Goal: Task Accomplishment & Management: Manage account settings

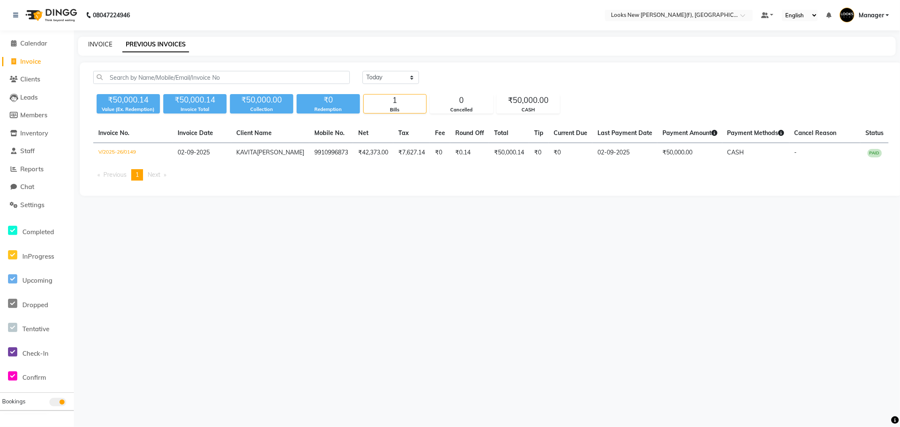
click at [103, 45] on link "INVOICE" at bounding box center [100, 45] width 24 height 8
select select "service"
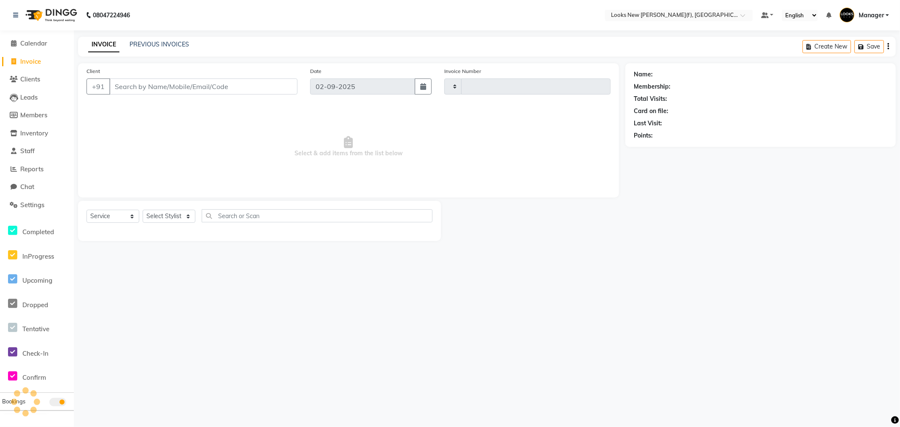
type input "0150"
select select "8659"
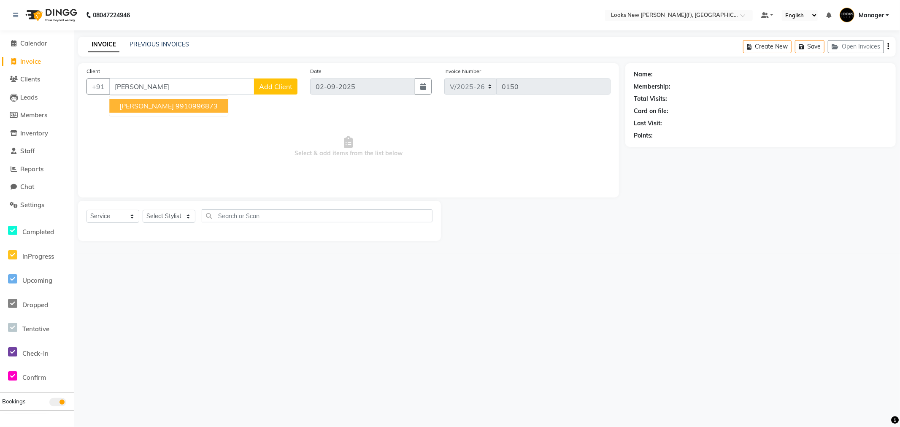
click at [128, 111] on button "KAVITA UPPAL 9910996873" at bounding box center [168, 106] width 119 height 14
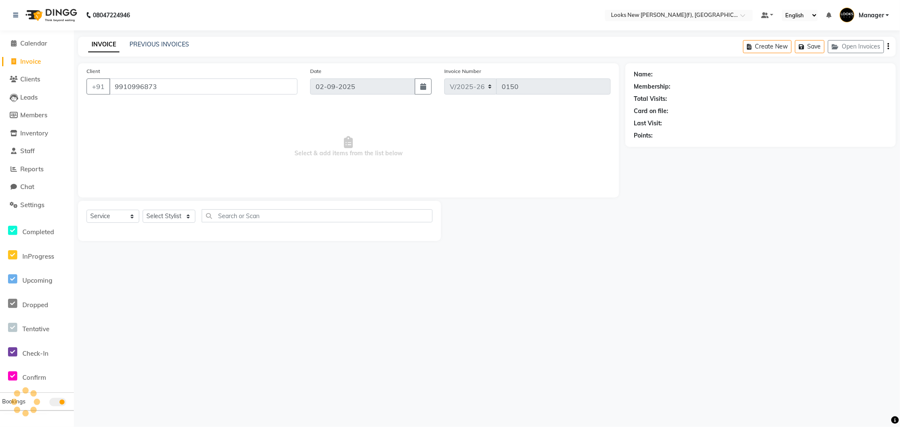
type input "9910996873"
select select "1: Object"
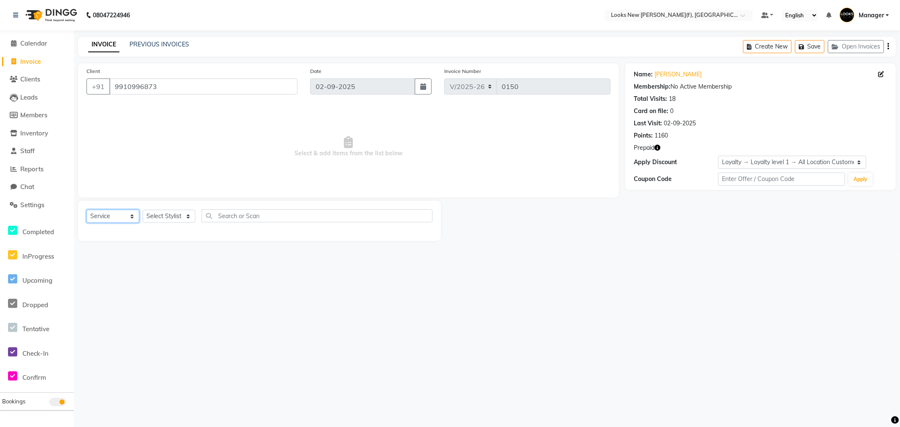
click at [132, 217] on select "Select Service Product Membership Package Voucher Prepaid Gift Card" at bounding box center [113, 216] width 53 height 13
click at [166, 219] on select "Select Stylist Aakash_Pdct Afsar Ahmad Ashmita Ayesha Bobby_Asst Bobby_Khan Cou…" at bounding box center [169, 216] width 53 height 13
click at [186, 216] on select "Select Stylist Aakash_Pdct Afsar Ahmad Ashmita Ayesha Bobby_Asst Bobby_Khan Cou…" at bounding box center [169, 216] width 53 height 13
click at [188, 216] on select "Select Stylist Aakash_Pdct Afsar Ahmad Ashmita Ayesha Bobby_Asst Bobby_Khan Cou…" at bounding box center [169, 216] width 53 height 13
select select "87318"
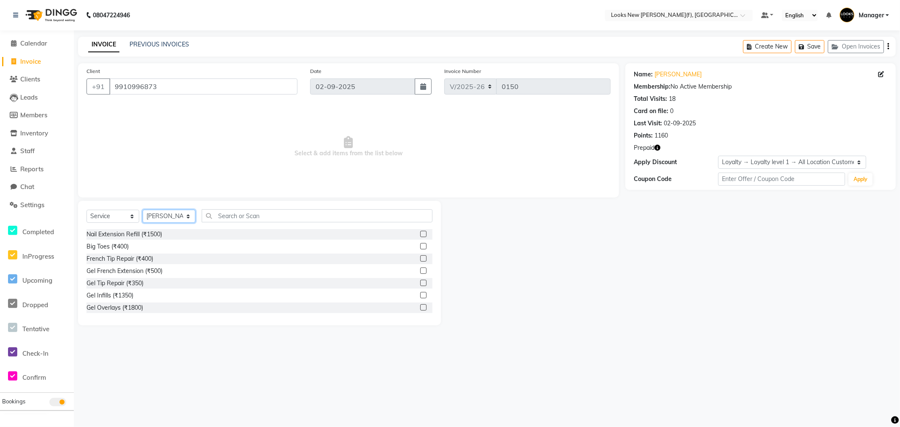
click at [188, 216] on select "Select Stylist Aakash_Pdct Afsar Ahmad Ashmita Ayesha Bobby_Asst Bobby_Khan Cou…" at bounding box center [169, 216] width 53 height 13
click at [230, 219] on input "text" at bounding box center [317, 215] width 231 height 13
click at [851, 47] on button "Open Invoices" at bounding box center [856, 46] width 56 height 13
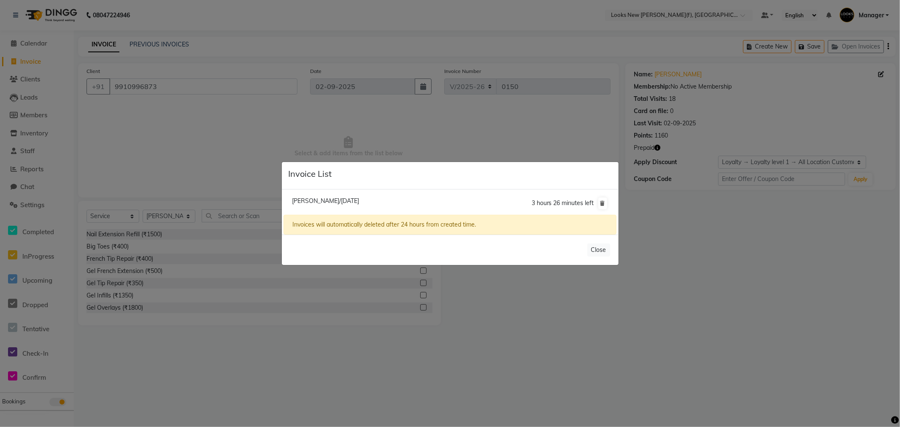
click at [330, 199] on span "Kavita Uppal/01 September 2025" at bounding box center [325, 201] width 67 height 8
type input "[DATE]"
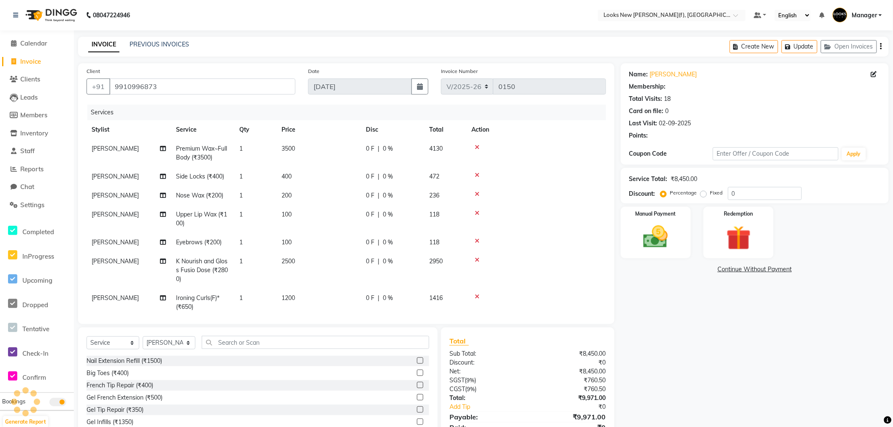
select select "1: Object"
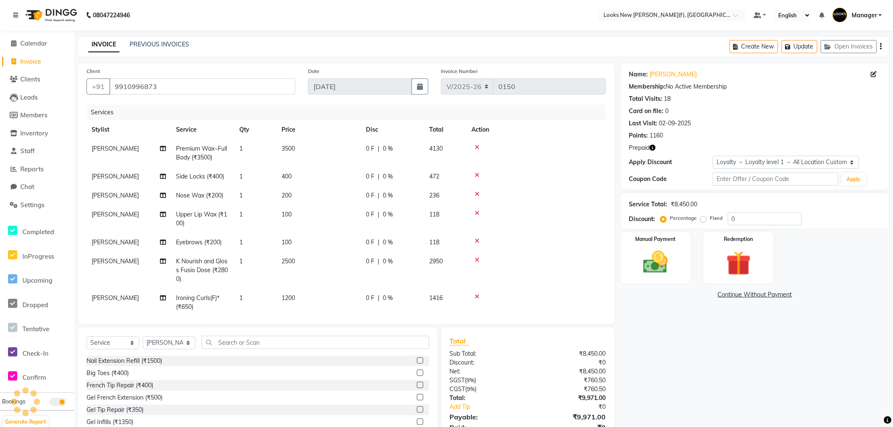
select select
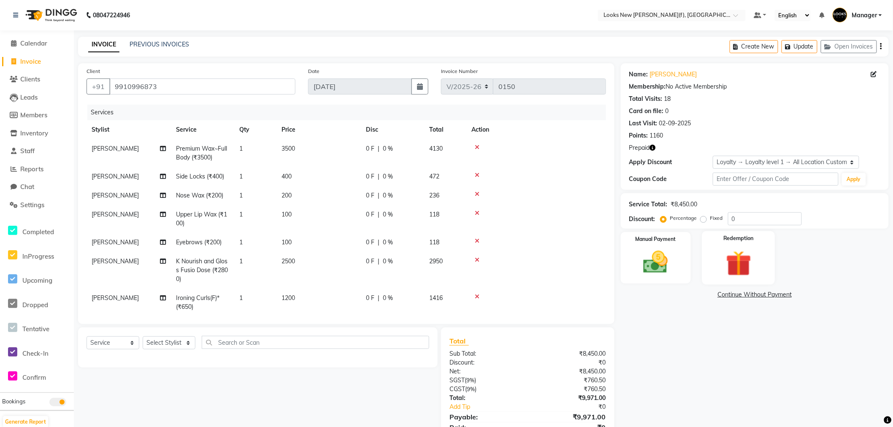
click at [759, 256] on img at bounding box center [739, 264] width 42 height 32
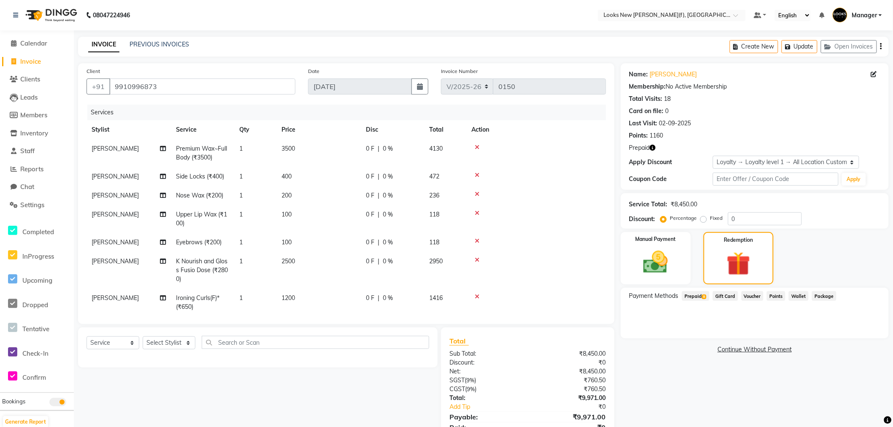
click at [700, 297] on span "Prepaid 8" at bounding box center [695, 296] width 27 height 10
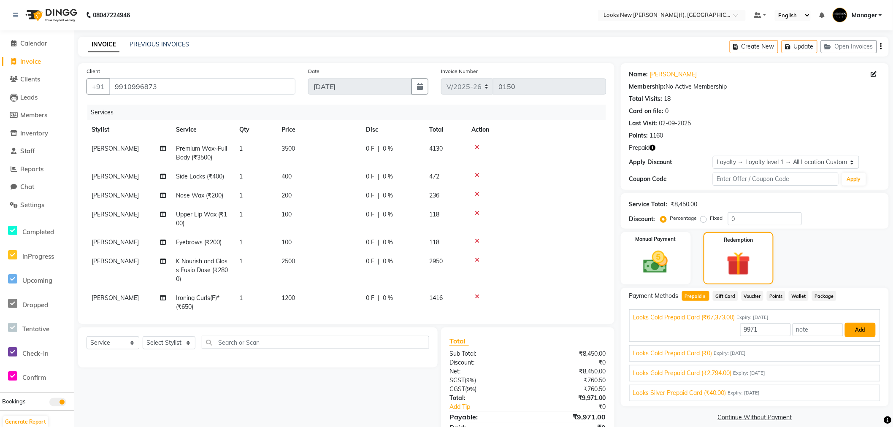
click at [848, 330] on button "Add" at bounding box center [860, 330] width 31 height 14
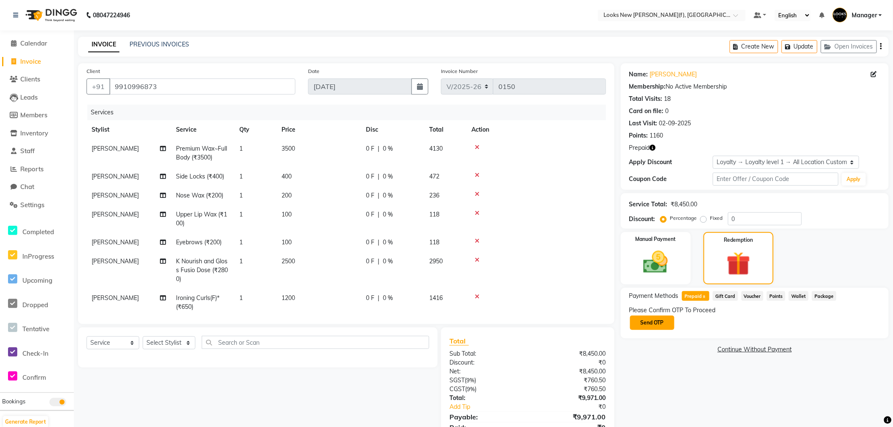
click at [652, 322] on button "Send OTP" at bounding box center [652, 323] width 44 height 14
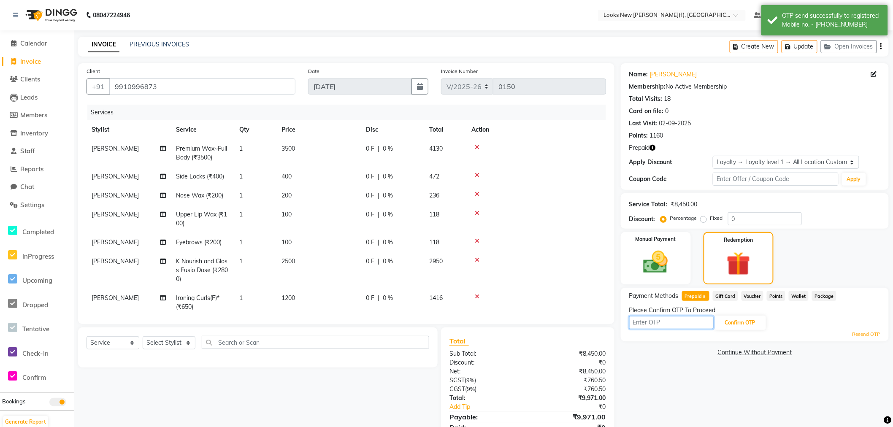
click at [652, 321] on input "text" at bounding box center [671, 322] width 84 height 13
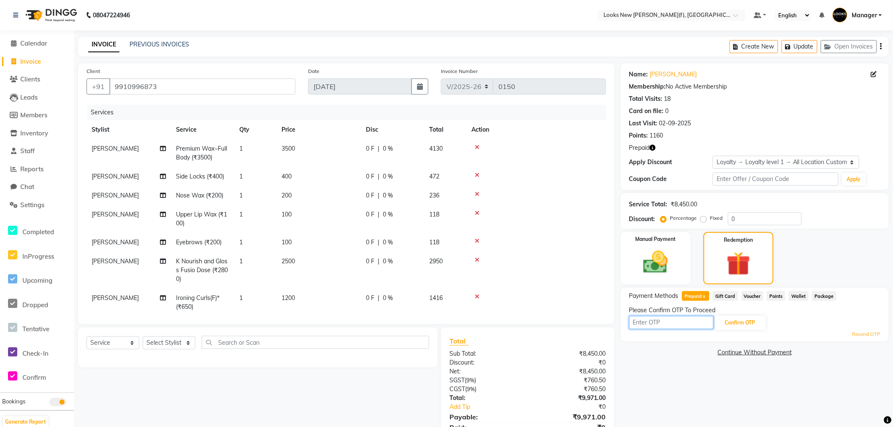
click at [637, 323] on input "text" at bounding box center [671, 322] width 84 height 13
type input "3997"
click at [738, 322] on button "Confirm OTP" at bounding box center [739, 323] width 51 height 14
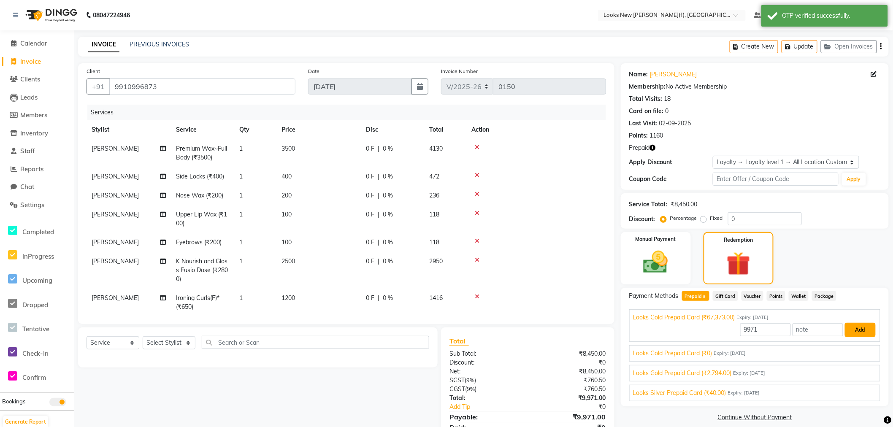
click at [854, 333] on button "Add" at bounding box center [860, 330] width 31 height 14
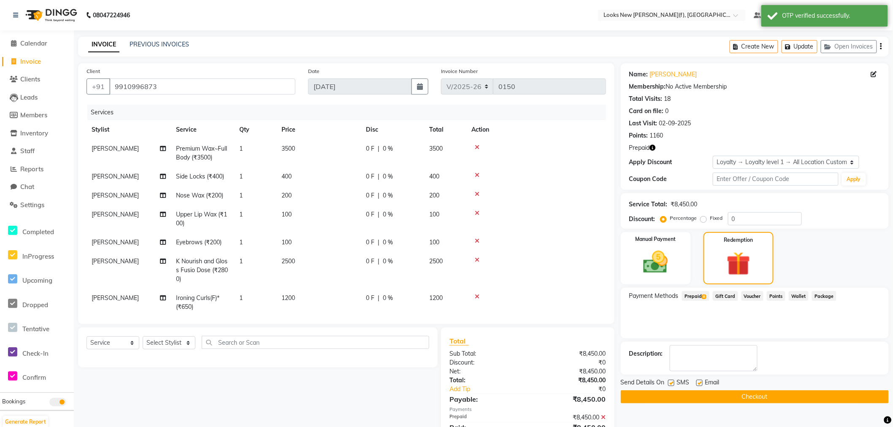
click at [760, 396] on button "Checkout" at bounding box center [755, 396] width 268 height 13
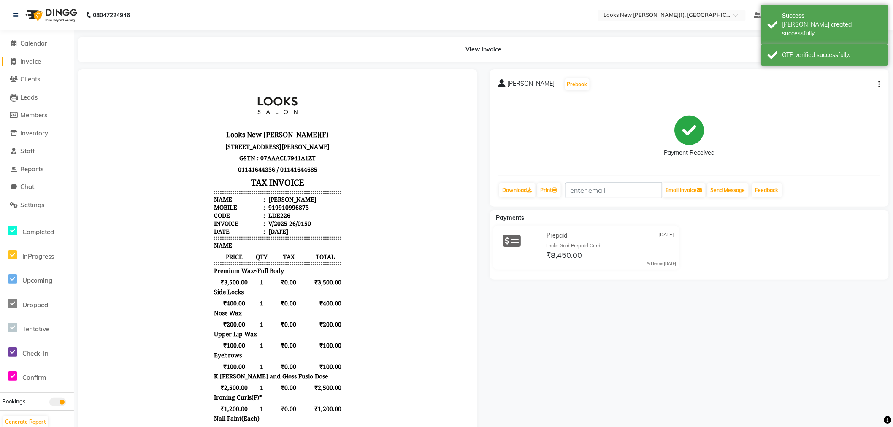
click at [38, 60] on span "Invoice" at bounding box center [30, 61] width 21 height 8
select select "8659"
select select "service"
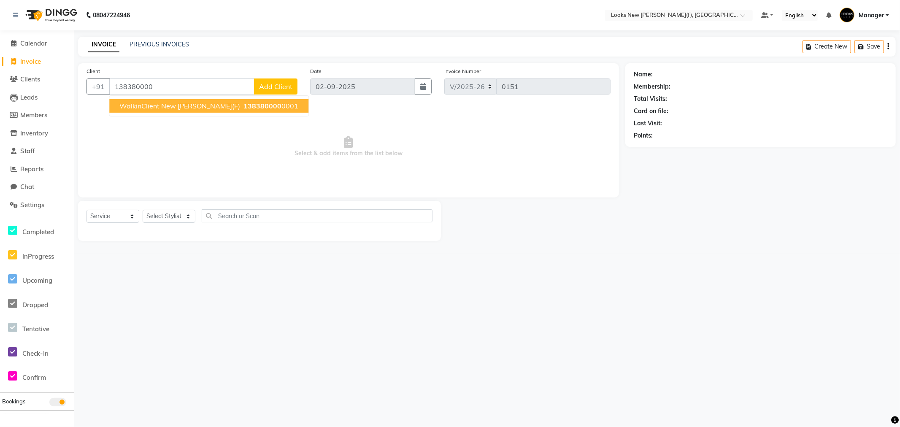
click at [147, 106] on span "WalkinClient New Rajinder Ngr(F)" at bounding box center [179, 106] width 121 height 8
type input "1383800000001"
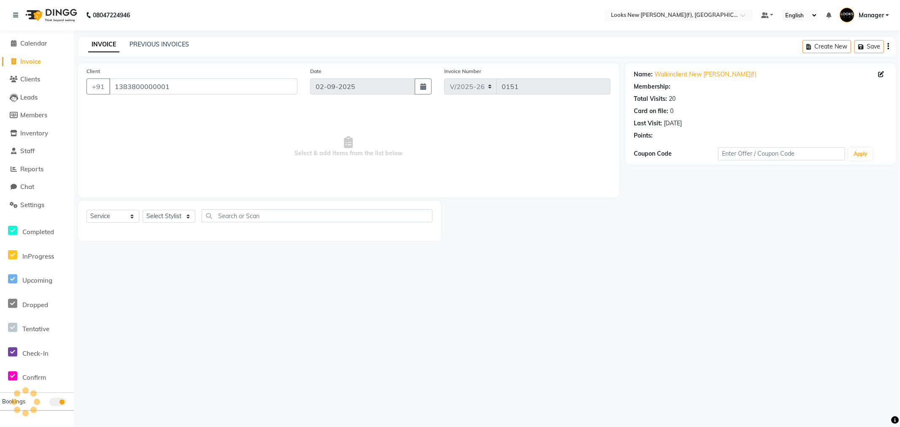
select select "1: Object"
click at [187, 216] on select "Select Stylist Aakash_Pdct Afsar Ahmad Ashmita Ayesha Bobby_Asst Bobby_Khan Cou…" at bounding box center [169, 216] width 53 height 13
select select "87313"
click at [187, 216] on select "Select Stylist Aakash_Pdct Afsar Ahmad Ashmita Ayesha Bobby_Asst Bobby_Khan Cou…" at bounding box center [169, 216] width 53 height 13
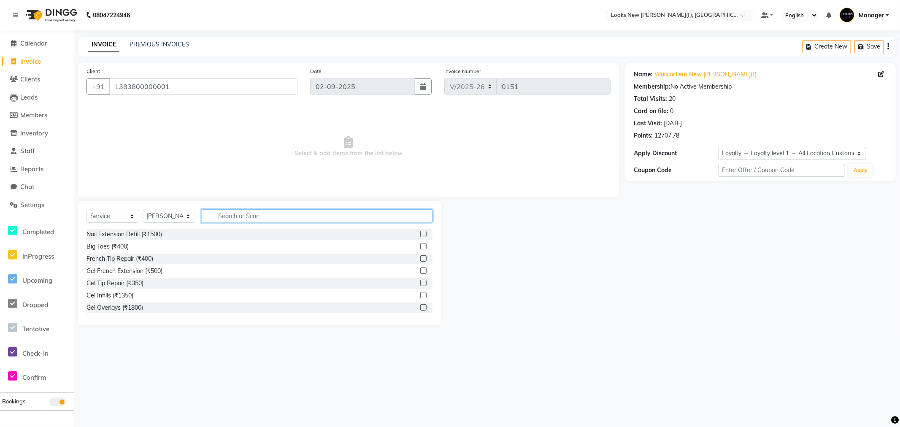
click at [221, 217] on input "text" at bounding box center [317, 215] width 231 height 13
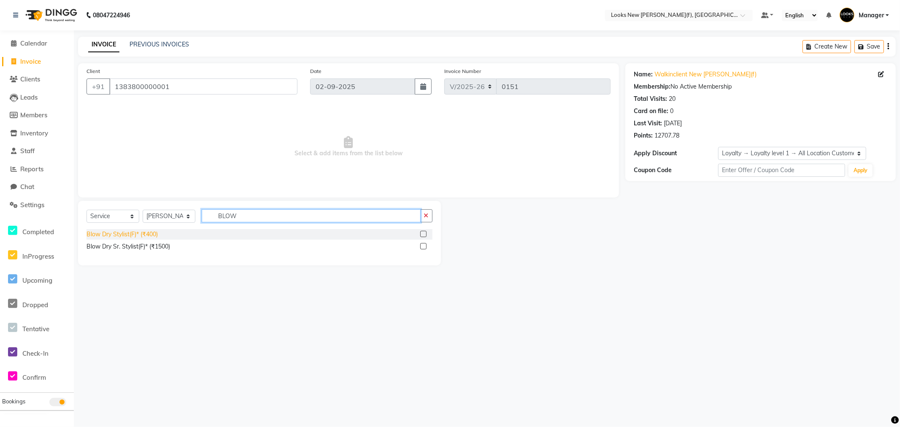
type input "BLOW"
click at [143, 233] on div "Blow Dry Stylist(F)* (₹400)" at bounding box center [122, 234] width 71 height 9
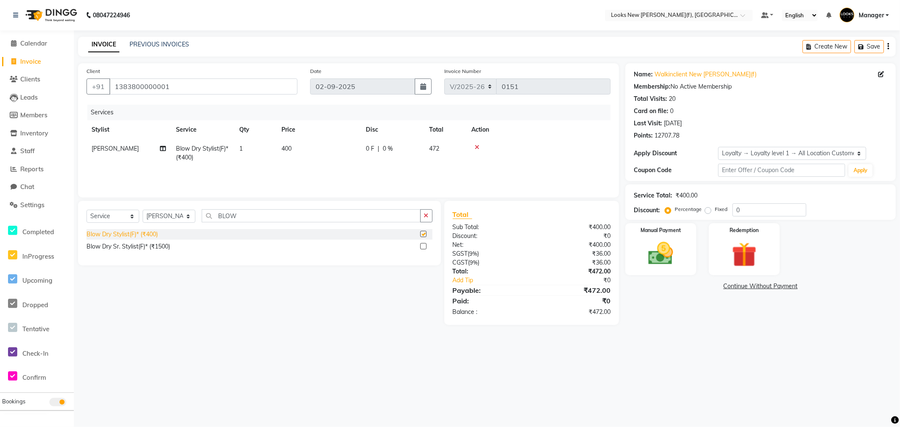
checkbox input "false"
click at [302, 147] on td "400" at bounding box center [318, 153] width 84 height 28
select select "87313"
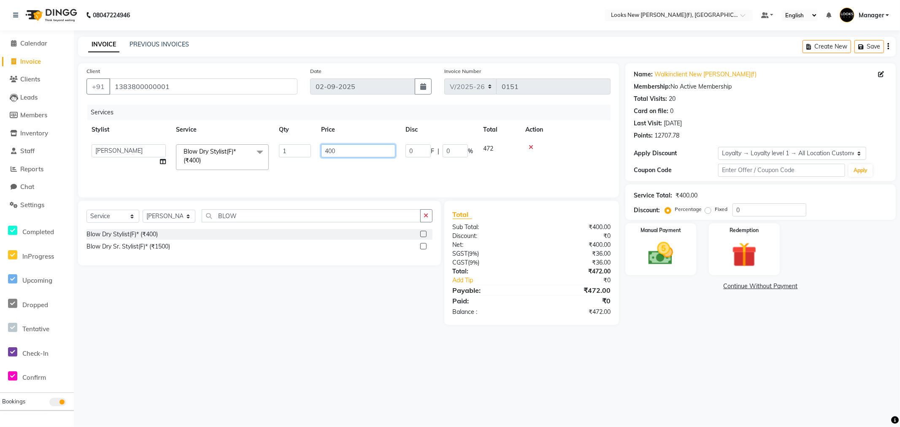
click at [343, 150] on input "400" at bounding box center [358, 150] width 74 height 13
type input "4"
type input "600"
click at [400, 147] on div "0 F | 0 %" at bounding box center [392, 148] width 53 height 9
select select "87313"
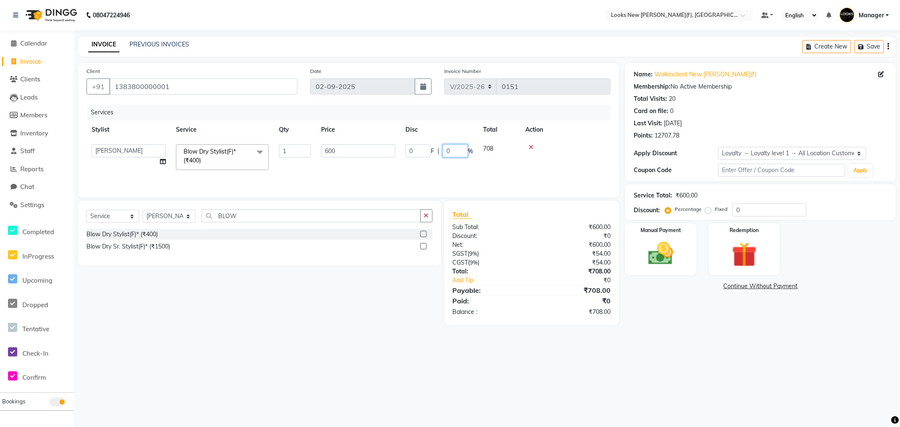
click at [452, 151] on input "0" at bounding box center [455, 150] width 25 height 13
type input "30"
click at [619, 359] on div "08047224946 Select Location × Looks New Rajinder Nagar(f), Delhi Default Panel …" at bounding box center [450, 213] width 900 height 427
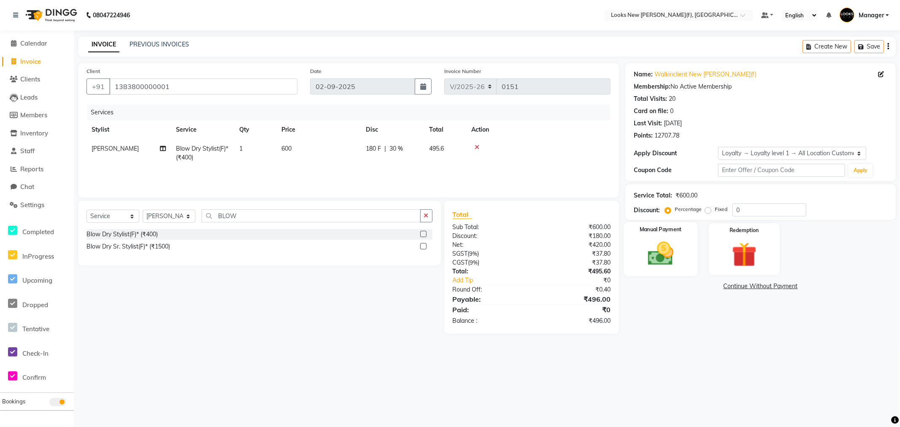
click at [664, 258] on img at bounding box center [661, 254] width 42 height 30
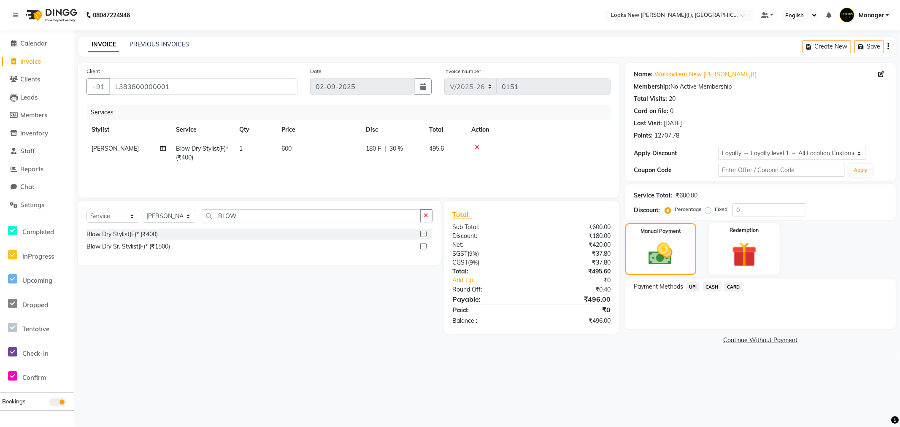
click at [707, 288] on span "CASH" at bounding box center [712, 287] width 18 height 10
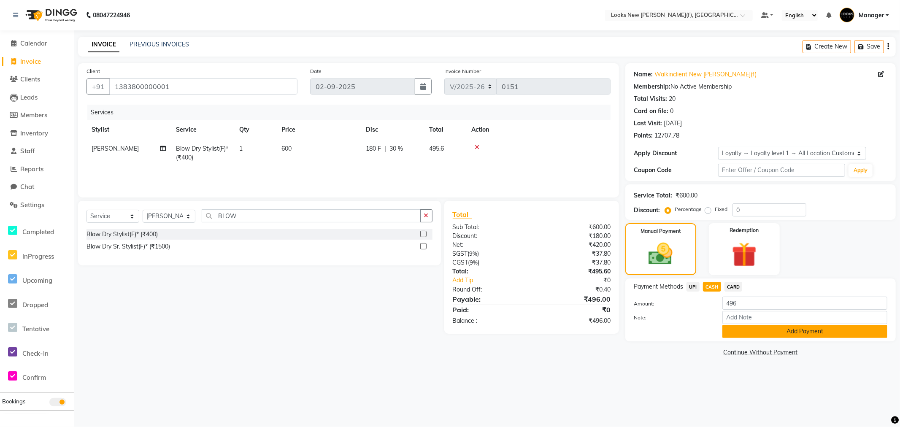
click at [787, 330] on button "Add Payment" at bounding box center [804, 331] width 165 height 13
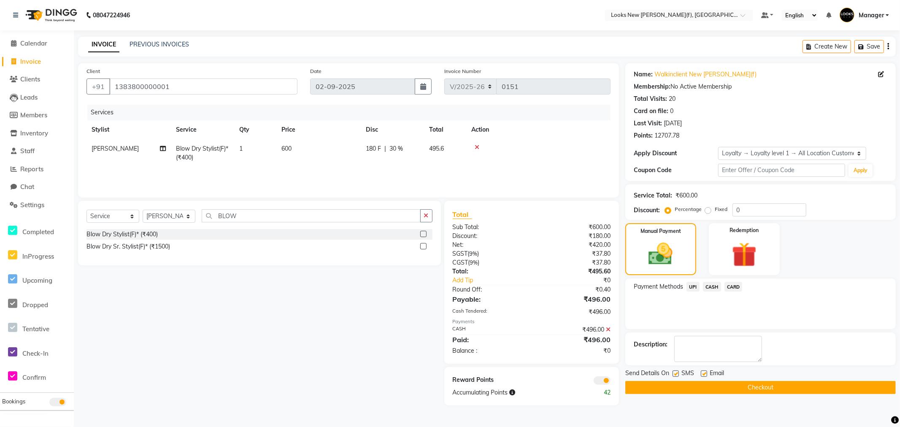
click at [762, 388] on button "Checkout" at bounding box center [760, 387] width 270 height 13
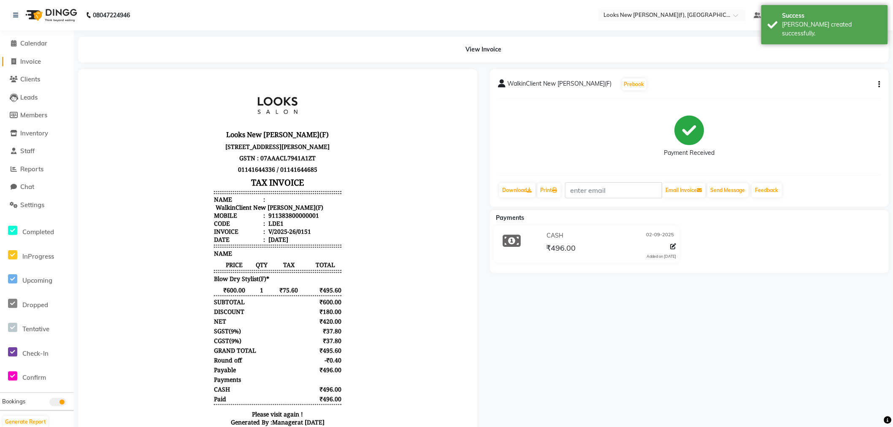
click at [27, 62] on span "Invoice" at bounding box center [30, 61] width 21 height 8
select select "service"
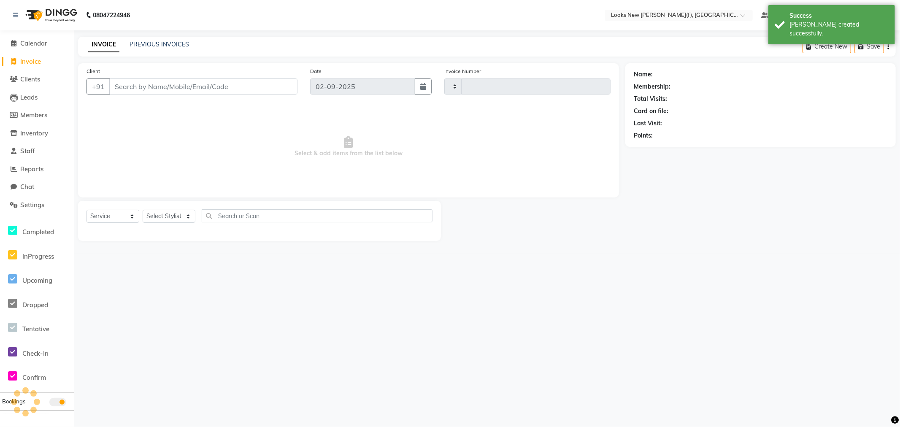
type input "0152"
select select "8659"
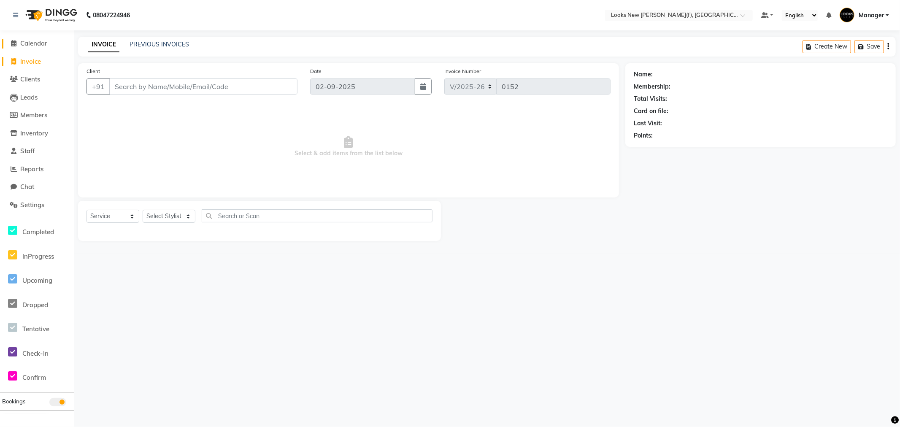
click at [40, 46] on span "Calendar" at bounding box center [33, 43] width 27 height 8
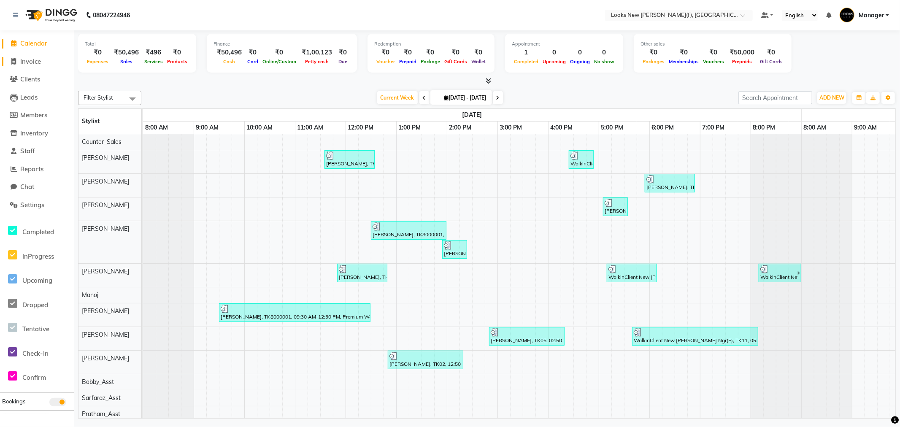
click at [33, 63] on span "Invoice" at bounding box center [30, 61] width 21 height 8
select select "8659"
select select "service"
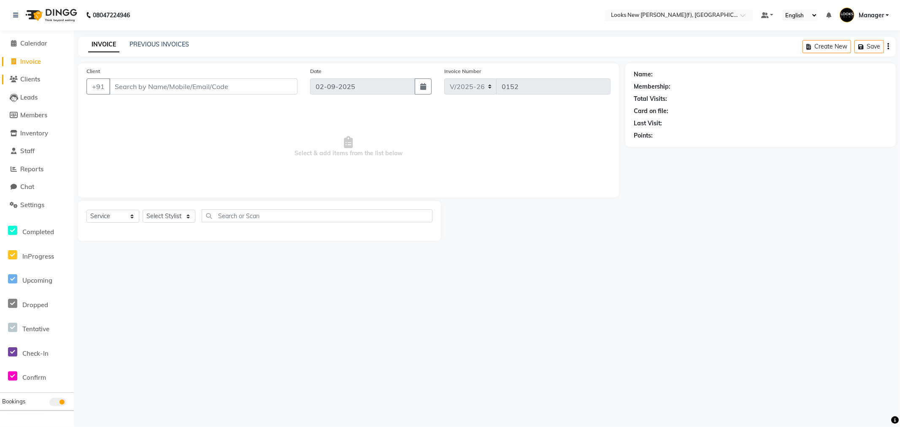
click at [29, 78] on span "Clients" at bounding box center [30, 79] width 20 height 8
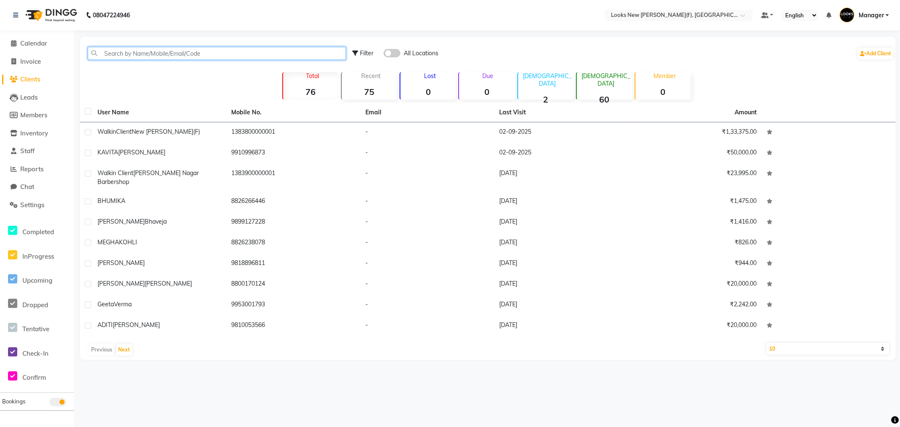
click at [184, 51] on input "text" at bounding box center [217, 53] width 258 height 13
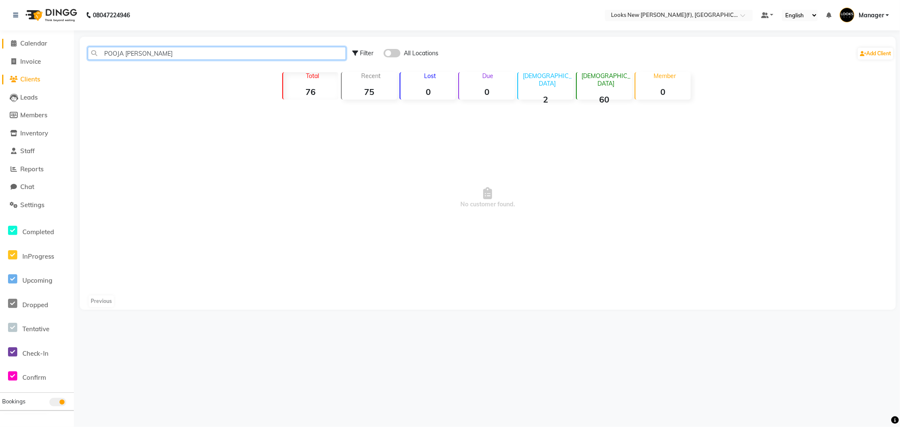
drag, startPoint x: 145, startPoint y: 57, endPoint x: 49, endPoint y: 44, distance: 97.0
click at [48, 46] on app-home "08047224946 Select Location × Looks New Rajinder Nagar(f), Delhi Default Panel …" at bounding box center [450, 161] width 900 height 322
type input "9810194570"
click at [401, 199] on span "No customer found." at bounding box center [488, 198] width 816 height 190
click at [32, 87] on li "Clients" at bounding box center [37, 79] width 74 height 18
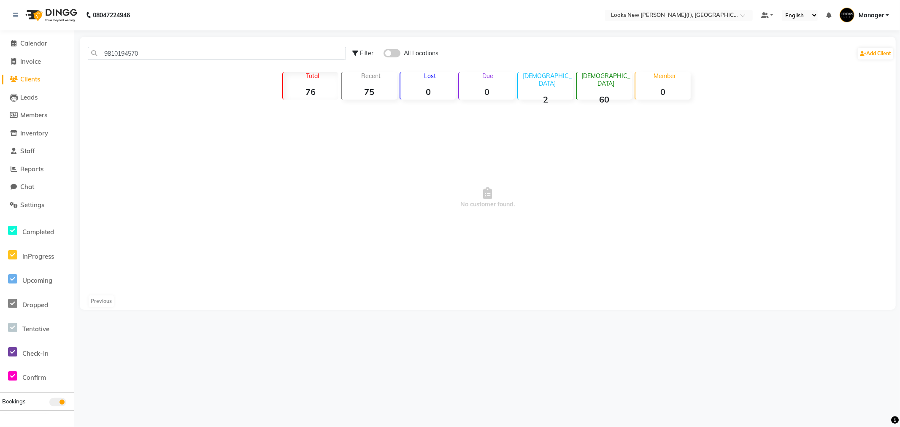
click at [32, 83] on link "Clients" at bounding box center [37, 80] width 70 height 10
click at [30, 58] on span "Invoice" at bounding box center [30, 61] width 21 height 8
select select "service"
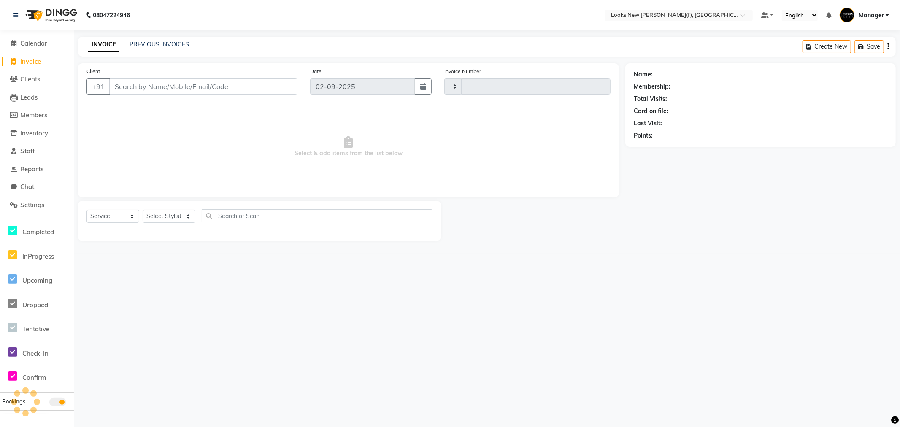
type input "0152"
select select "8659"
click at [32, 82] on span "Clients" at bounding box center [30, 79] width 20 height 8
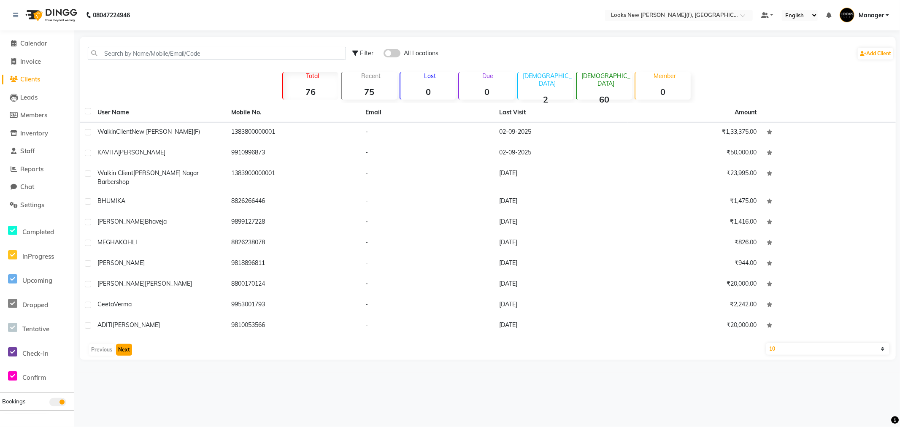
click at [117, 347] on button "Next" at bounding box center [124, 350] width 16 height 12
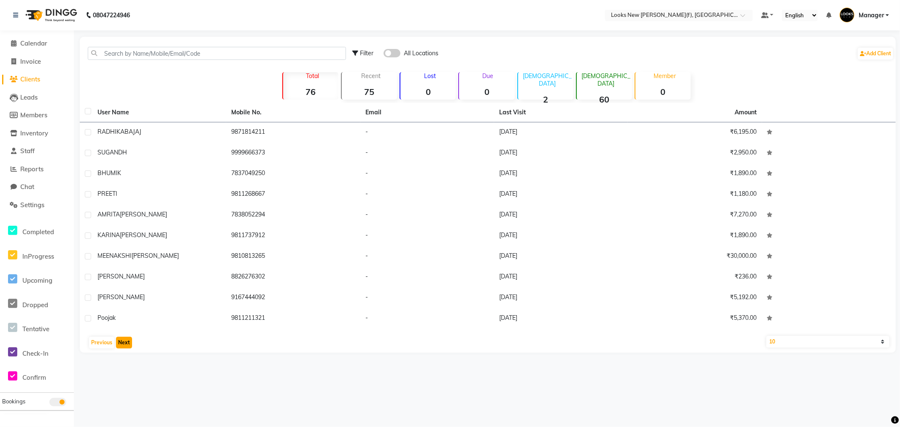
click at [125, 344] on button "Next" at bounding box center [124, 343] width 16 height 12
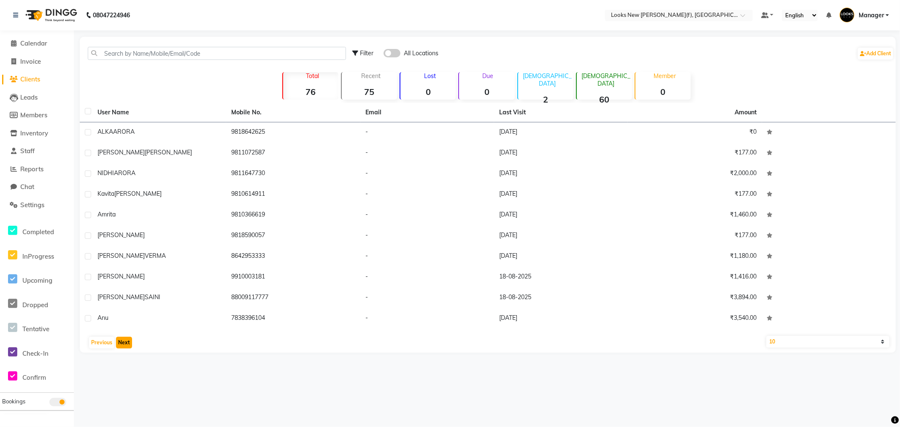
click at [125, 344] on button "Next" at bounding box center [124, 343] width 16 height 12
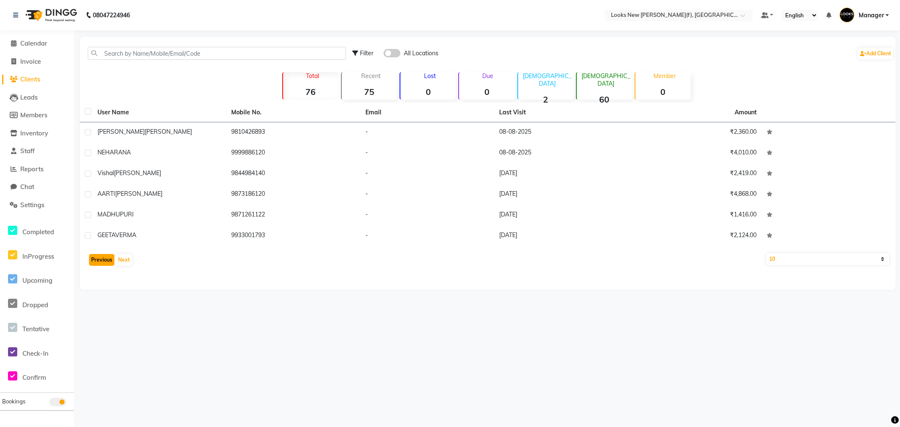
click at [102, 262] on button "Previous" at bounding box center [101, 260] width 25 height 12
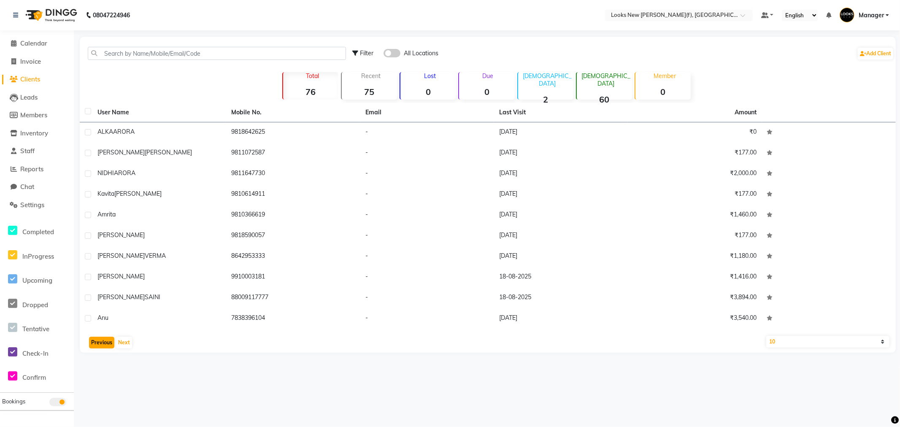
click at [104, 343] on button "Previous" at bounding box center [101, 343] width 25 height 12
click at [103, 340] on button "Previous" at bounding box center [101, 343] width 25 height 12
click at [104, 341] on button "Previous" at bounding box center [101, 343] width 25 height 12
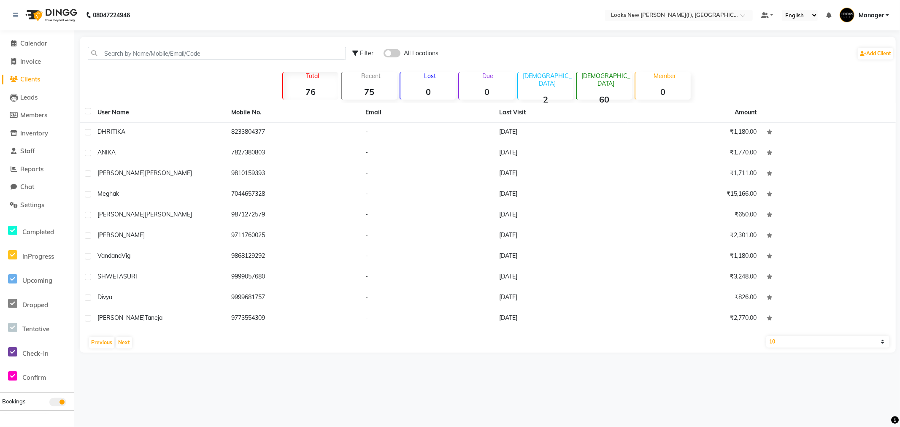
click at [397, 54] on span at bounding box center [392, 53] width 17 height 8
click at [384, 54] on input "checkbox" at bounding box center [384, 54] width 0 height 0
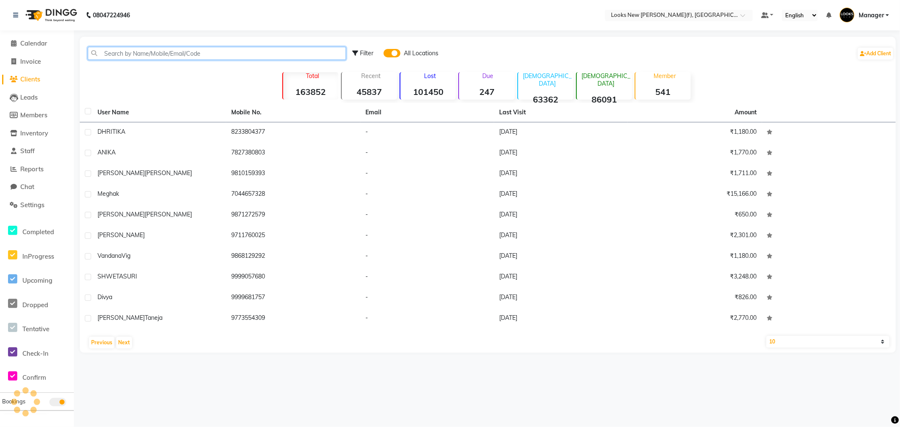
click at [137, 53] on input "text" at bounding box center [217, 53] width 258 height 13
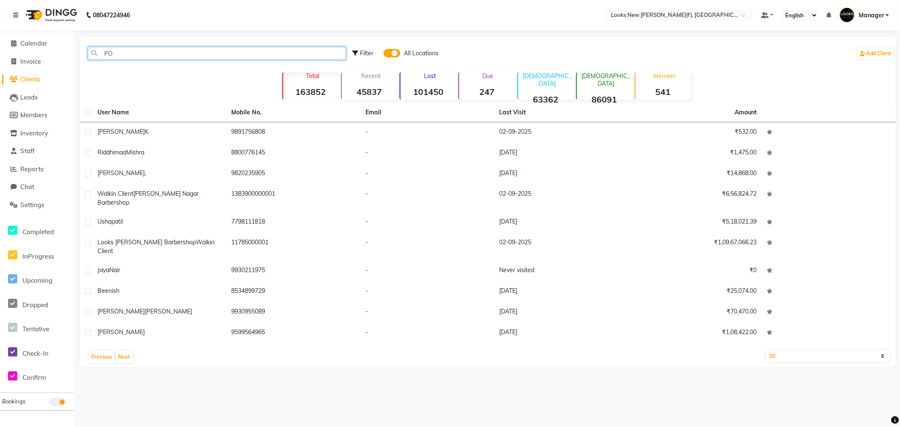
type input "P"
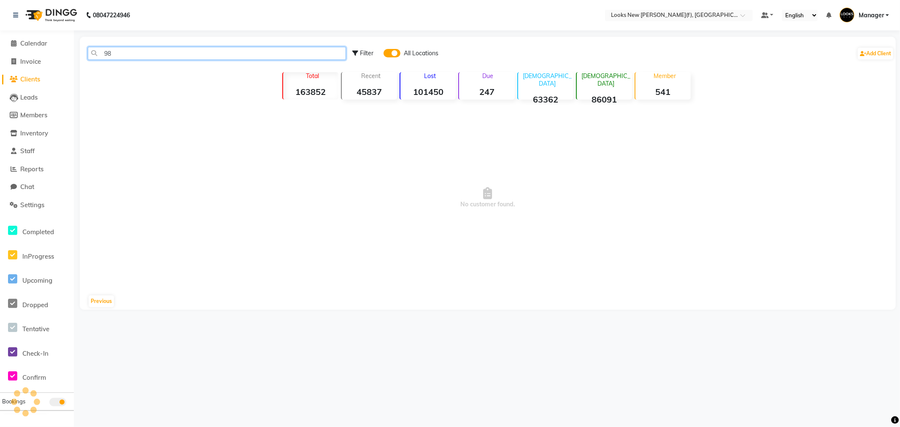
type input "9"
click at [31, 48] on link "Calendar" at bounding box center [37, 44] width 70 height 10
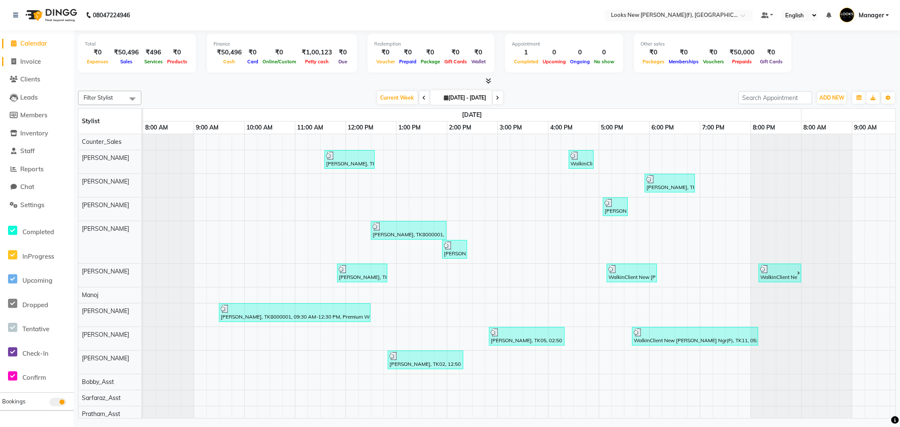
click at [32, 61] on span "Invoice" at bounding box center [30, 61] width 21 height 8
select select "8659"
select select "service"
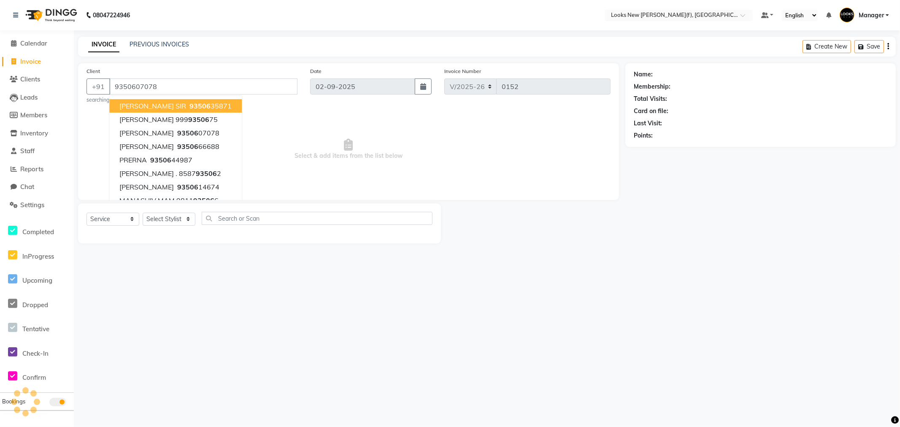
type input "9350607078"
select select "1: Object"
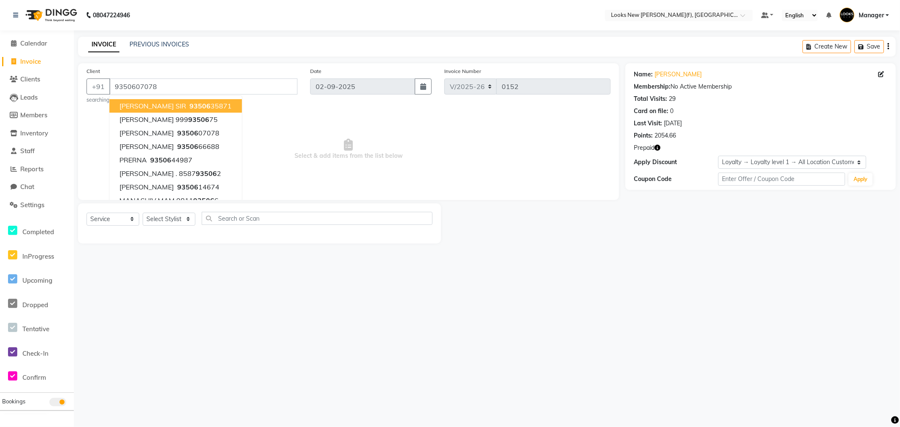
click at [127, 376] on div "08047224946 Select Location × Looks New Rajinder Nagar(f), Delhi Default Panel …" at bounding box center [450, 213] width 900 height 427
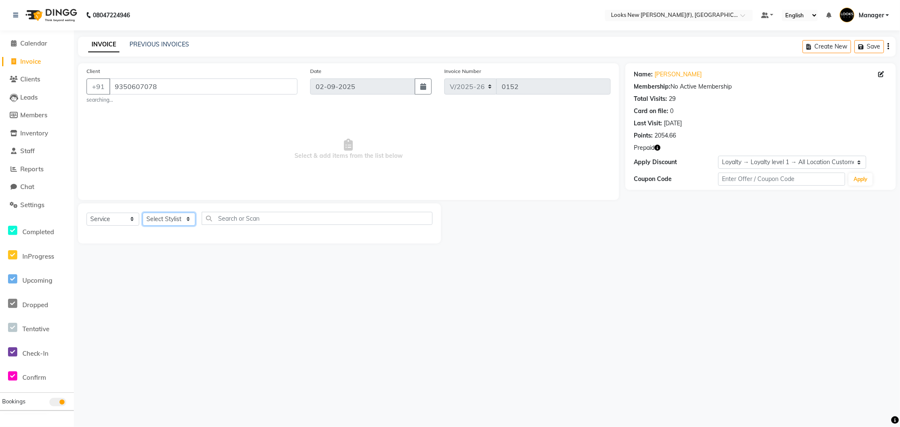
click at [189, 221] on select "Select Stylist Aakash_Pdct [PERSON_NAME] [PERSON_NAME] [PERSON_NAME] Counter_Sa…" at bounding box center [169, 219] width 53 height 13
select select "87312"
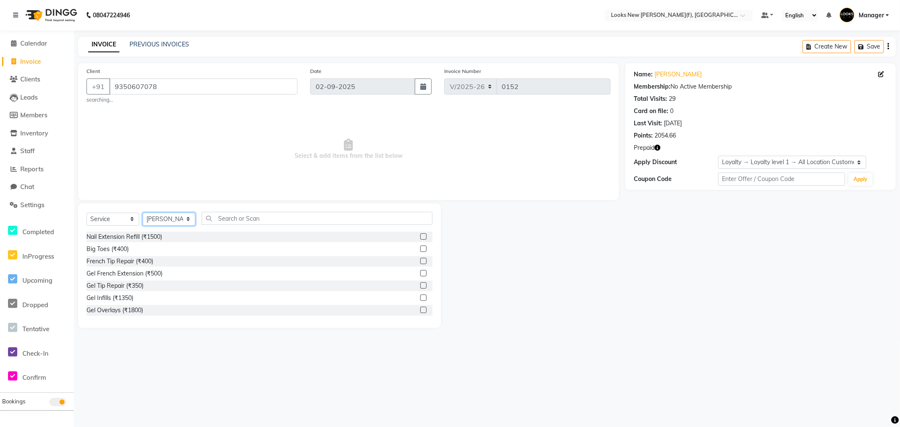
click at [189, 221] on select "Select Stylist Aakash_Pdct [PERSON_NAME] [PERSON_NAME] [PERSON_NAME] Counter_Sa…" at bounding box center [169, 219] width 53 height 13
click at [233, 220] on input "text" at bounding box center [317, 218] width 231 height 13
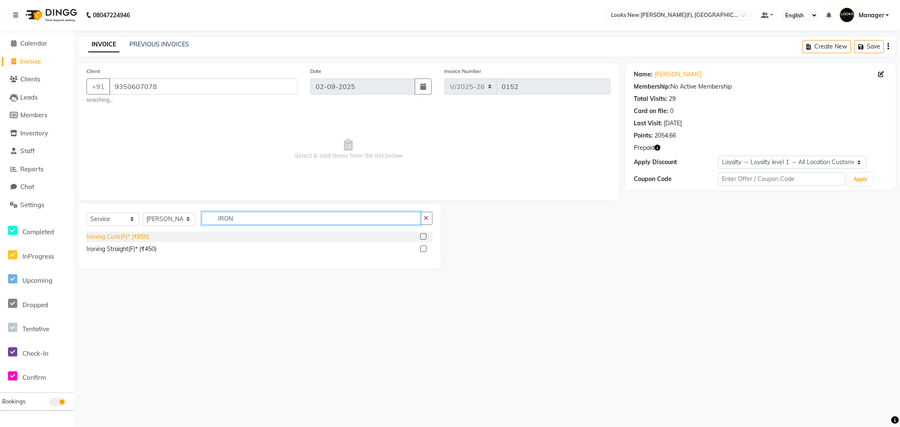
type input "IRON"
click at [119, 239] on div "Ironing Curls(F)* (₹650)" at bounding box center [118, 237] width 62 height 9
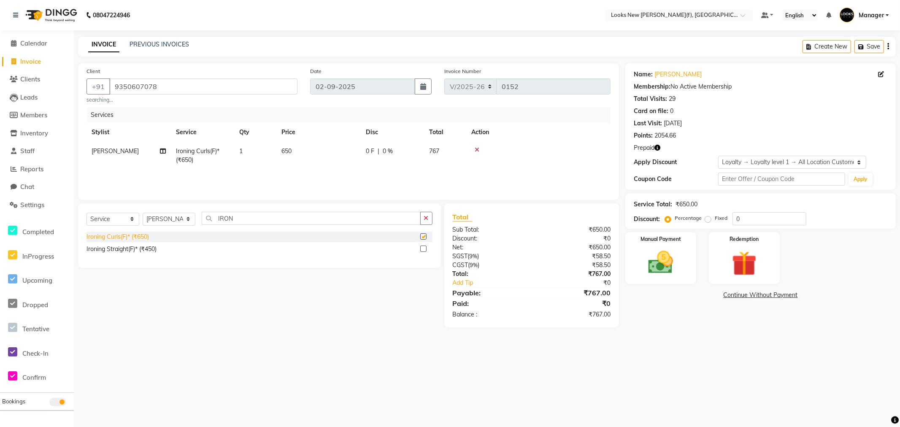
checkbox input "false"
click at [298, 147] on td "650" at bounding box center [318, 156] width 84 height 28
select select "87312"
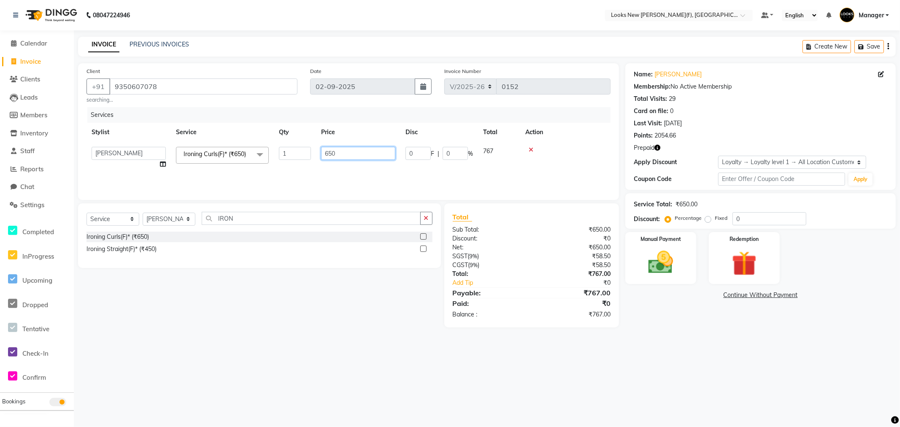
click at [347, 151] on input "650" at bounding box center [358, 153] width 74 height 13
type input "6"
type input "1200"
click at [272, 326] on div "Select Service Product Membership Package Voucher Prepaid Gift Card Select Styl…" at bounding box center [256, 265] width 369 height 124
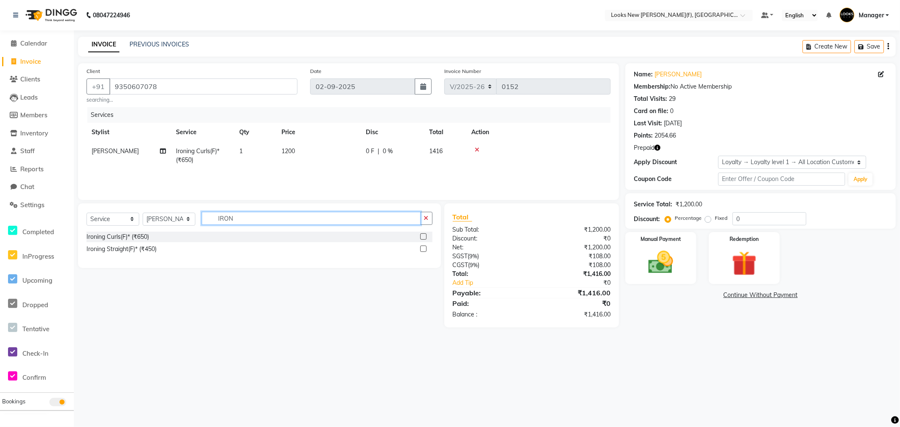
click at [244, 218] on input "IRON" at bounding box center [311, 218] width 219 height 13
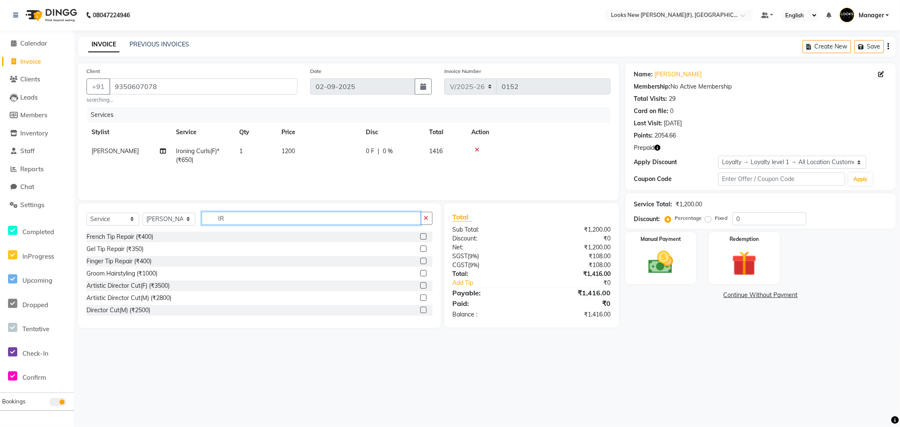
type input "I"
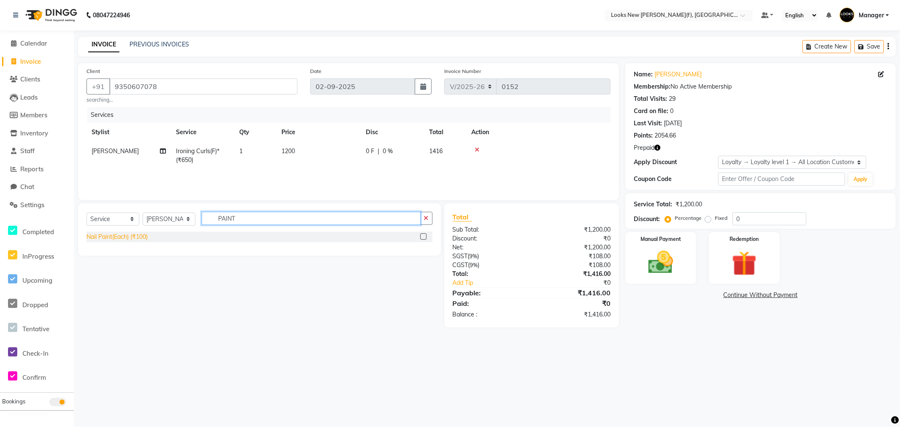
type input "PAINT"
click at [115, 239] on div "Nail Paint(Each) (₹100)" at bounding box center [117, 237] width 61 height 9
checkbox input "false"
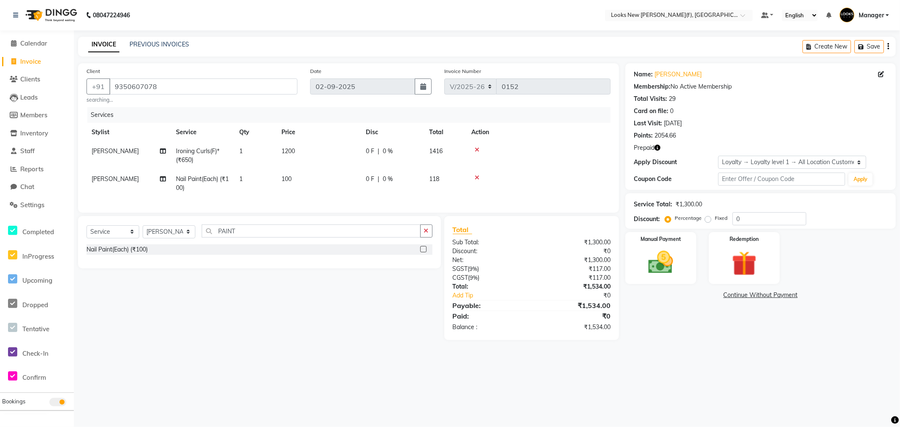
click at [298, 179] on td "100" at bounding box center [318, 184] width 84 height 28
select select "87312"
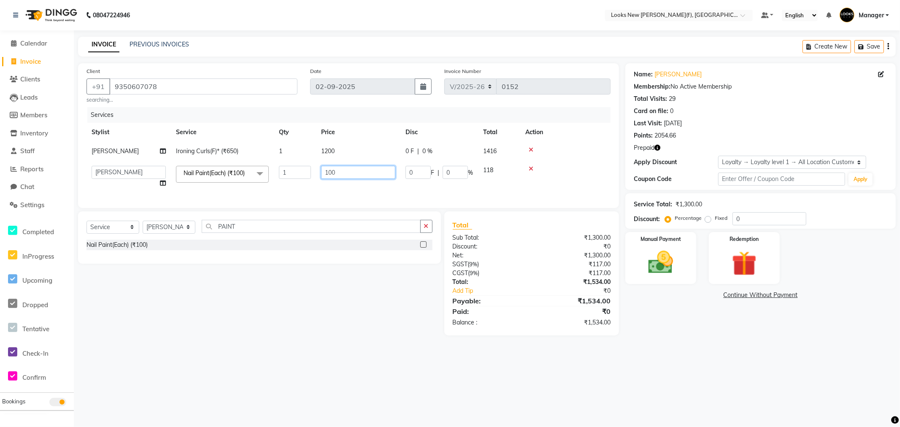
click at [343, 173] on input "100" at bounding box center [358, 172] width 74 height 13
type input "150"
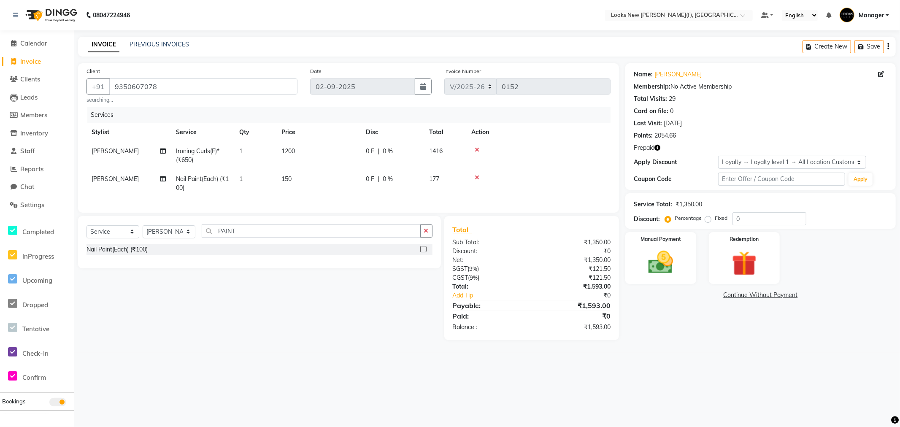
click at [369, 377] on div "08047224946 Select Location × Looks New Rajinder Nagar(f), Delhi Default Panel …" at bounding box center [450, 213] width 900 height 427
click at [125, 179] on td "[PERSON_NAME]" at bounding box center [129, 184] width 84 height 28
select select "87312"
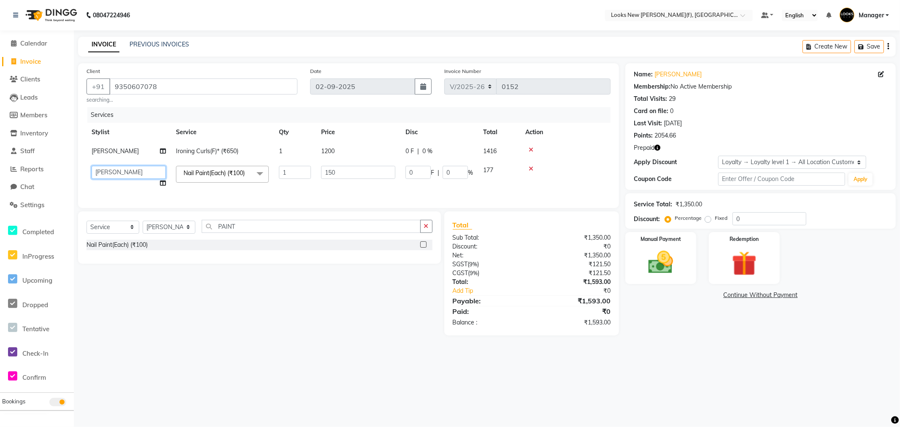
click at [129, 171] on select "Aakash_Pdct Afsar Ahmad Ashmita Ayesha Bobby_Asst Bobby_Khan Counter_Sales Kama…" at bounding box center [129, 172] width 74 height 13
click at [655, 271] on img at bounding box center [661, 263] width 42 height 30
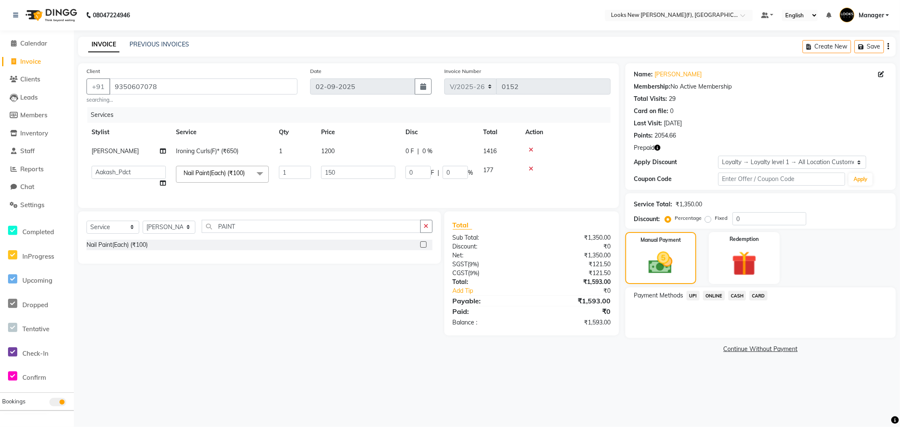
click at [733, 297] on span "CASH" at bounding box center [737, 296] width 18 height 10
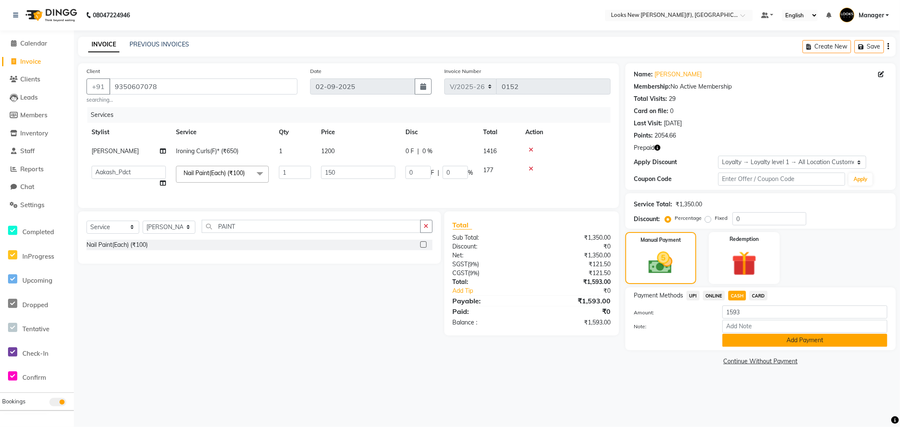
click at [779, 340] on button "Add Payment" at bounding box center [804, 340] width 165 height 13
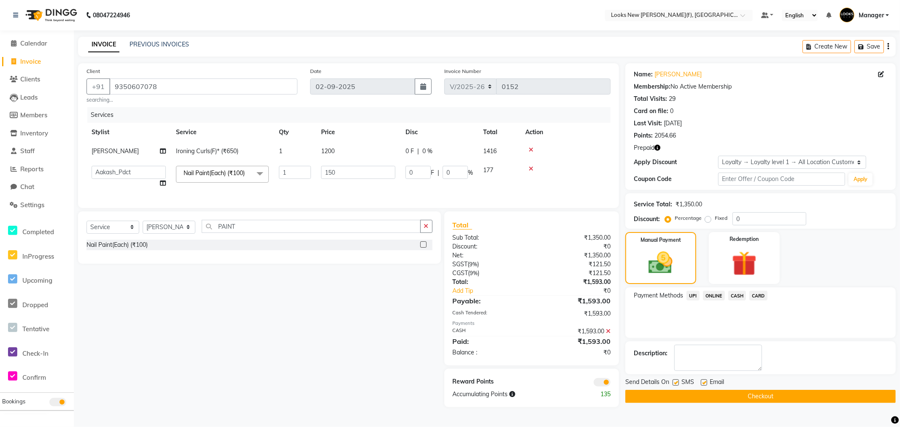
click at [760, 398] on button "Checkout" at bounding box center [760, 396] width 270 height 13
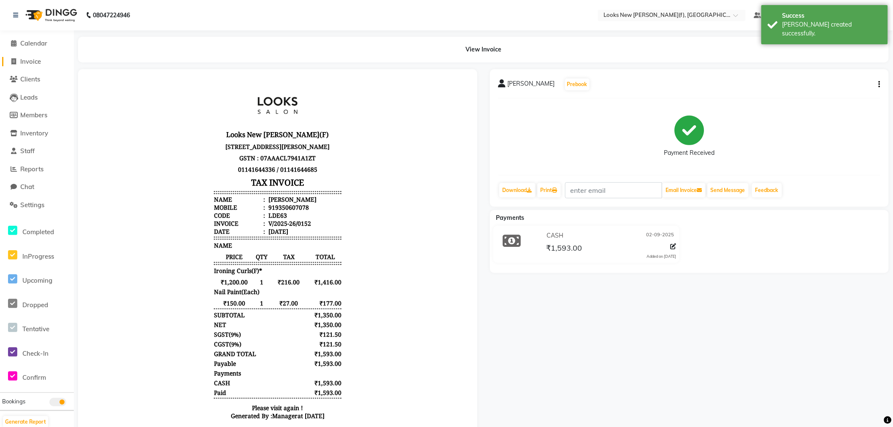
click at [26, 59] on span "Invoice" at bounding box center [30, 61] width 21 height 8
select select "service"
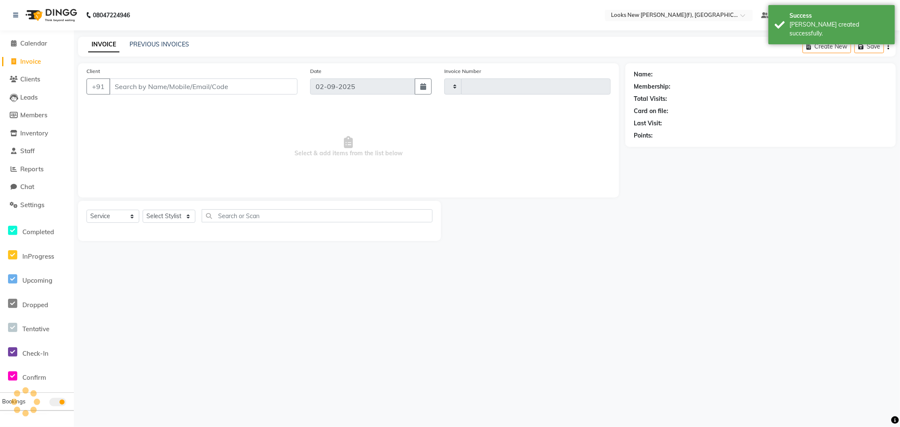
type input "0153"
select select "8659"
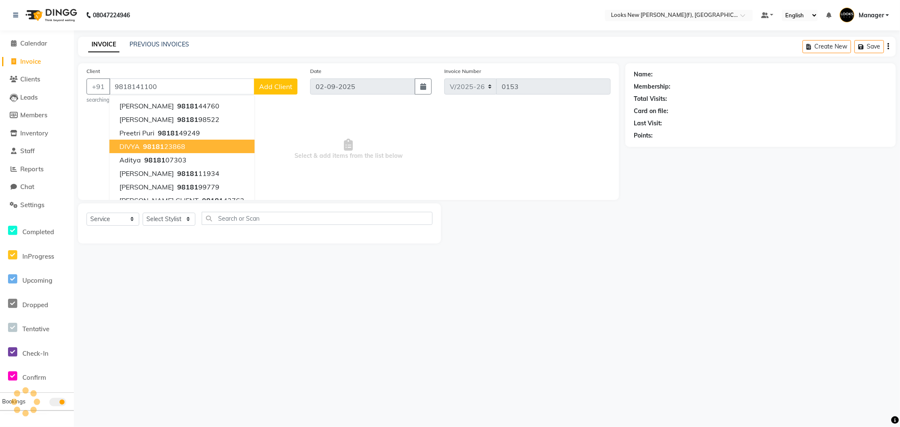
type input "9818141100"
select select "1: Object"
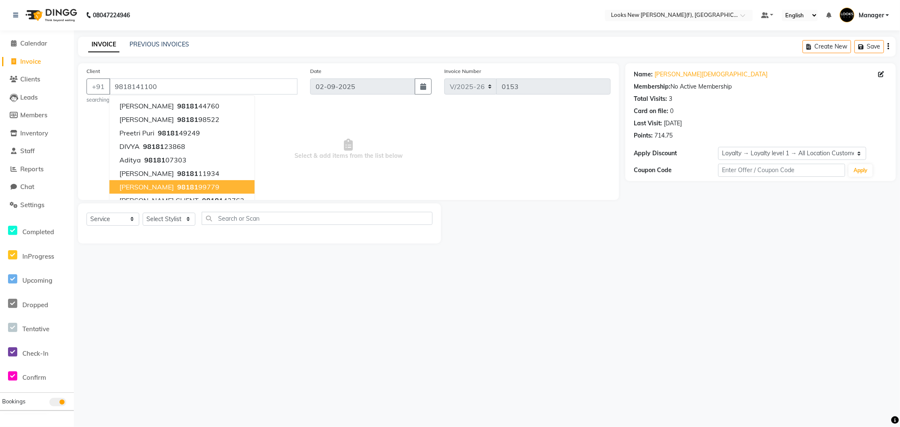
click at [169, 312] on div "08047224946 Select Location × Looks New Rajinder Nagar(f), Delhi Default Panel …" at bounding box center [450, 213] width 900 height 427
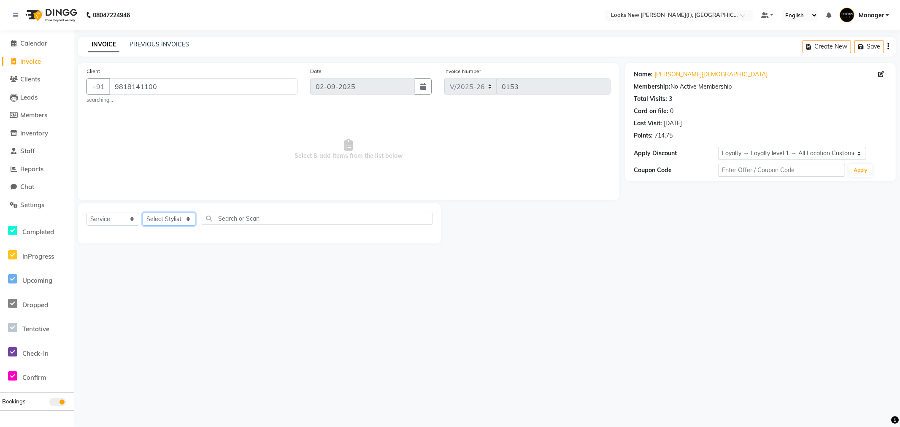
click at [188, 220] on select "Select Stylist Aakash_Pdct [PERSON_NAME] [PERSON_NAME] [PERSON_NAME] Counter_Sa…" at bounding box center [169, 219] width 53 height 13
select select "87313"
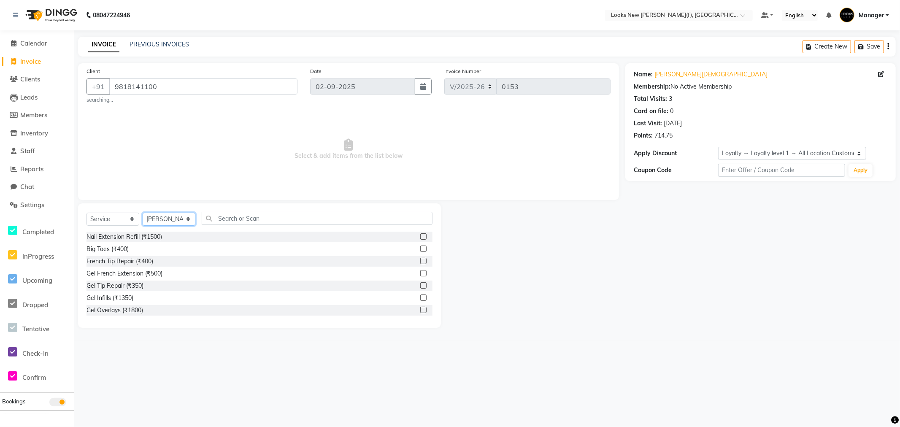
click at [185, 221] on select "Select Stylist Aakash_Pdct [PERSON_NAME] [PERSON_NAME] [PERSON_NAME] Counter_Sa…" at bounding box center [169, 219] width 53 height 13
click at [219, 220] on input "text" at bounding box center [317, 218] width 231 height 13
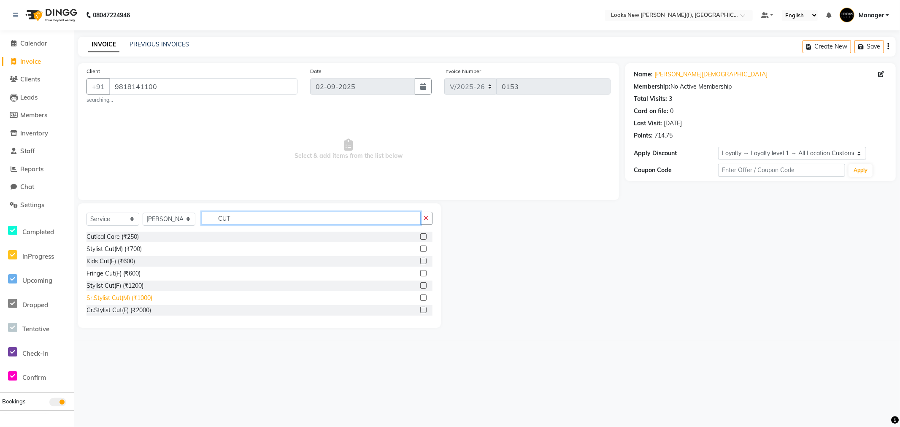
type input "CUT"
click at [127, 300] on div "Sr.Stylist Cut(M) (₹1000)" at bounding box center [120, 298] width 66 height 9
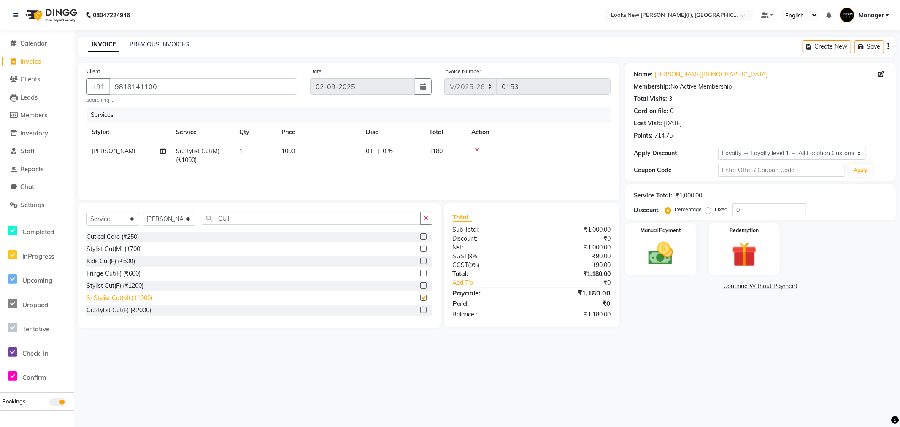
checkbox input "false"
click at [477, 150] on icon at bounding box center [477, 150] width 5 height 6
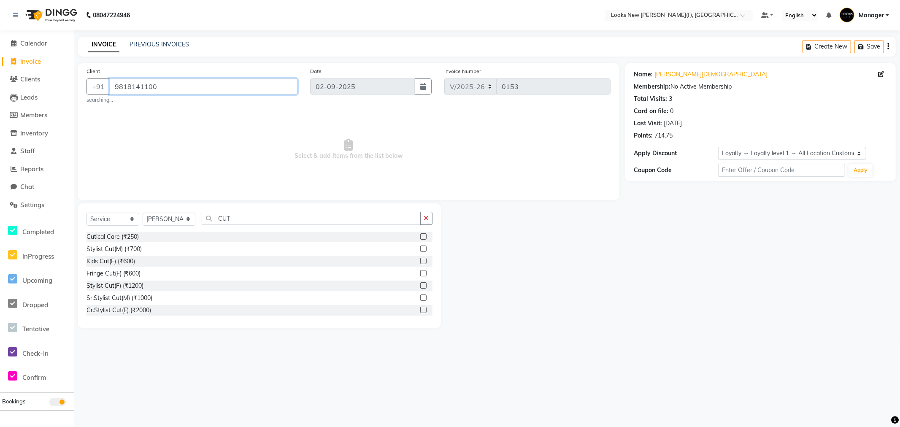
click at [170, 90] on input "9818141100" at bounding box center [203, 86] width 188 height 16
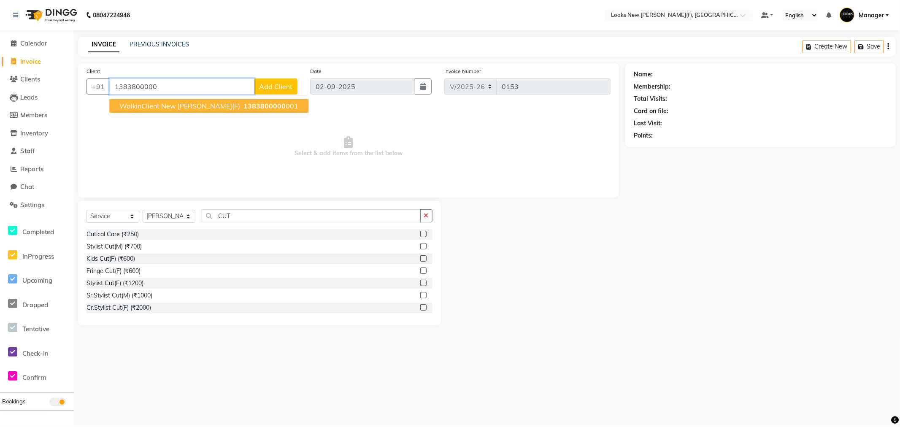
click at [184, 108] on span "WalkinClient New Rajinder Ngr(F)" at bounding box center [179, 106] width 121 height 8
type input "1383800000001"
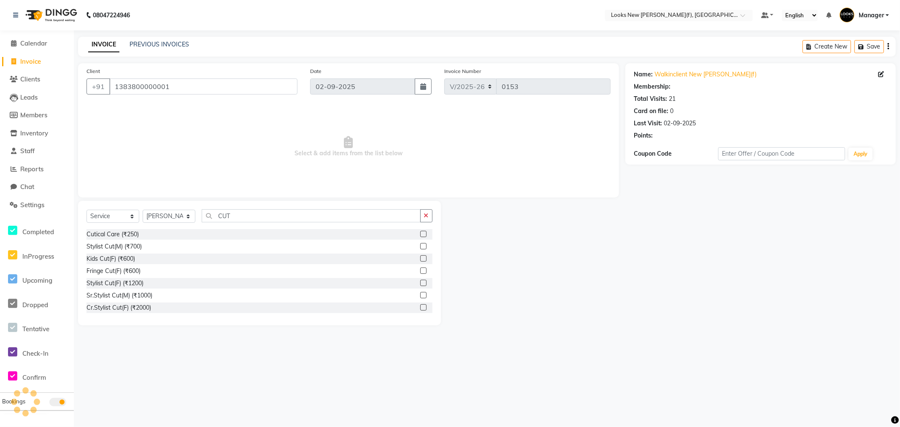
select select "1: Object"
click at [114, 284] on div "Stylist Cut(F) (₹1200)" at bounding box center [115, 283] width 57 height 9
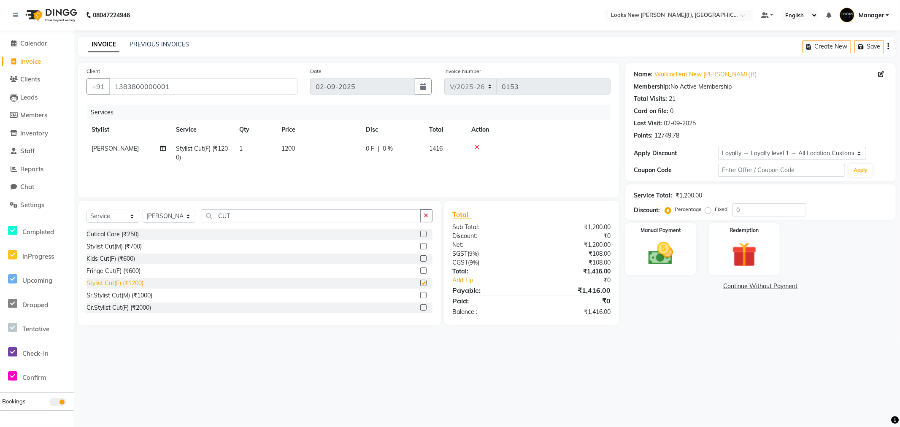
checkbox input "false"
click at [301, 149] on td "1200" at bounding box center [318, 153] width 84 height 28
select select "87313"
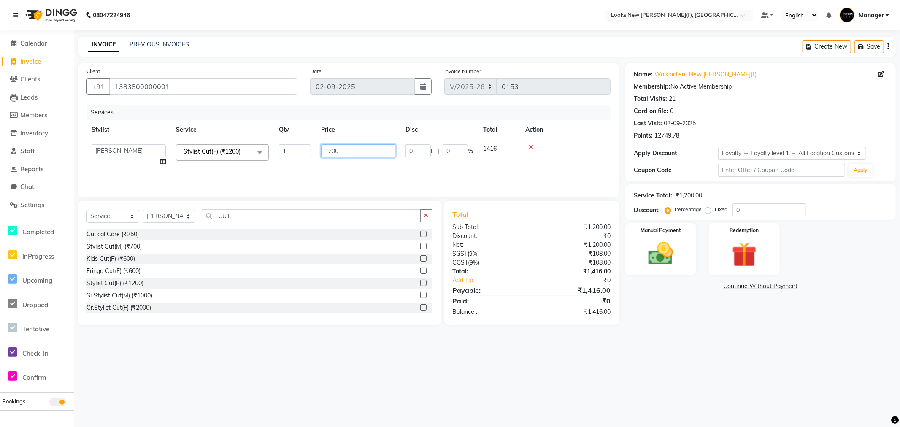
click at [349, 152] on input "1200" at bounding box center [358, 150] width 74 height 13
type input "1"
type input "850"
click at [319, 407] on div "08047224946 Select Location × Looks New Rajinder Nagar(f), Delhi Default Panel …" at bounding box center [450, 213] width 900 height 427
click at [660, 258] on img at bounding box center [661, 254] width 42 height 30
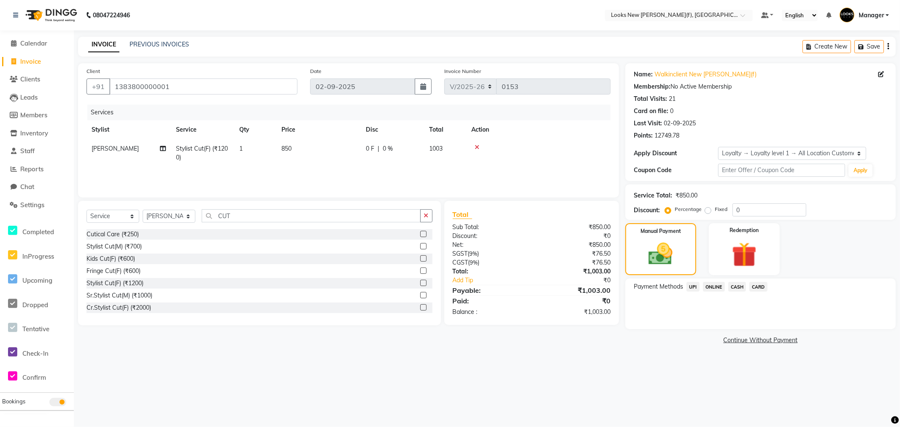
click at [737, 284] on span "CASH" at bounding box center [737, 287] width 18 height 10
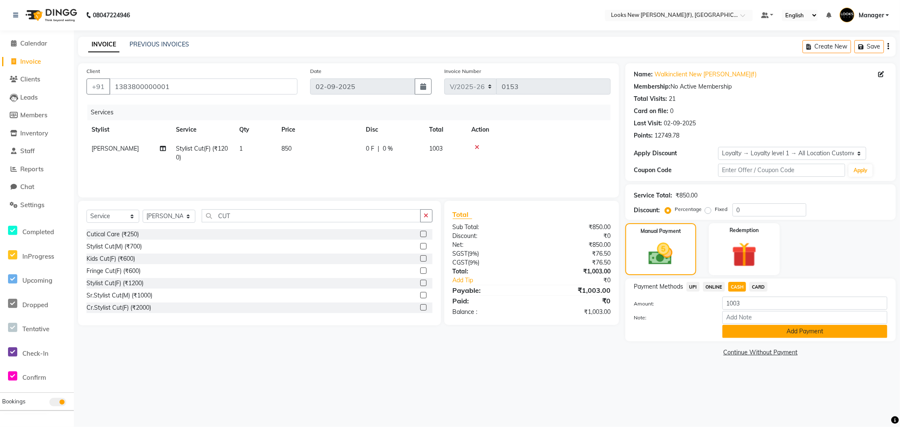
click at [763, 331] on button "Add Payment" at bounding box center [804, 331] width 165 height 13
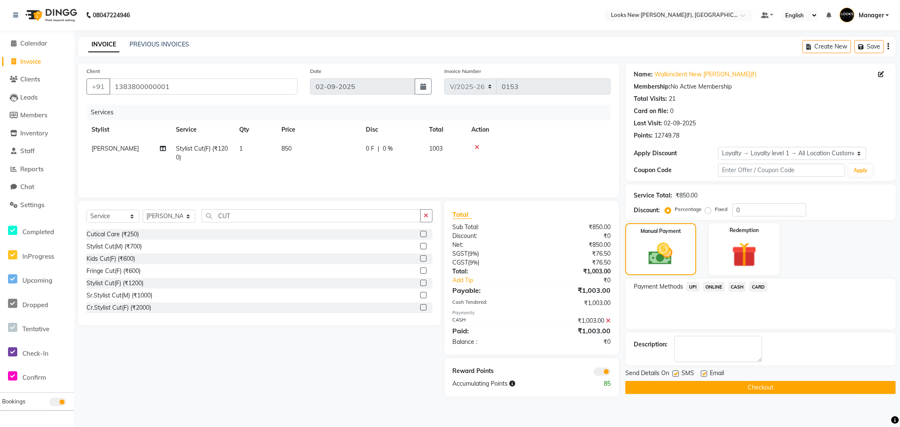
click at [747, 387] on button "Checkout" at bounding box center [760, 387] width 270 height 13
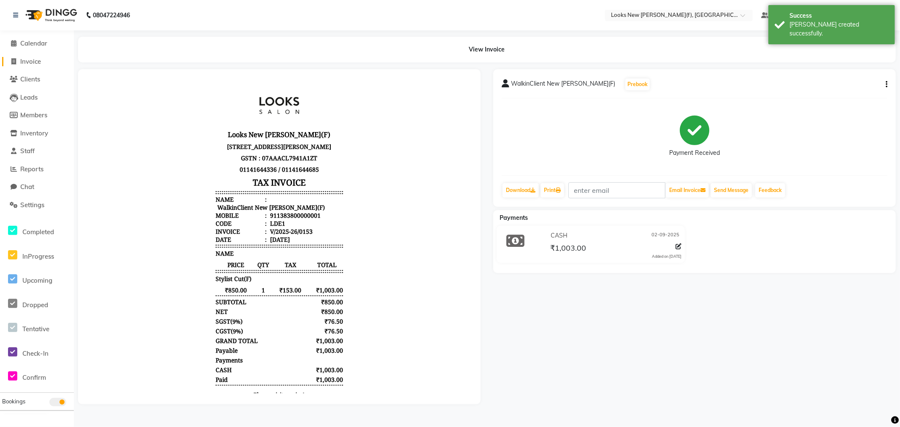
click at [29, 60] on span "Invoice" at bounding box center [30, 61] width 21 height 8
select select "8659"
select select "service"
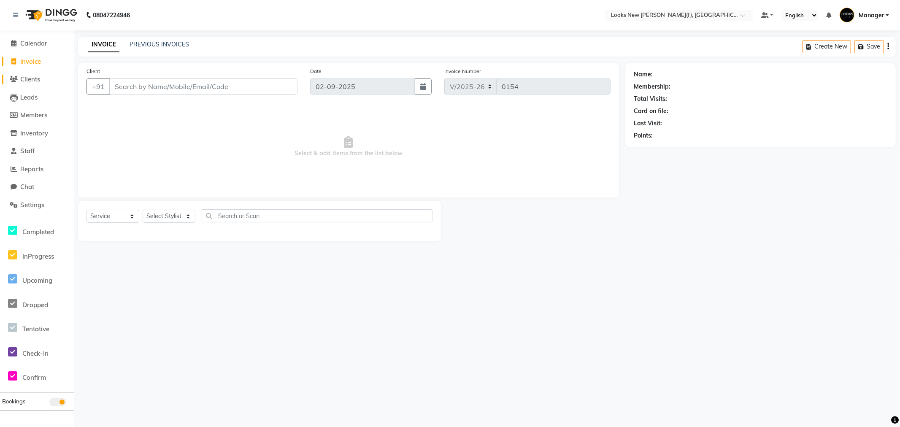
click at [32, 79] on span "Clients" at bounding box center [30, 79] width 20 height 8
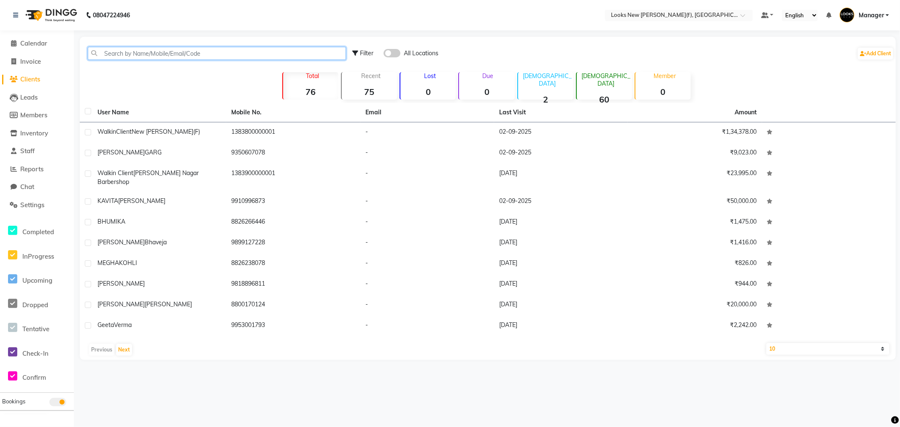
click at [117, 54] on input "text" at bounding box center [217, 53] width 258 height 13
click at [23, 62] on span "Invoice" at bounding box center [30, 61] width 21 height 8
select select "service"
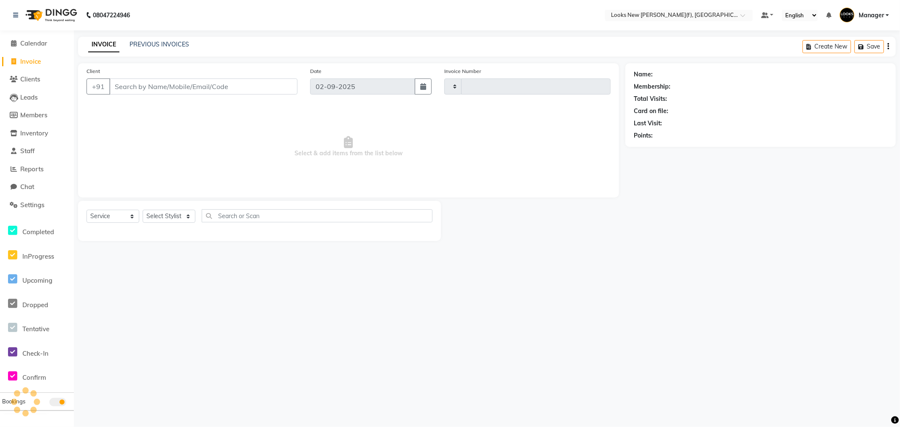
type input "0154"
select select "8659"
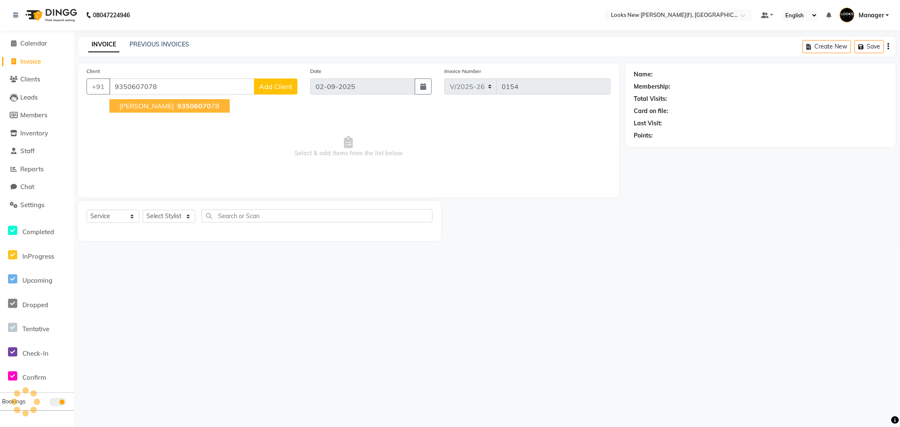
type input "9350607078"
select select "1: Object"
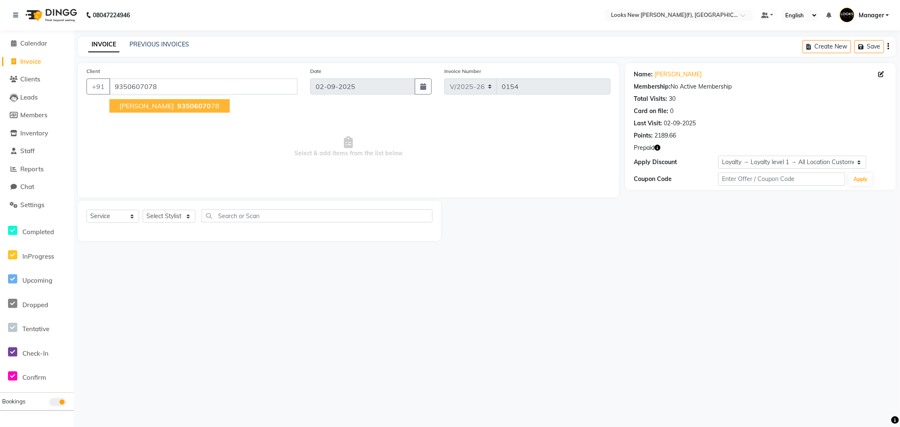
click at [179, 108] on span "93506070" at bounding box center [194, 106] width 34 height 8
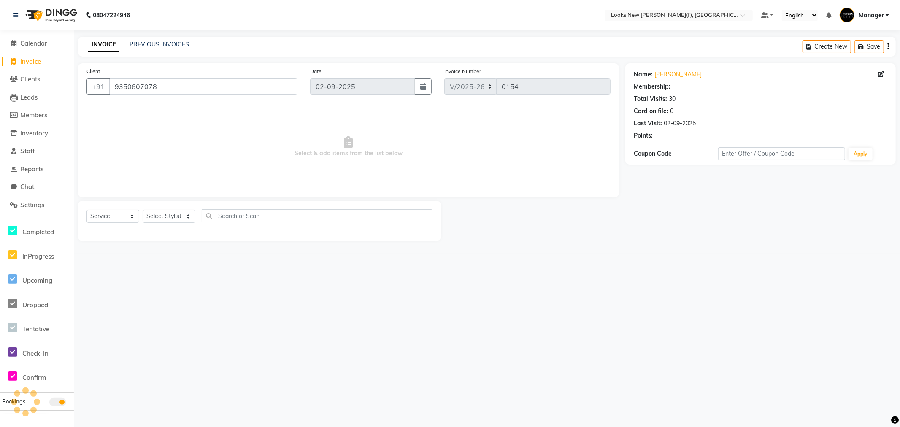
select select "1: Object"
click at [187, 217] on select "Select Stylist Aakash_Pdct [PERSON_NAME] [PERSON_NAME] [PERSON_NAME] Counter_Sa…" at bounding box center [169, 216] width 53 height 13
select select "87312"
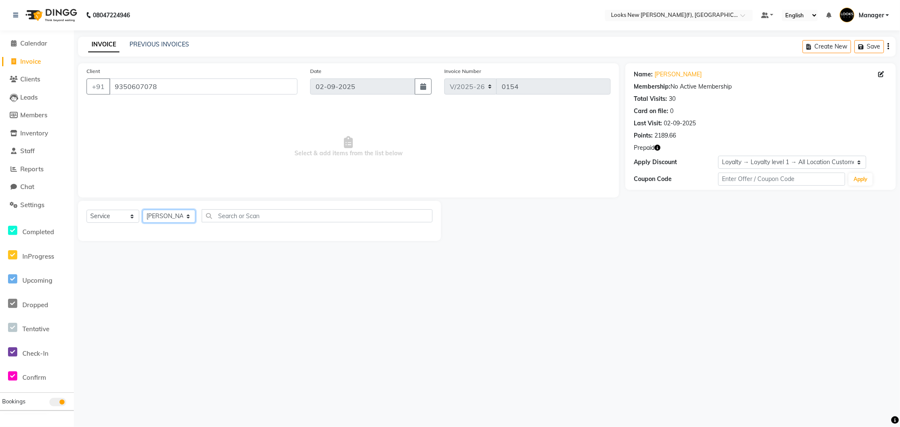
click at [187, 217] on select "Select Stylist Aakash_Pdct [PERSON_NAME] [PERSON_NAME] [PERSON_NAME] Counter_Sa…" at bounding box center [169, 216] width 53 height 13
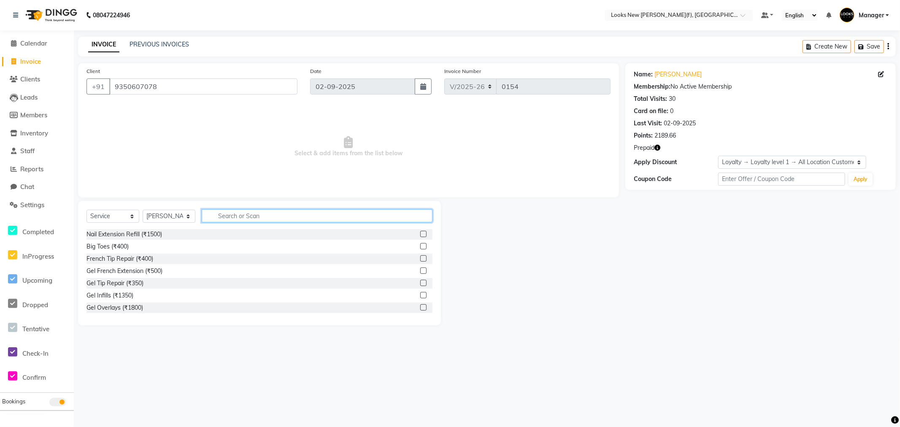
click at [222, 212] on input "text" at bounding box center [317, 215] width 231 height 13
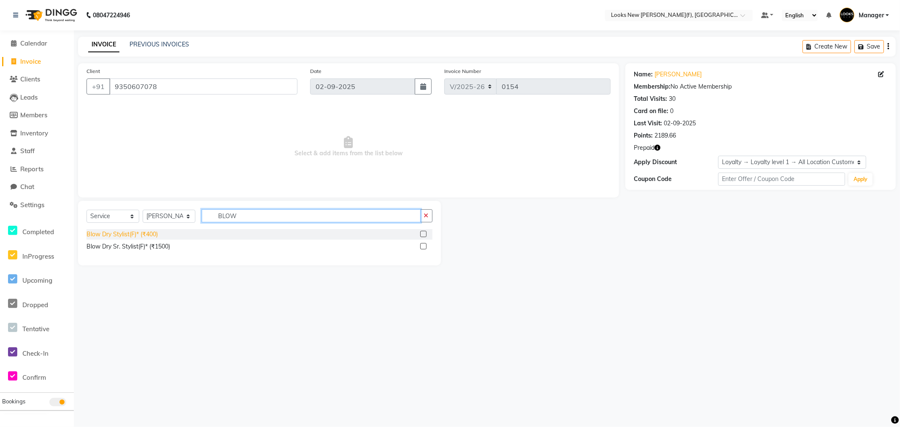
type input "BLOW"
click at [127, 238] on div "Blow Dry Stylist(F)* (₹400)" at bounding box center [122, 234] width 71 height 9
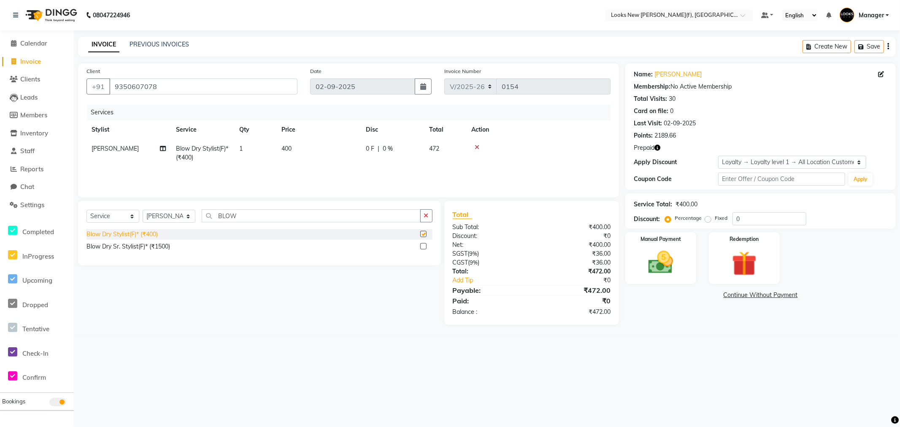
checkbox input "false"
click at [301, 151] on td "400" at bounding box center [318, 153] width 84 height 28
select select "87312"
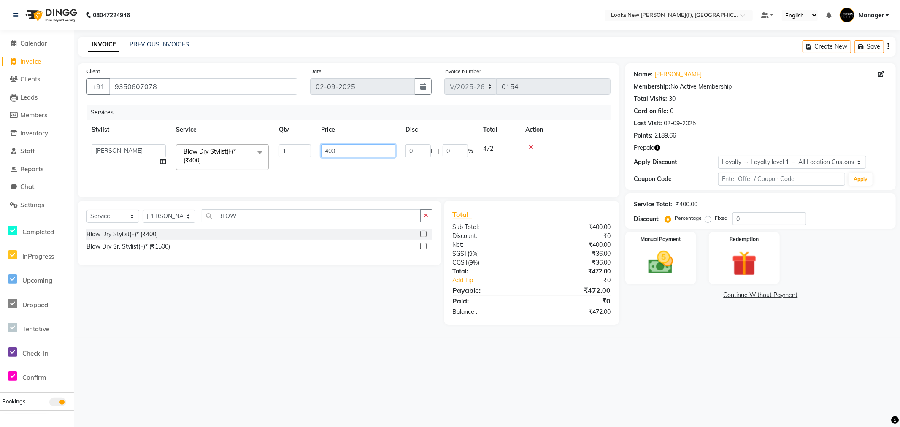
click at [354, 154] on input "400" at bounding box center [358, 150] width 74 height 13
type input "4"
type input "600"
click at [609, 351] on div "08047224946 Select Location × Looks New Rajinder Nagar(f), Delhi Default Panel …" at bounding box center [450, 213] width 900 height 427
click at [297, 148] on td "600" at bounding box center [318, 153] width 84 height 28
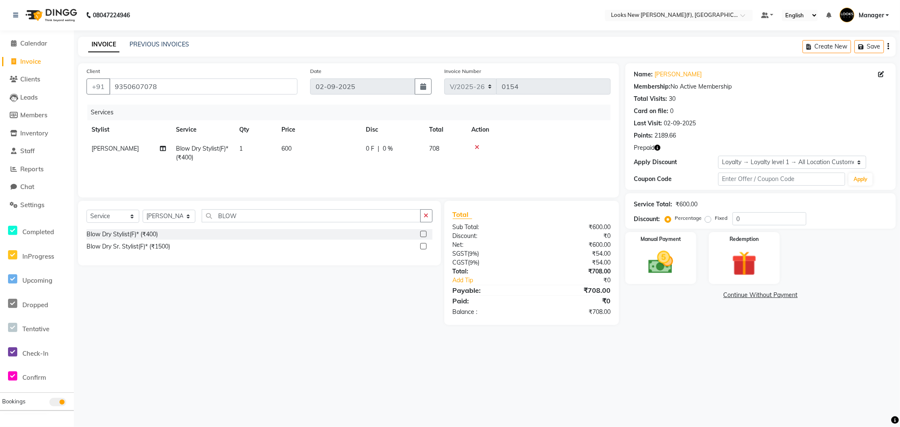
select select "87312"
click at [346, 154] on input "600" at bounding box center [358, 150] width 74 height 13
type input "602"
click at [381, 327] on main "INVOICE PREVIOUS INVOICES Create New Save Client +91 9350607078 Date 02-09-2025…" at bounding box center [487, 192] width 826 height 310
click at [660, 253] on img at bounding box center [661, 263] width 42 height 30
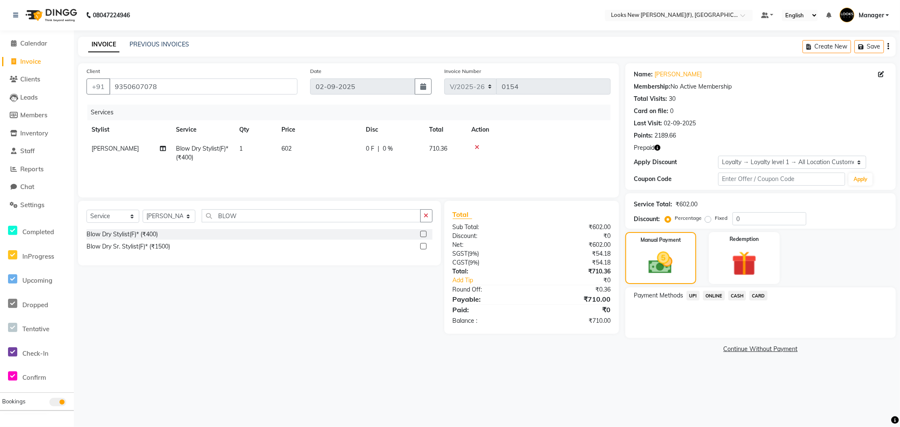
click at [700, 295] on div "ONLINE" at bounding box center [712, 296] width 25 height 11
click at [693, 296] on span "UPI" at bounding box center [693, 296] width 13 height 10
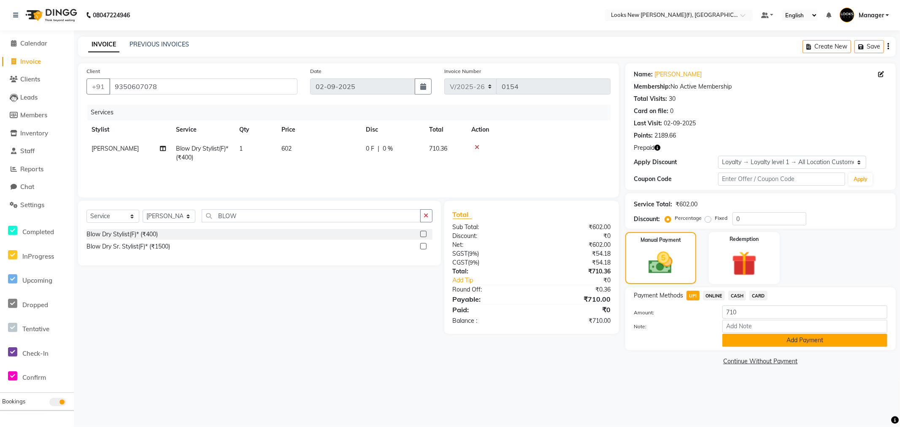
click at [774, 338] on button "Add Payment" at bounding box center [804, 340] width 165 height 13
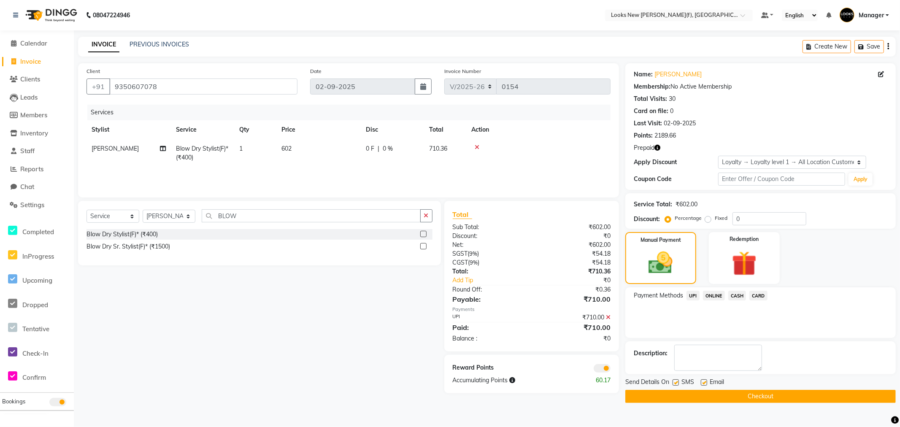
click at [736, 396] on button "Checkout" at bounding box center [760, 396] width 270 height 13
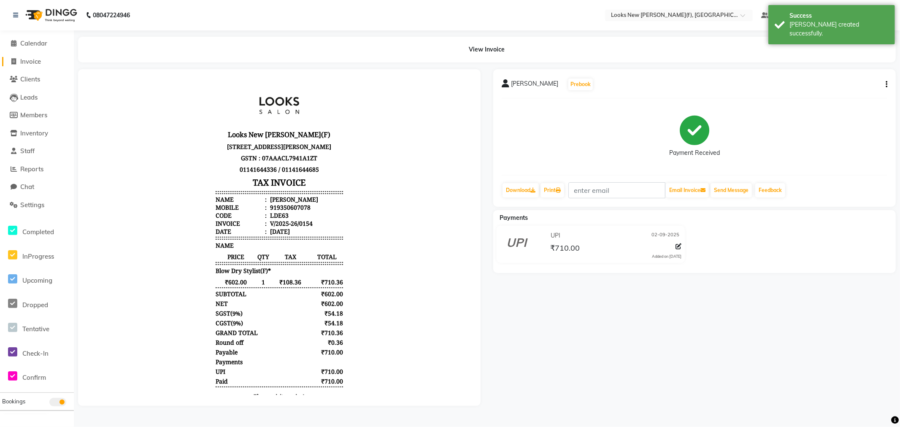
click at [35, 61] on span "Invoice" at bounding box center [30, 61] width 21 height 8
select select "service"
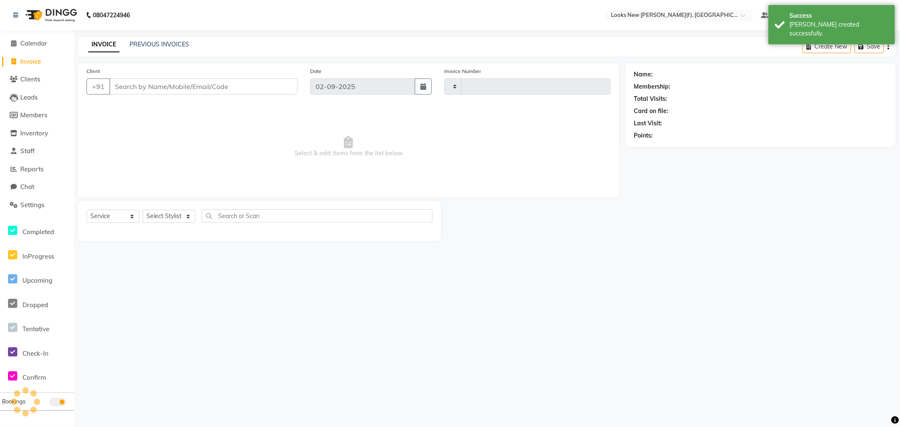
type input "0155"
select select "8659"
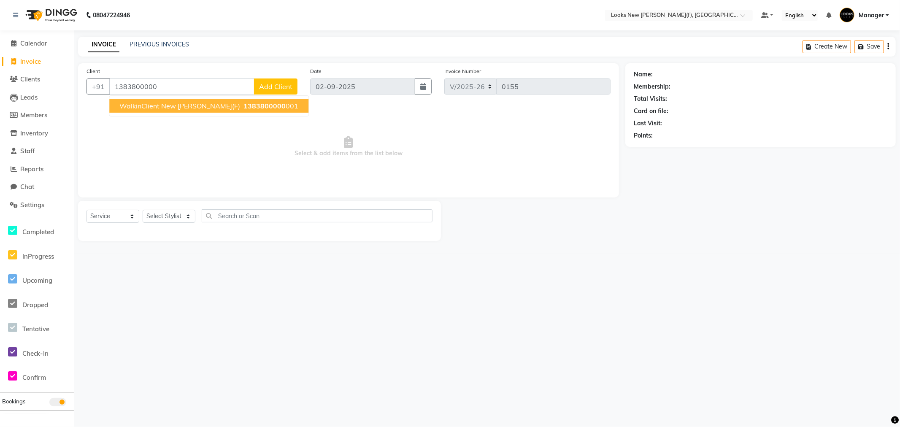
click at [157, 104] on span "WalkinClient New Rajinder Ngr(F)" at bounding box center [179, 106] width 121 height 8
type input "1383800000001"
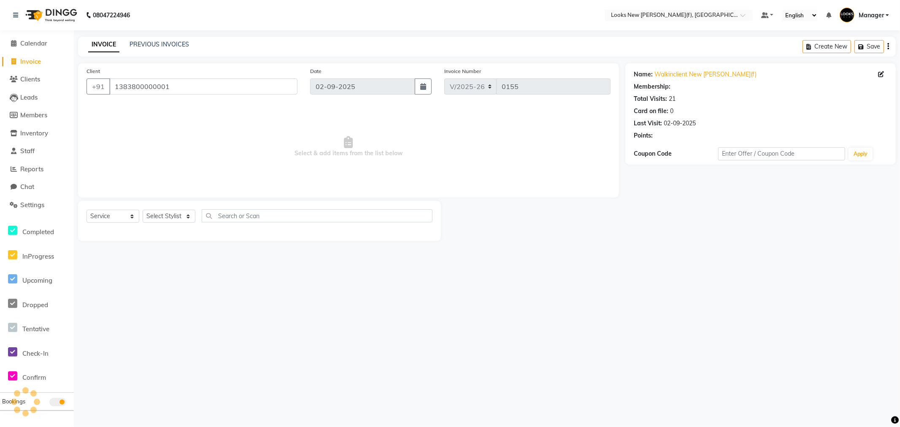
select select "1: Object"
click at [188, 218] on select "Select Stylist Aakash_Pdct [PERSON_NAME] [PERSON_NAME] [PERSON_NAME] Counter_Sa…" at bounding box center [169, 216] width 53 height 13
select select "87320"
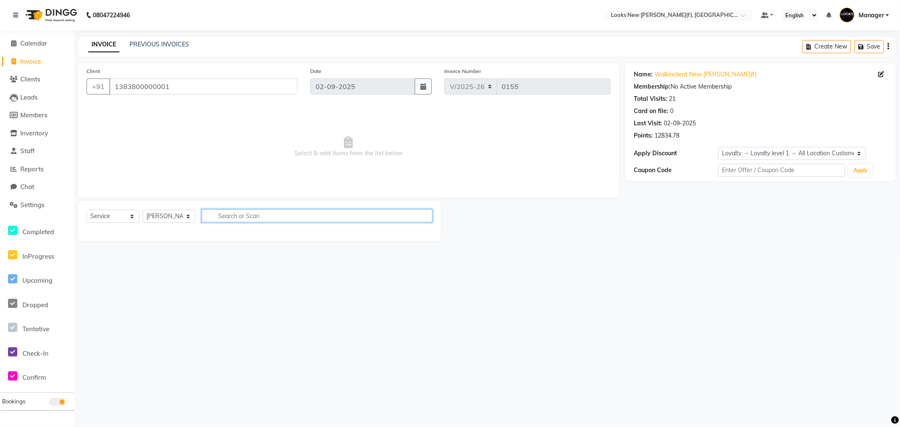
click at [207, 219] on input "text" at bounding box center [317, 215] width 231 height 13
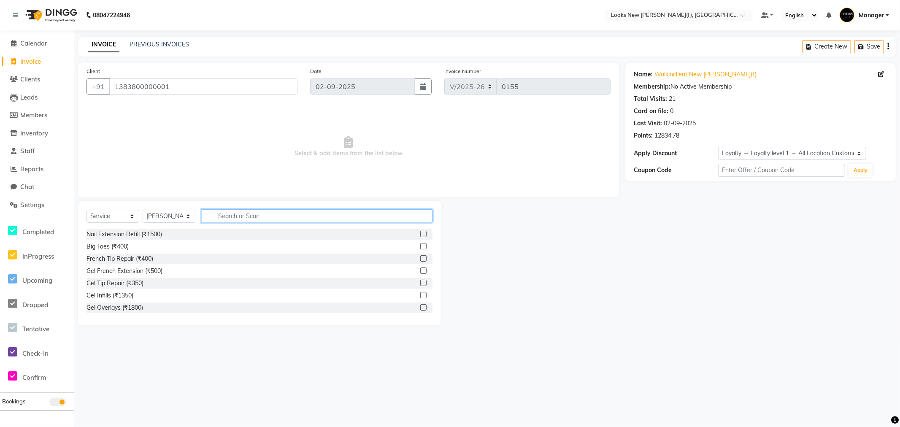
click at [226, 218] on input "text" at bounding box center [317, 215] width 231 height 13
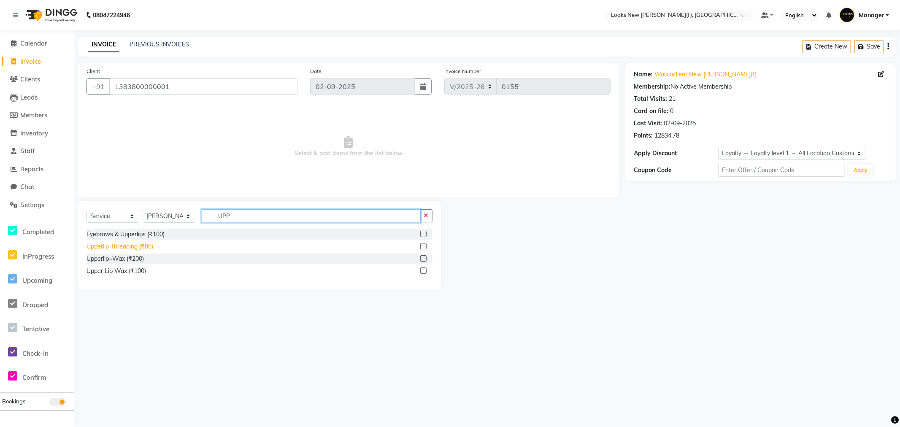
type input "UPP"
click at [112, 249] on div "Upperlip Threading (₹80)" at bounding box center [120, 246] width 67 height 9
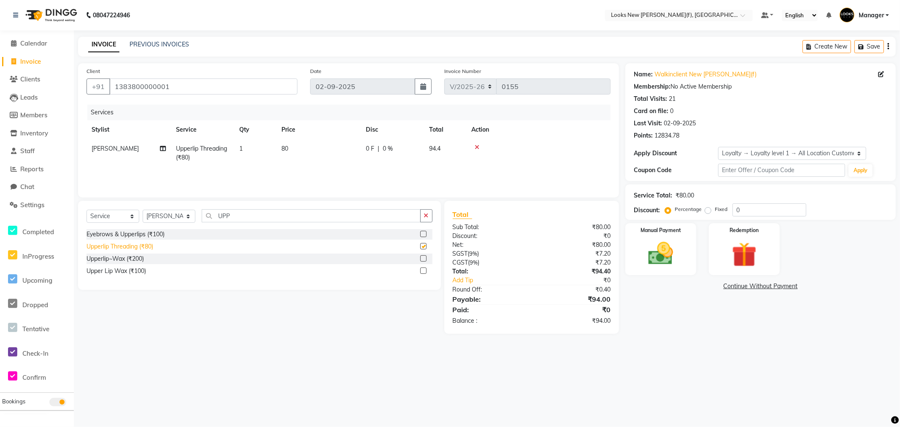
checkbox input "false"
click at [296, 151] on td "80" at bounding box center [318, 153] width 84 height 28
select select "87320"
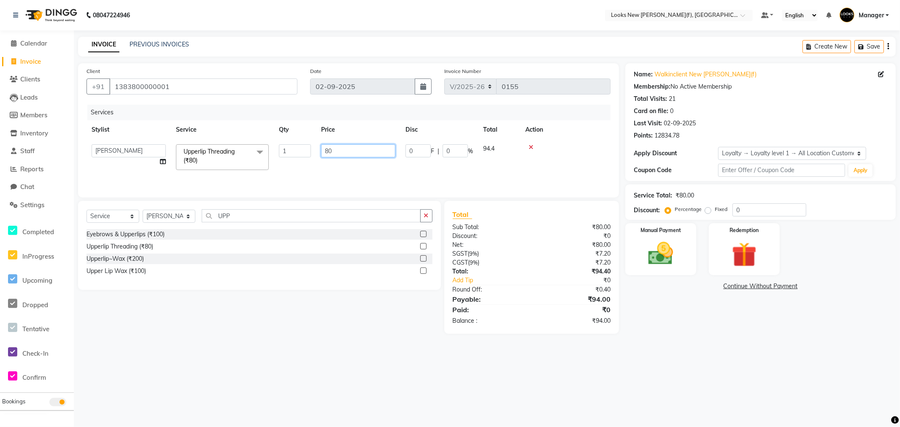
click at [342, 154] on input "80" at bounding box center [358, 150] width 74 height 13
type input "8"
type input "50"
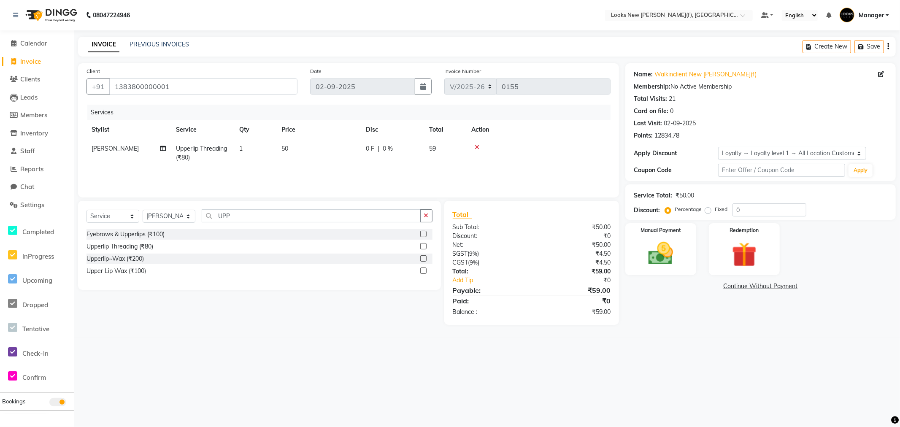
click at [292, 394] on div "08047224946 Select Location × Looks New Rajinder Nagar(f), Delhi Default Panel …" at bounding box center [450, 213] width 900 height 427
click at [656, 259] on img at bounding box center [661, 254] width 42 height 30
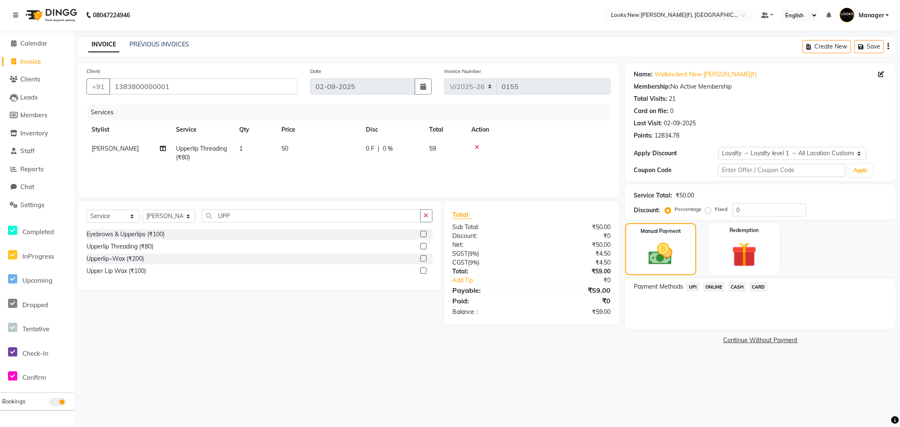
click at [737, 288] on span "CASH" at bounding box center [737, 287] width 18 height 10
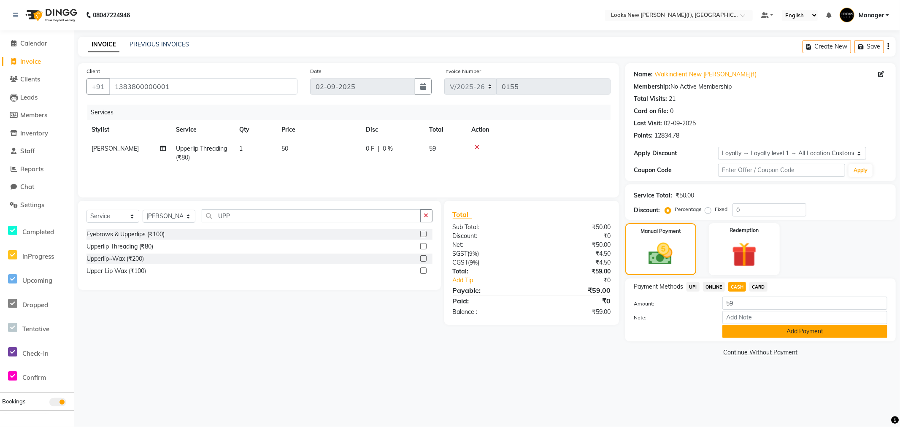
click at [760, 331] on button "Add Payment" at bounding box center [804, 331] width 165 height 13
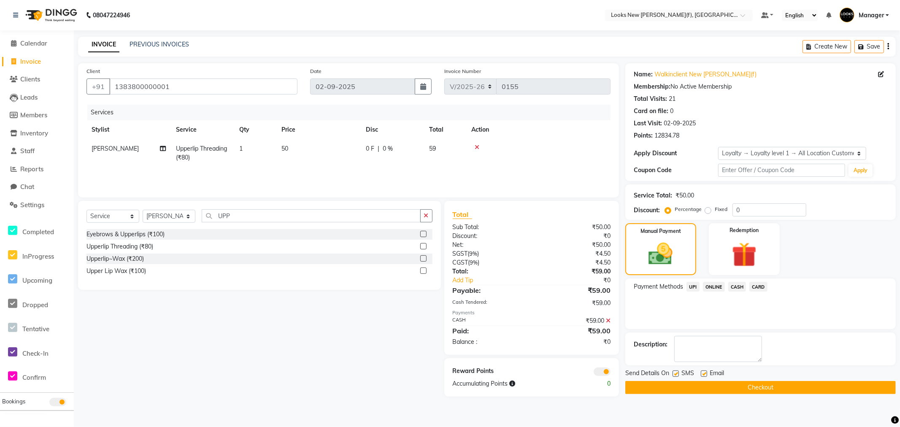
click at [734, 386] on button "Checkout" at bounding box center [760, 387] width 270 height 13
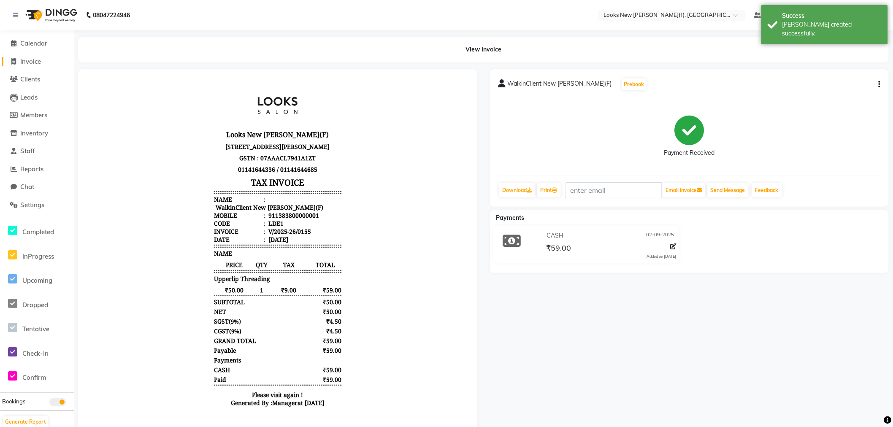
click at [35, 60] on span "Invoice" at bounding box center [30, 61] width 21 height 8
select select "service"
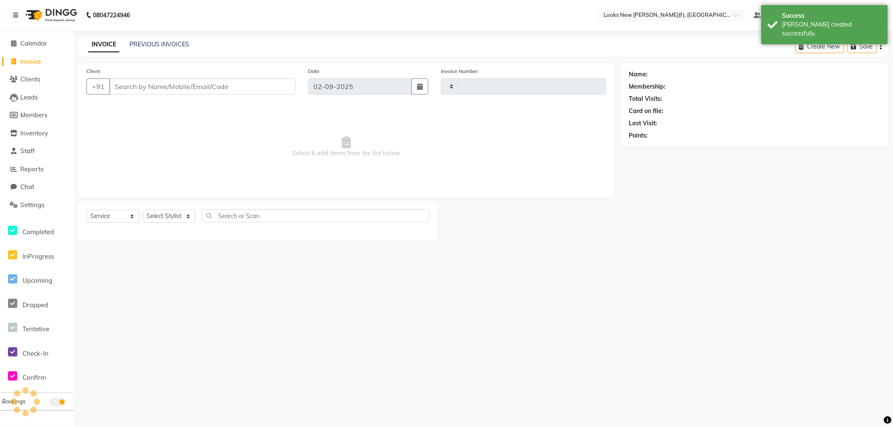
type input "0156"
select select "8659"
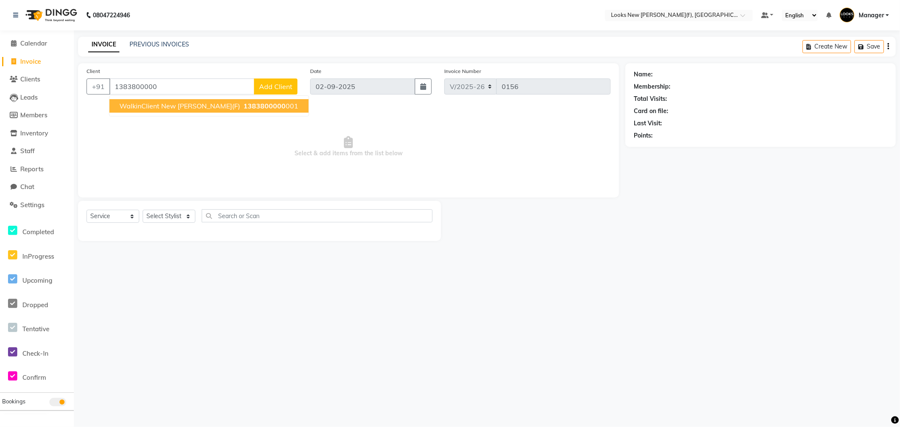
type input "1383800000"
click at [275, 88] on span "Add Client" at bounding box center [275, 86] width 33 height 8
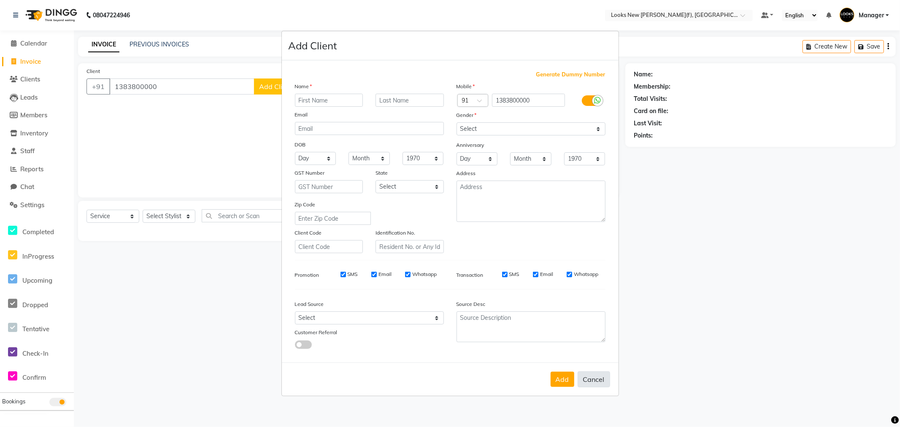
click at [592, 383] on button "Cancel" at bounding box center [594, 379] width 32 height 16
select select
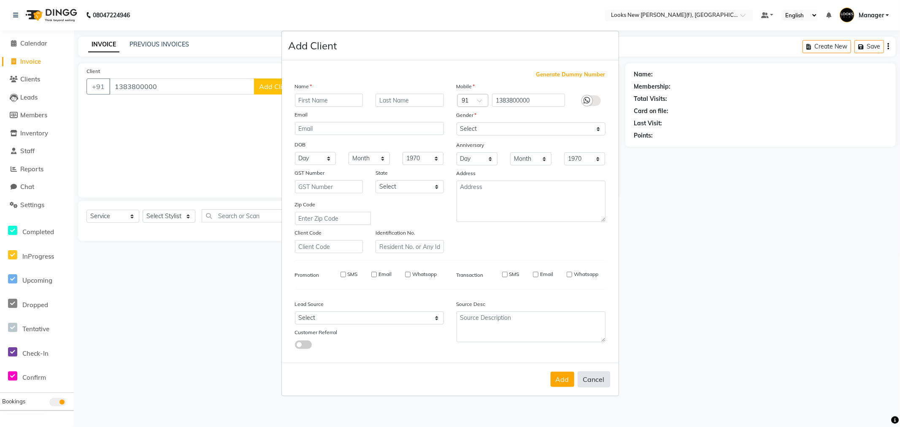
select select
checkbox input "false"
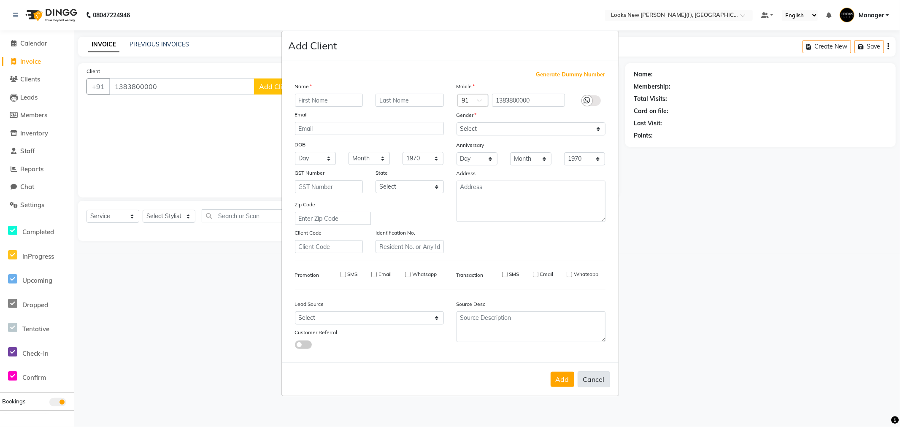
checkbox input "false"
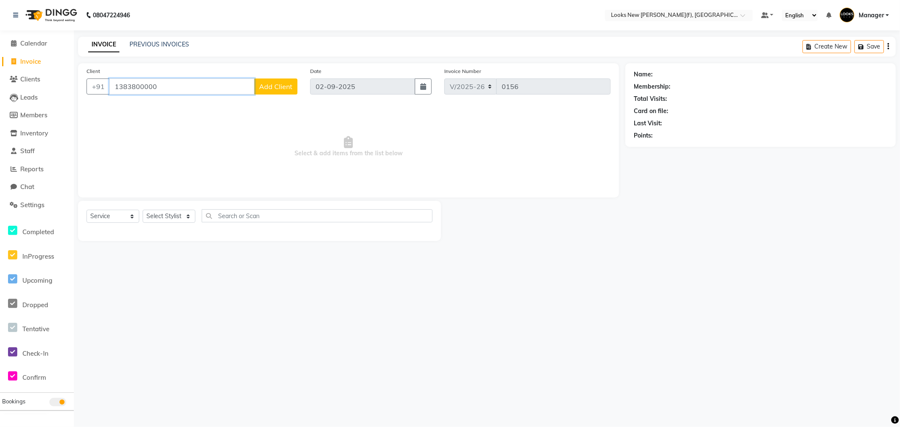
click at [177, 88] on input "1383800000" at bounding box center [181, 86] width 145 height 16
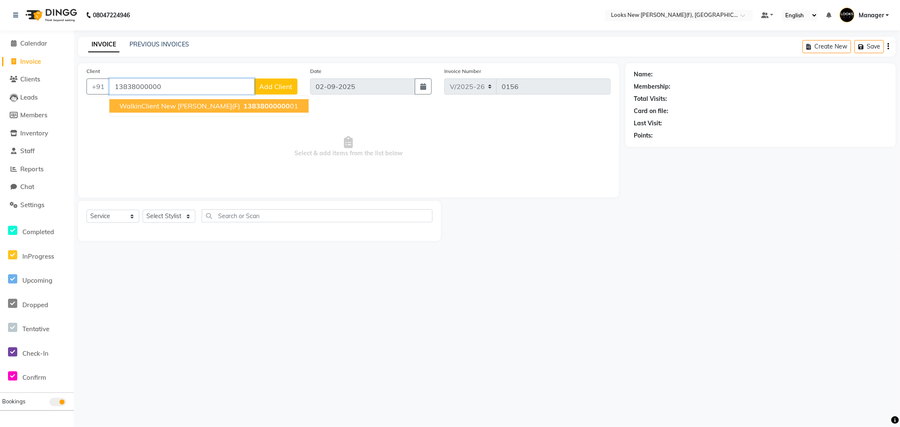
click at [182, 108] on span "WalkinClient New Rajinder Ngr(F)" at bounding box center [179, 106] width 121 height 8
type input "1383800000001"
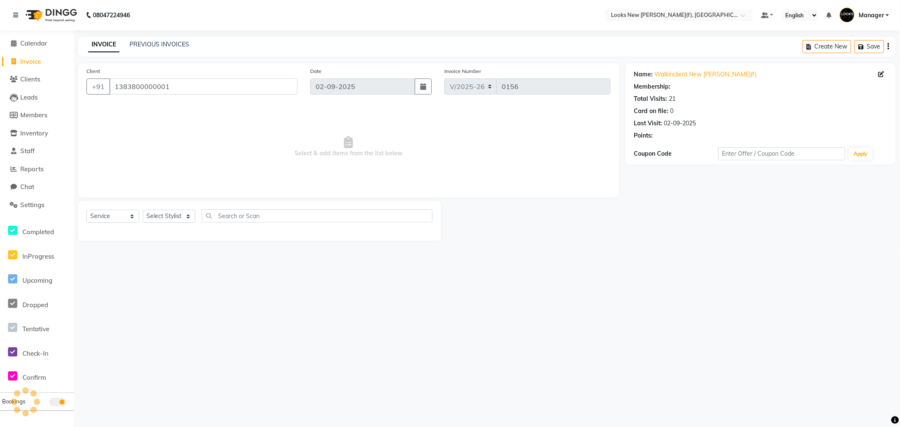
select select "1: Object"
click at [188, 218] on select "Select Stylist Aakash_Pdct [PERSON_NAME] [PERSON_NAME] [PERSON_NAME] Counter_Sa…" at bounding box center [169, 216] width 53 height 13
select select "87321"
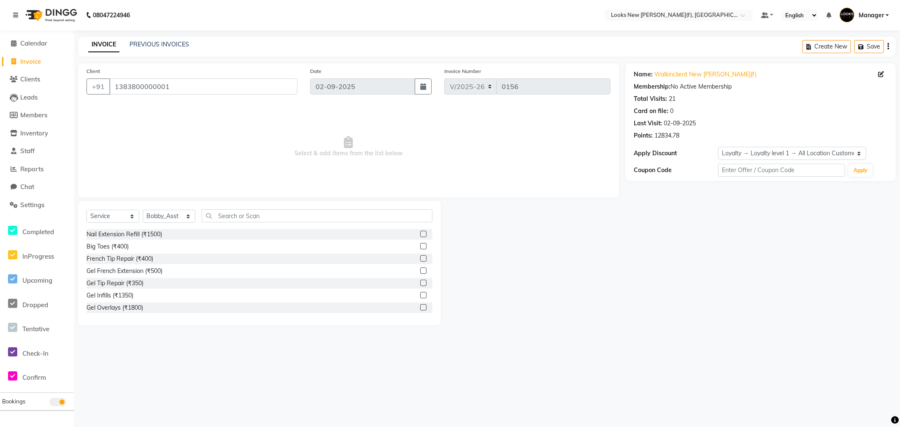
click at [201, 221] on div "Select Service Product Membership Package Voucher Prepaid Gift Card Select Styl…" at bounding box center [260, 219] width 346 height 20
click at [189, 219] on select "Select Stylist Aakash_Pdct [PERSON_NAME] [PERSON_NAME] [PERSON_NAME] Counter_Sa…" at bounding box center [169, 216] width 53 height 13
click at [188, 219] on select "Select Stylist Aakash_Pdct [PERSON_NAME] [PERSON_NAME] [PERSON_NAME] Counter_Sa…" at bounding box center [169, 216] width 53 height 13
click at [231, 218] on input "text" at bounding box center [317, 215] width 231 height 13
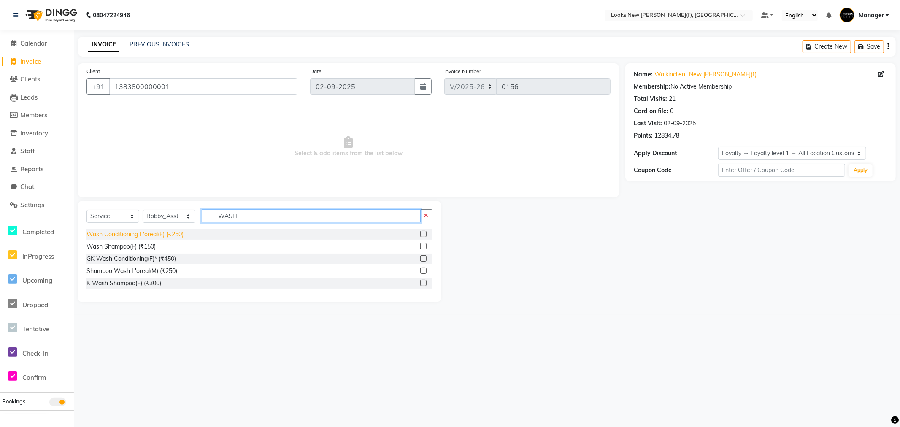
type input "WASH"
click at [158, 235] on div "Wash Conditioning L'oreal(F) (₹250)" at bounding box center [135, 234] width 97 height 9
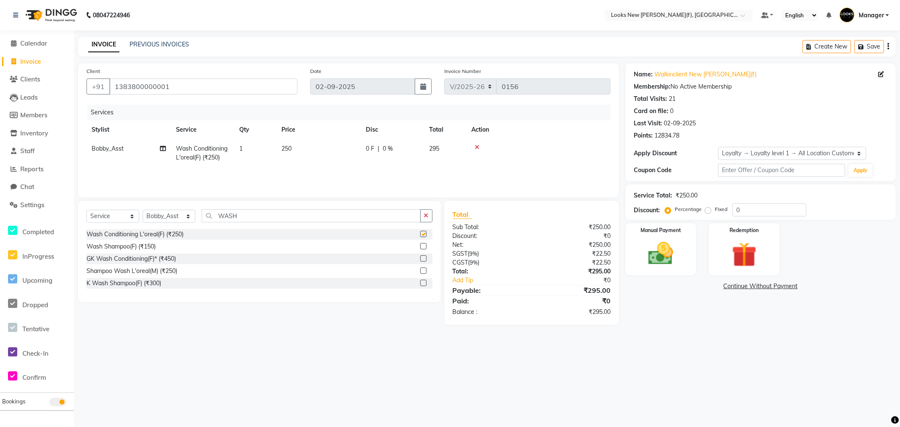
checkbox input "false"
click at [299, 149] on td "250" at bounding box center [318, 153] width 84 height 28
select select "87321"
click at [344, 151] on input "250" at bounding box center [358, 150] width 74 height 13
type input "2"
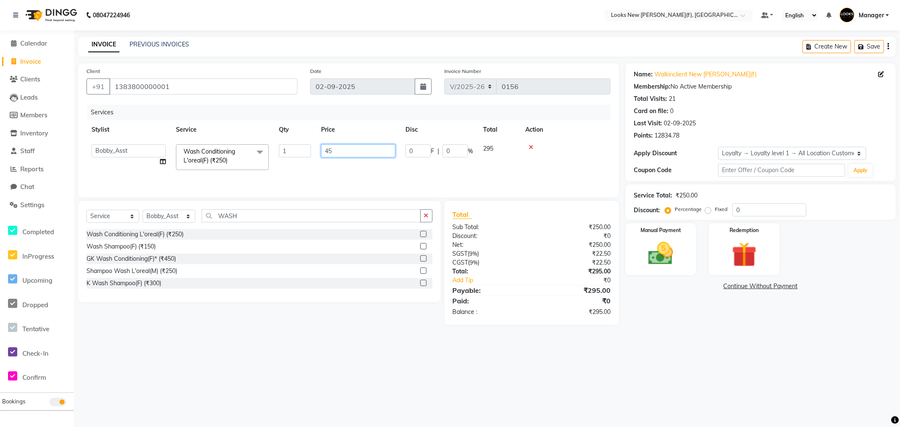
type input "450"
click at [249, 362] on div "08047224946 Select Location × Looks New Rajinder Nagar(f), Delhi Default Panel …" at bounding box center [450, 213] width 900 height 427
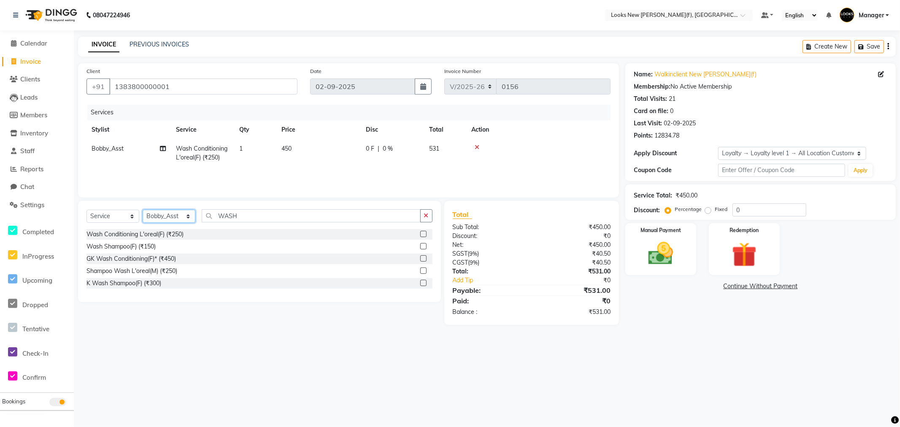
click at [189, 218] on select "Select Stylist Aakash_Pdct [PERSON_NAME] [PERSON_NAME] [PERSON_NAME] Counter_Sa…" at bounding box center [169, 216] width 53 height 13
select select "87313"
click at [189, 218] on select "Select Stylist Aakash_Pdct [PERSON_NAME] [PERSON_NAME] [PERSON_NAME] Counter_Sa…" at bounding box center [169, 216] width 53 height 13
click at [246, 218] on input "WASH" at bounding box center [311, 215] width 219 height 13
type input "W"
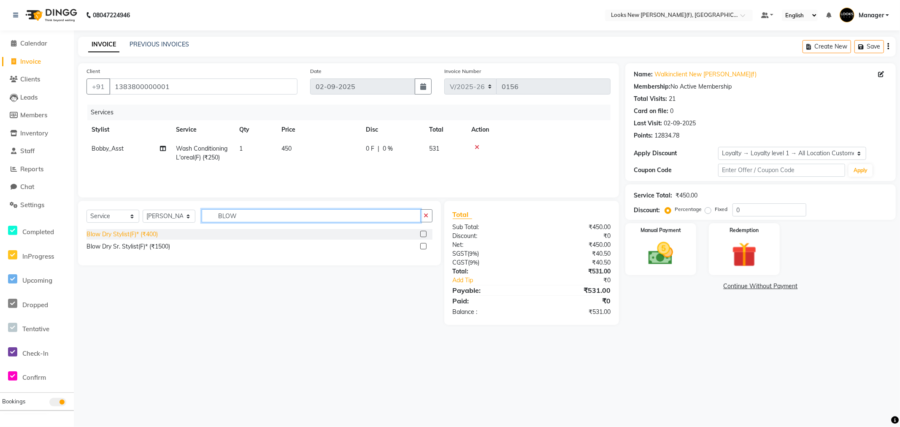
type input "BLOW"
click at [132, 237] on div "Blow Dry Stylist(F)* (₹400)" at bounding box center [122, 234] width 71 height 9
checkbox input "false"
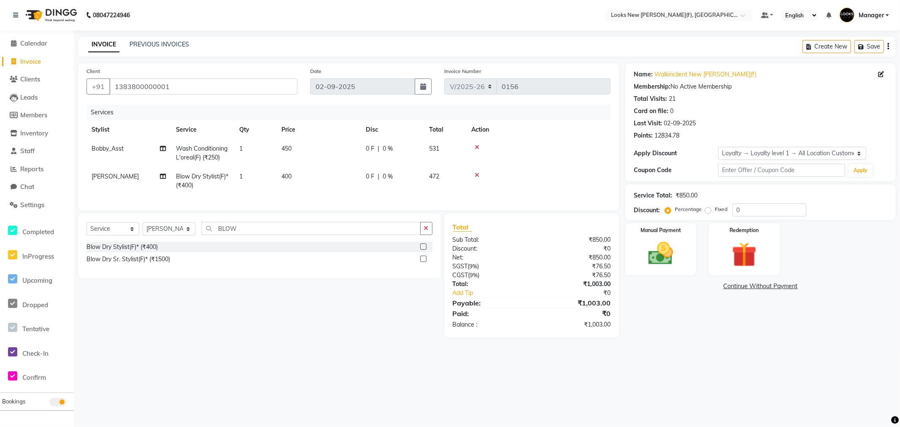
click at [300, 173] on td "400" at bounding box center [318, 181] width 84 height 28
select select "87313"
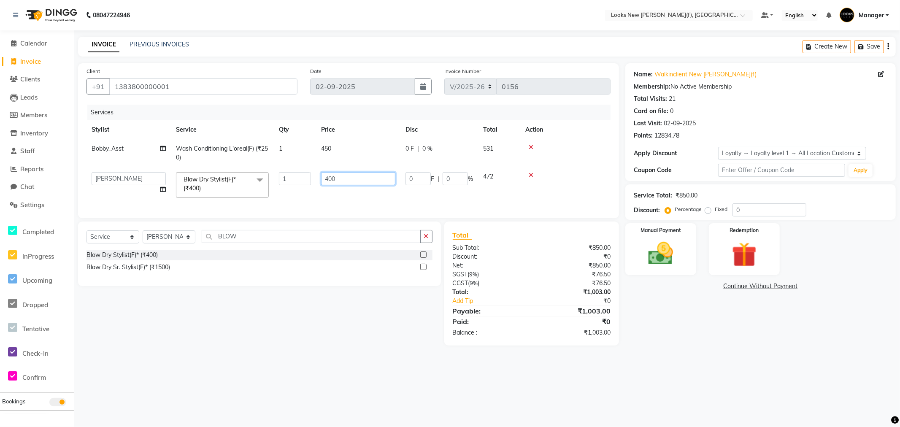
click at [339, 178] on input "400" at bounding box center [358, 178] width 74 height 13
type input "4"
type input "600"
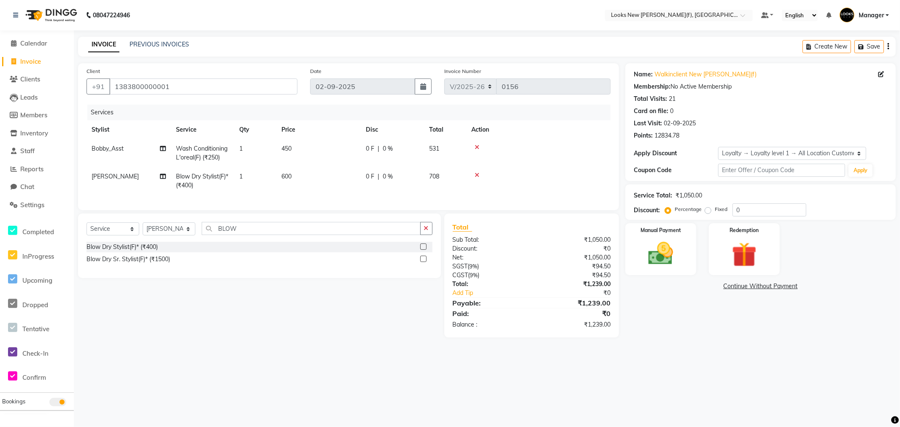
click at [663, 360] on div "08047224946 Select Location × Looks New Rajinder Nagar(f), Delhi Default Panel …" at bounding box center [450, 213] width 900 height 427
click at [872, 48] on button "Save" at bounding box center [869, 46] width 30 height 13
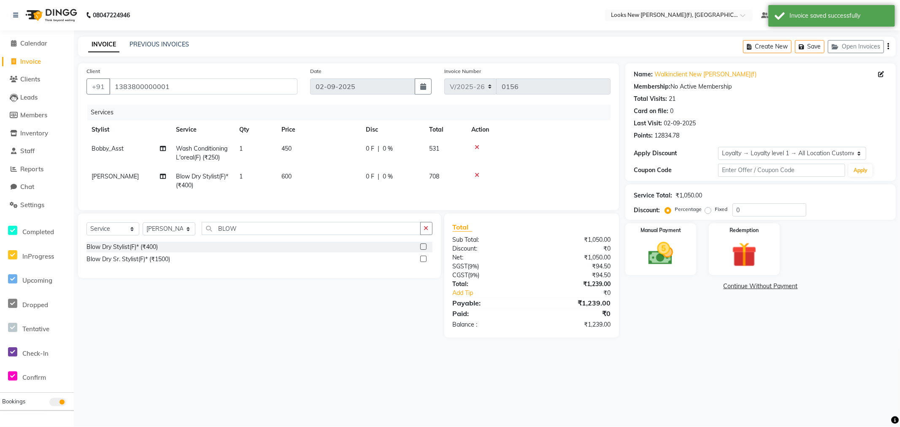
click at [34, 62] on span "Invoice" at bounding box center [30, 61] width 21 height 8
select select "8659"
select select "service"
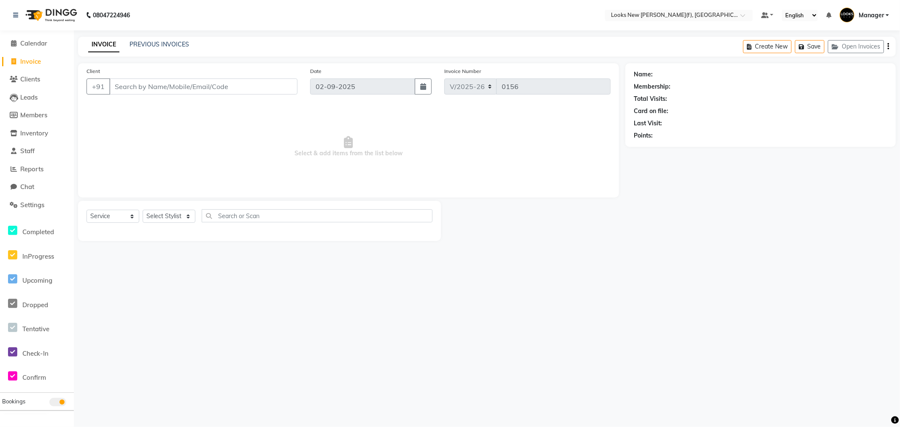
click at [28, 62] on span "Invoice" at bounding box center [30, 61] width 21 height 8
select select "service"
type input "0156"
select select "8659"
click at [851, 47] on button "Open Invoices" at bounding box center [856, 46] width 56 height 13
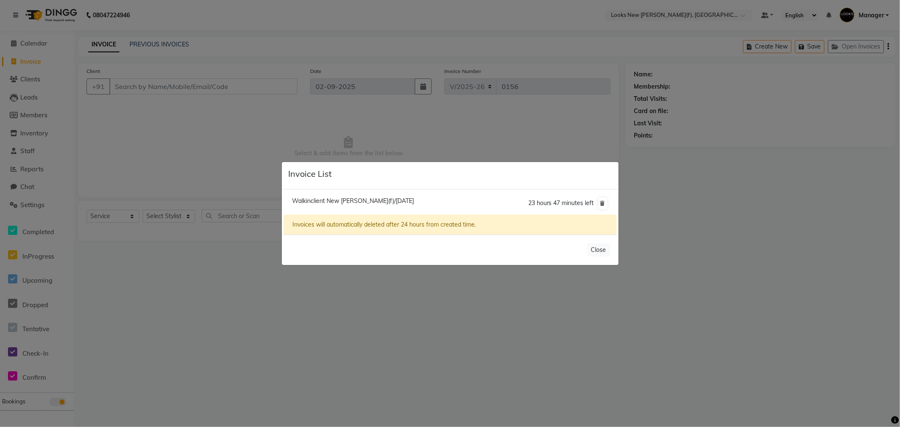
click at [308, 200] on span "Walkinclient New Rajinder Ngr(f)/02 September 2025" at bounding box center [353, 201] width 122 height 8
type input "1383800000001"
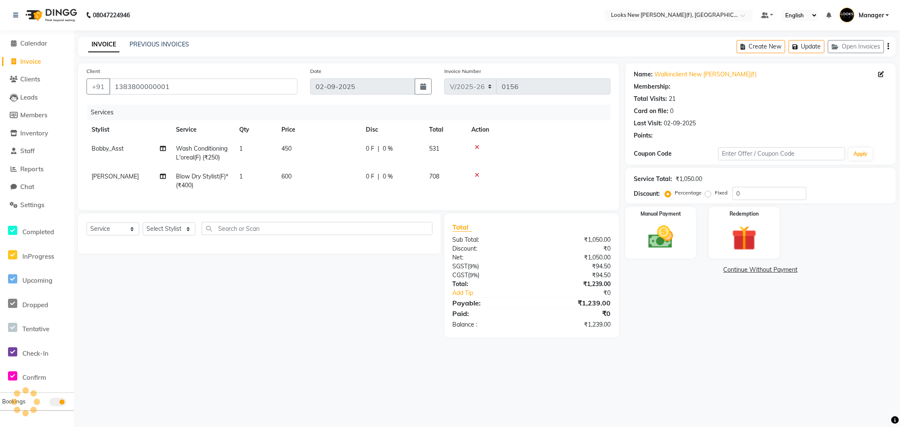
select select "1: Object"
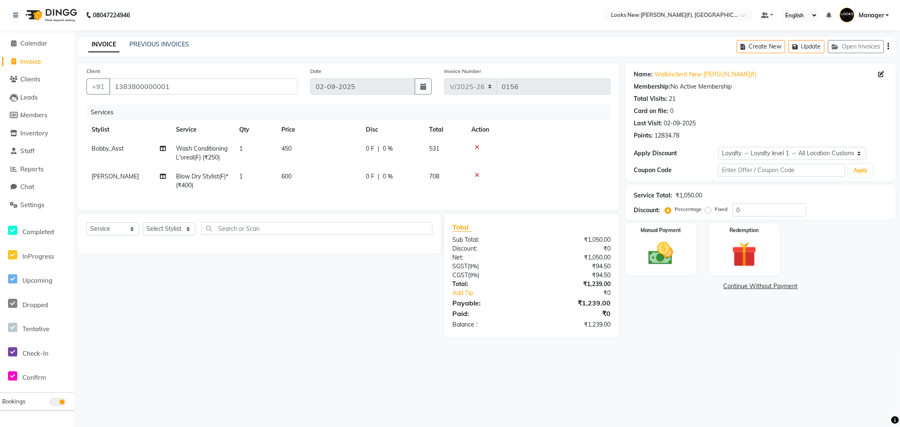
click at [476, 175] on icon at bounding box center [477, 175] width 5 height 6
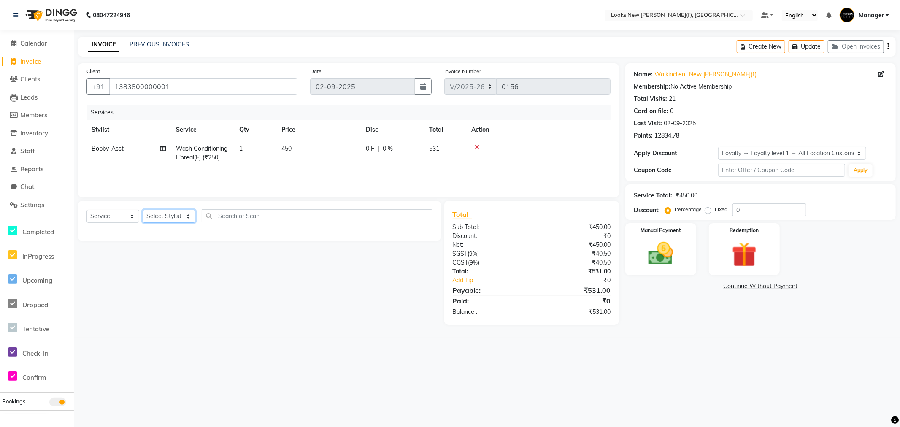
click at [188, 219] on select "Select Stylist Aakash_Pdct [PERSON_NAME] [PERSON_NAME] [PERSON_NAME] Counter_Sa…" at bounding box center [169, 216] width 53 height 13
click at [189, 219] on select "Select Stylist Aakash_Pdct [PERSON_NAME] [PERSON_NAME] [PERSON_NAME] Counter_Sa…" at bounding box center [169, 216] width 53 height 13
click at [199, 217] on div "Select Service Product Membership Package Voucher Prepaid Gift Card Select Styl…" at bounding box center [260, 219] width 346 height 20
click at [188, 216] on select "Select Stylist Aakash_Pdct [PERSON_NAME] [PERSON_NAME] [PERSON_NAME] Counter_Sa…" at bounding box center [169, 216] width 53 height 13
select select "87313"
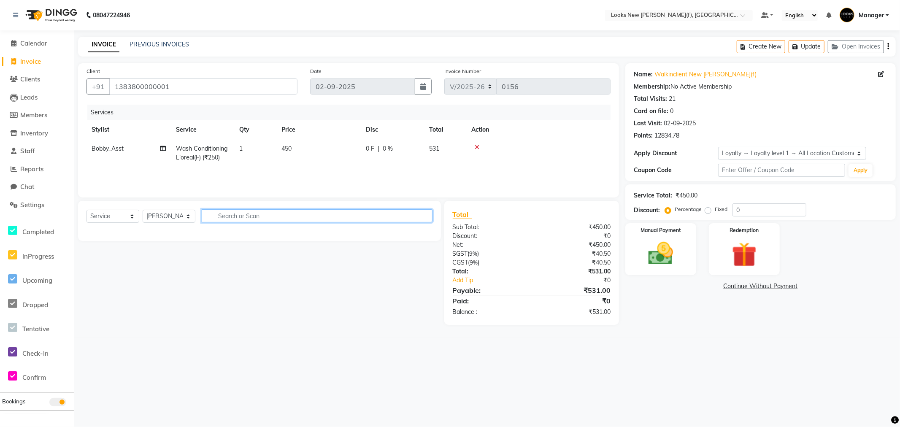
click at [202, 218] on input "text" at bounding box center [317, 215] width 231 height 13
type input "IRON"
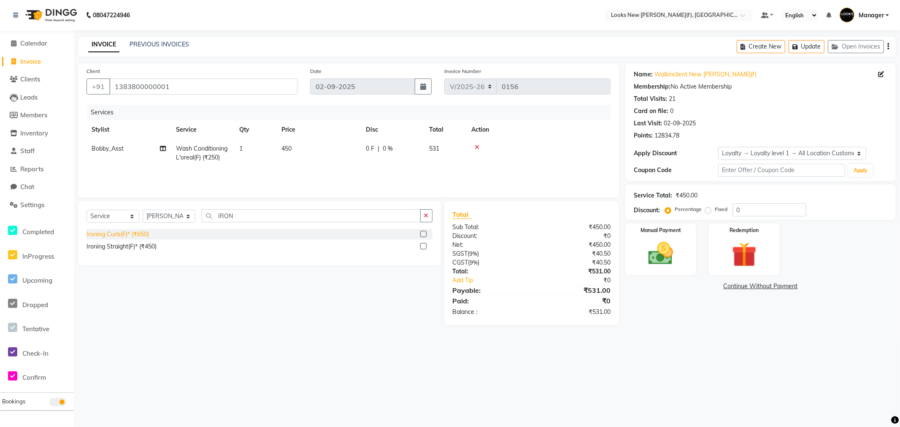
click at [122, 235] on div "Ironing Curls(F)* (₹650)" at bounding box center [118, 234] width 62 height 9
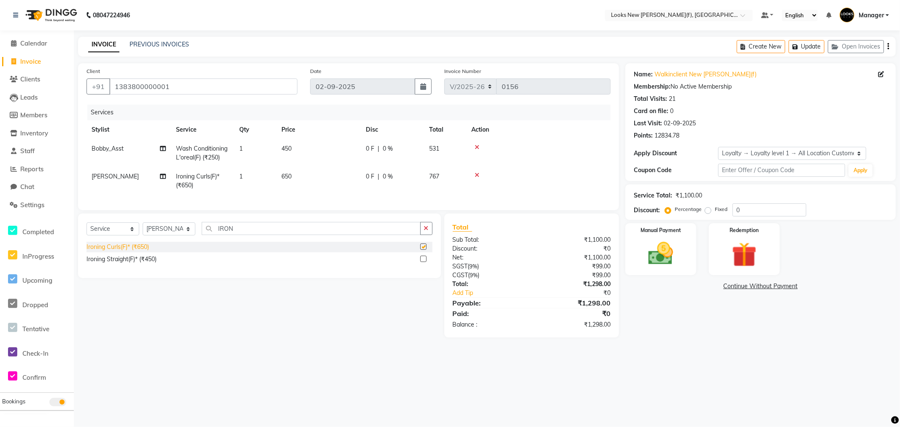
checkbox input "false"
click at [206, 87] on input "1383800000001" at bounding box center [203, 86] width 188 height 16
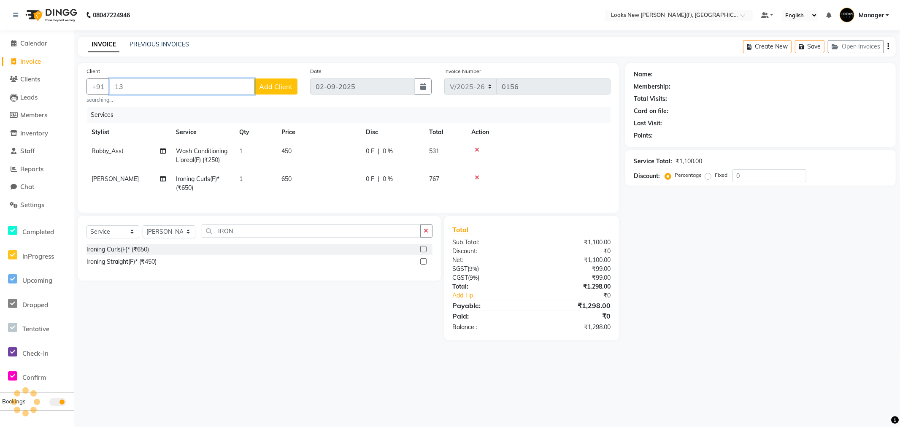
type input "1"
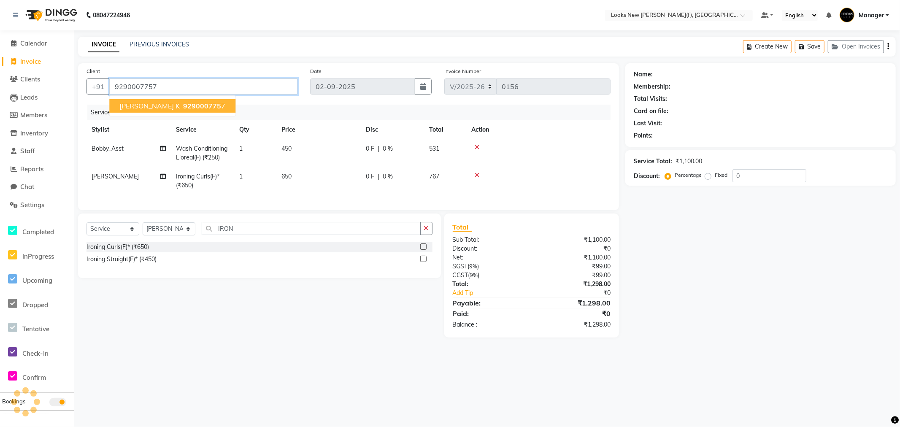
type input "9290007757"
select select "1: Object"
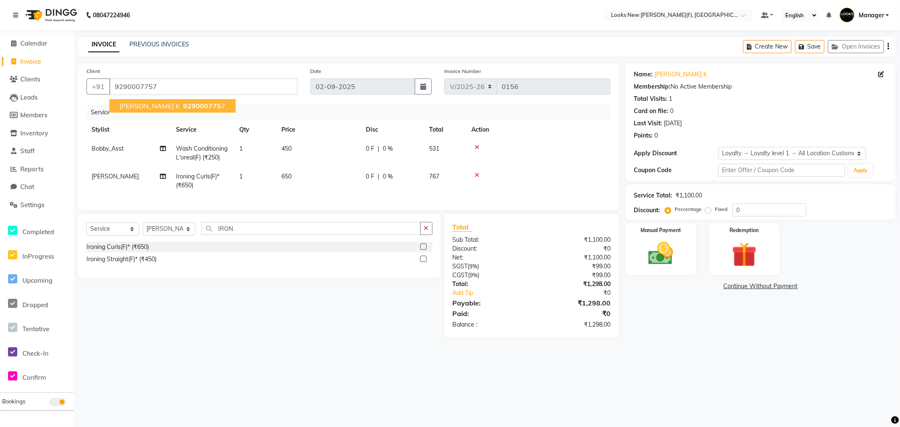
click at [192, 332] on div "Select Service Product Membership Package Voucher Prepaid Gift Card Select Styl…" at bounding box center [256, 276] width 369 height 124
click at [300, 178] on td "650" at bounding box center [318, 181] width 84 height 28
select select "87313"
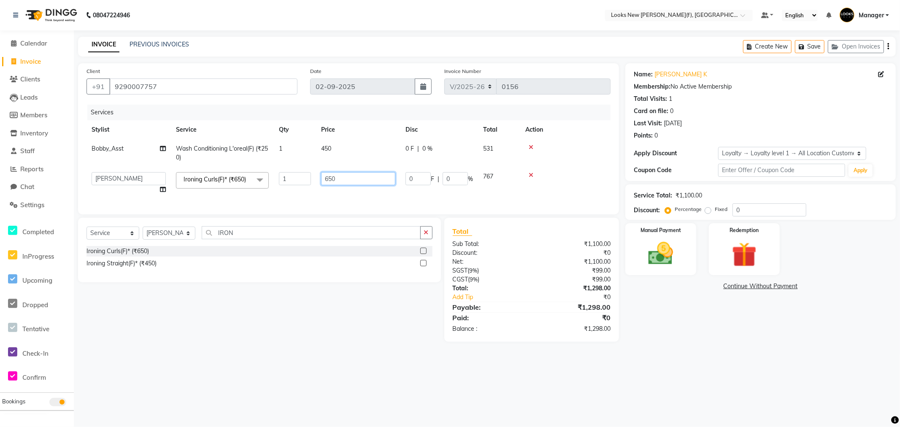
click at [350, 181] on input "650" at bounding box center [358, 178] width 74 height 13
type input "6"
type input "800"
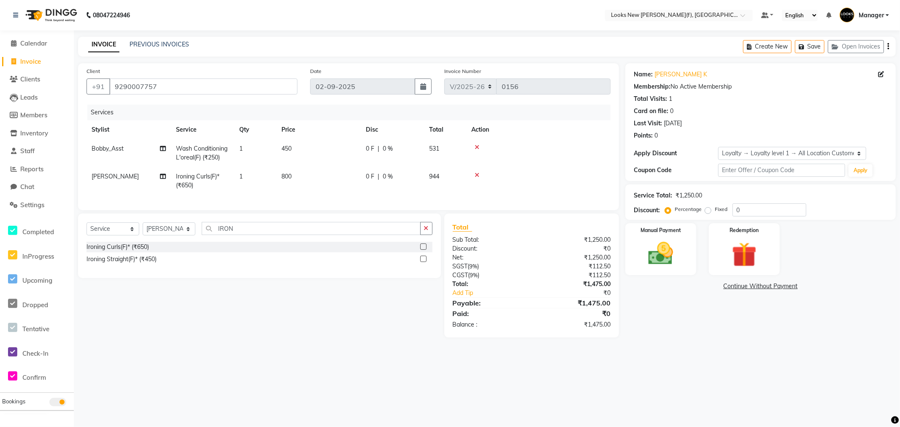
click at [317, 350] on main "INVOICE PREVIOUS INVOICES Create New Save Open Invoices Client +91 9290007757 D…" at bounding box center [487, 194] width 826 height 314
click at [657, 262] on img at bounding box center [661, 254] width 42 height 30
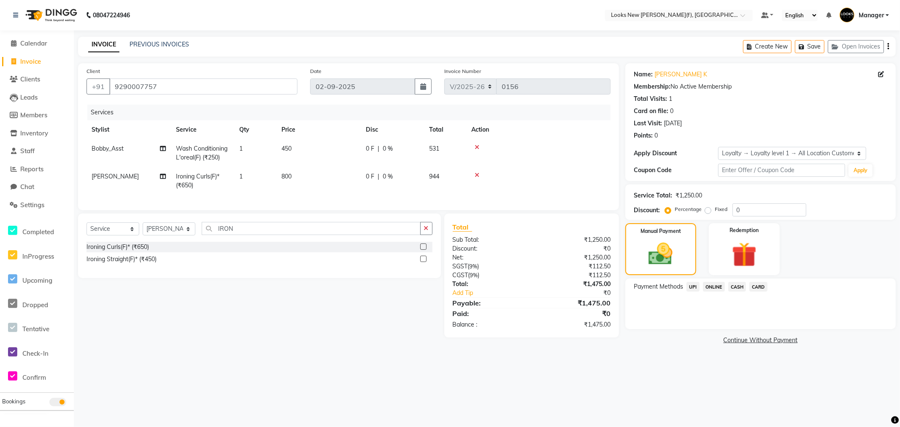
click at [735, 287] on span "CASH" at bounding box center [737, 287] width 18 height 10
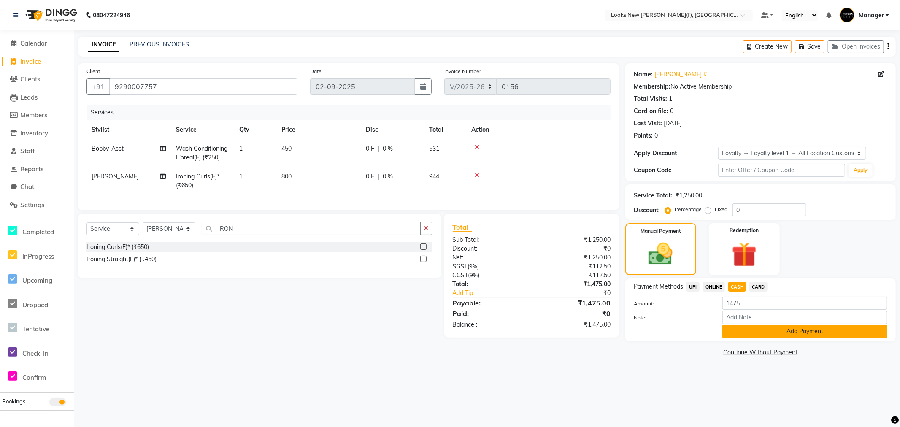
click at [804, 334] on button "Add Payment" at bounding box center [804, 331] width 165 height 13
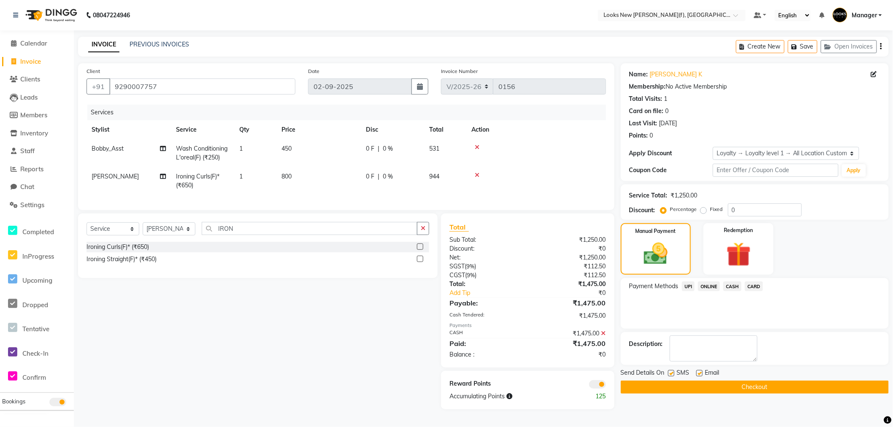
click at [740, 390] on button "Checkout" at bounding box center [755, 387] width 268 height 13
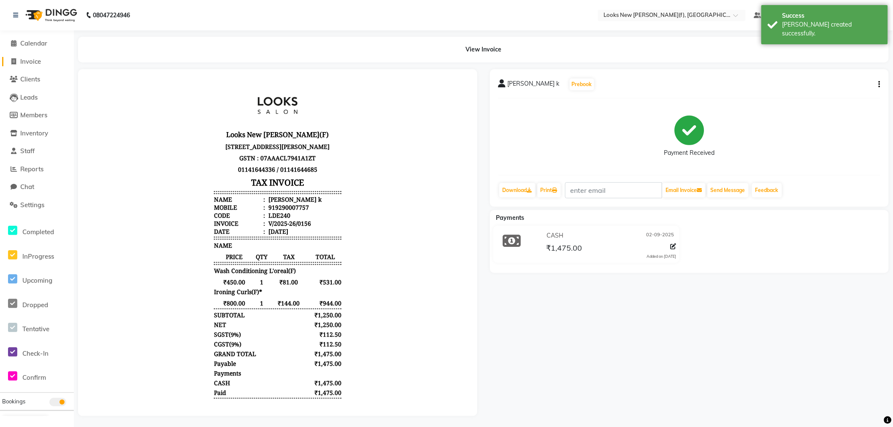
click at [27, 60] on span "Invoice" at bounding box center [30, 61] width 21 height 8
select select "service"
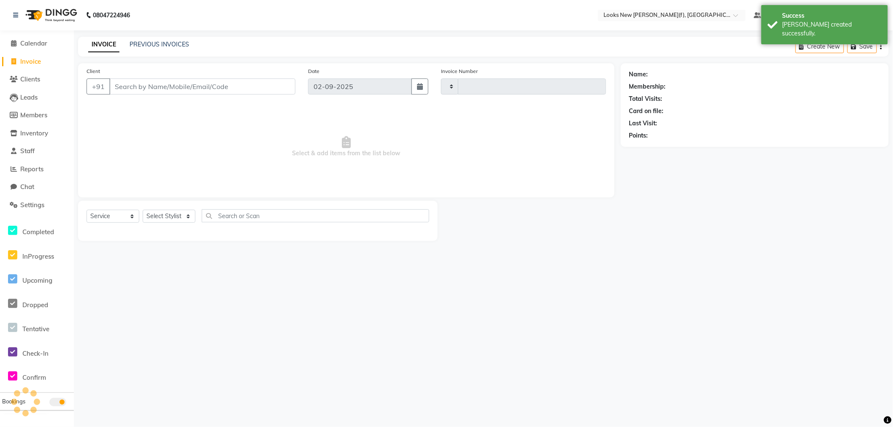
type input "0157"
select select "8659"
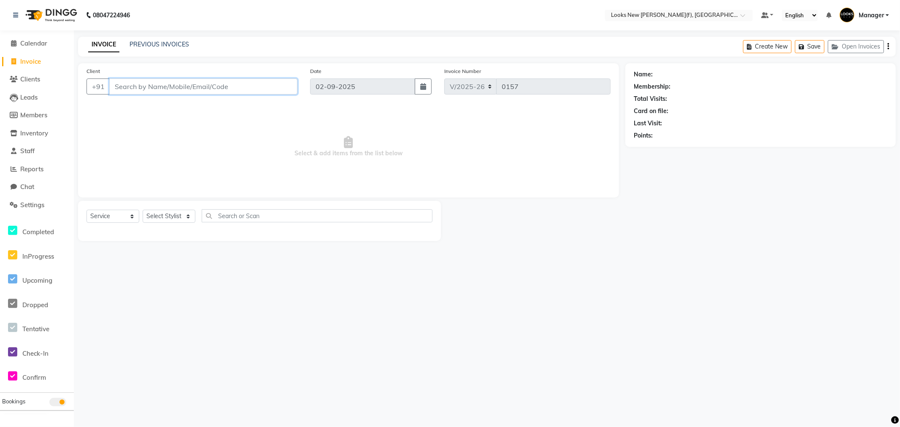
click at [225, 87] on input "Client" at bounding box center [203, 86] width 188 height 16
type input "9910996873"
select select "1: Object"
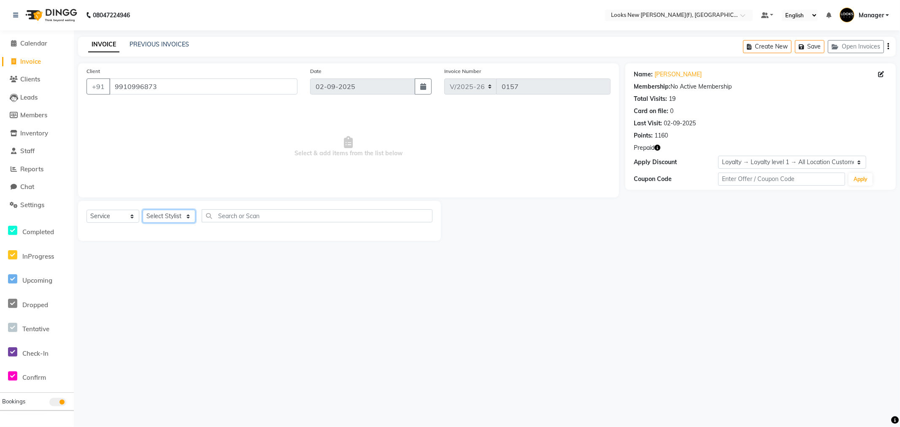
click at [170, 217] on select "Select Stylist Aakash_Pdct [PERSON_NAME] [PERSON_NAME] [PERSON_NAME] Counter_Sa…" at bounding box center [169, 216] width 53 height 13
select select "87335"
click at [143, 210] on select "Select Stylist Aakash_Pdct [PERSON_NAME] [PERSON_NAME] [PERSON_NAME] Counter_Sa…" at bounding box center [169, 216] width 53 height 13
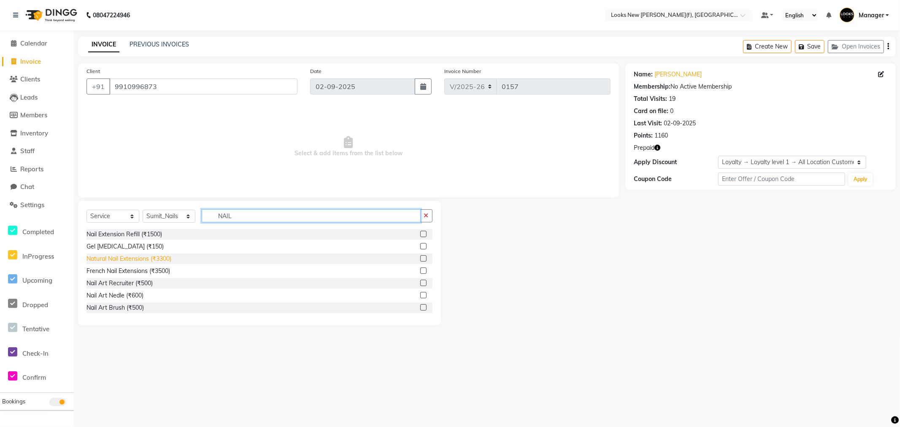
type input "NAIL"
click at [157, 260] on div "Natural Nail Extensions (₹3300)" at bounding box center [129, 258] width 85 height 9
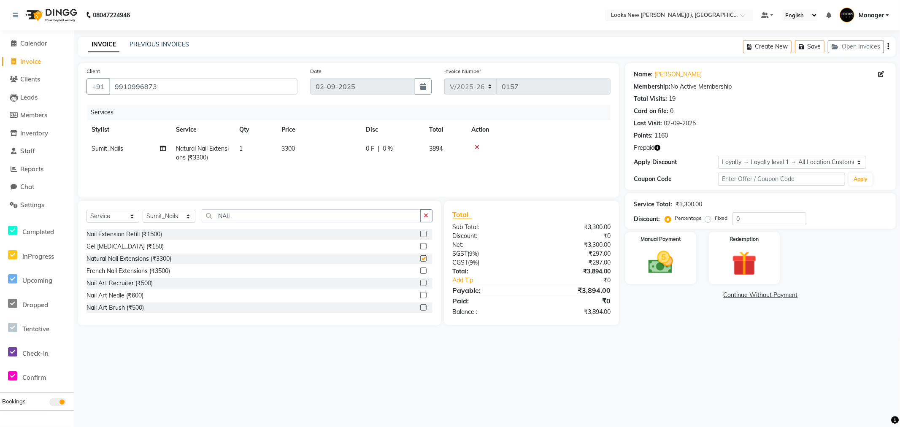
checkbox input "false"
click at [270, 146] on td "1" at bounding box center [255, 153] width 42 height 28
select select "87335"
drag, startPoint x: 343, startPoint y: 148, endPoint x: 227, endPoint y: 158, distance: 116.1
click at [257, 159] on tr "Aakash_Pdct Afsar Ahmad Ashmita Ayesha Bobby_Asst Bobby_Khan Counter_Sales Kama…" at bounding box center [349, 157] width 524 height 36
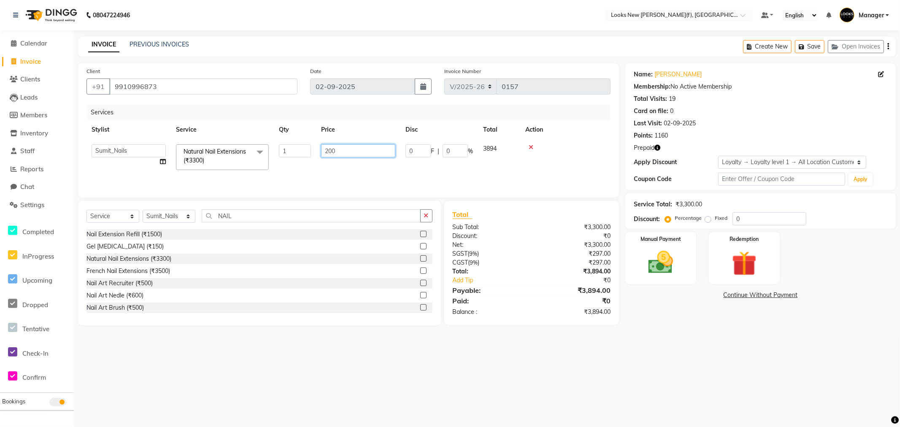
type input "2000"
click at [716, 328] on main "INVOICE PREVIOUS INVOICES Create New Save Open Invoices Client +91 9910996873 D…" at bounding box center [487, 187] width 826 height 301
click at [775, 264] on div "Redemption" at bounding box center [743, 258] width 73 height 54
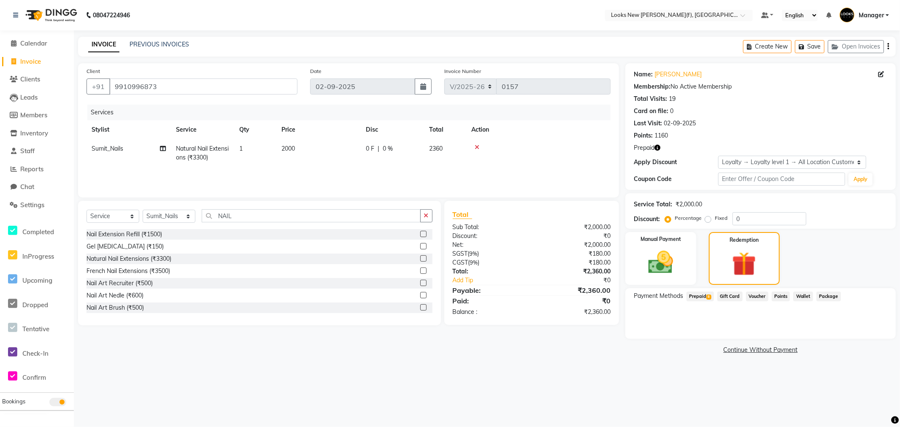
click at [656, 146] on icon "button" at bounding box center [657, 148] width 6 height 6
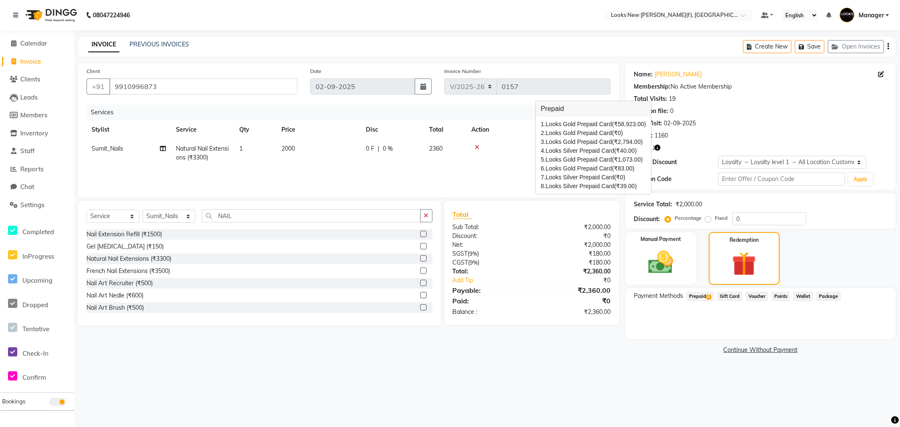
click at [703, 295] on span "Prepaid 8" at bounding box center [700, 297] width 27 height 10
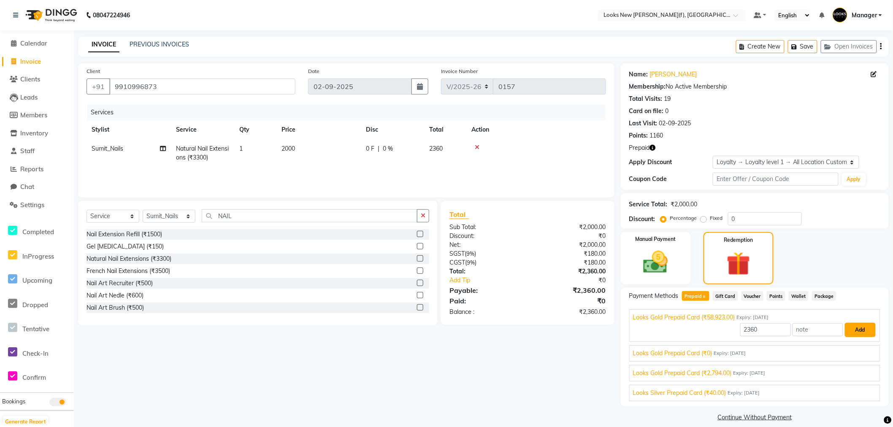
click at [849, 323] on button "Add" at bounding box center [860, 330] width 31 height 14
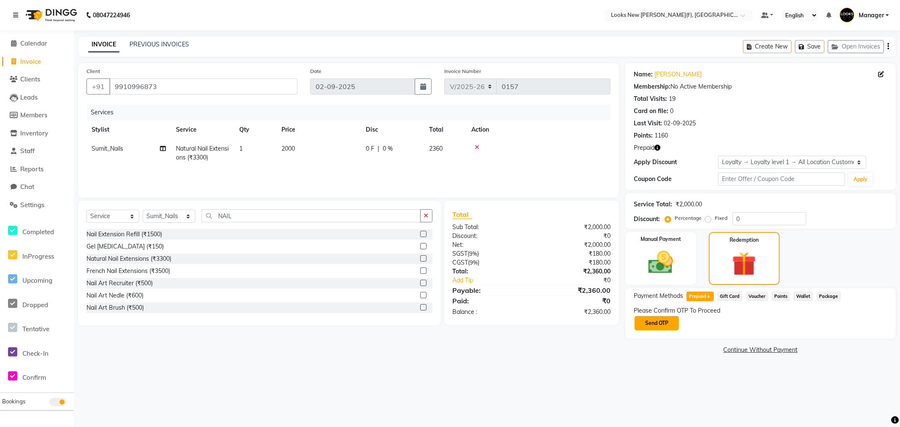
click at [666, 322] on button "Send OTP" at bounding box center [657, 323] width 44 height 14
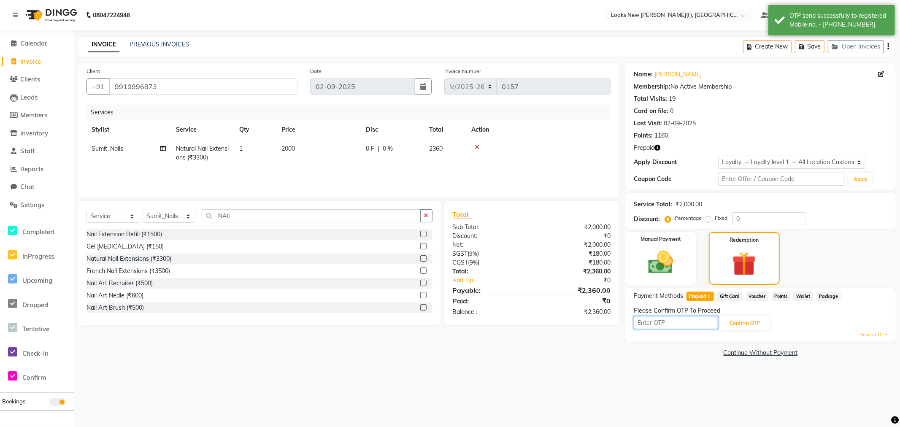
click at [680, 322] on input "text" at bounding box center [676, 322] width 84 height 13
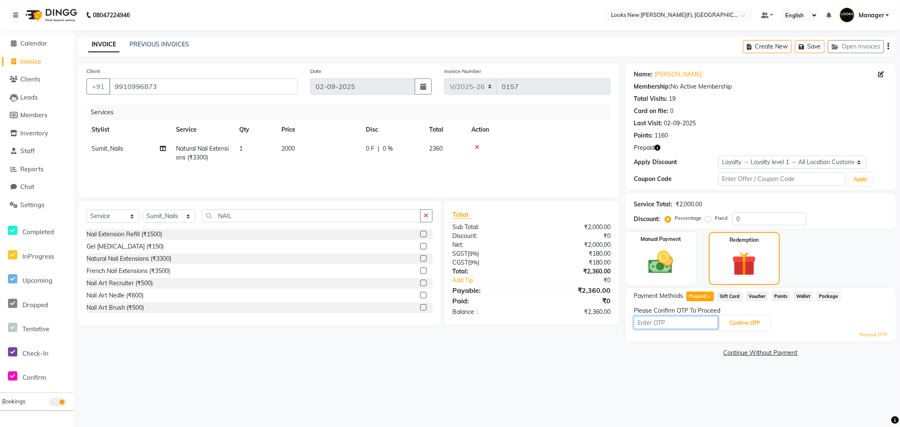
click at [660, 325] on input "text" at bounding box center [676, 322] width 84 height 13
type input "4641"
click at [721, 319] on button "Confirm OTP" at bounding box center [744, 323] width 51 height 14
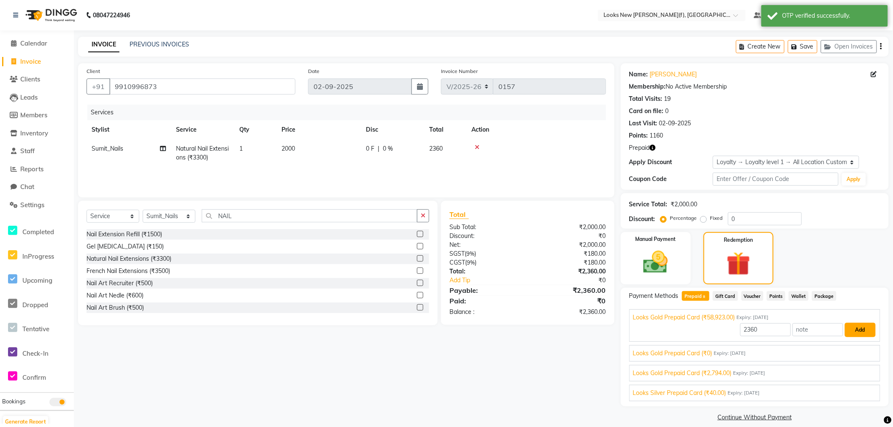
click at [845, 329] on button "Add" at bounding box center [860, 330] width 31 height 14
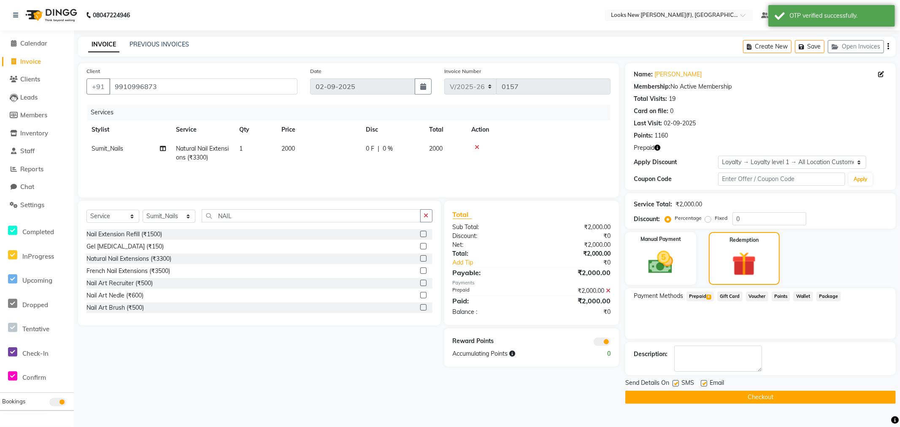
click at [703, 400] on button "Checkout" at bounding box center [760, 397] width 270 height 13
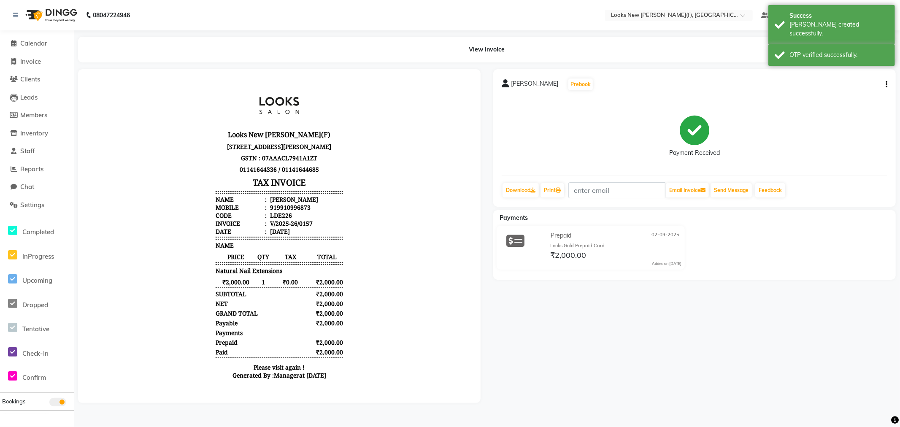
click at [60, 12] on img at bounding box center [51, 15] width 58 height 24
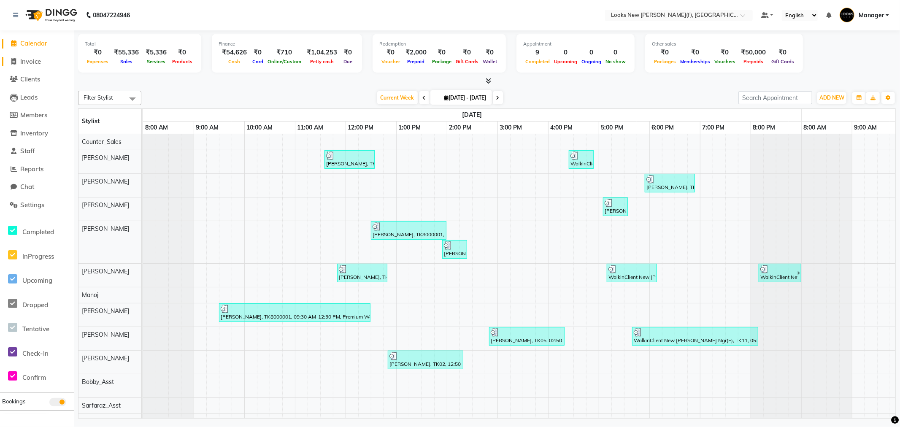
click at [23, 65] on span "Invoice" at bounding box center [30, 61] width 21 height 8
select select "service"
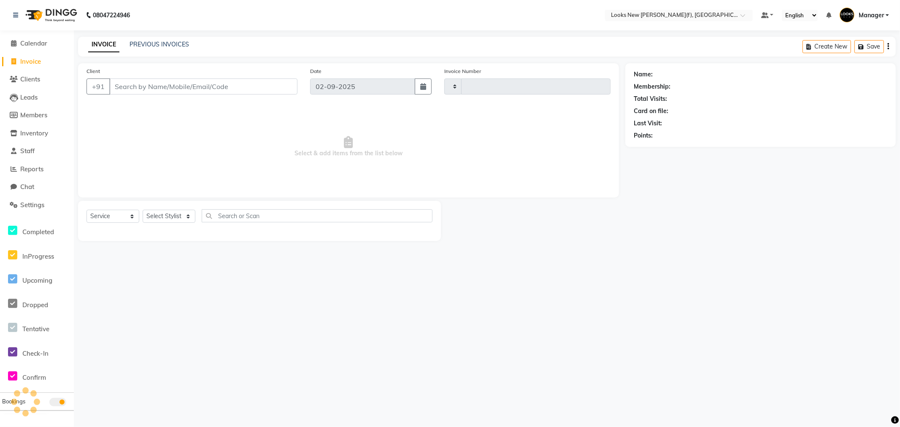
type input "0158"
select select "8659"
click at [138, 89] on input "Client" at bounding box center [203, 86] width 188 height 16
type input "1383800000001"
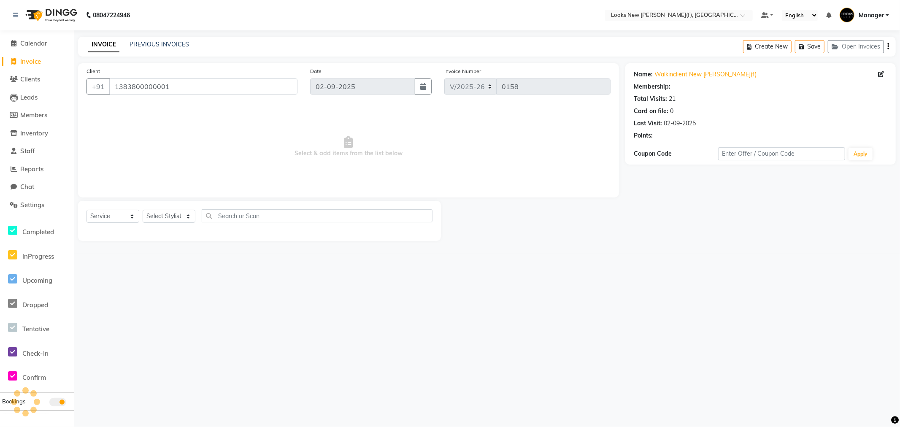
select select "1: Object"
select select "87331"
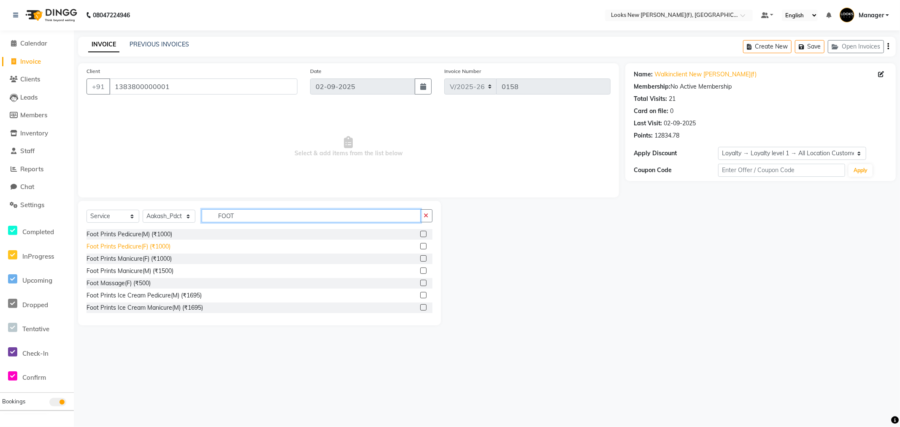
type input "FOOT"
click at [139, 247] on div "Foot Prints Pedicure(F) (₹1000)" at bounding box center [129, 246] width 84 height 9
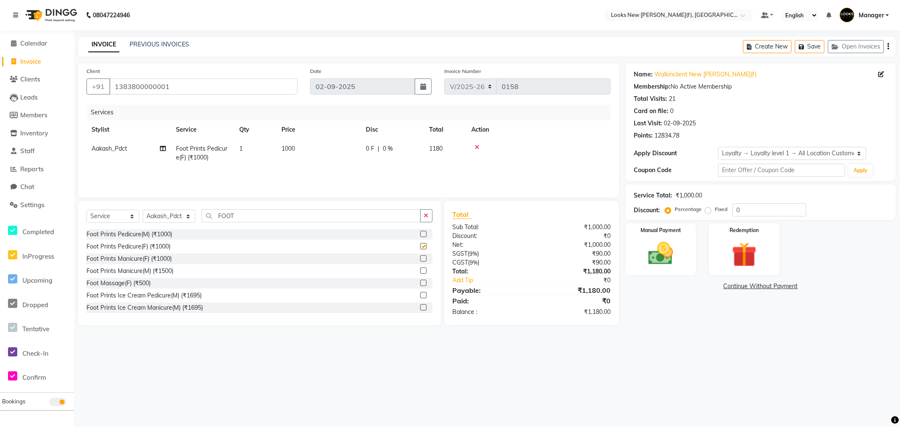
checkbox input "false"
click at [162, 217] on select "Select Stylist Aakash_Pdct [PERSON_NAME] [PERSON_NAME] [PERSON_NAME] Counter_Sa…" at bounding box center [169, 216] width 53 height 13
select select "87334"
click at [143, 210] on select "Select Stylist Aakash_Pdct [PERSON_NAME] [PERSON_NAME] [PERSON_NAME] Counter_Sa…" at bounding box center [169, 216] width 53 height 13
type input "FOOT"
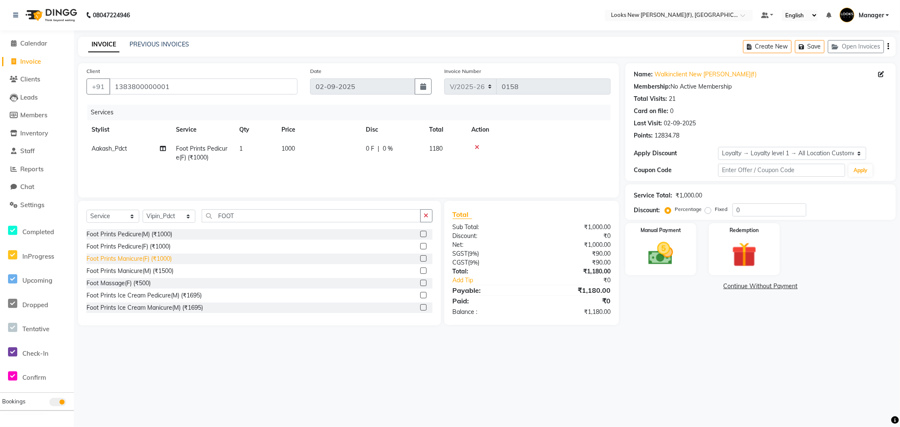
click at [157, 261] on div "Foot Prints Manicure(F) (₹1000)" at bounding box center [129, 258] width 85 height 9
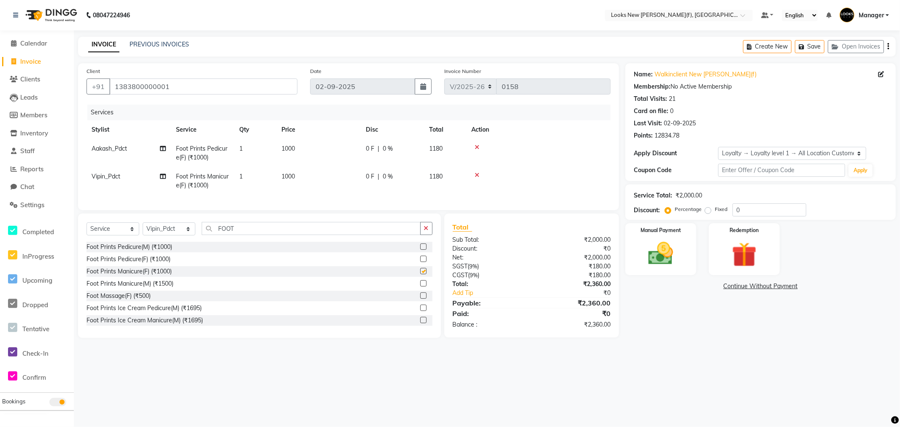
checkbox input "false"
click at [181, 235] on select "Select Stylist Aakash_Pdct [PERSON_NAME] [PERSON_NAME] [PERSON_NAME] Counter_Sa…" at bounding box center [169, 228] width 53 height 13
select select "87313"
click at [143, 230] on select "Select Stylist Aakash_Pdct [PERSON_NAME] [PERSON_NAME] [PERSON_NAME] Counter_Sa…" at bounding box center [169, 228] width 53 height 13
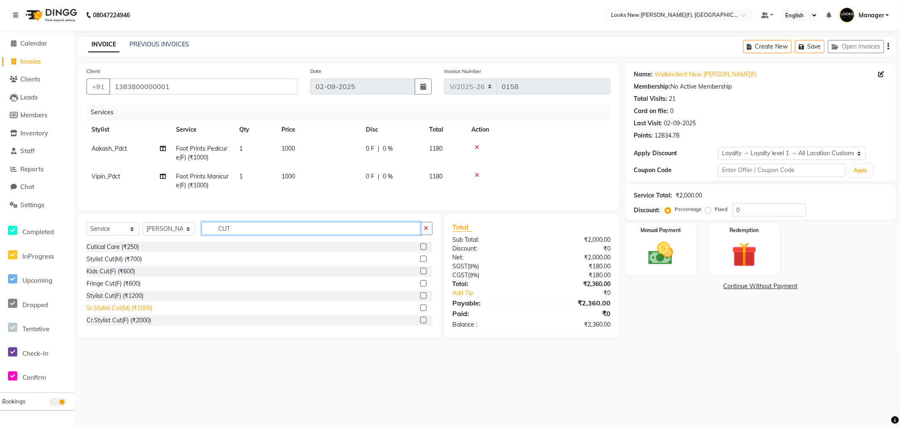
type input "CUT"
click at [141, 313] on div "Sr.Stylist Cut(M) (₹1000)" at bounding box center [120, 308] width 66 height 9
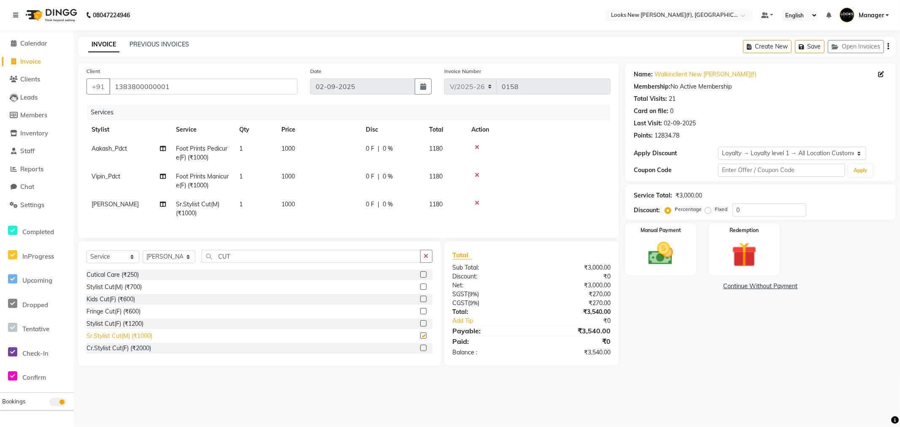
checkbox input "false"
click at [477, 202] on icon at bounding box center [477, 203] width 5 height 6
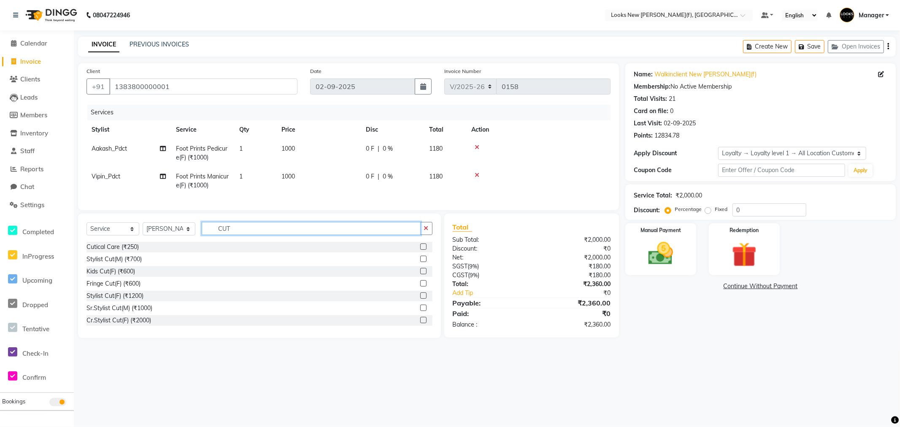
drag, startPoint x: 276, startPoint y: 233, endPoint x: 191, endPoint y: 235, distance: 84.9
click at [191, 235] on div "Select Service Product Membership Package Voucher Prepaid Gift Card Select Styl…" at bounding box center [260, 232] width 346 height 20
click at [132, 300] on div "Stylist Cut(F) (₹1200)" at bounding box center [115, 296] width 57 height 9
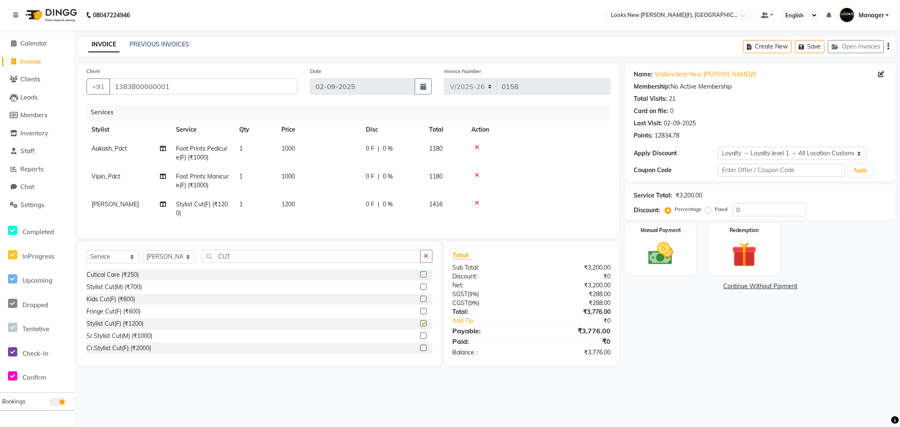
checkbox input "false"
click at [292, 207] on span "1200" at bounding box center [288, 204] width 14 height 8
select select "87313"
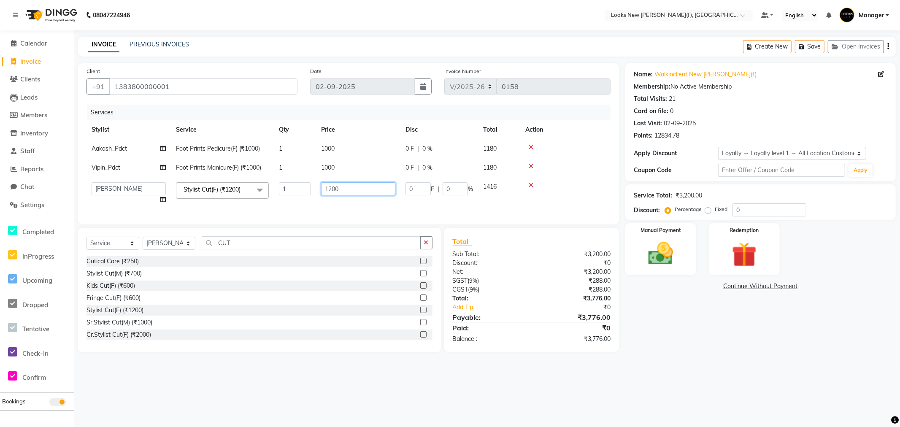
drag, startPoint x: 326, startPoint y: 187, endPoint x: 307, endPoint y: 184, distance: 18.9
click at [308, 186] on tr "Aakash_Pdct Afsar Ahmad Ashmita Ayesha Bobby_Asst Bobby_Khan Counter_Sales Kama…" at bounding box center [349, 193] width 524 height 32
type input "1000"
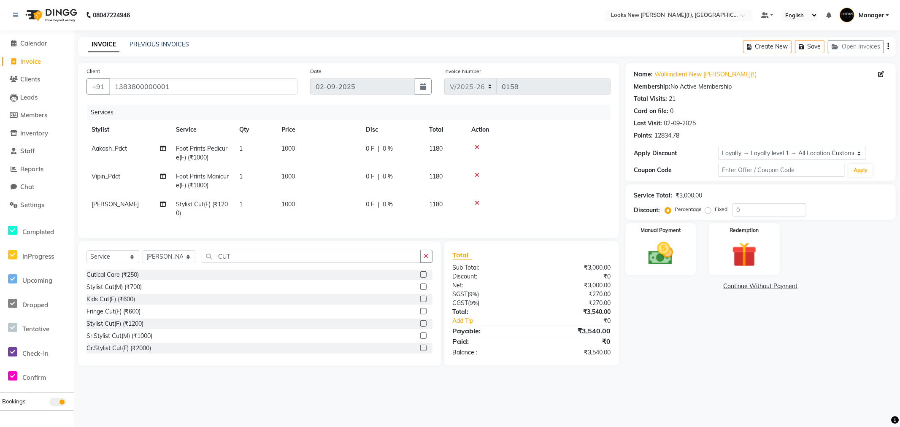
click at [782, 362] on main "INVOICE PREVIOUS INVOICES Create New Save Open Invoices Client +91 138380000000…" at bounding box center [487, 208] width 826 height 342
click at [129, 263] on select "Select Service Product Membership Package Voucher Prepaid Gift Card" at bounding box center [113, 256] width 53 height 13
select select "product"
click at [87, 257] on select "Select Service Product Membership Package Voucher Prepaid Gift Card" at bounding box center [113, 256] width 53 height 13
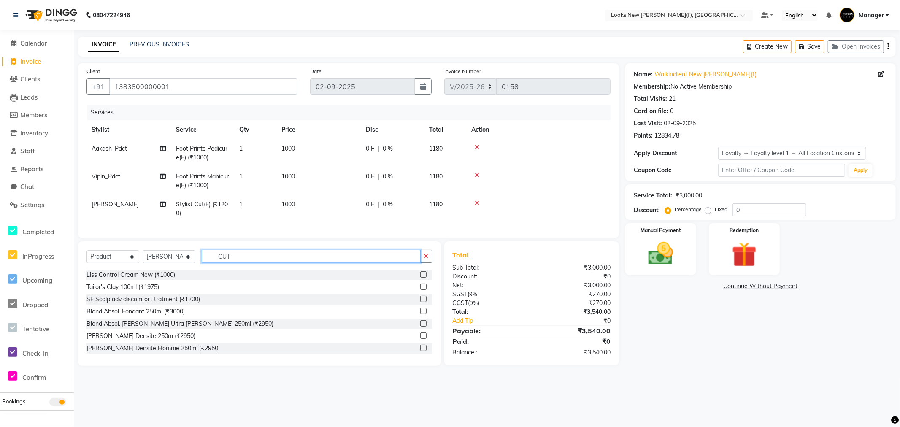
drag, startPoint x: 236, startPoint y: 266, endPoint x: 195, endPoint y: 265, distance: 41.8
click at [197, 266] on div "Select Service Product Membership Package Voucher Prepaid Gift Card Select Styl…" at bounding box center [260, 260] width 346 height 20
type input "3474636400195"
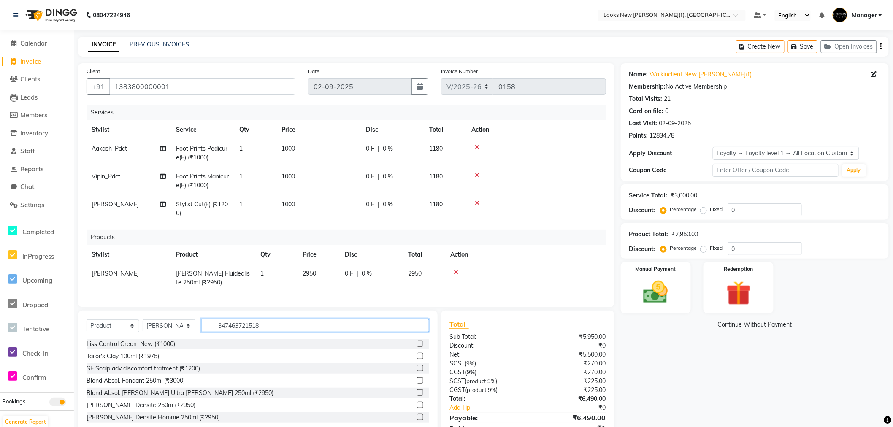
type input "3474637215187"
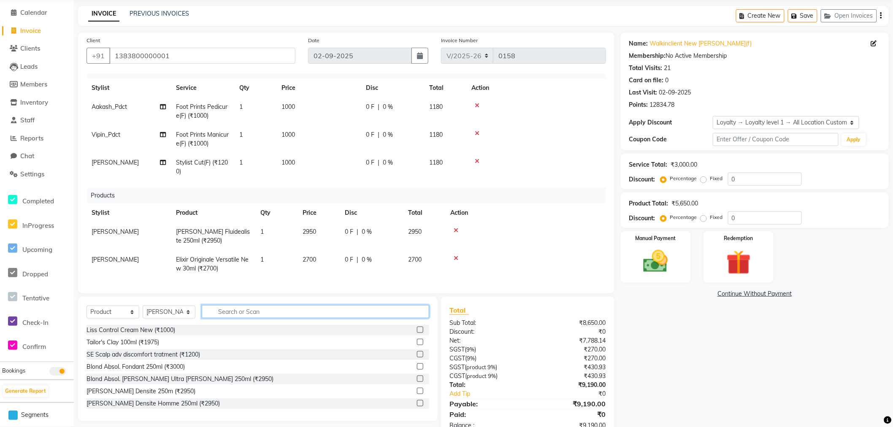
scroll to position [47, 0]
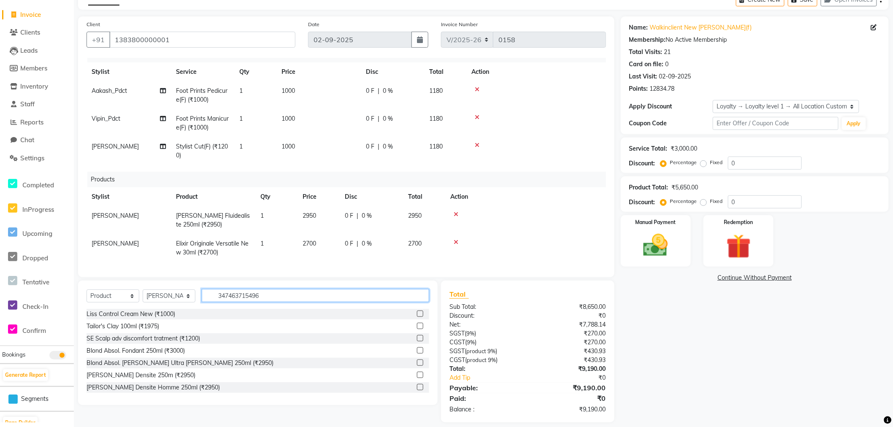
type input "3474637154967"
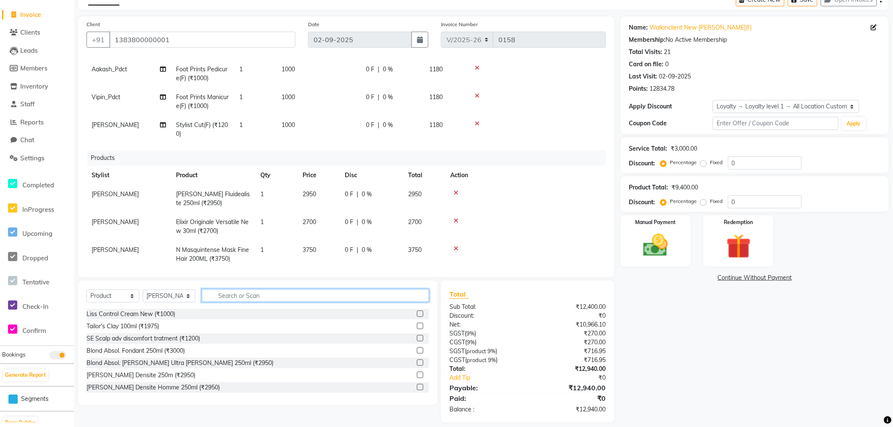
scroll to position [46, 0]
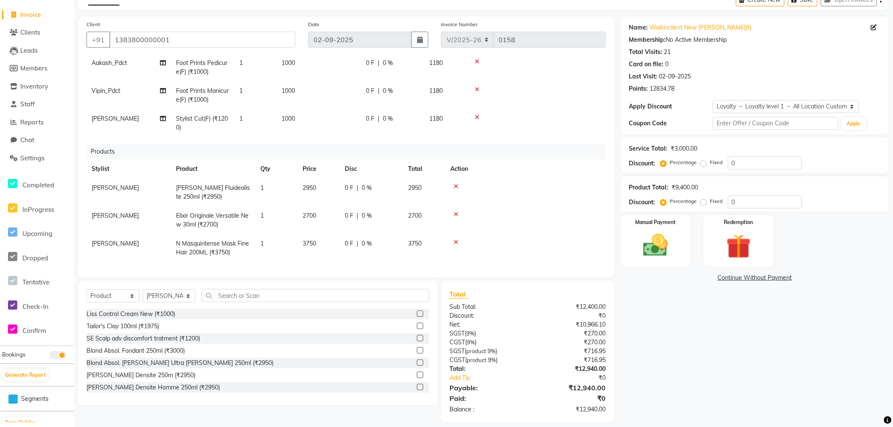
click at [304, 240] on td "3750" at bounding box center [318, 248] width 42 height 28
select select "87313"
drag, startPoint x: 327, startPoint y: 236, endPoint x: 267, endPoint y: 243, distance: 60.3
click at [267, 243] on tr "Aakash_Pdct Afsar Ahmad Ashmita Ayesha Bobby_Asst Bobby_Khan Counter_Sales Kama…" at bounding box center [346, 248] width 519 height 28
type input "3850"
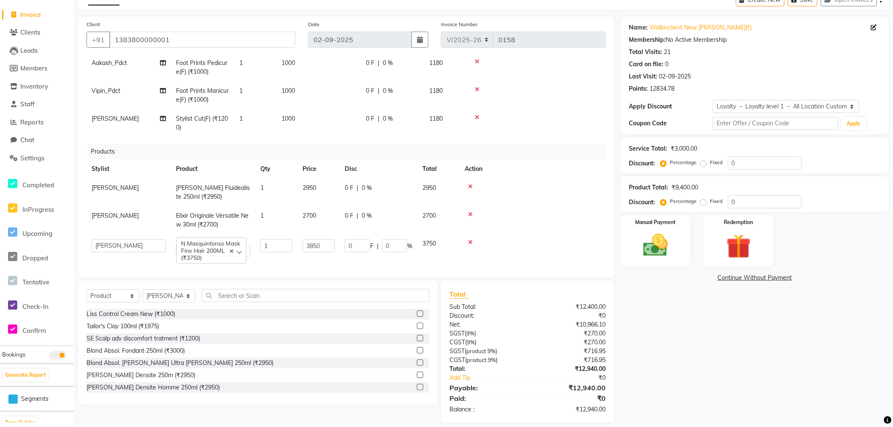
click at [703, 357] on div "Name: Walkinclient New Rajinder Ngr(f) Membership: No Active Membership Total V…" at bounding box center [758, 219] width 274 height 406
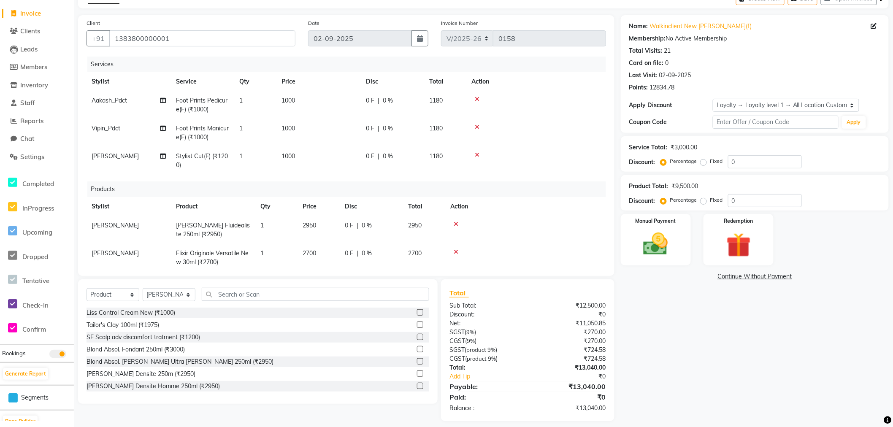
scroll to position [55, 0]
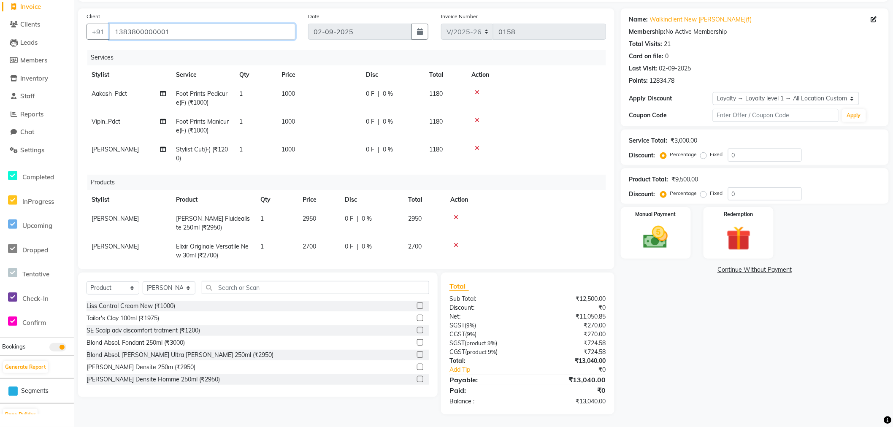
drag, startPoint x: 175, startPoint y: 35, endPoint x: 26, endPoint y: 33, distance: 149.0
click at [26, 33] on app-home "08047224946 Select Location × Looks New Rajinder Nagar(f), Delhi Default Panel …" at bounding box center [446, 186] width 893 height 482
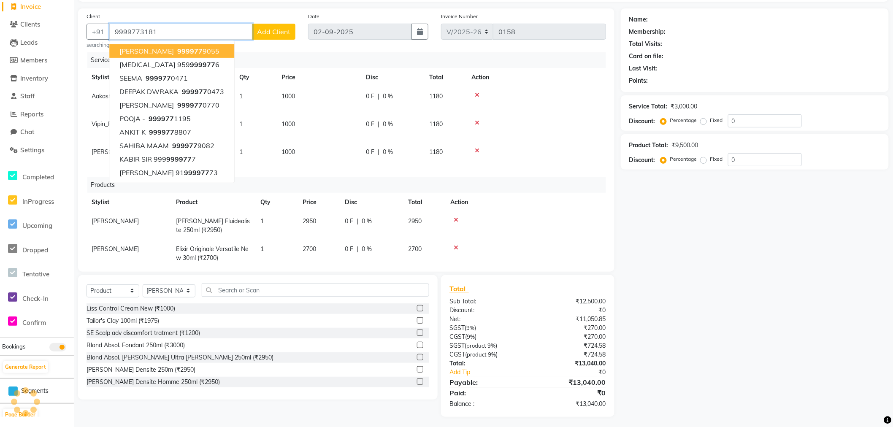
type input "9999773181"
click at [827, 300] on div "Name: Membership: Total Visits: Card on file: Last Visit: Points: Service Total…" at bounding box center [758, 212] width 274 height 408
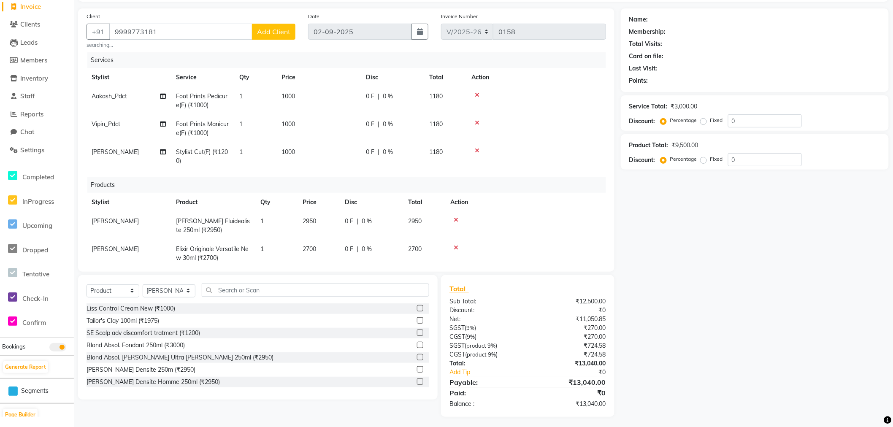
click at [267, 31] on span "Add Client" at bounding box center [273, 31] width 33 height 8
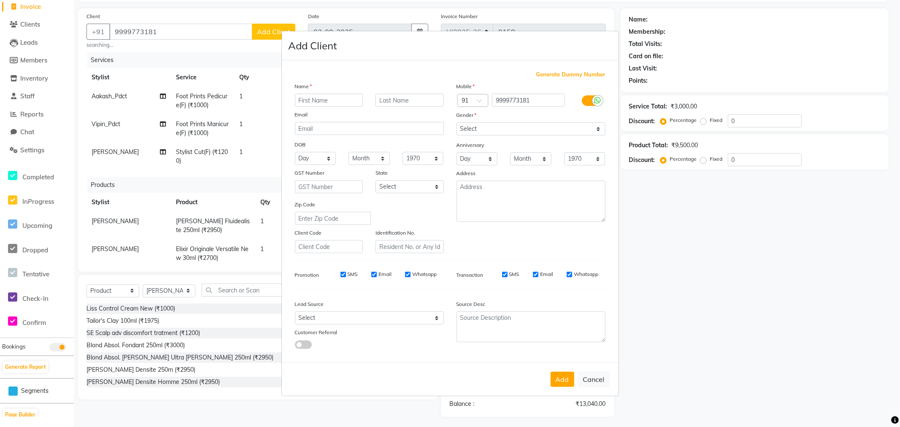
click at [338, 100] on input "text" at bounding box center [329, 100] width 68 height 13
type input "k"
type input "KAVITA"
type input "[PERSON_NAME]"
click at [568, 378] on button "Add" at bounding box center [563, 379] width 24 height 15
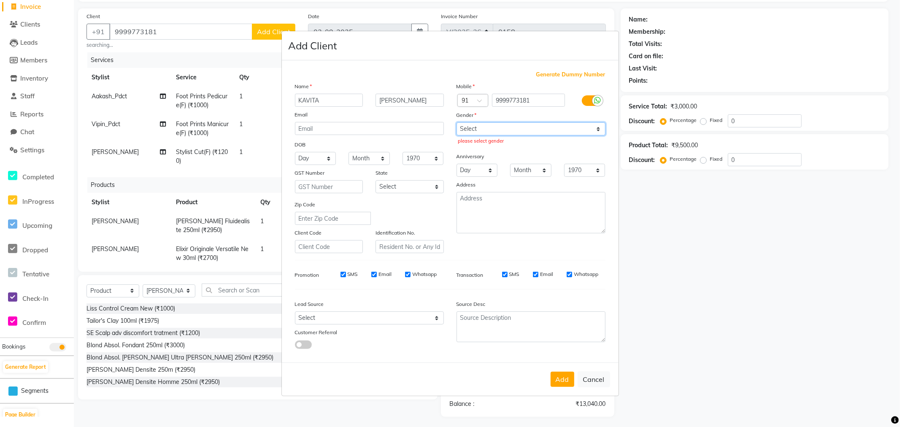
click at [471, 123] on select "Select Male Female Other Prefer Not To Say" at bounding box center [531, 128] width 149 height 13
select select "female"
click at [457, 122] on select "Select Male Female Other Prefer Not To Say" at bounding box center [531, 128] width 149 height 13
click at [410, 183] on select "Select Andaman and Nicobar Islands Andhra Pradesh Arunachal Pradesh Assam Bihar…" at bounding box center [410, 186] width 68 height 13
select select "10"
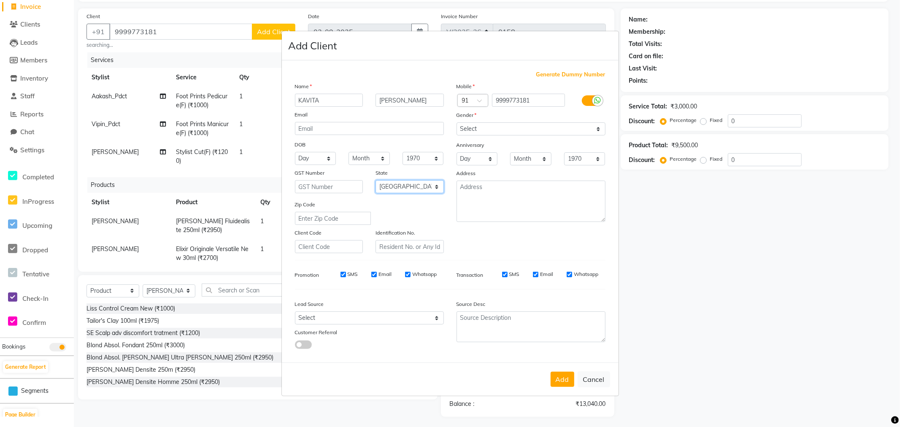
click at [376, 180] on select "Select Andaman and Nicobar Islands Andhra Pradesh Arunachal Pradesh Assam Bihar…" at bounding box center [410, 186] width 68 height 13
click at [554, 387] on button "Add" at bounding box center [563, 379] width 24 height 15
select select
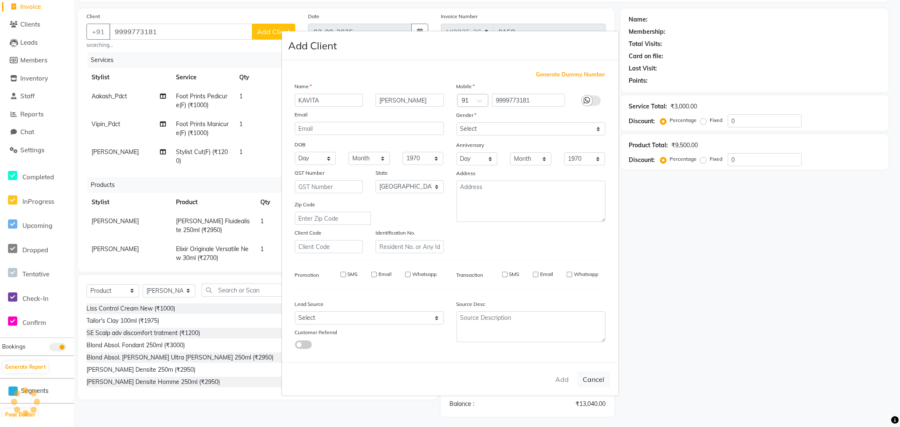
select select "null"
select select
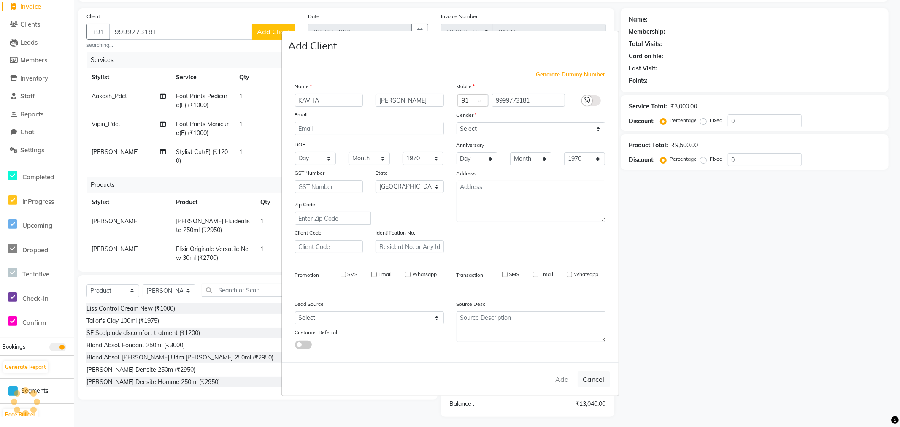
checkbox input "false"
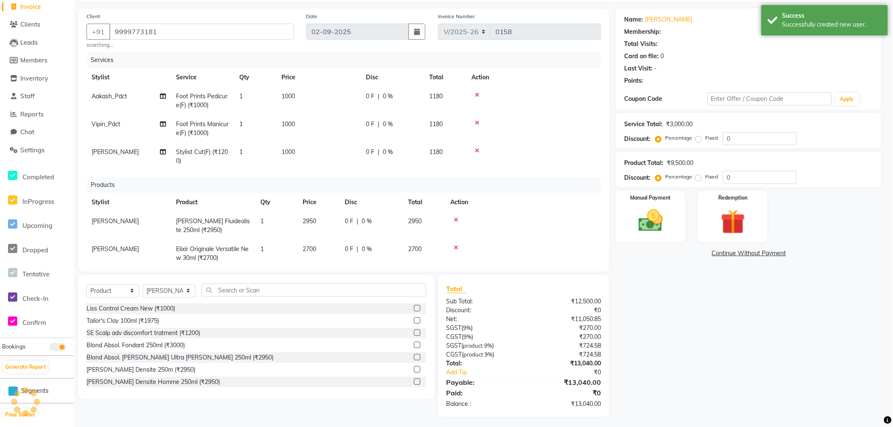
select select "1: Object"
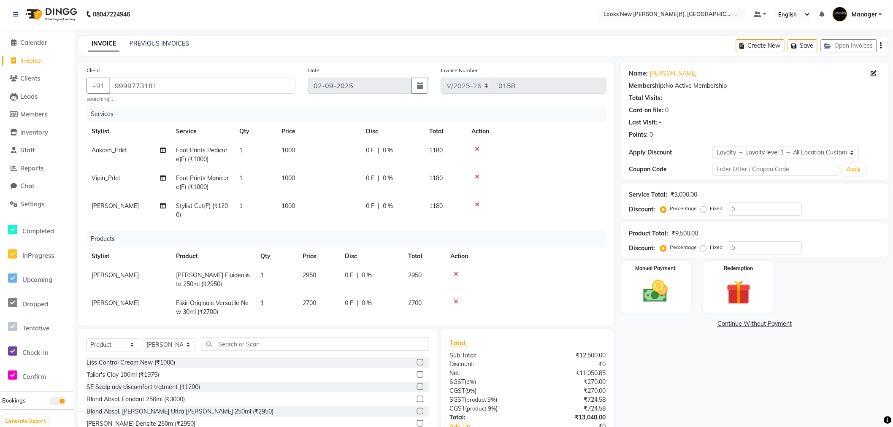
scroll to position [0, 0]
click at [293, 154] on span "1000" at bounding box center [288, 151] width 14 height 8
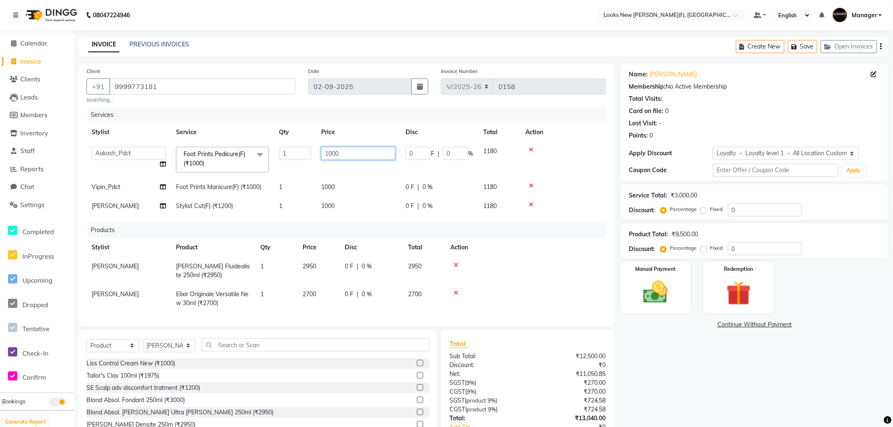
click at [309, 157] on tr "Aakash_Pdct Afsar Ahmad Ashmita Ayesha Bobby_Asst Bobby_Khan Counter_Sales Kama…" at bounding box center [346, 160] width 519 height 36
type input "500"
click at [676, 368] on div "Name: Kavita Narula Membership: No Active Membership Total Visits: Card on file…" at bounding box center [758, 267] width 274 height 408
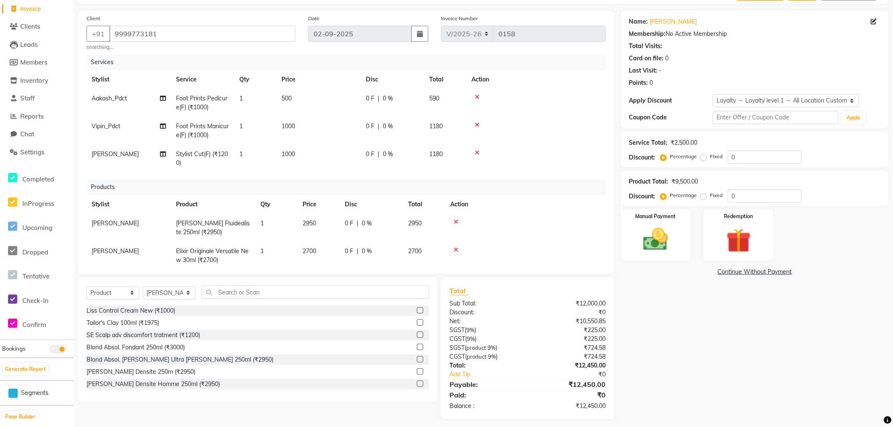
scroll to position [57, 0]
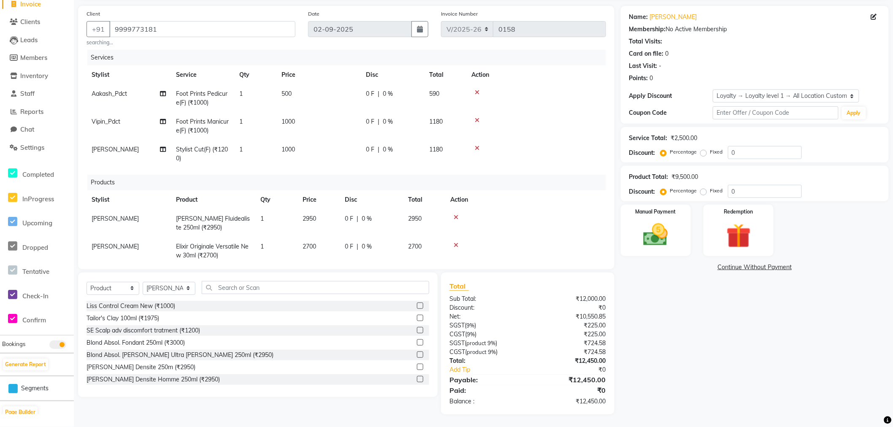
click at [673, 370] on div "Name: Kavita Narula Membership: No Active Membership Total Visits: Card on file…" at bounding box center [758, 210] width 274 height 408
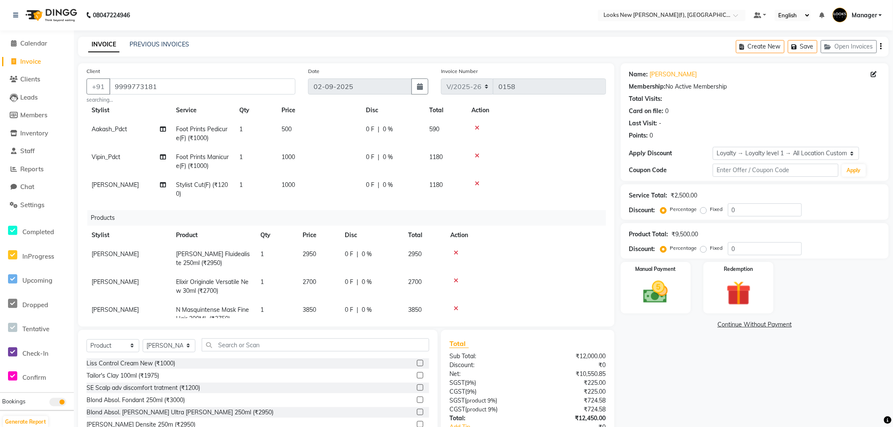
scroll to position [0, 0]
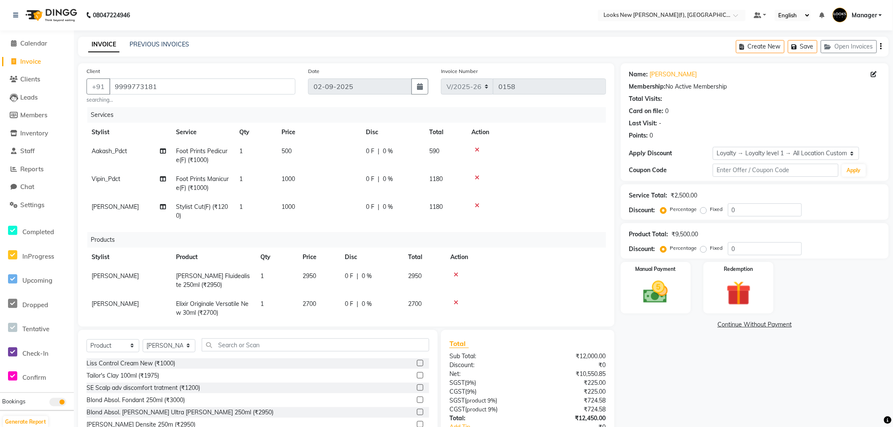
click at [741, 380] on div "Name: Kavita Narula Membership: No Active Membership Total Visits: Card on file…" at bounding box center [758, 267] width 274 height 408
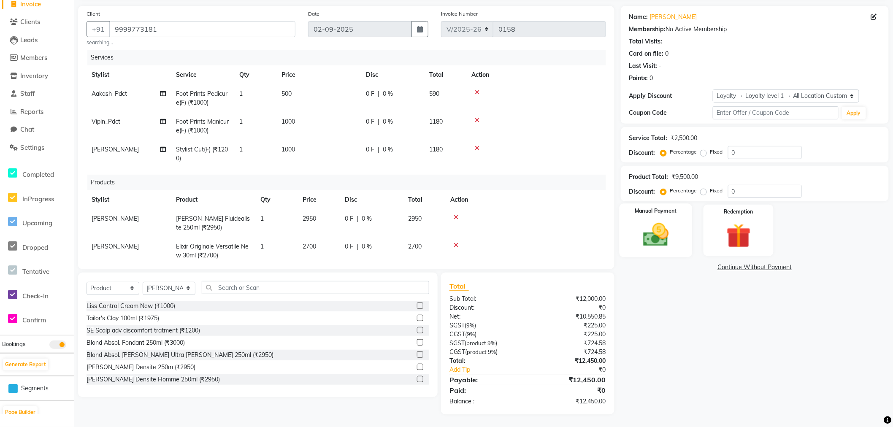
click at [638, 229] on img at bounding box center [656, 235] width 42 height 30
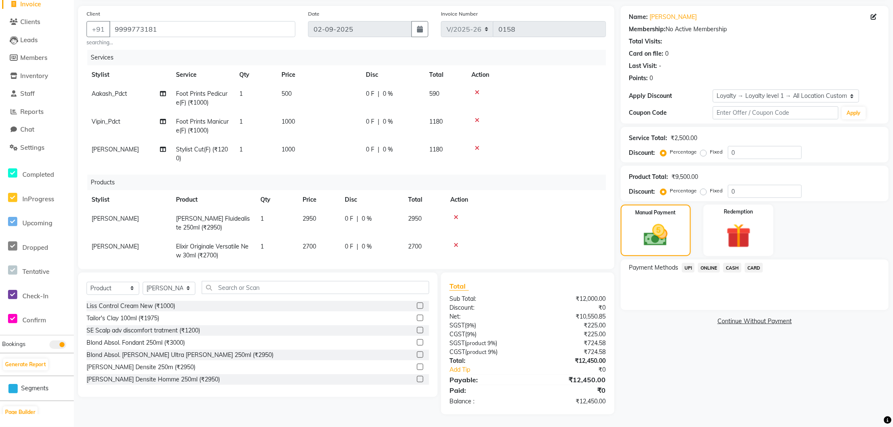
click at [735, 266] on span "CASH" at bounding box center [732, 268] width 18 height 10
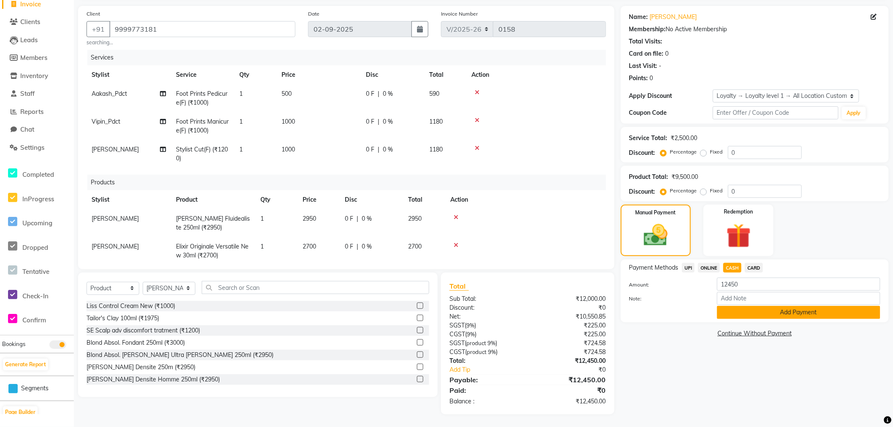
click at [750, 309] on button "Add Payment" at bounding box center [798, 312] width 163 height 13
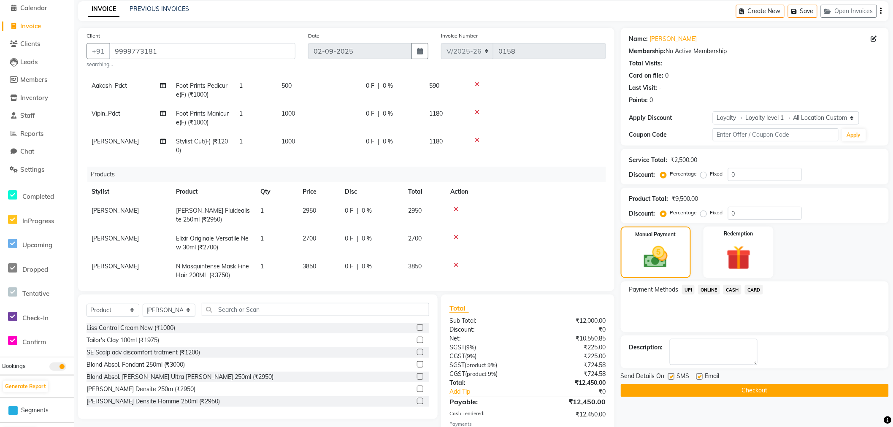
scroll to position [46, 0]
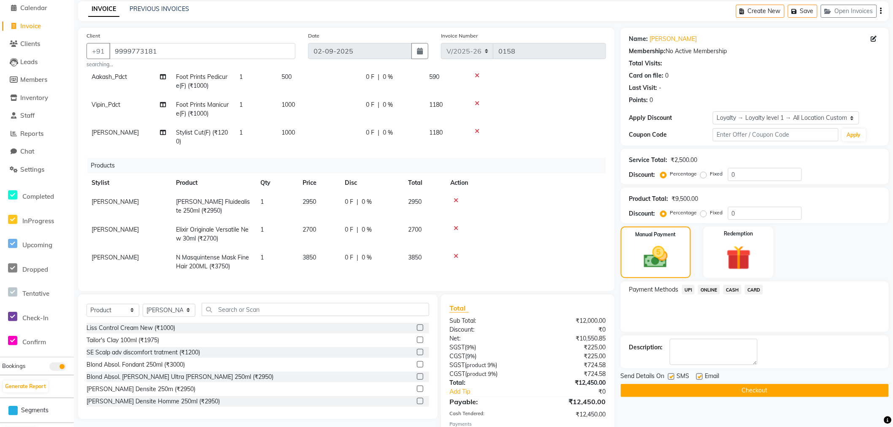
click at [763, 393] on button "Checkout" at bounding box center [755, 390] width 268 height 13
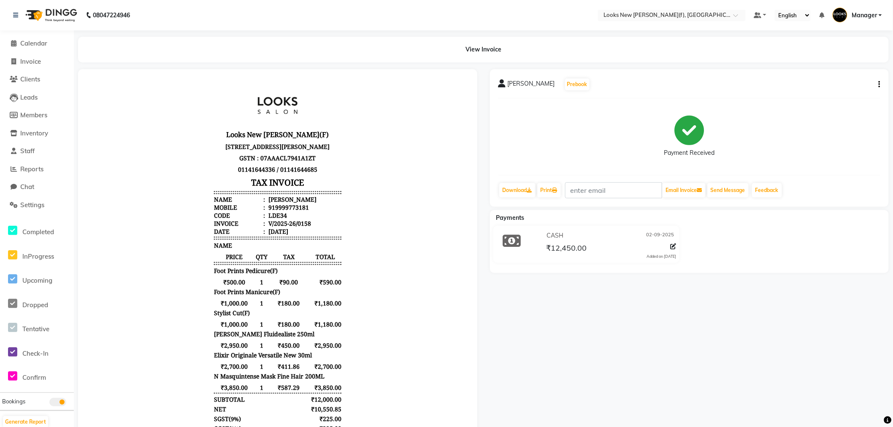
click at [52, 16] on img at bounding box center [51, 15] width 58 height 24
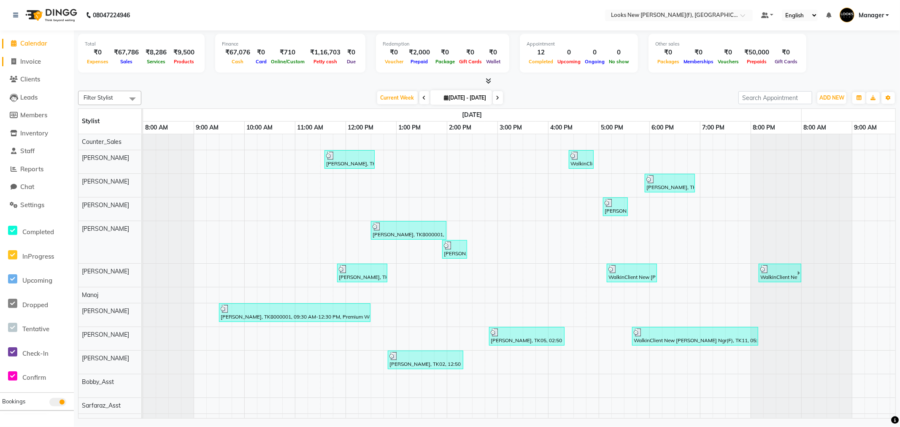
click at [43, 61] on link "Invoice" at bounding box center [37, 62] width 70 height 10
select select "service"
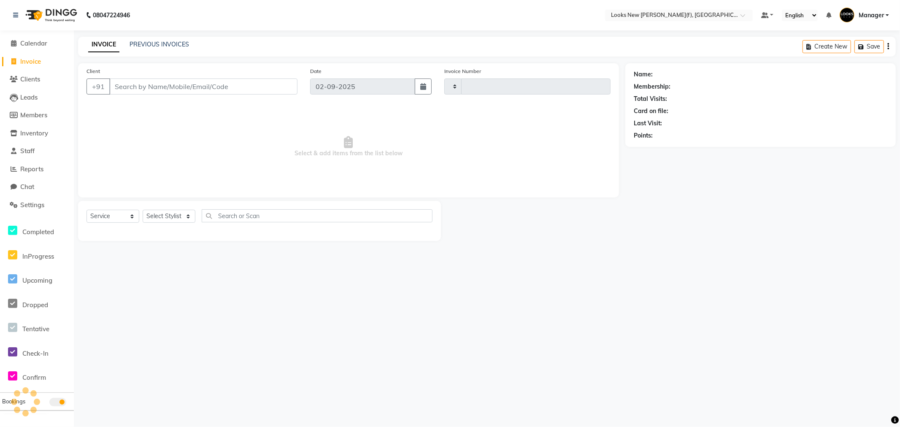
type input "0159"
select select "8659"
click at [53, 11] on img at bounding box center [51, 15] width 58 height 24
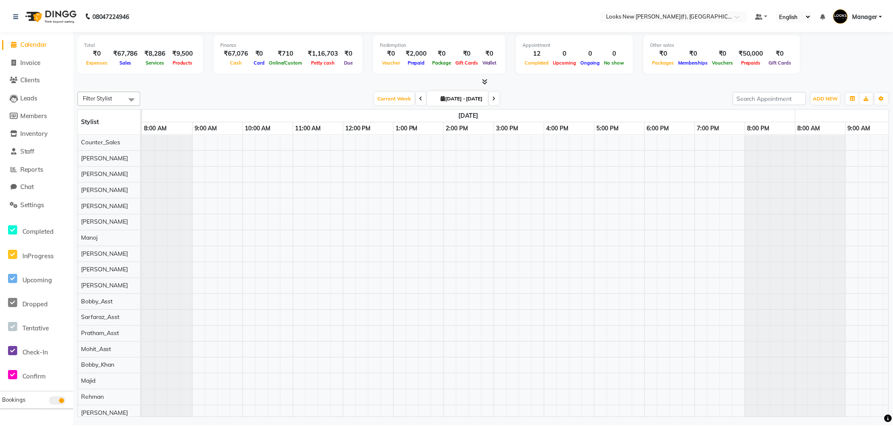
scroll to position [0, 456]
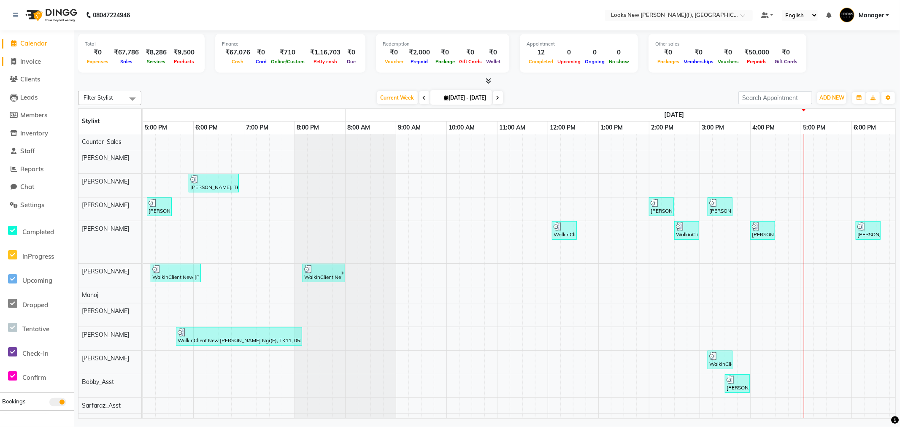
click at [35, 64] on span "Invoice" at bounding box center [30, 61] width 21 height 8
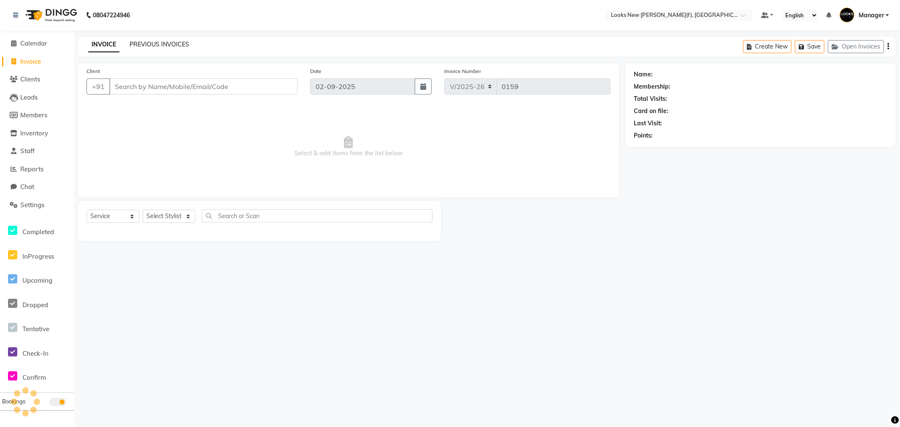
click at [169, 45] on link "PREVIOUS INVOICES" at bounding box center [159, 45] width 59 height 8
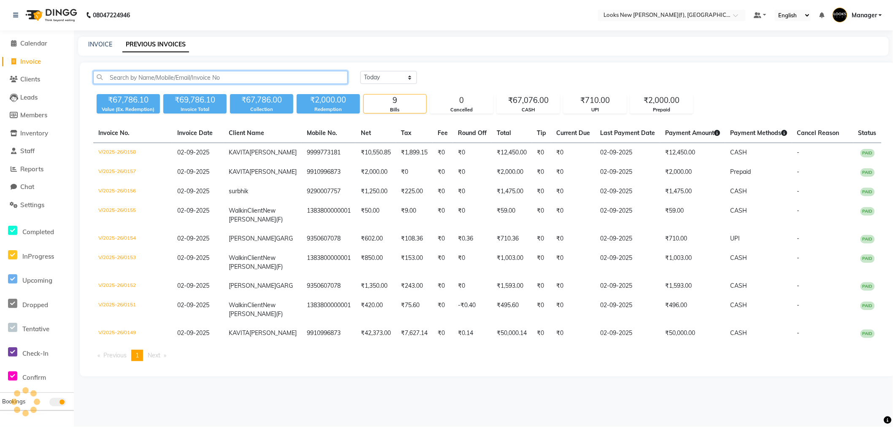
click at [174, 73] on input "text" at bounding box center [220, 77] width 254 height 13
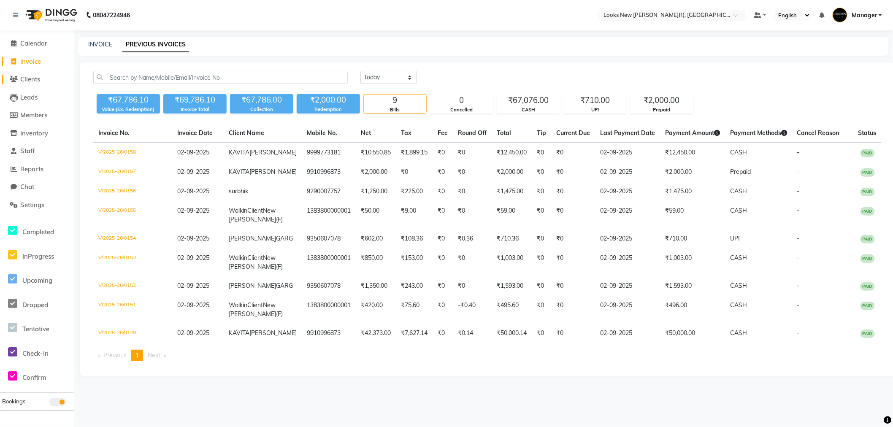
click at [36, 78] on span "Clients" at bounding box center [30, 79] width 20 height 8
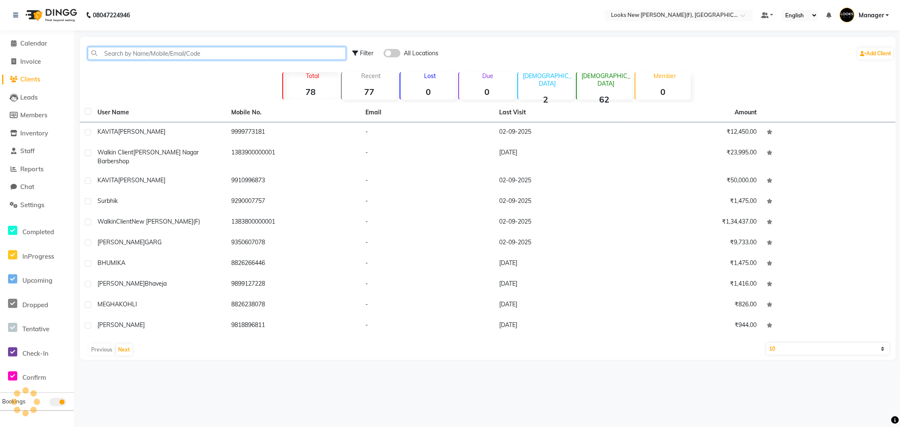
click at [131, 49] on input "text" at bounding box center [217, 53] width 258 height 13
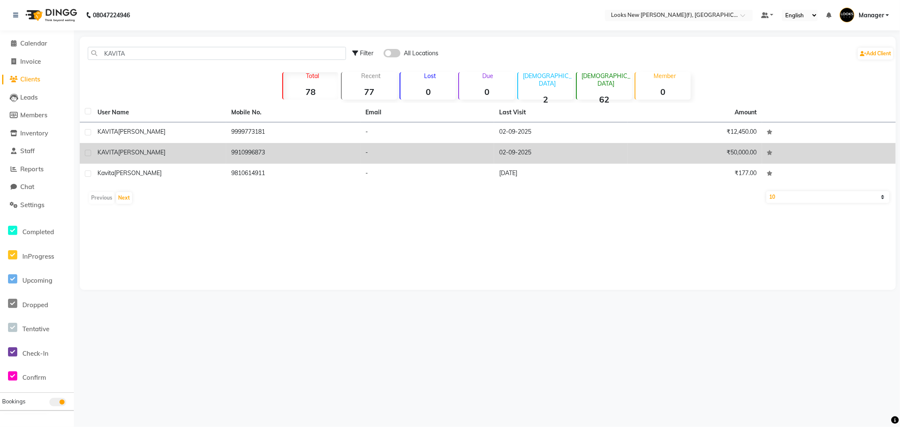
click at [259, 156] on td "9910996873" at bounding box center [293, 153] width 134 height 21
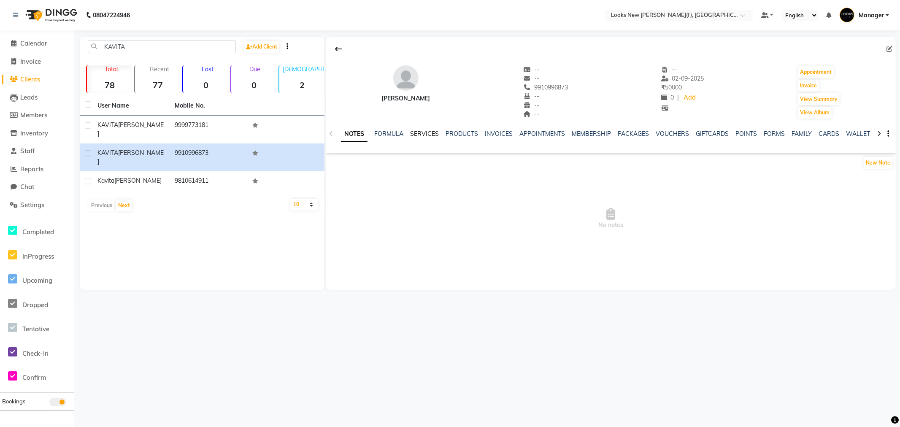
click at [416, 132] on link "SERVICES" at bounding box center [424, 134] width 29 height 8
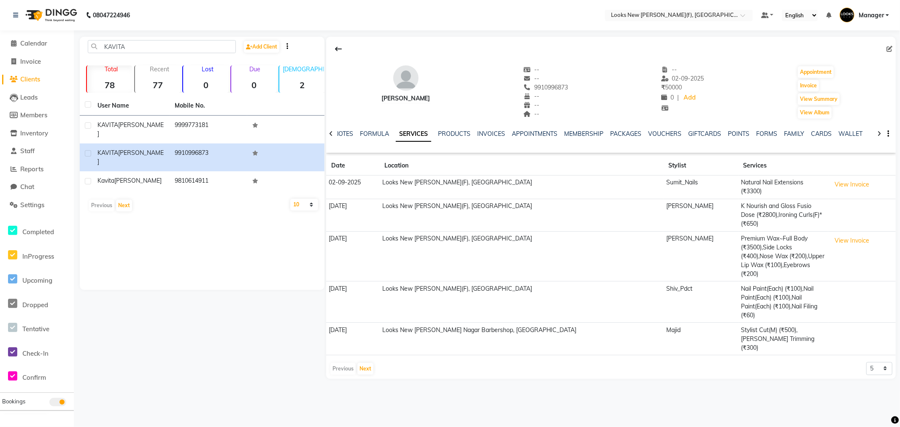
drag, startPoint x: 394, startPoint y: 200, endPoint x: 500, endPoint y: 267, distance: 124.6
click at [500, 267] on tbody "02-09-2025 Looks New Rajinder Nagar(F), Delhi Sumit_Nails Natural Nail Extensio…" at bounding box center [611, 266] width 570 height 180
click at [530, 362] on div "Previous Next 5 10 50 100 500" at bounding box center [611, 369] width 563 height 14
drag, startPoint x: 332, startPoint y: 203, endPoint x: 362, endPoint y: 204, distance: 29.6
click at [362, 204] on td "[DATE]" at bounding box center [352, 215] width 53 height 32
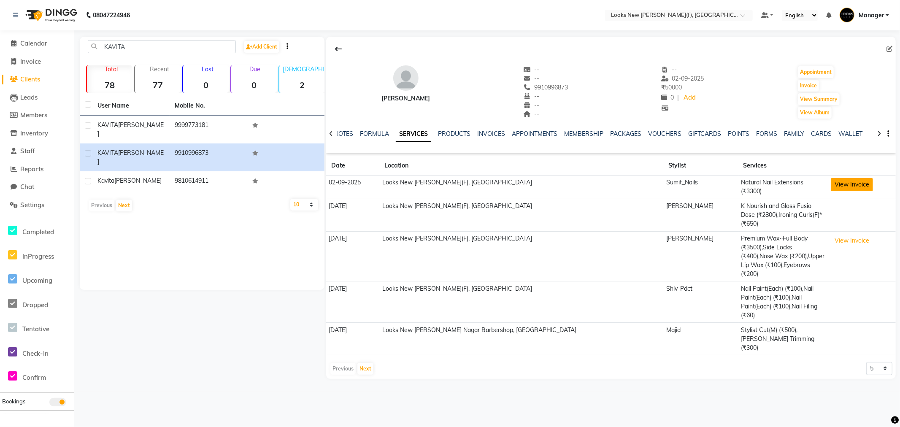
click at [831, 184] on button "View Invoice" at bounding box center [852, 184] width 42 height 13
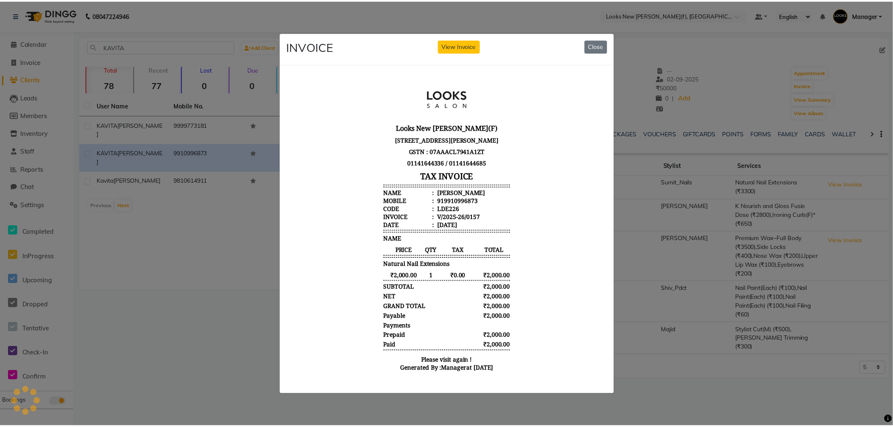
scroll to position [6, 0]
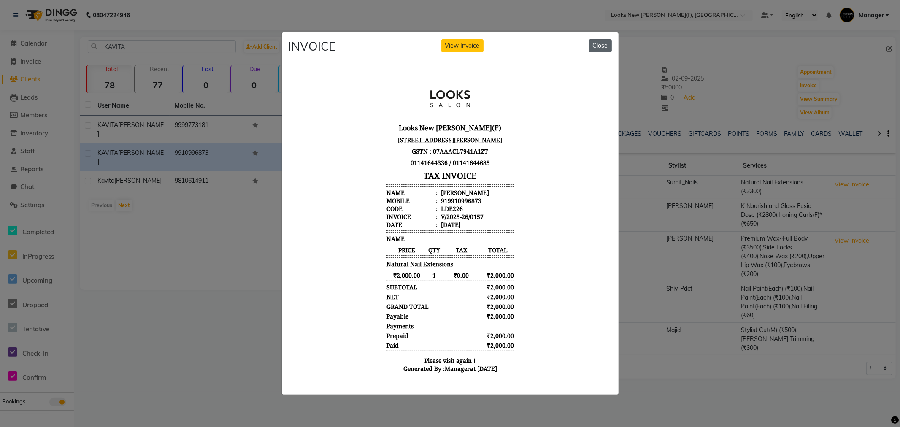
click at [601, 45] on button "Close" at bounding box center [600, 45] width 23 height 13
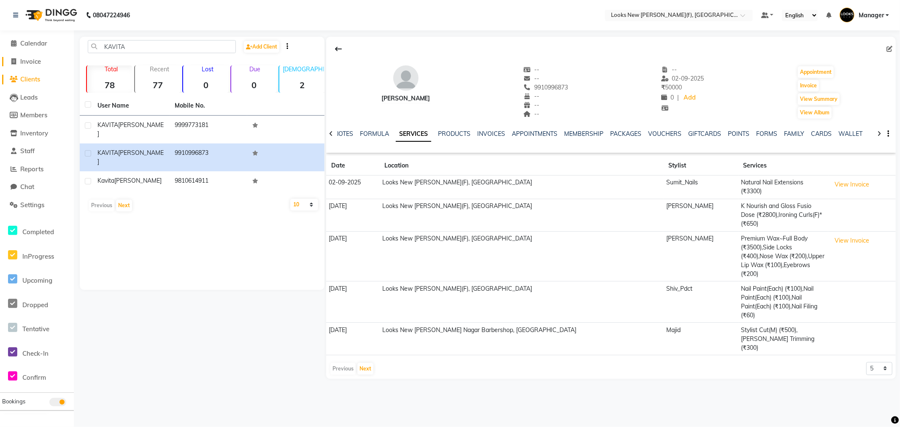
click at [41, 62] on span "Invoice" at bounding box center [30, 61] width 21 height 8
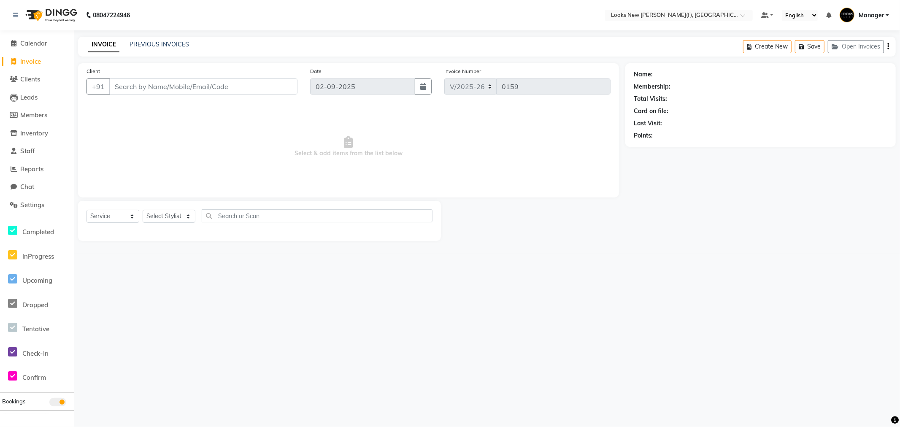
click at [173, 79] on input "Client" at bounding box center [203, 86] width 188 height 16
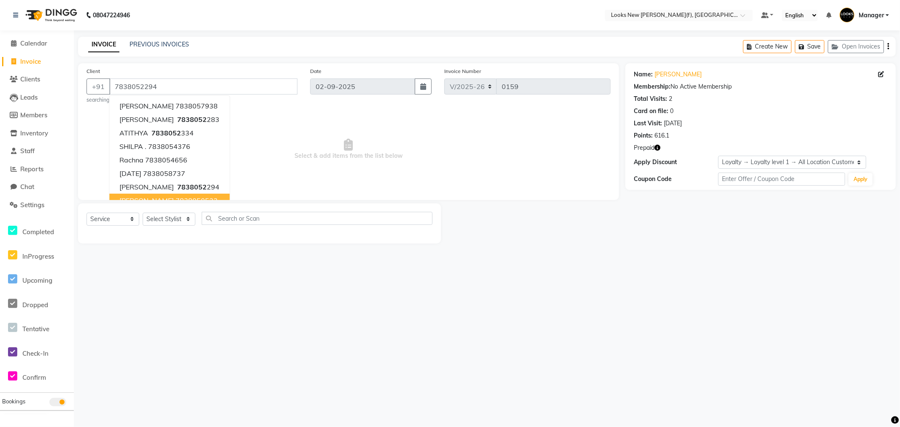
click at [238, 298] on div "08047224946 Select Location × Looks New Rajinder Nagar(f), Delhi Default Panel …" at bounding box center [450, 213] width 900 height 427
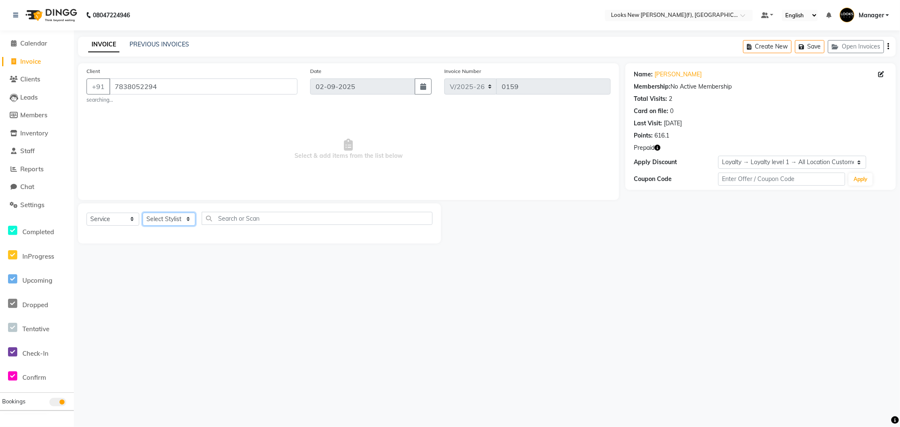
click at [163, 218] on select "Select Stylist Aakash_Pdct [PERSON_NAME] [PERSON_NAME] [PERSON_NAME] Counter_Sa…" at bounding box center [169, 219] width 53 height 13
click at [143, 213] on select "Select Stylist Aakash_Pdct [PERSON_NAME] [PERSON_NAME] [PERSON_NAME] Counter_Sa…" at bounding box center [169, 219] width 53 height 13
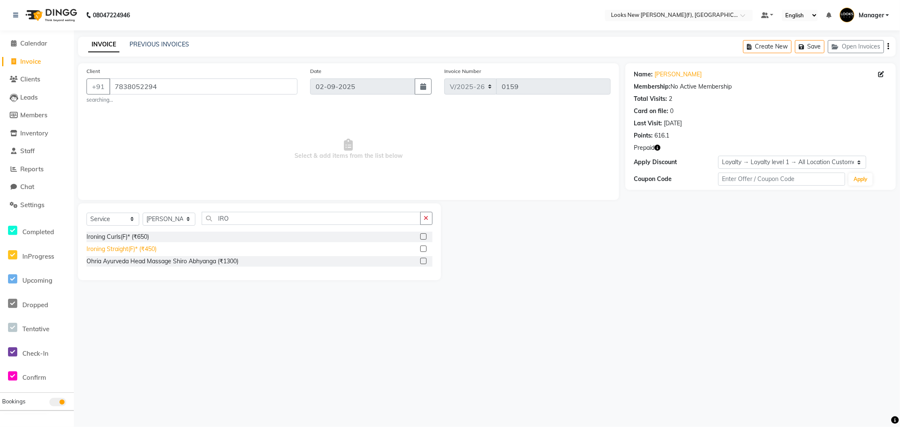
click at [146, 250] on div "Ironing Straight(F)* (₹450)" at bounding box center [122, 249] width 70 height 9
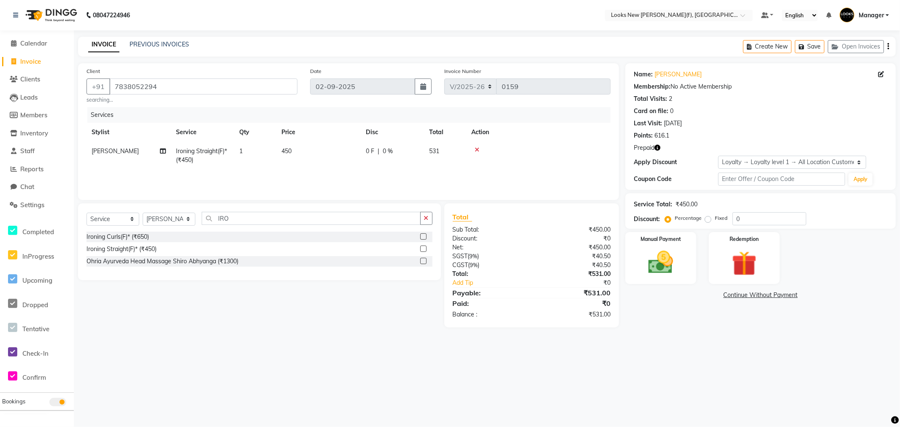
click at [293, 148] on td "450" at bounding box center [318, 156] width 84 height 28
drag, startPoint x: 323, startPoint y: 143, endPoint x: 35, endPoint y: 117, distance: 288.9
click at [248, 126] on table "Stylist Service Qty Price Disc Total Action Aakash_Pdct Afsar Ahmad Ashmita Aye…" at bounding box center [349, 150] width 524 height 55
click at [622, 375] on div "08047224946 Select Location × Looks New Rajinder Nagar(f), Delhi Default Panel …" at bounding box center [450, 213] width 900 height 427
click at [716, 267] on div "Redemption" at bounding box center [743, 258] width 73 height 54
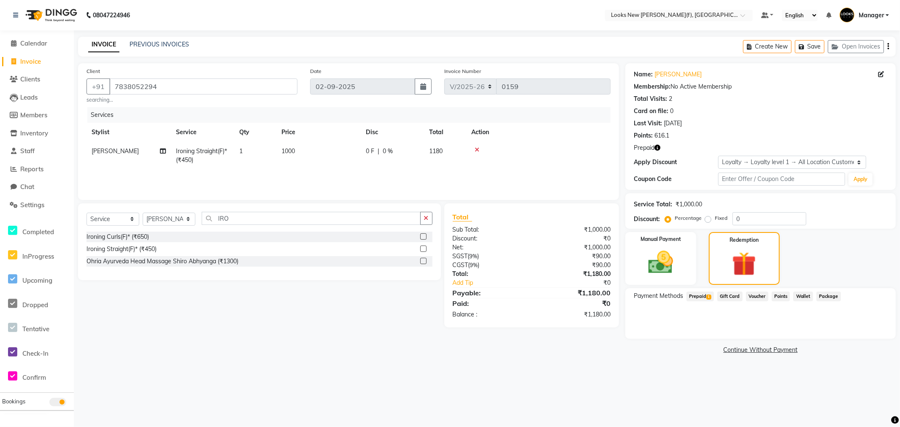
click at [707, 297] on span "1" at bounding box center [708, 297] width 5 height 5
click at [657, 242] on label "Manual Payment" at bounding box center [661, 239] width 42 height 8
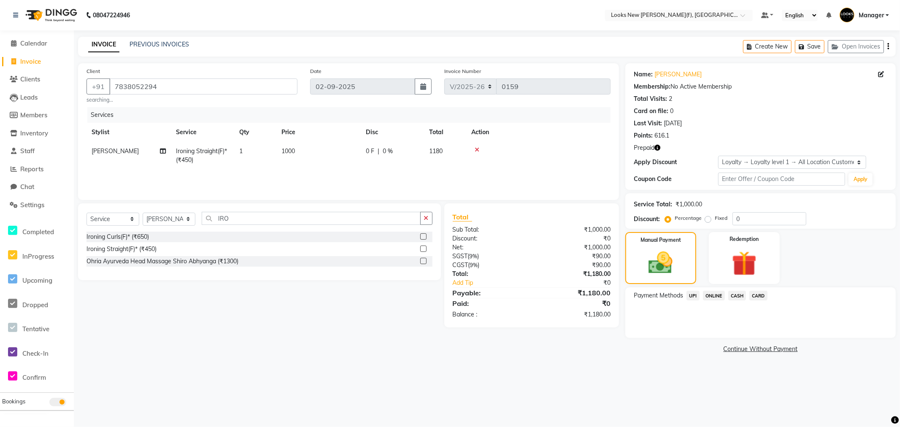
click at [660, 149] on icon "button" at bounding box center [657, 148] width 6 height 6
click at [740, 298] on span "CASH" at bounding box center [737, 296] width 18 height 10
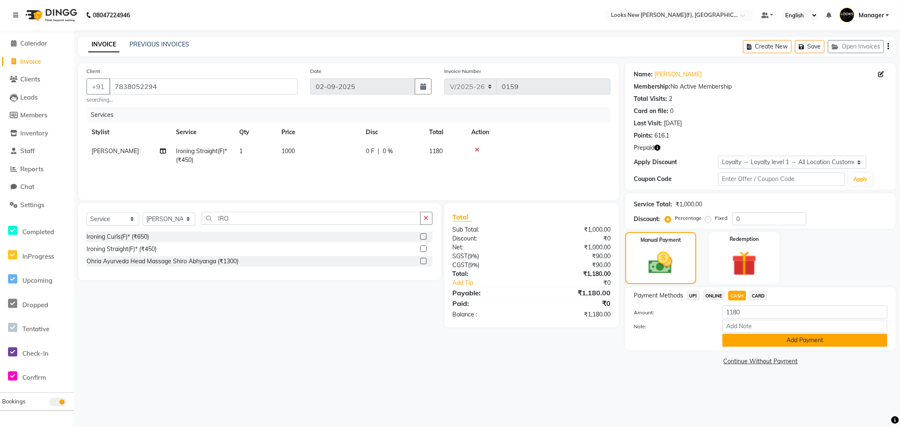
click at [746, 335] on button "Add Payment" at bounding box center [804, 340] width 165 height 13
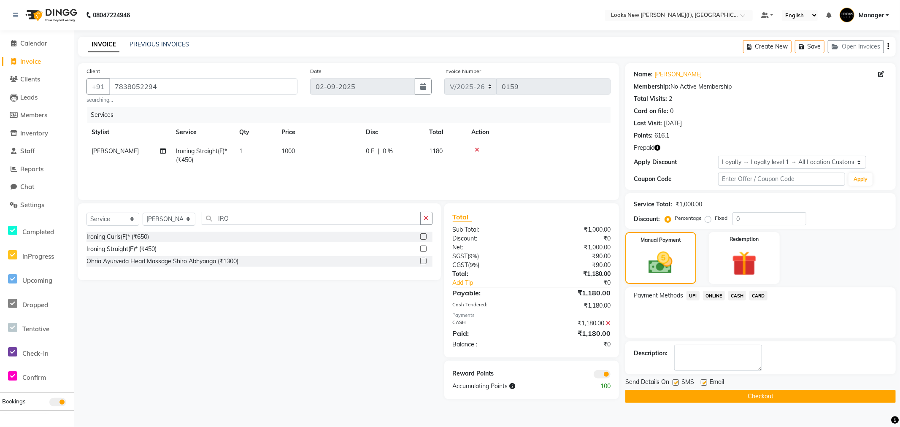
click at [660, 145] on icon "button" at bounding box center [657, 148] width 6 height 6
click at [880, 220] on div "Discount: Percentage Fixed 0" at bounding box center [761, 218] width 254 height 13
drag, startPoint x: 654, startPoint y: 134, endPoint x: 672, endPoint y: 138, distance: 17.8
click at [671, 138] on div "Points: 616.1" at bounding box center [761, 135] width 254 height 9
click at [657, 394] on button "Checkout" at bounding box center [760, 396] width 270 height 13
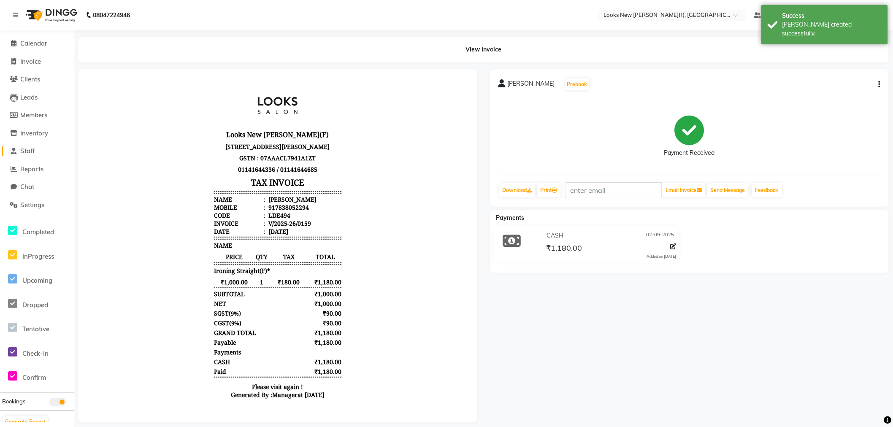
click at [26, 151] on span "Staff" at bounding box center [27, 151] width 14 height 8
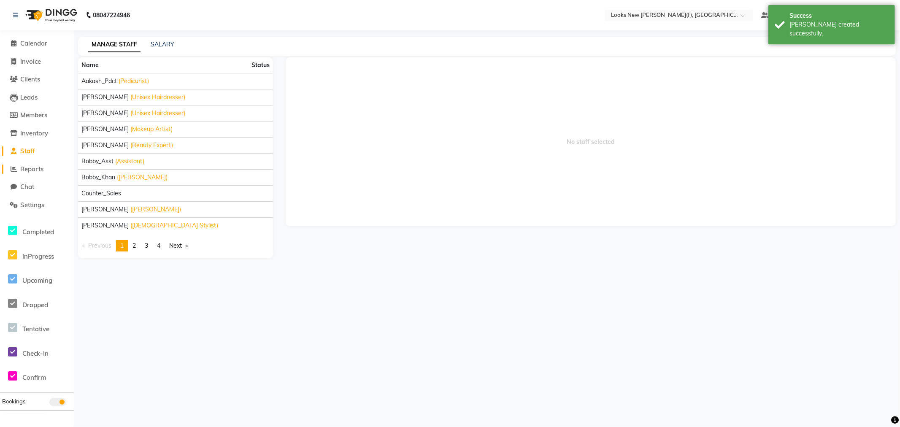
click at [30, 169] on span "Reports" at bounding box center [31, 169] width 23 height 8
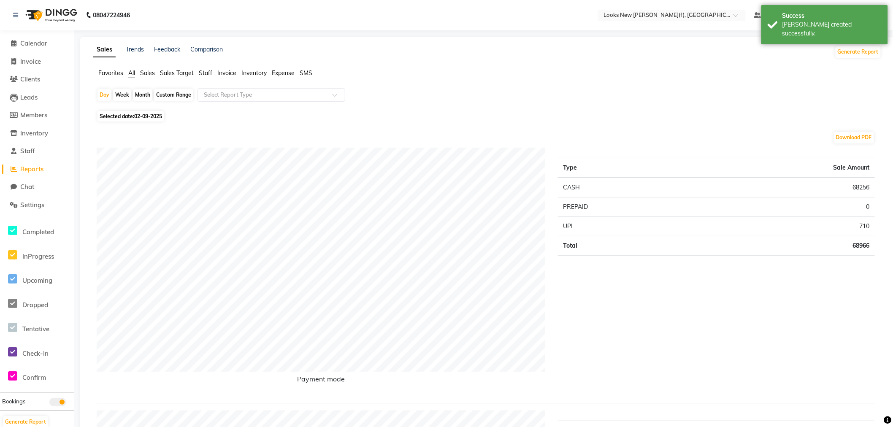
click at [198, 77] on ul "Favorites All Sales Sales Target Staff Invoice Inventory Expense SMS" at bounding box center [487, 73] width 788 height 9
click at [200, 74] on span "Staff" at bounding box center [206, 73] width 14 height 8
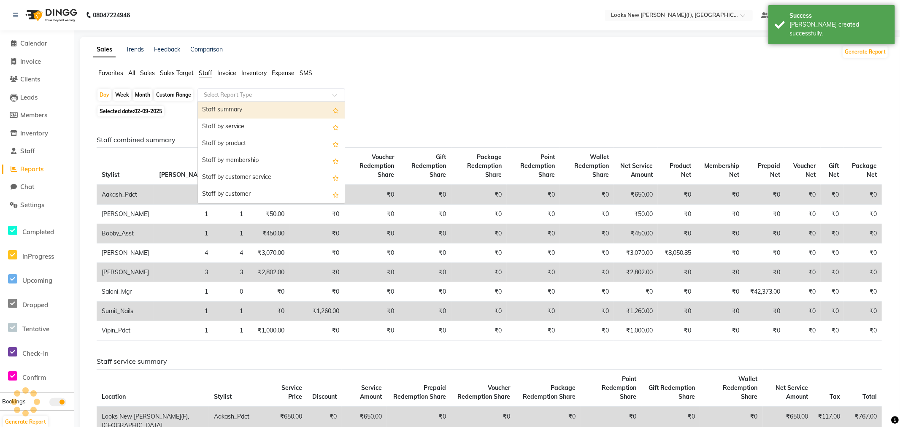
click at [222, 93] on input "text" at bounding box center [263, 95] width 122 height 8
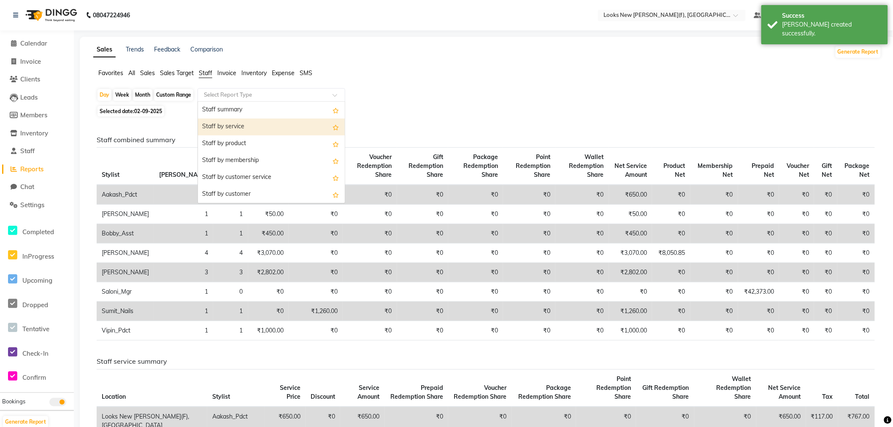
click at [237, 127] on div "Staff by service" at bounding box center [271, 127] width 147 height 17
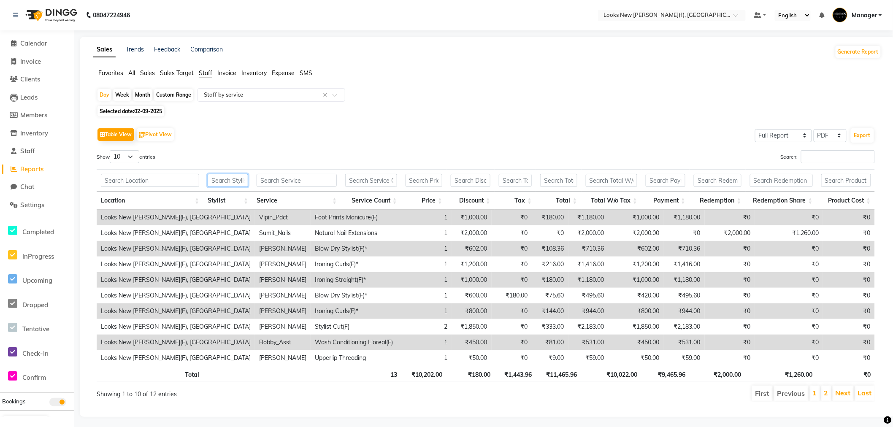
click at [242, 181] on input "text" at bounding box center [228, 180] width 41 height 13
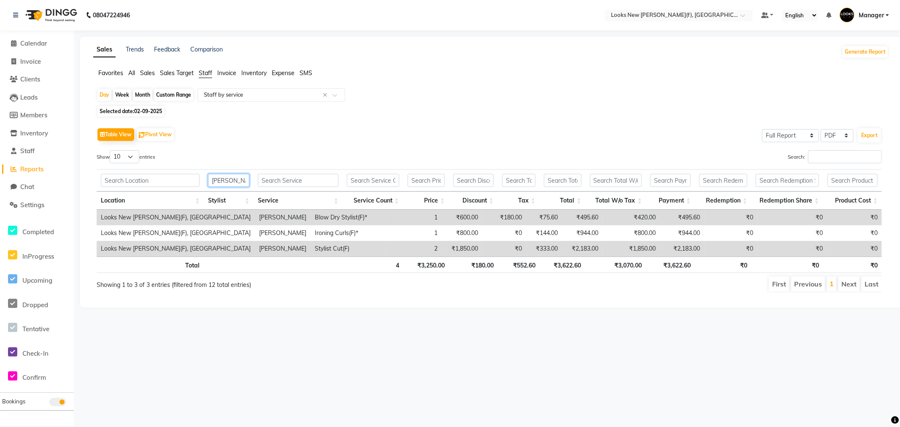
drag, startPoint x: 238, startPoint y: 181, endPoint x: 180, endPoint y: 200, distance: 61.0
click at [180, 199] on thead "LEO Location Stylist Service Service Count Price Discount Tax Total Total W/o T…" at bounding box center [489, 189] width 785 height 41
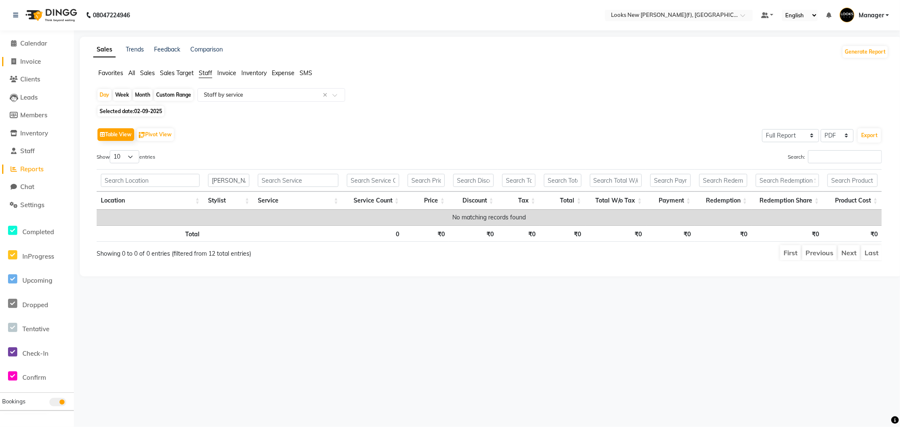
click at [31, 65] on span "Invoice" at bounding box center [30, 61] width 21 height 8
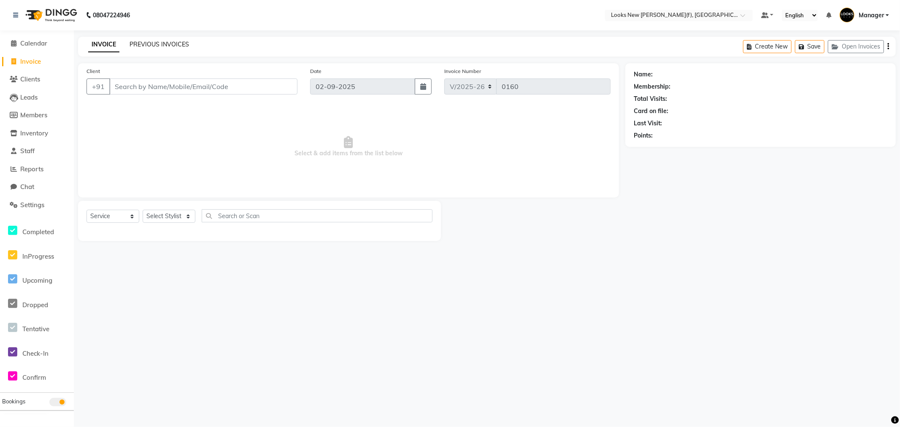
click at [154, 44] on link "PREVIOUS INVOICES" at bounding box center [159, 45] width 59 height 8
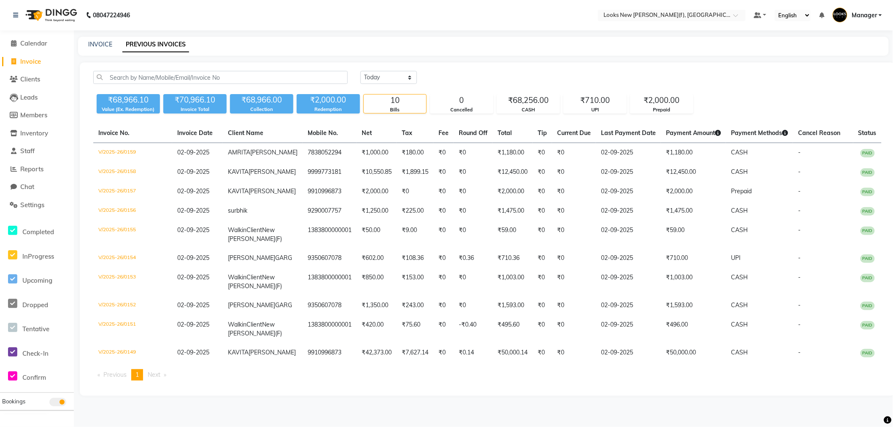
scroll to position [85, 0]
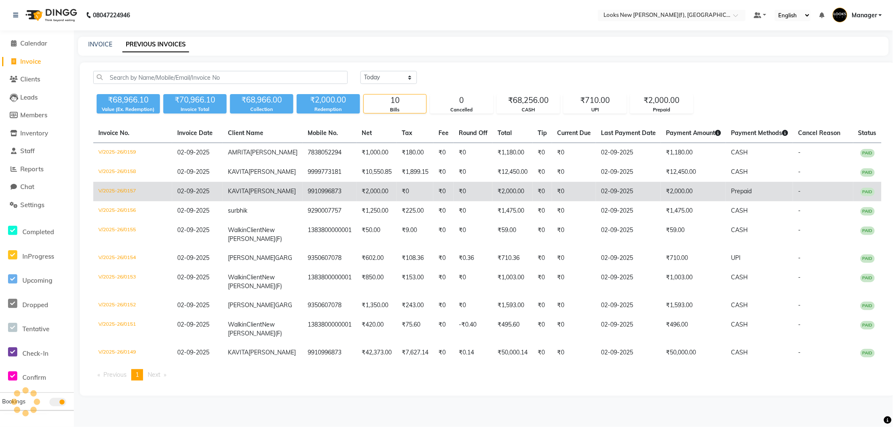
click at [255, 182] on td "KAVITA UPPAL" at bounding box center [263, 191] width 80 height 19
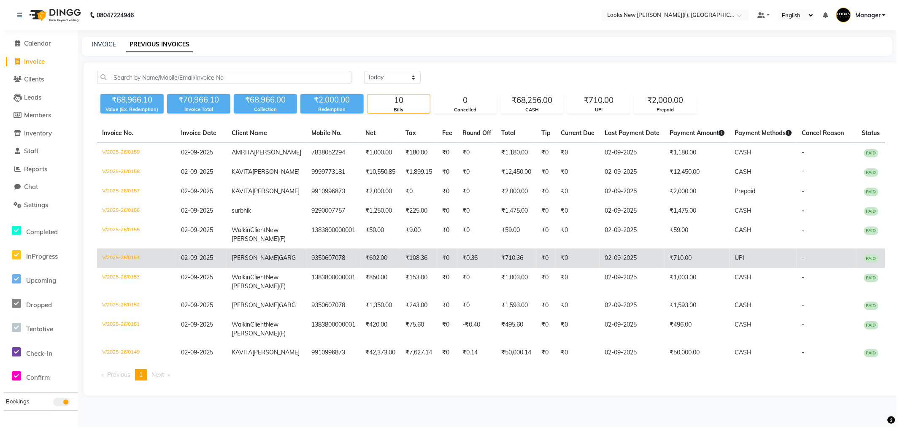
scroll to position [0, 0]
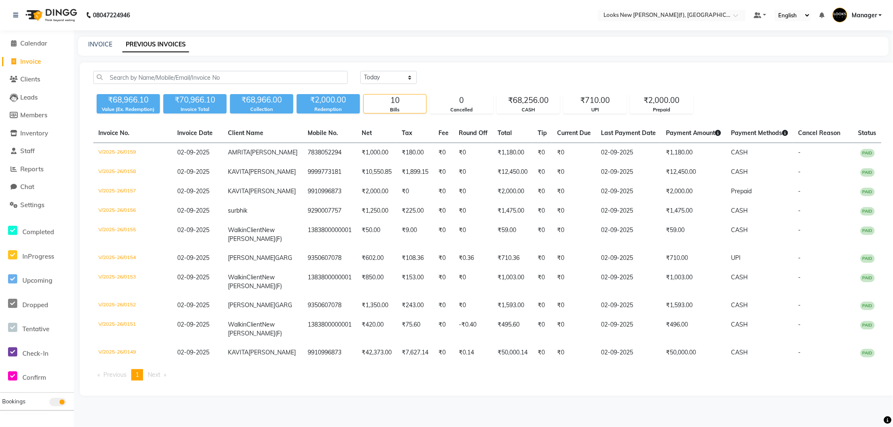
click at [39, 58] on span "Invoice" at bounding box center [30, 61] width 21 height 8
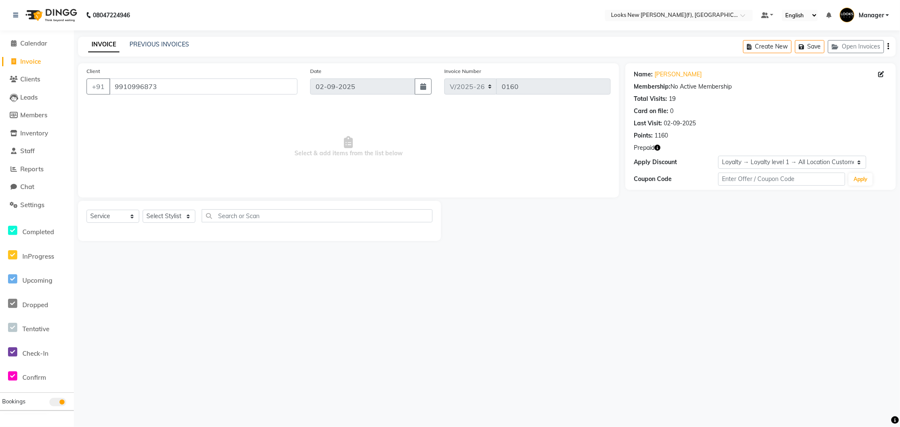
click at [658, 145] on icon "button" at bounding box center [657, 148] width 6 height 6
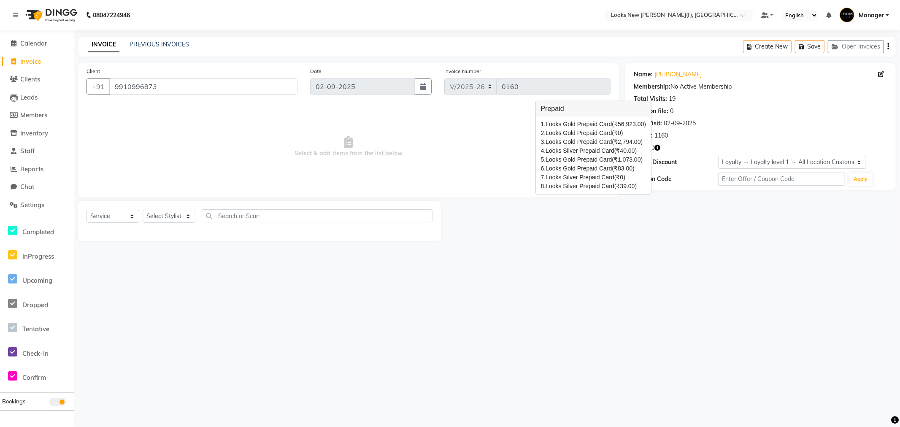
click at [672, 376] on div "08047224946 Select Location × Looks New Rajinder Nagar(f), Delhi Default Panel …" at bounding box center [450, 213] width 900 height 427
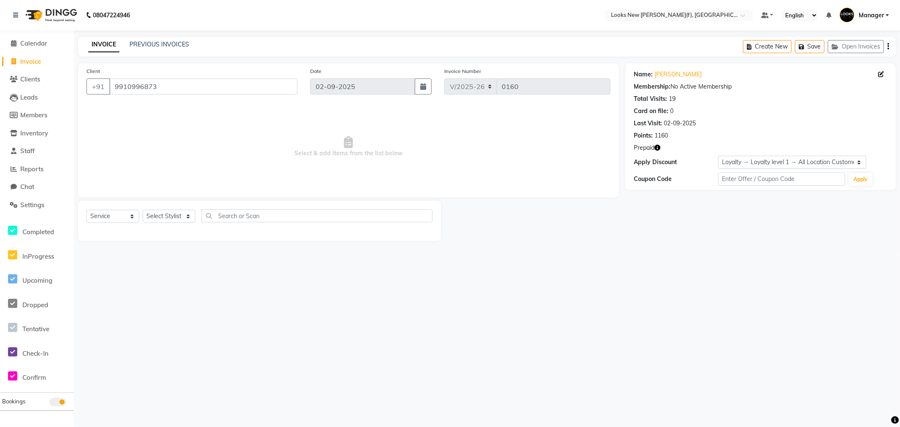
click at [58, 11] on img at bounding box center [51, 15] width 58 height 24
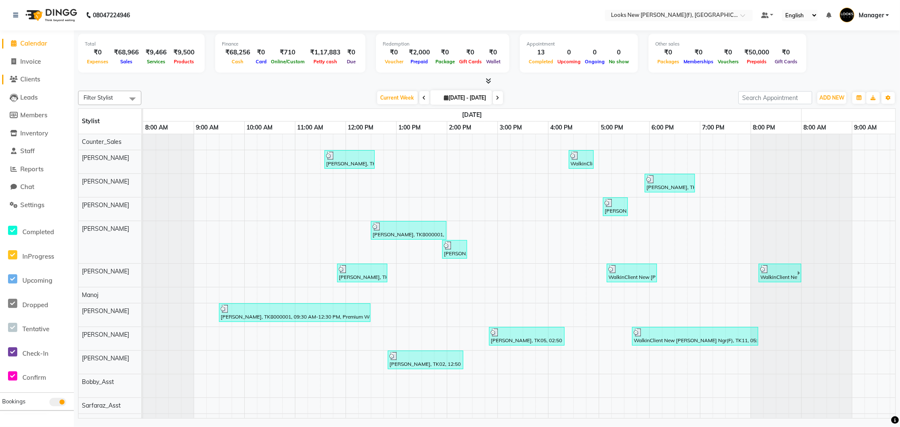
drag, startPoint x: 40, startPoint y: 68, endPoint x: 42, endPoint y: 74, distance: 6.3
click at [40, 70] on ul "Calendar Invoice Clients Leads Members Inventory Staff Reports Chat Settings Co…" at bounding box center [37, 258] width 74 height 446
click at [40, 64] on span "Invoice" at bounding box center [30, 61] width 21 height 8
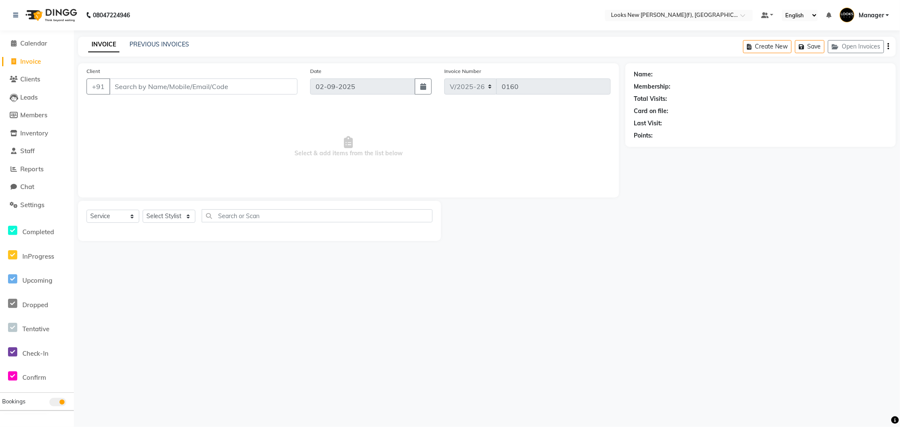
click at [166, 39] on div "INVOICE PREVIOUS INVOICES Create New Save Open Invoices" at bounding box center [487, 47] width 818 height 20
click at [158, 40] on div "PREVIOUS INVOICES" at bounding box center [159, 44] width 59 height 9
click at [158, 43] on link "PREVIOUS INVOICES" at bounding box center [159, 45] width 59 height 8
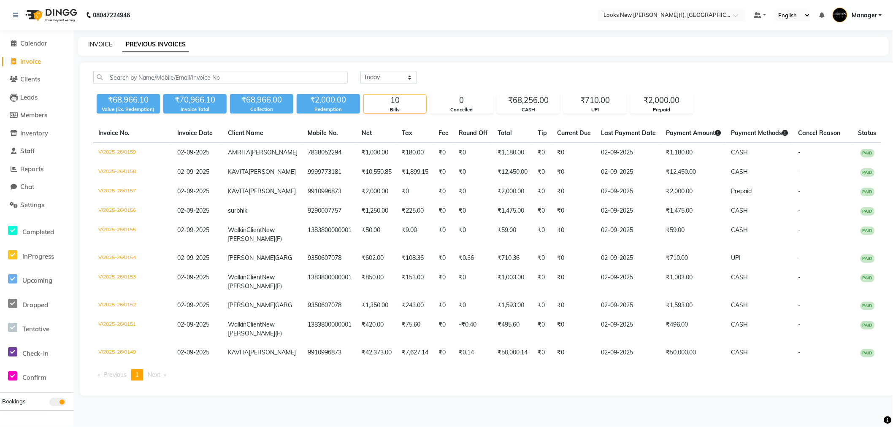
click at [104, 41] on link "INVOICE" at bounding box center [100, 45] width 24 height 8
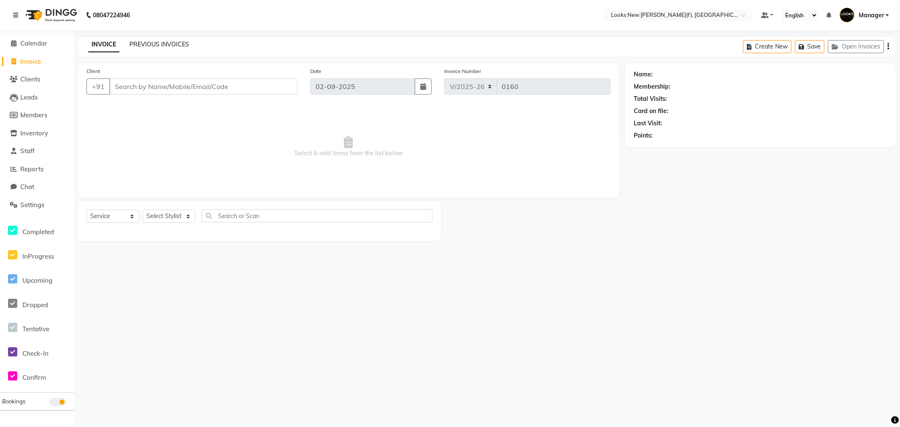
click at [166, 43] on link "PREVIOUS INVOICES" at bounding box center [159, 45] width 59 height 8
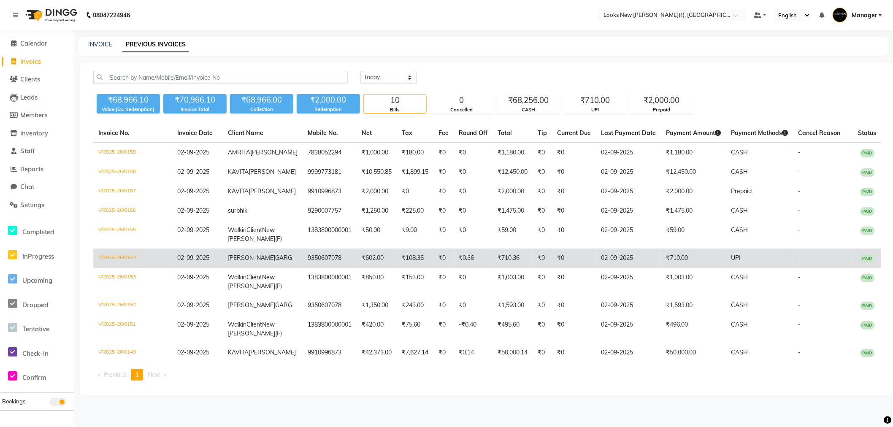
scroll to position [85, 0]
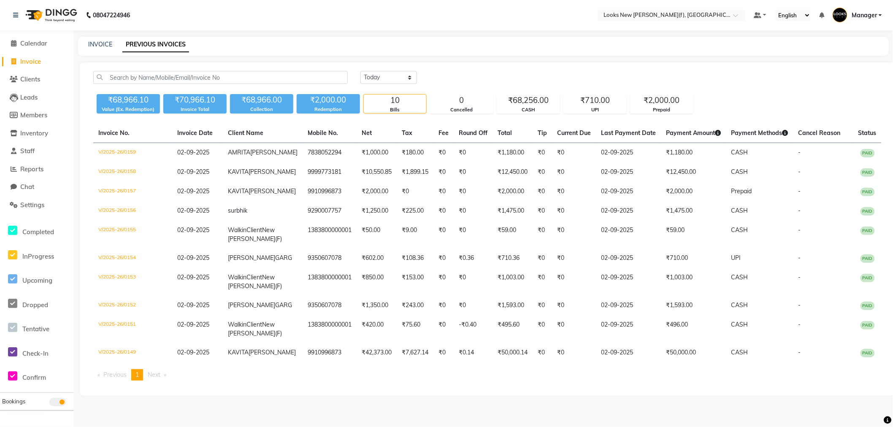
drag, startPoint x: 128, startPoint y: 397, endPoint x: 124, endPoint y: 397, distance: 4.7
click at [124, 381] on li "Previous page" at bounding box center [112, 374] width 38 height 11
click at [151, 379] on span "Next page" at bounding box center [154, 375] width 13 height 8
click at [142, 381] on li "You're on page 1" at bounding box center [137, 374] width 12 height 11
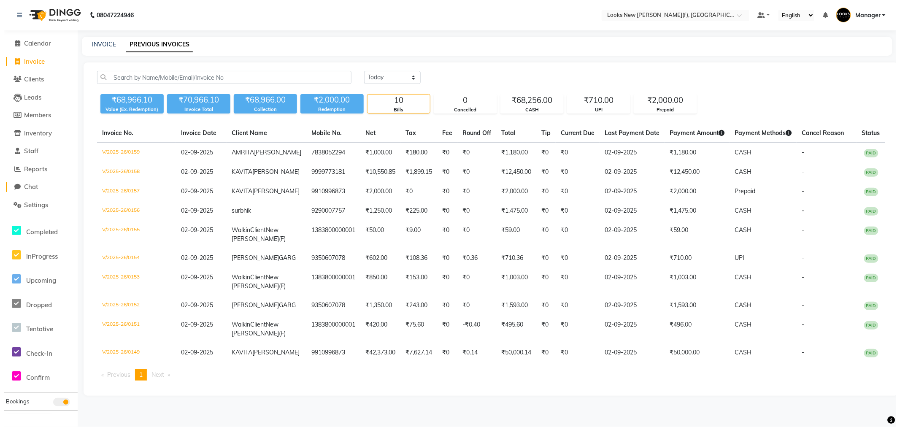
scroll to position [0, 0]
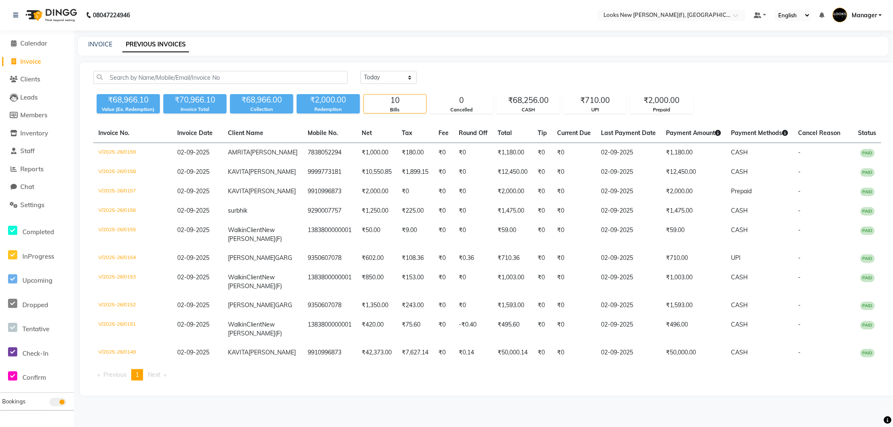
click at [95, 53] on div "INVOICE PREVIOUS INVOICES" at bounding box center [483, 46] width 811 height 19
click at [96, 48] on link "INVOICE" at bounding box center [100, 45] width 24 height 8
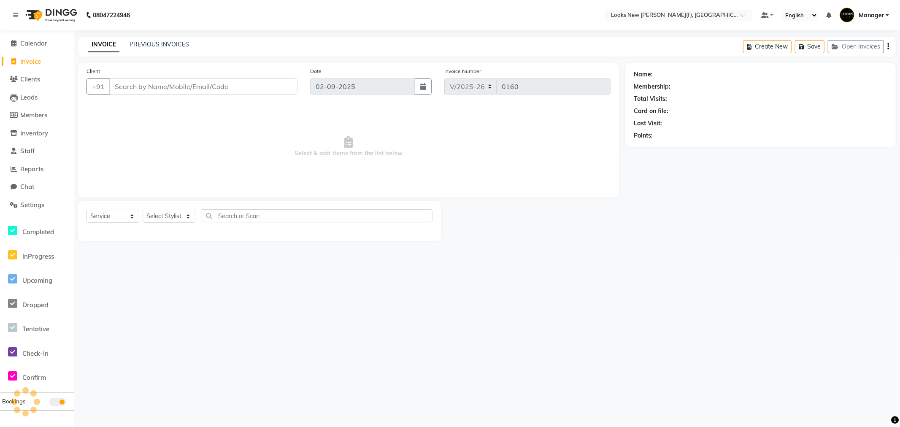
click at [152, 87] on input "Client" at bounding box center [203, 86] width 188 height 16
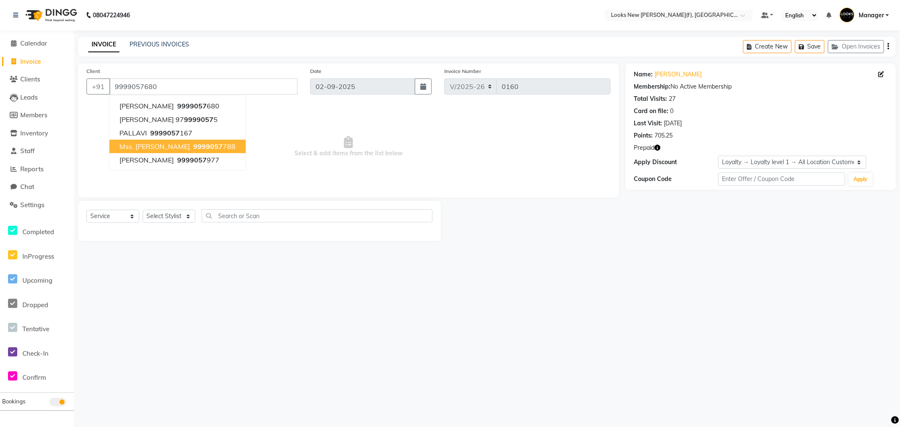
drag, startPoint x: 166, startPoint y: 191, endPoint x: 175, endPoint y: 224, distance: 34.0
click at [168, 196] on div "Client +91 9999057680 SHWETA SURI 9999057 680 Akshi 97 9999057 5 PALLAVI 999905…" at bounding box center [348, 130] width 541 height 134
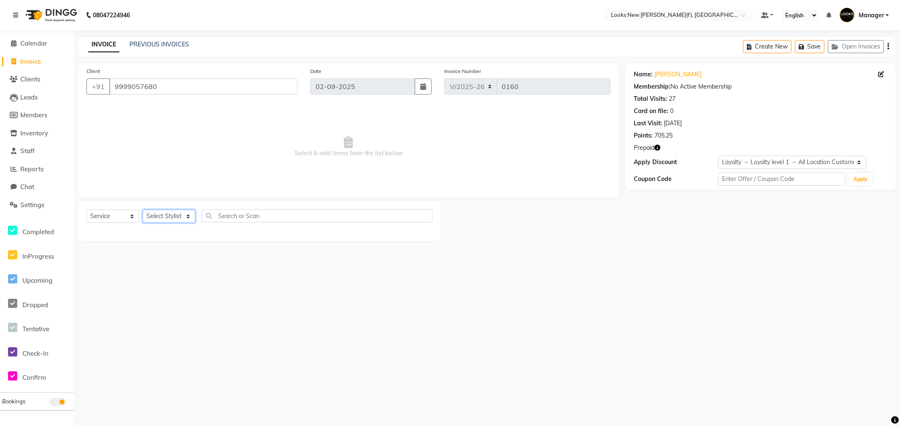
click at [175, 221] on select "Select Stylist Aakash_Pdct [PERSON_NAME] [PERSON_NAME] [PERSON_NAME] Counter_Sa…" at bounding box center [169, 216] width 53 height 13
click at [143, 210] on select "Select Stylist Aakash_Pdct [PERSON_NAME] [PERSON_NAME] [PERSON_NAME] Counter_Sa…" at bounding box center [169, 216] width 53 height 13
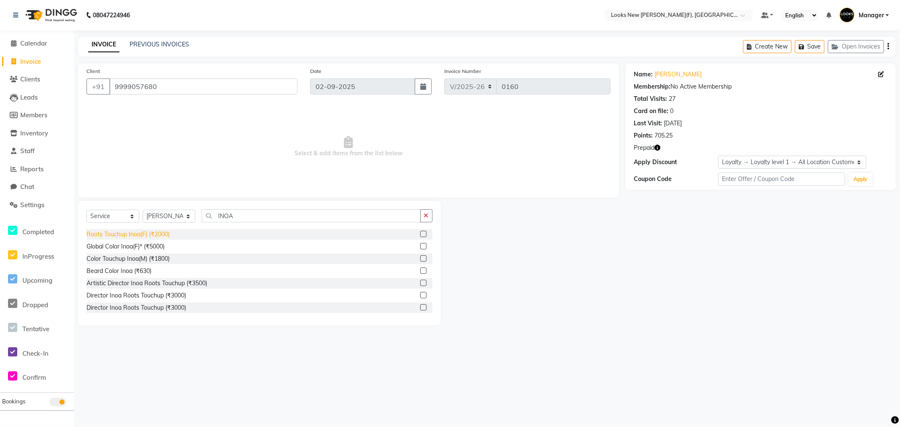
click at [163, 233] on div "Roots Touchup Inoa(F) (₹2000)" at bounding box center [128, 234] width 83 height 9
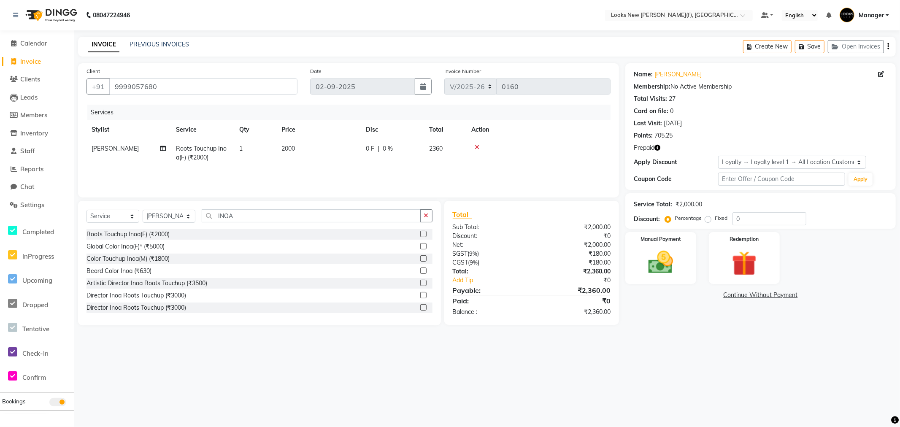
click at [295, 151] on span "2000" at bounding box center [288, 149] width 14 height 8
drag, startPoint x: 339, startPoint y: 152, endPoint x: 315, endPoint y: 151, distance: 24.1
click at [318, 152] on td "2000" at bounding box center [358, 157] width 84 height 36
click at [235, 212] on input "INOA" at bounding box center [311, 215] width 219 height 13
drag, startPoint x: 211, startPoint y: 218, endPoint x: 158, endPoint y: 217, distance: 53.2
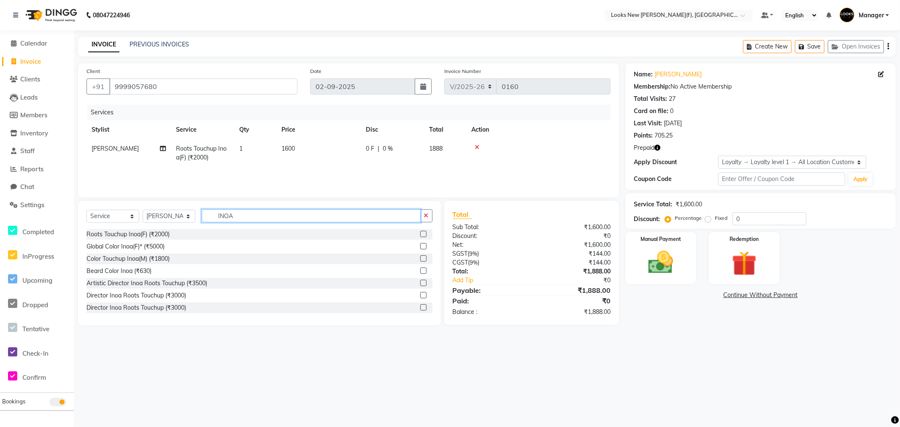
click at [169, 219] on div "Select Service Product Membership Package Voucher Prepaid Gift Card Select Styl…" at bounding box center [260, 219] width 346 height 20
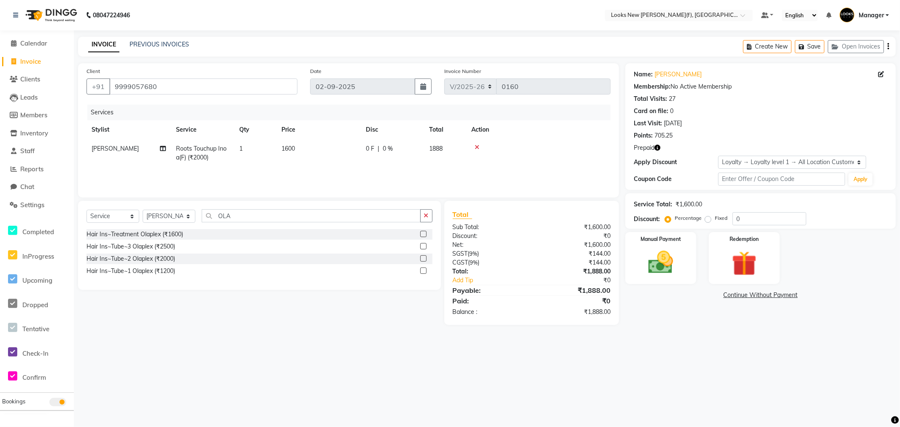
click at [161, 276] on div "Hair Ins~Tube~1 Olaplex (₹1200)" at bounding box center [260, 271] width 346 height 11
click at [170, 269] on div "Hair Ins~Tube~1 Olaplex (₹1200)" at bounding box center [131, 271] width 89 height 9
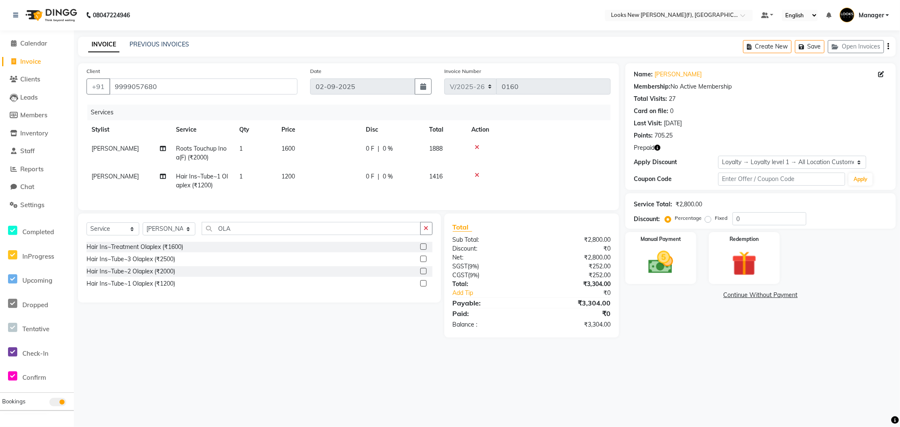
click at [286, 179] on span "1200" at bounding box center [288, 177] width 14 height 8
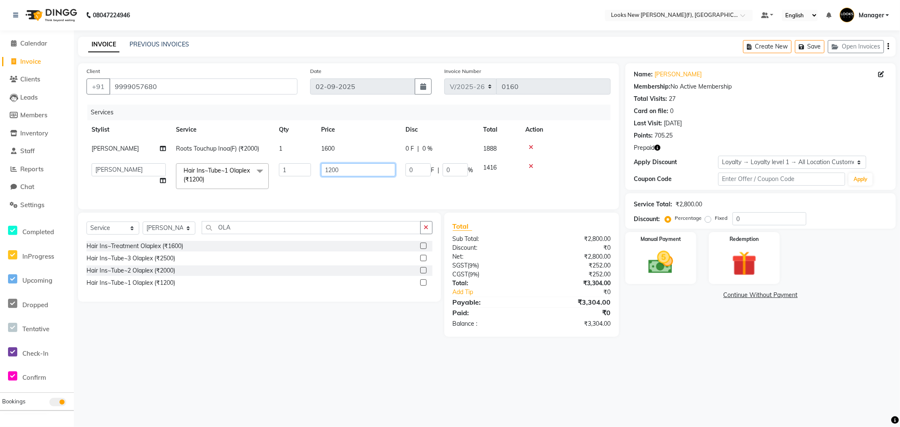
drag, startPoint x: 354, startPoint y: 168, endPoint x: 275, endPoint y: 167, distance: 79.3
click at [284, 170] on tr "Aakash_Pdct Afsar Ahmad Ashmita Ayesha Bobby_Asst Bobby_Khan Counter_Sales Kama…" at bounding box center [349, 176] width 524 height 36
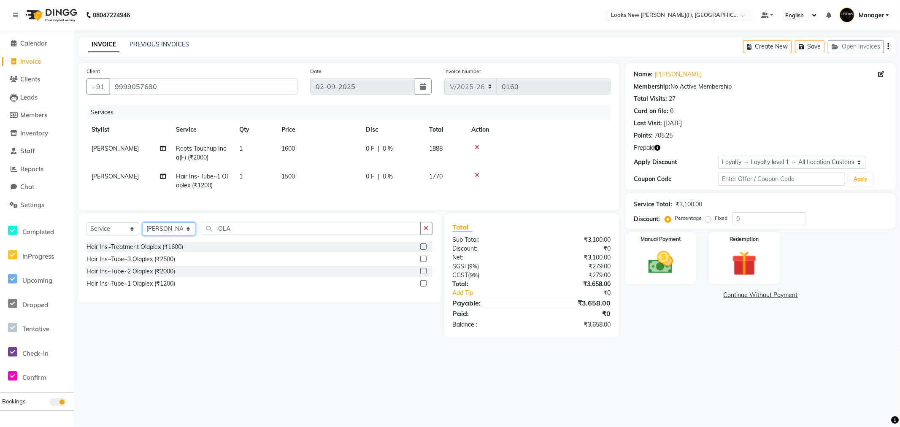
click at [176, 233] on select "Select Stylist Aakash_Pdct [PERSON_NAME] [PERSON_NAME] [PERSON_NAME] Counter_Sa…" at bounding box center [169, 228] width 53 height 13
click at [143, 230] on select "Select Stylist Aakash_Pdct [PERSON_NAME] [PERSON_NAME] [PERSON_NAME] Counter_Sa…" at bounding box center [169, 228] width 53 height 13
click at [146, 264] on div "Upperlip Threading (₹80)" at bounding box center [120, 259] width 67 height 9
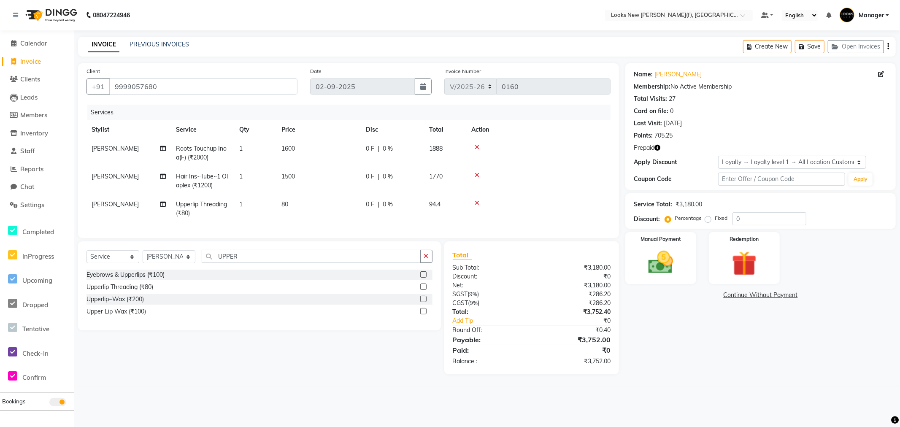
drag, startPoint x: 292, startPoint y: 210, endPoint x: 308, endPoint y: 196, distance: 21.6
click at [292, 210] on td "80" at bounding box center [318, 209] width 84 height 28
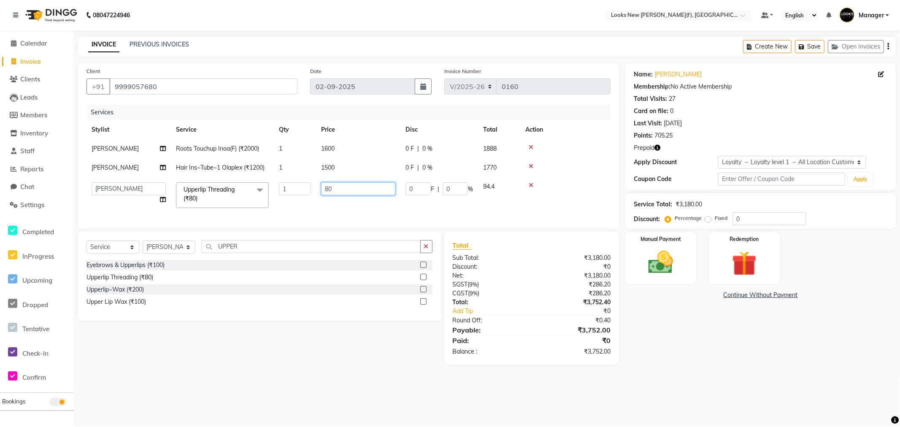
drag, startPoint x: 349, startPoint y: 194, endPoint x: 308, endPoint y: 192, distance: 40.5
click at [310, 193] on tr "Aakash_Pdct Afsar Ahmad Ashmita Ayesha Bobby_Asst Bobby_Khan Counter_Sales Kama…" at bounding box center [349, 195] width 524 height 36
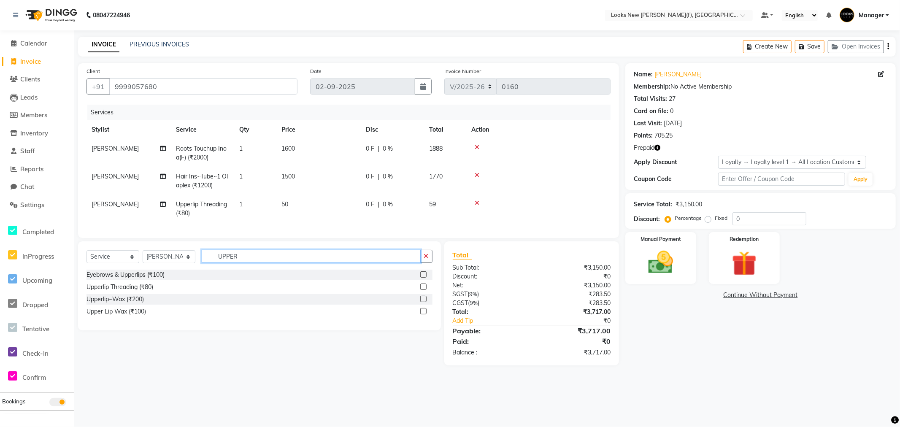
drag, startPoint x: 243, startPoint y: 253, endPoint x: 190, endPoint y: 255, distance: 53.2
click at [190, 255] on div "Select Service Product Membership Package Voucher Prepaid Gift Card Select Styl…" at bounding box center [259, 285] width 363 height 89
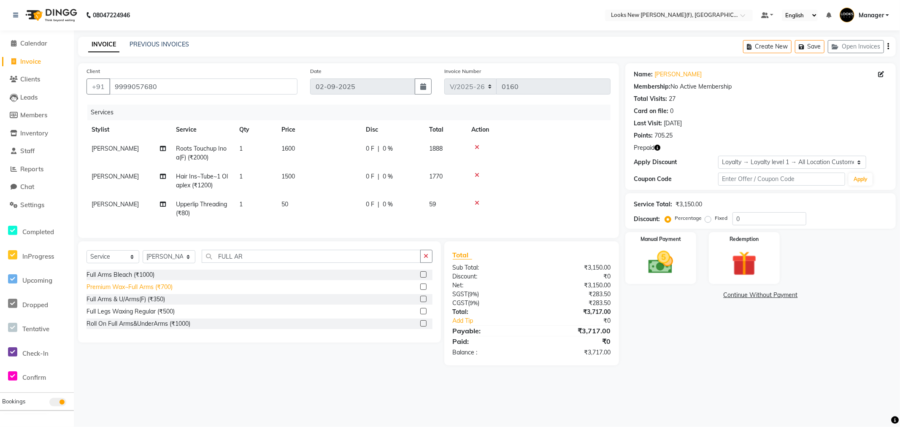
click at [166, 292] on div "Premium Wax~Full Arms (₹700)" at bounding box center [130, 287] width 86 height 9
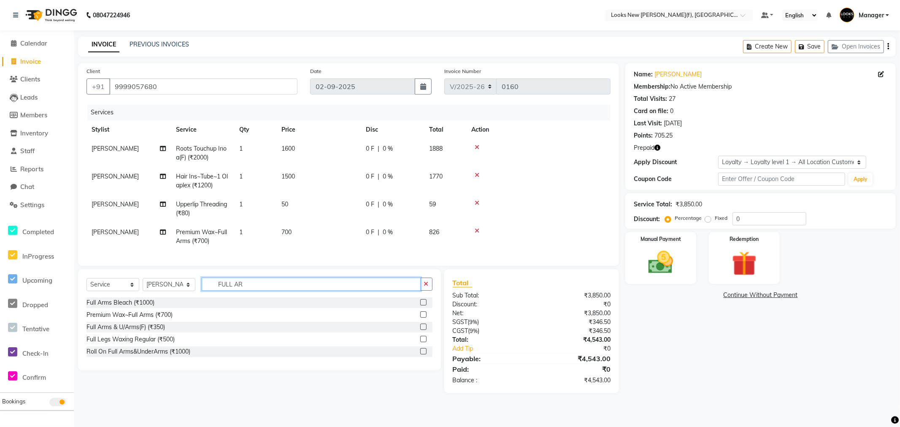
drag, startPoint x: 248, startPoint y: 289, endPoint x: 231, endPoint y: 293, distance: 17.3
click at [236, 291] on input "FULL AR" at bounding box center [311, 284] width 219 height 13
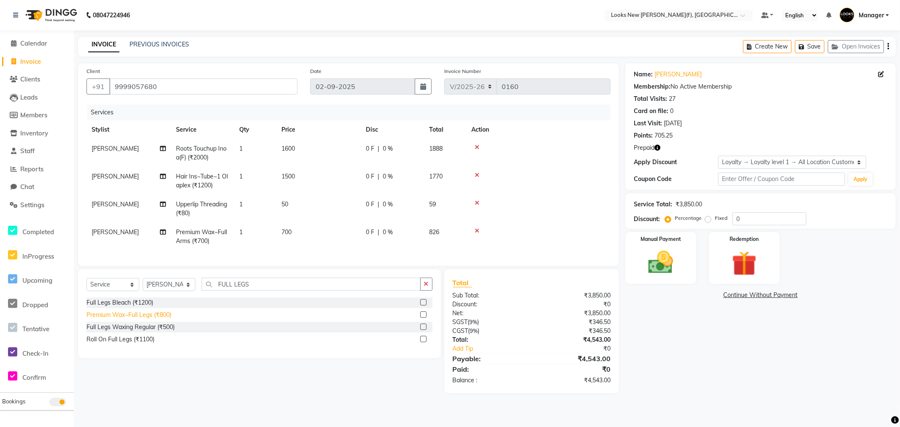
click at [159, 319] on div "Premium Wax~Full Legs (₹800)" at bounding box center [129, 315] width 85 height 9
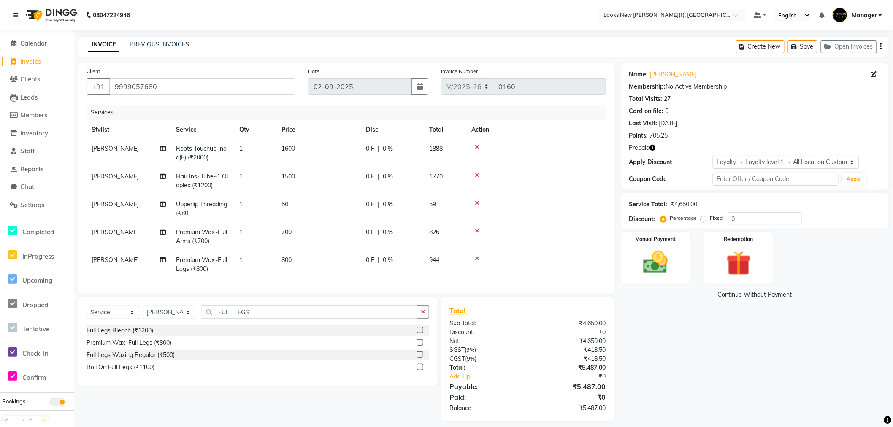
drag, startPoint x: 293, startPoint y: 228, endPoint x: 316, endPoint y: 228, distance: 22.4
click at [297, 228] on td "700" at bounding box center [318, 237] width 84 height 28
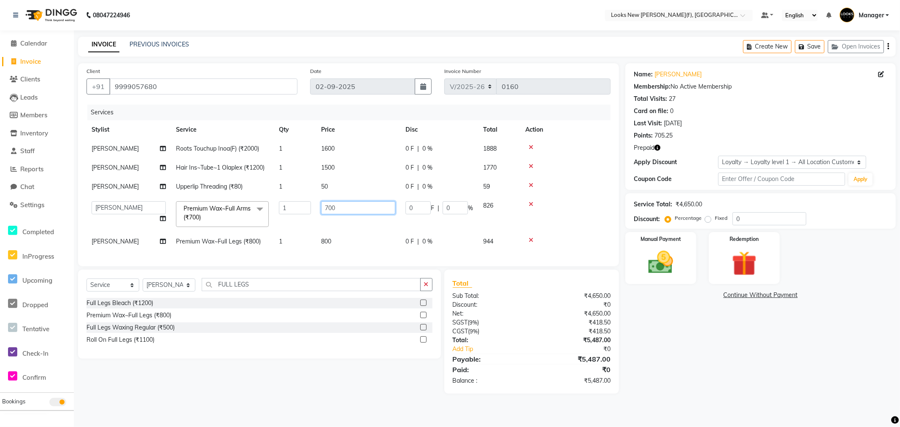
drag, startPoint x: 338, startPoint y: 209, endPoint x: 296, endPoint y: 210, distance: 41.8
click at [301, 211] on tr "Aakash_Pdct Afsar Ahmad Ashmita Ayesha Bobby_Asst Bobby_Khan Counter_Sales Kama…" at bounding box center [349, 214] width 524 height 36
click at [339, 237] on tbody "Ahmad Roots Touchup Inoa(F) (₹2000) 1 1600 0 F | 0 % 1888 Ahmad Hair Ins~Tube~1…" at bounding box center [348, 195] width 524 height 112
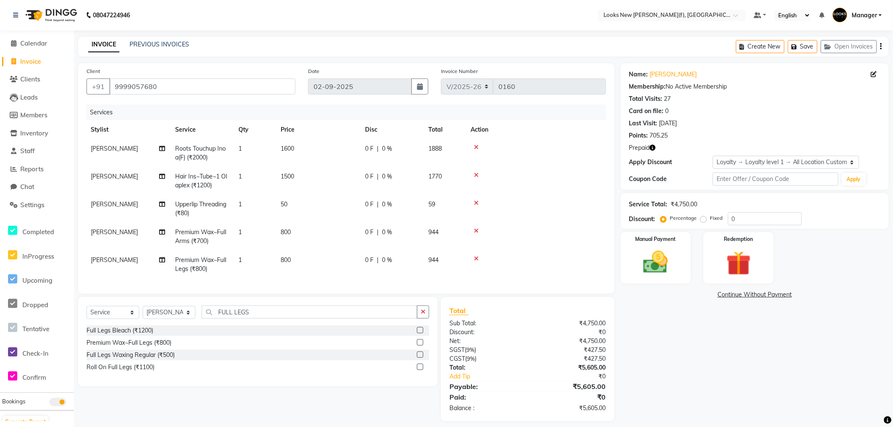
drag, startPoint x: 322, startPoint y: 260, endPoint x: 316, endPoint y: 259, distance: 5.9
click at [321, 260] on td "800" at bounding box center [318, 265] width 84 height 28
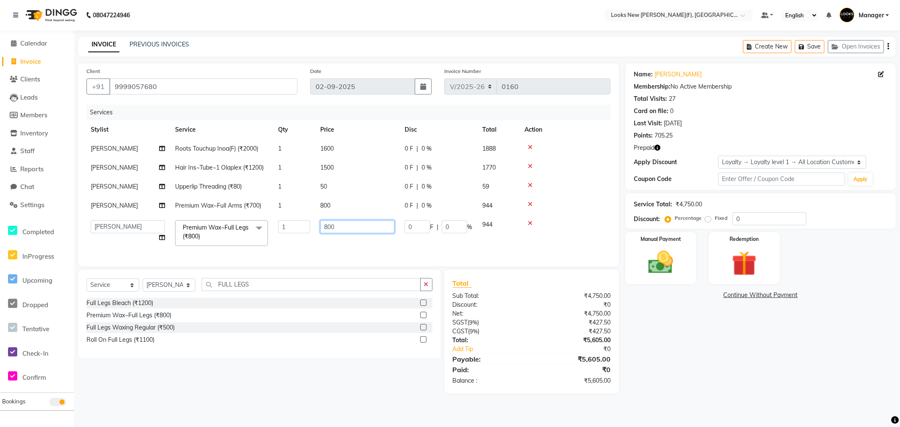
drag, startPoint x: 281, startPoint y: 233, endPoint x: 251, endPoint y: 230, distance: 30.6
click at [272, 233] on tr "Aakash_Pdct Afsar Ahmad Ashmita Ayesha Bobby_Asst Bobby_Khan Counter_Sales Kama…" at bounding box center [348, 233] width 524 height 36
click at [769, 341] on div "Name: Shweta Suri Membership: No Active Membership Total Visits: 27 Card on fil…" at bounding box center [763, 228] width 277 height 330
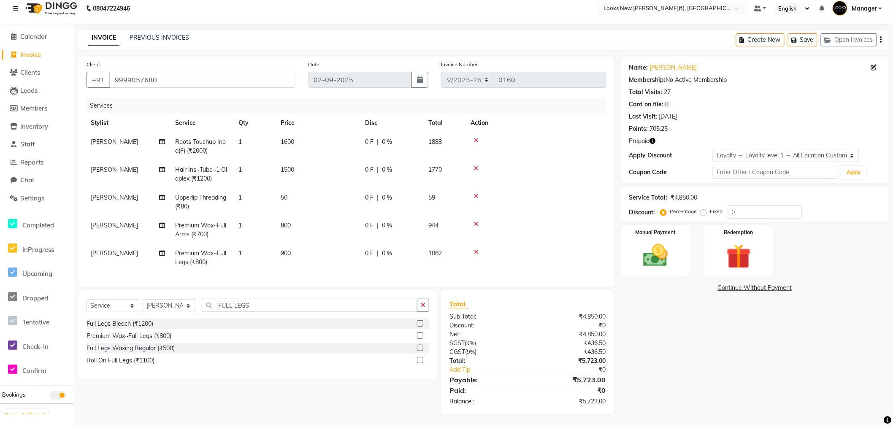
scroll to position [14, 0]
click at [690, 247] on div "Manual Payment" at bounding box center [655, 251] width 73 height 54
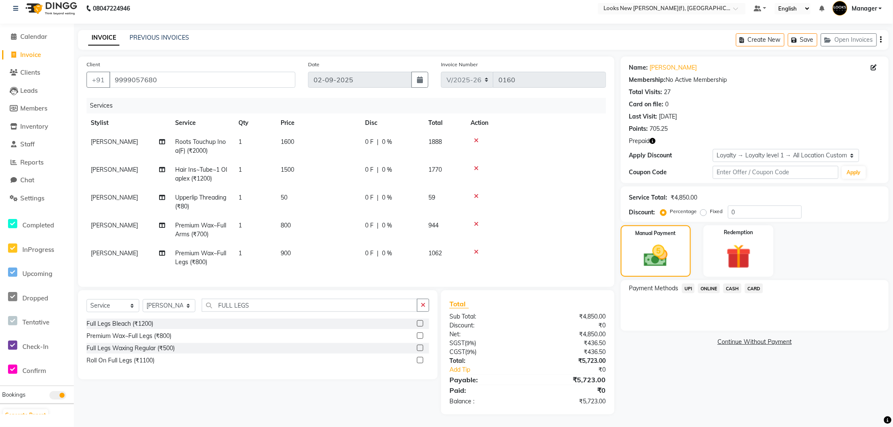
click at [728, 284] on span "CASH" at bounding box center [732, 289] width 18 height 10
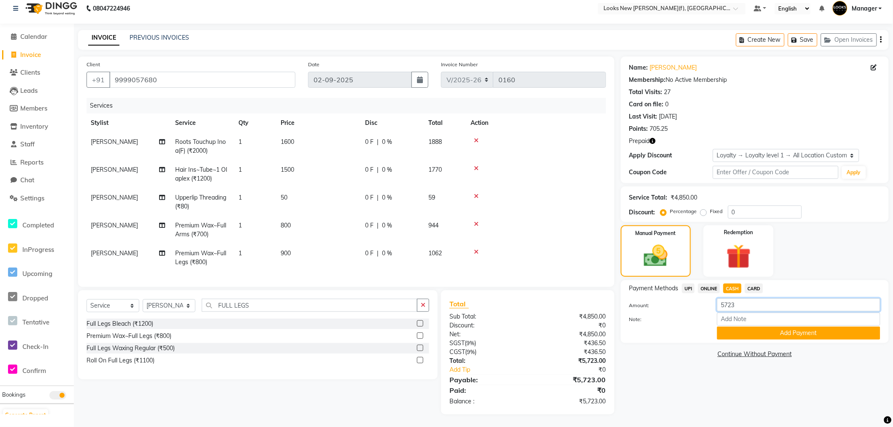
drag, startPoint x: 752, startPoint y: 303, endPoint x: 697, endPoint y: 298, distance: 55.1
click at [694, 301] on div "Amount: 5723" at bounding box center [755, 305] width 264 height 14
click at [769, 335] on div "Payment Methods UPI ONLINE CASH CARD Amount: 2000 Note: Add Payment" at bounding box center [755, 311] width 268 height 63
click at [776, 327] on button "Add Payment" at bounding box center [798, 333] width 163 height 13
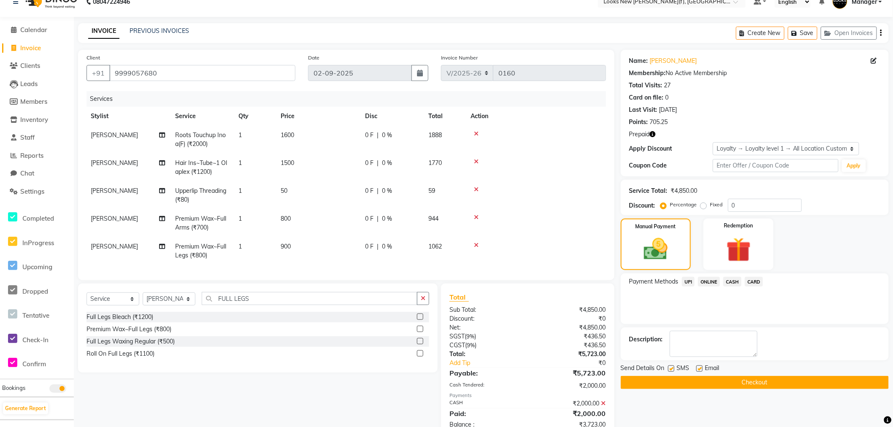
scroll to position [85, 0]
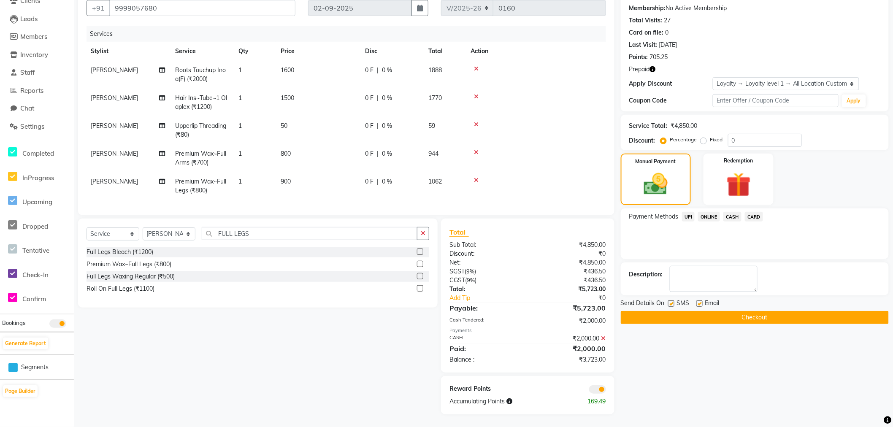
click at [605, 341] on icon at bounding box center [603, 338] width 5 height 6
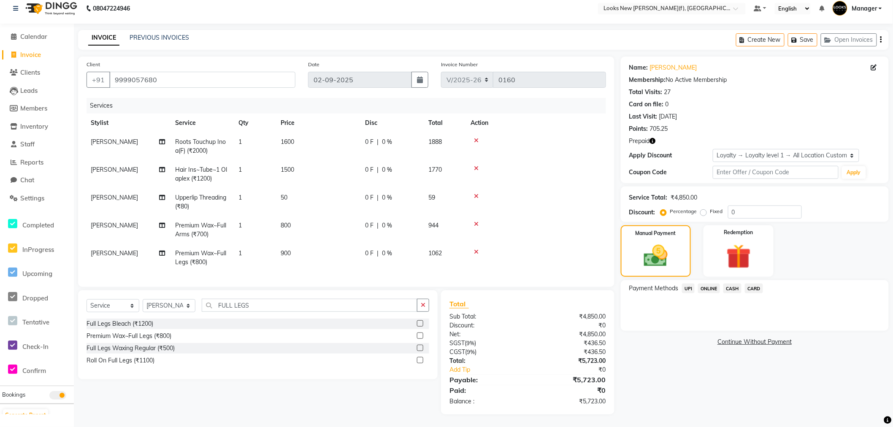
scroll to position [14, 0]
click at [729, 284] on span "CASH" at bounding box center [732, 289] width 18 height 10
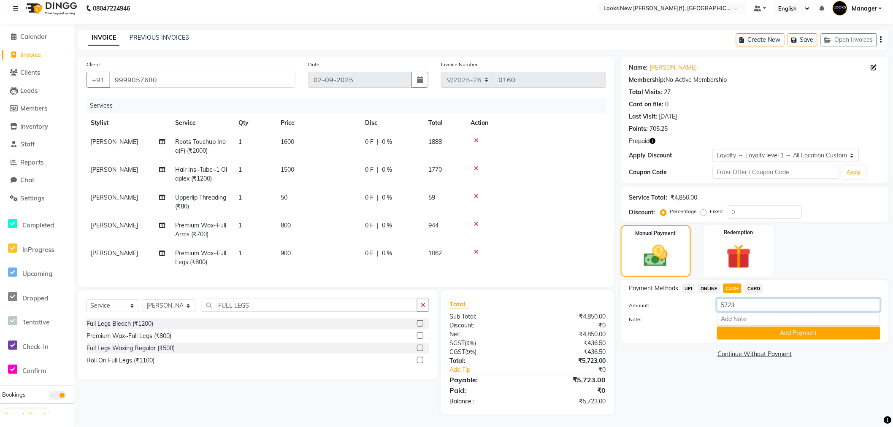
drag, startPoint x: 744, startPoint y: 298, endPoint x: 699, endPoint y: 304, distance: 45.1
click at [700, 304] on div "Amount: 5723" at bounding box center [755, 305] width 264 height 14
click at [794, 327] on button "Add Payment" at bounding box center [798, 333] width 163 height 13
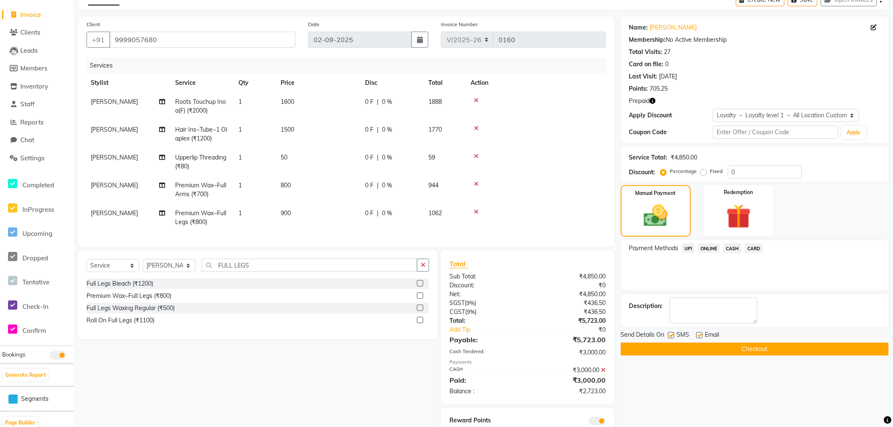
scroll to position [85, 0]
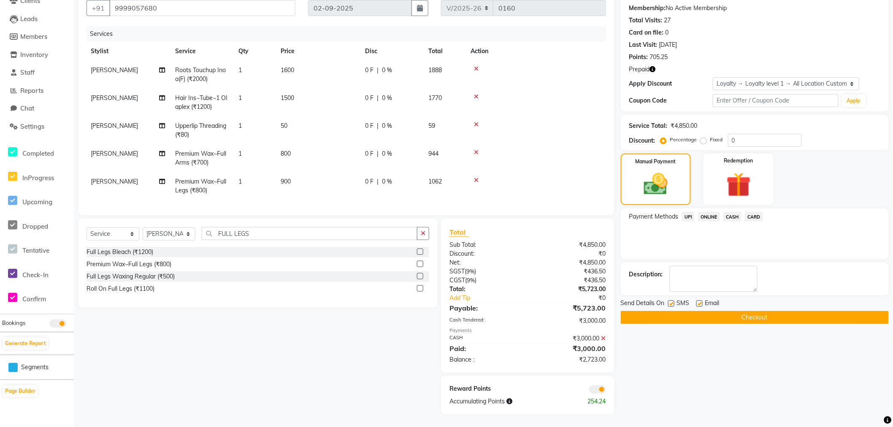
click at [602, 337] on icon at bounding box center [603, 338] width 5 height 6
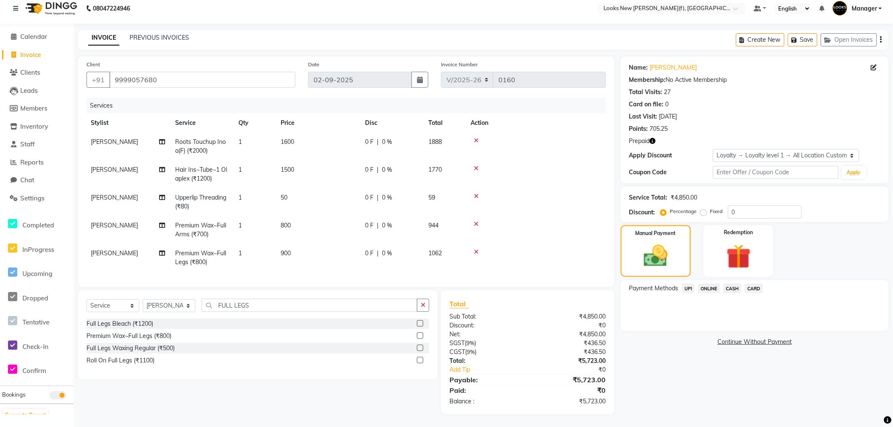
click at [731, 285] on span "CASH" at bounding box center [732, 289] width 18 height 10
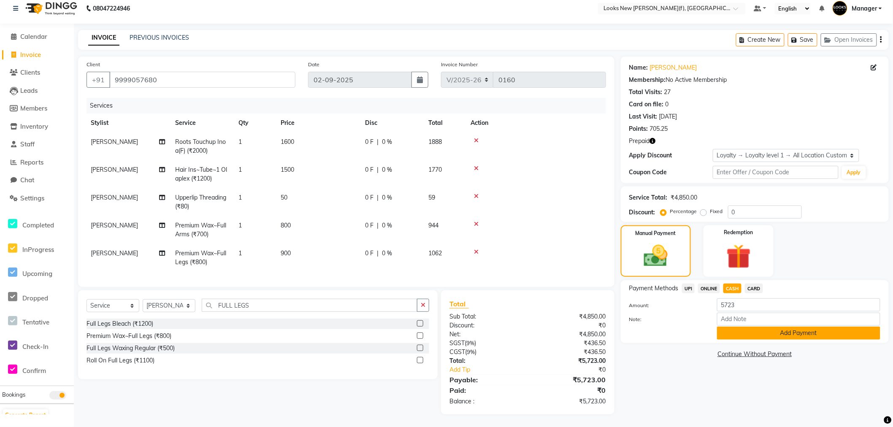
click at [755, 327] on button "Add Payment" at bounding box center [798, 333] width 163 height 13
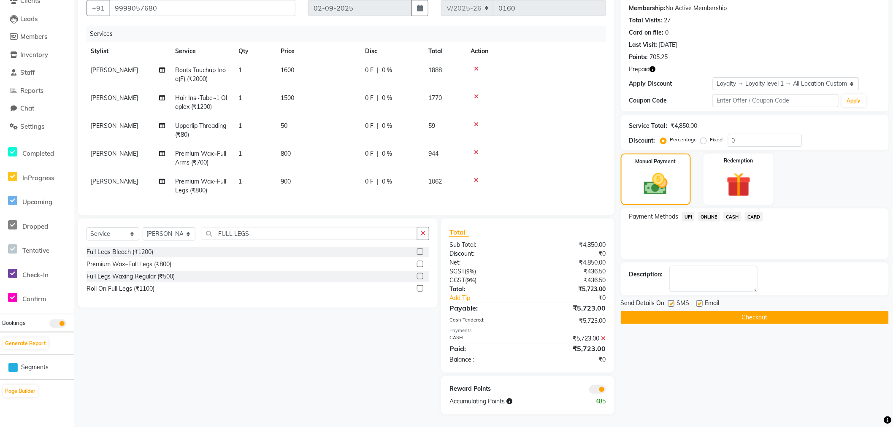
scroll to position [85, 0]
click at [683, 312] on button "Checkout" at bounding box center [755, 317] width 268 height 13
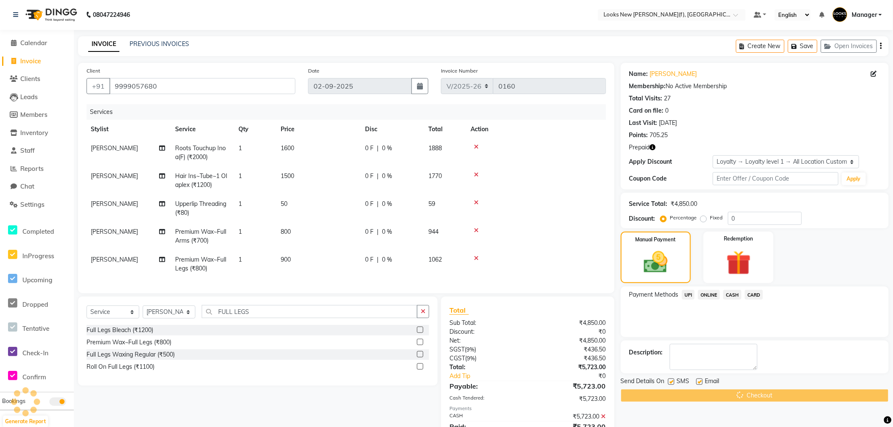
scroll to position [0, 0]
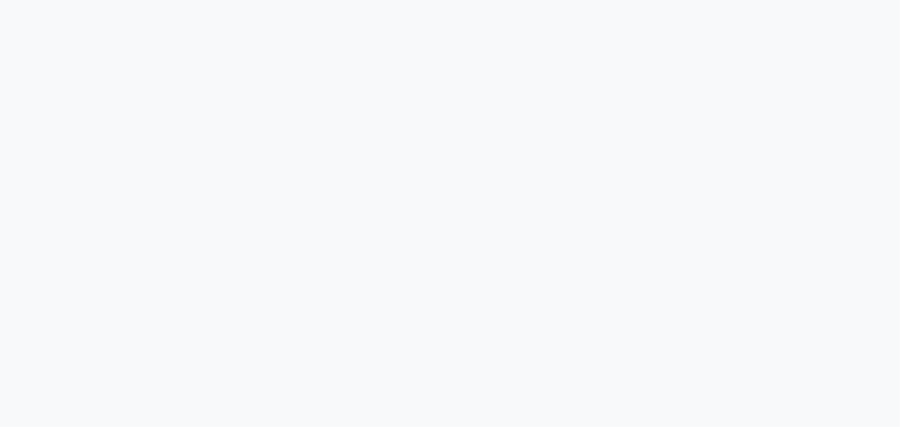
select select "8659"
select select "service"
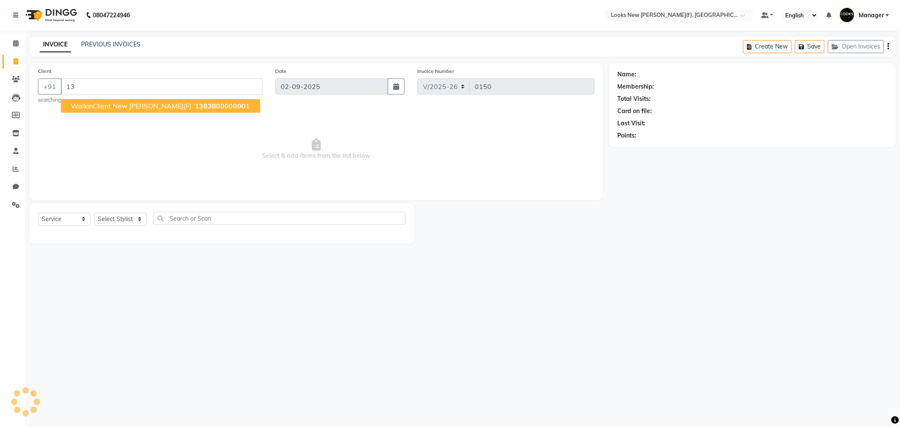
type input "1"
click at [116, 108] on span "WalkinClient New Rajinder Ngr(F)" at bounding box center [131, 106] width 121 height 8
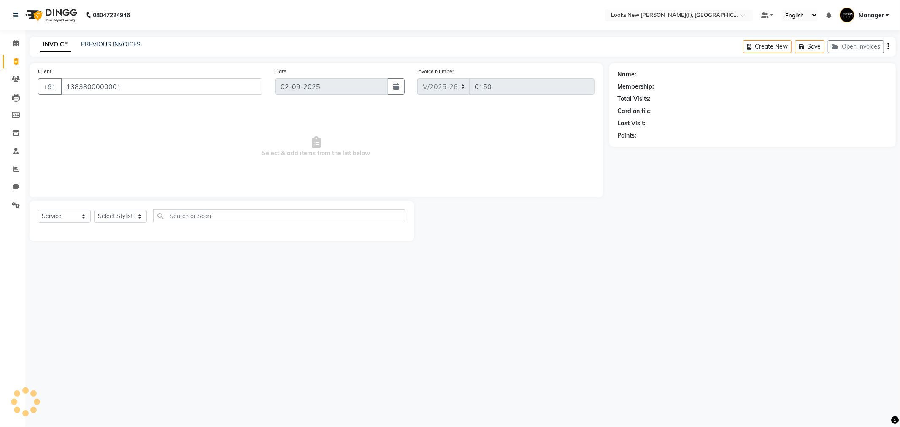
type input "1383800000001"
select select "1: Object"
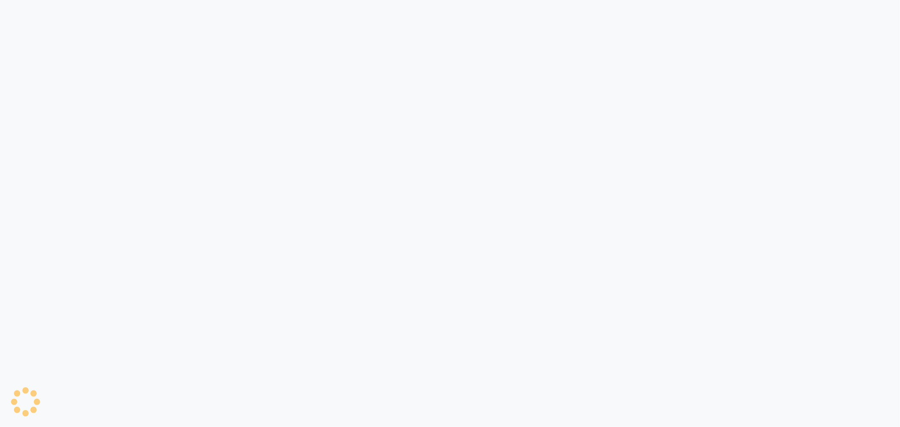
select select "service"
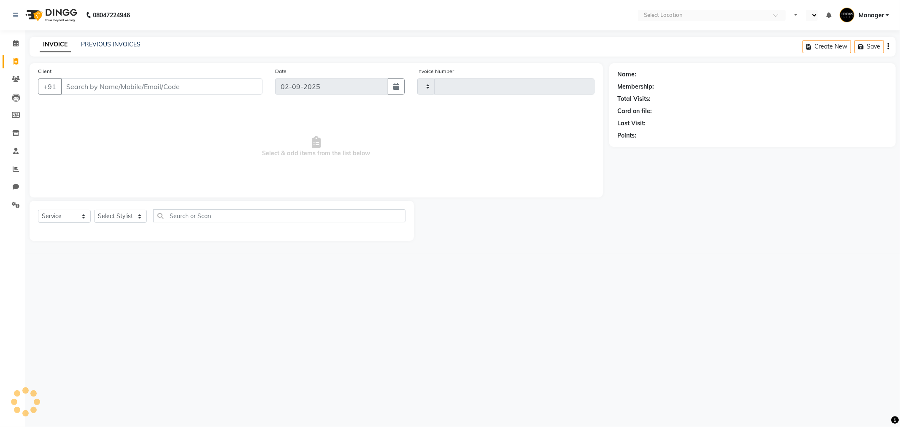
type input "0157"
select select "en"
select select "8659"
click at [100, 47] on link "PREVIOUS INVOICES" at bounding box center [110, 45] width 59 height 8
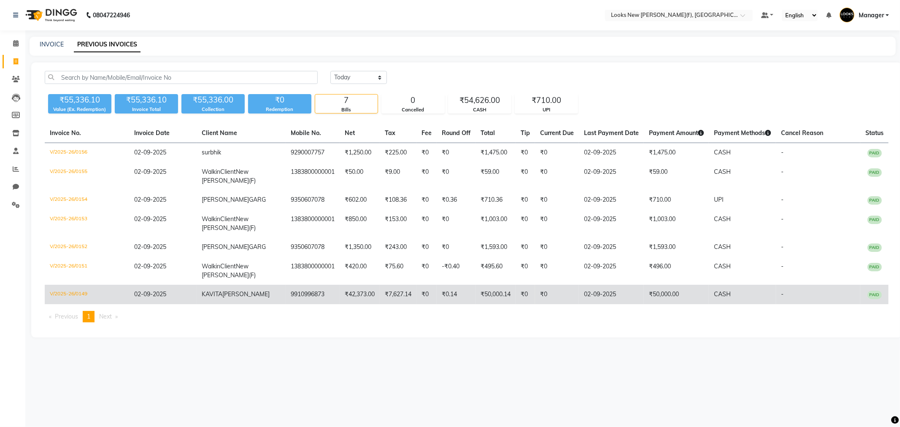
click at [265, 294] on td "KAVITA UPPAL" at bounding box center [241, 294] width 89 height 19
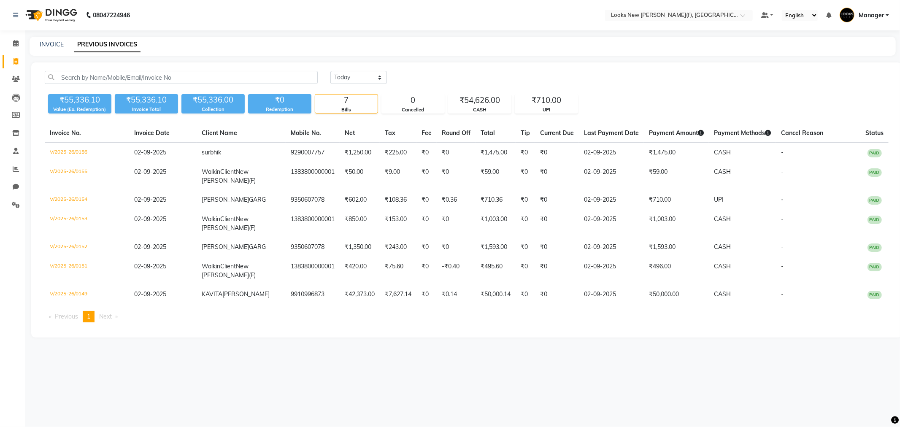
click at [84, 106] on div "Value (Ex. Redemption)" at bounding box center [79, 109] width 63 height 7
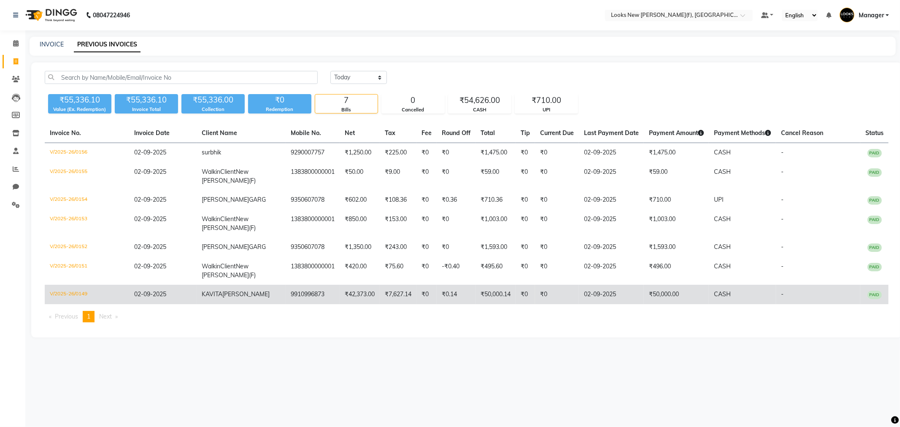
click at [286, 300] on td "9910996873" at bounding box center [313, 294] width 54 height 19
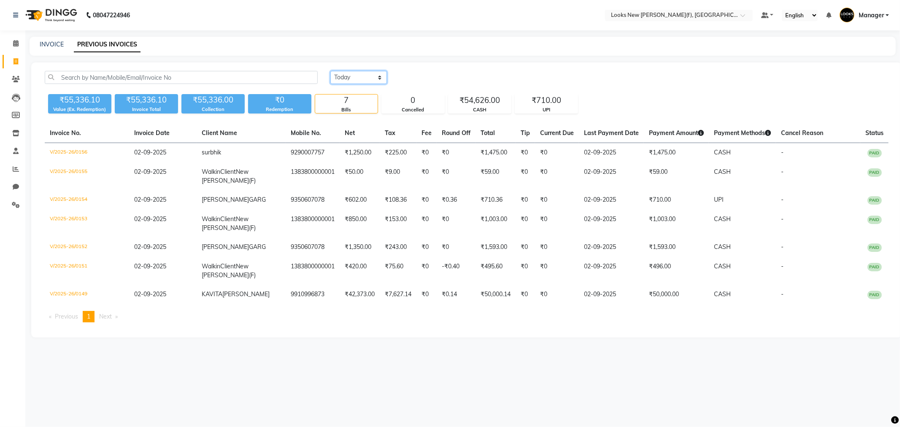
click at [373, 78] on select "Today Yesterday Custom Range" at bounding box center [358, 77] width 57 height 13
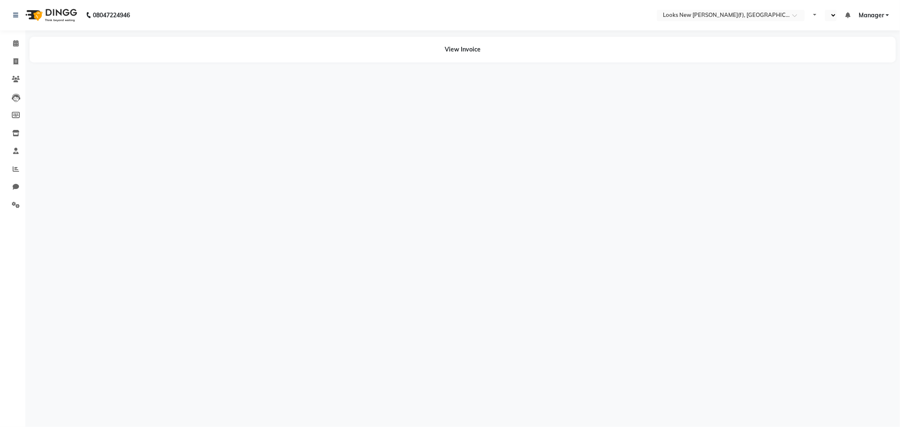
select select "en"
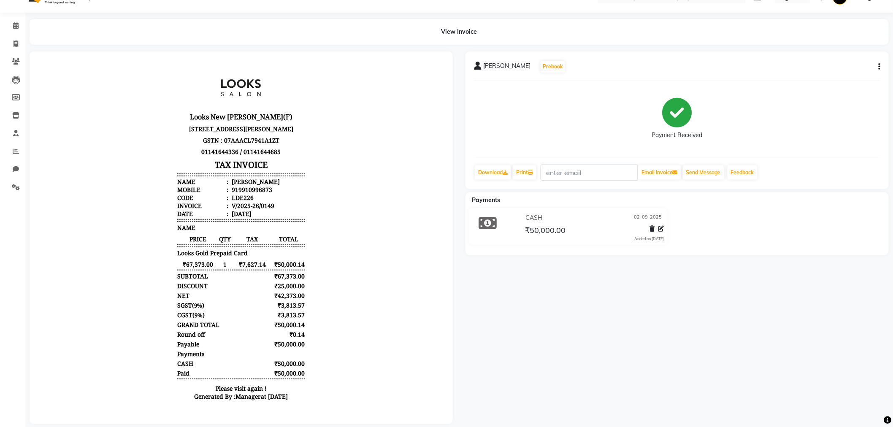
scroll to position [34, 0]
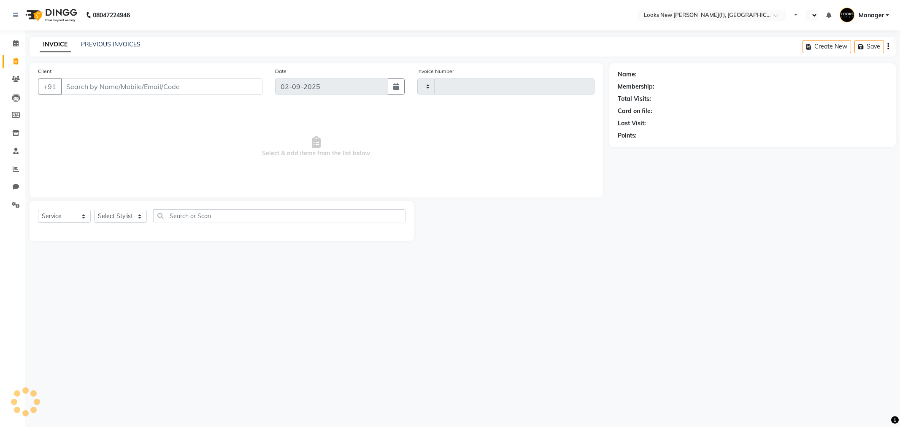
select select "service"
type input "0158"
select select "en"
select select "8659"
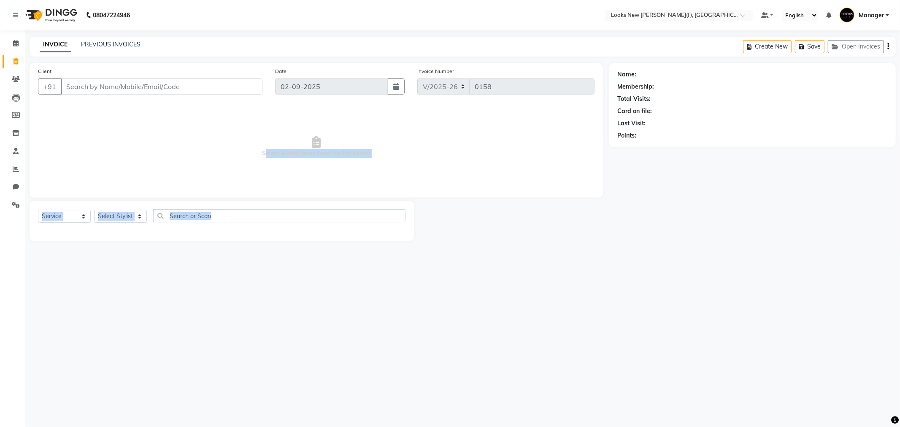
drag, startPoint x: 123, startPoint y: 153, endPoint x: 900, endPoint y: 449, distance: 831.4
click at [900, 427] on html "08047224946 Select Location × Looks New Rajinder Nagar(f), Delhi Default Panel …" at bounding box center [450, 213] width 900 height 427
click at [587, 276] on div "08047224946 Select Location × Looks New Rajinder Nagar(f), Delhi Default Panel …" at bounding box center [450, 213] width 900 height 427
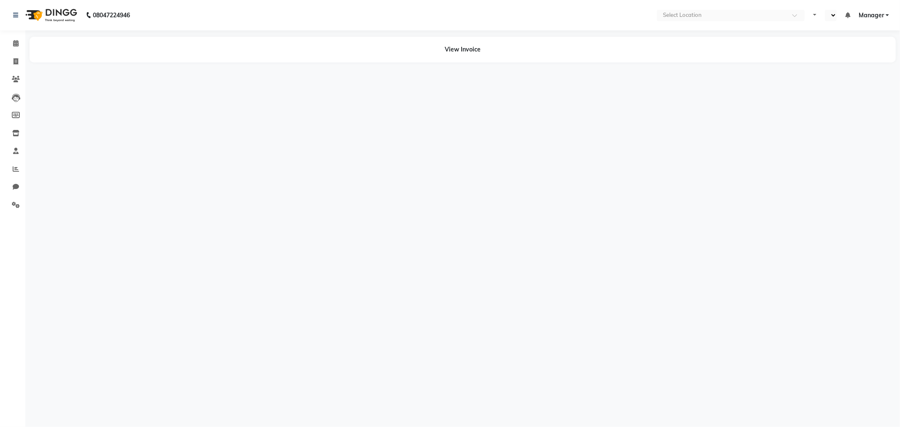
select select "en"
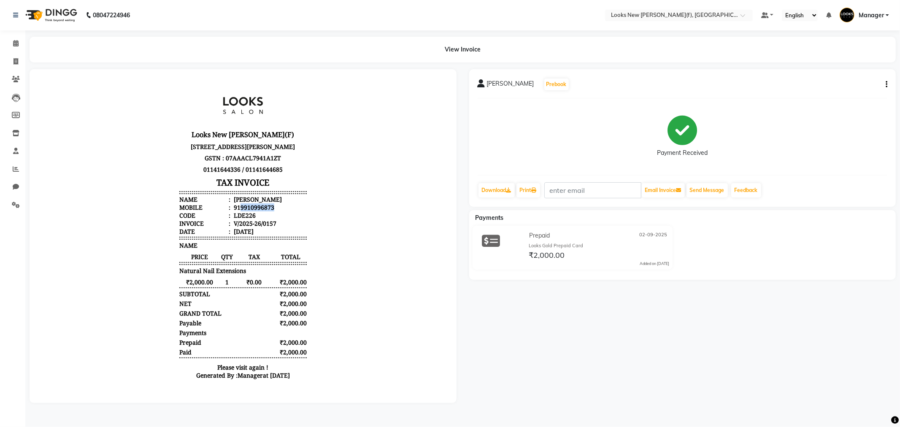
drag, startPoint x: 233, startPoint y: 215, endPoint x: 265, endPoint y: 216, distance: 31.2
click at [267, 211] on li "Mobile : 919910996873" at bounding box center [242, 207] width 127 height 8
copy div "9910996873"
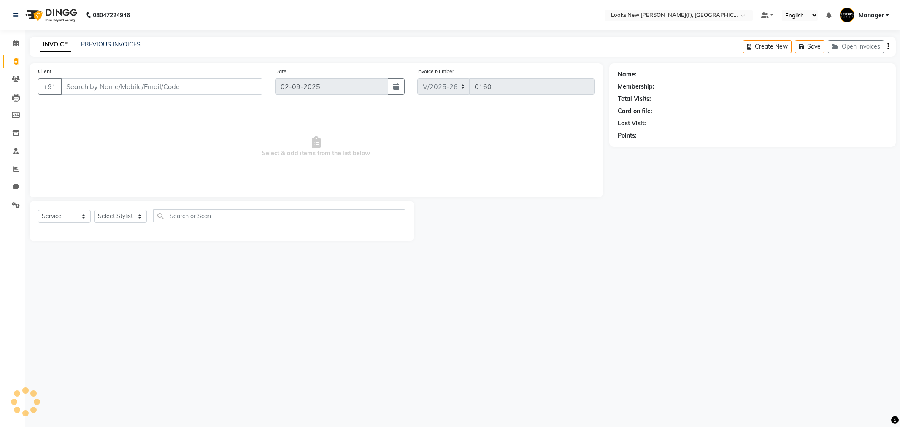
select select "8659"
click at [68, 217] on select "Select Service Product Membership Package Voucher Prepaid Gift Card" at bounding box center [64, 216] width 53 height 13
select select "product"
click at [38, 210] on select "Select Service Product Membership Package Voucher Prepaid Gift Card" at bounding box center [64, 216] width 53 height 13
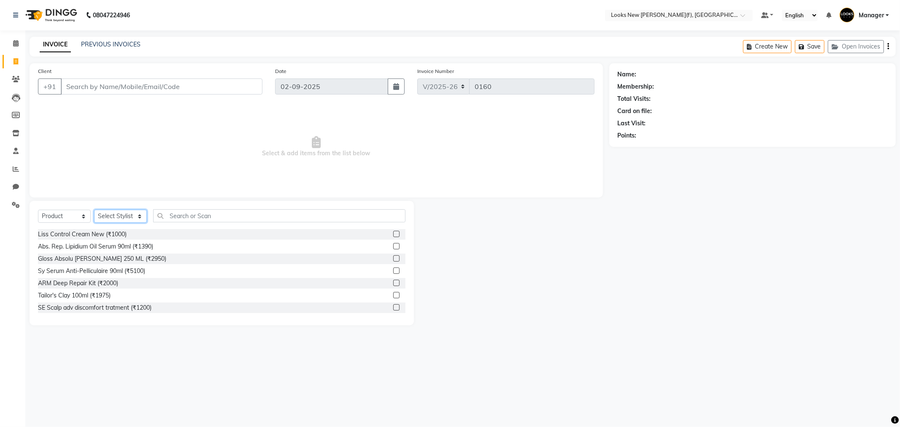
click at [131, 216] on select "Select Stylist Aakash_Pdct [PERSON_NAME] [PERSON_NAME] [PERSON_NAME] Counter_Sa…" at bounding box center [120, 216] width 53 height 13
select select "87313"
click at [94, 210] on select "Select Stylist Aakash_Pdct [PERSON_NAME] [PERSON_NAME] [PERSON_NAME] Counter_Sa…" at bounding box center [120, 216] width 53 height 13
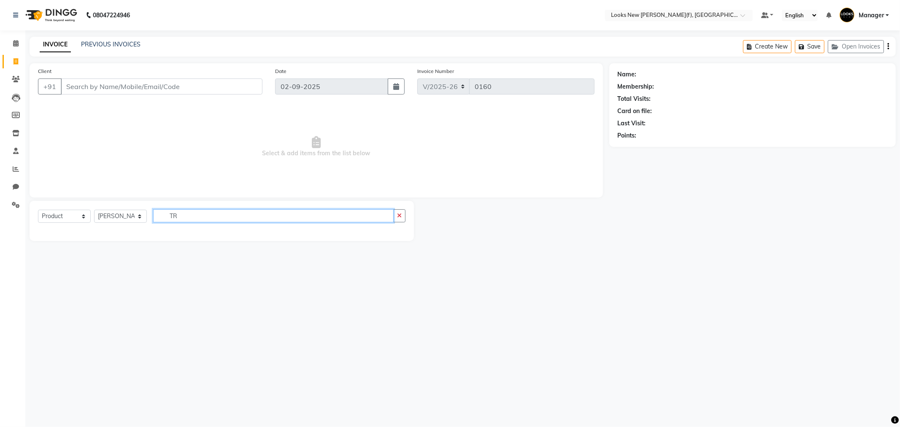
type input "T"
drag, startPoint x: 273, startPoint y: 219, endPoint x: 138, endPoint y: 229, distance: 135.0
click at [138, 229] on div "Select Service Product Membership Package Voucher Prepaid Gift Card Select Styl…" at bounding box center [222, 221] width 384 height 40
type input "3474637154967"
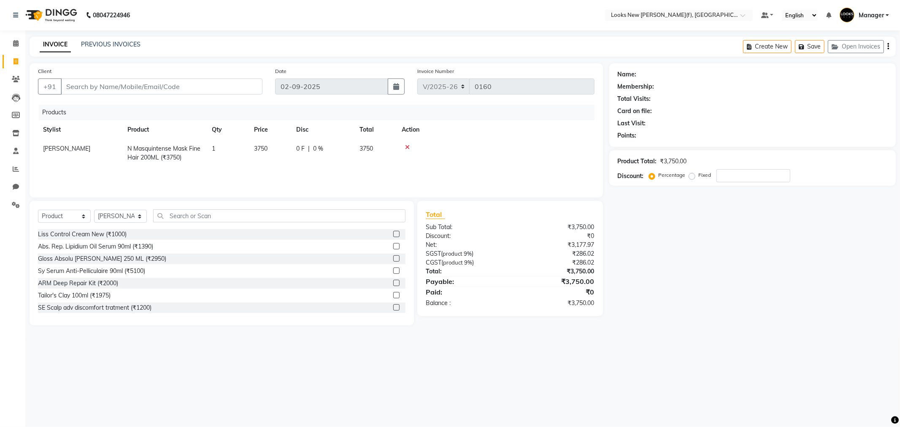
click at [256, 151] on span "3750" at bounding box center [261, 149] width 14 height 8
select select "87313"
drag, startPoint x: 272, startPoint y: 152, endPoint x: 219, endPoint y: 154, distance: 52.8
click at [219, 154] on tr "Aakash_Pdct Afsar Ahmad Ashmita Ayesha Bobby_Asst Bobby_Khan Counter_Sales Kama…" at bounding box center [316, 153] width 557 height 28
type input "3850"
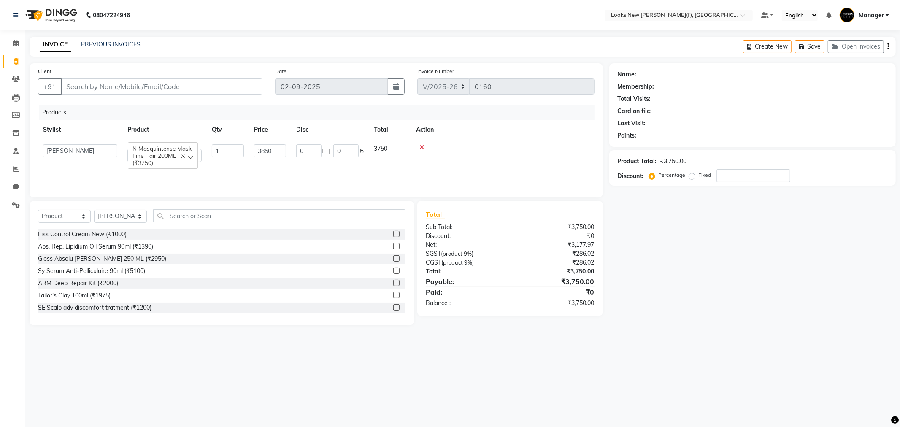
click at [648, 310] on div "Name: Membership: Total Visits: Card on file: Last Visit: Points: Product Total…" at bounding box center [755, 194] width 293 height 262
click at [158, 92] on input "Client" at bounding box center [162, 86] width 202 height 16
type input "9"
type input "0"
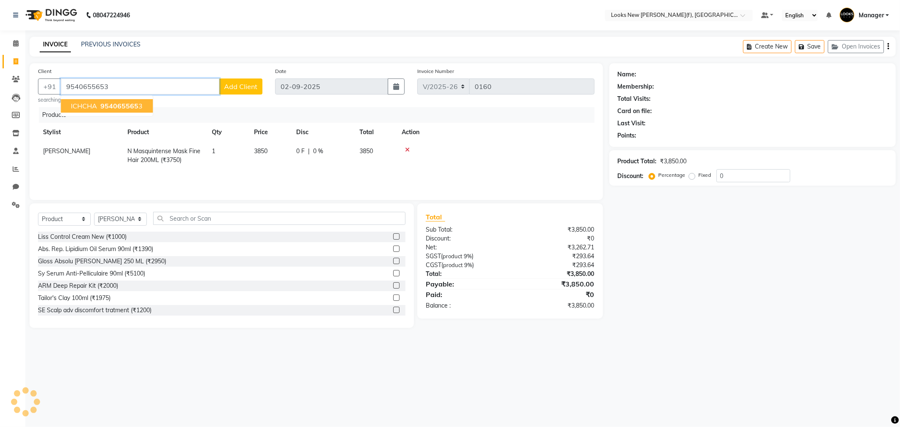
type input "9540655653"
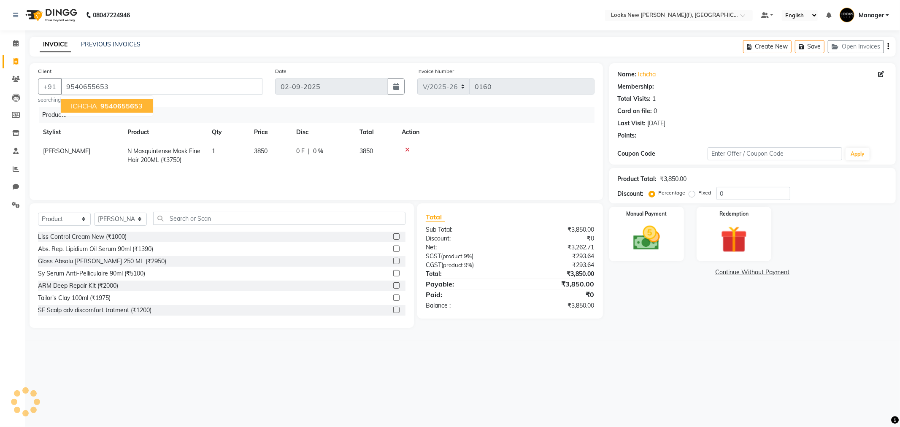
select select "1: Object"
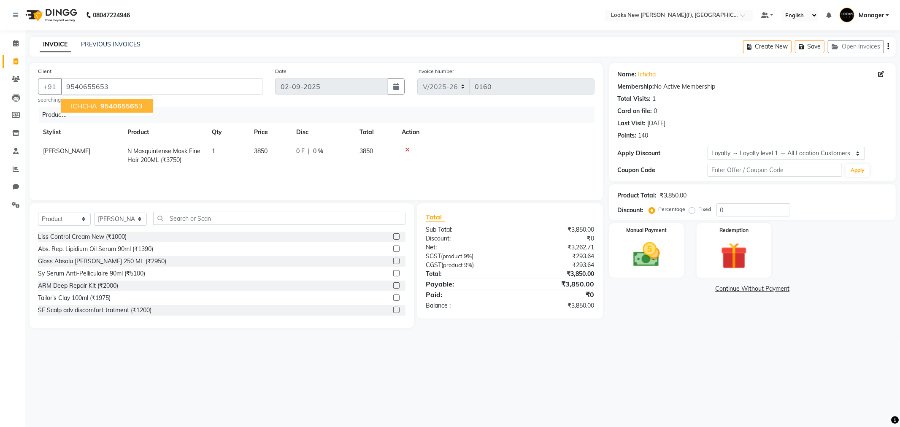
click at [462, 344] on div "08047224946 Select Location × Looks New Rajinder Nagar(f), Delhi Default Panel …" at bounding box center [450, 213] width 900 height 427
click at [111, 212] on div "Select Service Product Membership Package Voucher Prepaid Gift Card Select Styl…" at bounding box center [222, 222] width 368 height 20
click at [81, 220] on select "Select Service Product Membership Package Voucher Prepaid Gift Card" at bounding box center [64, 219] width 53 height 13
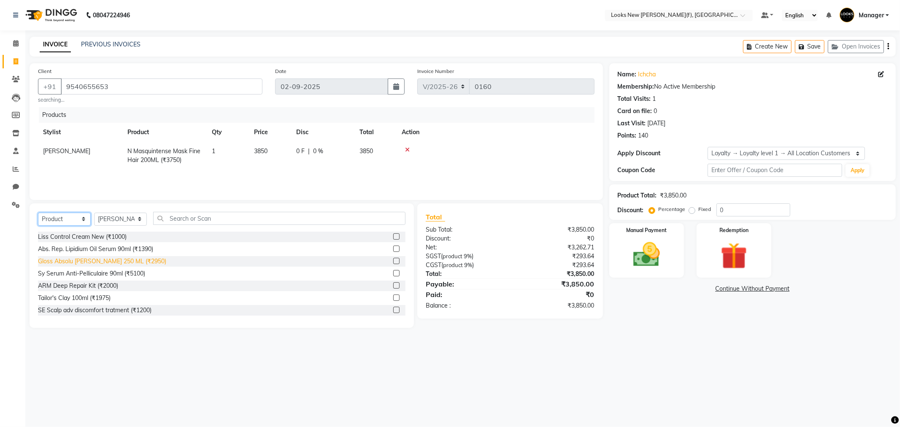
select select "service"
click at [38, 213] on select "Select Service Product Membership Package Voucher Prepaid Gift Card" at bounding box center [64, 219] width 53 height 13
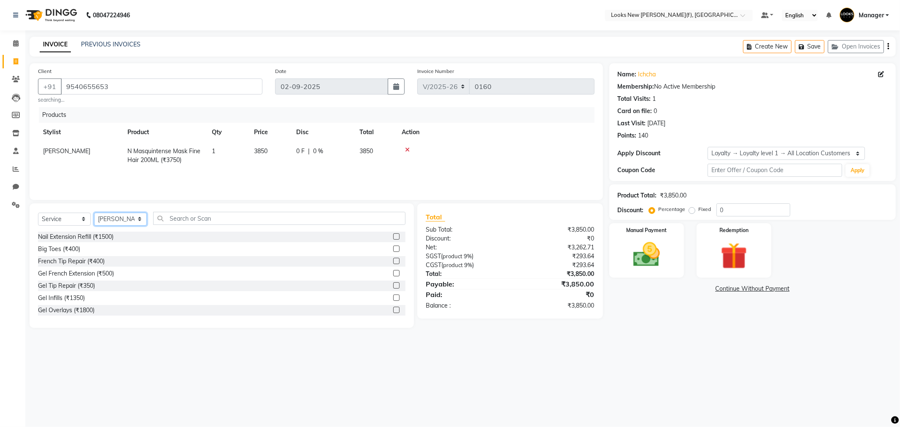
click at [110, 222] on select "Select Stylist Aakash_Pdct Afsar Ahmad Ashmita Ayesha Bobby_Asst Bobby_Khan Cou…" at bounding box center [120, 219] width 53 height 13
select select "87333"
click at [94, 213] on select "Select Stylist Aakash_Pdct Afsar Ahmad Ashmita Ayesha Bobby_Asst Bobby_Khan Cou…" at bounding box center [120, 219] width 53 height 13
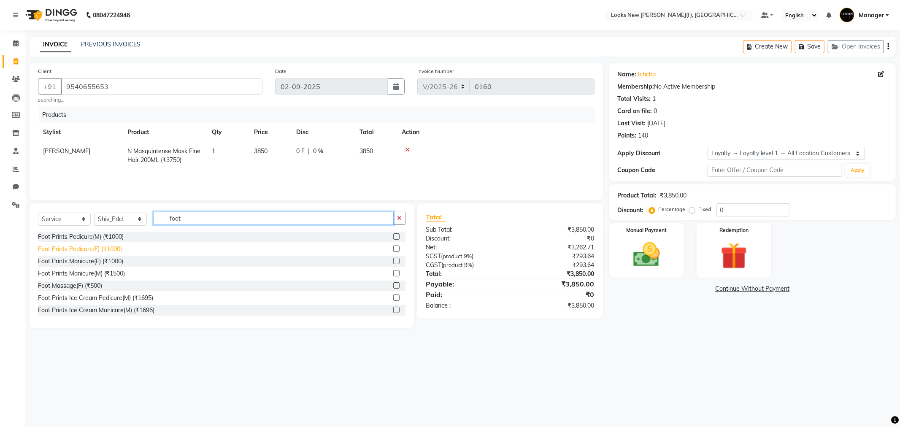
type input "foot"
click at [97, 249] on div "Foot Prints Pedicure(F) (₹1000)" at bounding box center [80, 249] width 84 height 9
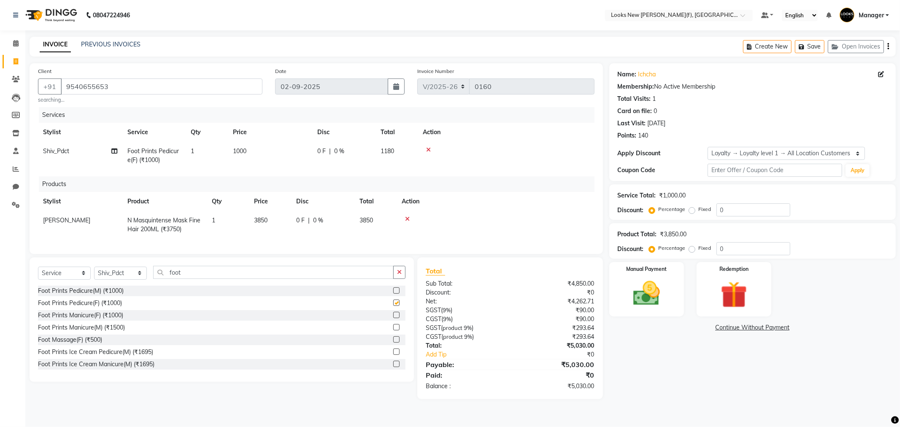
checkbox input "false"
click at [649, 290] on img at bounding box center [646, 294] width 45 height 32
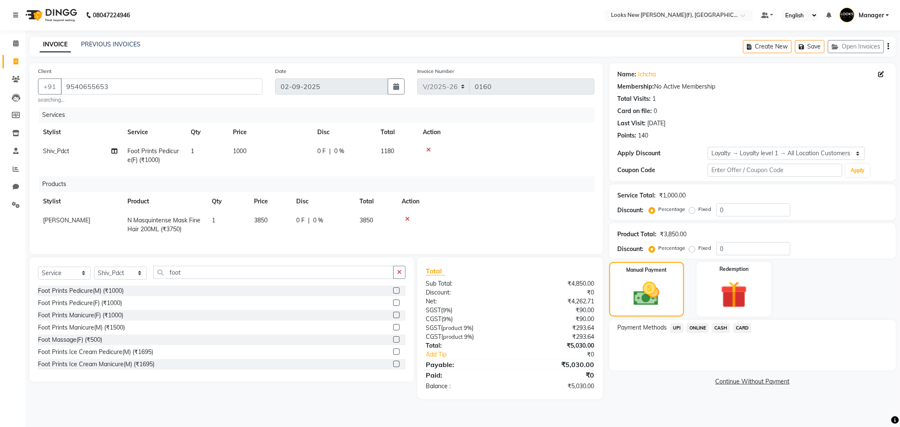
click at [674, 328] on span "UPI" at bounding box center [677, 328] width 13 height 10
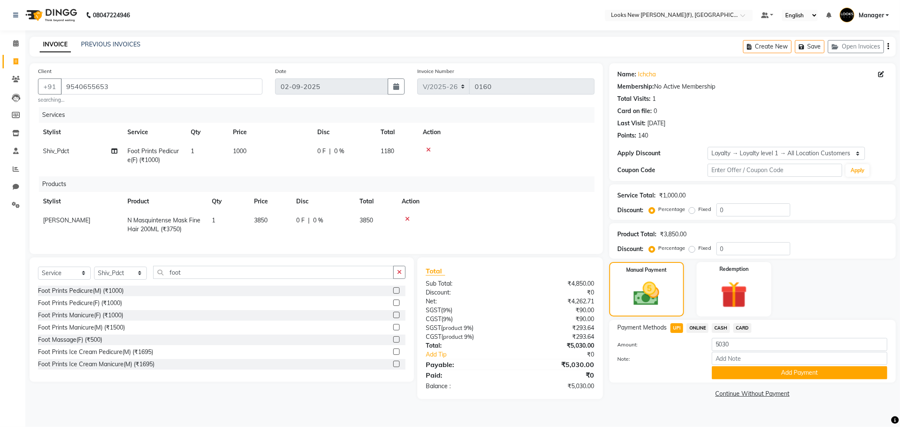
click at [740, 372] on button "Add Payment" at bounding box center [800, 372] width 176 height 13
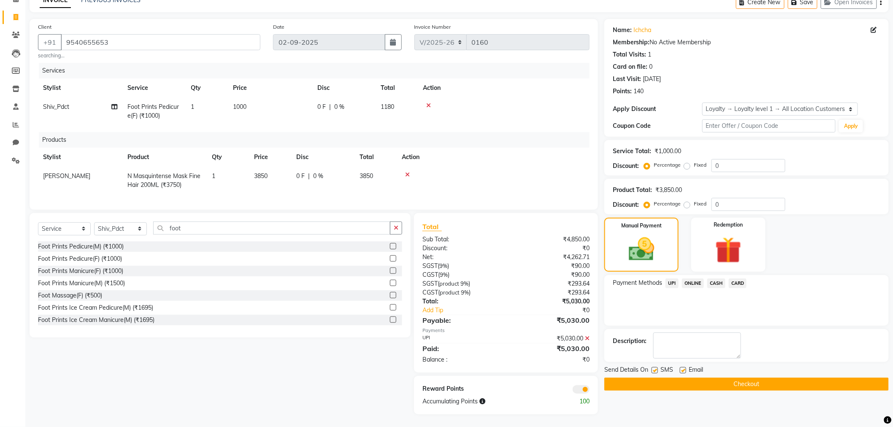
scroll to position [51, 0]
click at [673, 381] on button "Checkout" at bounding box center [746, 384] width 284 height 13
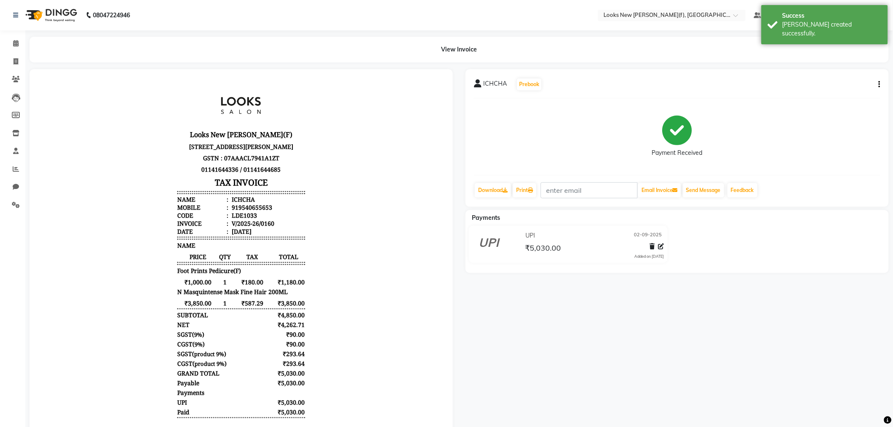
click at [53, 14] on img at bounding box center [51, 15] width 58 height 24
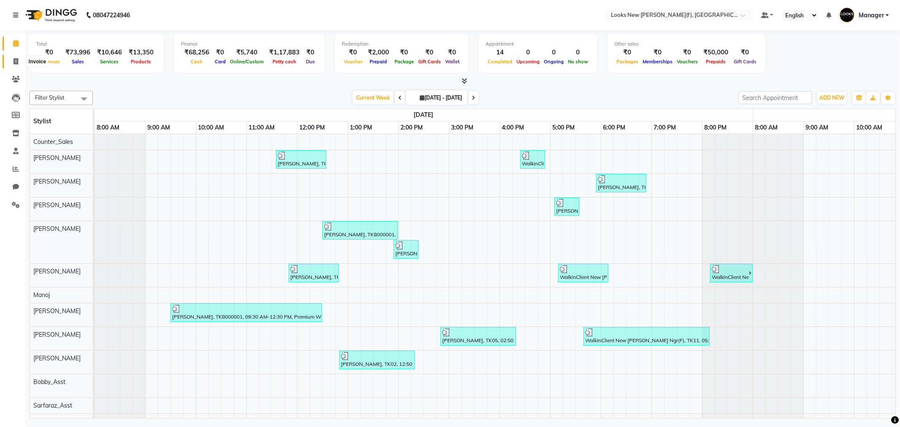
click at [18, 65] on span at bounding box center [15, 62] width 15 height 10
select select "service"
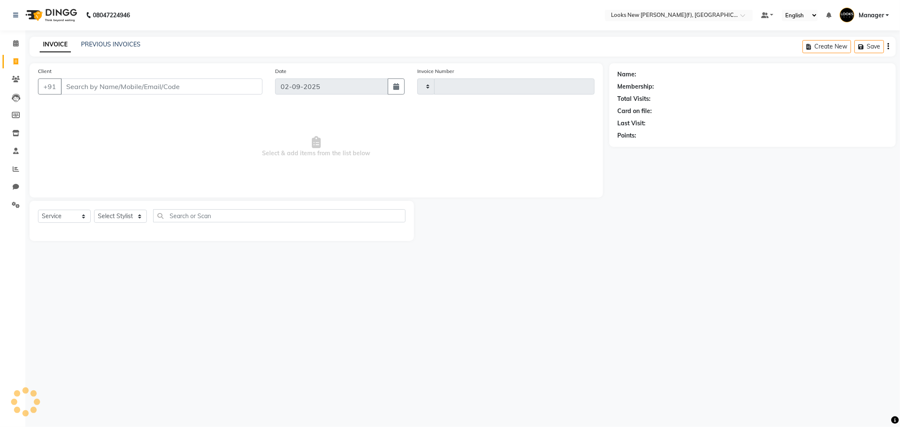
type input "0161"
select select "8659"
click at [98, 44] on link "PREVIOUS INVOICES" at bounding box center [110, 45] width 59 height 8
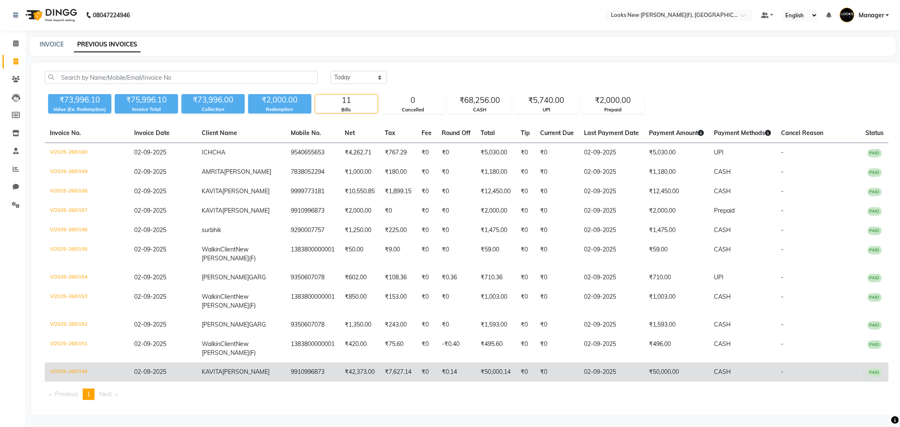
click at [254, 369] on td "KAVITA UPPAL" at bounding box center [241, 371] width 89 height 19
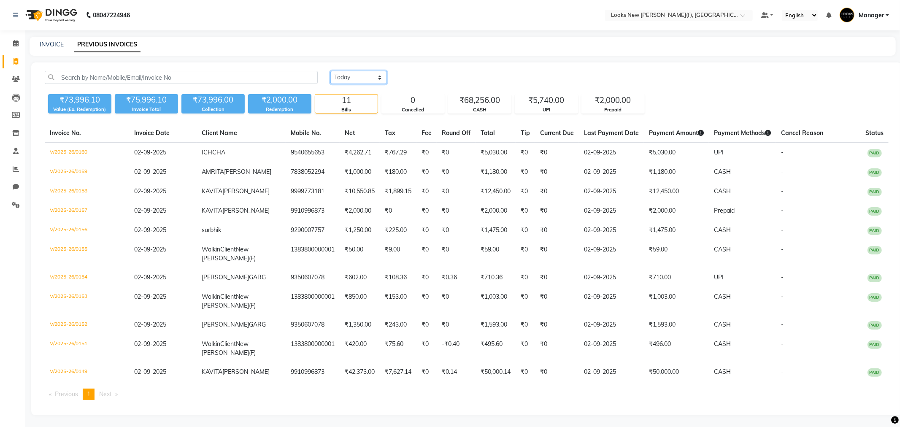
click at [362, 76] on select "Today Yesterday Custom Range" at bounding box center [358, 77] width 57 height 13
click at [344, 76] on select "Today Yesterday Custom Range" at bounding box center [358, 77] width 57 height 13
click at [330, 71] on select "Today Yesterday Custom Range" at bounding box center [358, 77] width 57 height 13
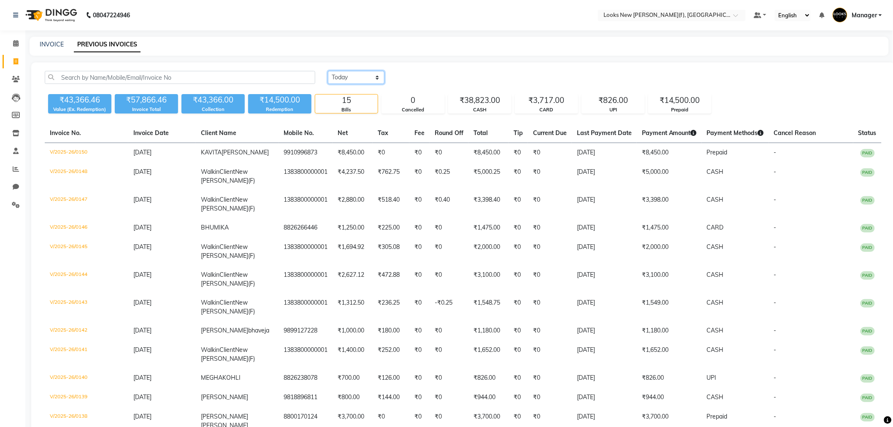
click at [364, 79] on select "Today Yesterday Custom Range" at bounding box center [356, 77] width 57 height 13
click at [349, 84] on div "Today Yesterday Custom Range" at bounding box center [605, 81] width 566 height 20
click at [349, 79] on select "Today Yesterday Custom Range" at bounding box center [356, 77] width 57 height 13
select select "today"
click at [328, 71] on select "Today Yesterday Custom Range" at bounding box center [356, 77] width 57 height 13
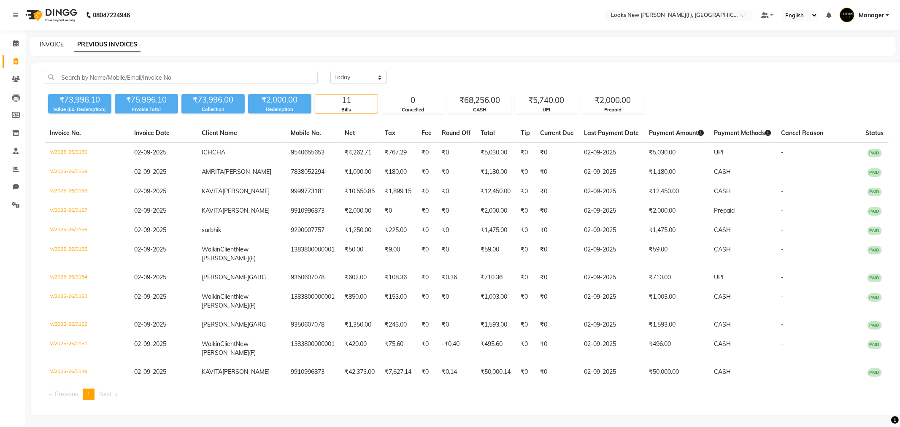
click at [54, 45] on link "INVOICE" at bounding box center [52, 45] width 24 height 8
select select "service"
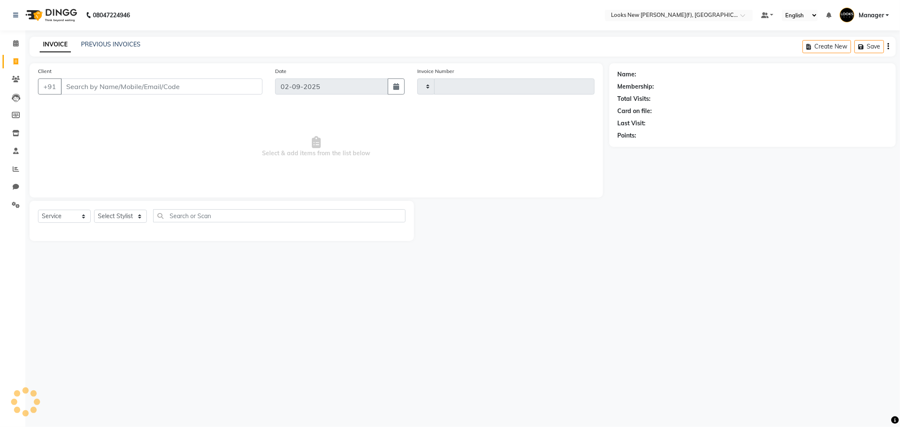
type input "0161"
select select "8659"
click at [101, 38] on div "INVOICE PREVIOUS INVOICES Create New Save Open Invoices" at bounding box center [463, 47] width 866 height 20
click at [107, 43] on link "PREVIOUS INVOICES" at bounding box center [110, 45] width 59 height 8
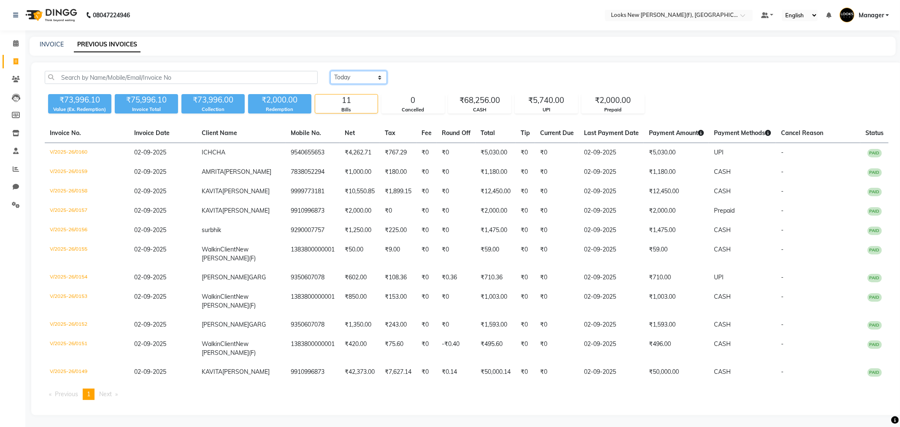
click at [360, 83] on select "Today Yesterday Custom Range" at bounding box center [358, 77] width 57 height 13
click at [330, 71] on select "Today Yesterday Custom Range" at bounding box center [358, 77] width 57 height 13
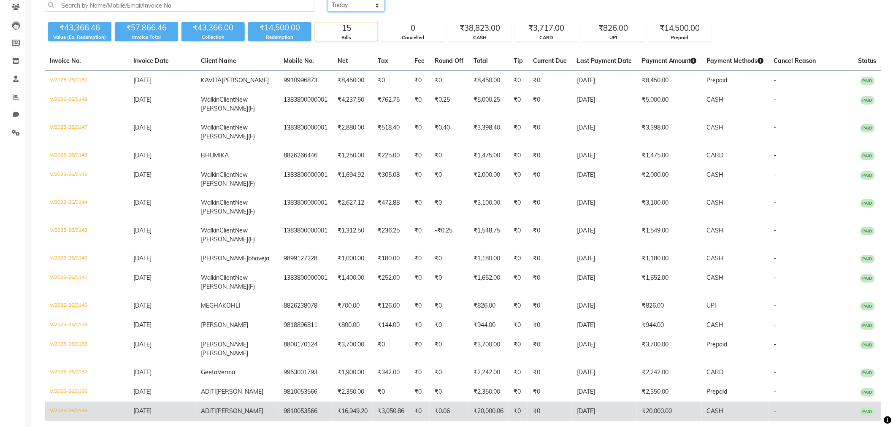
scroll to position [56, 0]
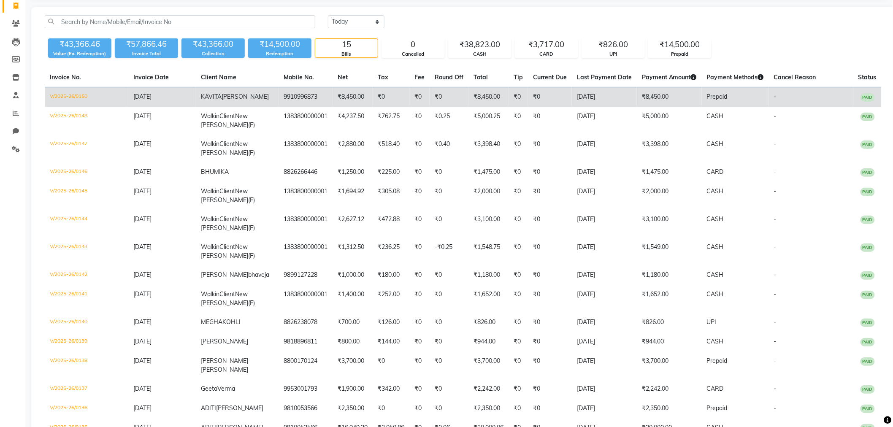
click at [235, 97] on span "UPPAL" at bounding box center [245, 97] width 47 height 8
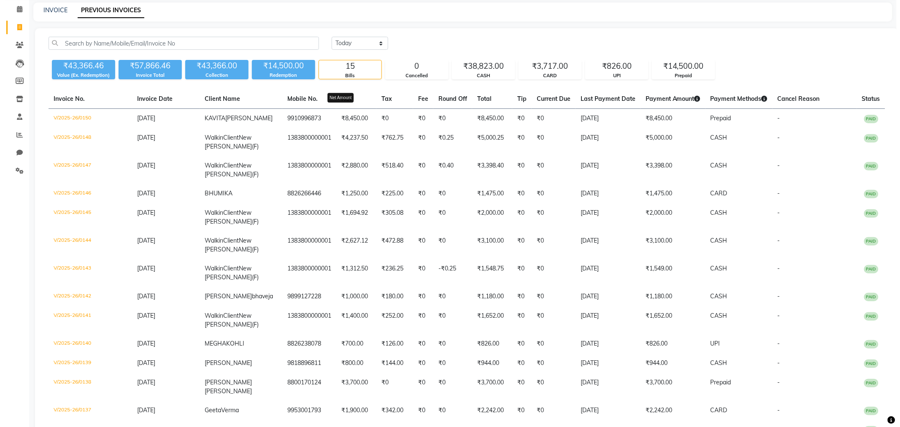
scroll to position [0, 0]
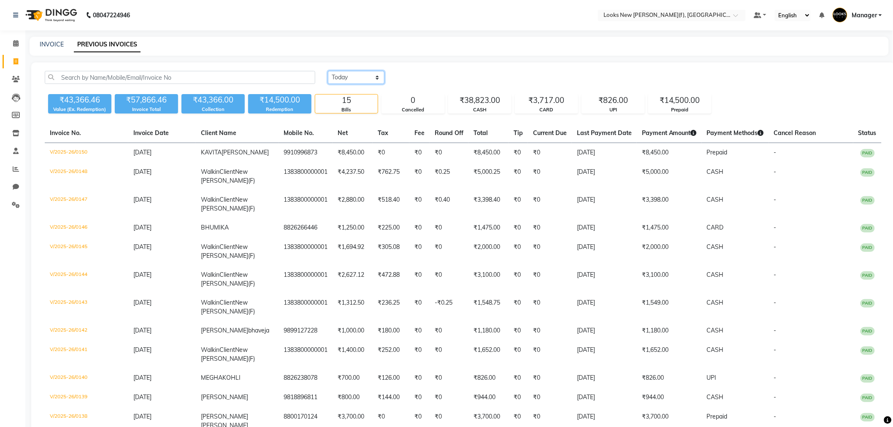
click at [379, 77] on select "Today Yesterday Custom Range" at bounding box center [356, 77] width 57 height 13
select select "today"
click at [328, 71] on select "Today Yesterday Custom Range" at bounding box center [356, 77] width 57 height 13
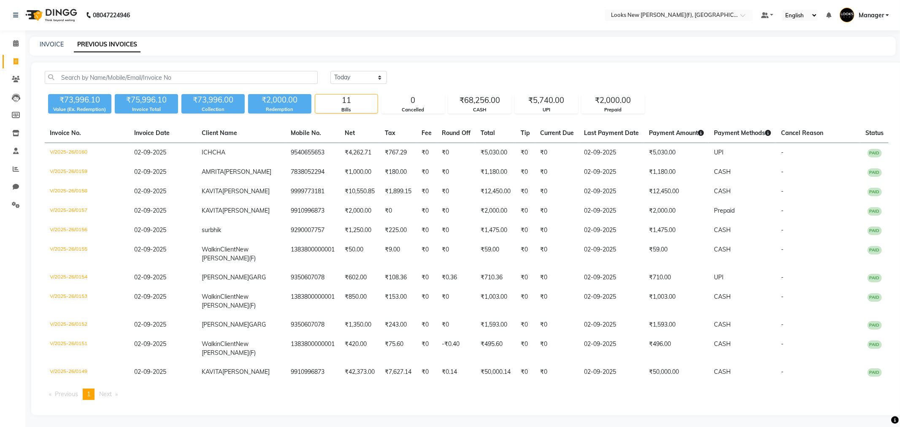
click at [62, 14] on img at bounding box center [51, 15] width 58 height 24
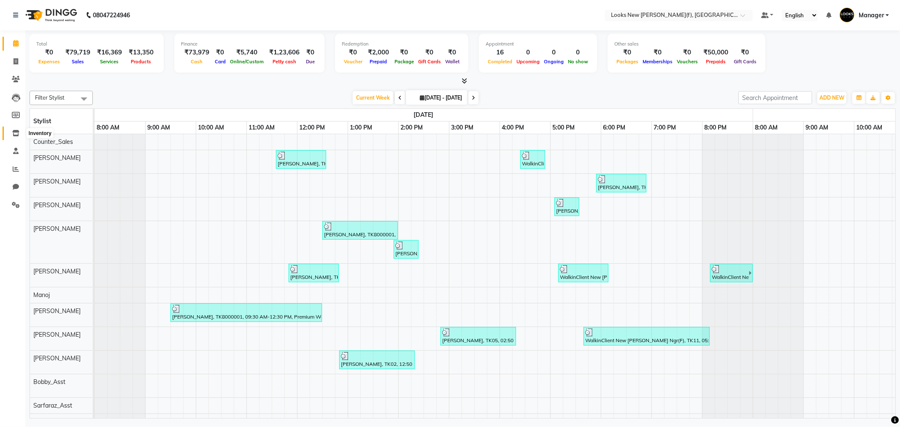
click at [12, 135] on icon at bounding box center [15, 133] width 7 height 6
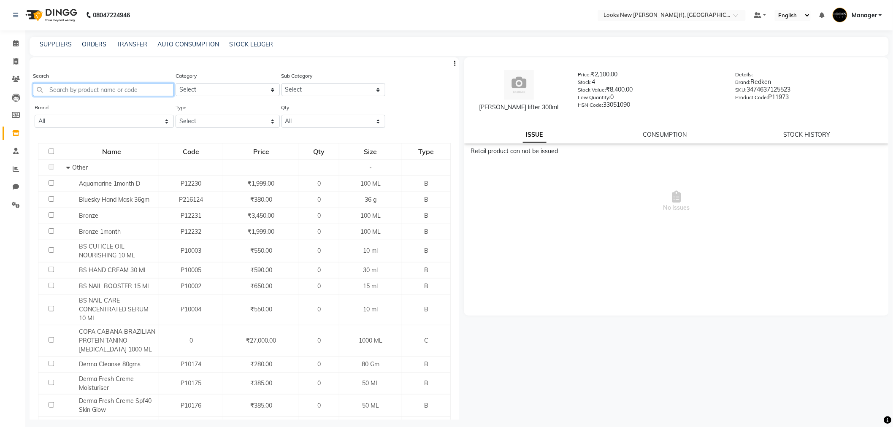
click at [97, 87] on input "text" at bounding box center [103, 89] width 141 height 13
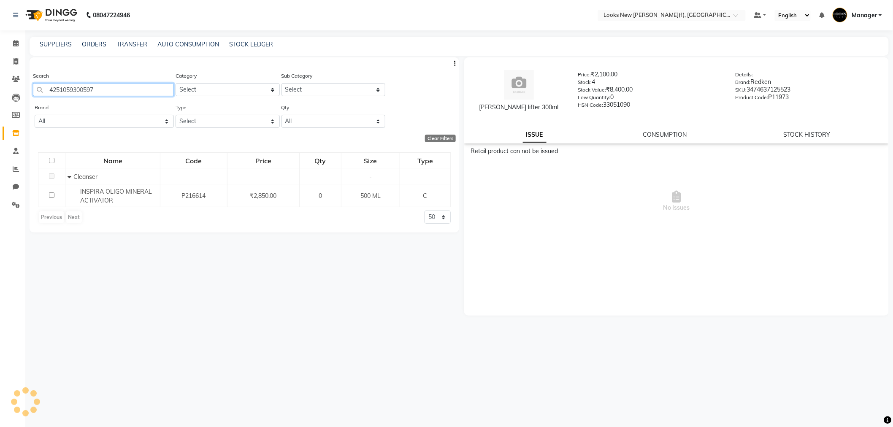
type input "4251059300597"
click at [60, 13] on img at bounding box center [51, 15] width 58 height 24
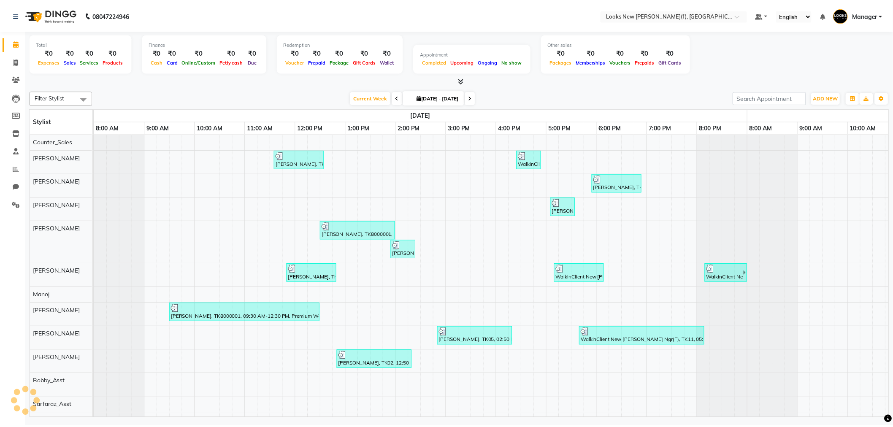
scroll to position [0, 456]
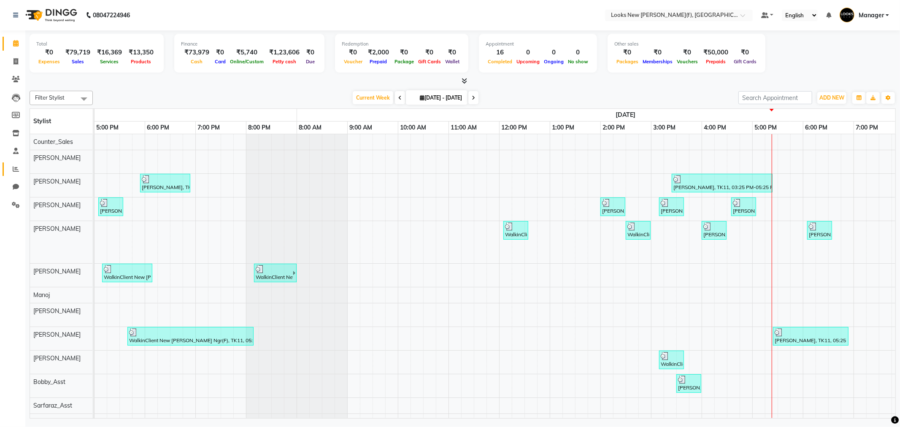
click at [10, 169] on span at bounding box center [15, 170] width 15 height 10
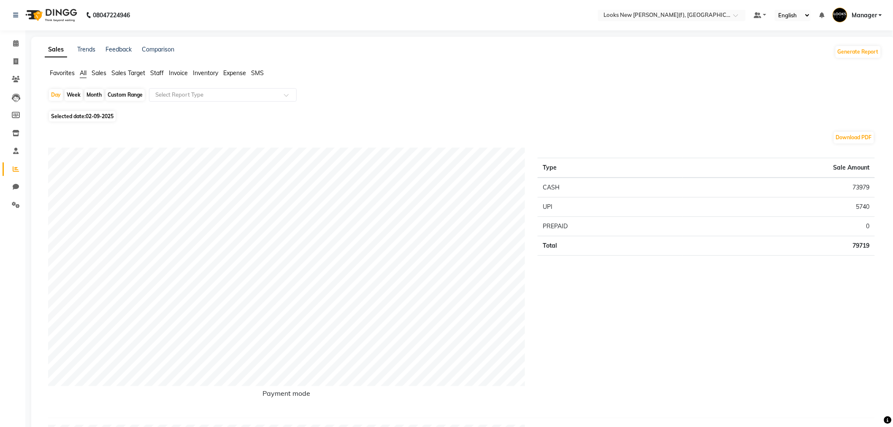
click at [154, 70] on span "Staff" at bounding box center [157, 73] width 14 height 8
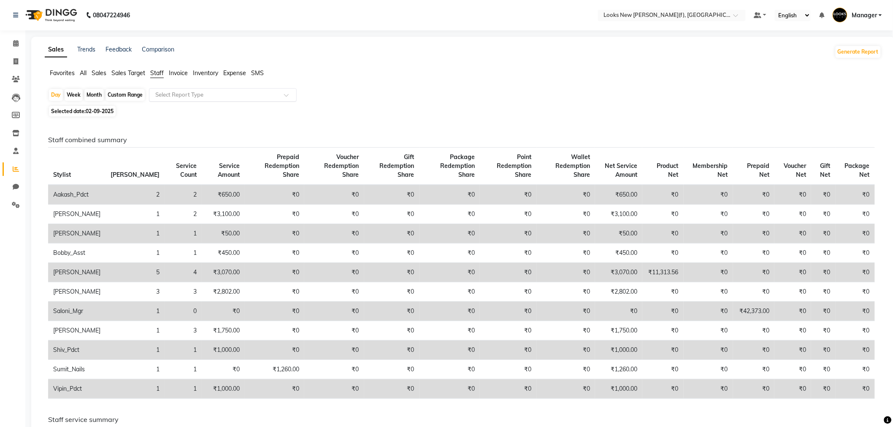
click at [173, 96] on input "text" at bounding box center [215, 95] width 122 height 8
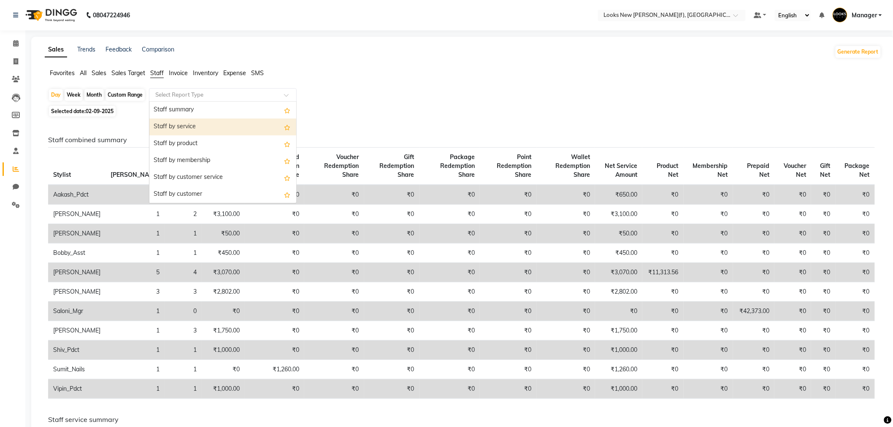
click at [187, 129] on div "Staff by service" at bounding box center [222, 127] width 147 height 17
select select "full_report"
select select "pdf"
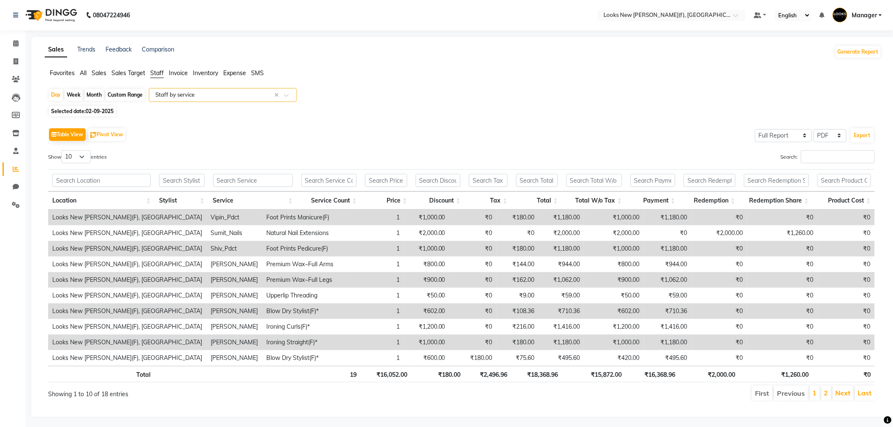
click at [180, 102] on div "Day Week Month Custom Range Select Report Type × Staff by service ×" at bounding box center [463, 95] width 830 height 15
click at [183, 98] on input "text" at bounding box center [215, 95] width 122 height 8
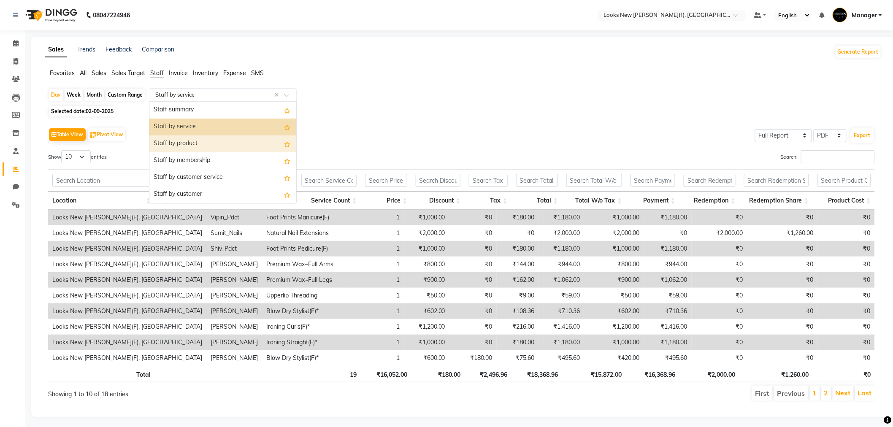
click at [193, 138] on div "Staff by product" at bounding box center [222, 143] width 147 height 17
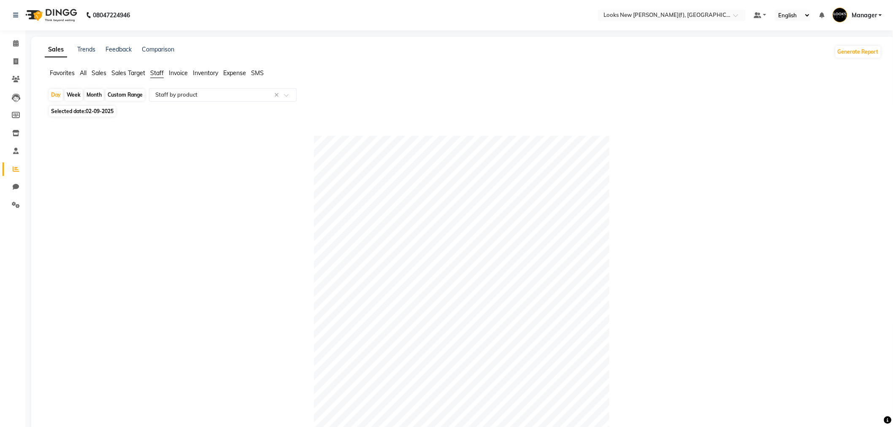
click at [64, 17] on img at bounding box center [51, 15] width 58 height 24
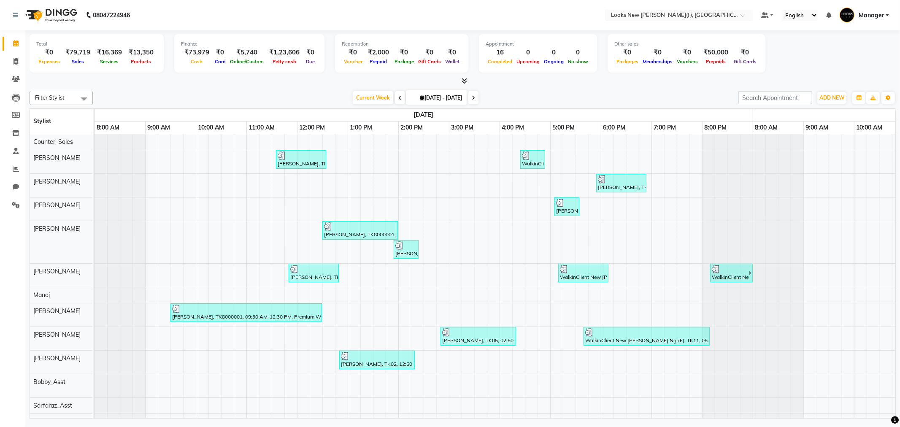
click at [465, 79] on icon at bounding box center [464, 81] width 5 height 6
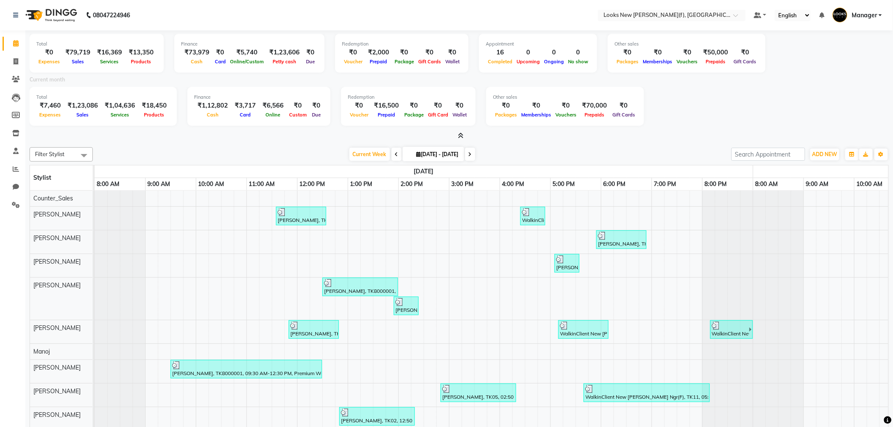
click at [456, 134] on span at bounding box center [459, 136] width 9 height 9
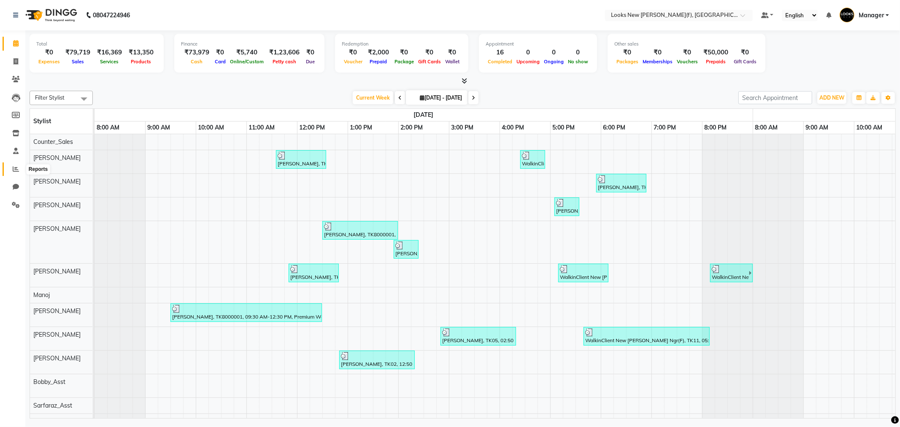
click at [16, 172] on span at bounding box center [15, 170] width 15 height 10
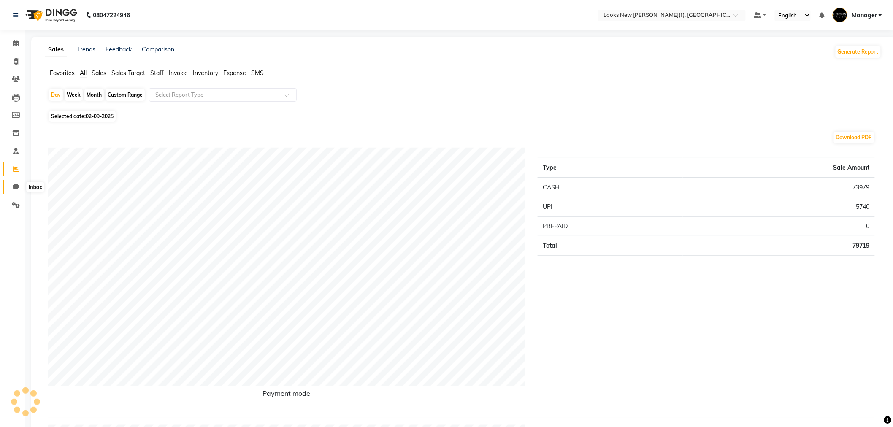
click at [14, 183] on span at bounding box center [15, 187] width 15 height 10
select select "100"
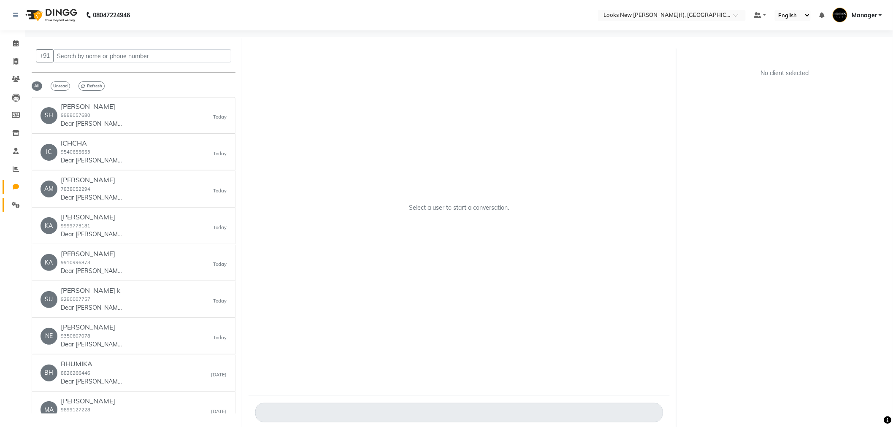
click at [20, 200] on span at bounding box center [15, 205] width 15 height 10
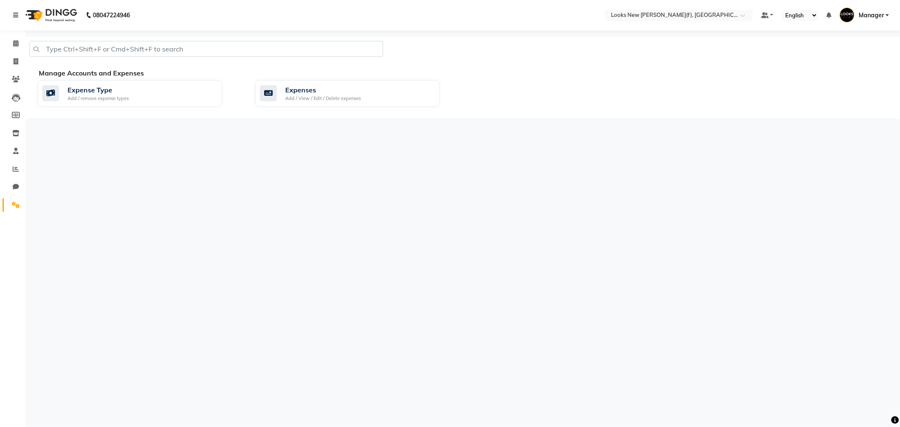
click at [322, 115] on div "Manage Accounts and Expenses Expense Type Add / remove expense types Expenses A…" at bounding box center [463, 93] width 866 height 51
click at [336, 85] on div "Expenses" at bounding box center [323, 90] width 76 height 10
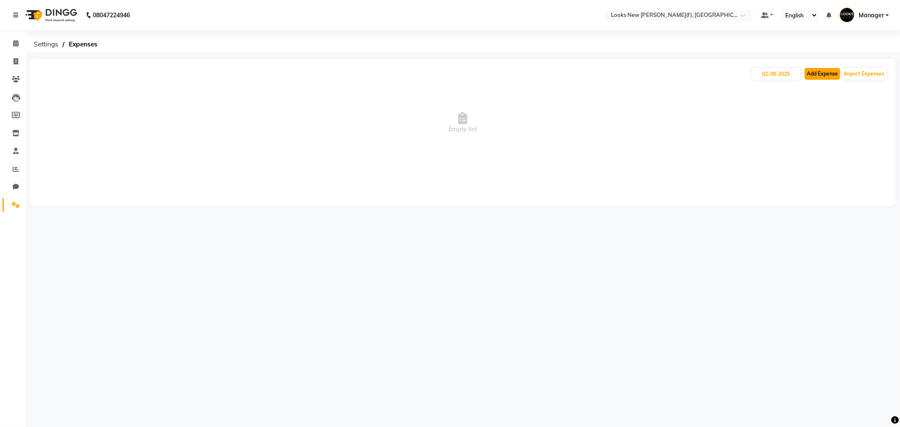
click at [822, 76] on button "Add Expense" at bounding box center [822, 74] width 35 height 12
select select "1"
select select "7913"
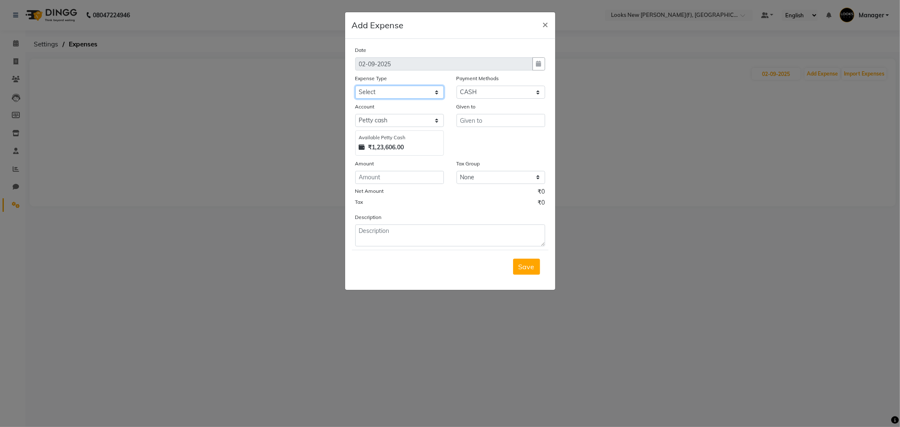
click at [377, 97] on select "Select Bank Deposit Blinkit Cash Handover CLIENT Client ordered food Client Ref…" at bounding box center [399, 92] width 89 height 13
select select "23704"
click at [355, 86] on select "Select Bank Deposit Blinkit Cash Handover CLIENT Client ordered food Client Ref…" at bounding box center [399, 92] width 89 height 13
type input "Counter_Sales"
type input "120"
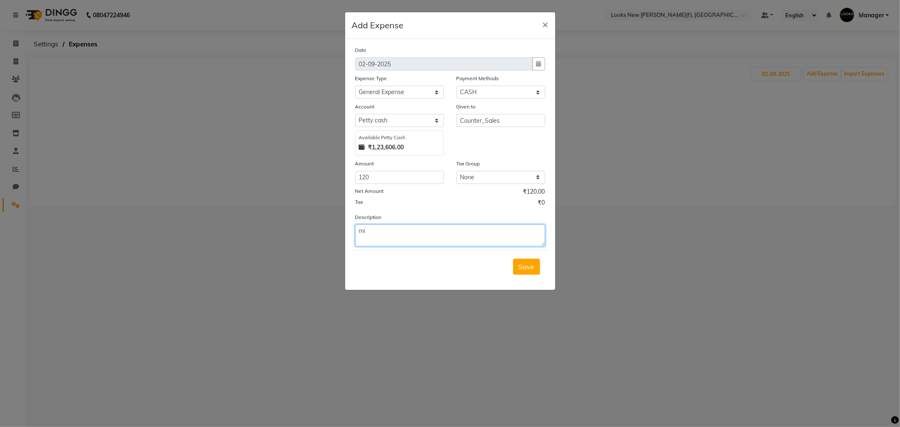
type textarea "m"
type textarea "MILK"
click at [534, 260] on button "Save" at bounding box center [526, 267] width 27 height 16
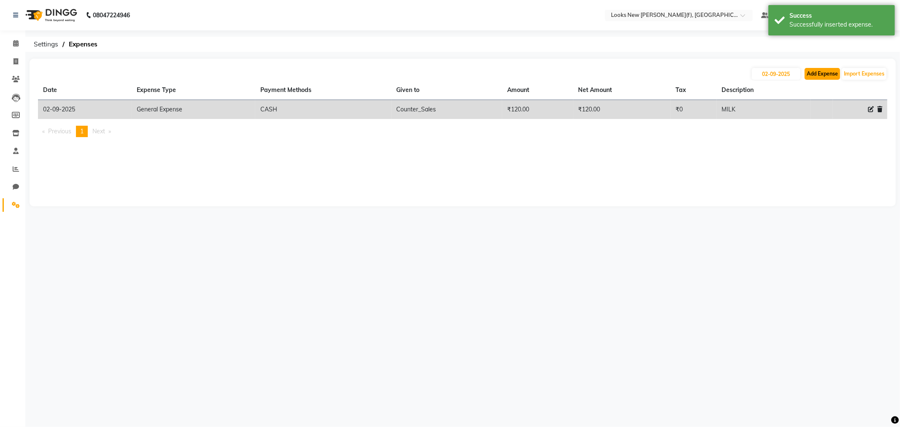
click at [820, 69] on button "Add Expense" at bounding box center [822, 74] width 35 height 12
select select "1"
select select "7913"
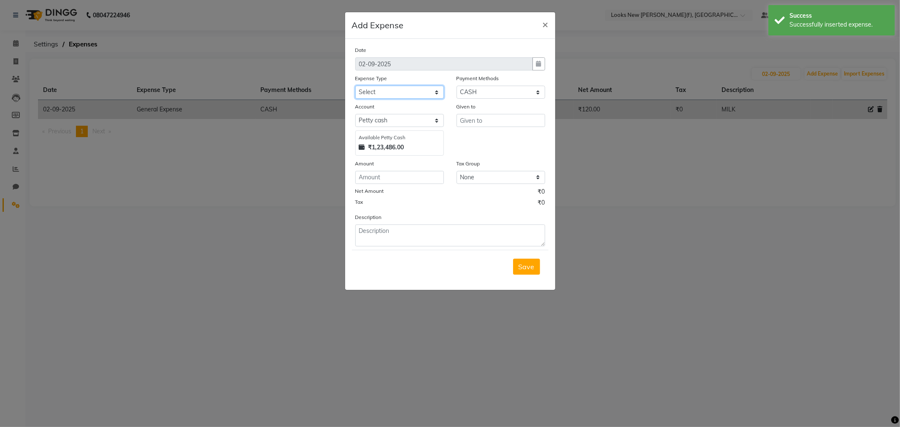
click at [376, 90] on select "Select Bank Deposit Blinkit Cash Handover CLIENT Client ordered food Client Ref…" at bounding box center [399, 92] width 89 height 13
select select "24434"
click at [355, 86] on select "Select Bank Deposit Blinkit Cash Handover CLIENT Client ordered food Client Ref…" at bounding box center [399, 92] width 89 height 13
type input "Counter_Sales"
type input "50"
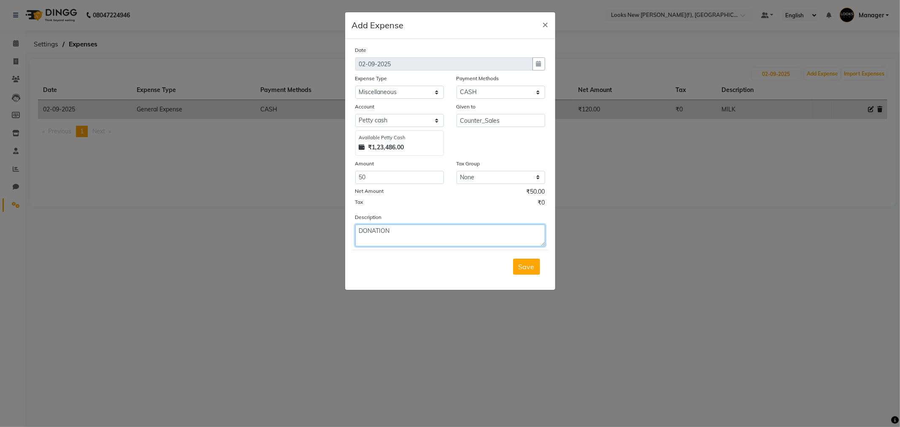
type textarea "DONATION"
click at [528, 265] on span "Save" at bounding box center [527, 266] width 16 height 8
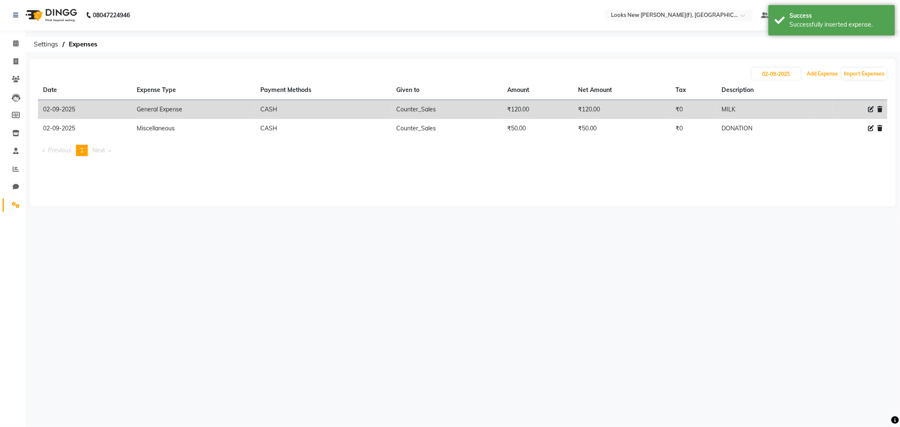
click at [836, 78] on button "Add Expense" at bounding box center [822, 74] width 35 height 12
select select "1"
select select "7913"
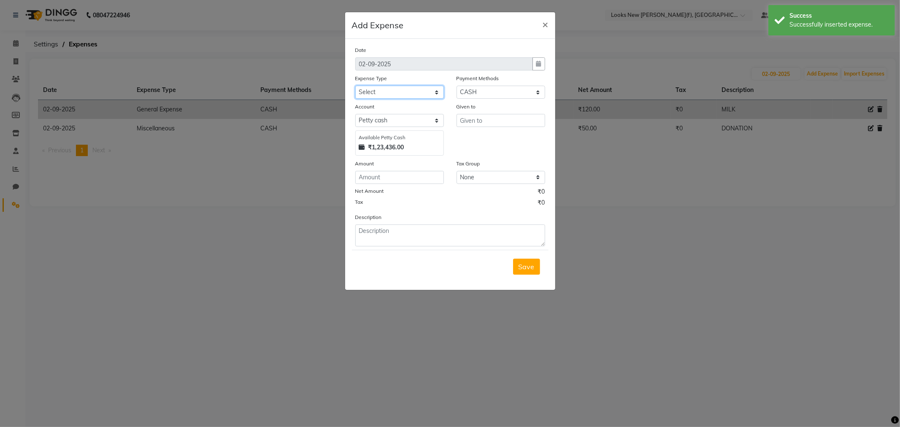
click at [388, 91] on select "Select Bank Deposit Blinkit Cash Handover CLIENT Client ordered food Client Ref…" at bounding box center [399, 92] width 89 height 13
select select "24169"
click at [355, 86] on select "Select Bank Deposit Blinkit Cash Handover CLIENT Client ordered food Client Ref…" at bounding box center [399, 92] width 89 height 13
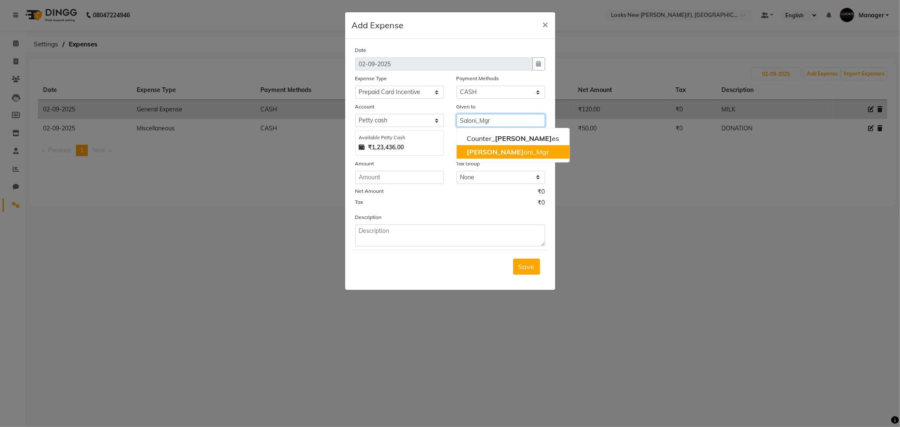
type input "Saloni_Mgr"
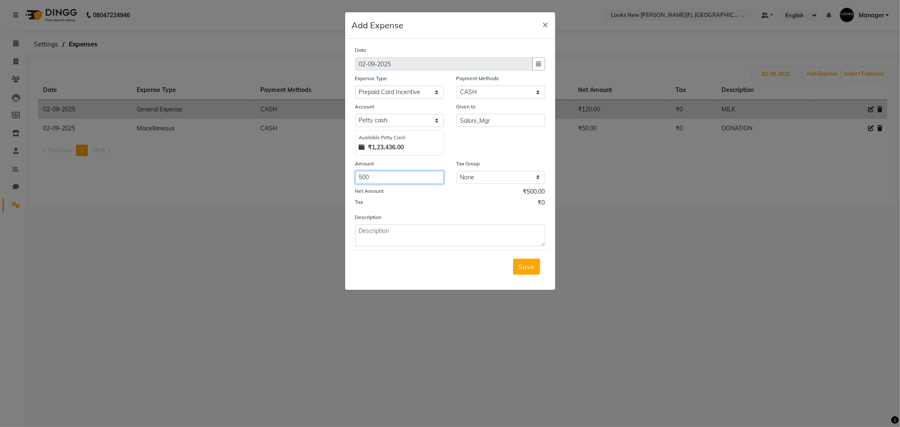
type input "500"
type textarea "~"
type input "Counter_Sales"
type textarea "C"
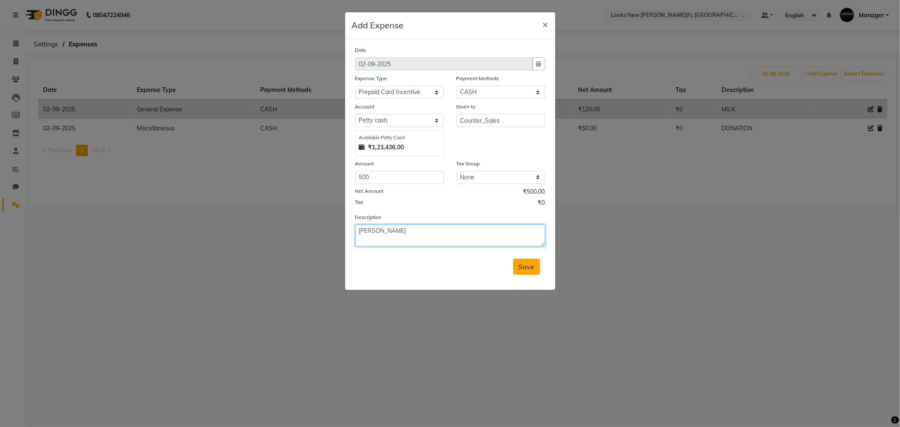
type textarea "SALONI"
click at [522, 264] on span "Save" at bounding box center [527, 266] width 16 height 8
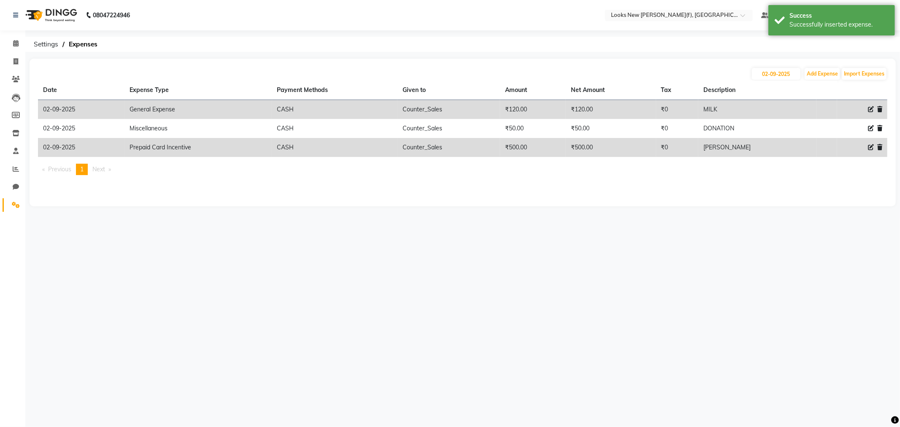
click at [871, 149] on icon at bounding box center [871, 147] width 6 height 6
select select "24169"
select select "1"
select select "7913"
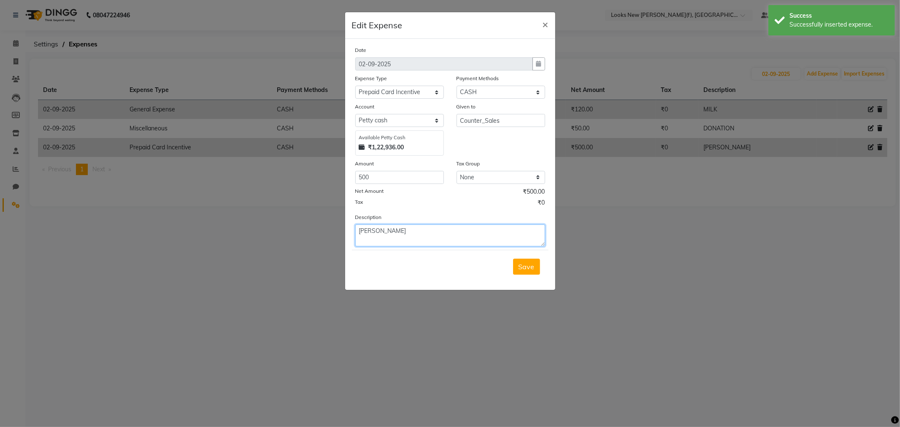
click at [397, 230] on textarea "[PERSON_NAME]" at bounding box center [450, 235] width 190 height 22
click at [389, 233] on textarea "SALONI (02.09.25)" at bounding box center [450, 235] width 190 height 22
type textarea "[PERSON_NAME] ([DATE])"
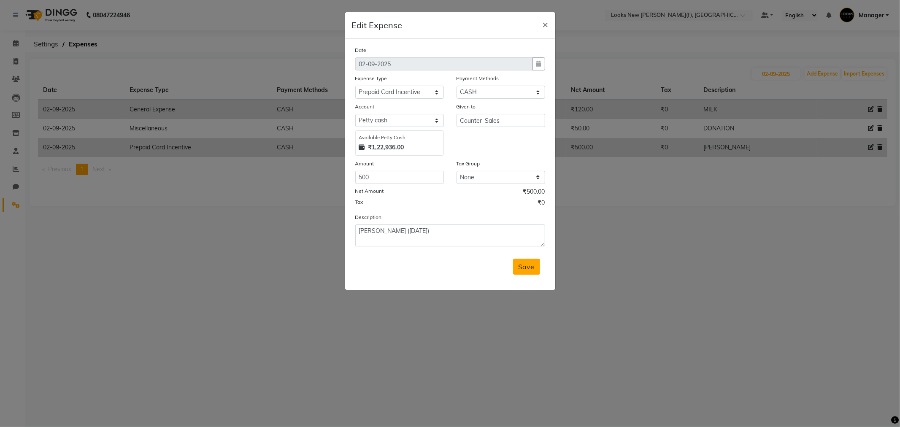
click at [519, 268] on span "Save" at bounding box center [527, 266] width 16 height 8
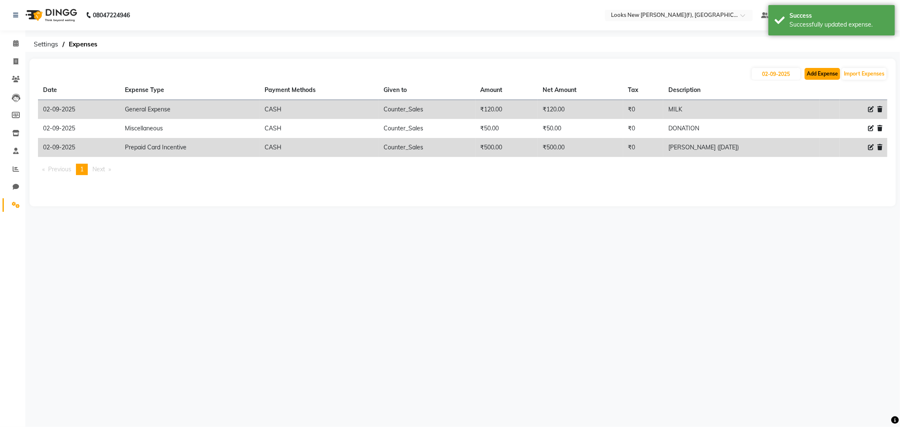
click at [816, 72] on button "Add Expense" at bounding box center [822, 74] width 35 height 12
select select "1"
select select "7913"
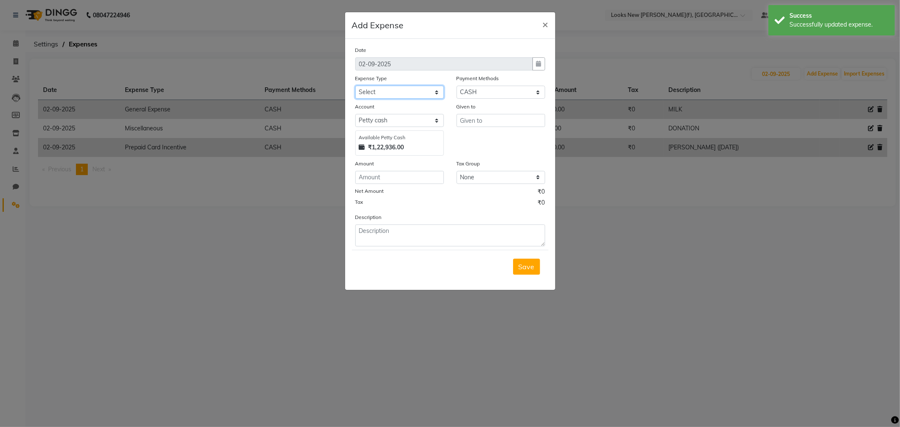
click at [378, 96] on select "Select Bank Deposit Blinkit Cash Handover CLIENT Client ordered food Client Ref…" at bounding box center [399, 92] width 89 height 13
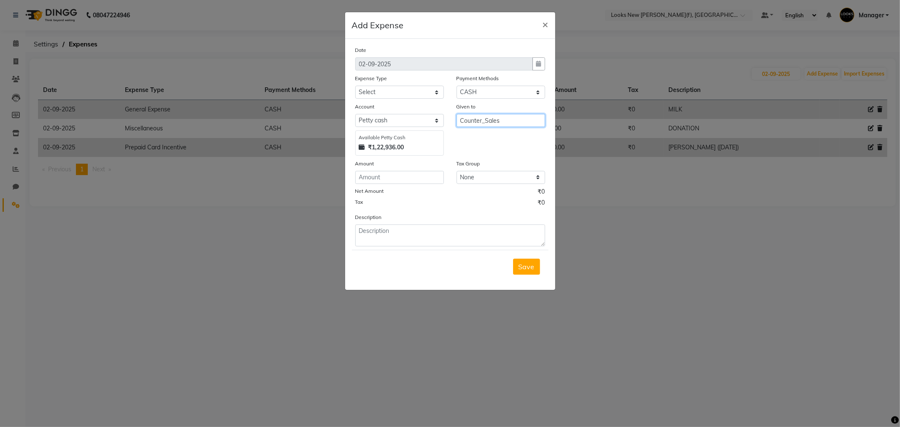
type input "Counter_Sales"
type input "360"
type textarea "t"
type textarea "TISSUE ROLL HOLDER"
click at [530, 268] on span "Save" at bounding box center [527, 266] width 16 height 8
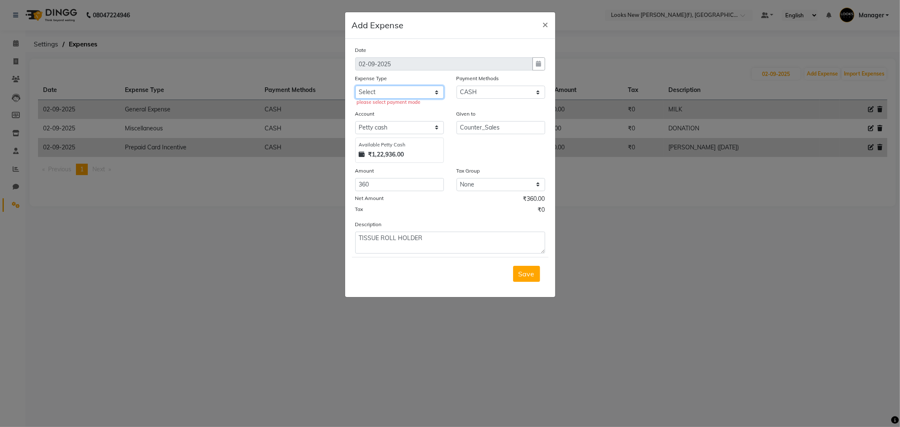
drag, startPoint x: 390, startPoint y: 86, endPoint x: 383, endPoint y: 91, distance: 8.9
click at [390, 86] on select "Select Bank Deposit Blinkit Cash Handover CLIENT Client ordered food Client Ref…" at bounding box center [399, 92] width 89 height 13
select select "24083"
click at [355, 86] on select "Select Bank Deposit Blinkit Cash Handover CLIENT Client ordered food Client Ref…" at bounding box center [399, 92] width 89 height 13
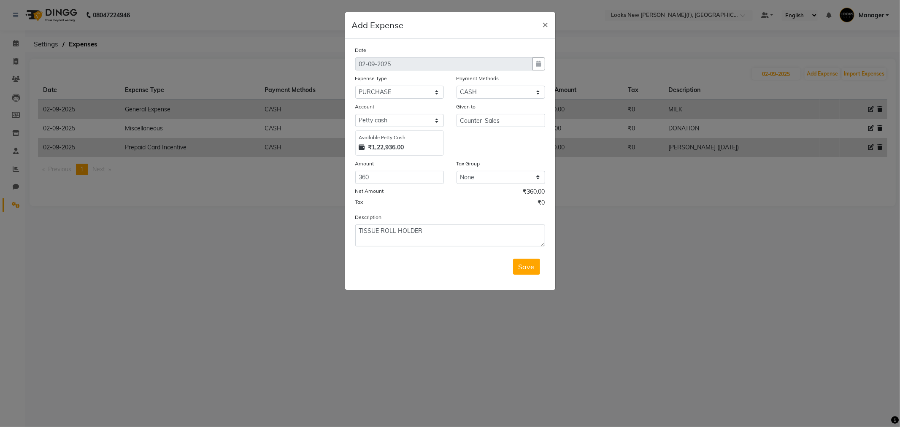
drag, startPoint x: 518, startPoint y: 269, endPoint x: 522, endPoint y: 261, distance: 9.3
click at [517, 269] on button "Save" at bounding box center [526, 267] width 27 height 16
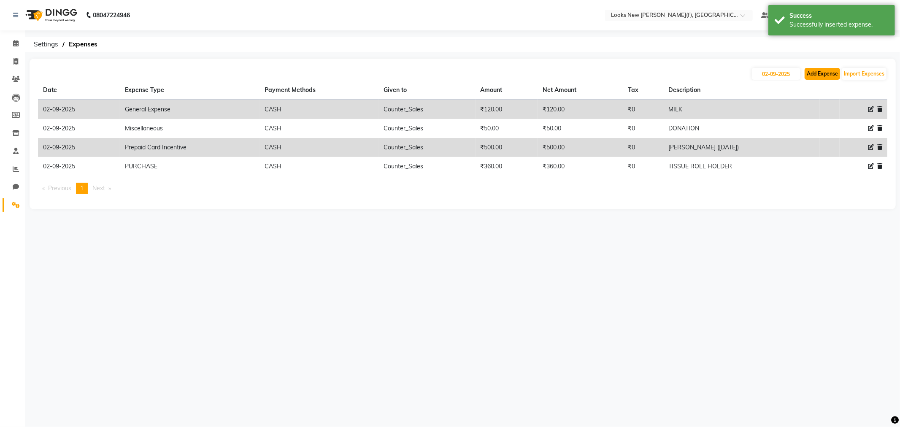
click at [816, 78] on button "Add Expense" at bounding box center [822, 74] width 35 height 12
select select "1"
select select "7913"
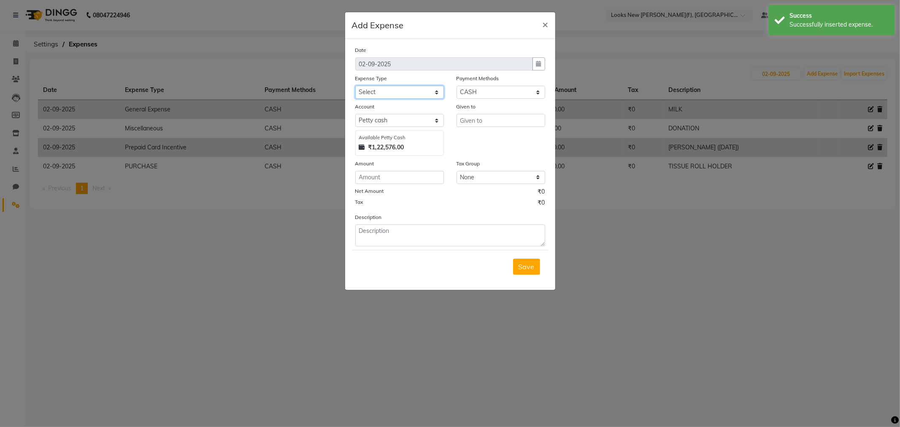
click at [368, 96] on select "Select Bank Deposit Blinkit Cash Handover CLIENT Client ordered food Client Ref…" at bounding box center [399, 92] width 89 height 13
select select "24169"
click at [355, 86] on select "Select Bank Deposit Blinkit Cash Handover CLIENT Client ordered food Client Ref…" at bounding box center [399, 92] width 89 height 13
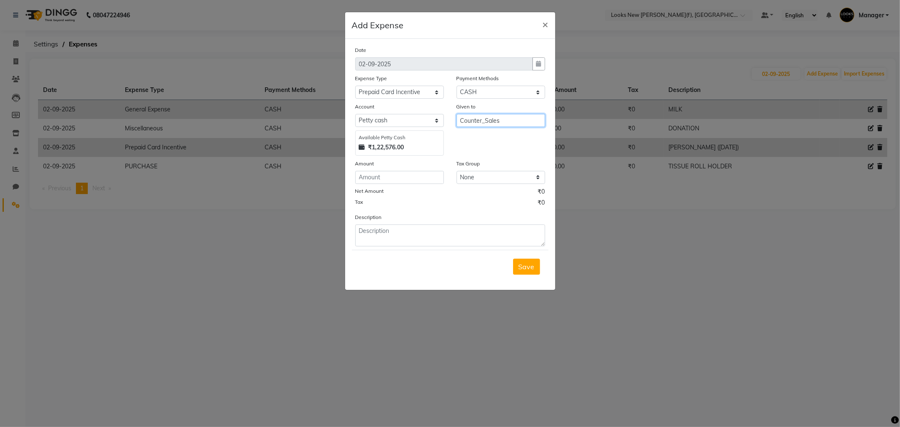
type input "Counter_Sales"
type input "1000"
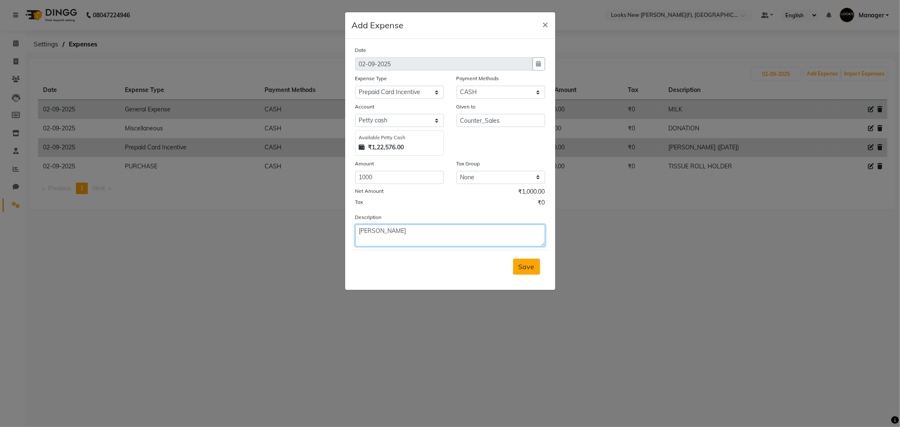
type textarea "[PERSON_NAME]"
click at [515, 263] on button "Save" at bounding box center [526, 267] width 27 height 16
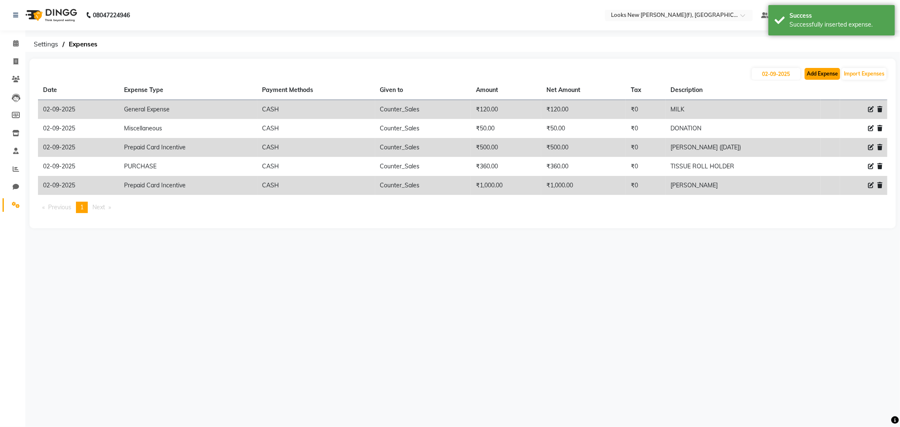
click at [815, 75] on button "Add Expense" at bounding box center [822, 74] width 35 height 12
select select "1"
select select "7913"
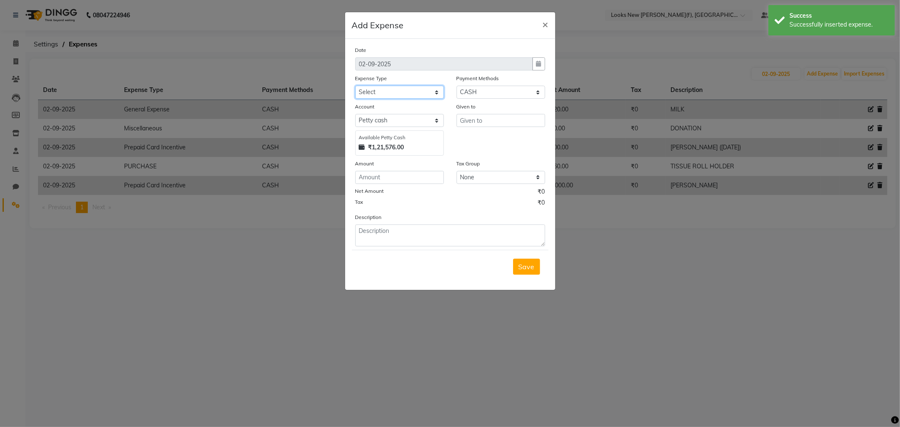
click at [395, 90] on select "Select Bank Deposit Blinkit Cash Handover CLIENT Client ordered food Client Ref…" at bounding box center [399, 92] width 89 height 13
select select "24434"
click at [355, 86] on select "Select Bank Deposit Blinkit Cash Handover CLIENT Client ordered food Client Ref…" at bounding box center [399, 92] width 89 height 13
type input "Counter_Sales"
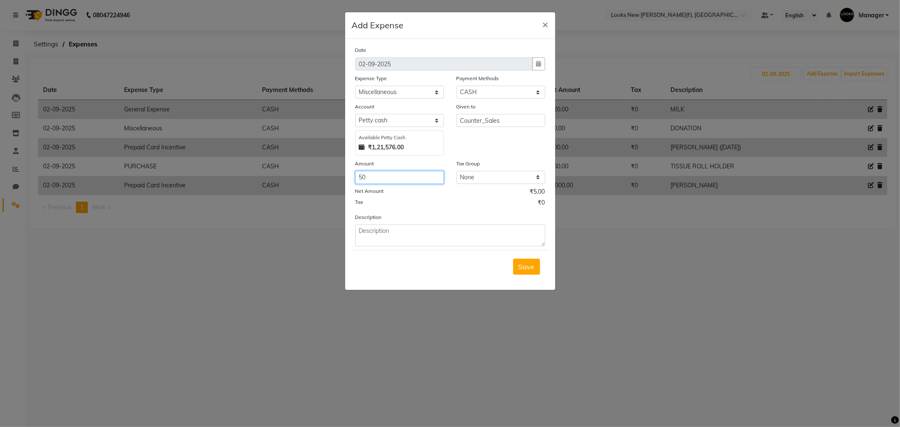
type input "50"
type textarea "CARDAMOM"
click at [522, 269] on span "Save" at bounding box center [527, 266] width 16 height 8
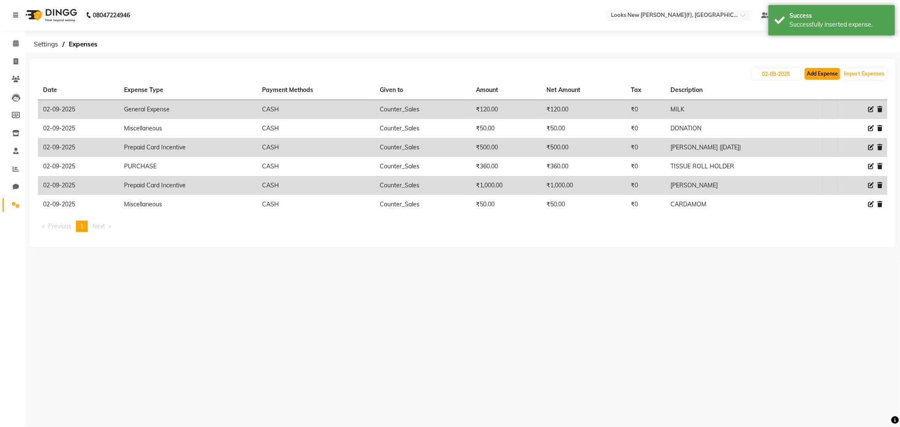
click at [828, 76] on button "Add Expense" at bounding box center [822, 74] width 35 height 12
select select "1"
select select "7913"
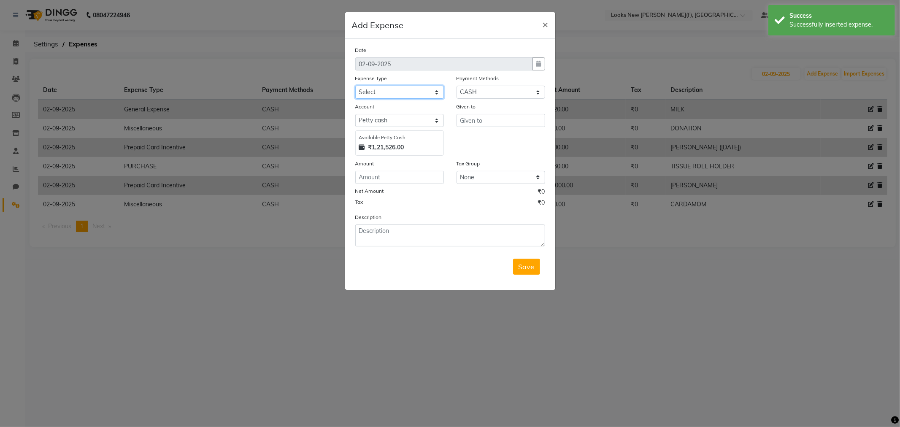
click at [379, 96] on select "Select Bank Deposit Blinkit Cash Handover CLIENT Client ordered food Client Ref…" at bounding box center [399, 92] width 89 height 13
select select "24083"
click at [355, 86] on select "Select Bank Deposit Blinkit Cash Handover CLIENT Client ordered food Client Ref…" at bounding box center [399, 92] width 89 height 13
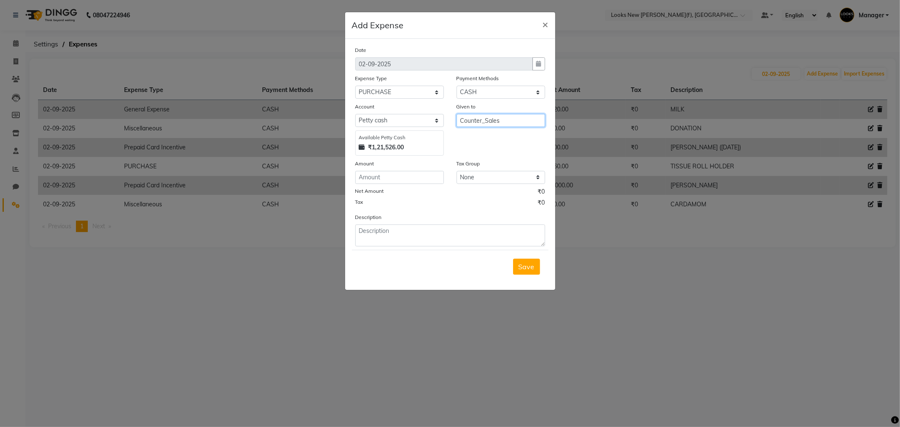
type input "Counter_Sales"
type input "740"
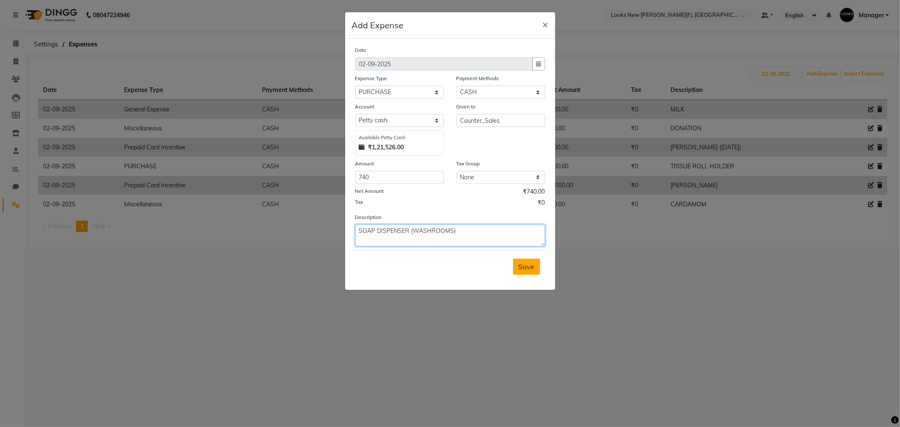
type textarea "SOAP DISPENSER (WASHROOMS)"
click at [520, 268] on span "Save" at bounding box center [527, 266] width 16 height 8
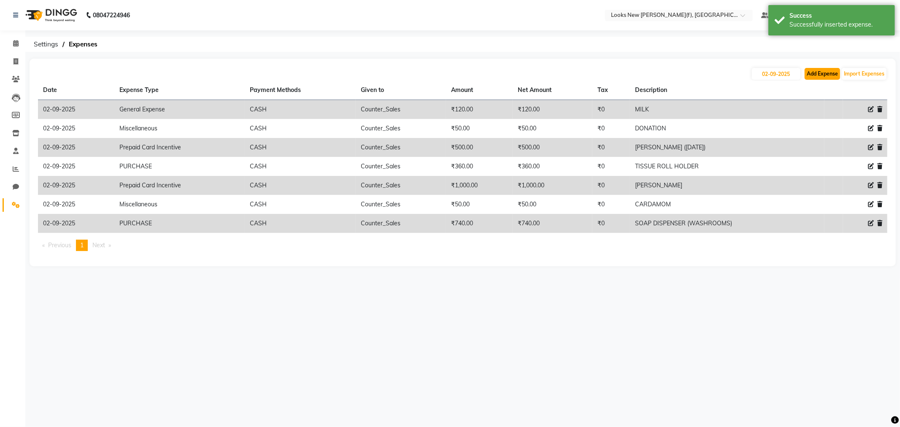
click at [824, 73] on button "Add Expense" at bounding box center [822, 74] width 35 height 12
select select "1"
select select "7913"
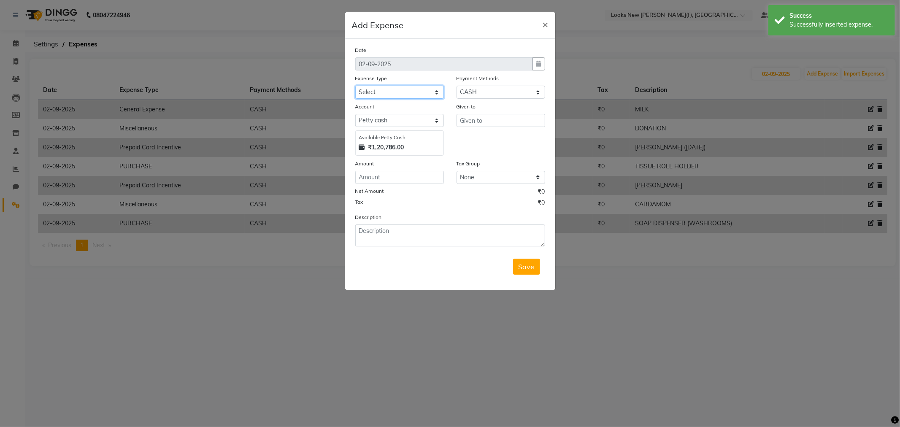
click at [411, 94] on select "Select Bank Deposit Blinkit Cash Handover CLIENT Client ordered food Client Ref…" at bounding box center [399, 92] width 89 height 13
select select "24434"
click at [355, 86] on select "Select Bank Deposit Blinkit Cash Handover CLIENT Client ordered food Client Ref…" at bounding box center [399, 92] width 89 height 13
type input "Counter_Sales"
type input "70"
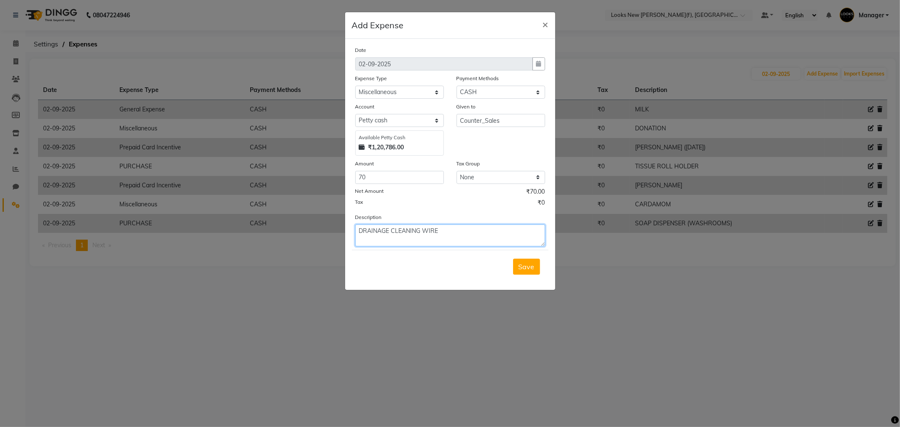
type textarea "DRAINAGE CLEANING WIRE"
click at [524, 276] on div "Save" at bounding box center [450, 266] width 197 height 33
click at [531, 270] on span "Save" at bounding box center [527, 266] width 16 height 8
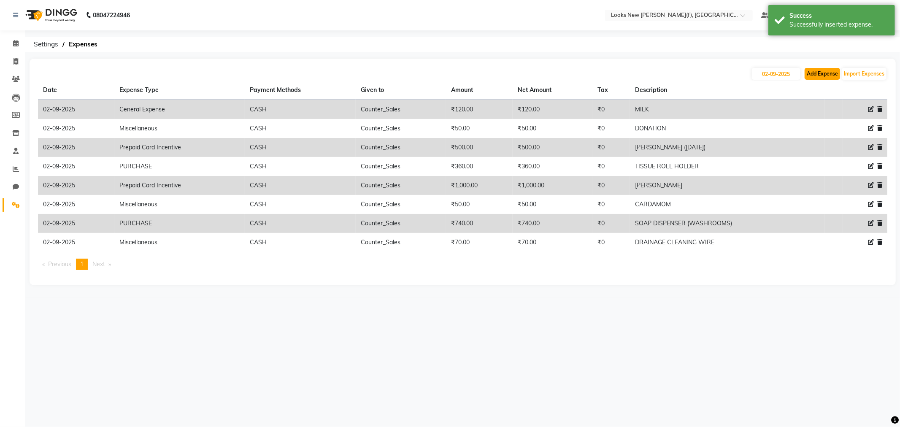
click at [822, 74] on button "Add Expense" at bounding box center [822, 74] width 35 height 12
select select "1"
select select "7913"
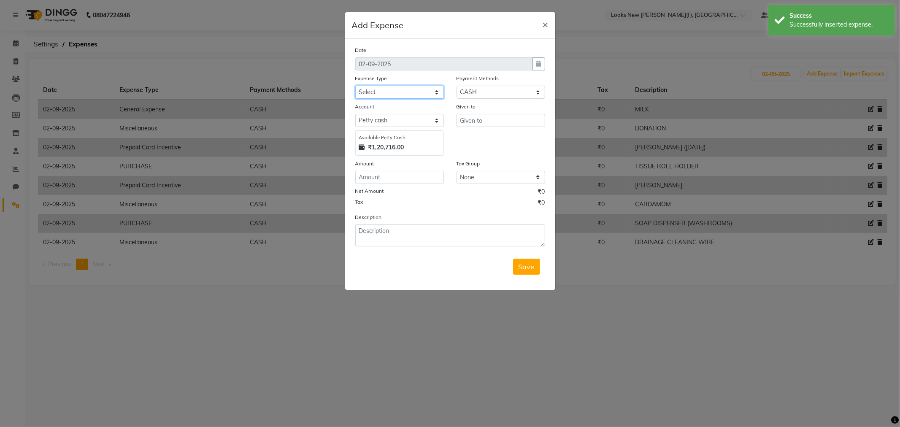
click at [402, 91] on select "Select Bank Deposit Blinkit Cash Handover CLIENT Client ordered food Client Ref…" at bounding box center [399, 92] width 89 height 13
select select "24082"
click at [355, 86] on select "Select Bank Deposit Blinkit Cash Handover CLIENT Client ordered food Client Ref…" at bounding box center [399, 92] width 89 height 13
type input "Counter_Sales"
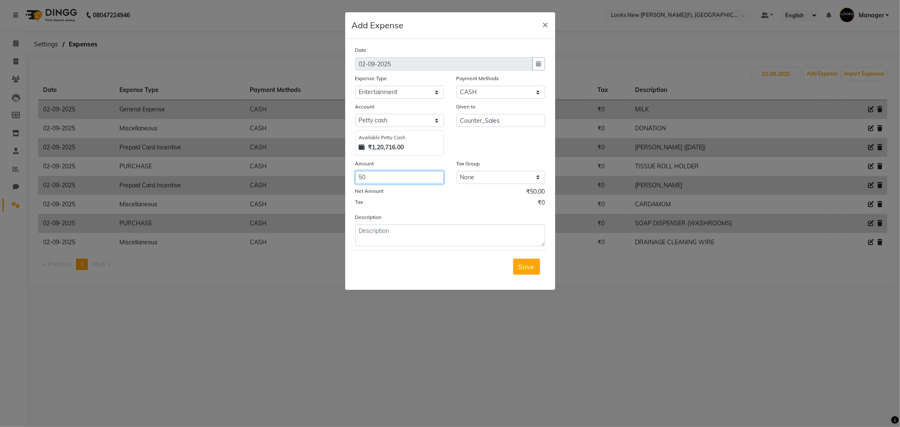
type input "50"
type textarea "LIMCA, CHIPS"
click at [518, 268] on button "Save" at bounding box center [526, 267] width 27 height 16
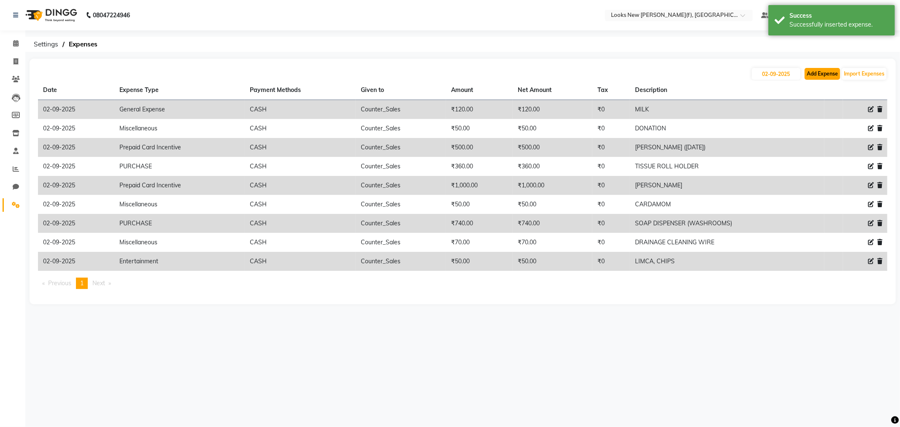
click at [813, 76] on button "Add Expense" at bounding box center [822, 74] width 35 height 12
select select "1"
select select "7913"
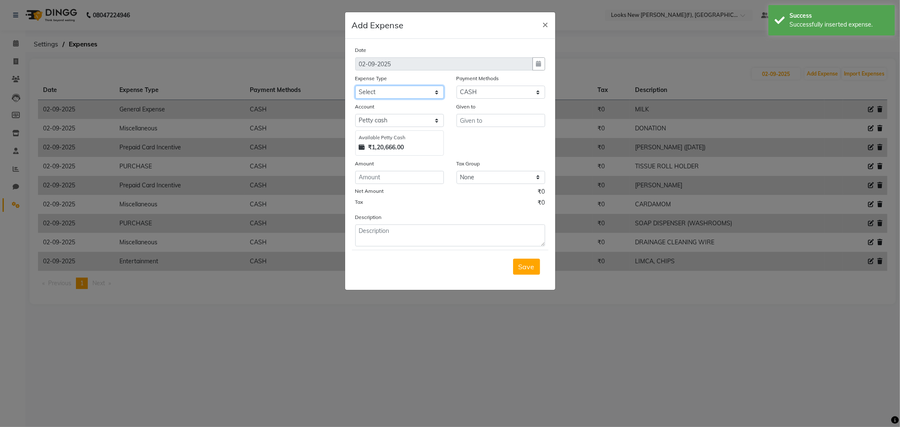
click at [407, 87] on select "Select Bank Deposit Blinkit Cash Handover CLIENT Client ordered food Client Ref…" at bounding box center [399, 92] width 89 height 13
click at [378, 89] on select "Select Bank Deposit Blinkit Cash Handover CLIENT Client ordered food Client Ref…" at bounding box center [399, 92] width 89 height 13
select select "24083"
click at [355, 86] on select "Select Bank Deposit Blinkit Cash Handover CLIENT Client ordered food Client Ref…" at bounding box center [399, 92] width 89 height 13
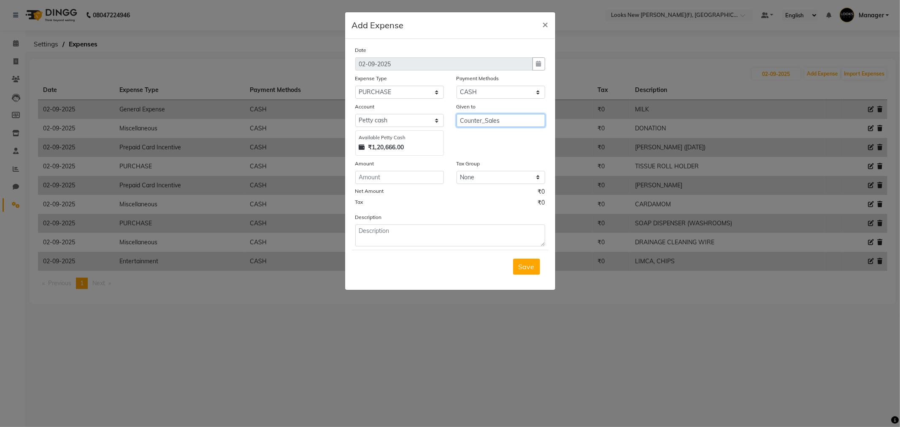
type input "Counter_Sales"
type input "250"
type textarea "[PERSON_NAME]"
click at [530, 271] on span "Save" at bounding box center [527, 266] width 16 height 8
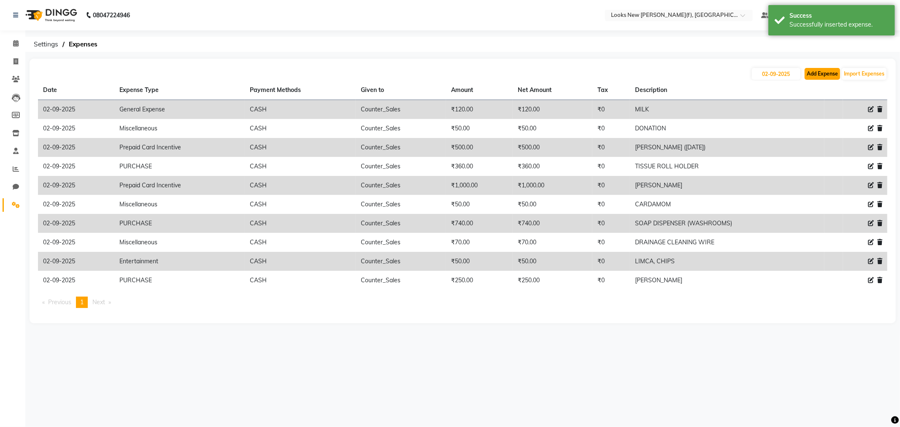
click at [818, 72] on button "Add Expense" at bounding box center [822, 74] width 35 height 12
select select "1"
select select "7913"
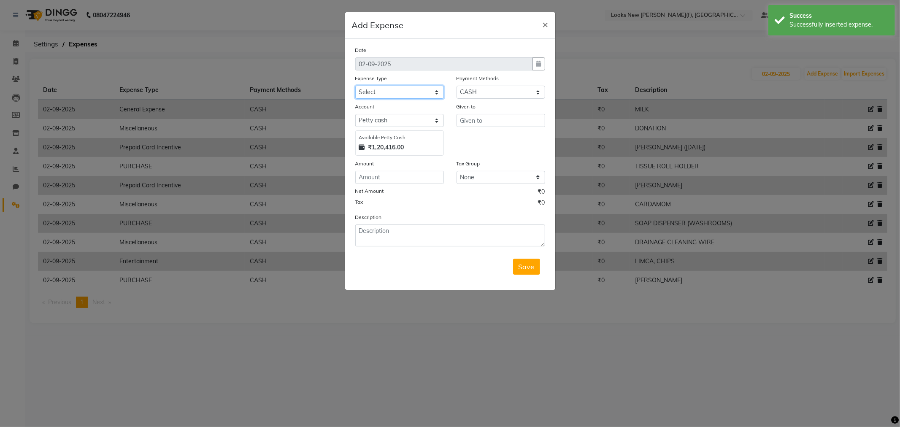
click at [374, 98] on select "Select Bank Deposit Blinkit Cash Handover CLIENT Client ordered food Client Ref…" at bounding box center [399, 92] width 89 height 13
select select "24083"
click at [355, 86] on select "Select Bank Deposit Blinkit Cash Handover CLIENT Client ordered food Client Ref…" at bounding box center [399, 92] width 89 height 13
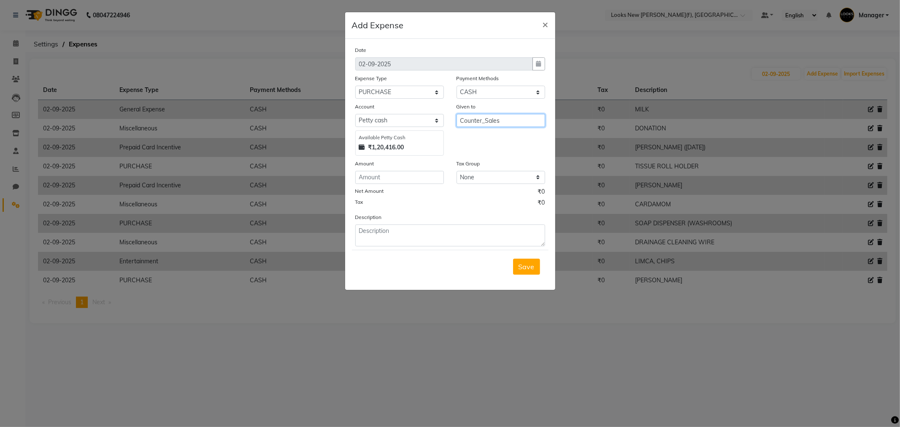
type input "Counter_Sales"
type input "500"
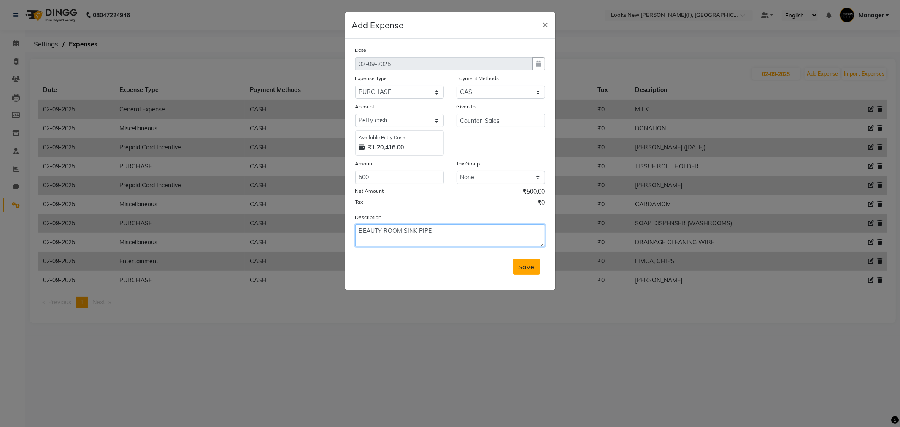
type textarea "BEAUTY ROOM SINK PIPE"
click at [529, 262] on button "Save" at bounding box center [526, 267] width 27 height 16
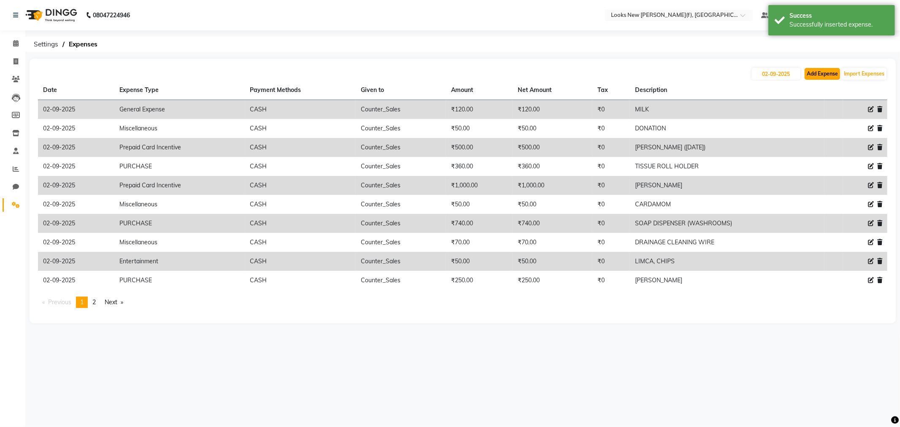
click at [814, 71] on button "Add Expense" at bounding box center [822, 74] width 35 height 12
select select "1"
select select "7913"
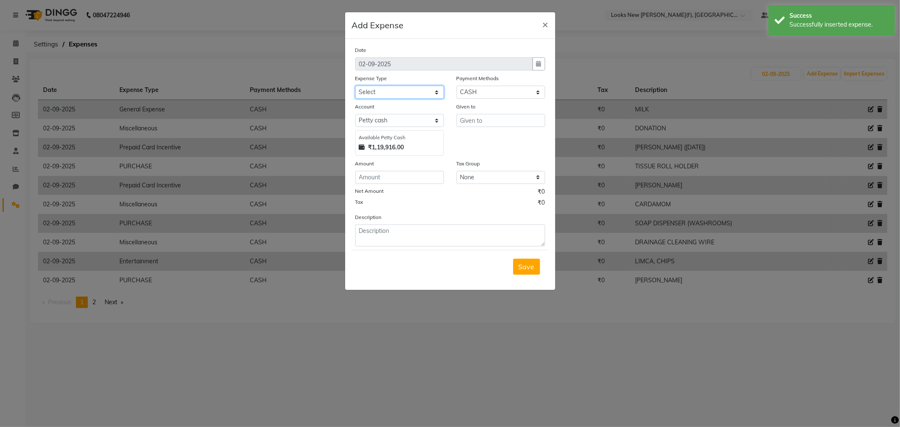
click at [419, 87] on select "Select Bank Deposit Blinkit Cash Handover CLIENT Client ordered food Client Ref…" at bounding box center [399, 92] width 89 height 13
select select "5134"
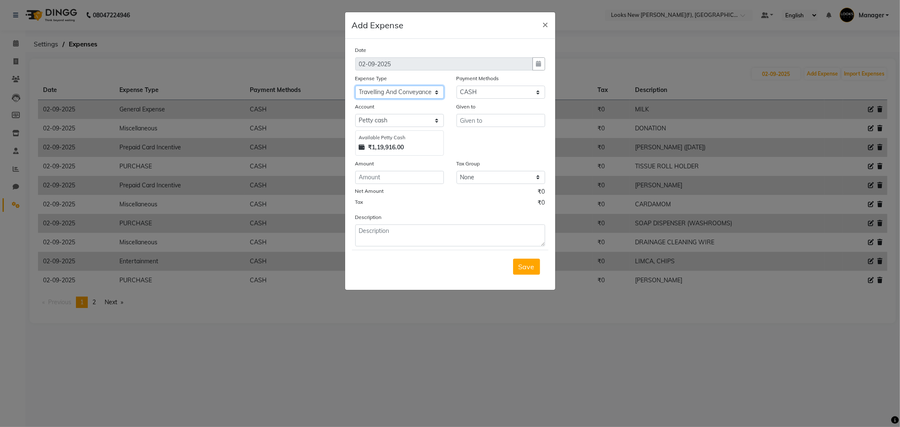
click at [355, 86] on select "Select Bank Deposit Blinkit Cash Handover CLIENT Client ordered food Client Ref…" at bounding box center [399, 92] width 89 height 13
type input "Counter_Sales"
type input "200"
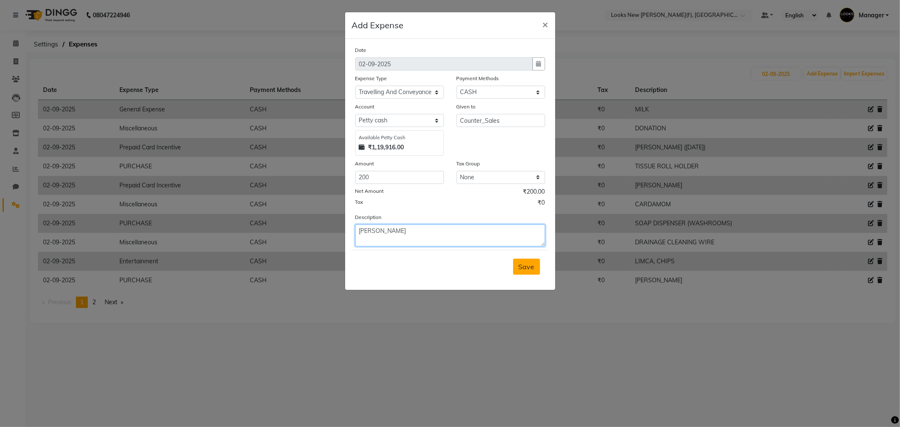
type textarea "[PERSON_NAME]"
click at [530, 266] on span "Save" at bounding box center [527, 266] width 16 height 8
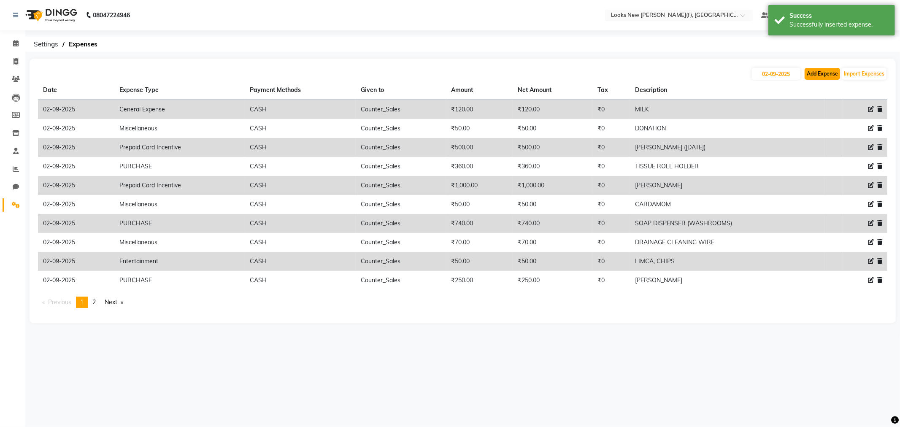
click at [817, 68] on button "Add Expense" at bounding box center [822, 74] width 35 height 12
select select "1"
select select "7913"
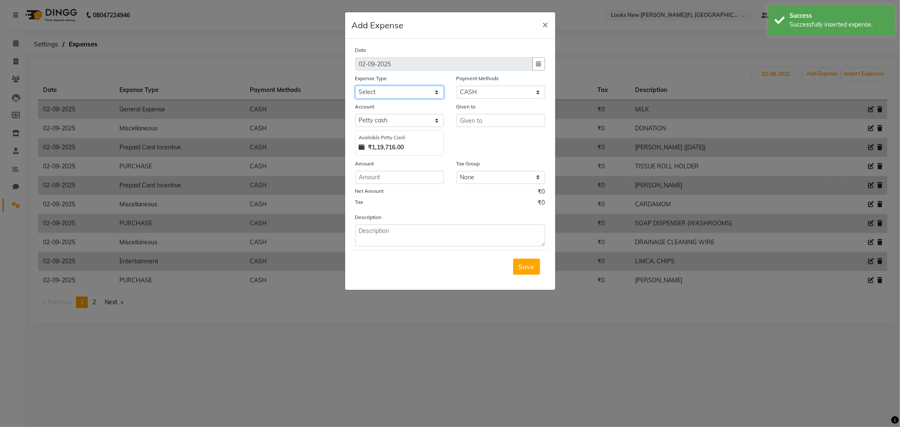
click at [386, 90] on select "Select Bank Deposit Blinkit Cash Handover CLIENT Client ordered food Client Ref…" at bounding box center [399, 92] width 89 height 13
select select "24434"
click at [355, 86] on select "Select Bank Deposit Blinkit Cash Handover CLIENT Client ordered food Client Ref…" at bounding box center [399, 92] width 89 height 13
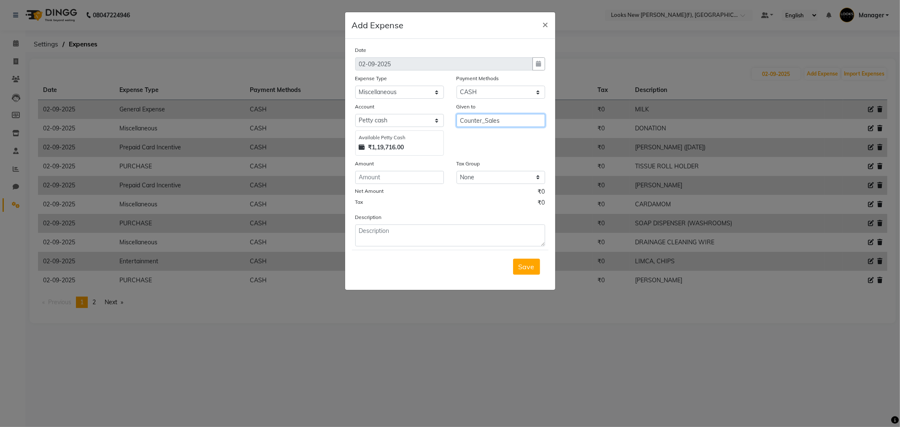
type input "Counter_Sales"
type input "150"
click at [411, 233] on textarea "DRAIN CLOG SUCKTION" at bounding box center [450, 235] width 190 height 22
type textarea "DRAIN CLOG SUCTION"
click at [508, 275] on div "Save" at bounding box center [450, 266] width 197 height 33
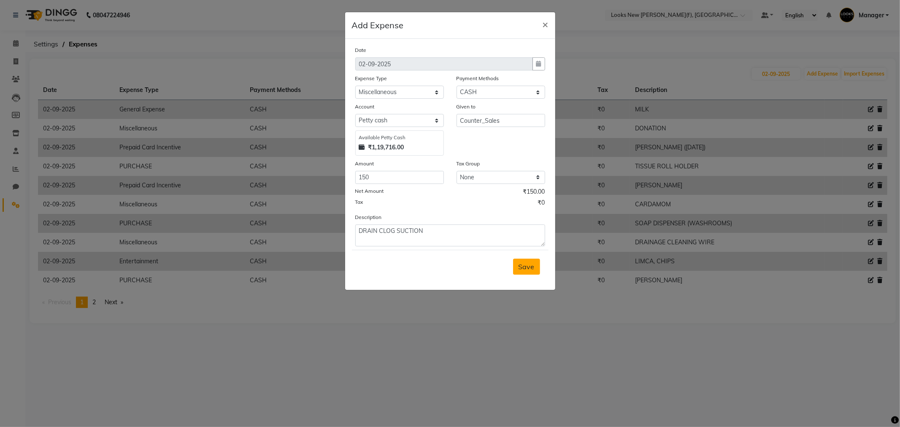
click at [530, 272] on button "Save" at bounding box center [526, 267] width 27 height 16
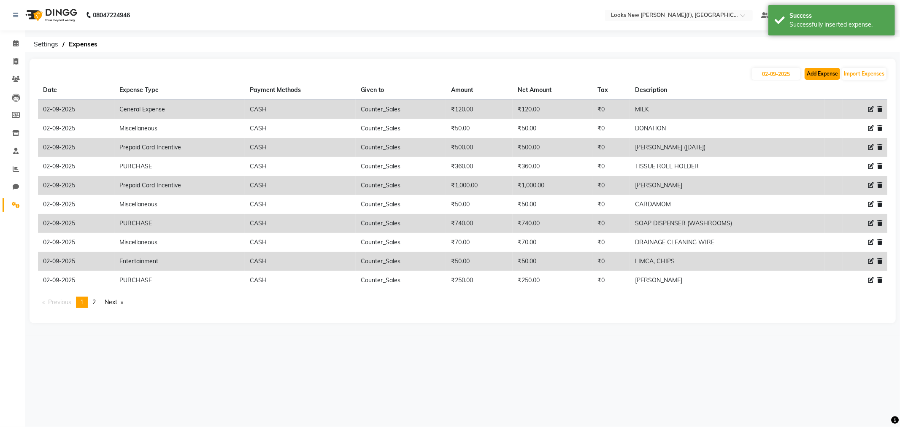
click at [811, 73] on button "Add Expense" at bounding box center [822, 74] width 35 height 12
select select "1"
select select "7913"
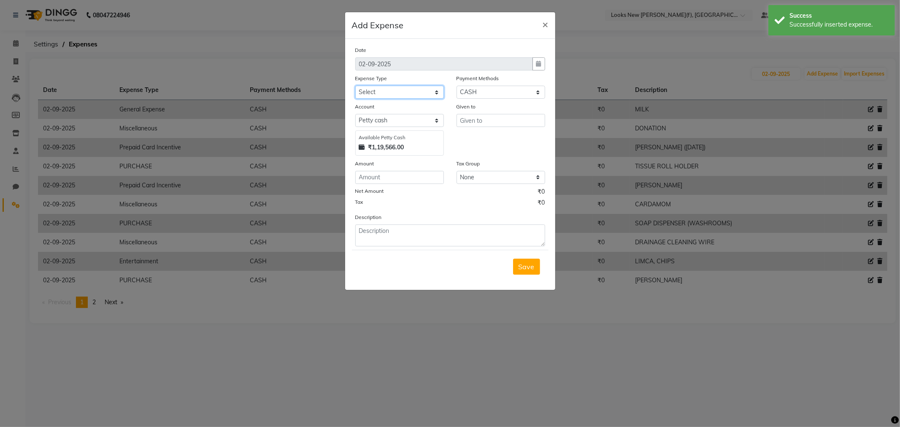
click at [404, 87] on select "Select Bank Deposit Blinkit Cash Handover CLIENT Client ordered food Client Ref…" at bounding box center [399, 92] width 89 height 13
select select "19910"
click at [355, 86] on select "Select Bank Deposit Blinkit Cash Handover CLIENT Client ordered food Client Ref…" at bounding box center [399, 92] width 89 height 13
type input "Counter_Sales"
type input "670"
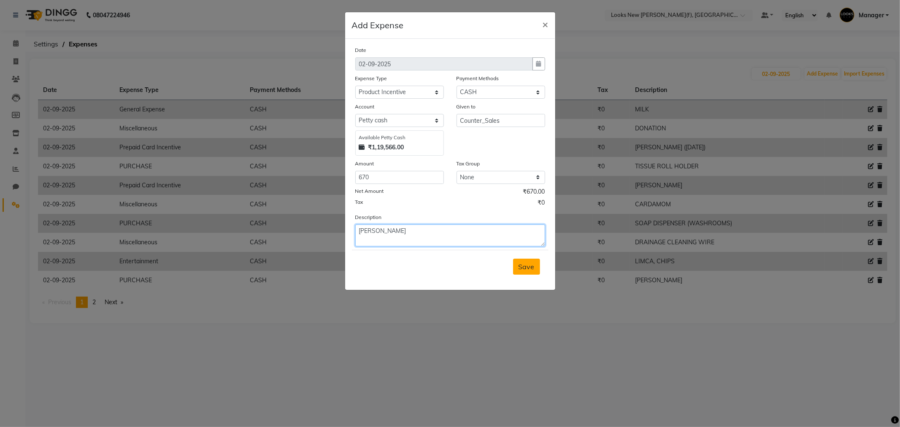
type textarea "[PERSON_NAME]"
click at [530, 271] on span "Save" at bounding box center [527, 266] width 16 height 8
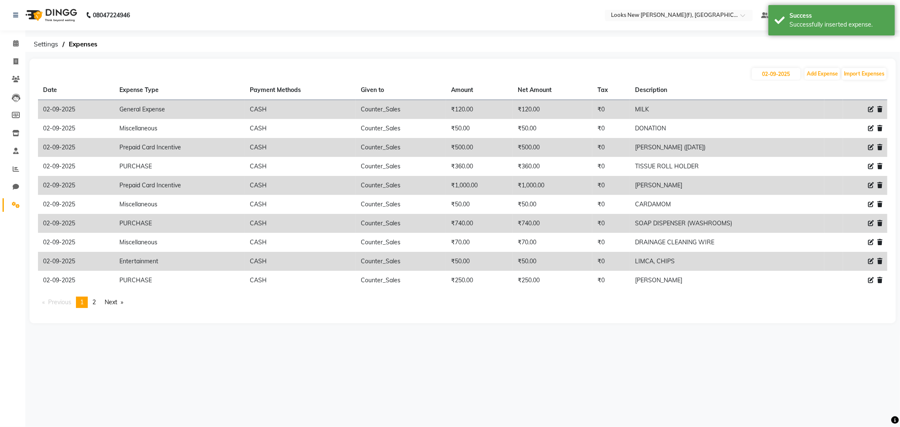
click at [72, 15] on img at bounding box center [51, 15] width 58 height 24
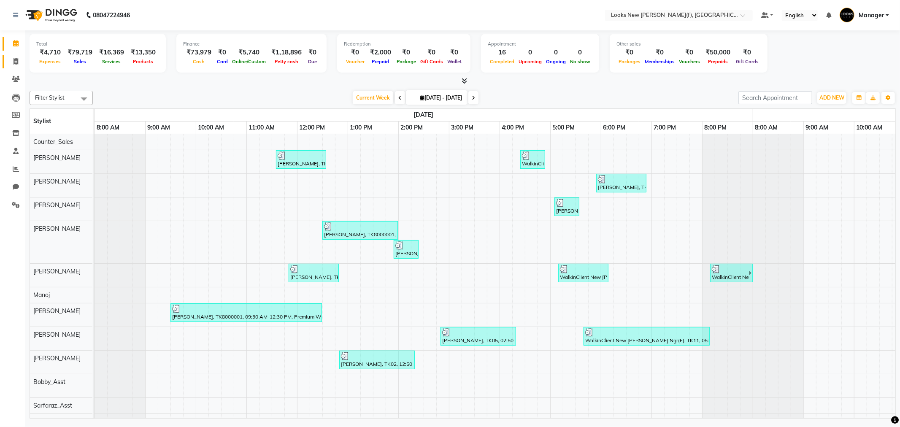
click at [10, 66] on link "Invoice" at bounding box center [13, 62] width 20 height 14
select select "8659"
select select "service"
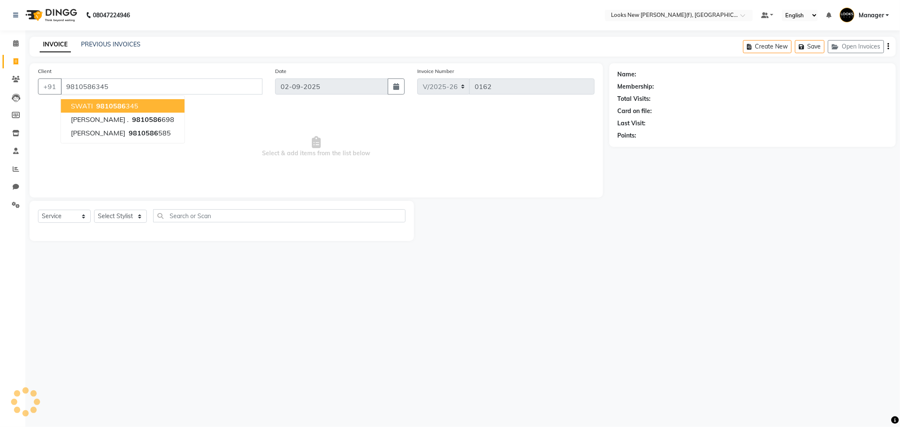
type input "9810586345"
select select "1: Object"
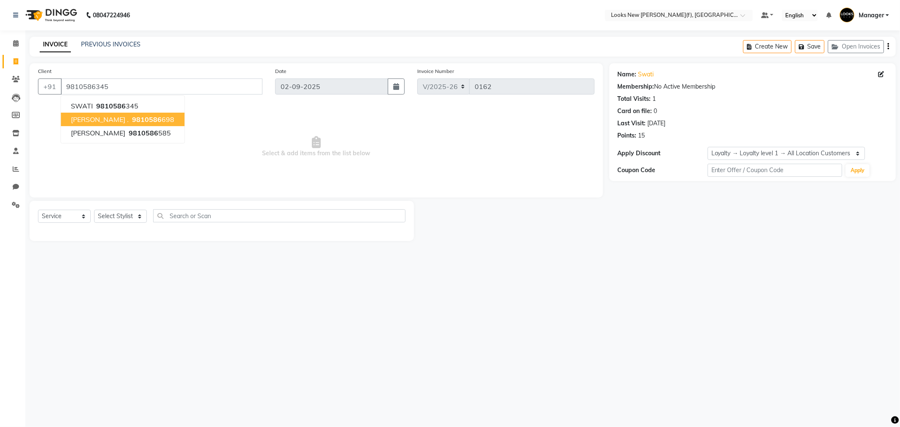
click at [491, 287] on div "08047224946 Select Location × Looks New Rajinder Nagar(f), Delhi Default Panel …" at bounding box center [450, 213] width 900 height 427
drag, startPoint x: 131, startPoint y: 87, endPoint x: 19, endPoint y: 88, distance: 112.3
click at [20, 88] on app-home "08047224946 Select Location × Looks New Rajinder Nagar(f), Delhi Default Panel …" at bounding box center [450, 127] width 900 height 254
click at [132, 216] on select "Select Stylist Aakash_Pdct [PERSON_NAME] [PERSON_NAME] [PERSON_NAME] Counter_Sa…" at bounding box center [120, 216] width 53 height 13
select select "87333"
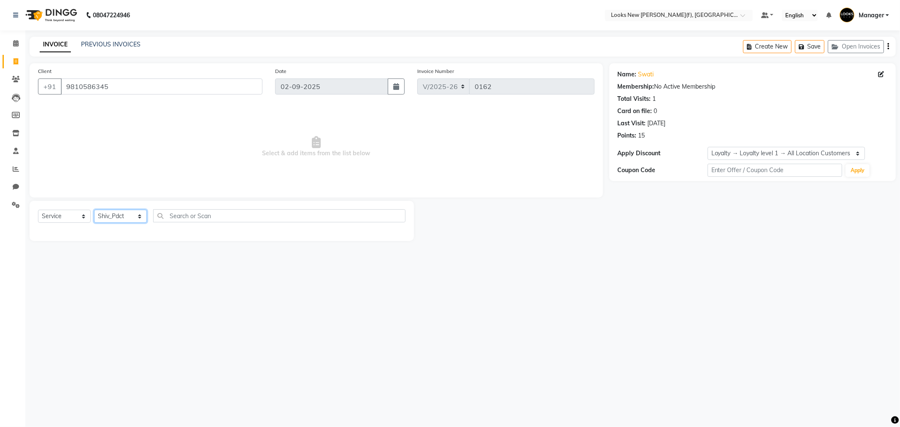
click at [94, 210] on select "Select Stylist Aakash_Pdct [PERSON_NAME] [PERSON_NAME] [PERSON_NAME] Counter_Sa…" at bounding box center [120, 216] width 53 height 13
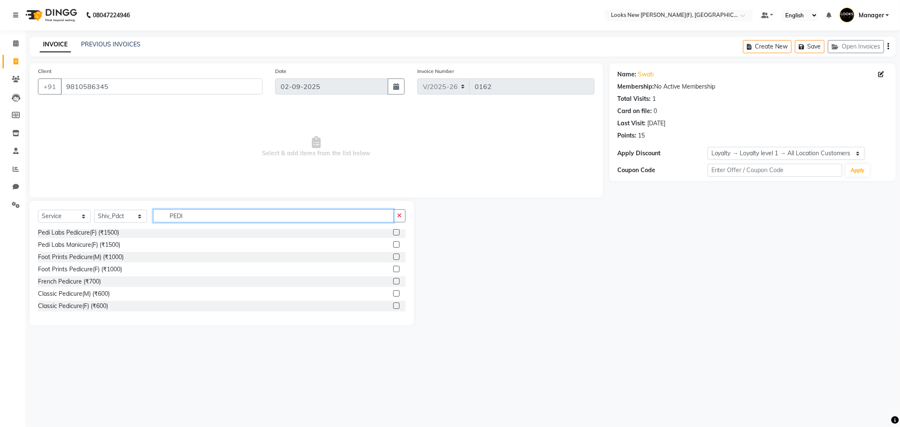
scroll to position [47, 0]
type input "PEDI"
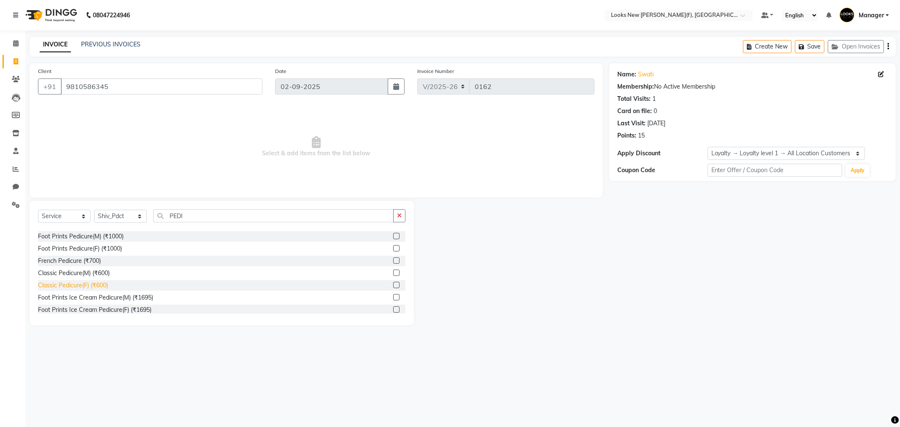
click at [103, 287] on div "Classic Pedicure(F) (₹600)" at bounding box center [73, 285] width 70 height 9
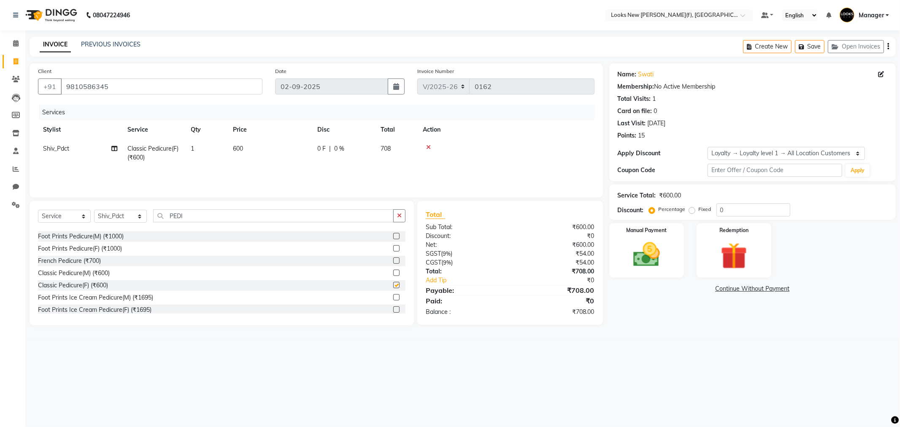
checkbox input "false"
click at [246, 140] on td "600" at bounding box center [270, 153] width 84 height 28
select select "87333"
drag, startPoint x: 291, startPoint y: 149, endPoint x: 157, endPoint y: 178, distance: 137.7
click at [178, 176] on div "Services Stylist Service Qty Price Disc Total Action Aakash_Pdct Afsar Ahmad As…" at bounding box center [316, 147] width 557 height 84
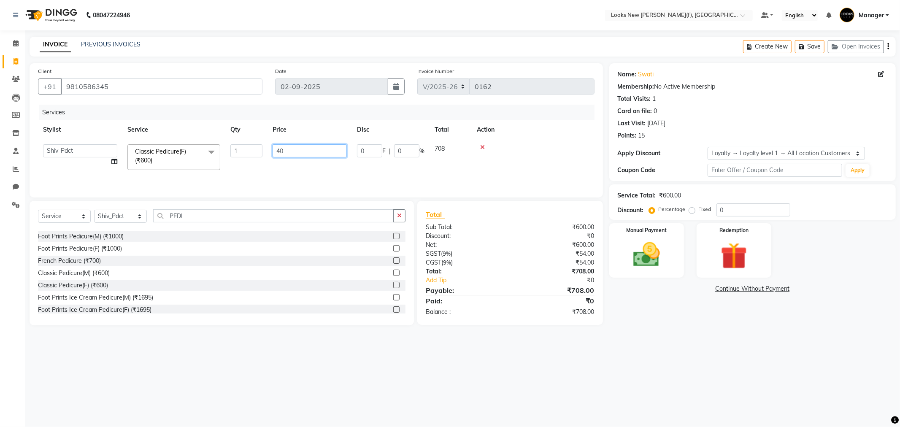
type input "400"
click at [615, 366] on div "08047224946 Select Location × Looks New Rajinder Nagar(f), Delhi Default Panel …" at bounding box center [450, 213] width 900 height 427
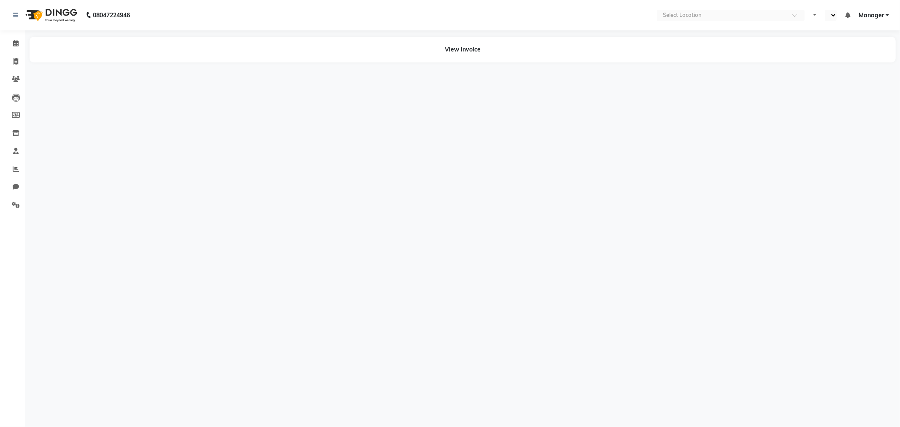
select select "en"
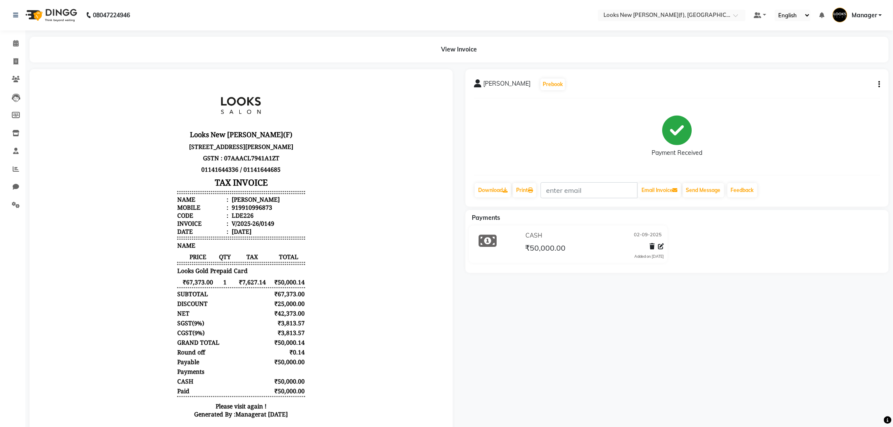
scroll to position [7, 0]
drag, startPoint x: 230, startPoint y: 208, endPoint x: 269, endPoint y: 213, distance: 38.7
click at [266, 212] on ul "Name : [PERSON_NAME] Mobile : 919910996873 Code : LDE226 Invoice : V/2025-26/01…" at bounding box center [240, 215] width 127 height 40
click at [271, 213] on li "Code : LDE226" at bounding box center [240, 215] width 127 height 8
drag, startPoint x: 231, startPoint y: 207, endPoint x: 265, endPoint y: 208, distance: 34.6
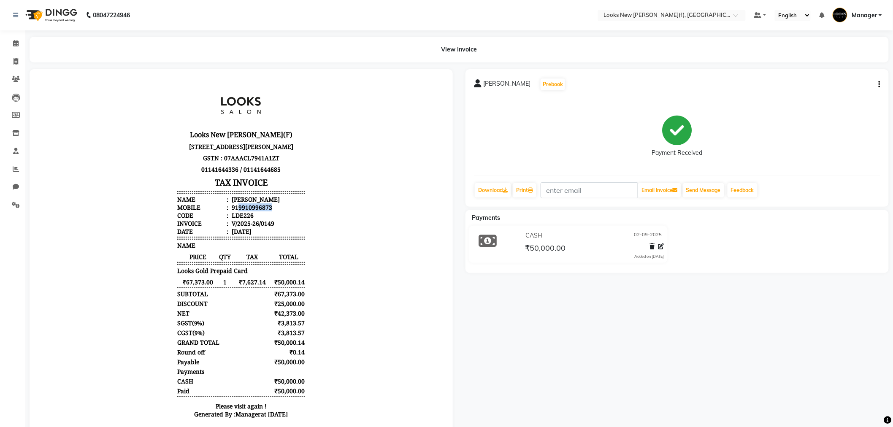
click at [265, 208] on li "Mobile : 919910996873" at bounding box center [240, 207] width 127 height 8
copy div "9910996873"
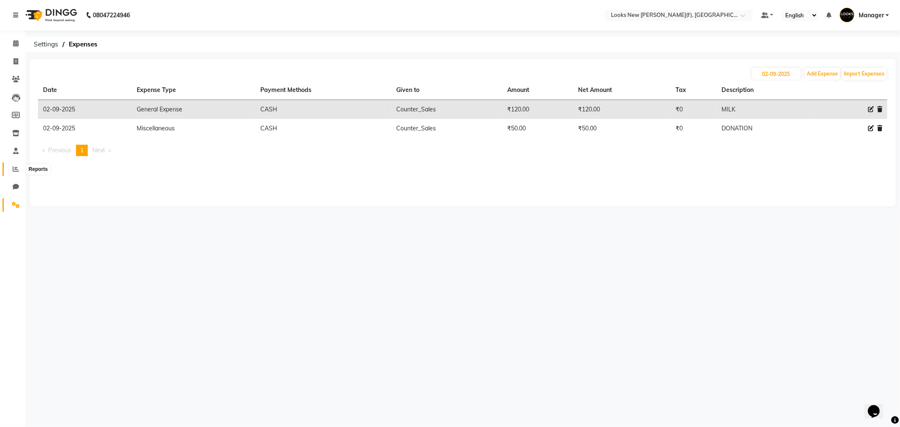
click at [17, 171] on icon at bounding box center [16, 169] width 6 height 6
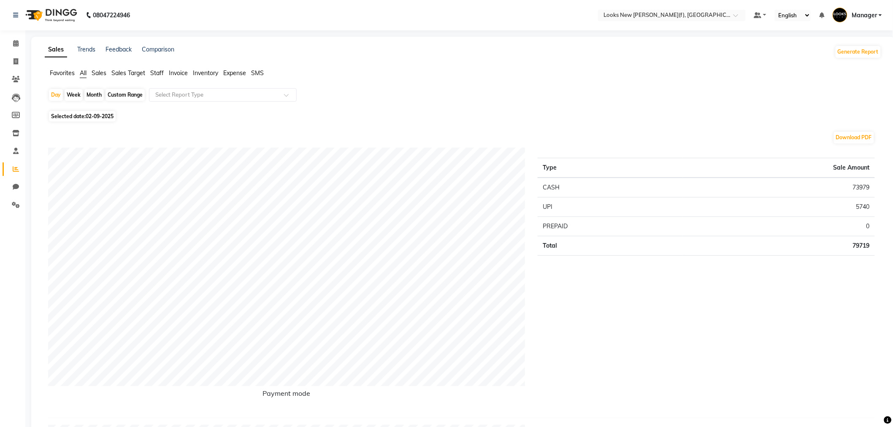
click at [161, 73] on span "Staff" at bounding box center [157, 73] width 14 height 8
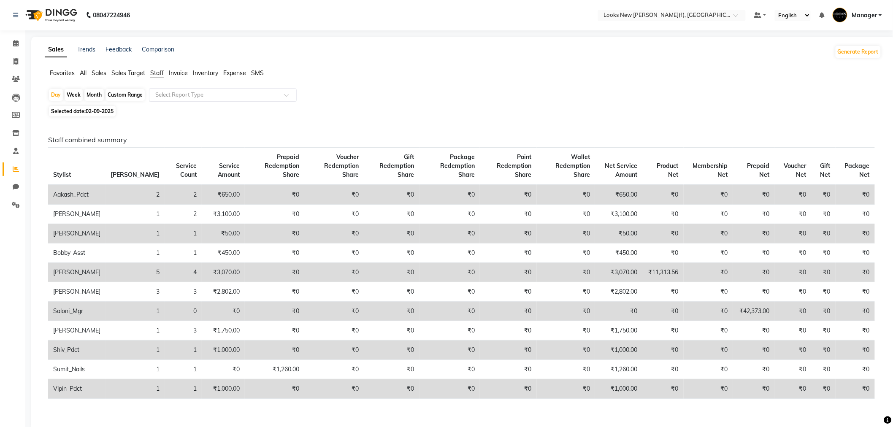
click at [178, 96] on input "text" at bounding box center [215, 95] width 122 height 8
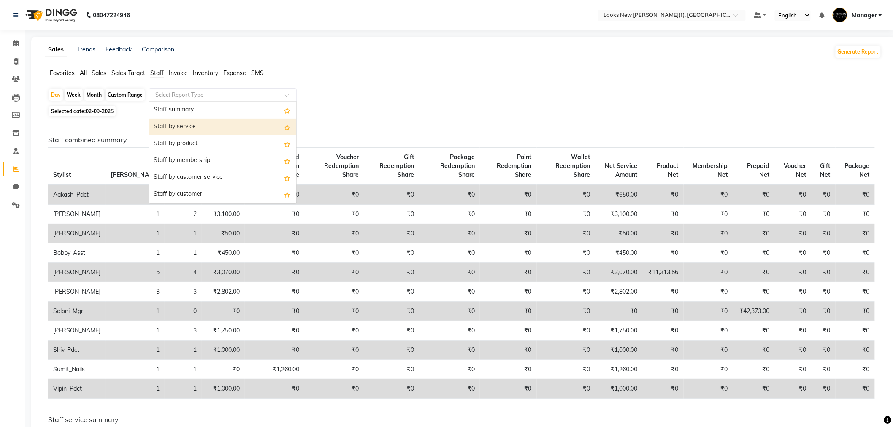
click at [185, 126] on div "Staff by service" at bounding box center [222, 127] width 147 height 17
select select "full_report"
select select "pdf"
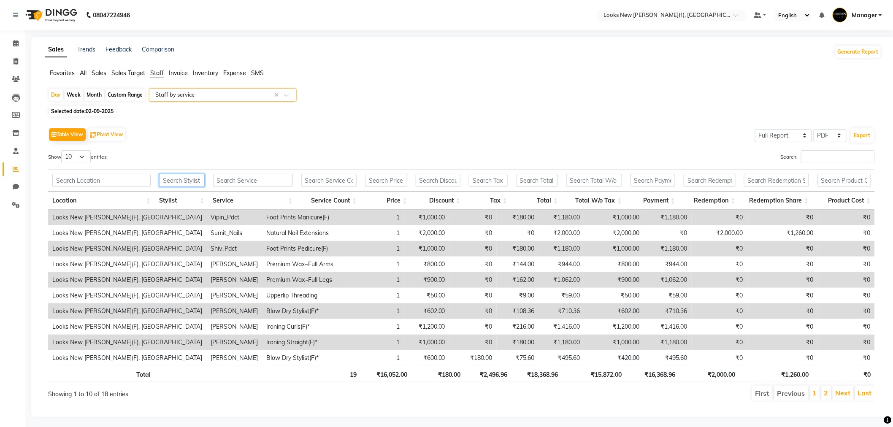
click at [193, 182] on input "text" at bounding box center [181, 180] width 45 height 13
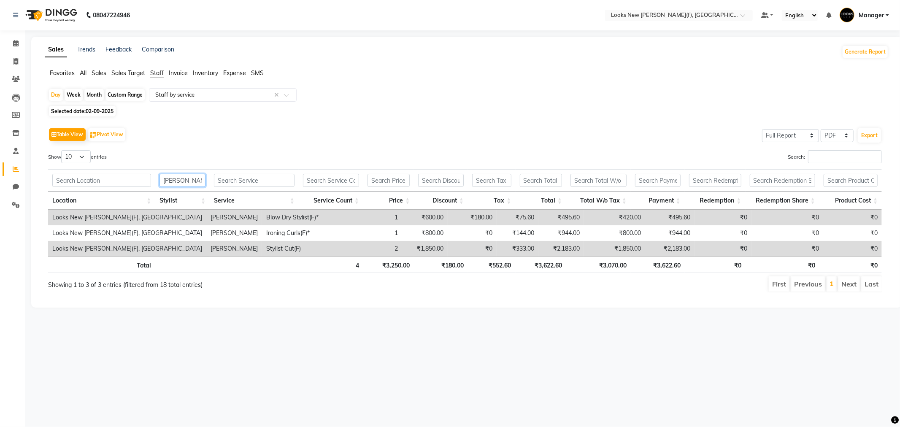
type input "[PERSON_NAME]"
click at [688, 328] on div "08047224946 Select Location × Looks New [PERSON_NAME] Nagar(f), [GEOGRAPHIC_DAT…" at bounding box center [450, 213] width 900 height 427
click at [104, 113] on span "02-09-2025" at bounding box center [100, 111] width 28 height 6
select select "9"
select select "2025"
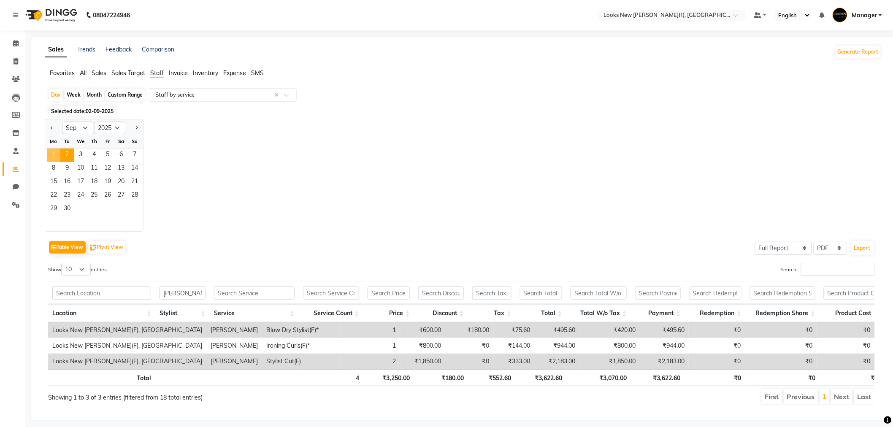
click at [52, 155] on span "1" at bounding box center [54, 156] width 14 height 14
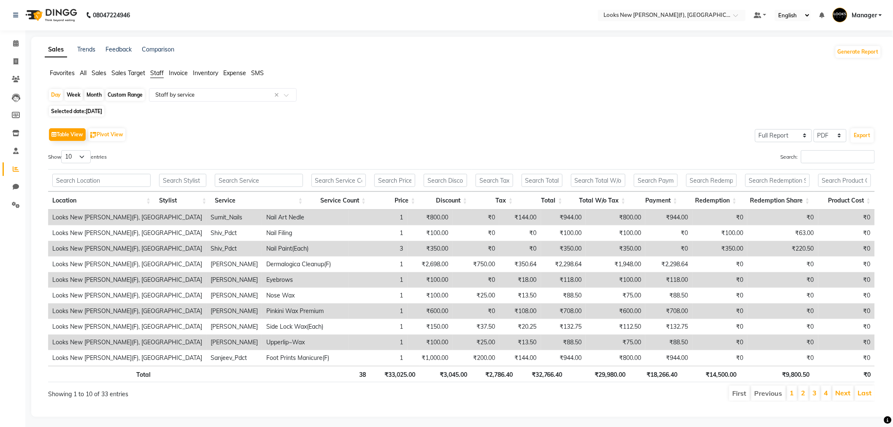
click at [102, 110] on span "[DATE]" at bounding box center [94, 111] width 16 height 6
select select "9"
select select "2025"
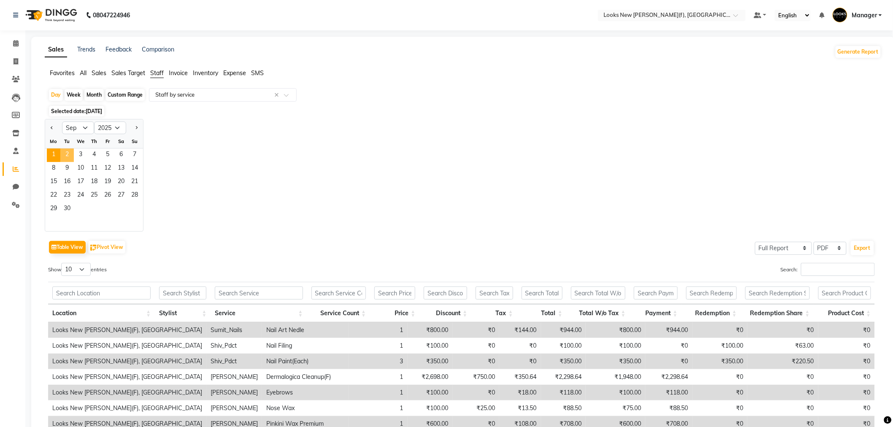
click at [67, 158] on span "2" at bounding box center [67, 156] width 14 height 14
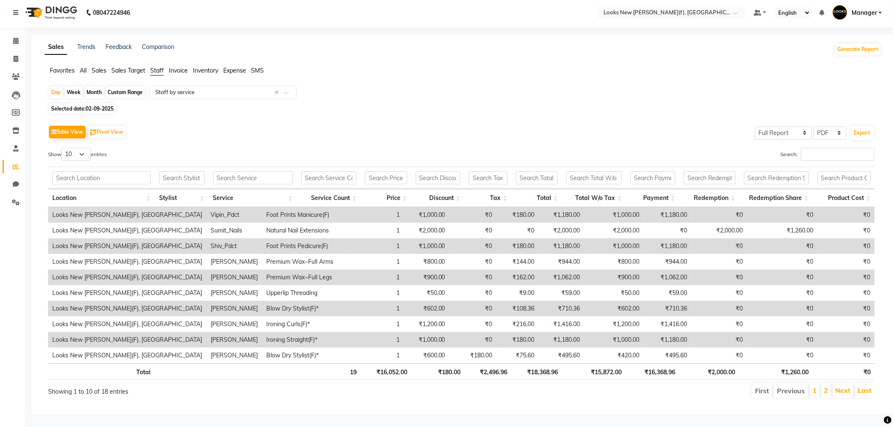
scroll to position [10, 0]
click at [167, 175] on input "text" at bounding box center [181, 177] width 45 height 13
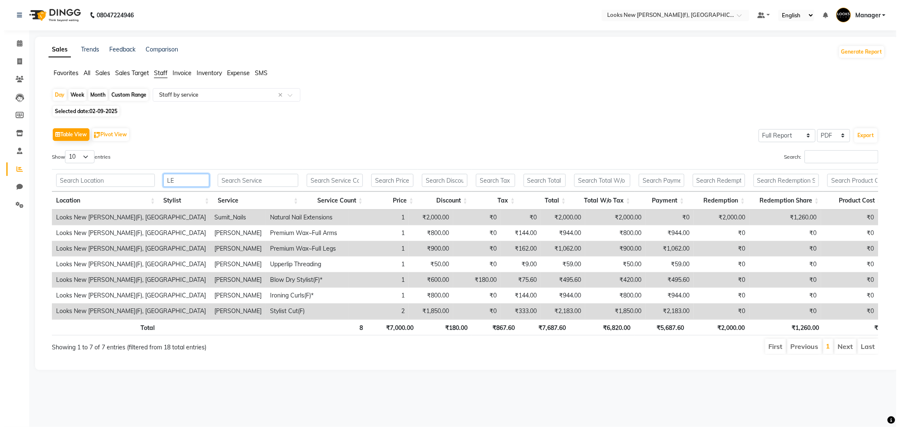
scroll to position [0, 0]
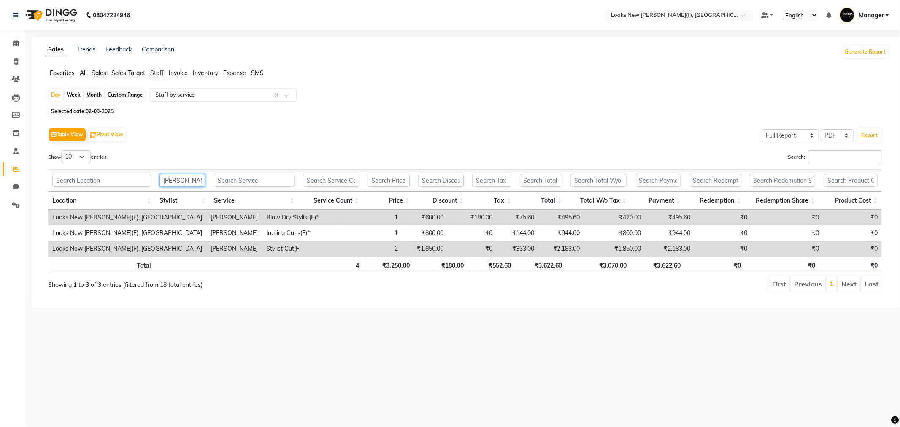
type input "[PERSON_NAME]"
click at [95, 113] on span "02-09-2025" at bounding box center [100, 111] width 28 height 6
select select "9"
select select "2025"
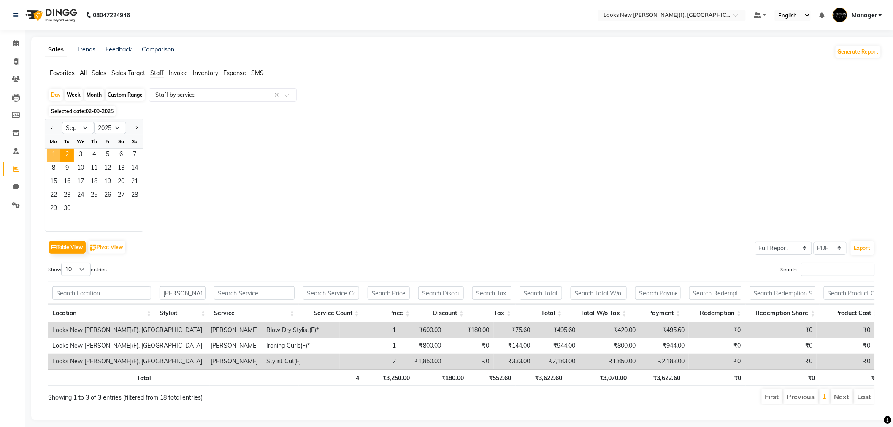
click at [56, 159] on span "1" at bounding box center [54, 156] width 14 height 14
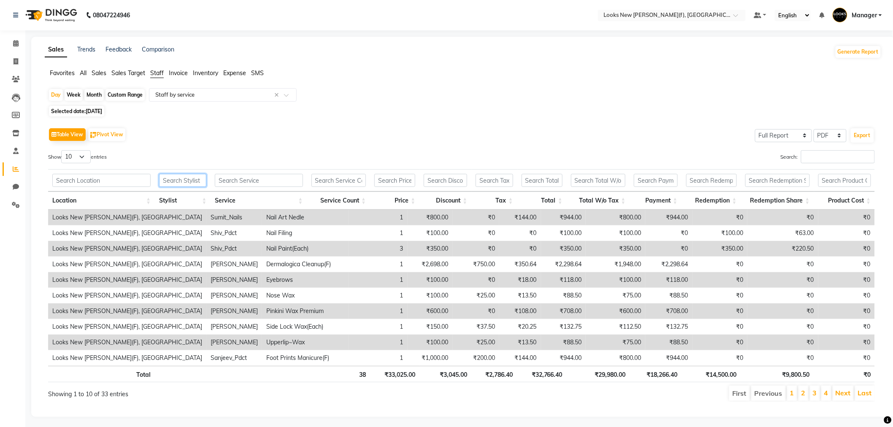
click at [179, 178] on input "text" at bounding box center [182, 180] width 47 height 13
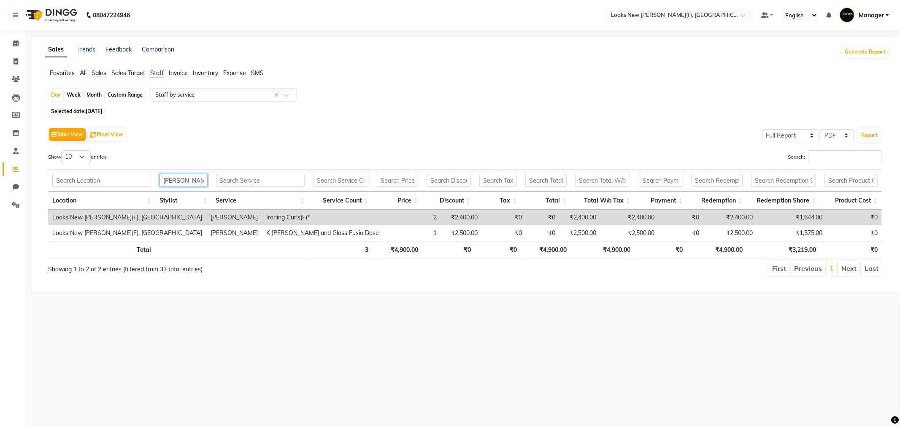
type input "[PERSON_NAME]"
click at [400, 365] on div "08047224946 Select Location × Looks New [PERSON_NAME] Nagar(f), [GEOGRAPHIC_DAT…" at bounding box center [450, 213] width 900 height 427
click at [102, 112] on span "[DATE]" at bounding box center [94, 111] width 16 height 6
select select "9"
select select "2025"
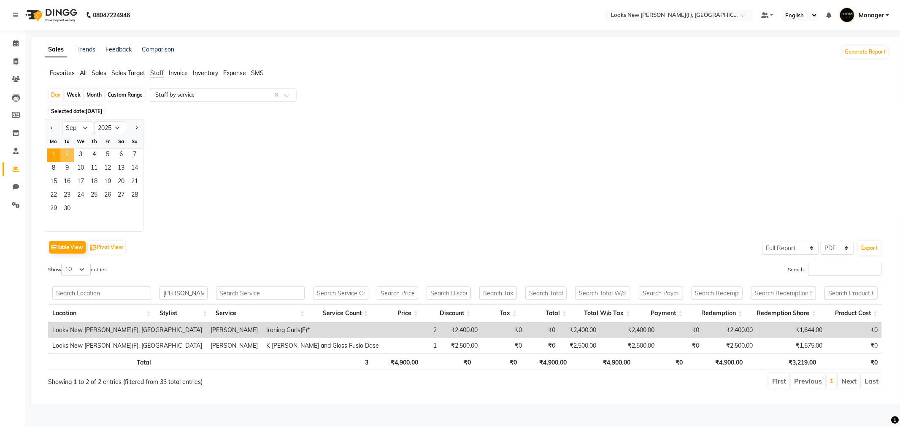
click at [70, 157] on span "2" at bounding box center [67, 156] width 14 height 14
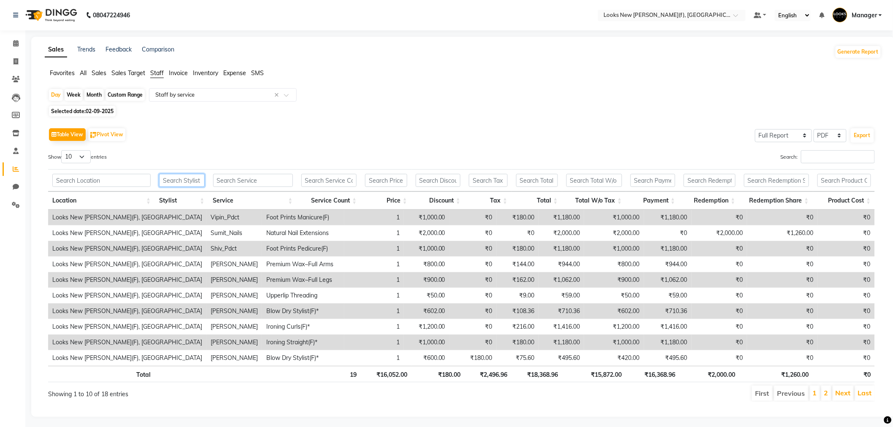
click at [184, 183] on input "text" at bounding box center [181, 180] width 45 height 13
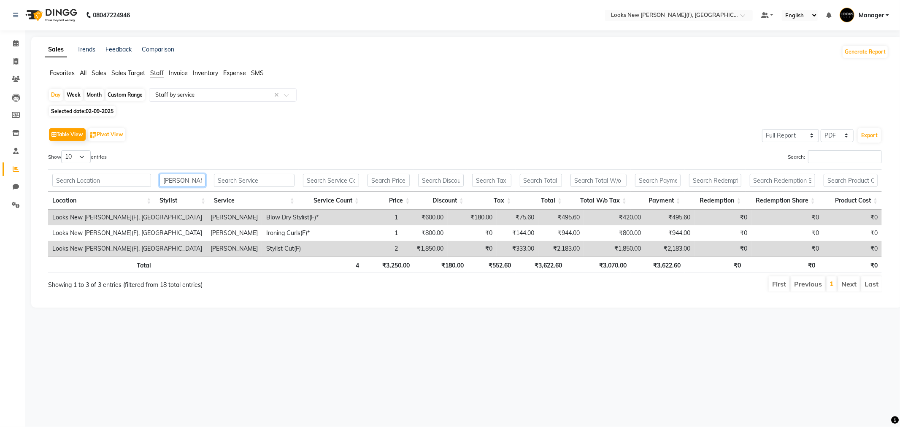
type input "[PERSON_NAME]"
drag, startPoint x: 52, startPoint y: 17, endPoint x: 85, endPoint y: 1, distance: 36.0
click at [52, 17] on img at bounding box center [51, 15] width 58 height 24
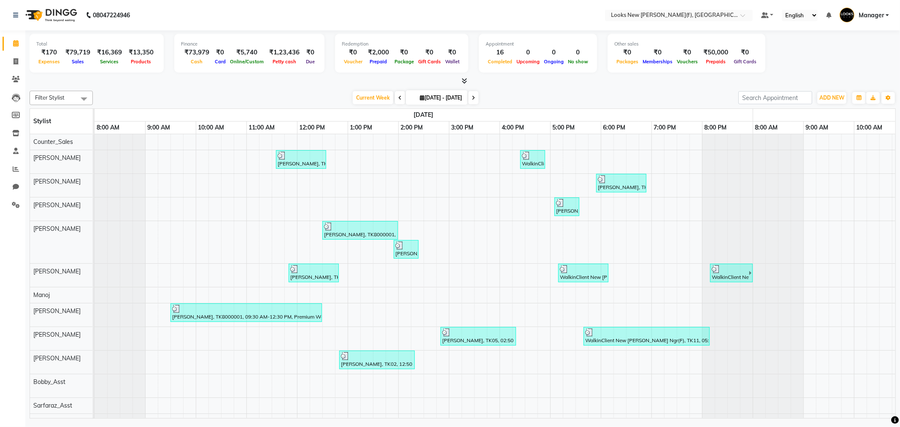
click at [14, 161] on li "Reports" at bounding box center [12, 169] width 25 height 18
click at [10, 169] on span at bounding box center [15, 170] width 15 height 10
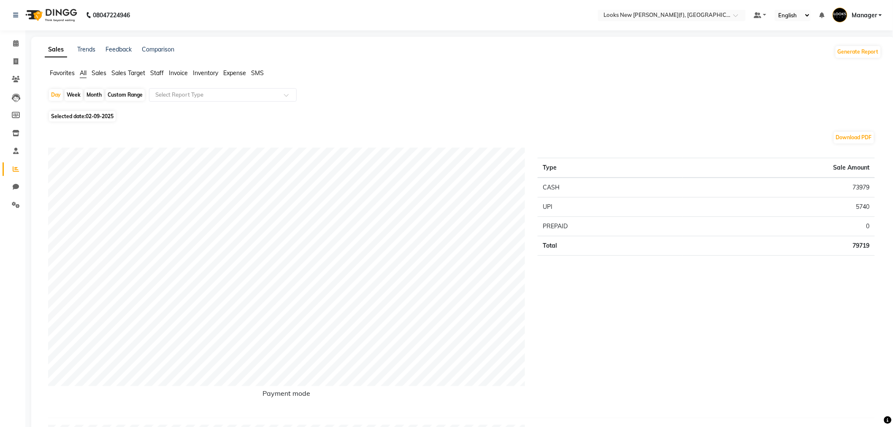
click at [161, 73] on span "Staff" at bounding box center [157, 73] width 14 height 8
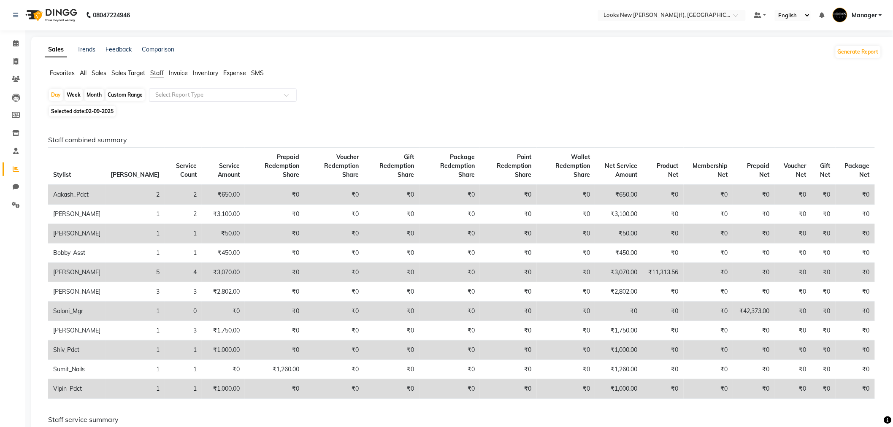
click at [176, 93] on input "text" at bounding box center [215, 95] width 122 height 8
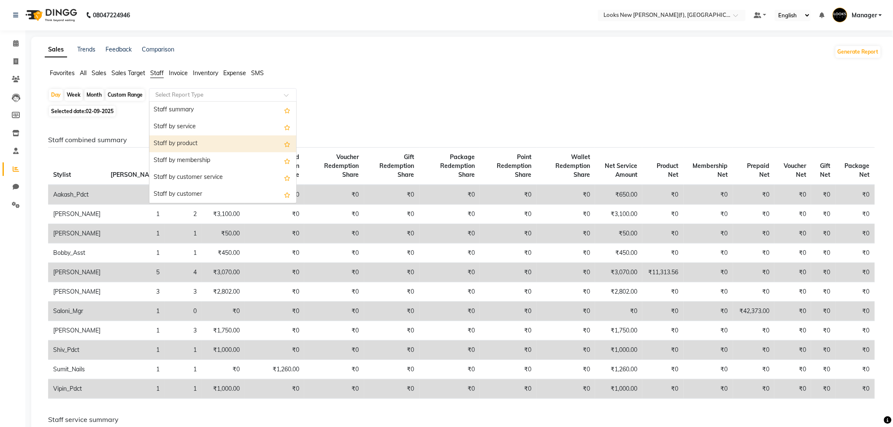
click at [192, 140] on div "Staff by product" at bounding box center [222, 143] width 147 height 17
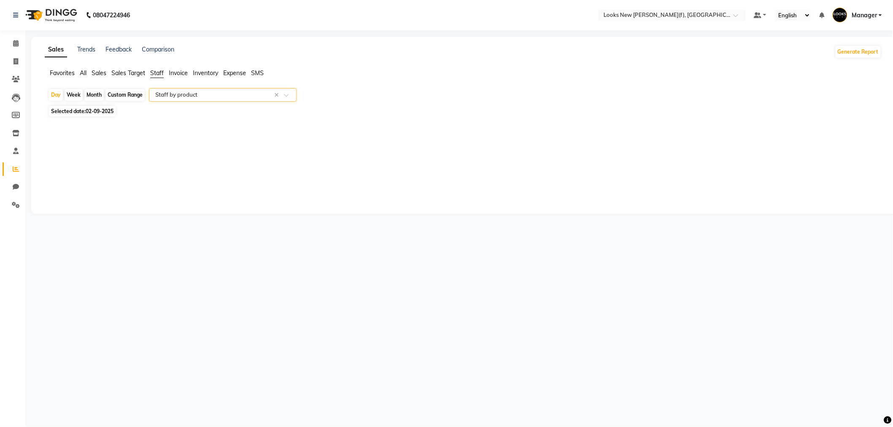
select select "full_report"
select select "pdf"
drag, startPoint x: 59, startPoint y: 16, endPoint x: 89, endPoint y: 3, distance: 31.6
click at [59, 16] on img at bounding box center [51, 15] width 58 height 24
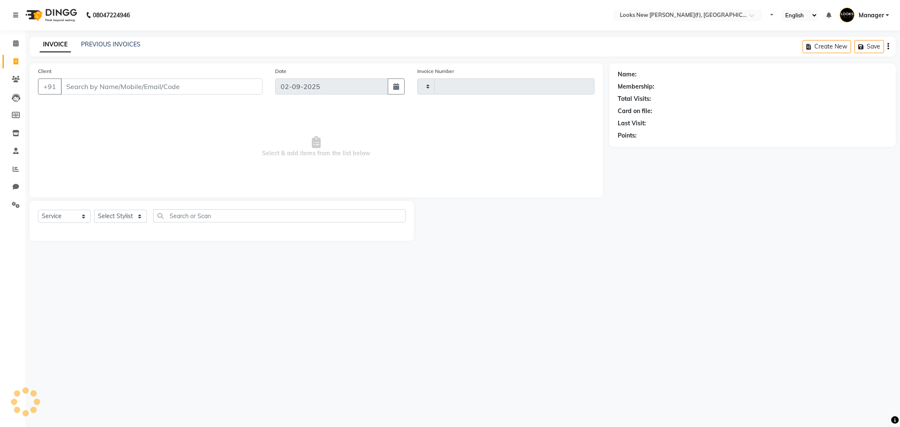
select select "service"
type input "0162"
select select "8659"
click at [62, 18] on img at bounding box center [51, 15] width 58 height 24
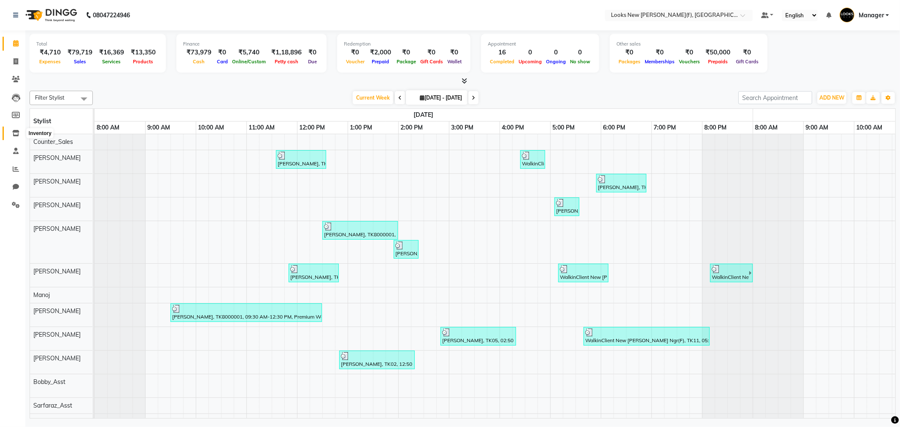
click at [13, 136] on icon at bounding box center [15, 133] width 7 height 6
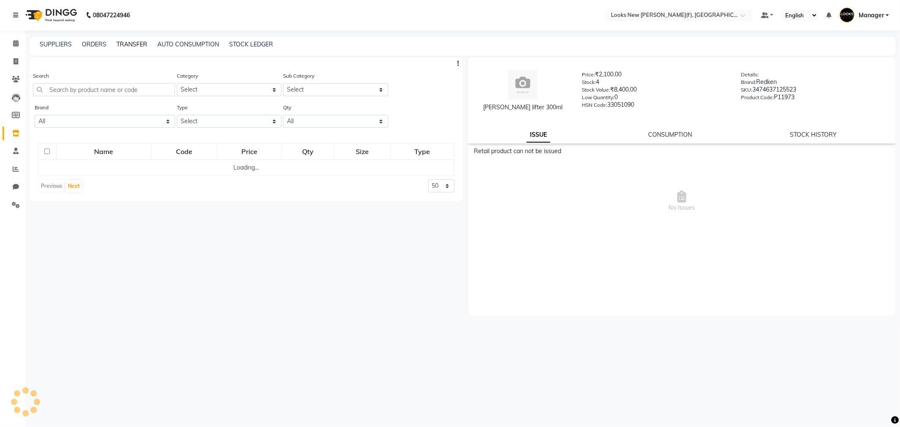
click at [141, 43] on link "TRANSFER" at bounding box center [131, 45] width 31 height 8
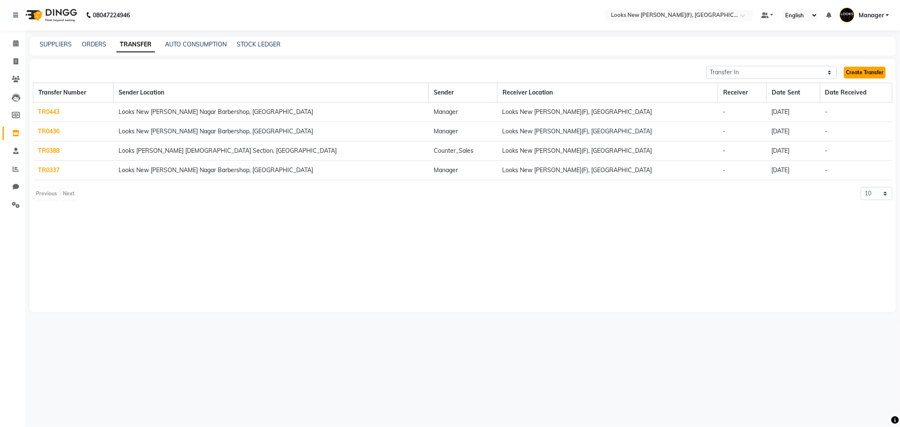
click at [873, 69] on link "Create Transfer" at bounding box center [865, 73] width 42 height 12
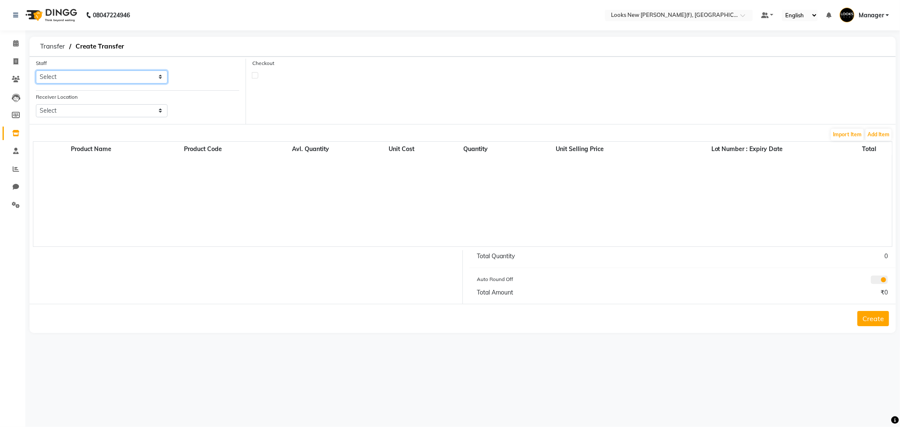
click at [54, 76] on select "Select Aakash_Pdct [PERSON_NAME] [PERSON_NAME] [PERSON_NAME] Counter_Sales [PER…" at bounding box center [102, 76] width 132 height 13
select select "87308"
click at [36, 70] on select "Select Aakash_Pdct [PERSON_NAME] [PERSON_NAME] [PERSON_NAME] Counter_Sales [PER…" at bounding box center [102, 76] width 132 height 13
click at [56, 110] on select "Select Looks [GEOGRAPHIC_DATA][PERSON_NAME] [GEOGRAPHIC_DATA], [GEOGRAPHIC_DATA…" at bounding box center [102, 110] width 132 height 13
select select "2661"
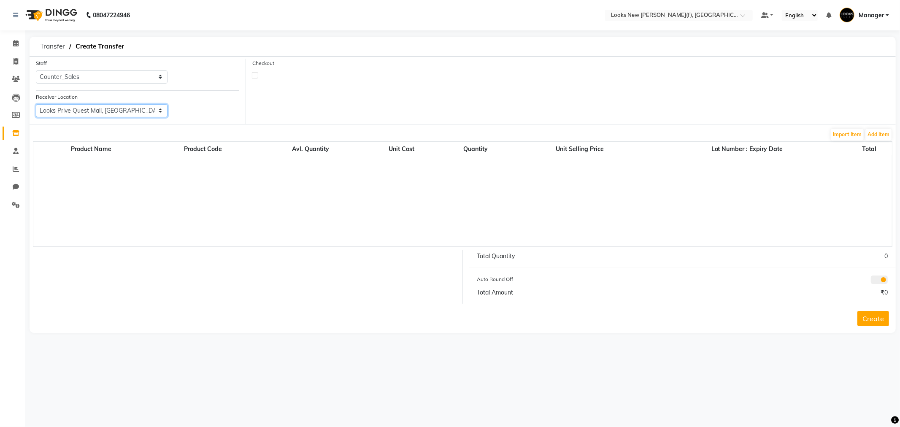
click at [36, 104] on select "Select Looks [GEOGRAPHIC_DATA][PERSON_NAME] [GEOGRAPHIC_DATA], [GEOGRAPHIC_DATA…" at bounding box center [102, 110] width 132 height 13
click at [150, 116] on select "Select Looks [GEOGRAPHIC_DATA][PERSON_NAME] [GEOGRAPHIC_DATA], [GEOGRAPHIC_DATA…" at bounding box center [102, 110] width 132 height 13
click at [98, 114] on select "Select Looks [GEOGRAPHIC_DATA][PERSON_NAME] [GEOGRAPHIC_DATA], [GEOGRAPHIC_DATA…" at bounding box center [102, 110] width 132 height 13
drag, startPoint x: 103, startPoint y: 352, endPoint x: 104, endPoint y: 346, distance: 6.6
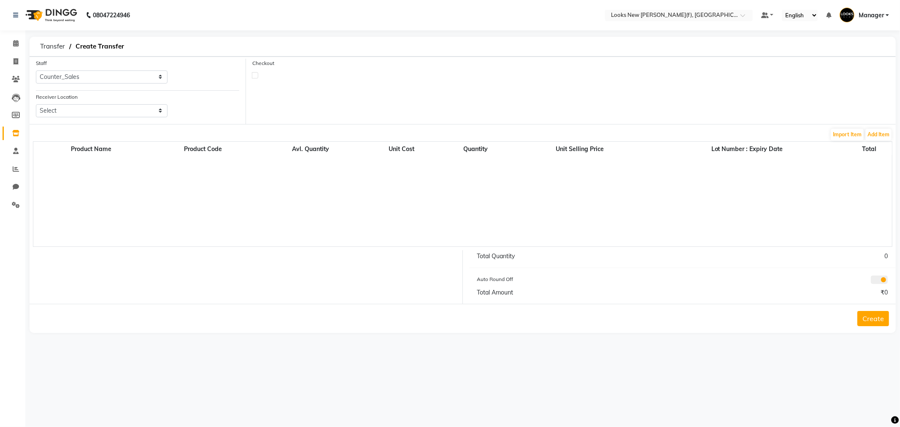
click at [103, 352] on div "08047224946 Select Location × Looks New Rajinder Nagar(f), Delhi Default Panel …" at bounding box center [450, 213] width 900 height 427
click at [113, 102] on div "Receiver Location Select Looks New Rajinder Nagar Barbershop, Delhi Looks Prive…" at bounding box center [102, 104] width 132 height 25
click at [116, 113] on select "Select Looks [GEOGRAPHIC_DATA][PERSON_NAME] [GEOGRAPHIC_DATA], [GEOGRAPHIC_DATA…" at bounding box center [102, 110] width 132 height 13
click at [36, 104] on select "Select Looks [GEOGRAPHIC_DATA][PERSON_NAME] [GEOGRAPHIC_DATA], [GEOGRAPHIC_DATA…" at bounding box center [102, 110] width 132 height 13
drag, startPoint x: 143, startPoint y: 106, endPoint x: 145, endPoint y: 111, distance: 5.3
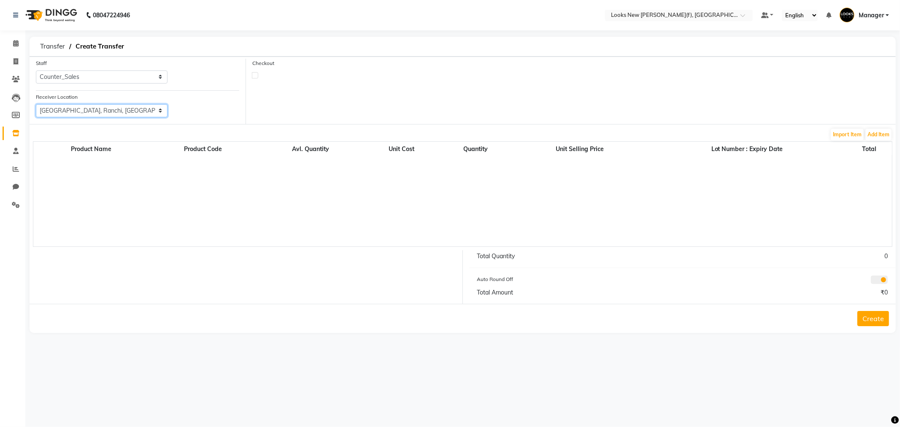
click at [143, 106] on select "Select Looks [GEOGRAPHIC_DATA][PERSON_NAME] [GEOGRAPHIC_DATA], [GEOGRAPHIC_DATA…" at bounding box center [102, 110] width 132 height 13
select select "3347"
click at [36, 104] on select "Select Looks [GEOGRAPHIC_DATA][PERSON_NAME] [GEOGRAPHIC_DATA], [GEOGRAPHIC_DATA…" at bounding box center [102, 110] width 132 height 13
click at [875, 132] on button "Add Item" at bounding box center [878, 135] width 26 height 12
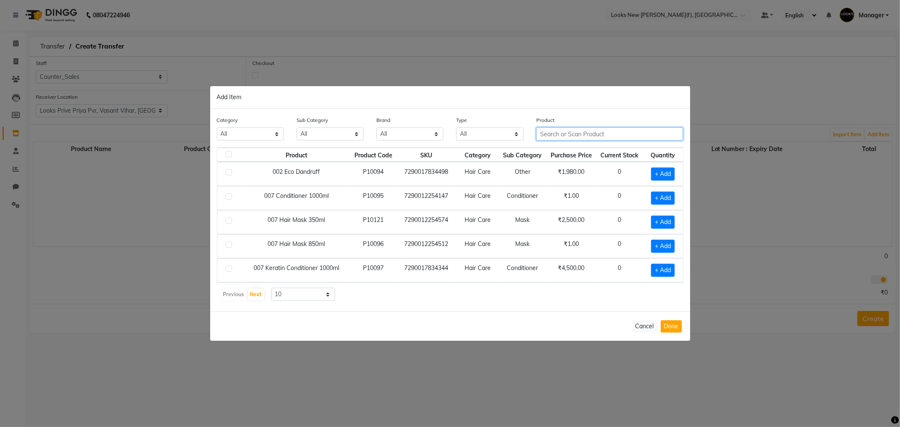
click at [580, 138] on input "text" at bounding box center [609, 133] width 147 height 13
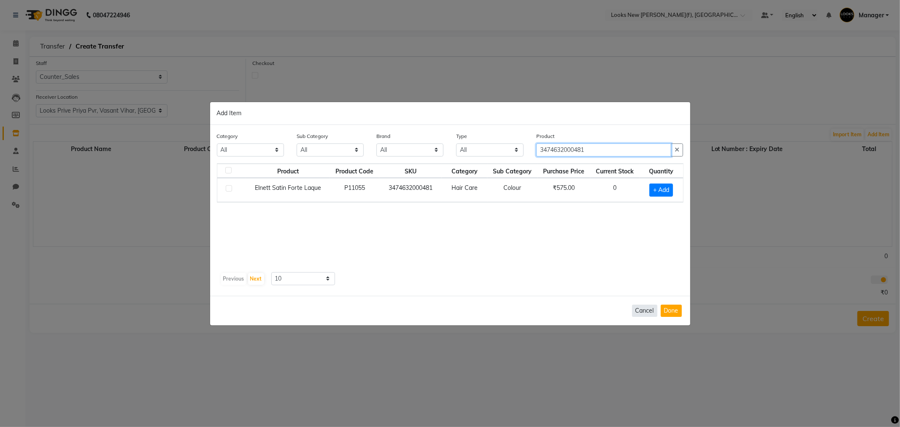
type input "3474632000481"
click at [648, 313] on button "Cancel" at bounding box center [644, 311] width 25 height 12
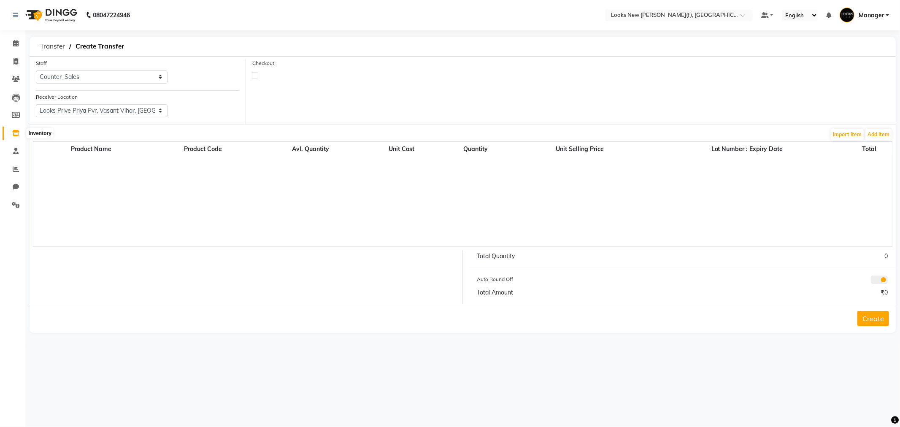
click at [16, 130] on icon at bounding box center [15, 133] width 7 height 6
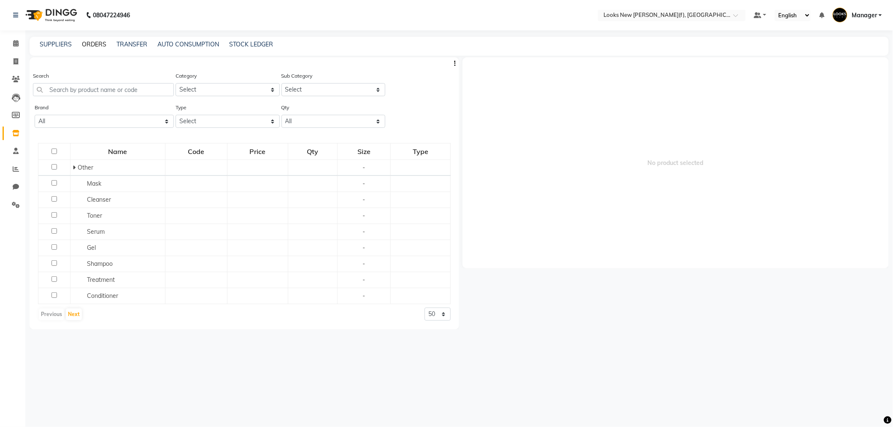
click at [83, 44] on link "ORDERS" at bounding box center [94, 45] width 24 height 8
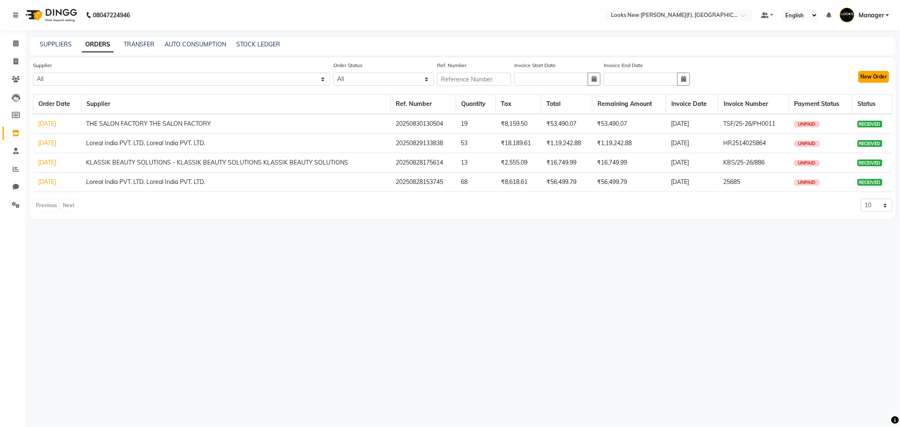
click at [878, 79] on button "New Order" at bounding box center [873, 77] width 31 height 12
select select "true"
select select "4260"
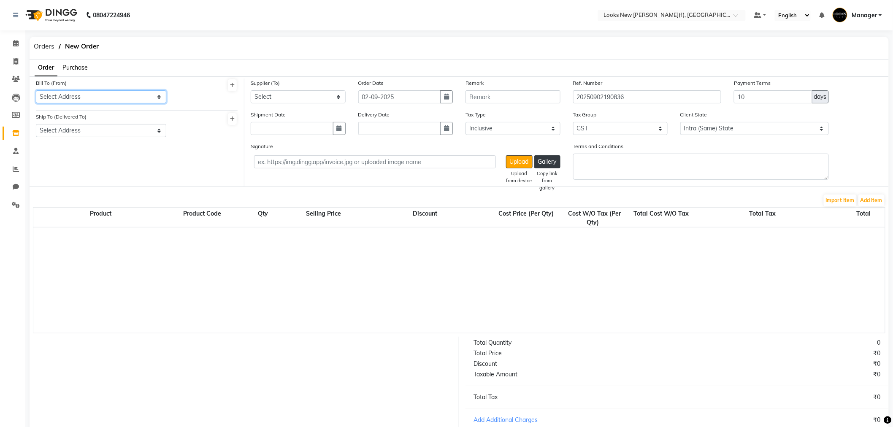
click at [103, 102] on select "Select Address Looks Salon Rajinder (F)" at bounding box center [101, 96] width 130 height 13
select select "1687"
click at [36, 90] on select "Select Address Looks Salon Rajinder (F)" at bounding box center [101, 96] width 130 height 13
click at [103, 135] on select "Select Address Looks Salon Rajinder (F)" at bounding box center [101, 130] width 130 height 13
select select "1688"
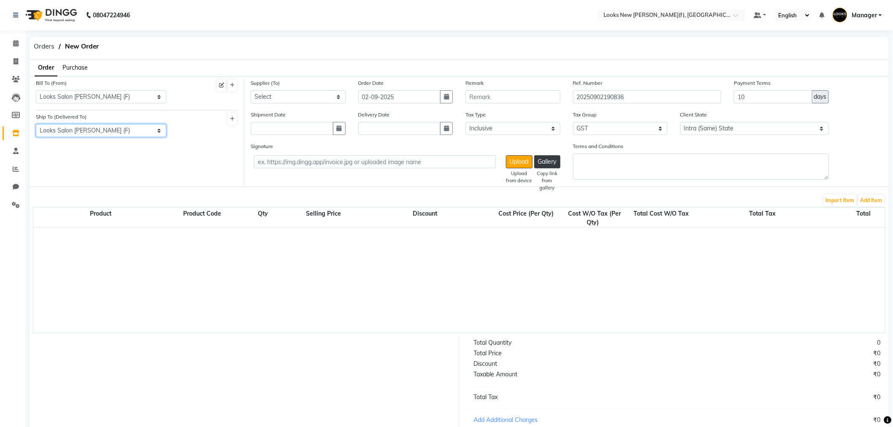
click at [36, 124] on select "Select Address Looks Salon Rajinder (F)" at bounding box center [101, 130] width 130 height 13
click at [285, 95] on select "Select Loreal India PVT. LTD. Loreal India PVT. LTD. KLASSIK BEAUTY SOLUTIONS -…" at bounding box center [298, 96] width 95 height 13
select select "5743"
click at [251, 90] on select "Select Loreal India PVT. LTD. Loreal India PVT. LTD. KLASSIK BEAUTY SOLUTIONS -…" at bounding box center [298, 96] width 95 height 13
drag, startPoint x: 446, startPoint y: 130, endPoint x: 441, endPoint y: 127, distance: 5.1
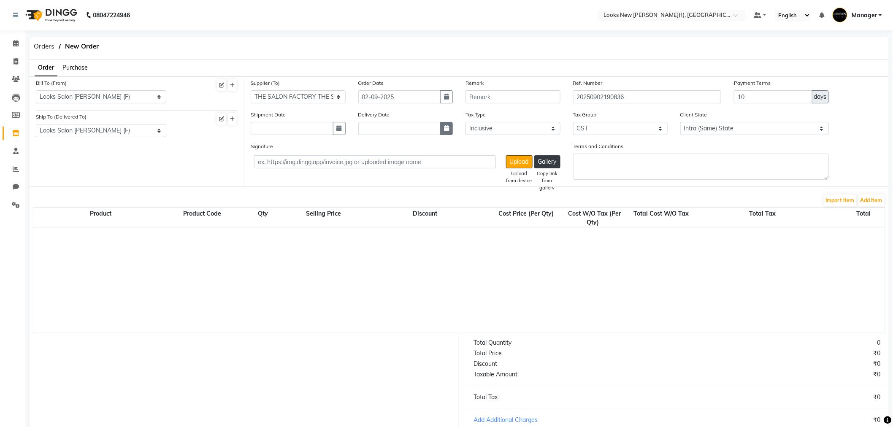
click at [446, 130] on icon "button" at bounding box center [446, 128] width 5 height 6
select select "9"
select select "2025"
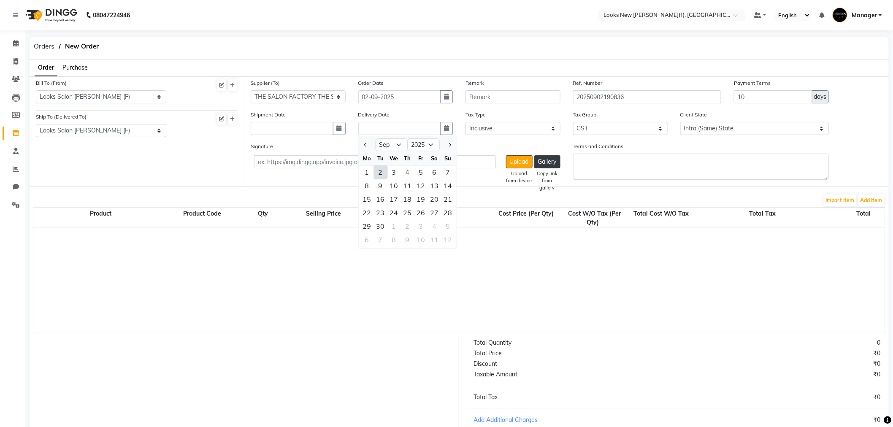
click at [379, 171] on div "2" at bounding box center [381, 173] width 14 height 14
type input "02-09-2025"
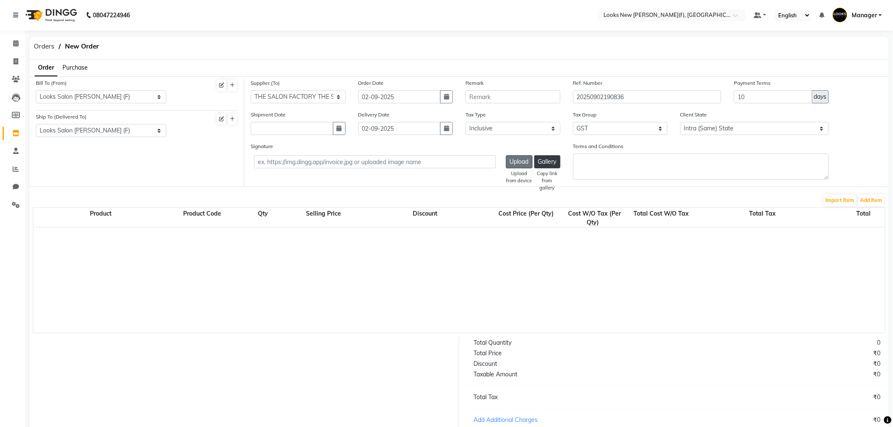
click at [522, 163] on button "Upload" at bounding box center [519, 161] width 27 height 13
click at [873, 198] on button "Add Item" at bounding box center [871, 201] width 26 height 12
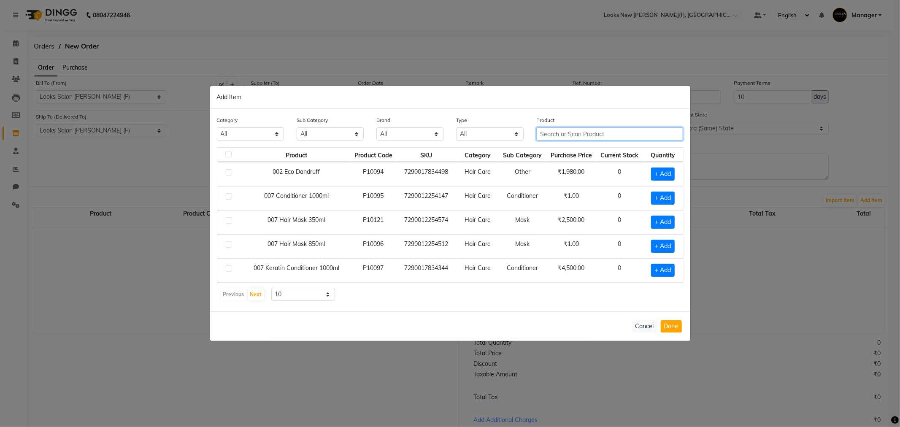
click at [566, 131] on input "text" at bounding box center [609, 133] width 147 height 13
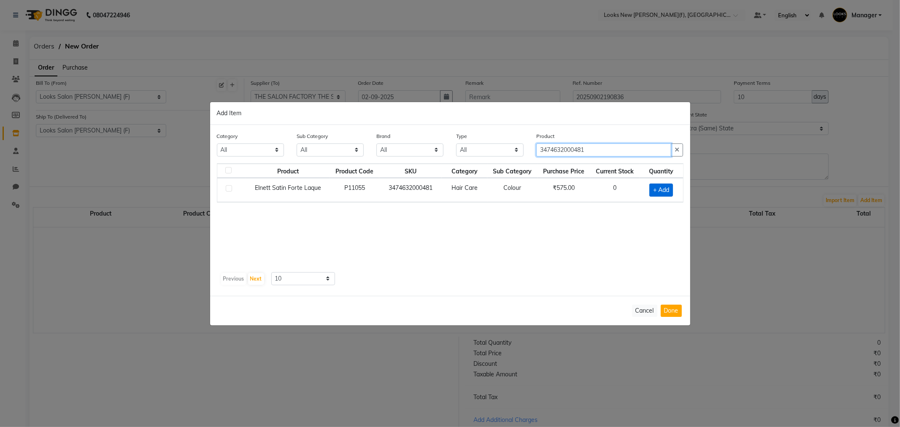
type input "3474632000481"
click at [668, 192] on span "+ Add" at bounding box center [661, 190] width 24 height 13
checkbox input "true"
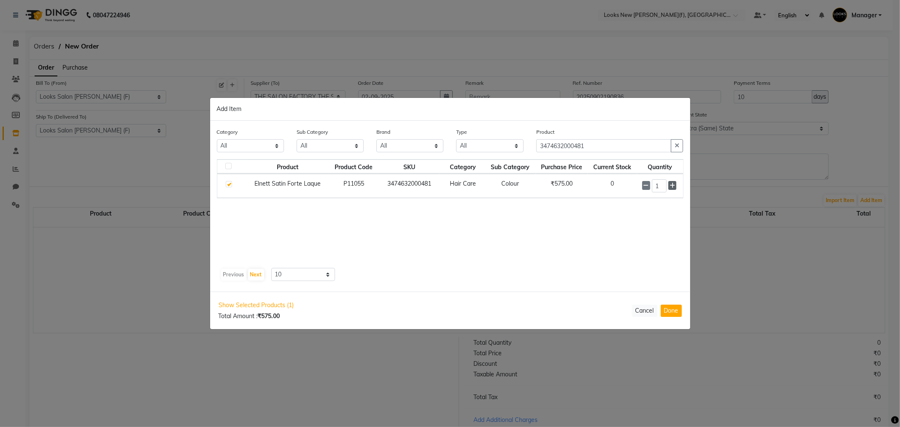
click at [672, 187] on icon at bounding box center [672, 186] width 5 height 6
click at [671, 187] on icon at bounding box center [672, 186] width 5 height 6
type input "5"
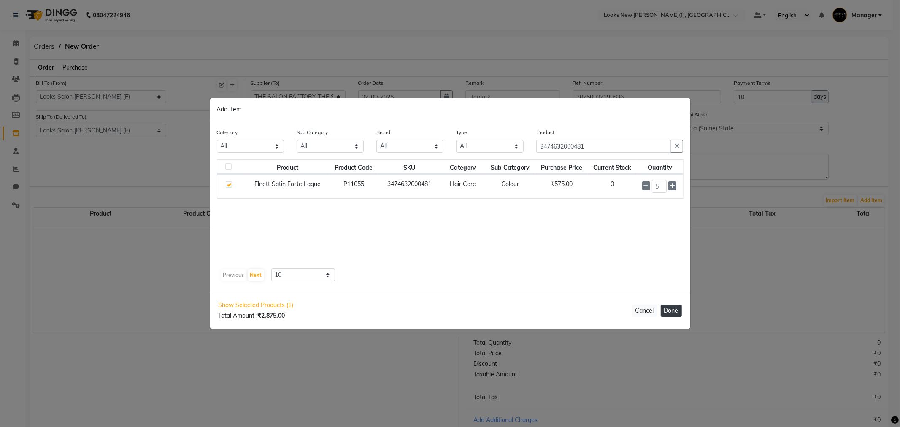
click at [672, 314] on button "Done" at bounding box center [671, 311] width 21 height 12
select select "4263"
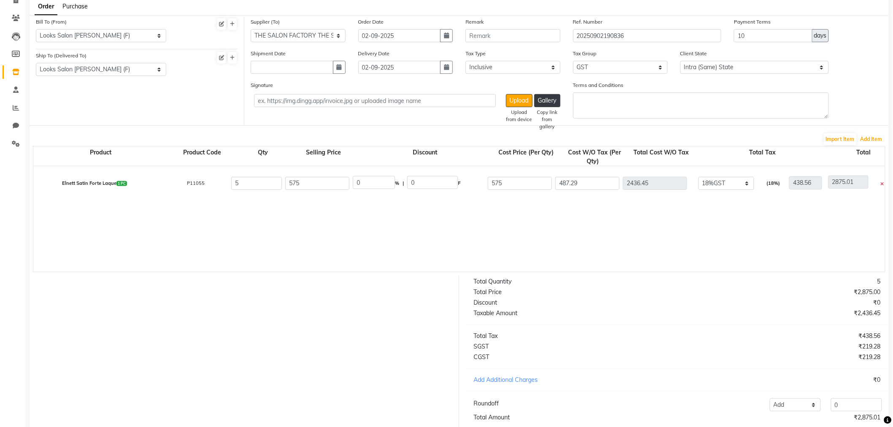
scroll to position [121, 0]
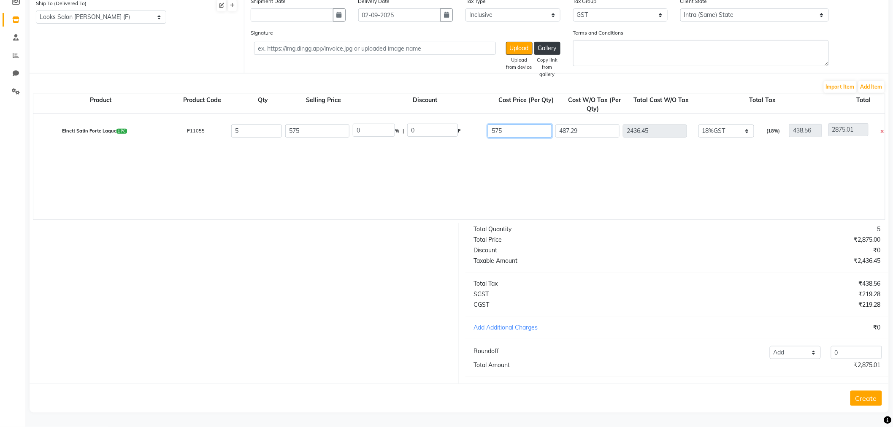
drag, startPoint x: 530, startPoint y: 125, endPoint x: 508, endPoint y: 129, distance: 21.9
click at [511, 129] on input "575" at bounding box center [520, 130] width 64 height 13
drag, startPoint x: 445, startPoint y: 133, endPoint x: 490, endPoint y: 132, distance: 45.2
drag, startPoint x: 536, startPoint y: 122, endPoint x: 466, endPoint y: 136, distance: 71.9
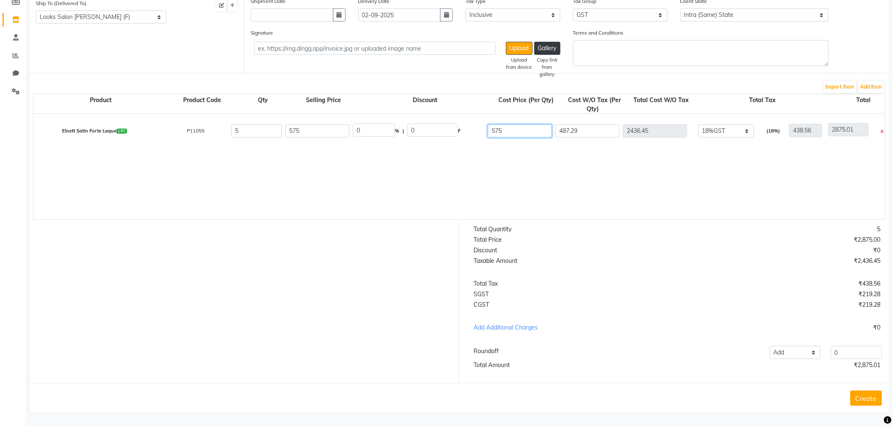
type input "950"
type input "805.08"
type input "4025.4"
type input "724.57"
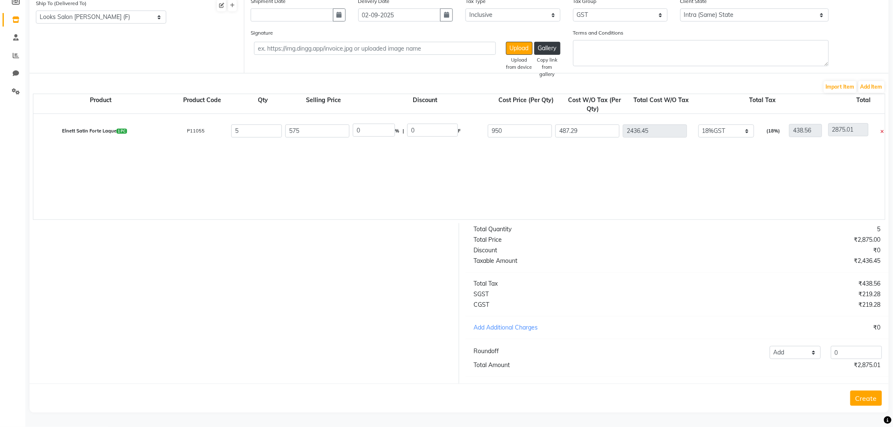
type input "4749.97"
click at [868, 394] on button "Create" at bounding box center [866, 398] width 32 height 15
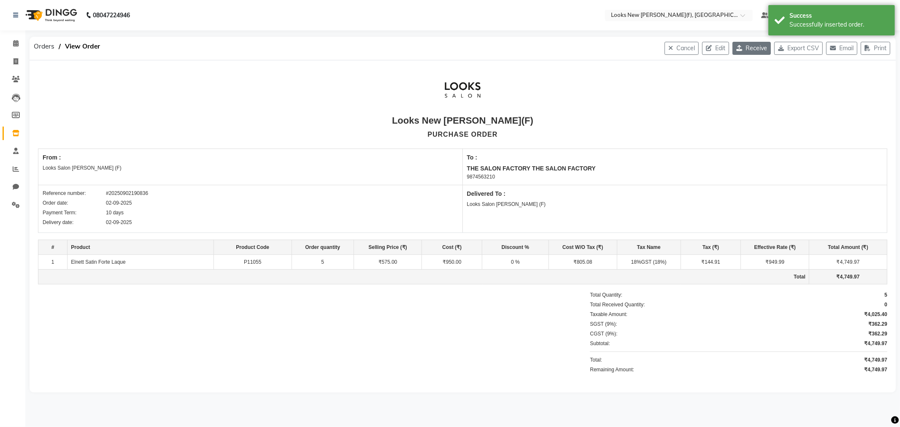
click at [754, 51] on button "Receive" at bounding box center [752, 48] width 38 height 13
select select "1687"
select select "1688"
select select "5743"
select select "true"
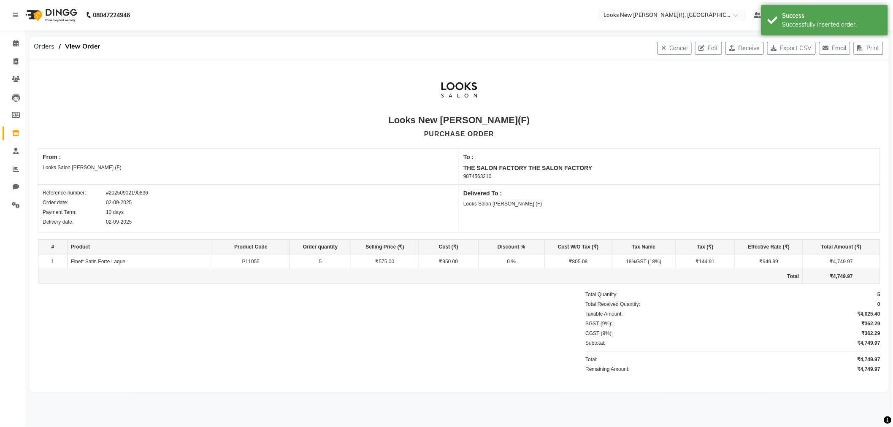
select select "4263"
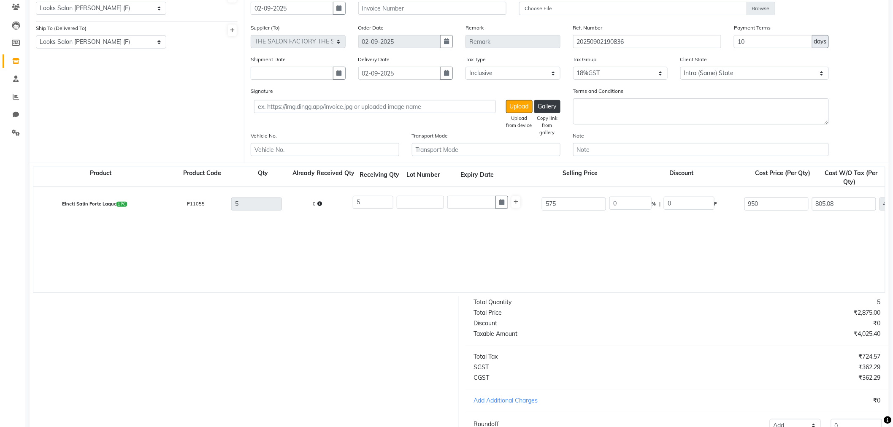
scroll to position [153, 0]
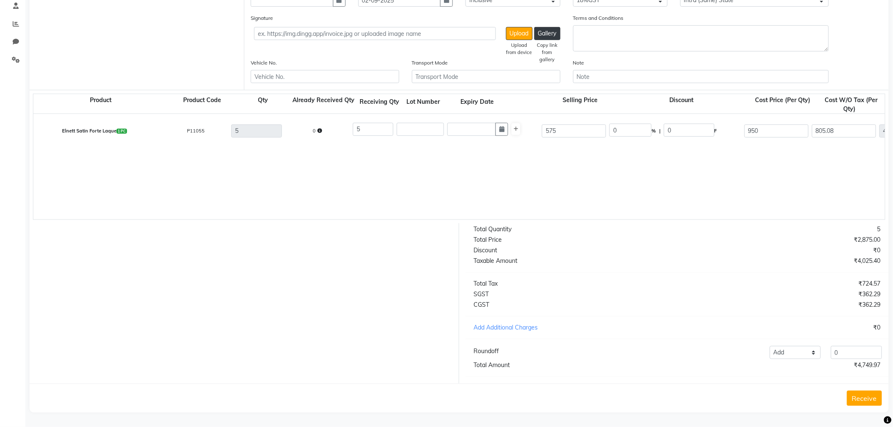
click at [864, 403] on button "Receive" at bounding box center [864, 398] width 35 height 15
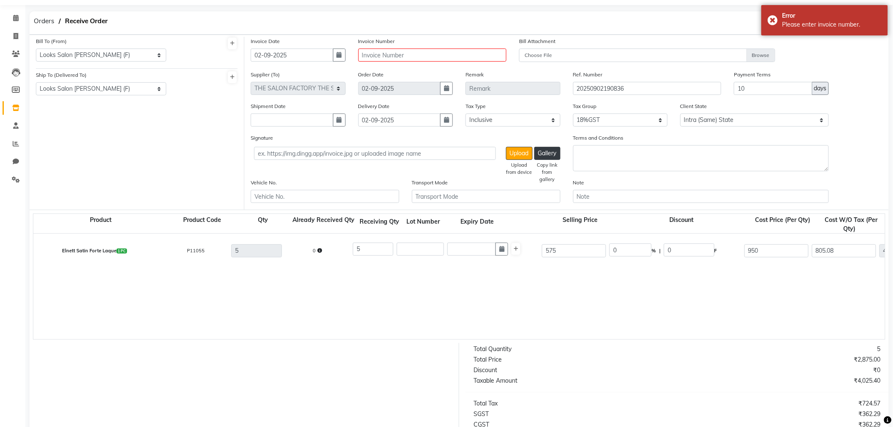
scroll to position [13, 0]
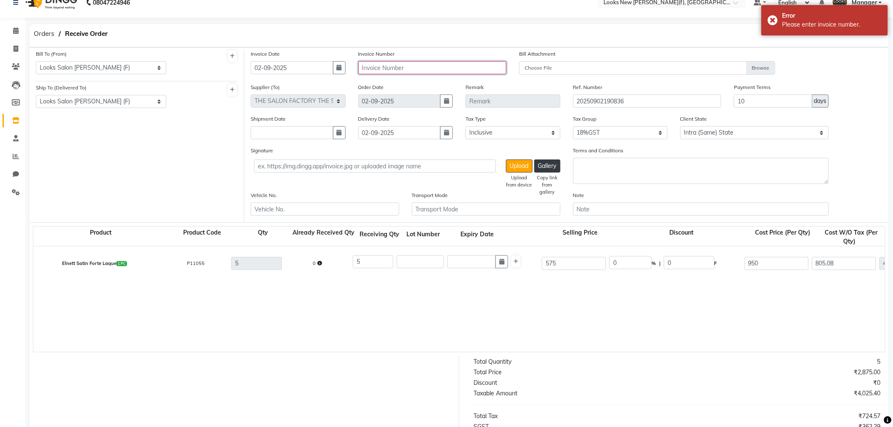
click at [411, 69] on input "text" at bounding box center [432, 67] width 149 height 13
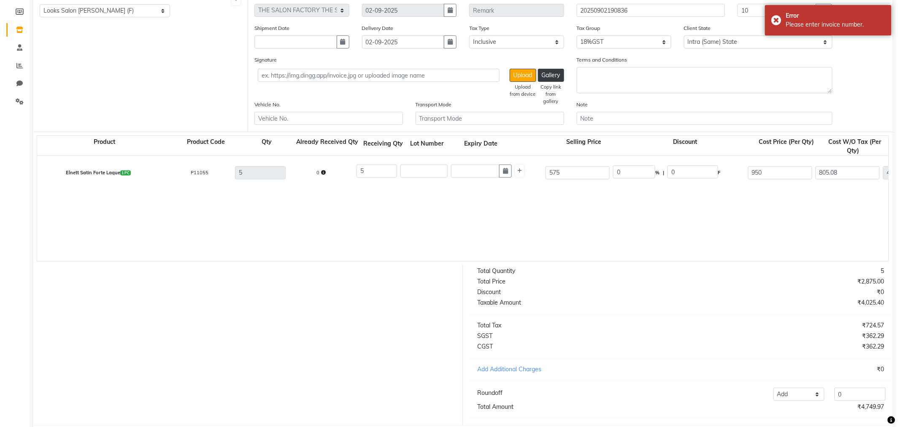
scroll to position [153, 0]
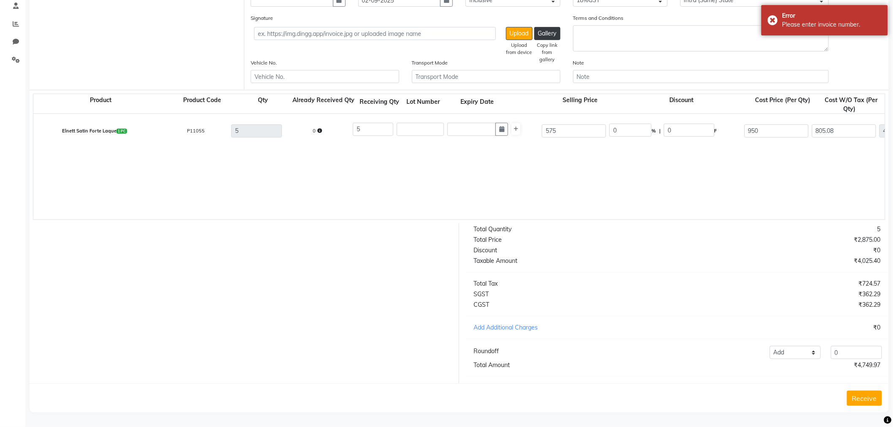
type input "1234"
click at [864, 395] on button "Receive" at bounding box center [864, 398] width 35 height 15
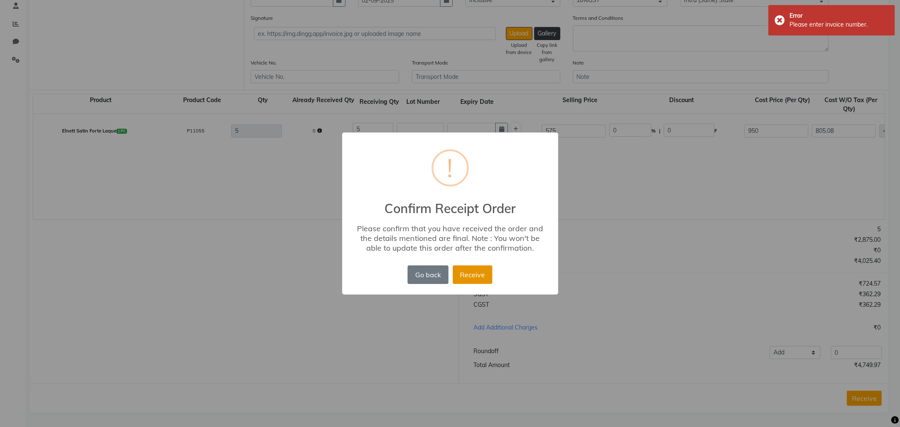
click at [456, 276] on button "Receive" at bounding box center [473, 274] width 40 height 19
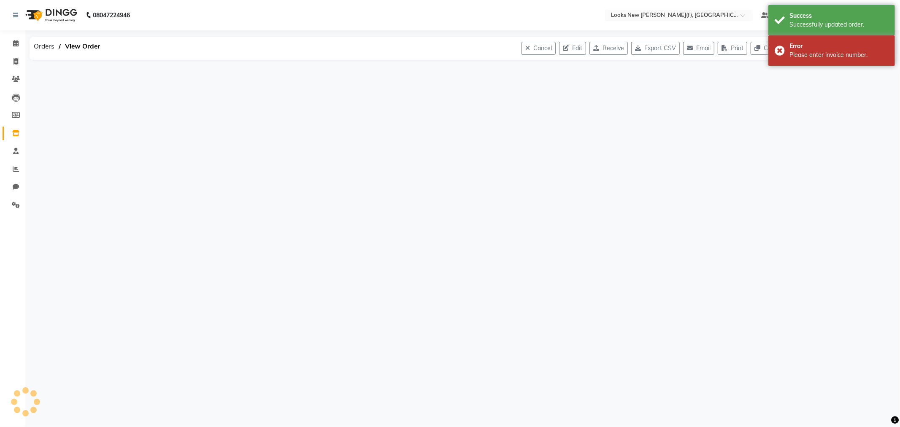
scroll to position [0, 0]
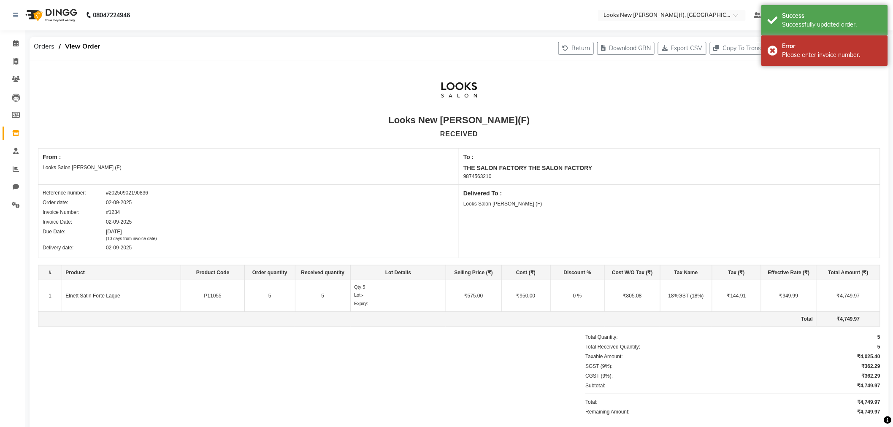
drag, startPoint x: 14, startPoint y: 139, endPoint x: 15, endPoint y: 133, distance: 6.5
click at [14, 139] on link "Inventory" at bounding box center [13, 134] width 20 height 14
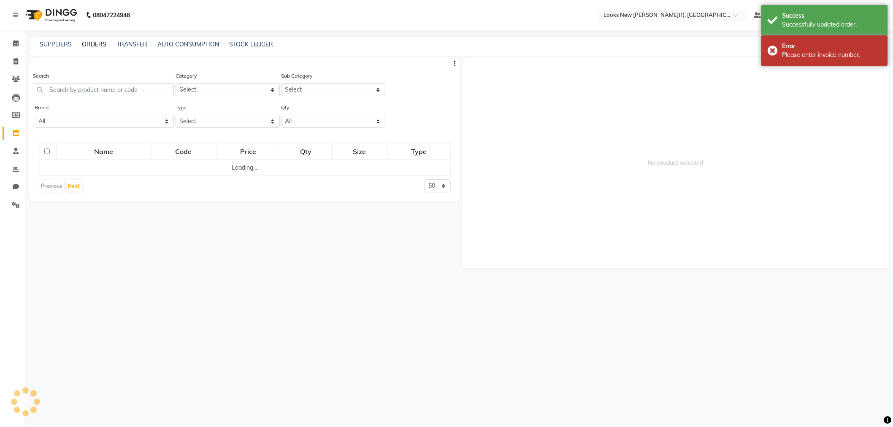
click at [90, 44] on link "ORDERS" at bounding box center [94, 45] width 24 height 8
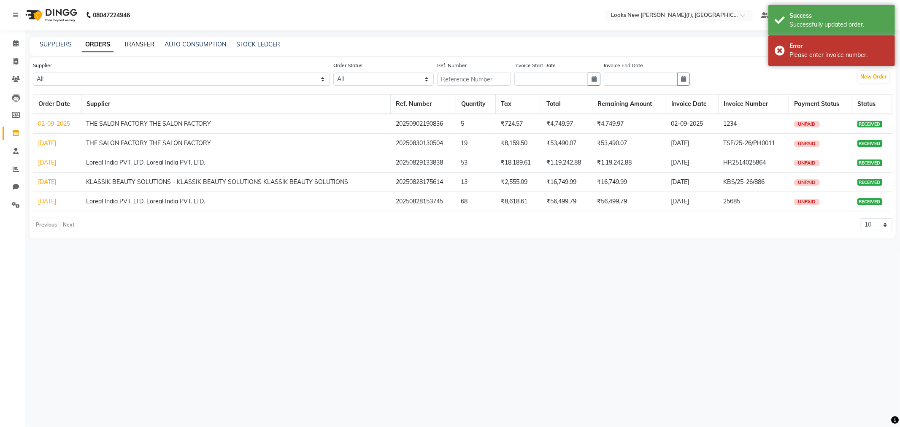
drag, startPoint x: 135, startPoint y: 41, endPoint x: 135, endPoint y: 53, distance: 12.2
click at [136, 41] on link "TRANSFER" at bounding box center [139, 45] width 31 height 8
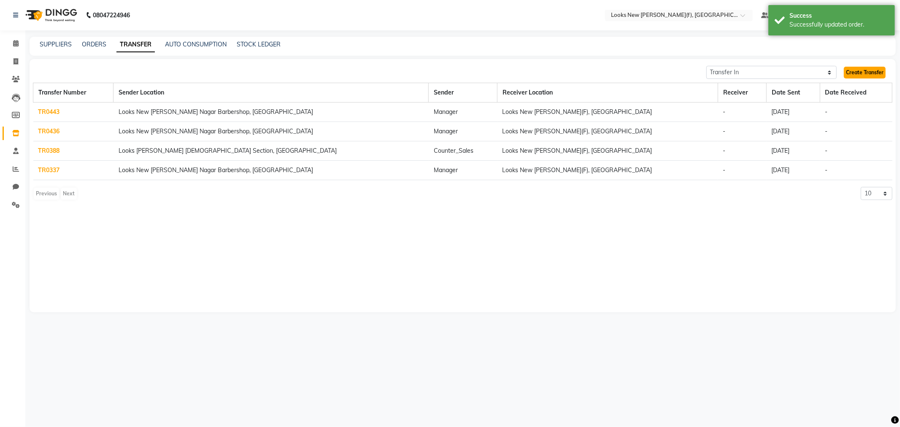
click at [861, 73] on link "Create Transfer" at bounding box center [865, 73] width 42 height 12
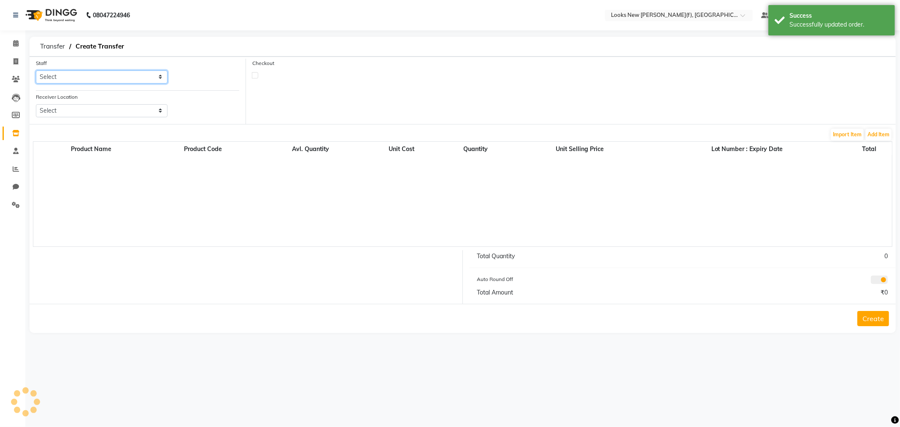
click at [70, 74] on select "Select Aakash_Pdct [PERSON_NAME] [PERSON_NAME] [PERSON_NAME] Counter_Sales [PER…" at bounding box center [102, 76] width 132 height 13
select select "87308"
click at [36, 70] on select "Select Aakash_Pdct [PERSON_NAME] [PERSON_NAME] [PERSON_NAME] Counter_Sales [PER…" at bounding box center [102, 76] width 132 height 13
click at [70, 111] on select "Select Looks [GEOGRAPHIC_DATA][PERSON_NAME] [GEOGRAPHIC_DATA], [GEOGRAPHIC_DATA…" at bounding box center [102, 110] width 132 height 13
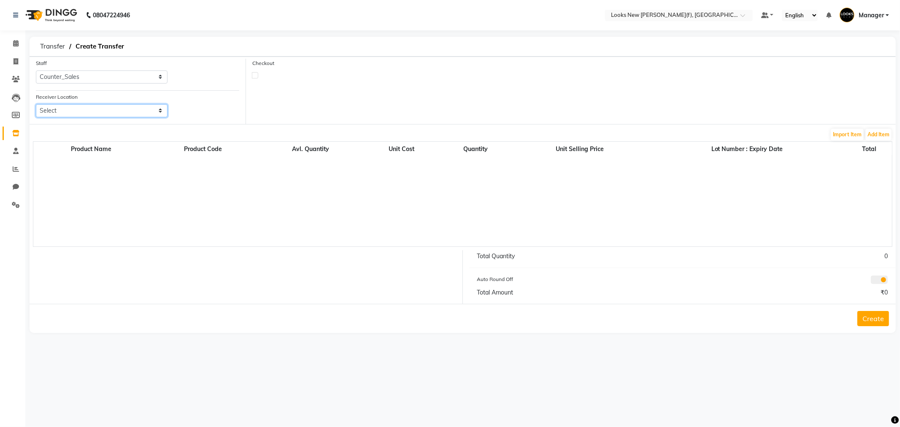
select select "3347"
click at [36, 104] on select "Select Looks [GEOGRAPHIC_DATA][PERSON_NAME] [GEOGRAPHIC_DATA], [GEOGRAPHIC_DATA…" at bounding box center [102, 110] width 132 height 13
click at [125, 112] on select "Select Looks [GEOGRAPHIC_DATA][PERSON_NAME] [GEOGRAPHIC_DATA], [GEOGRAPHIC_DATA…" at bounding box center [102, 110] width 132 height 13
click at [235, 219] on div "Product Name Product Code Avl. Quantity Unit Cost Quantity Unit Selling Price L…" at bounding box center [463, 193] width 860 height 105
click at [152, 113] on select "Select Looks [GEOGRAPHIC_DATA][PERSON_NAME] [GEOGRAPHIC_DATA], [GEOGRAPHIC_DATA…" at bounding box center [102, 110] width 132 height 13
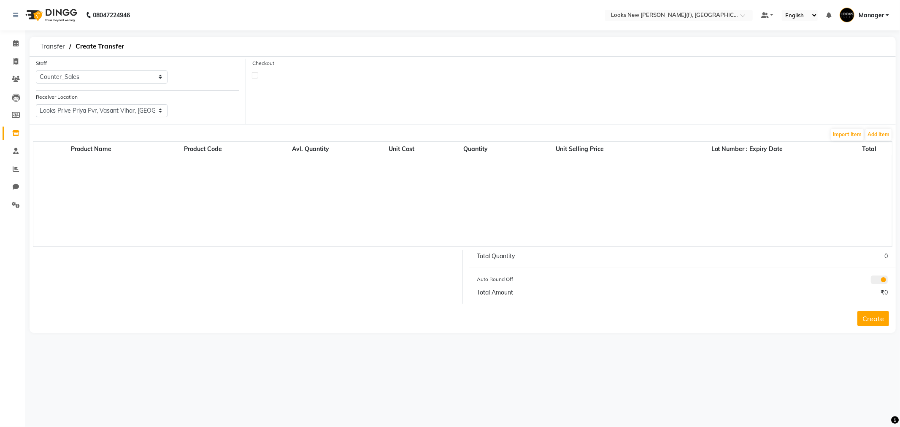
click at [308, 289] on div at bounding box center [243, 277] width 440 height 54
click at [877, 133] on button "Add Item" at bounding box center [878, 135] width 26 height 12
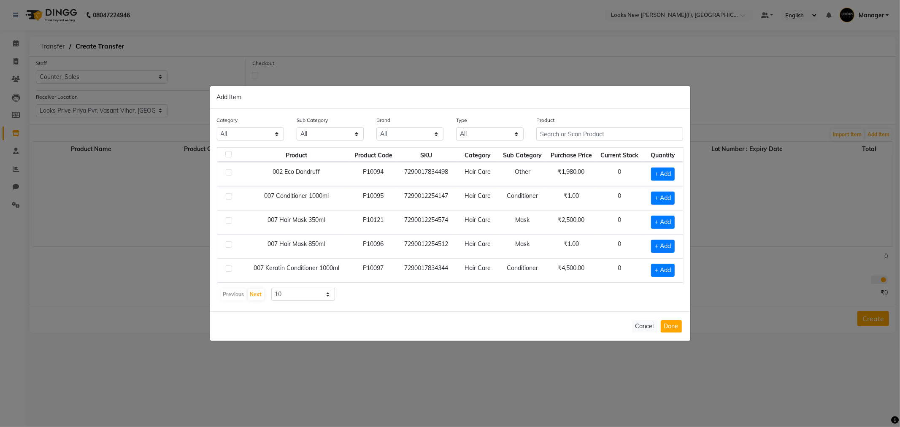
click at [560, 126] on div "Product" at bounding box center [609, 128] width 147 height 25
click at [555, 126] on div "Product" at bounding box center [609, 128] width 147 height 25
click at [566, 130] on input "text" at bounding box center [609, 133] width 147 height 13
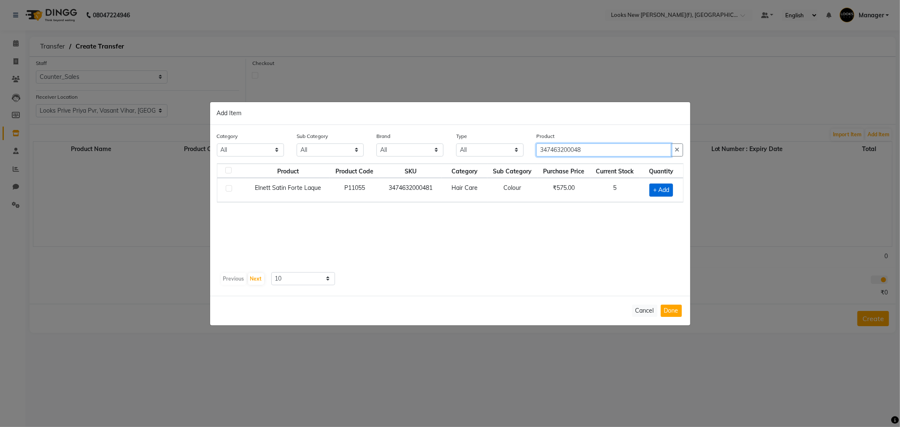
type input "347463200048"
click at [673, 192] on span "+ Add" at bounding box center [661, 190] width 24 height 13
checkbox input "true"
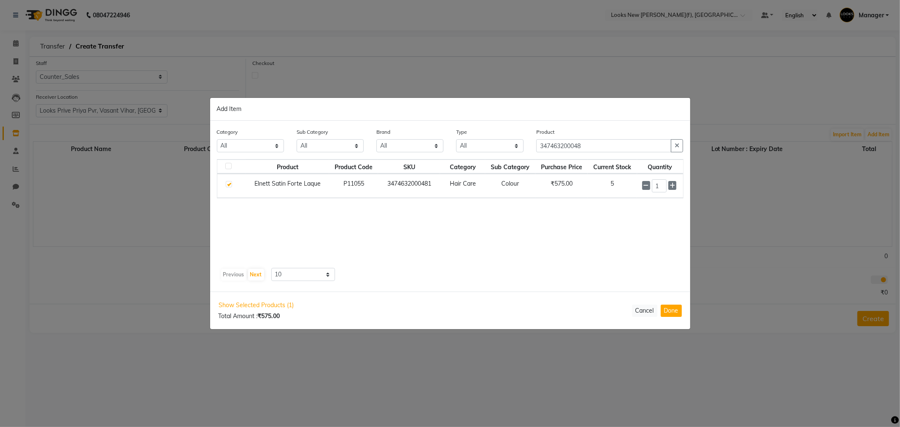
click at [679, 184] on td "1" at bounding box center [660, 186] width 46 height 24
click at [671, 187] on icon at bounding box center [672, 186] width 5 height 6
type input "2"
click at [671, 313] on button "Done" at bounding box center [671, 311] width 21 height 12
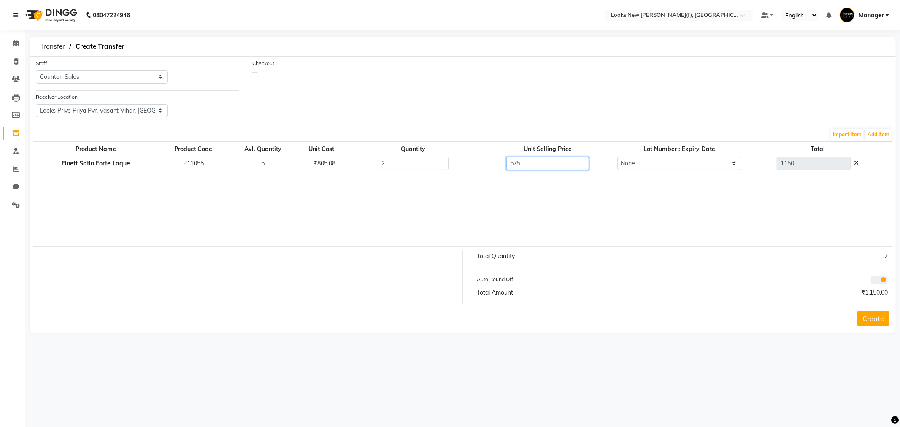
drag, startPoint x: 543, startPoint y: 165, endPoint x: 469, endPoint y: 171, distance: 73.6
click at [471, 170] on tr "Elnett Satin Forte Laque P11055 5 ₹805.08 2 575 None 1150" at bounding box center [462, 163] width 859 height 17
type input "950"
type input "1900"
click at [790, 269] on div "Total Quantity 2 Auto Round Off Total Amount ₹1,150.00" at bounding box center [683, 277] width 440 height 54
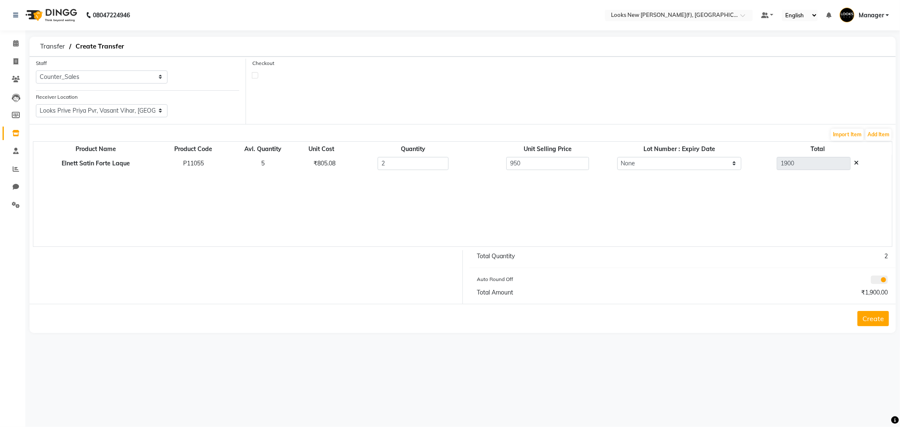
click at [872, 319] on button "Create" at bounding box center [873, 318] width 32 height 15
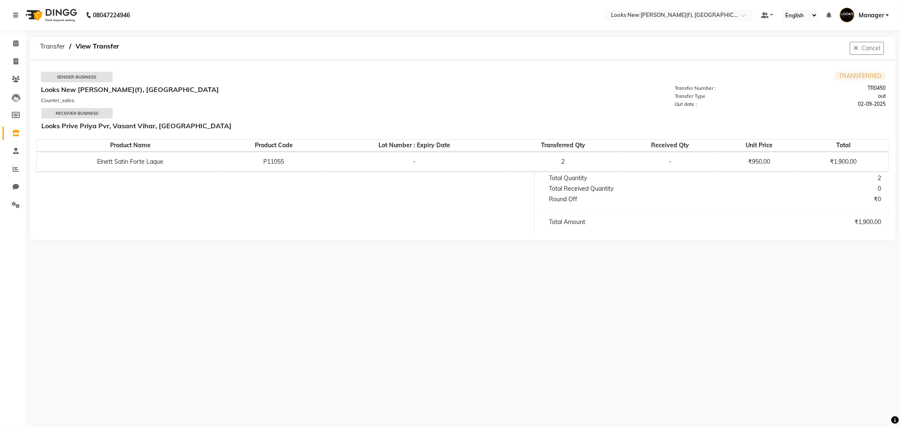
click at [233, 43] on div "Transfer View Transfer" at bounding box center [174, 48] width 289 height 23
click at [62, 19] on img at bounding box center [51, 15] width 58 height 24
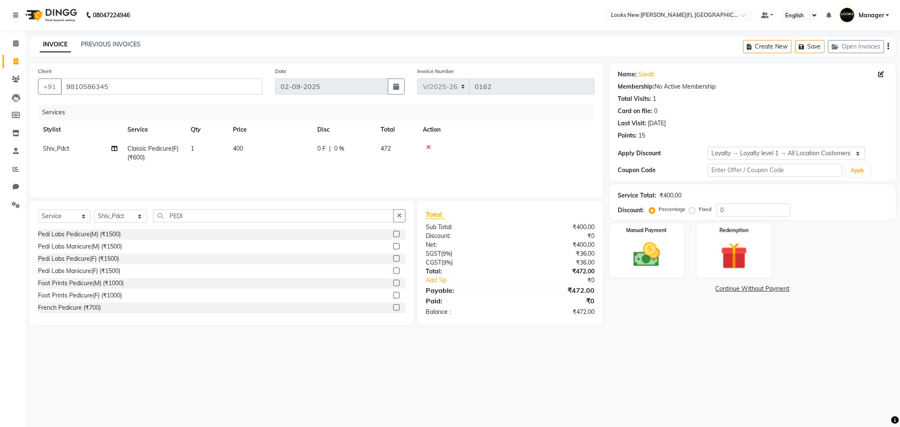
select select "8659"
select select "service"
select select "87333"
select select "1: Object"
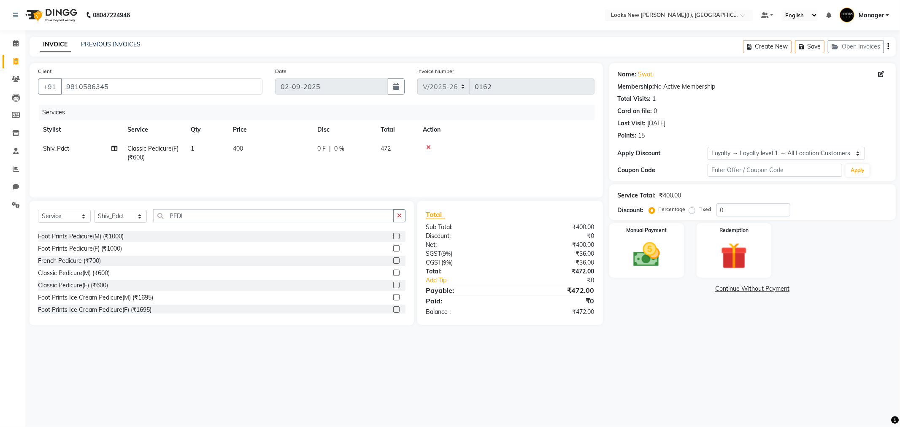
drag, startPoint x: 612, startPoint y: 365, endPoint x: 602, endPoint y: 369, distance: 10.8
click at [610, 366] on div "08047224946 Select Location × Looks New [PERSON_NAME] Nagar(f), [GEOGRAPHIC_DAT…" at bounding box center [450, 213] width 900 height 427
click at [604, 365] on div "08047224946 Select Location × Looks New [PERSON_NAME] Nagar(f), [GEOGRAPHIC_DAT…" at bounding box center [450, 213] width 900 height 427
click at [114, 215] on select "Select Stylist Aakash_Pdct [PERSON_NAME] [PERSON_NAME] [PERSON_NAME] Counter_Sa…" at bounding box center [120, 216] width 53 height 13
select select "87319"
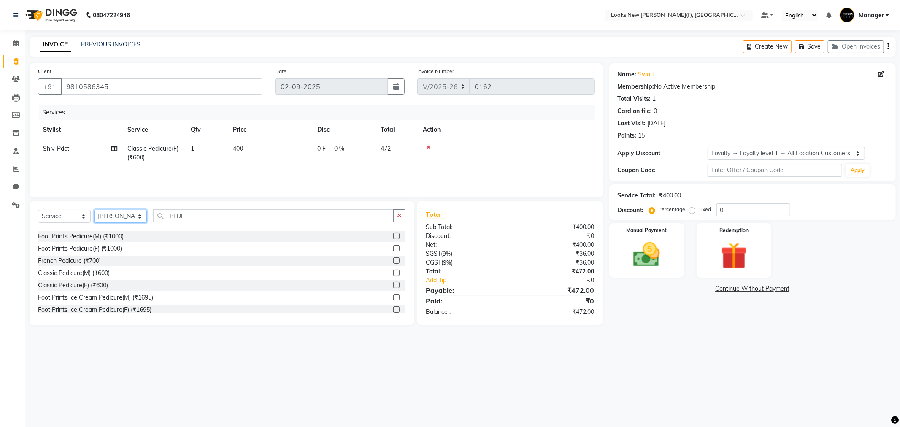
click at [94, 210] on select "Select Stylist Aakash_Pdct [PERSON_NAME] [PERSON_NAME] [PERSON_NAME] Counter_Sa…" at bounding box center [120, 216] width 53 height 13
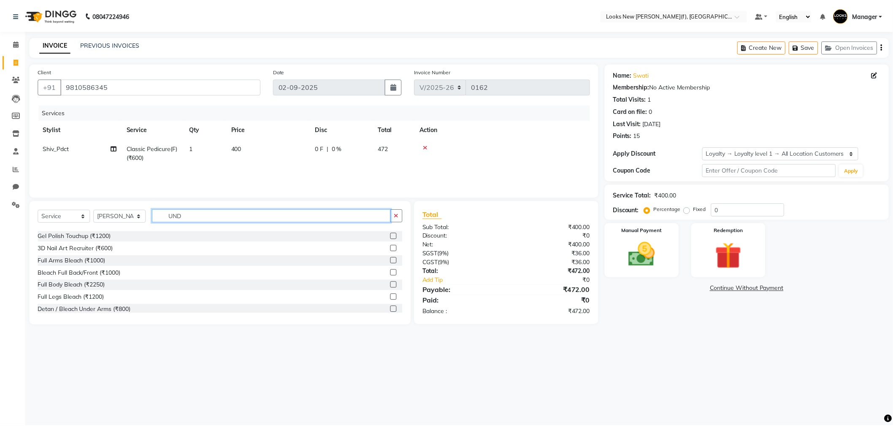
scroll to position [0, 0]
type input "UNDER"
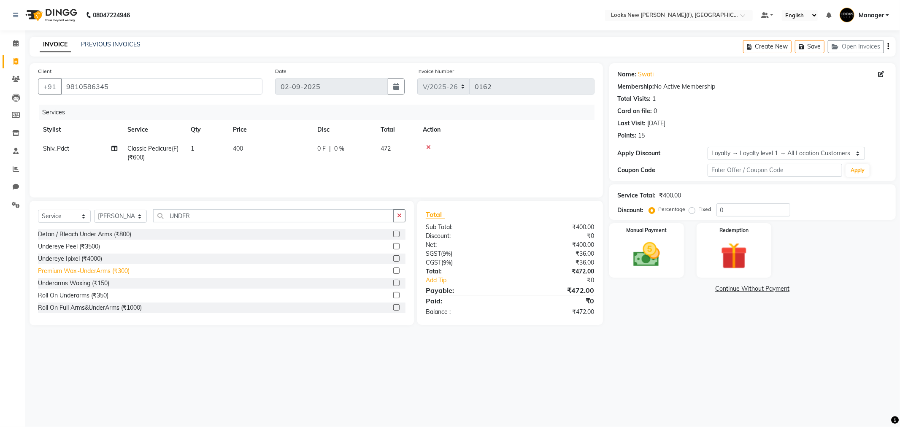
click at [116, 270] on div "Premium Wax~UnderArms (₹300)" at bounding box center [84, 271] width 92 height 9
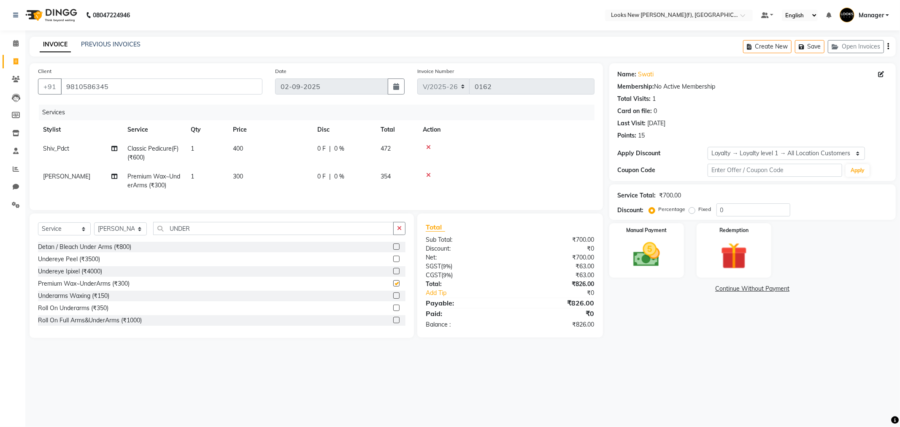
checkbox input "false"
click at [248, 171] on td "300" at bounding box center [270, 181] width 84 height 28
select select "87319"
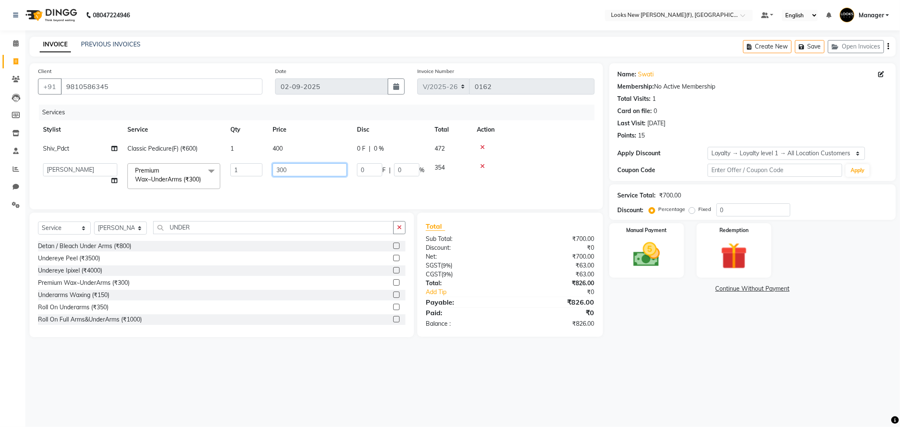
drag, startPoint x: 288, startPoint y: 167, endPoint x: 231, endPoint y: 175, distance: 57.5
click at [225, 177] on tr "Aakash_Pdct [PERSON_NAME] [PERSON_NAME] [PERSON_NAME] Counter_Sales [PERSON_NAM…" at bounding box center [316, 176] width 557 height 36
type input "350"
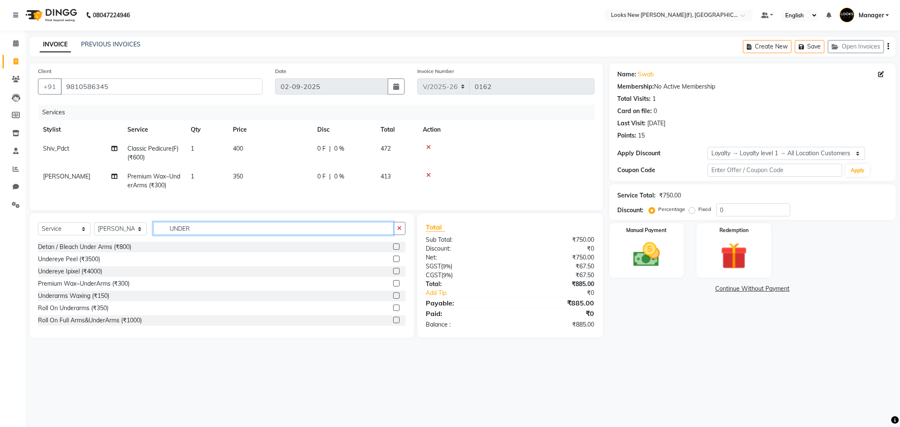
drag, startPoint x: 207, startPoint y: 245, endPoint x: 124, endPoint y: 259, distance: 83.8
click at [124, 259] on div "Select Service Product Membership Package Voucher Prepaid Gift Card Select Styl…" at bounding box center [222, 276] width 384 height 124
type input "EYE"
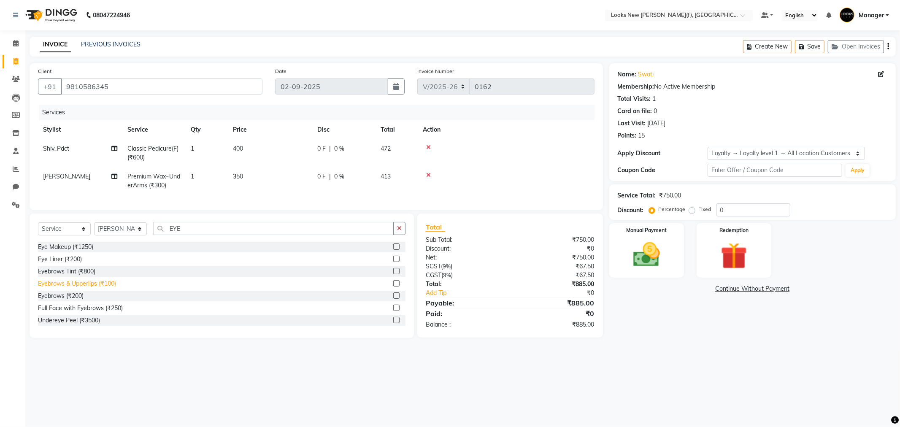
click at [104, 288] on div "Eyebrows & Upperlips (₹100)" at bounding box center [77, 283] width 78 height 9
checkbox input "false"
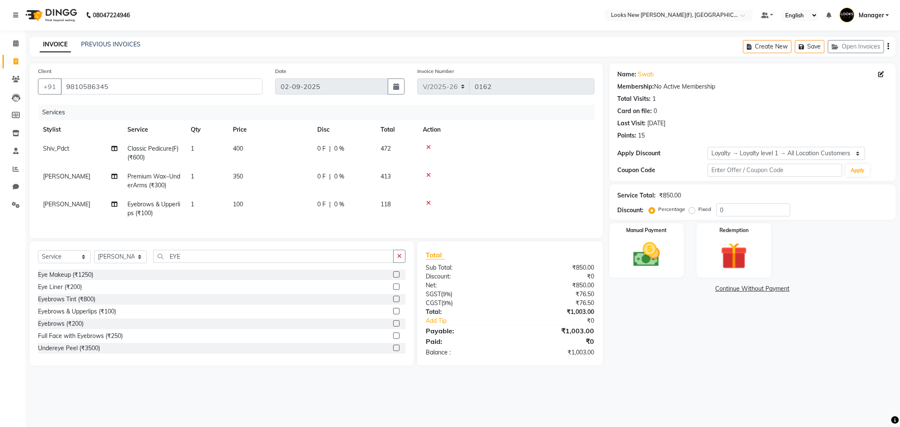
click at [247, 203] on td "100" at bounding box center [270, 209] width 84 height 28
select select "87319"
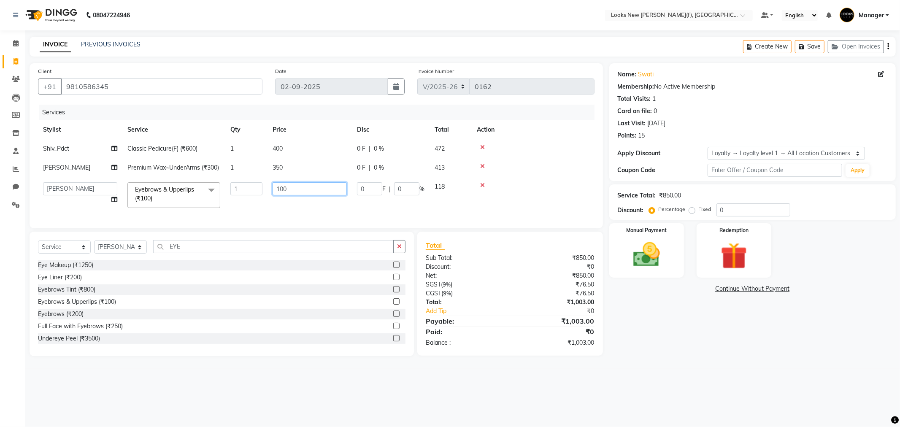
drag, startPoint x: 294, startPoint y: 196, endPoint x: 225, endPoint y: 199, distance: 68.9
click at [250, 198] on tr "Aakash_Pdct [PERSON_NAME] [PERSON_NAME] [PERSON_NAME] Counter_Sales [PERSON_NAM…" at bounding box center [316, 195] width 557 height 36
type input "150"
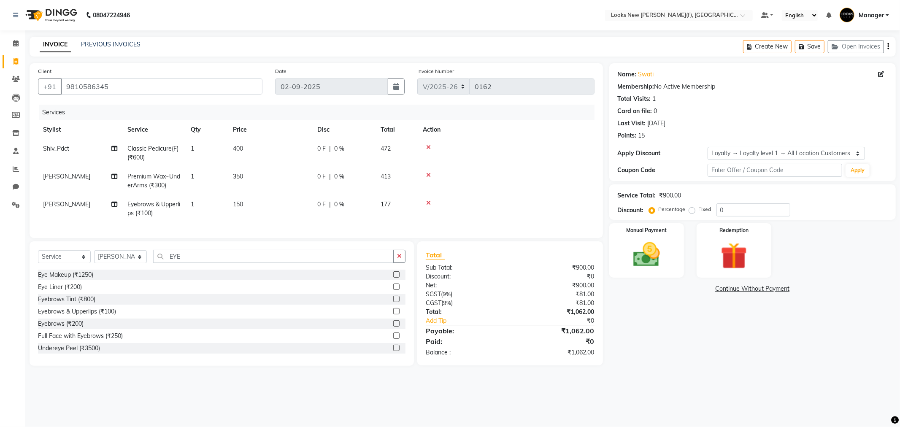
click at [706, 376] on main "INVOICE PREVIOUS INVOICES Create New Save Open Invoices Client [PHONE_NUMBER] D…" at bounding box center [462, 208] width 875 height 342
click at [718, 360] on div "Name: Swati Membership: No Active Membership Total Visits: 1 Card on file: 0 La…" at bounding box center [755, 214] width 293 height 303
drag, startPoint x: 656, startPoint y: 261, endPoint x: 689, endPoint y: 280, distance: 38.0
click at [656, 260] on img at bounding box center [646, 255] width 45 height 32
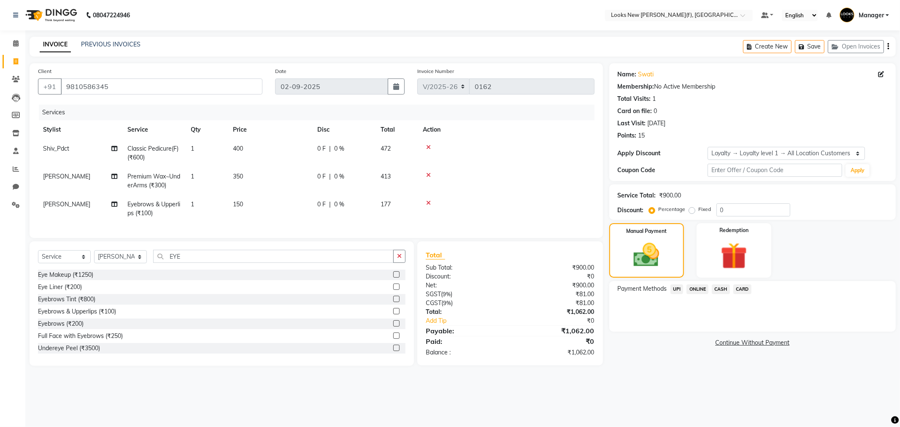
click at [726, 289] on span "CASH" at bounding box center [721, 289] width 18 height 10
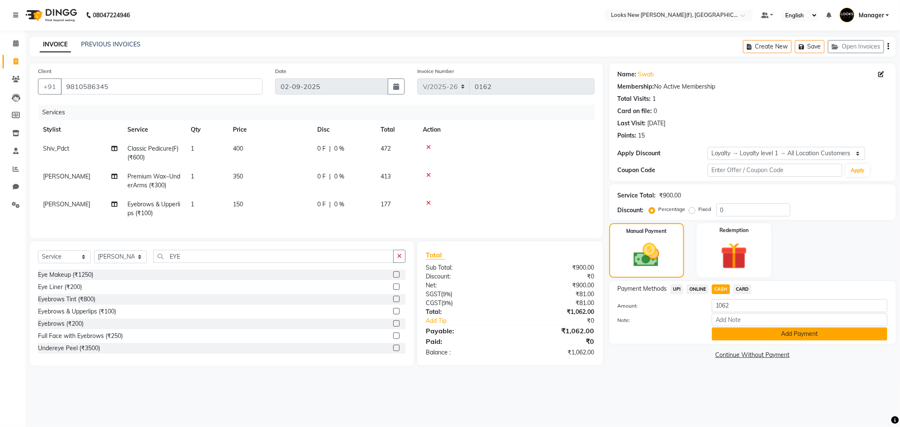
click at [747, 334] on button "Add Payment" at bounding box center [800, 333] width 176 height 13
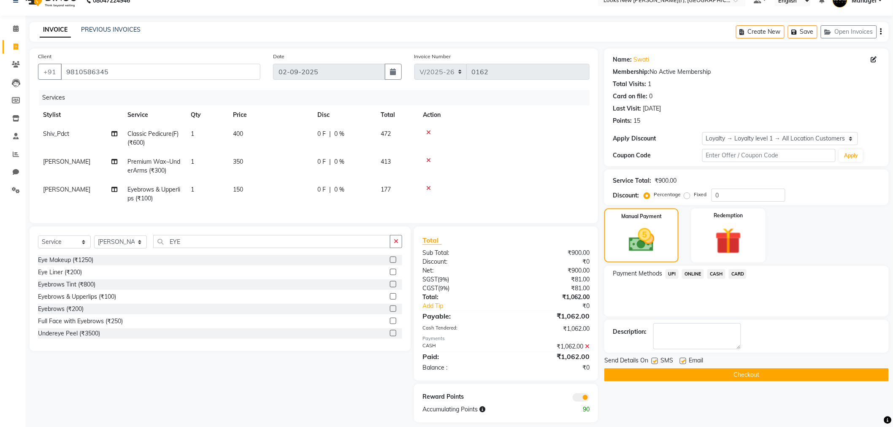
scroll to position [30, 0]
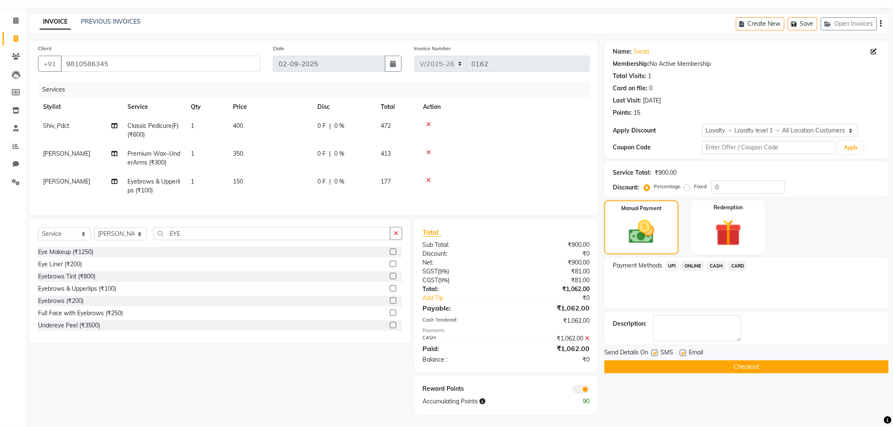
click at [735, 258] on div "Payment Methods UPI ONLINE CASH CARD" at bounding box center [746, 283] width 284 height 51
click at [588, 337] on icon at bounding box center [587, 338] width 5 height 6
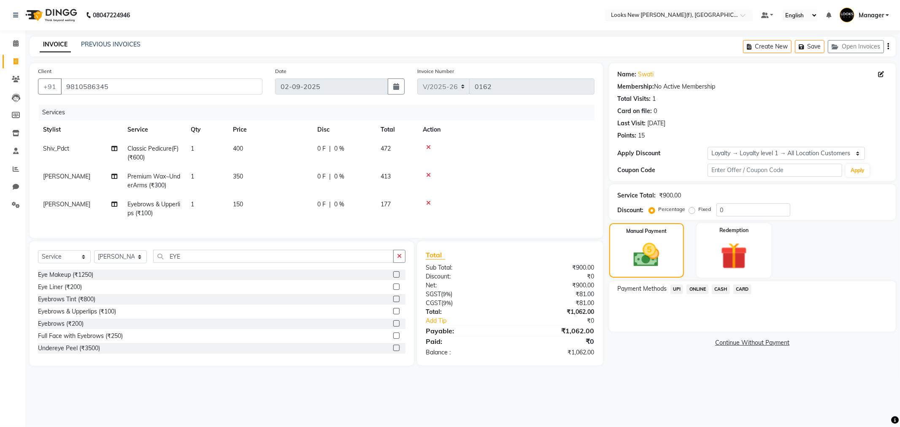
click at [741, 292] on span "CARD" at bounding box center [742, 289] width 18 height 10
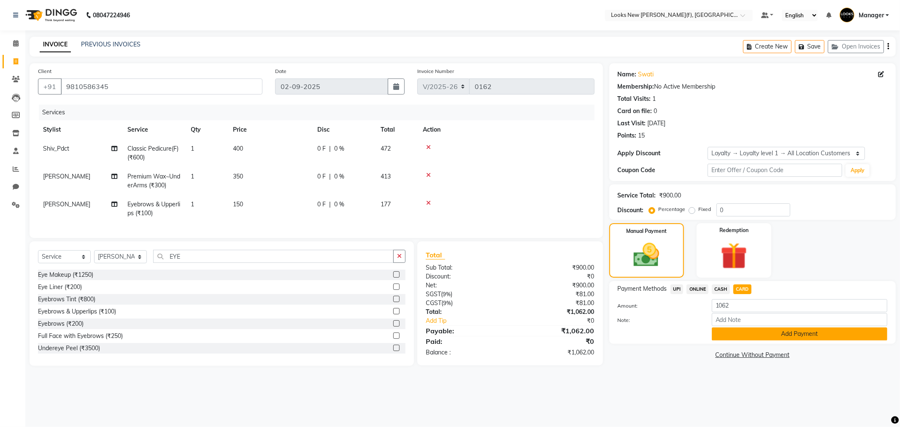
click at [757, 334] on button "Add Payment" at bounding box center [800, 333] width 176 height 13
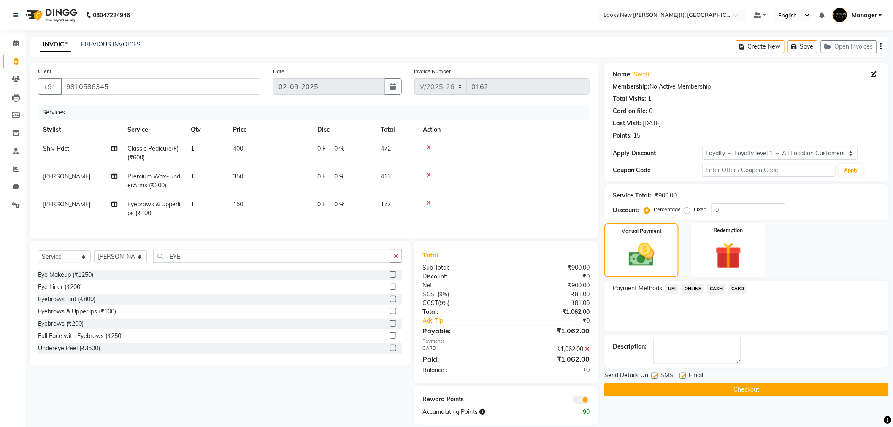
click at [726, 387] on button "Checkout" at bounding box center [746, 389] width 284 height 13
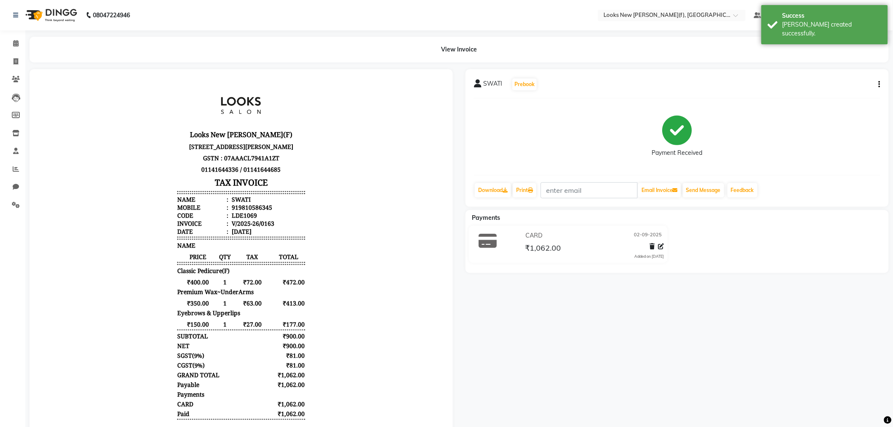
click at [53, 18] on img at bounding box center [51, 15] width 58 height 24
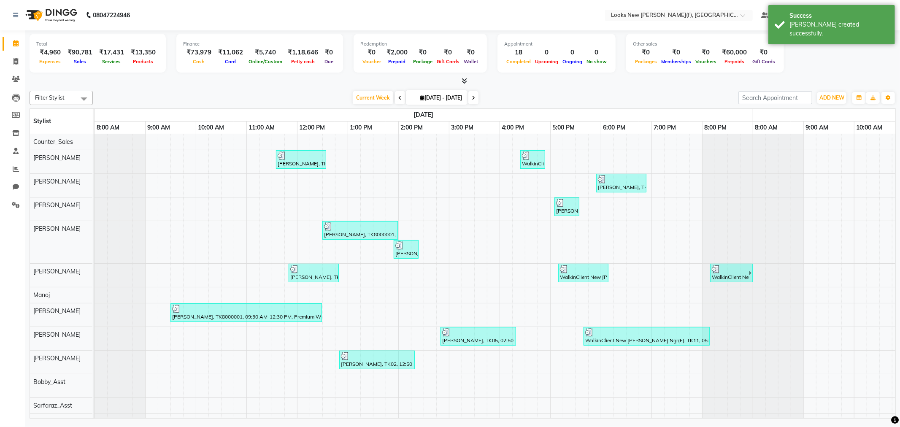
click at [11, 197] on li "Settings" at bounding box center [12, 205] width 25 height 18
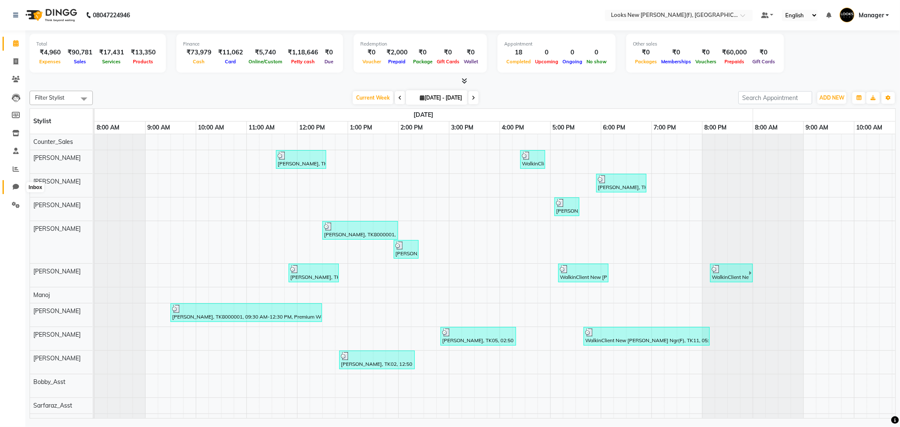
click at [15, 184] on icon at bounding box center [16, 187] width 6 height 6
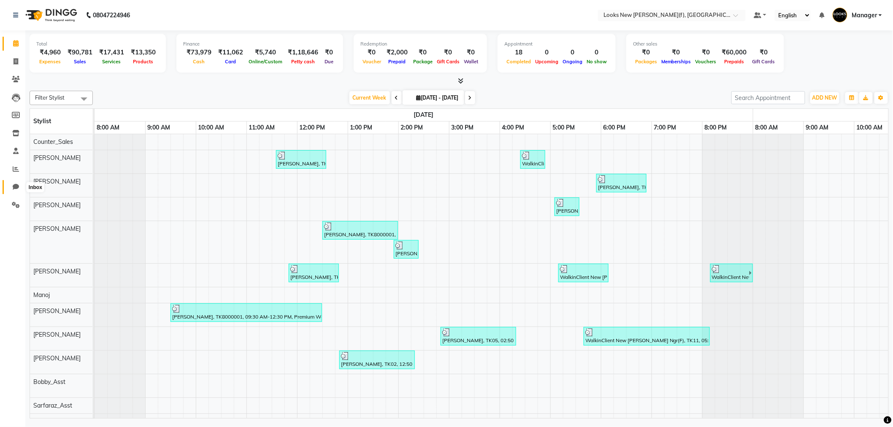
select select "100"
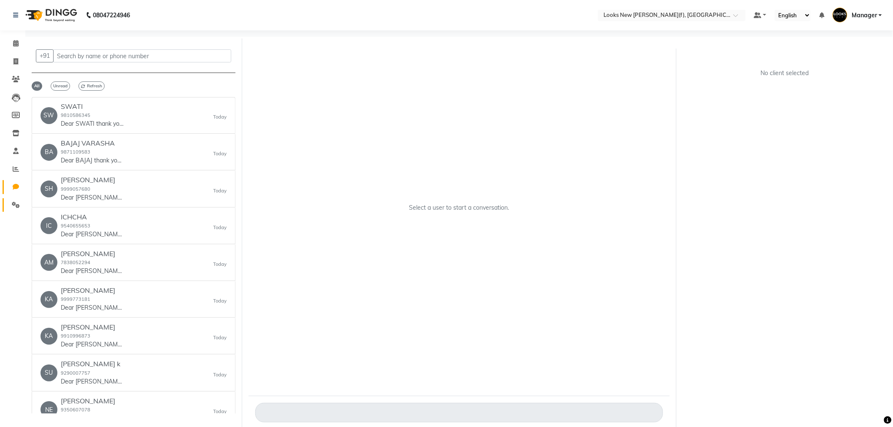
click at [19, 203] on span at bounding box center [15, 205] width 15 height 10
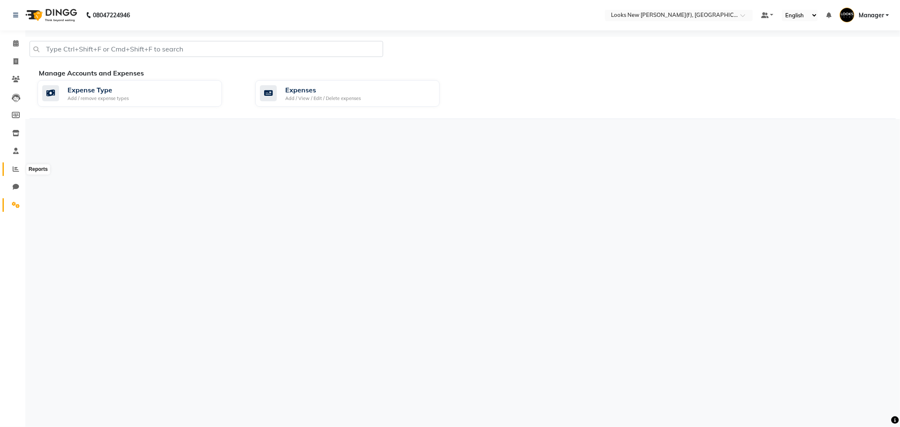
click at [14, 170] on icon at bounding box center [16, 169] width 6 height 6
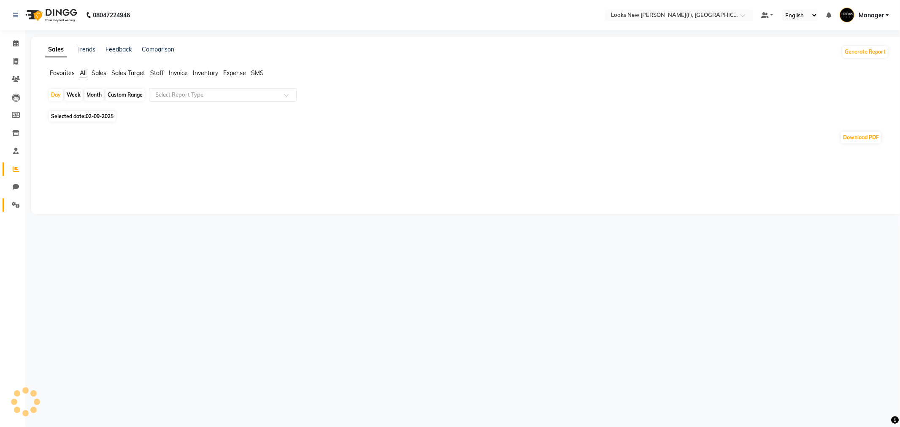
click at [16, 204] on icon at bounding box center [16, 205] width 8 height 6
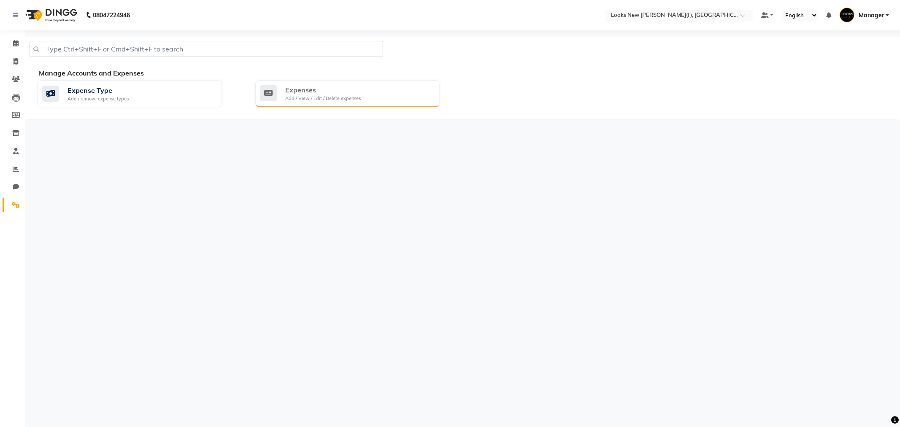
click at [323, 87] on div "Expenses" at bounding box center [323, 90] width 76 height 10
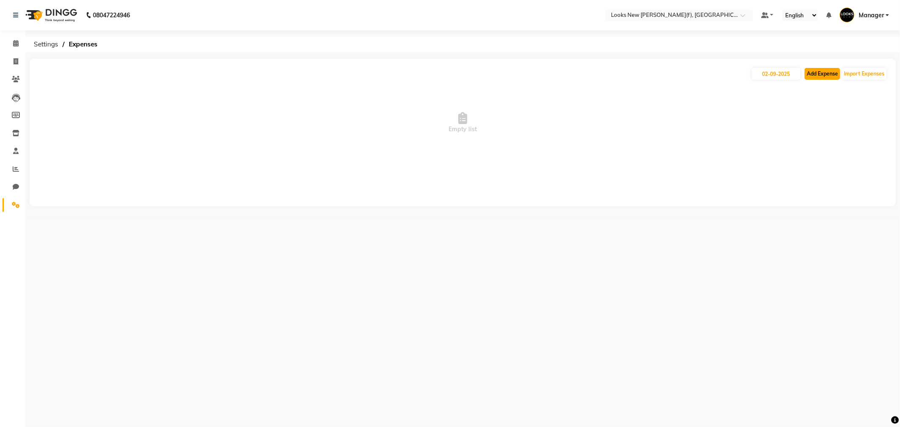
click at [835, 70] on button "Add Expense" at bounding box center [822, 74] width 35 height 12
select select "1"
select select "7913"
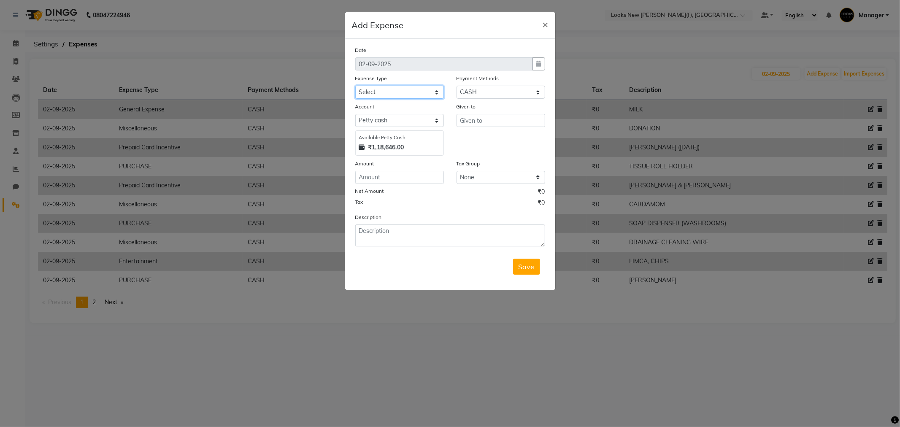
click at [381, 98] on select "Select Bank Deposit Blinkit Cash Handover CLIENT Client ordered food Client Ref…" at bounding box center [399, 92] width 89 height 13
select select "22746"
click at [355, 86] on select "Select Bank Deposit Blinkit Cash Handover CLIENT Client ordered food Client Ref…" at bounding box center [399, 92] width 89 height 13
type input "Counter_Sales"
type input "240"
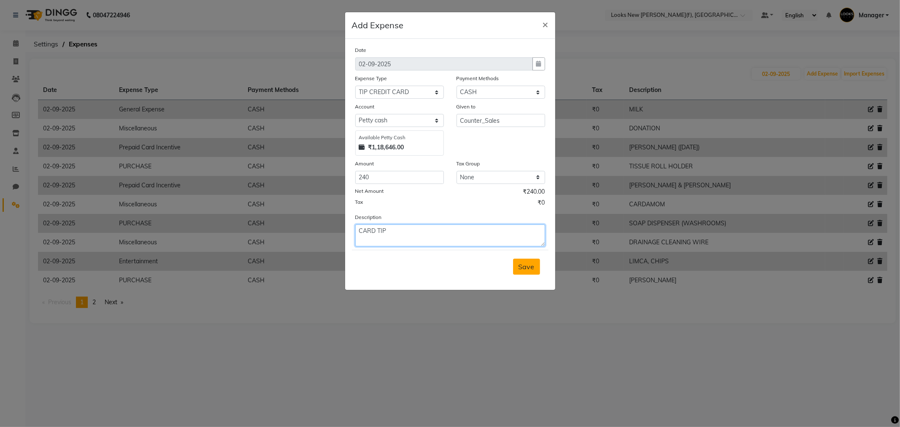
type textarea "CARD TIP"
click at [524, 266] on span "Save" at bounding box center [527, 266] width 16 height 8
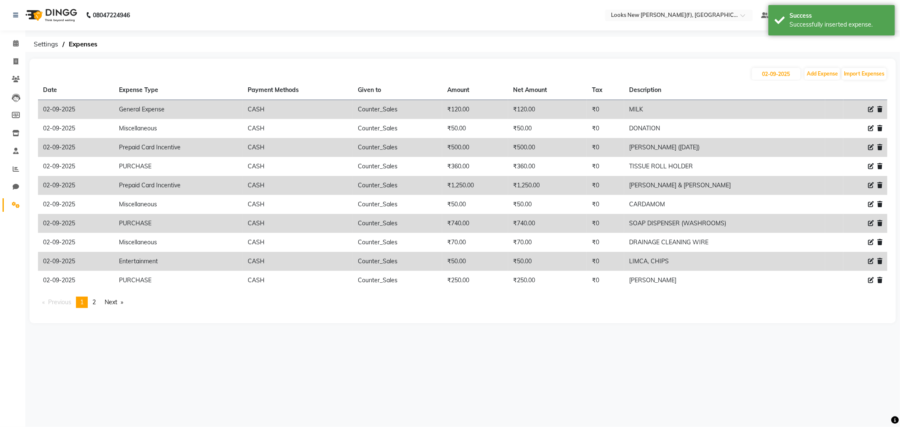
click at [64, 11] on img at bounding box center [51, 15] width 58 height 24
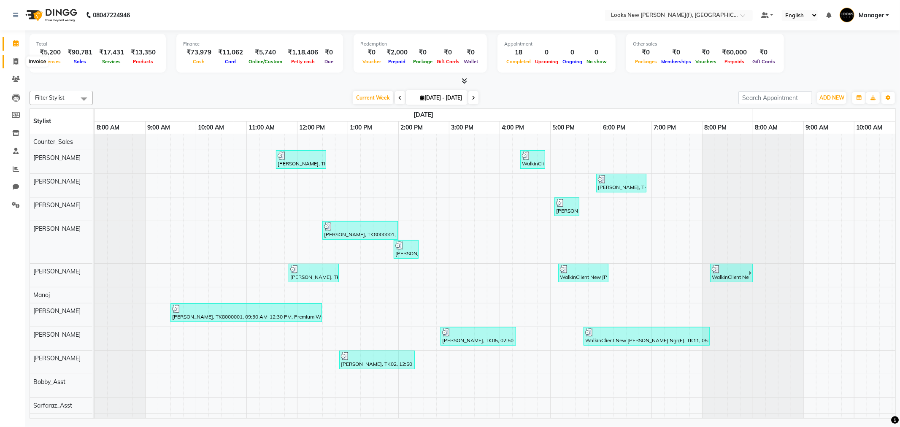
drag, startPoint x: 20, startPoint y: 58, endPoint x: 23, endPoint y: 63, distance: 5.7
click at [20, 58] on span at bounding box center [15, 62] width 15 height 10
select select "service"
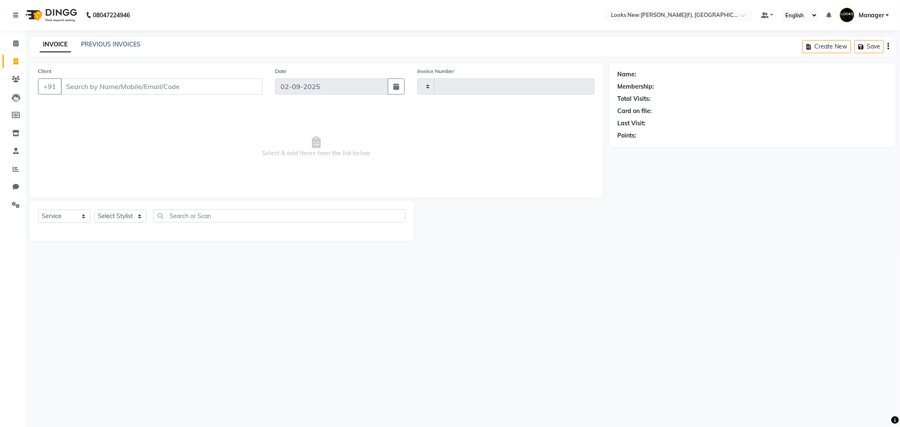
type input "0164"
select select "8659"
click at [146, 81] on input "Client" at bounding box center [162, 86] width 202 height 16
type input "1383800000001"
select select "1: Object"
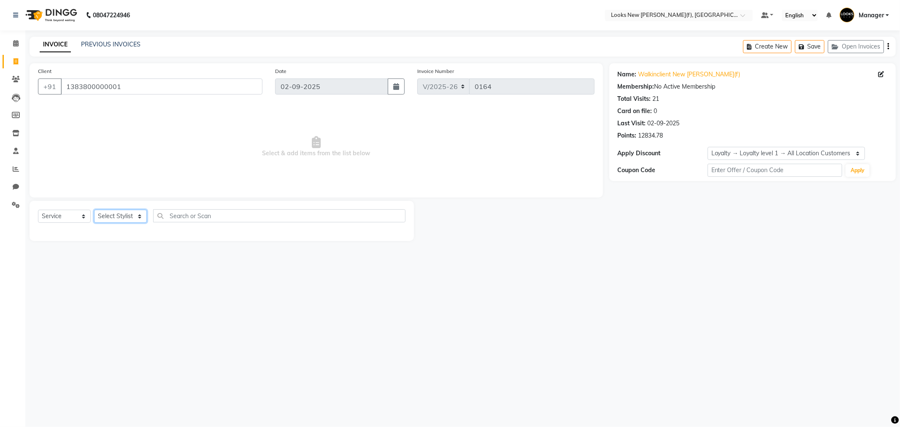
click at [140, 218] on select "Select Stylist Aakash_Pdct [PERSON_NAME] [PERSON_NAME] [PERSON_NAME] Counter_Sa…" at bounding box center [120, 216] width 53 height 13
click at [94, 210] on select "Select Stylist Aakash_Pdct [PERSON_NAME] [PERSON_NAME] [PERSON_NAME] Counter_Sa…" at bounding box center [120, 216] width 53 height 13
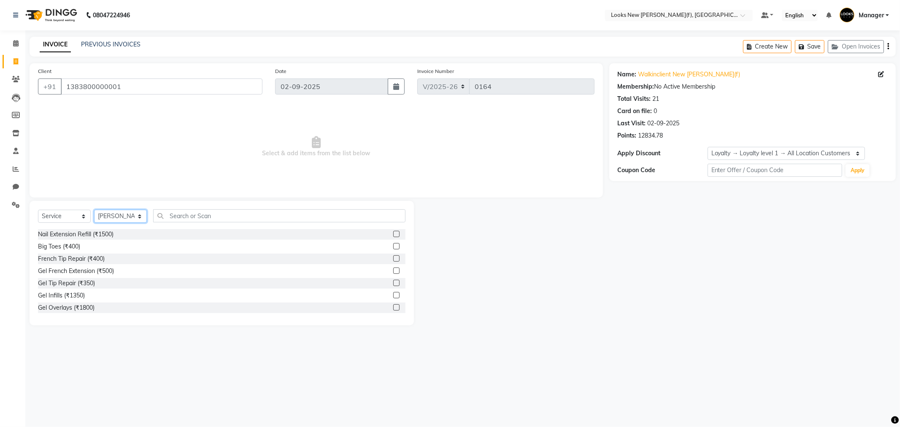
click at [139, 218] on select "Select Stylist Aakash_Pdct [PERSON_NAME] [PERSON_NAME] [PERSON_NAME] Counter_Sa…" at bounding box center [120, 216] width 53 height 13
select select "87331"
click at [94, 210] on select "Select Stylist Aakash_Pdct [PERSON_NAME] [PERSON_NAME] [PERSON_NAME] Counter_Sa…" at bounding box center [120, 216] width 53 height 13
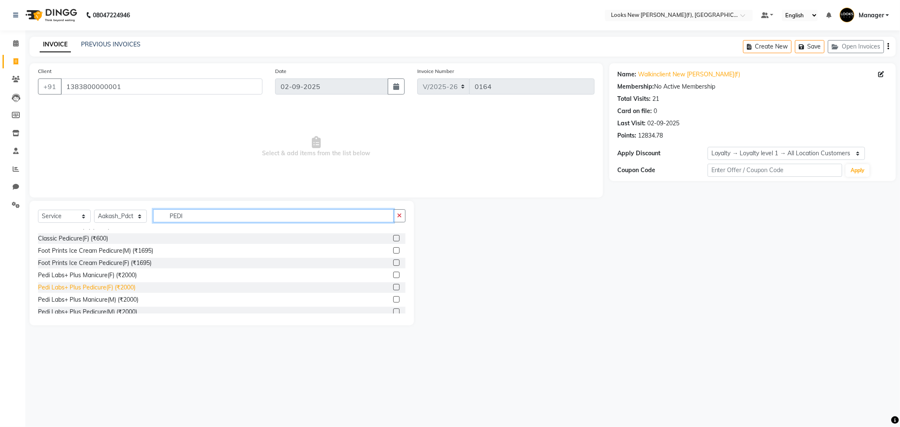
type input "PEDI"
click at [121, 289] on div "Pedi Labs+ Plus Pedicure(F) (₹2000)" at bounding box center [86, 287] width 97 height 9
checkbox input "false"
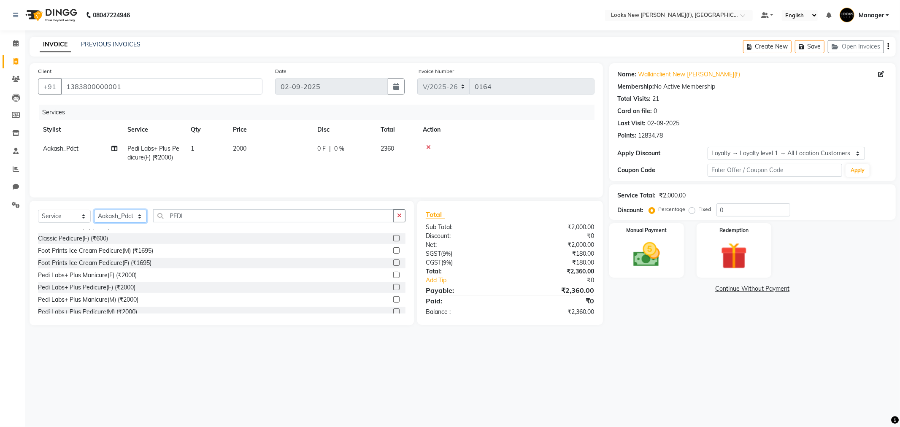
click at [116, 222] on select "Select Stylist Aakash_Pdct [PERSON_NAME] [PERSON_NAME] [PERSON_NAME] Counter_Sa…" at bounding box center [120, 216] width 53 height 13
select select "87320"
click at [94, 210] on select "Select Stylist Aakash_Pdct [PERSON_NAME] [PERSON_NAME] [PERSON_NAME] Counter_Sa…" at bounding box center [120, 216] width 53 height 13
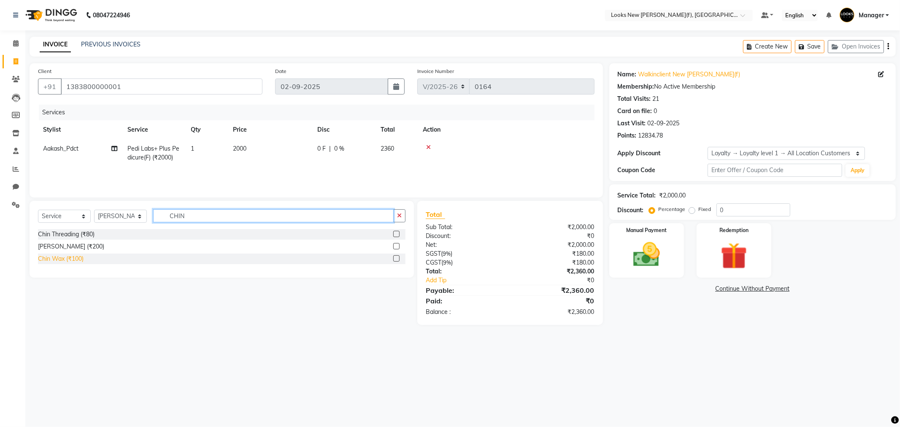
type input "CHIN"
click at [66, 260] on div "Chin Wax (₹100)" at bounding box center [61, 258] width 46 height 9
checkbox input "false"
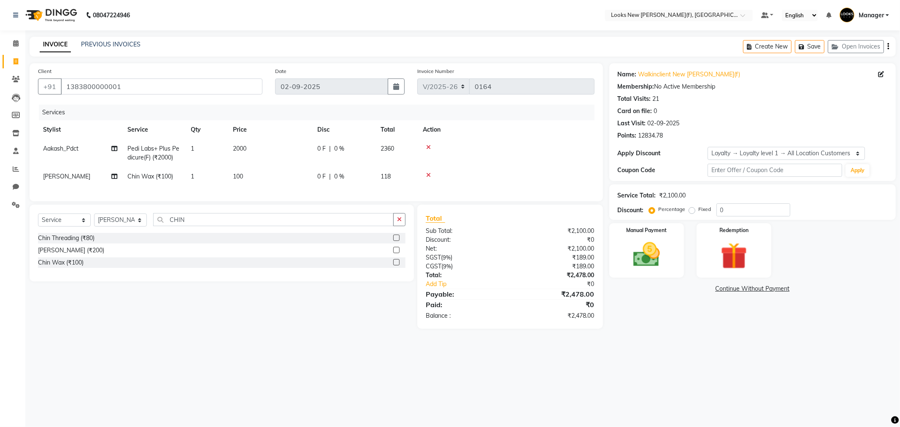
click at [330, 145] on span "|" at bounding box center [330, 148] width 2 height 9
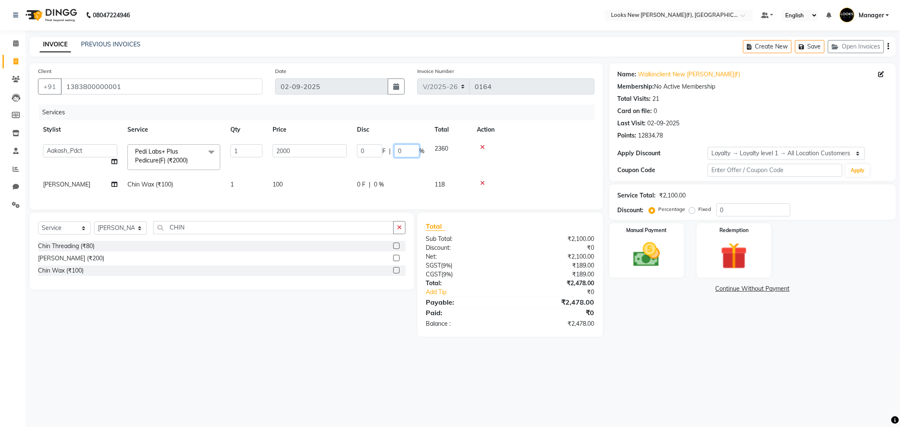
drag, startPoint x: 371, startPoint y: 149, endPoint x: 356, endPoint y: 147, distance: 15.3
click at [368, 149] on div "0 F | 0 %" at bounding box center [391, 150] width 68 height 13
type input "20"
click at [685, 332] on div "Name: Walkinclient New [PERSON_NAME](f) Membership: No Active Membership Total …" at bounding box center [755, 199] width 293 height 273
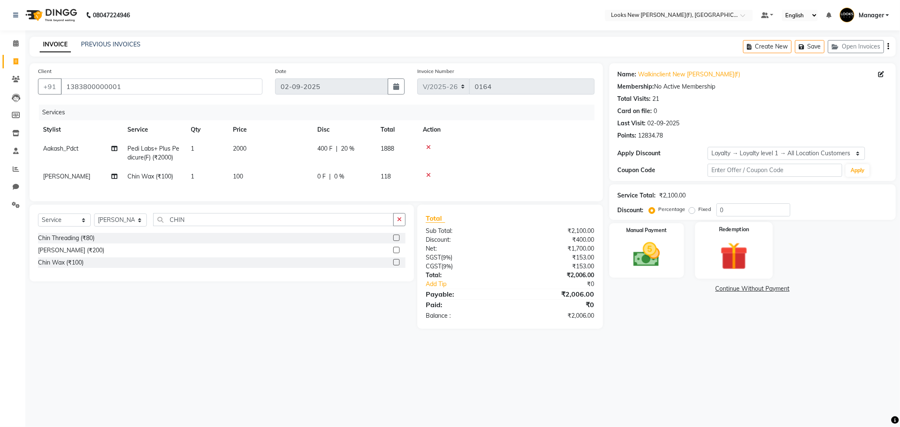
click at [722, 255] on img at bounding box center [733, 256] width 45 height 35
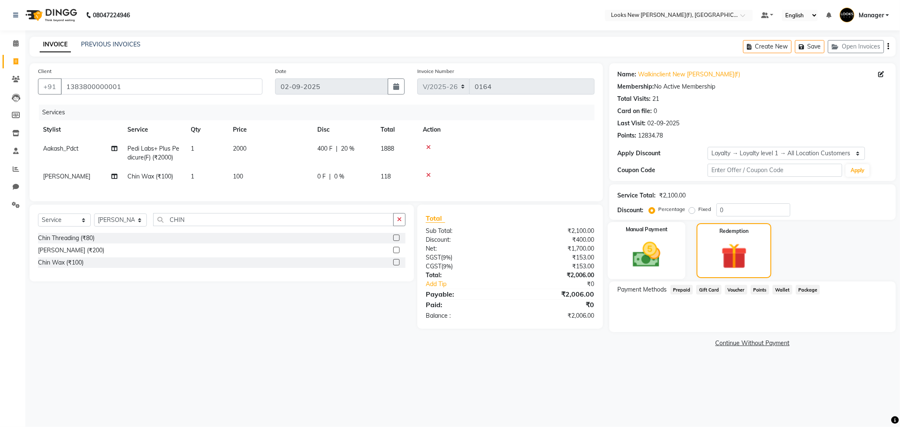
click at [637, 248] on img at bounding box center [646, 255] width 45 height 32
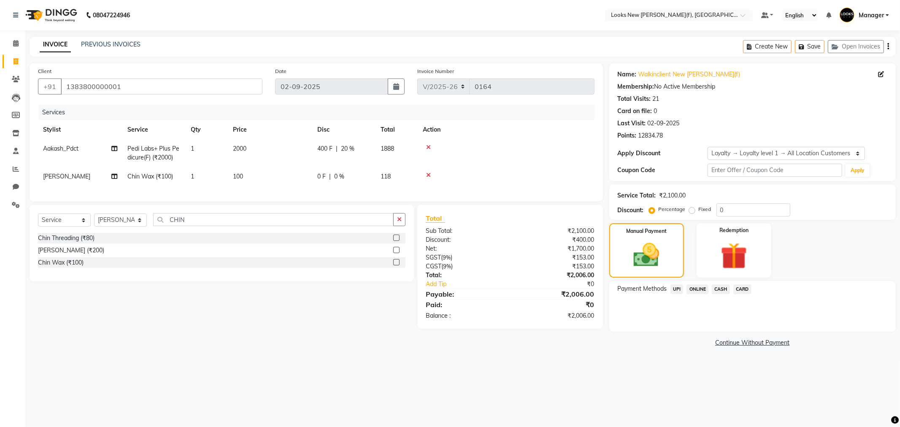
click at [742, 290] on span "CARD" at bounding box center [742, 289] width 18 height 10
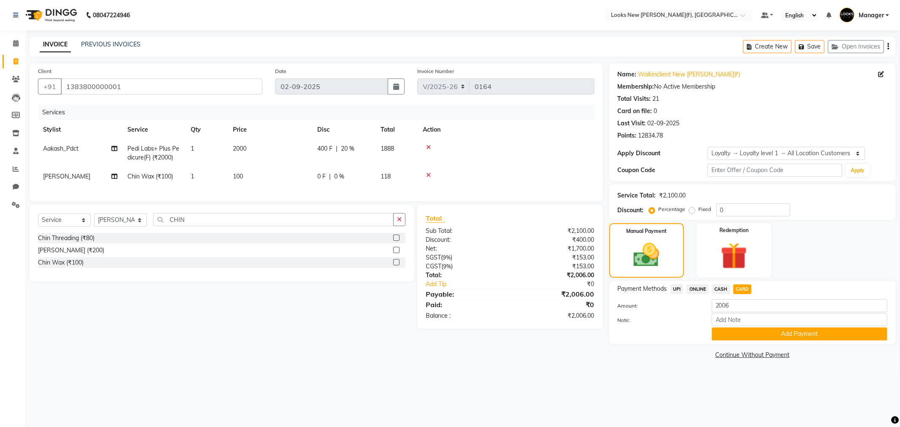
click at [745, 333] on button "Add Payment" at bounding box center [800, 333] width 176 height 13
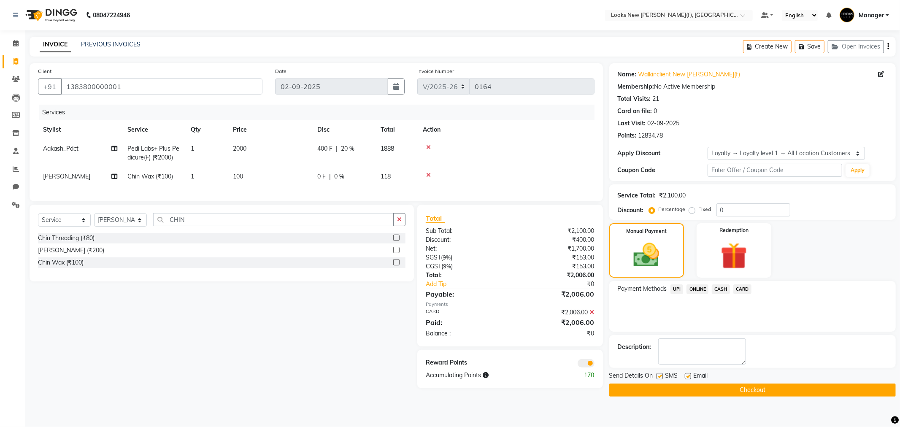
click at [703, 384] on button "Checkout" at bounding box center [752, 390] width 287 height 13
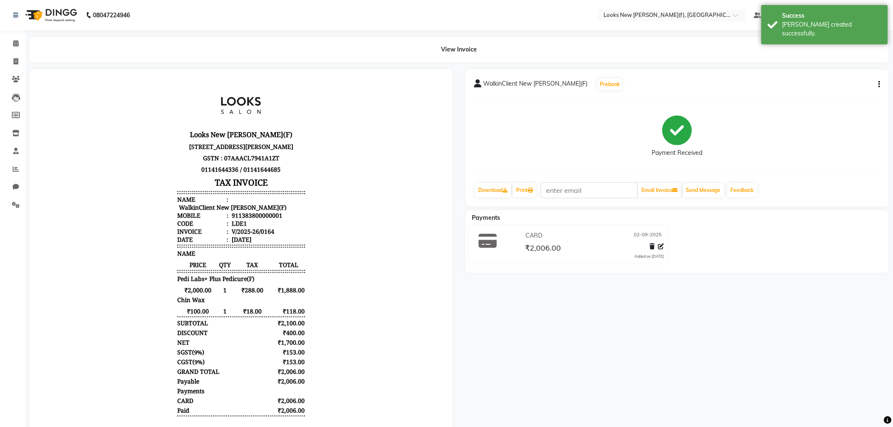
click at [55, 14] on img at bounding box center [51, 15] width 58 height 24
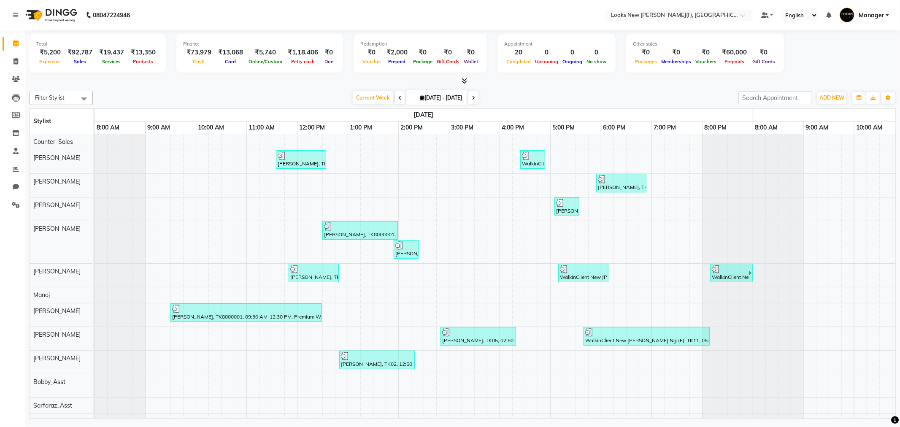
click at [54, 15] on img at bounding box center [51, 15] width 58 height 24
click at [24, 208] on li "Settings" at bounding box center [12, 205] width 25 height 18
click at [16, 204] on icon at bounding box center [16, 205] width 8 height 6
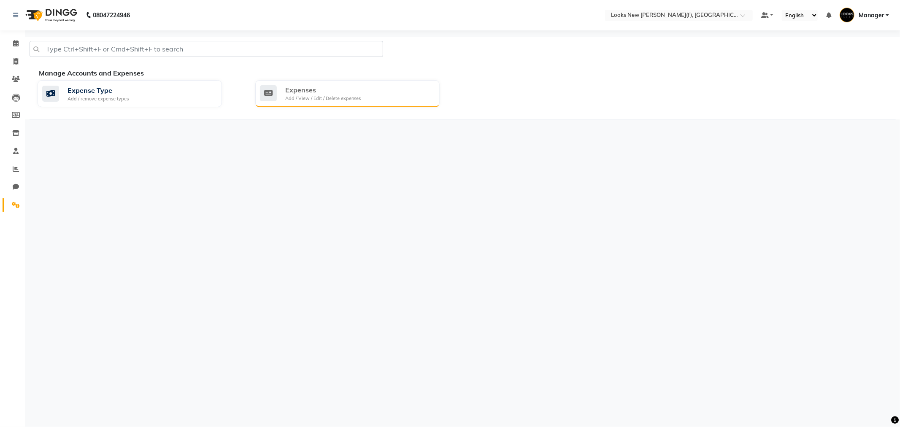
click at [365, 91] on div "Expenses Add / View / Edit / Delete expenses" at bounding box center [346, 93] width 173 height 17
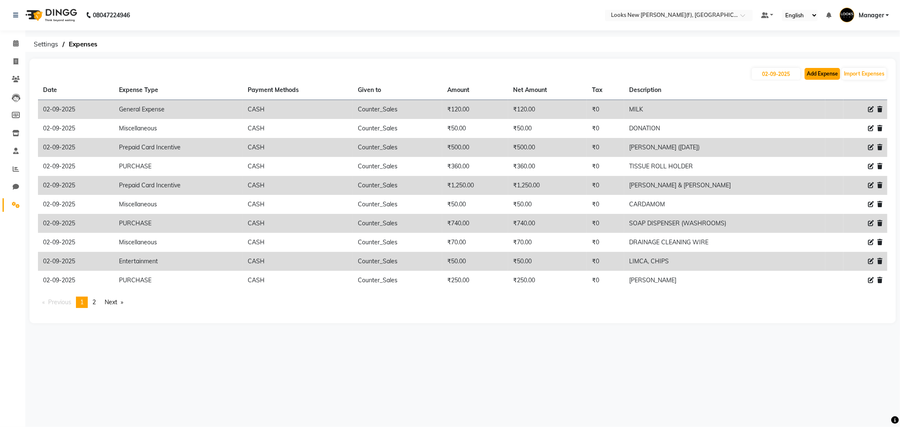
click at [813, 73] on button "Add Expense" at bounding box center [822, 74] width 35 height 12
select select "1"
select select "7913"
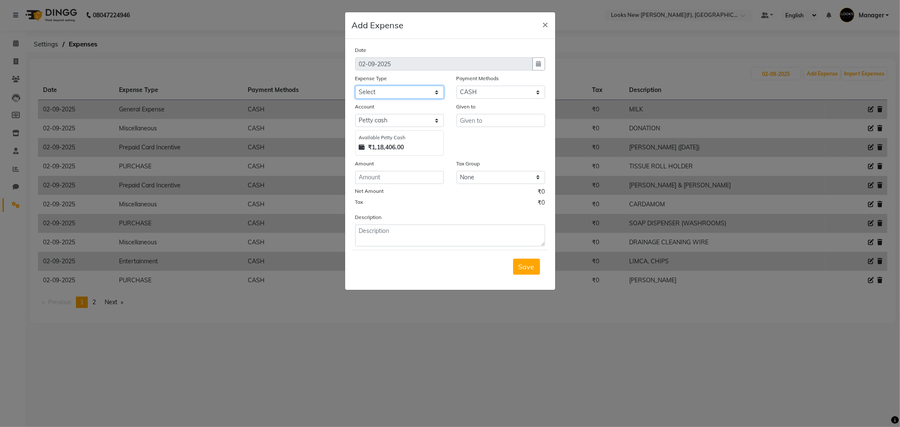
click at [387, 94] on select "Select Bank Deposit Blinkit Cash Handover CLIENT Client ordered food Client Ref…" at bounding box center [399, 92] width 89 height 13
select select "21975"
click at [355, 86] on select "Select Bank Deposit Blinkit Cash Handover CLIENT Client ordered food Client Ref…" at bounding box center [399, 92] width 89 height 13
type input "Counter_Sales"
type input "80000"
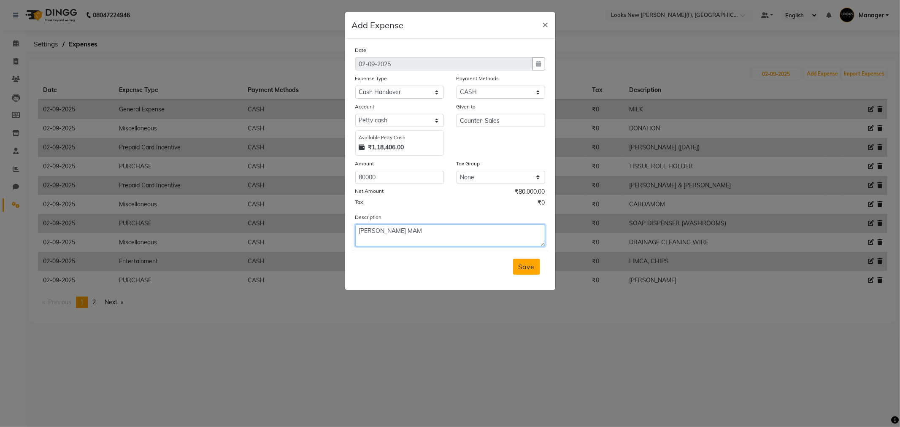
type textarea "[PERSON_NAME] MAM"
click at [528, 263] on span "Save" at bounding box center [527, 266] width 16 height 8
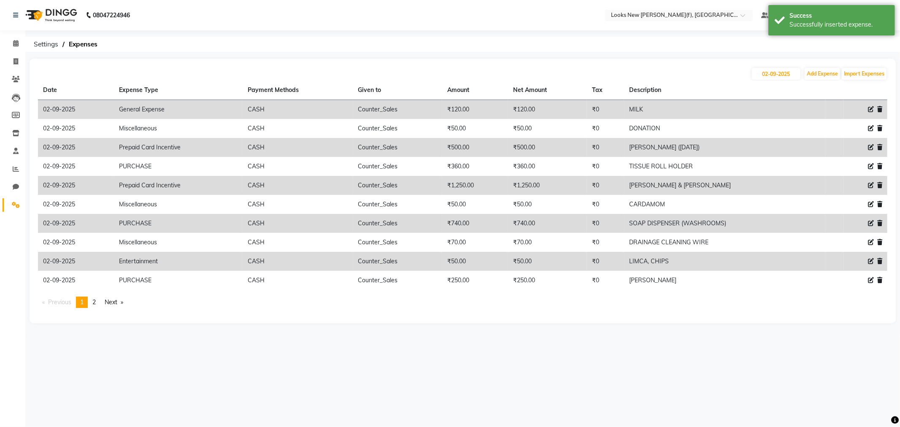
click at [49, 15] on img at bounding box center [51, 15] width 58 height 24
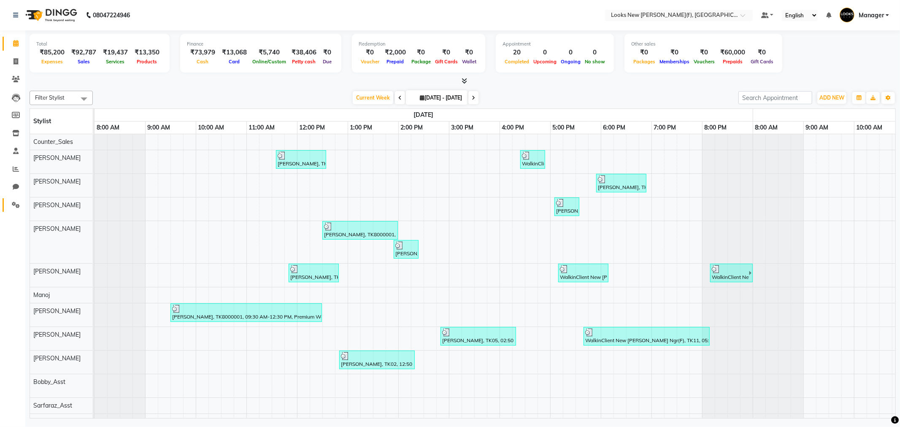
click at [18, 200] on span at bounding box center [15, 205] width 15 height 10
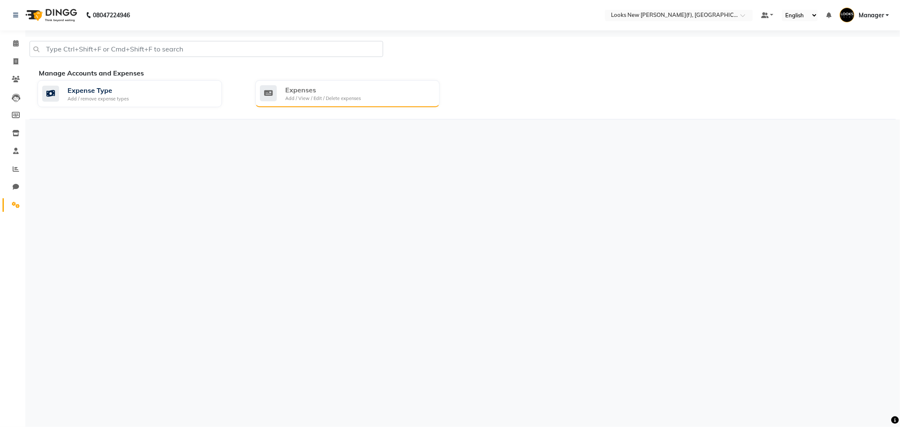
click at [317, 102] on div "Add / View / Edit / Delete expenses" at bounding box center [323, 98] width 76 height 7
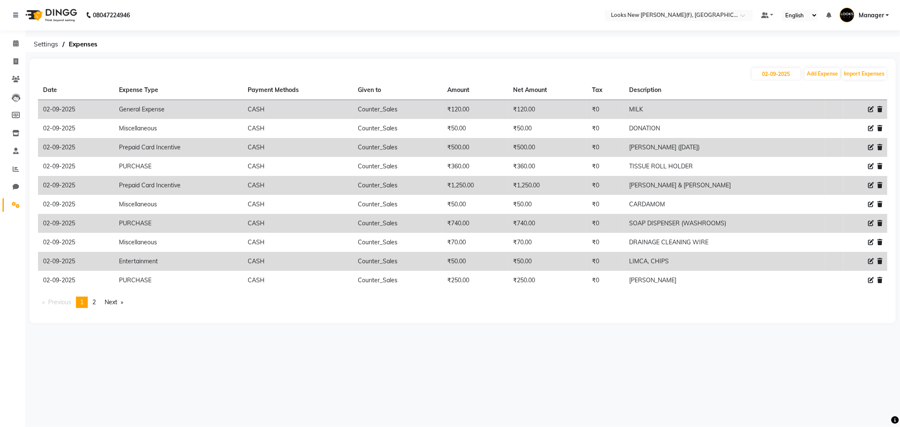
click at [871, 108] on icon at bounding box center [871, 109] width 6 height 6
select select "23704"
select select "1"
select select "7913"
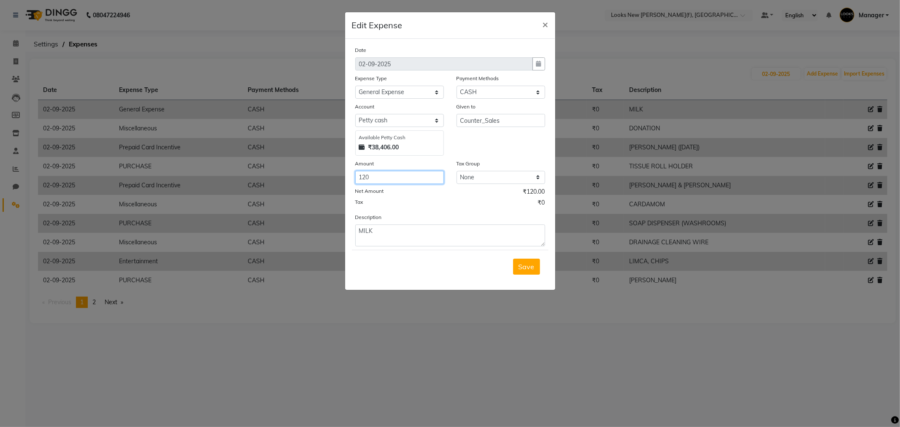
drag, startPoint x: 383, startPoint y: 175, endPoint x: 327, endPoint y: 179, distance: 55.9
click at [328, 179] on ngb-modal-window "Edit Expense × Date 02-09-2025 Expense Type Select Bank Deposit Blinkit Cash Ha…" at bounding box center [450, 213] width 900 height 427
type input "160"
click at [526, 260] on button "Save" at bounding box center [526, 267] width 27 height 16
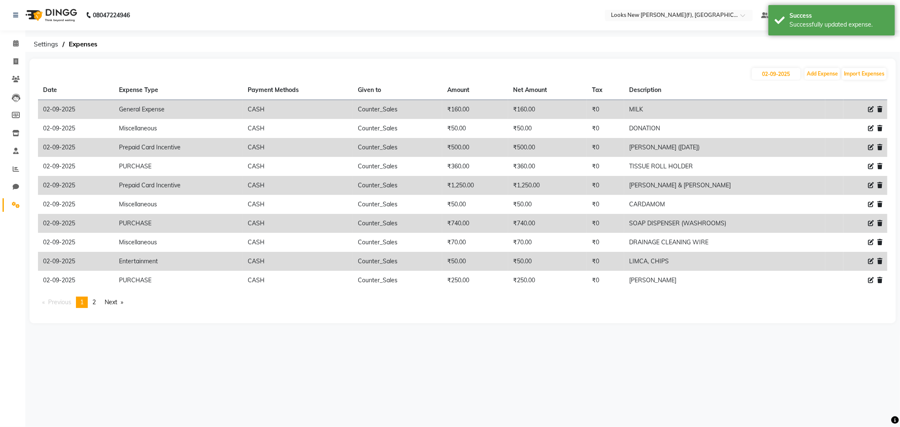
click at [44, 22] on img at bounding box center [51, 15] width 58 height 24
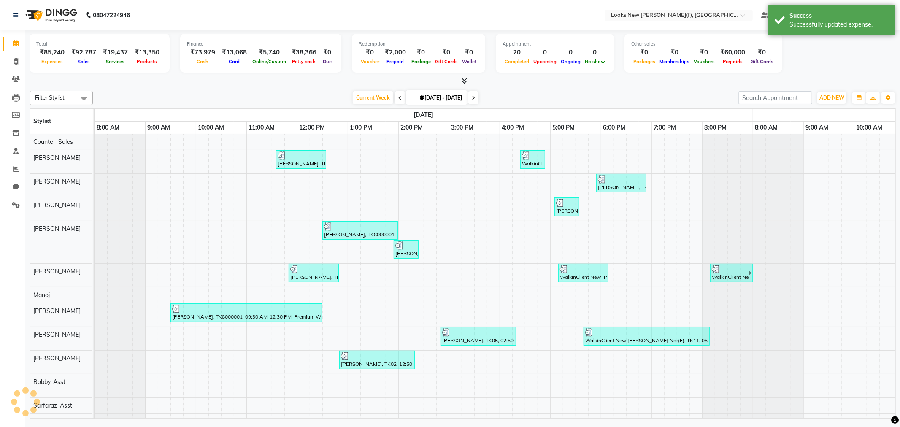
scroll to position [0, 608]
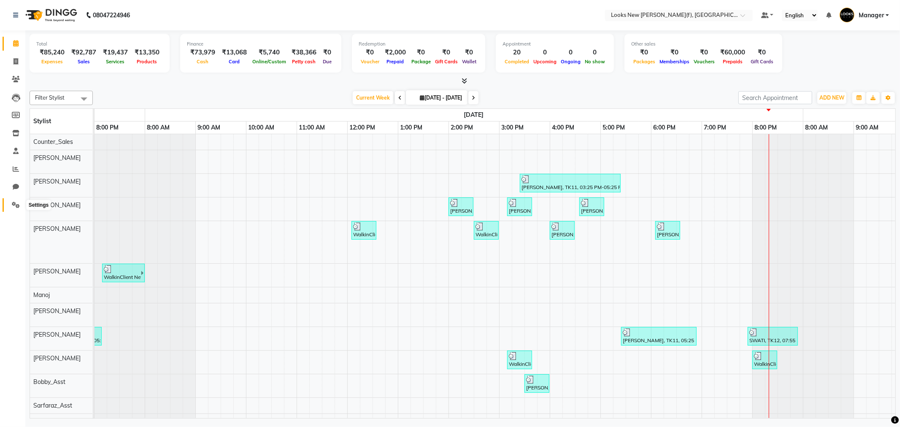
click at [11, 210] on link "Settings" at bounding box center [13, 205] width 20 height 14
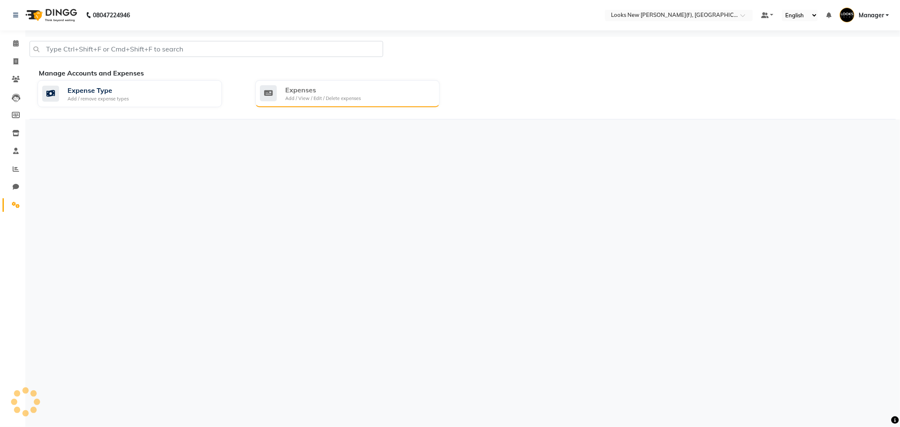
click at [323, 89] on div "Expenses" at bounding box center [323, 90] width 76 height 10
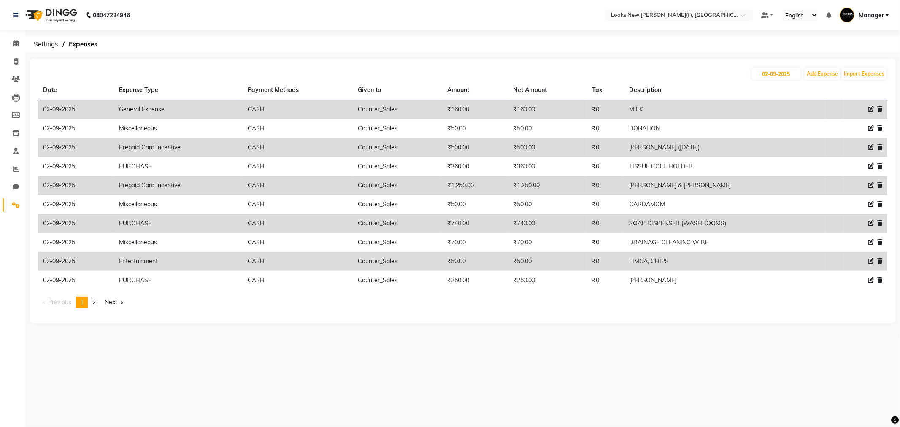
click at [54, 16] on img at bounding box center [51, 15] width 58 height 24
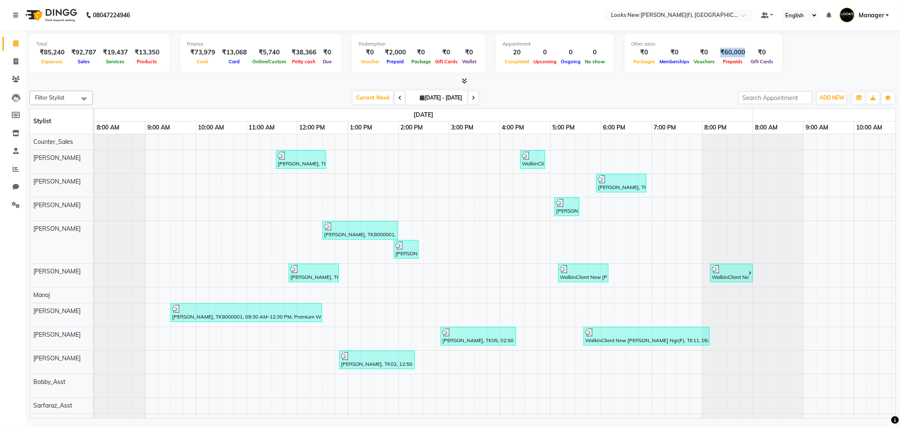
drag, startPoint x: 716, startPoint y: 51, endPoint x: 733, endPoint y: 52, distance: 16.9
click at [733, 52] on div "₹60,000" at bounding box center [733, 53] width 32 height 10
click at [680, 78] on div at bounding box center [463, 81] width 866 height 9
drag, startPoint x: 643, startPoint y: 206, endPoint x: 846, endPoint y: 44, distance: 259.5
click at [849, 48] on div "Total ₹85,240 Expenses ₹92,787 Sales ₹19,437 Services ₹13,350 Products Finance …" at bounding box center [463, 54] width 866 height 41
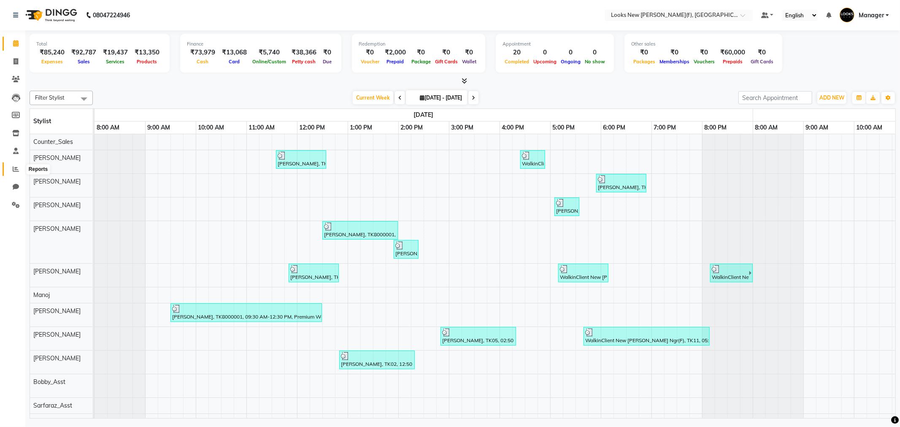
click at [19, 170] on span at bounding box center [15, 170] width 15 height 10
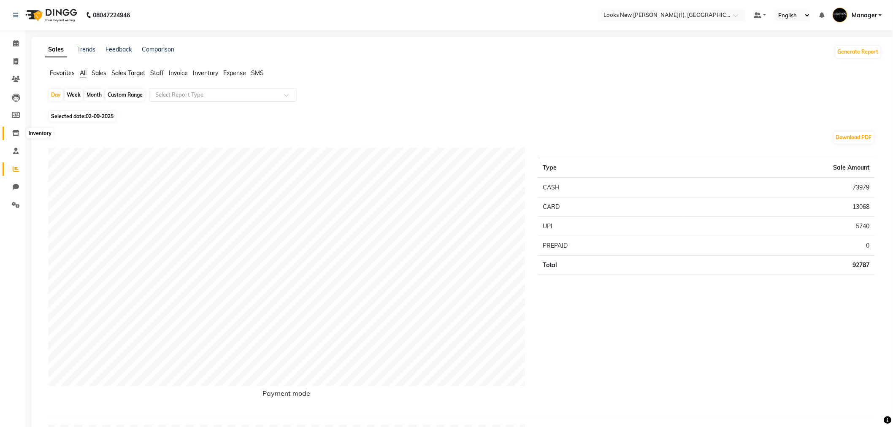
click at [16, 131] on icon at bounding box center [15, 133] width 7 height 6
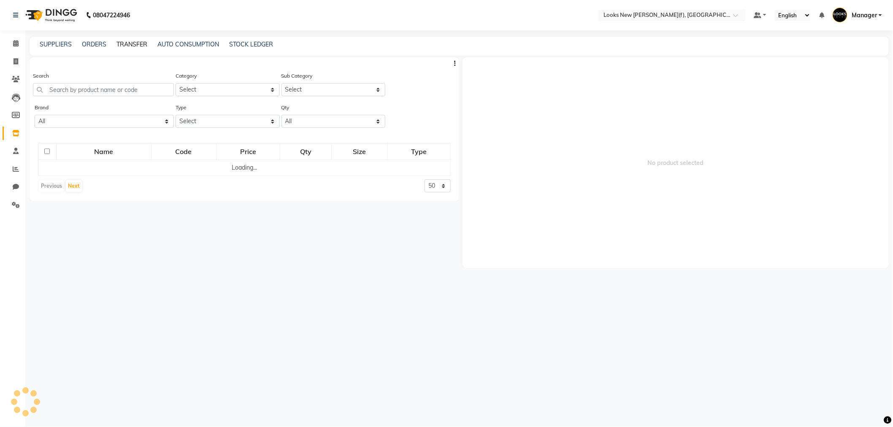
click at [120, 41] on link "TRANSFER" at bounding box center [131, 45] width 31 height 8
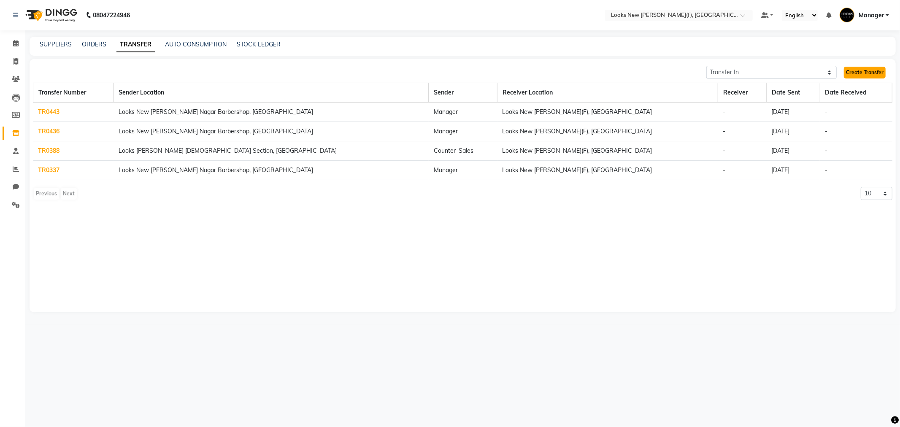
click at [853, 67] on link "Create Transfer" at bounding box center [865, 73] width 42 height 12
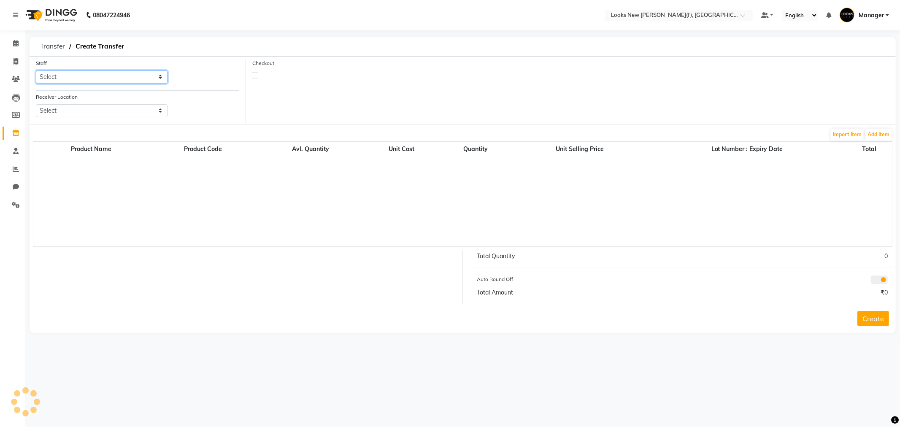
click at [56, 79] on select "Select Aakash_Pdct [PERSON_NAME] [PERSON_NAME] [PERSON_NAME] Counter_Sales [PER…" at bounding box center [102, 76] width 132 height 13
select select "87308"
click at [36, 70] on select "Select Aakash_Pdct [PERSON_NAME] [PERSON_NAME] [PERSON_NAME] Counter_Sales [PER…" at bounding box center [102, 76] width 132 height 13
click at [92, 114] on select "Select Looks [GEOGRAPHIC_DATA][PERSON_NAME] [GEOGRAPHIC_DATA], [GEOGRAPHIC_DATA…" at bounding box center [102, 110] width 132 height 13
select select "3839"
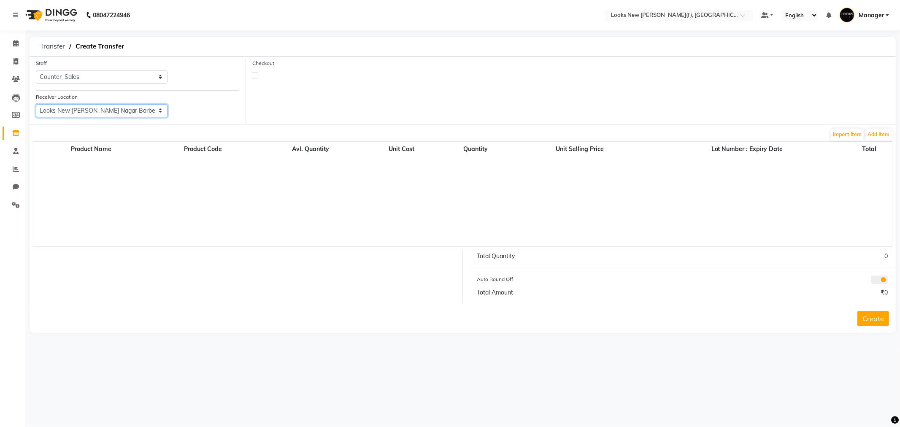
click at [36, 104] on select "Select Looks [GEOGRAPHIC_DATA][PERSON_NAME] [GEOGRAPHIC_DATA], [GEOGRAPHIC_DATA…" at bounding box center [102, 110] width 132 height 13
click at [884, 136] on button "Add Item" at bounding box center [878, 135] width 26 height 12
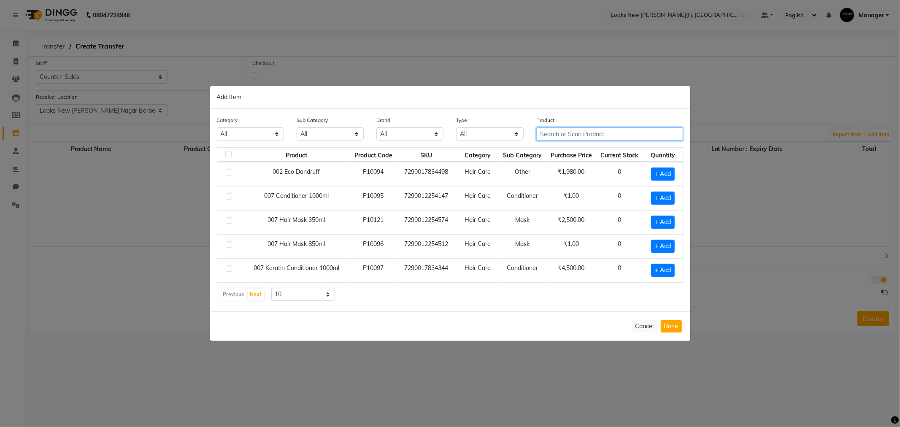
click at [632, 136] on input "text" at bounding box center [609, 133] width 147 height 13
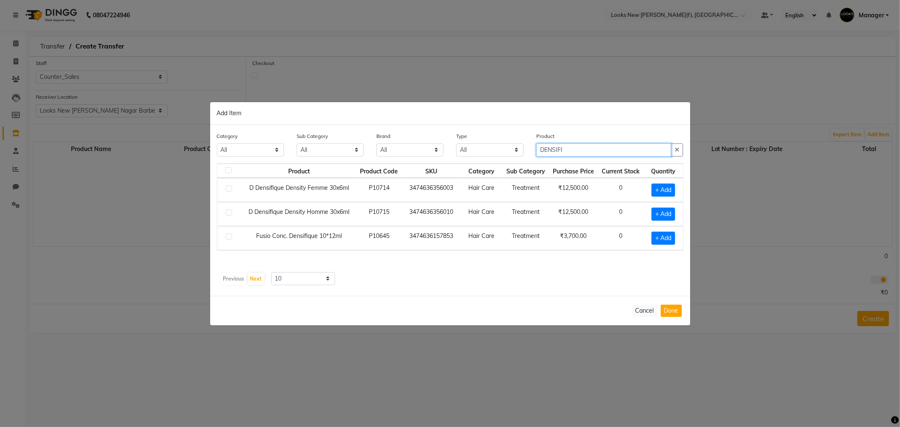
drag, startPoint x: 570, startPoint y: 148, endPoint x: 521, endPoint y: 138, distance: 50.3
click at [503, 173] on div "Category All Skin Personal Care Hair Threading Loreal Bio Top Cons. Bio Top Ret…" at bounding box center [450, 210] width 480 height 171
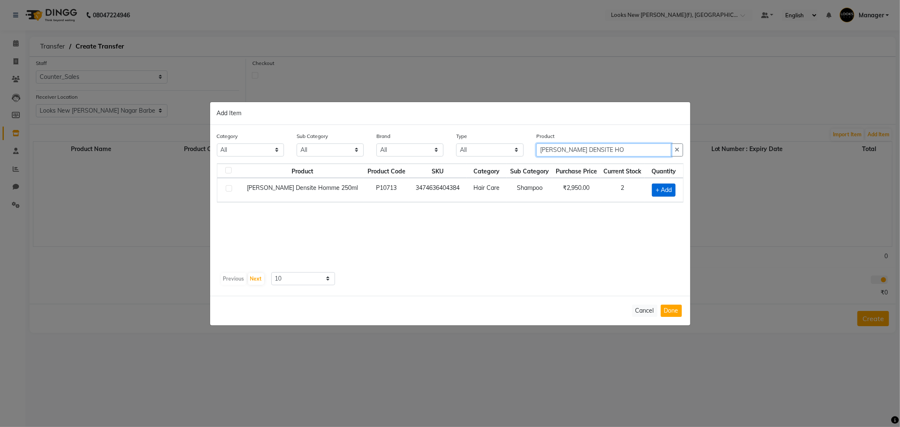
type input "BAIN DENSITE HO"
click at [669, 192] on span "+ Add" at bounding box center [664, 190] width 24 height 13
checkbox input "true"
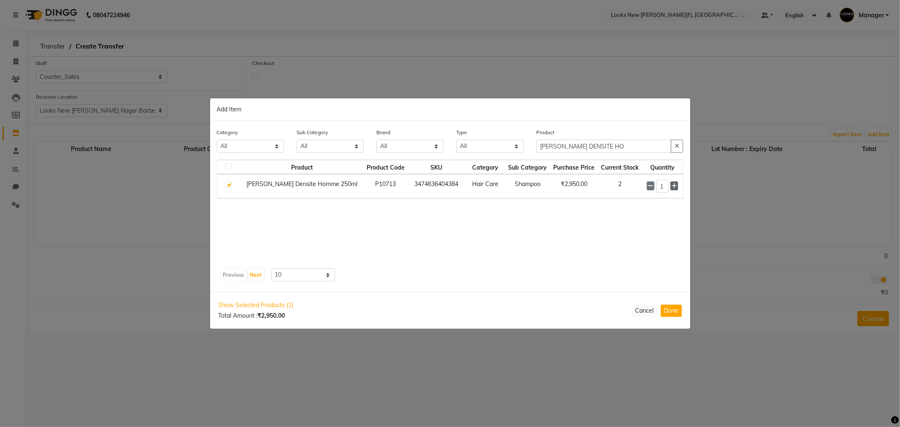
click at [675, 186] on icon at bounding box center [673, 186] width 5 height 6
type input "2"
click at [671, 305] on button "Done" at bounding box center [671, 311] width 21 height 12
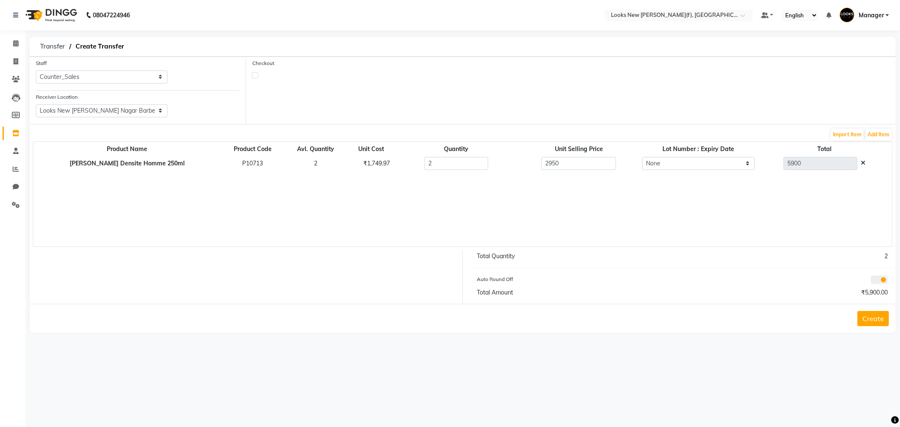
click at [866, 313] on button "Create" at bounding box center [873, 318] width 32 height 15
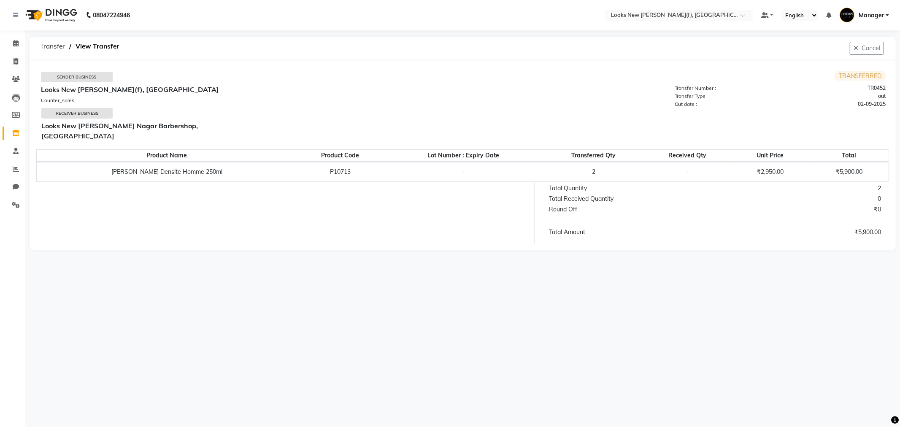
click at [63, 20] on img at bounding box center [51, 15] width 58 height 24
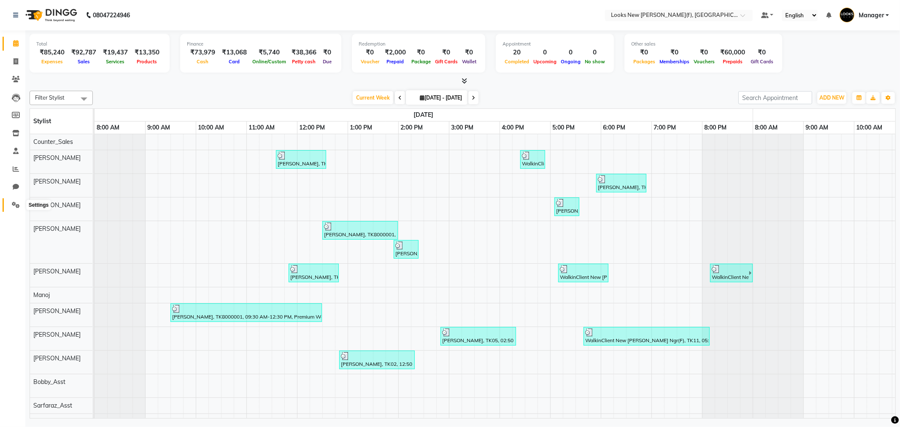
click at [13, 205] on icon at bounding box center [16, 205] width 8 height 6
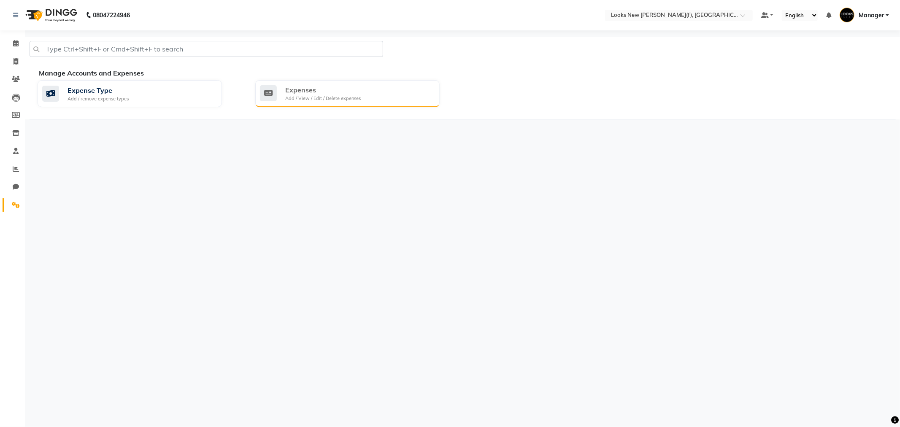
click at [298, 100] on div "Add / View / Edit / Delete expenses" at bounding box center [323, 98] width 76 height 7
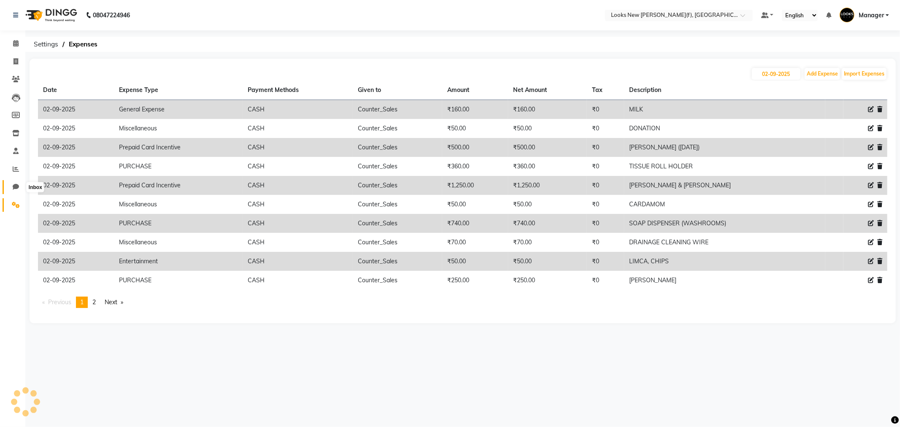
click at [16, 187] on icon at bounding box center [16, 187] width 6 height 6
select select "100"
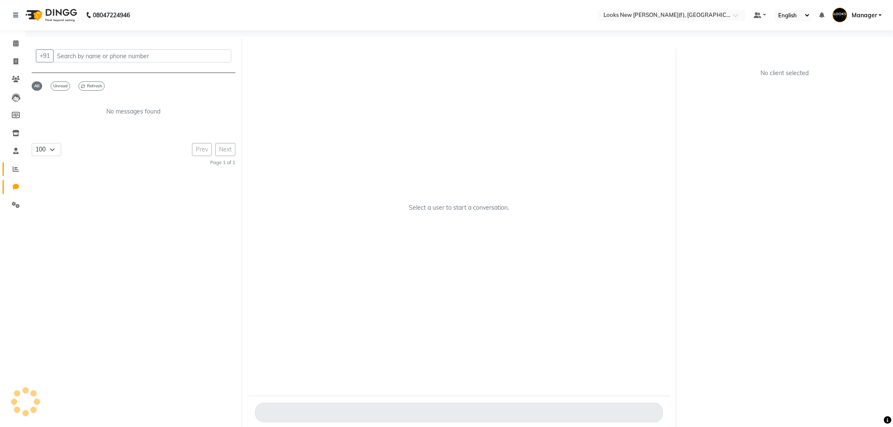
click at [18, 172] on icon at bounding box center [16, 169] width 6 height 6
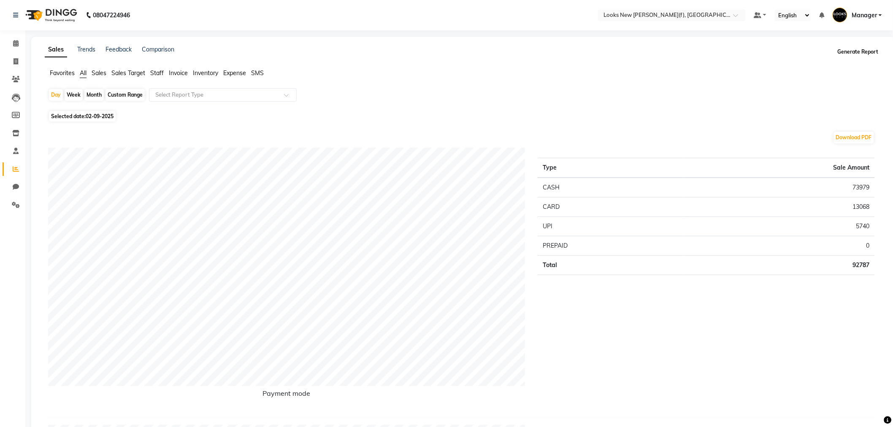
click at [852, 53] on button "Generate Report" at bounding box center [858, 52] width 45 height 12
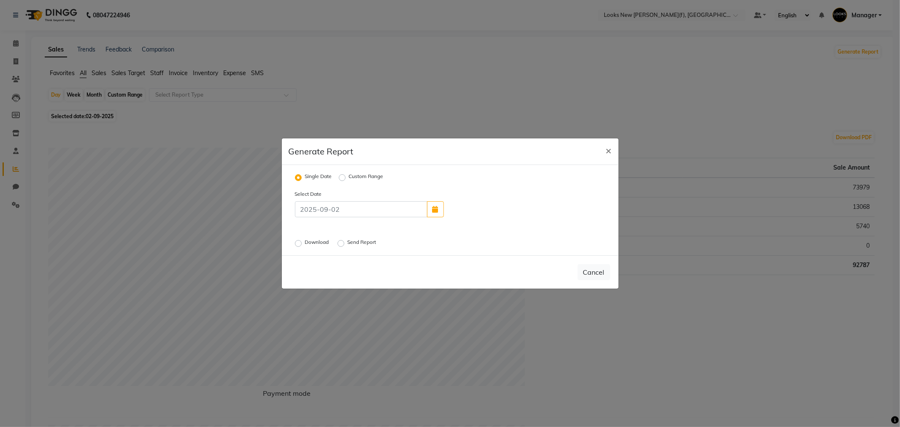
click at [308, 244] on label "Download" at bounding box center [318, 243] width 26 height 10
click at [303, 244] on input "Download" at bounding box center [300, 244] width 6 height 6
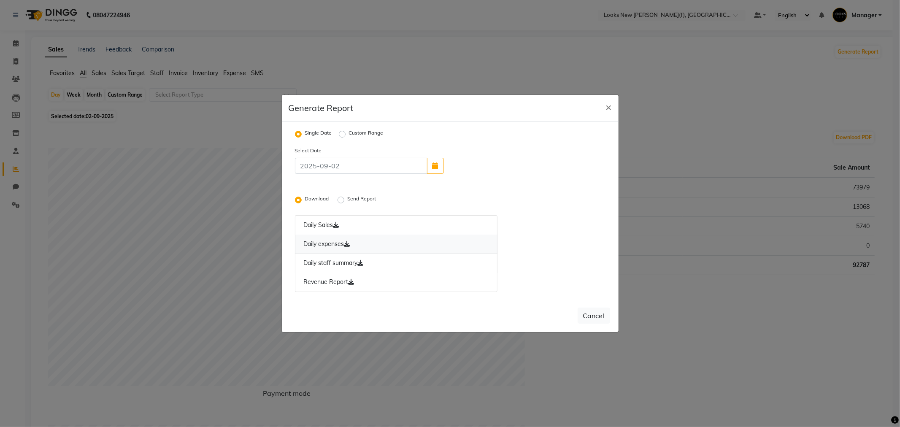
click at [350, 246] on icon at bounding box center [347, 244] width 6 height 6
click at [612, 107] on button "×" at bounding box center [608, 107] width 19 height 24
radio input "false"
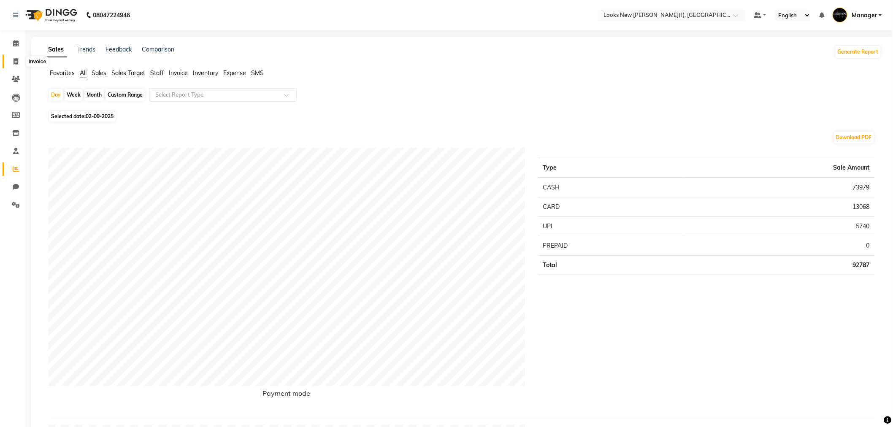
click at [17, 62] on icon at bounding box center [16, 61] width 5 height 6
select select "service"
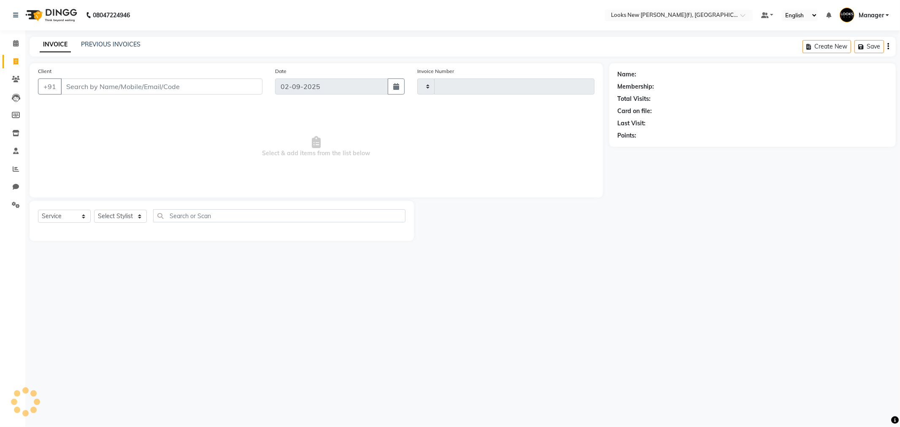
type input "0165"
select select "8659"
click at [119, 91] on input "Client" at bounding box center [162, 86] width 202 height 16
drag, startPoint x: 134, startPoint y: 214, endPoint x: 131, endPoint y: 209, distance: 5.9
click at [134, 214] on select "Select Stylist" at bounding box center [120, 216] width 53 height 13
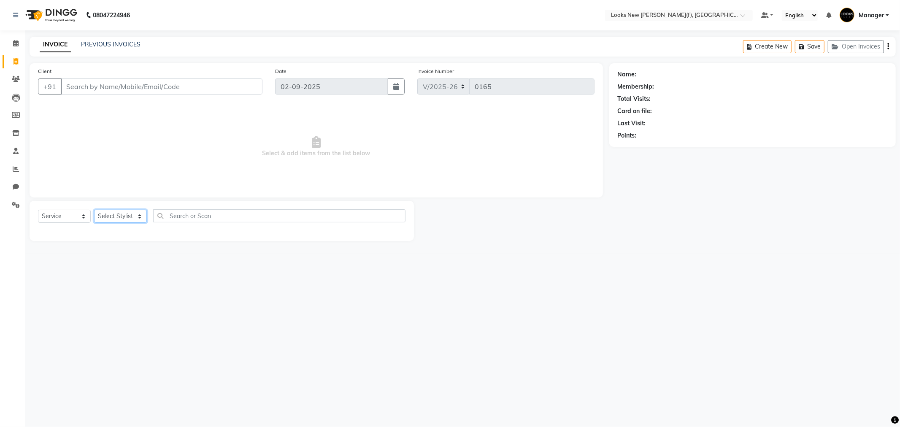
select select "87333"
click at [94, 210] on select "Select Stylist Aakash_Pdct [PERSON_NAME] [PERSON_NAME] [PERSON_NAME] Counter_Sa…" at bounding box center [120, 216] width 53 height 13
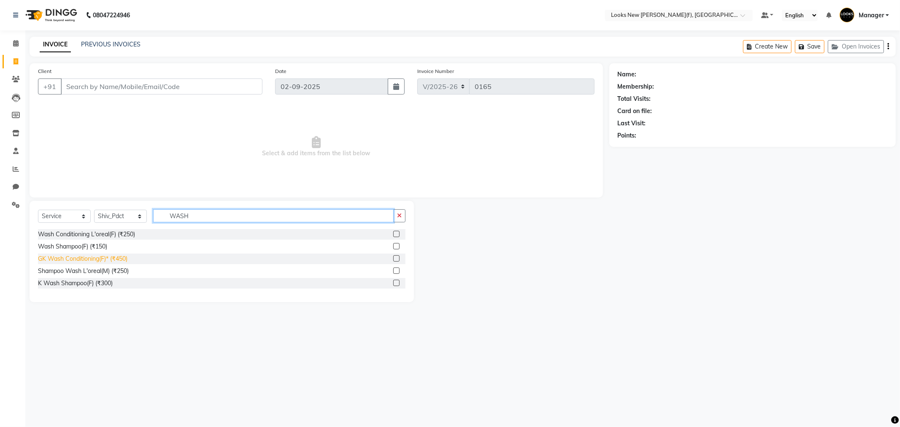
type input "WASH"
click at [86, 257] on div "GK Wash Conditioning(F)* (₹450)" at bounding box center [82, 258] width 89 height 9
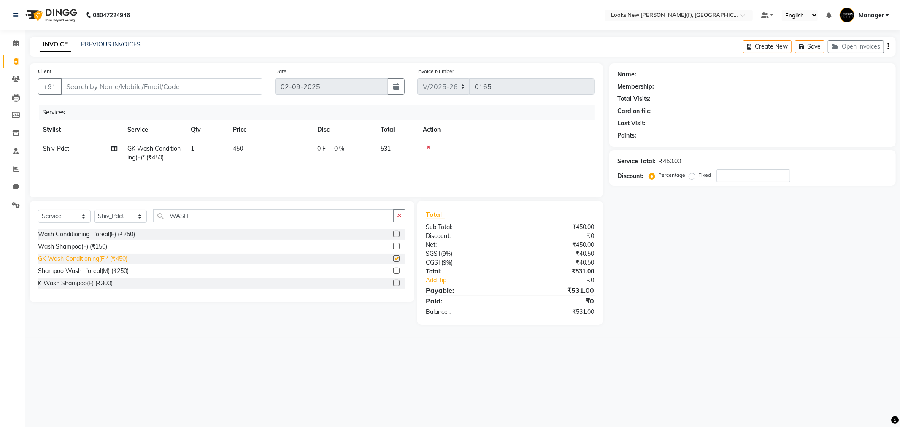
checkbox input "false"
click at [138, 87] on input "Client" at bounding box center [162, 86] width 202 height 16
type input "9"
type input "0"
type input "9910079567"
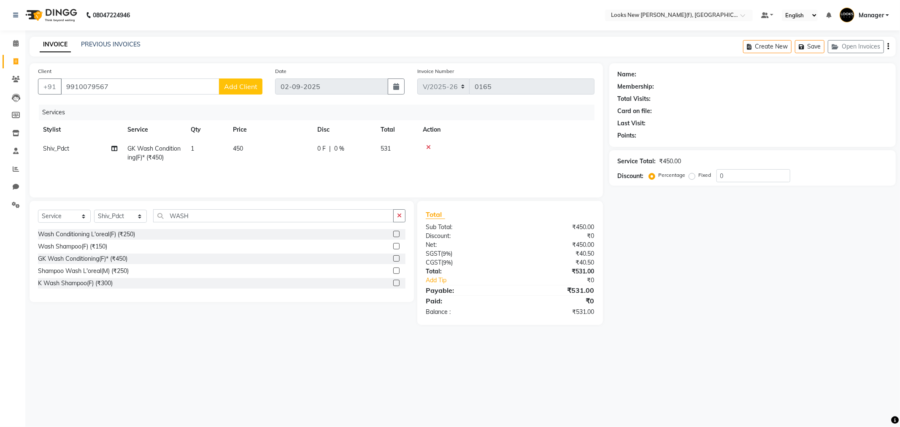
click at [237, 78] on button "Add Client" at bounding box center [240, 86] width 43 height 16
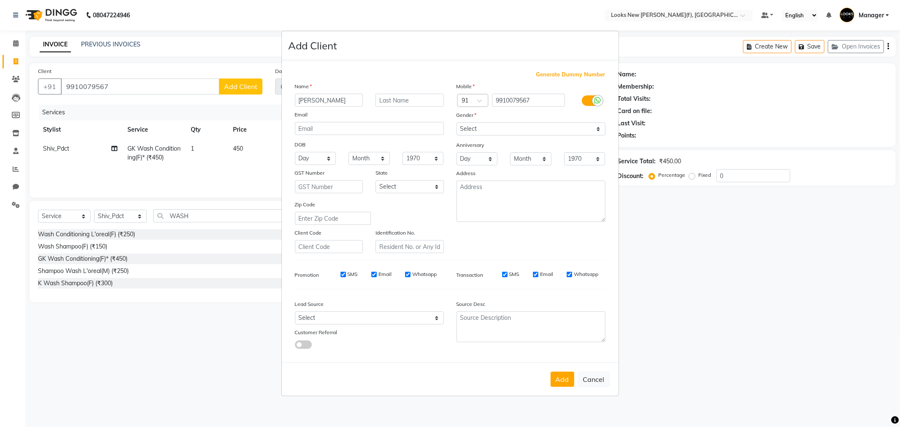
type input "AKSHITA"
type input "NAGPAL"
drag, startPoint x: 824, startPoint y: 449, endPoint x: 900, endPoint y: 449, distance: 76.0
click at [900, 427] on html "08047224946 Select Location × Looks New Rajinder Nagar(f), Delhi Default Panel …" at bounding box center [450, 213] width 900 height 427
click at [714, 284] on ngb-modal-window "Add Client Generate Dummy Number Name AKSHITA NAGPAL Email DOB Day 01 02 03 04 …" at bounding box center [450, 213] width 900 height 427
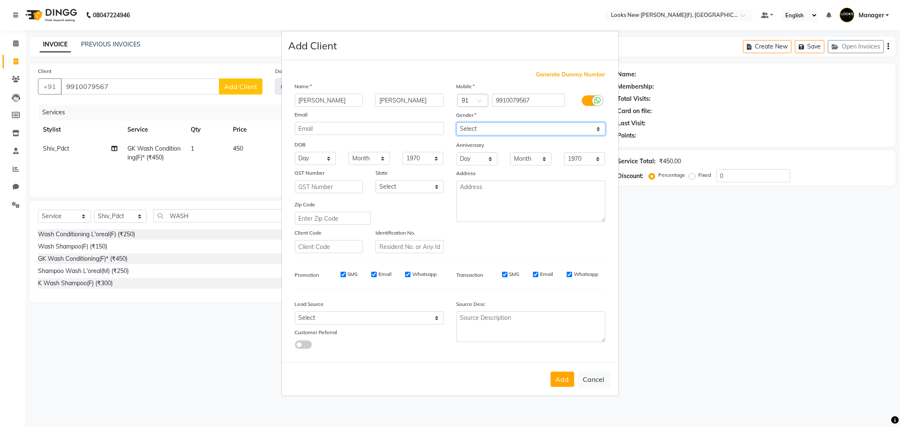
click at [479, 132] on select "Select Male Female Other Prefer Not To Say" at bounding box center [531, 128] width 149 height 13
select select "female"
click at [457, 122] on select "Select Male Female Other Prefer Not To Say" at bounding box center [531, 128] width 149 height 13
click at [410, 179] on div "State" at bounding box center [409, 174] width 81 height 12
drag, startPoint x: 411, startPoint y: 191, endPoint x: 409, endPoint y: 185, distance: 6.1
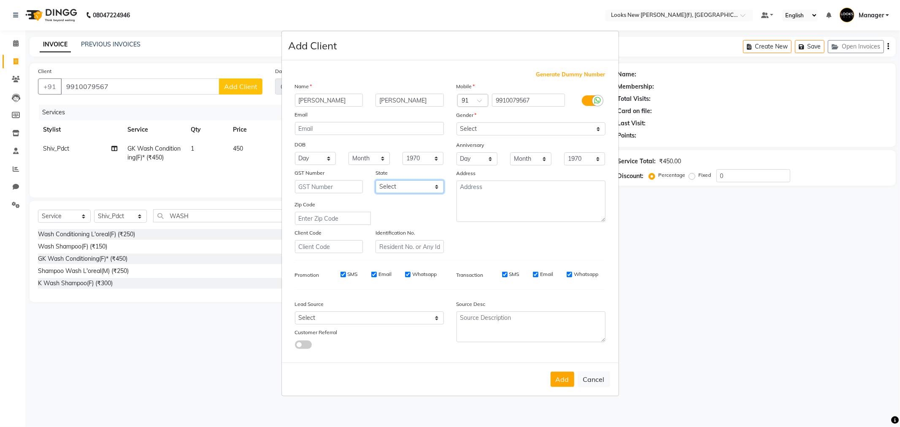
click at [411, 191] on select "Select Andaman and Nicobar Islands Andhra Pradesh Arunachal Pradesh Assam Bihar…" at bounding box center [410, 186] width 68 height 13
select select "10"
click at [376, 180] on select "Select Andaman and Nicobar Islands Andhra Pradesh Arunachal Pradesh Assam Bihar…" at bounding box center [410, 186] width 68 height 13
click at [558, 375] on button "Add" at bounding box center [563, 379] width 24 height 15
select select
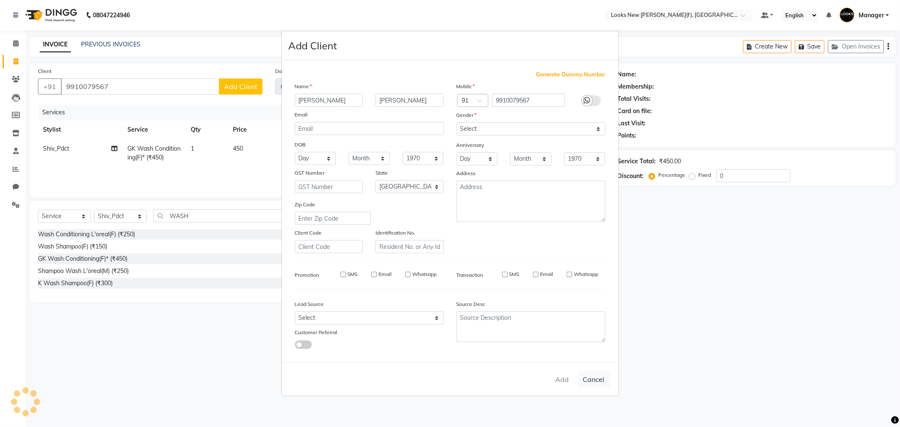
select select
select select "null"
select select
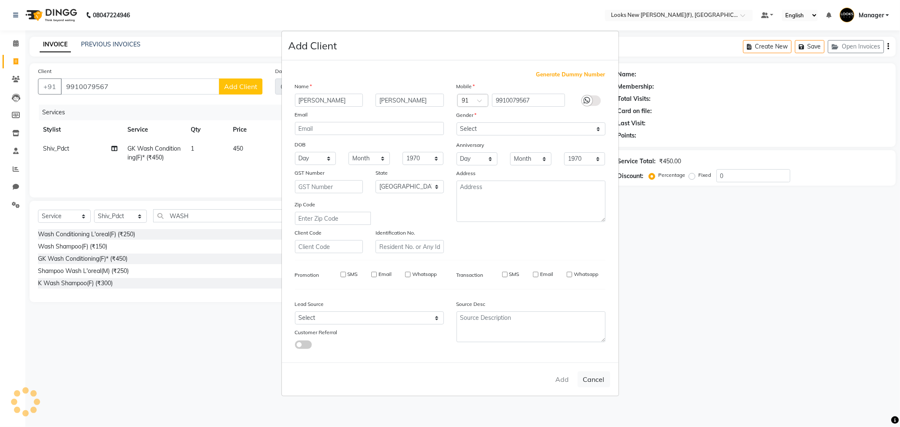
select select
checkbox input "false"
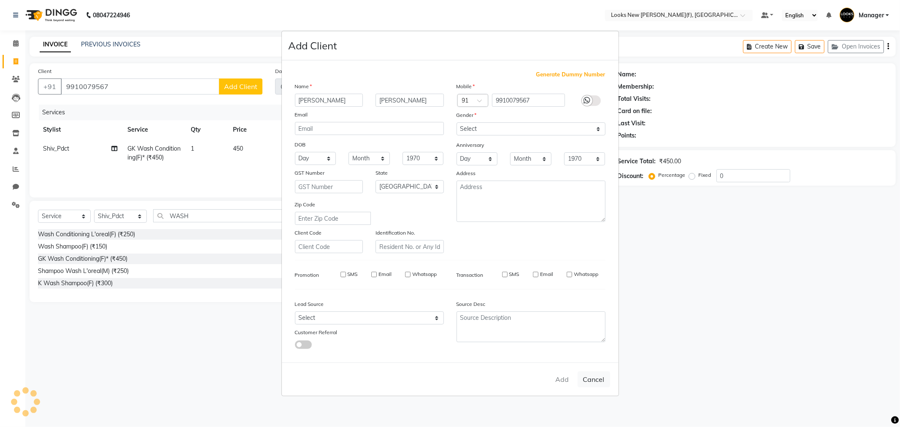
checkbox input "false"
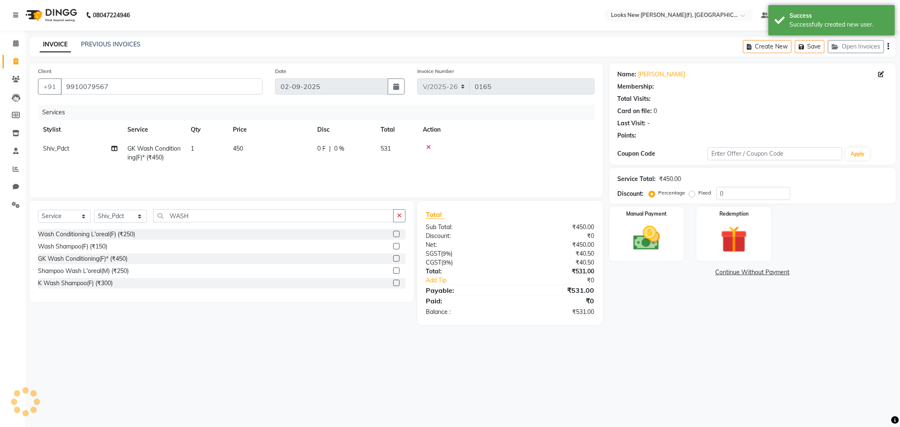
select select "1: Object"
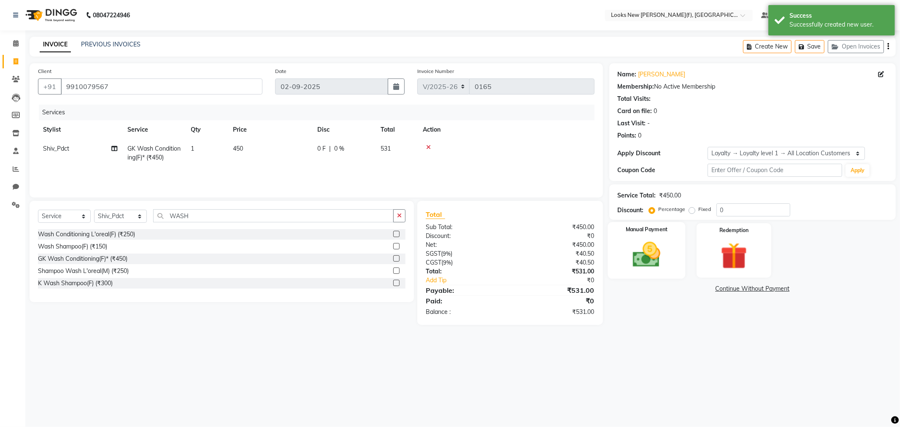
click at [663, 251] on img at bounding box center [646, 255] width 45 height 32
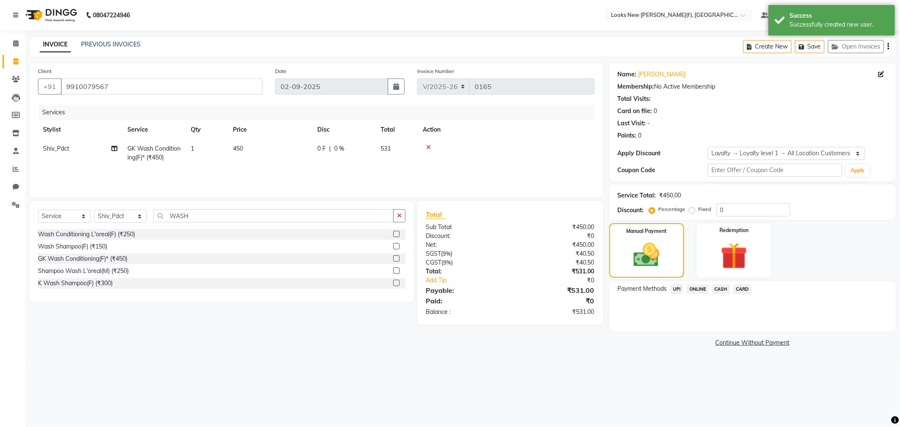
click at [715, 291] on span "CASH" at bounding box center [721, 289] width 18 height 10
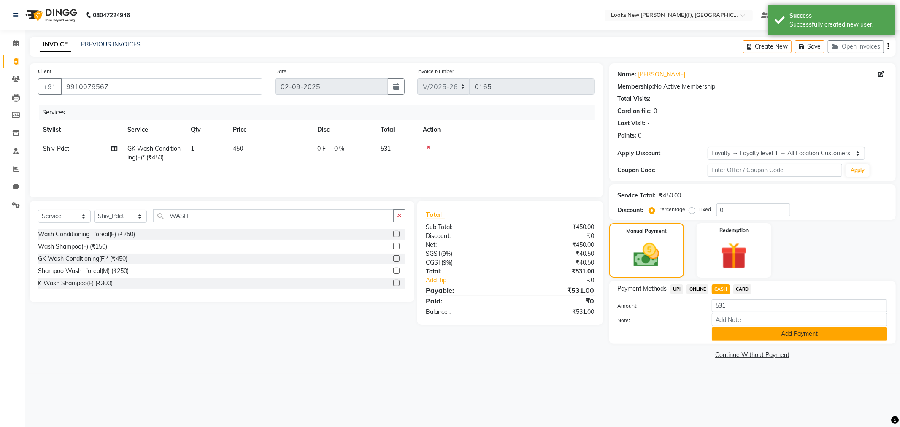
click at [737, 329] on button "Add Payment" at bounding box center [800, 333] width 176 height 13
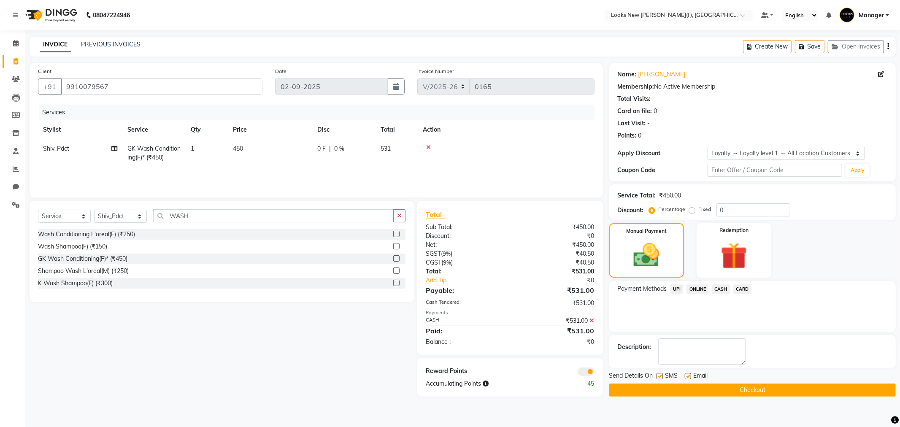
click at [703, 389] on button "Checkout" at bounding box center [752, 390] width 287 height 13
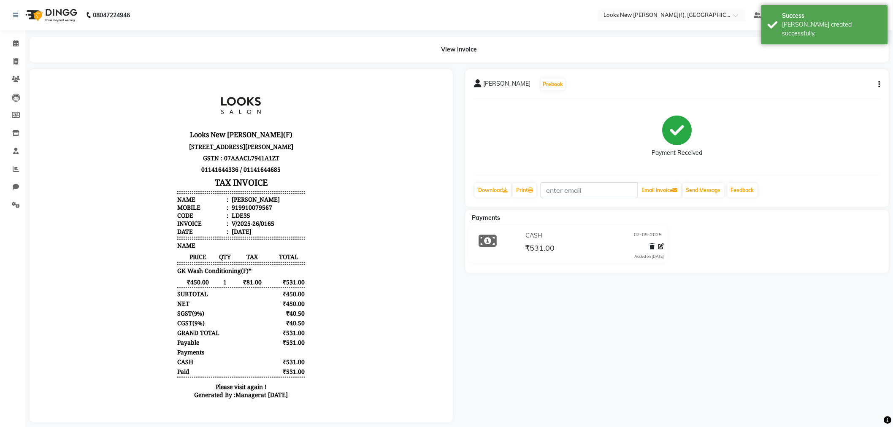
click at [51, 9] on img at bounding box center [51, 15] width 58 height 24
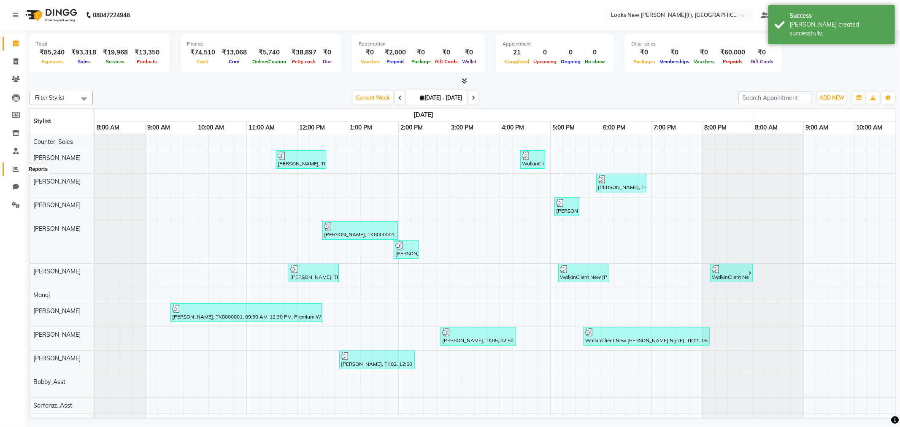
click at [13, 172] on icon at bounding box center [16, 169] width 6 height 6
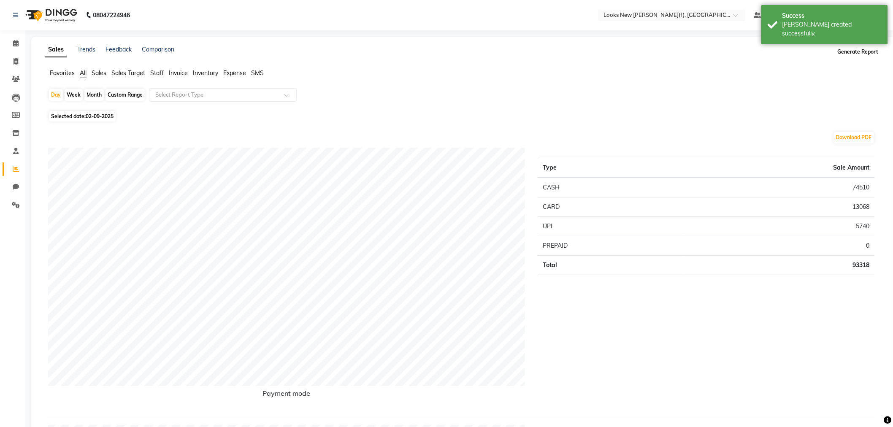
click at [846, 55] on button "Generate Report" at bounding box center [858, 52] width 45 height 12
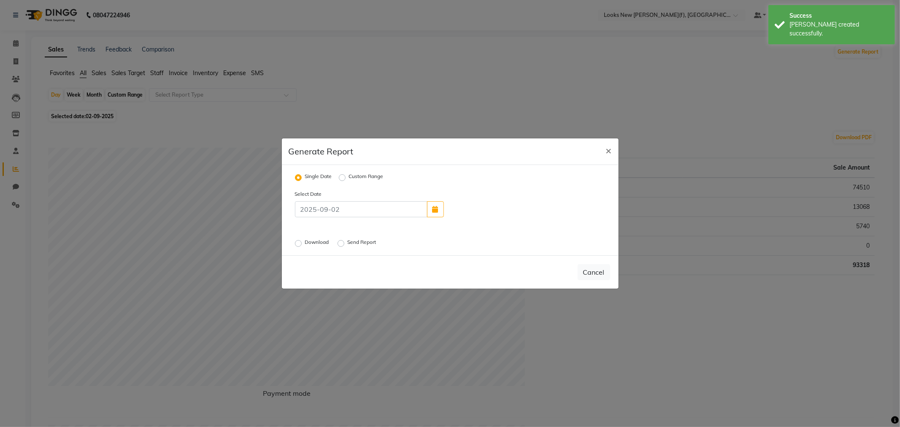
click at [348, 242] on div "Send Report" at bounding box center [358, 243] width 41 height 10
click at [348, 243] on label "Send Report" at bounding box center [363, 243] width 30 height 10
click at [340, 243] on input "Send Report" at bounding box center [342, 244] width 6 height 6
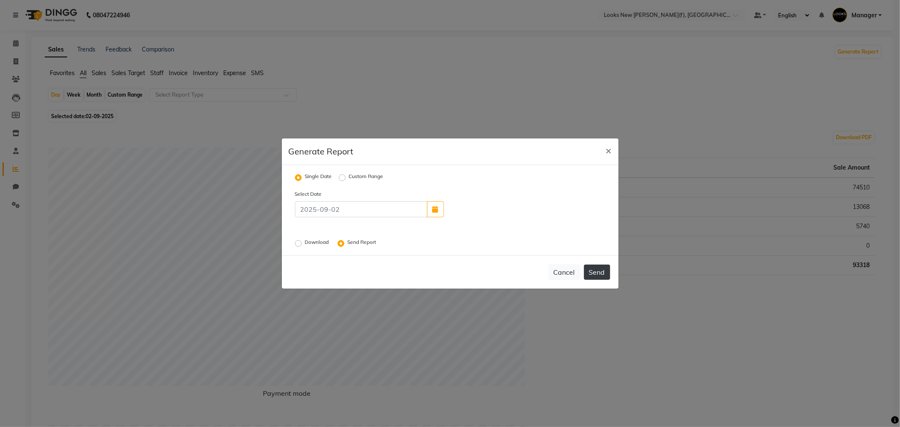
click at [606, 274] on button "Send" at bounding box center [597, 272] width 26 height 15
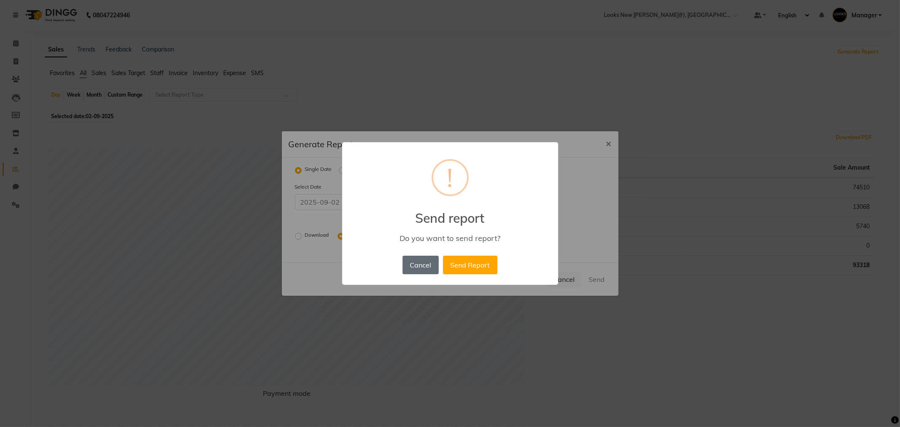
click at [415, 263] on button "Cancel" at bounding box center [421, 265] width 36 height 19
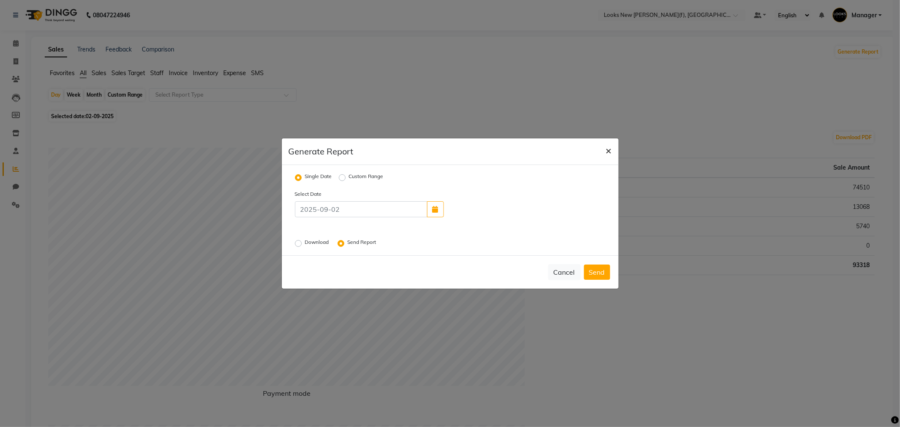
click at [604, 154] on button "×" at bounding box center [608, 150] width 19 height 24
radio input "false"
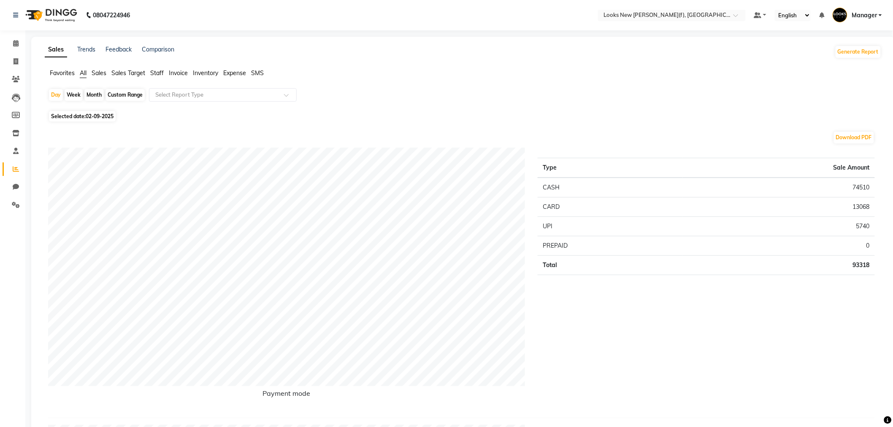
click at [59, 10] on img at bounding box center [51, 15] width 58 height 24
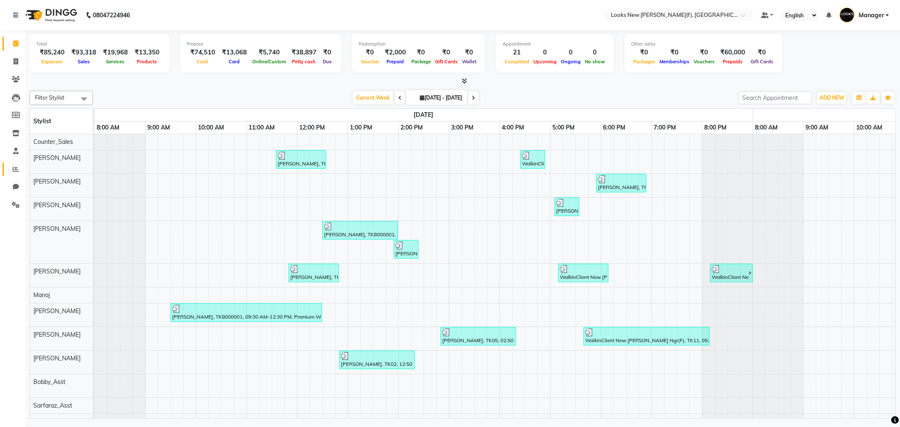
click at [17, 171] on icon at bounding box center [16, 169] width 6 height 6
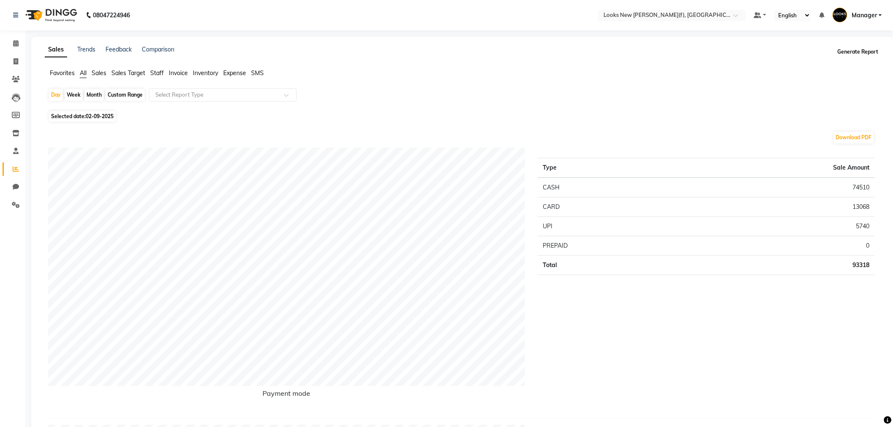
click at [865, 52] on button "Generate Report" at bounding box center [858, 52] width 45 height 12
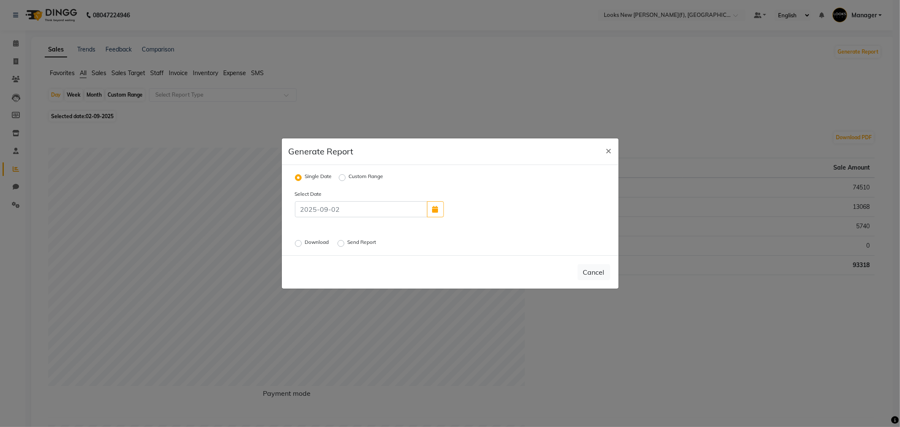
click at [348, 243] on label "Send Report" at bounding box center [363, 243] width 30 height 10
click at [342, 243] on input "Send Report" at bounding box center [342, 244] width 6 height 6
radio input "true"
click at [596, 273] on button "Send" at bounding box center [597, 272] width 26 height 15
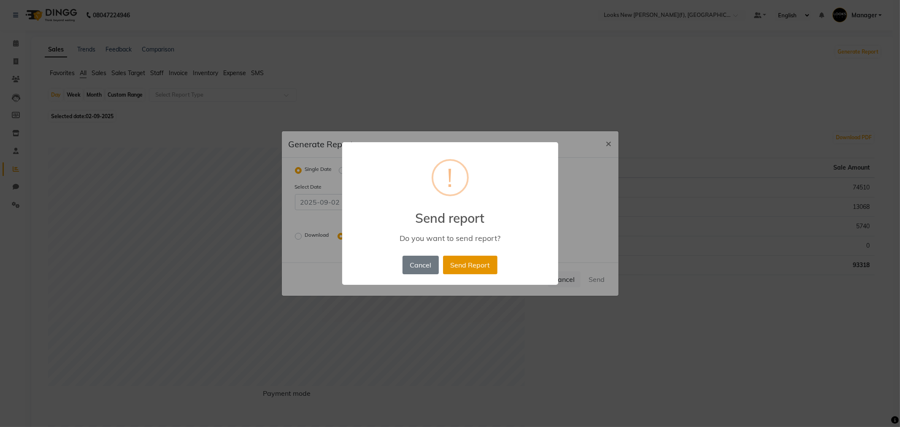
click at [467, 263] on button "Send Report" at bounding box center [470, 265] width 54 height 19
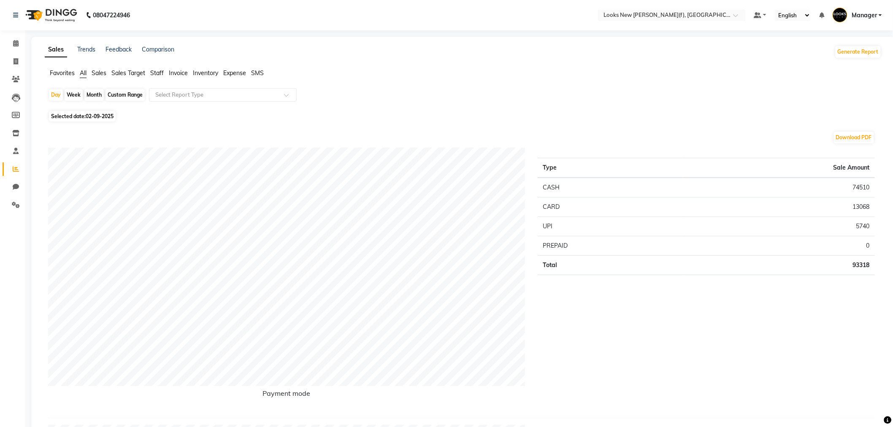
click at [58, 19] on img at bounding box center [51, 15] width 58 height 24
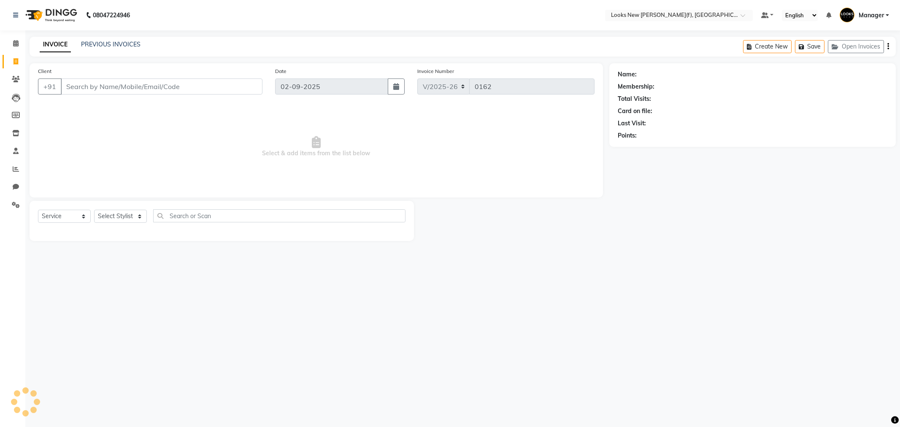
select select "8659"
select select "service"
click at [16, 170] on icon at bounding box center [16, 169] width 6 height 6
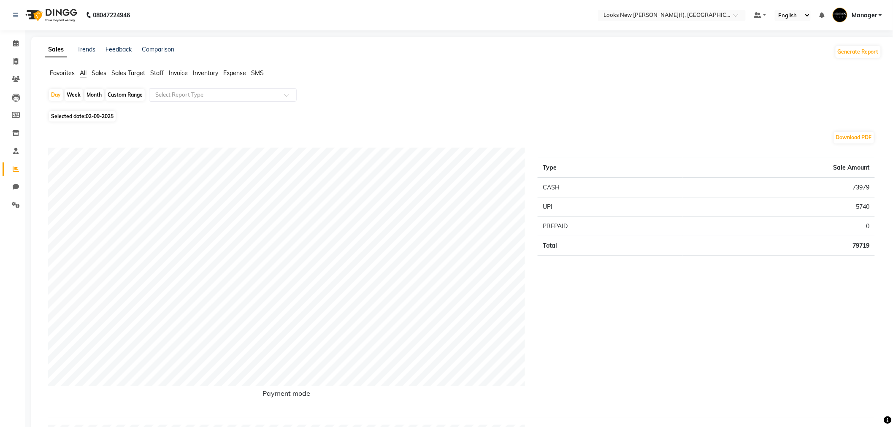
click at [151, 70] on span "Staff" at bounding box center [157, 73] width 14 height 8
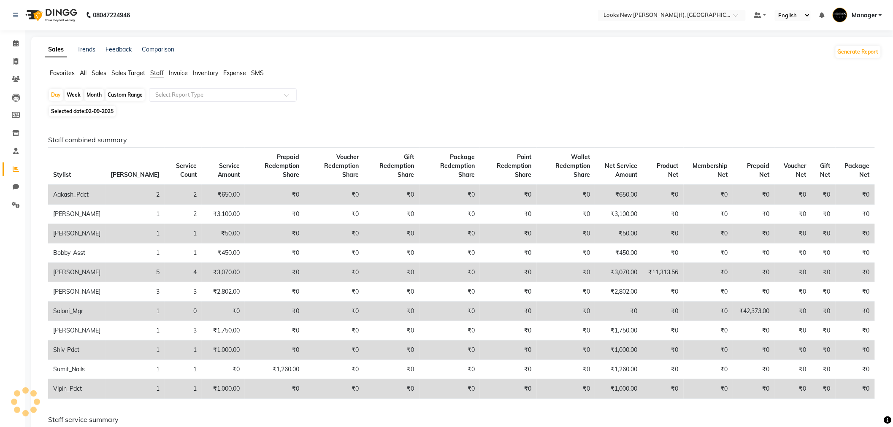
click at [176, 104] on div "Day Week Month Custom Range Select Report Type Selected date: [DATE] Staff comb…" at bounding box center [463, 425] width 837 height 675
click at [175, 91] on input "text" at bounding box center [215, 95] width 122 height 8
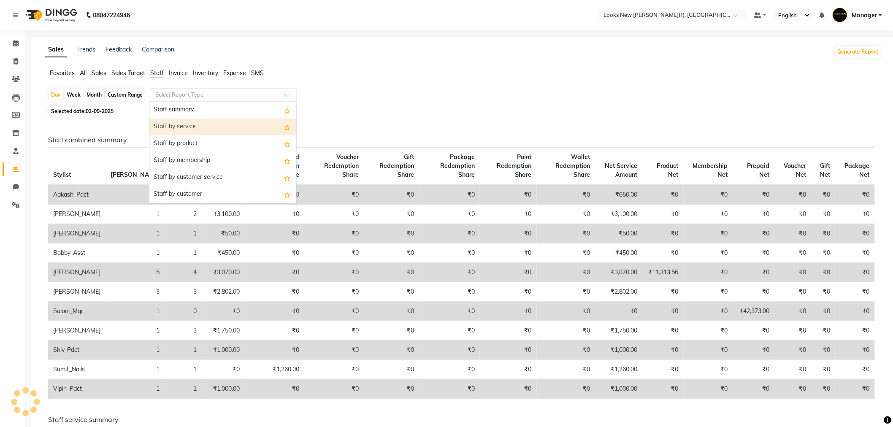
click at [183, 126] on div "Staff by service" at bounding box center [222, 127] width 147 height 17
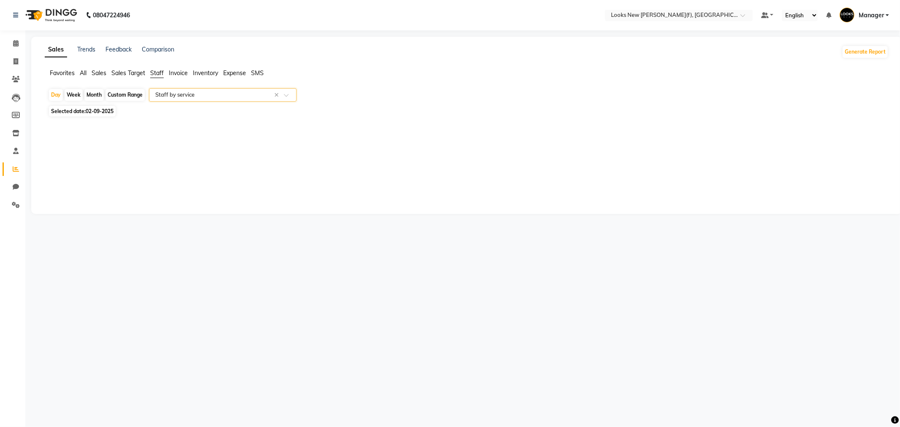
select select "full_report"
select select "pdf"
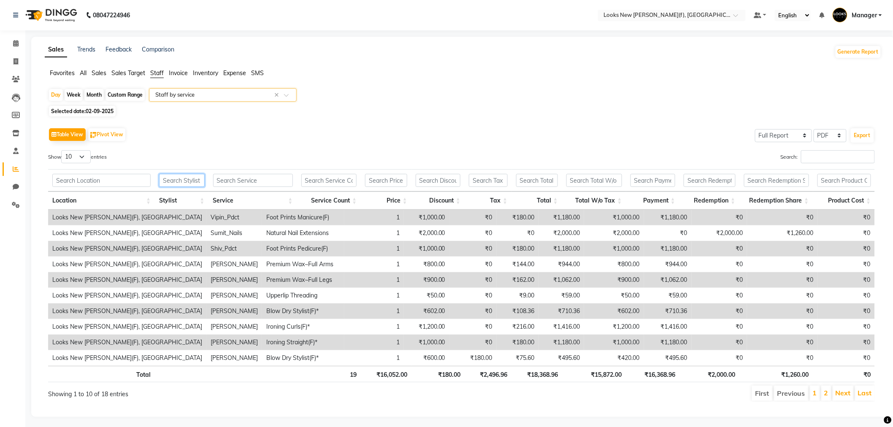
drag, startPoint x: 196, startPoint y: 179, endPoint x: 205, endPoint y: 176, distance: 9.5
click at [195, 179] on input "text" at bounding box center [181, 180] width 45 height 13
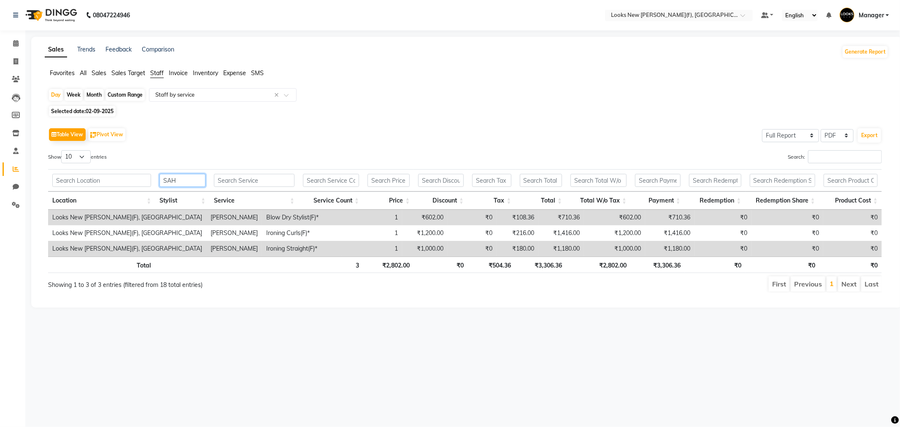
type input "SAH"
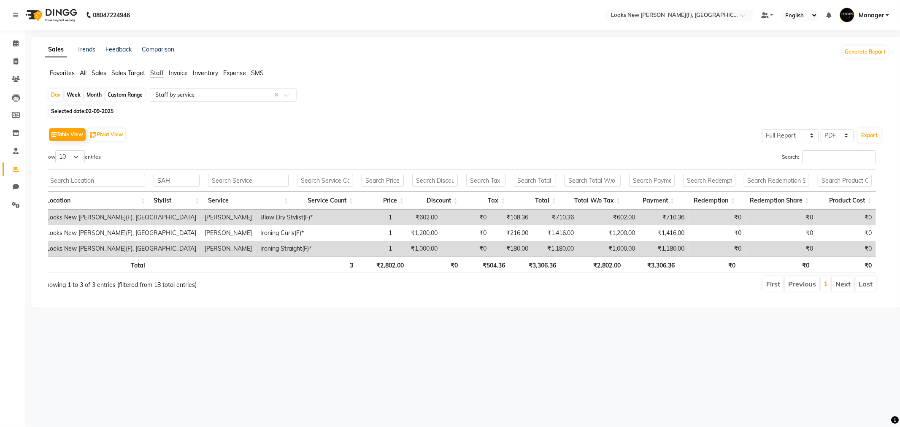
drag, startPoint x: 69, startPoint y: 21, endPoint x: 65, endPoint y: 14, distance: 8.2
click at [69, 21] on img at bounding box center [51, 15] width 58 height 24
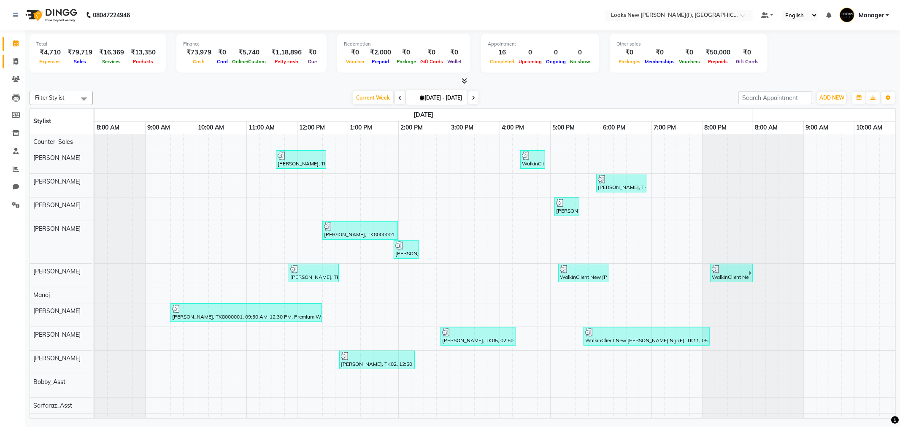
click at [18, 60] on icon at bounding box center [16, 61] width 5 height 6
select select "service"
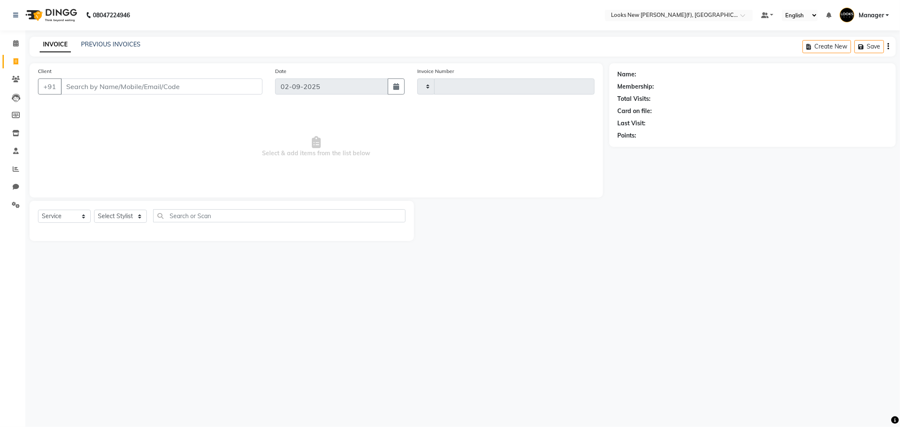
type input "0162"
select select "8659"
click at [128, 87] on input "Client" at bounding box center [162, 86] width 202 height 16
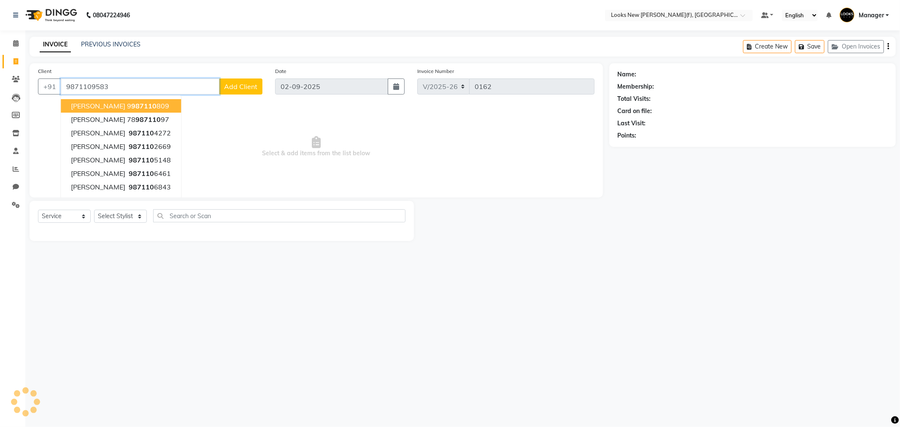
type input "9871109583"
select select "1: Object"
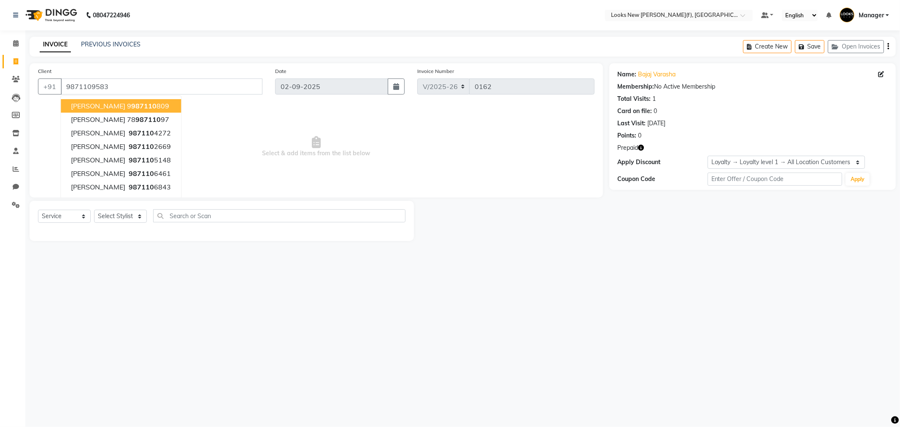
drag, startPoint x: 636, startPoint y: 254, endPoint x: 648, endPoint y: 146, distance: 108.7
click at [639, 252] on div "08047224946 Select Location × Looks New [PERSON_NAME] Nagar(f), [GEOGRAPHIC_DAT…" at bounding box center [450, 213] width 900 height 427
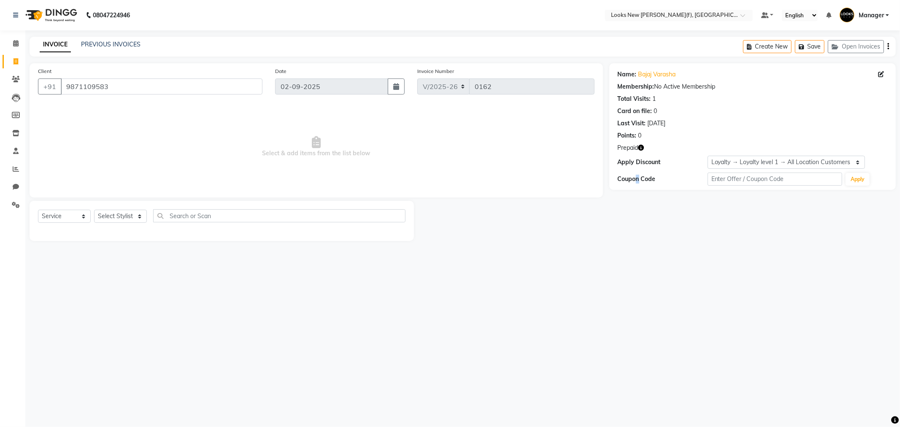
click at [641, 148] on icon "button" at bounding box center [641, 148] width 6 height 6
click at [605, 277] on div "08047224946 Select Location × Looks New [PERSON_NAME] Nagar(f), [GEOGRAPHIC_DAT…" at bounding box center [450, 213] width 900 height 427
drag, startPoint x: 105, startPoint y: 210, endPoint x: 80, endPoint y: 216, distance: 25.2
click at [105, 210] on select "Select Stylist Aakash_Pdct [PERSON_NAME] [PERSON_NAME] [PERSON_NAME] Counter_Sa…" at bounding box center [120, 216] width 53 height 13
click at [56, 218] on select "Select Service Product Membership Package Voucher Prepaid Gift Card" at bounding box center [64, 216] width 53 height 13
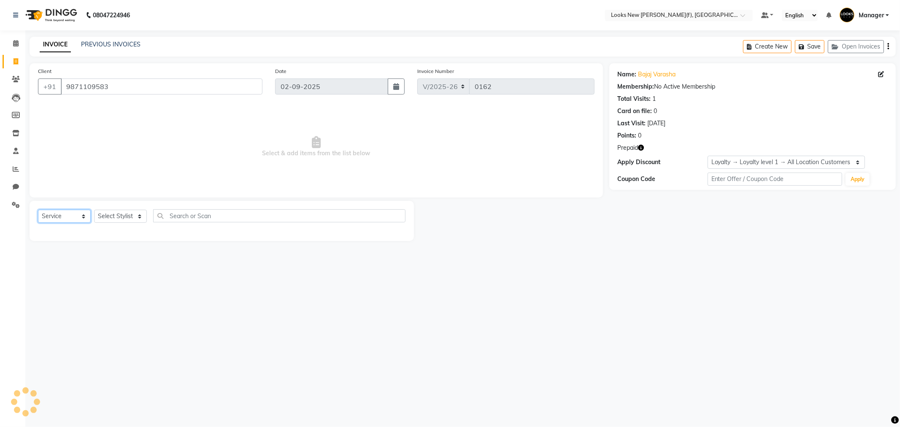
select select "P"
click at [38, 210] on select "Select Service Product Membership Package Voucher Prepaid Gift Card" at bounding box center [64, 216] width 53 height 13
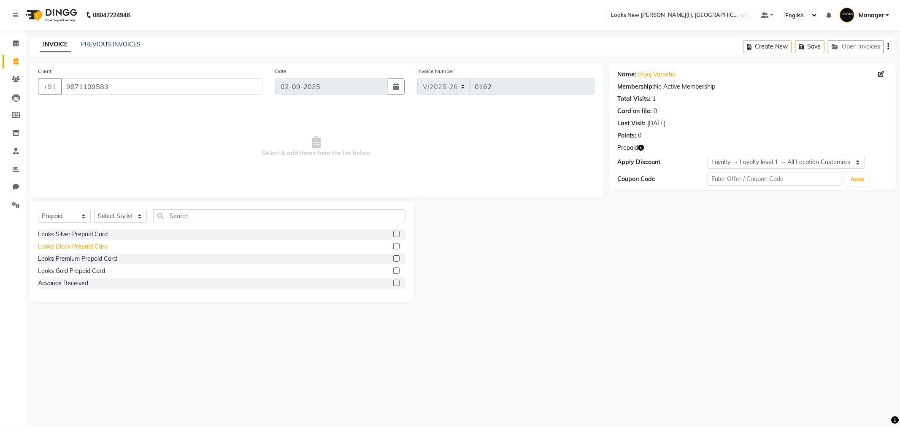
click at [80, 243] on div "Looks Black Prepaid Card" at bounding box center [73, 246] width 70 height 9
checkbox input "false"
click at [127, 216] on select "Select Stylist Aakash_Pdct [PERSON_NAME] [PERSON_NAME] [PERSON_NAME] Counter_Sa…" at bounding box center [120, 216] width 53 height 13
select select "87336"
click at [94, 210] on select "Select Stylist Aakash_Pdct [PERSON_NAME] [PERSON_NAME] [PERSON_NAME] Counter_Sa…" at bounding box center [120, 216] width 53 height 13
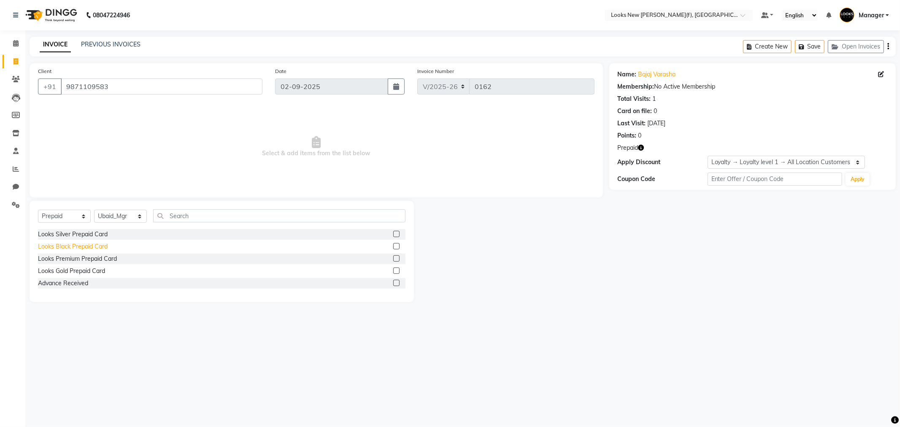
click at [92, 245] on div "Looks Black Prepaid Card" at bounding box center [73, 246] width 70 height 9
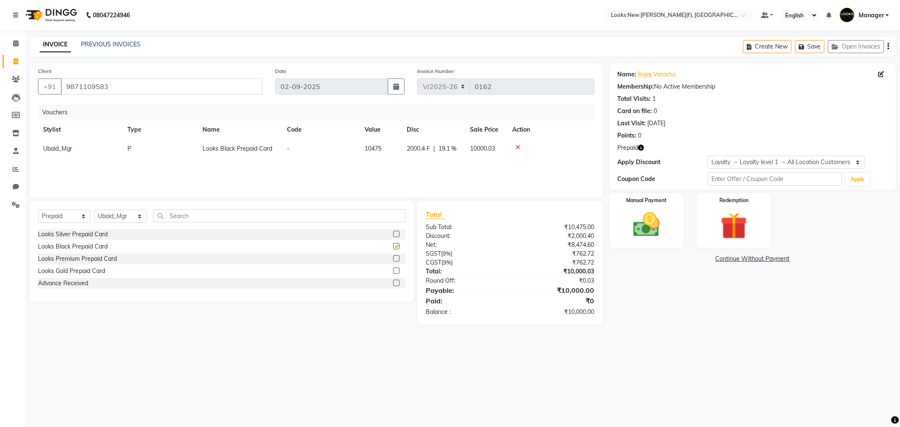
checkbox input "false"
click at [646, 231] on img at bounding box center [646, 225] width 45 height 32
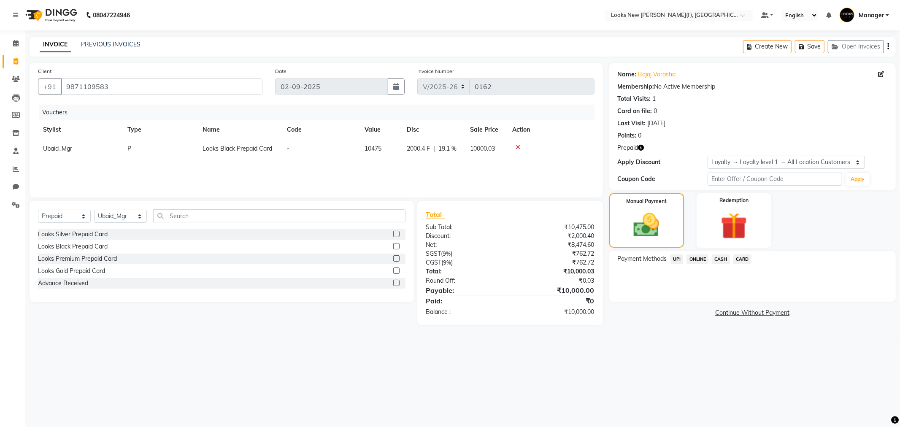
click at [739, 259] on span "CARD" at bounding box center [742, 259] width 18 height 10
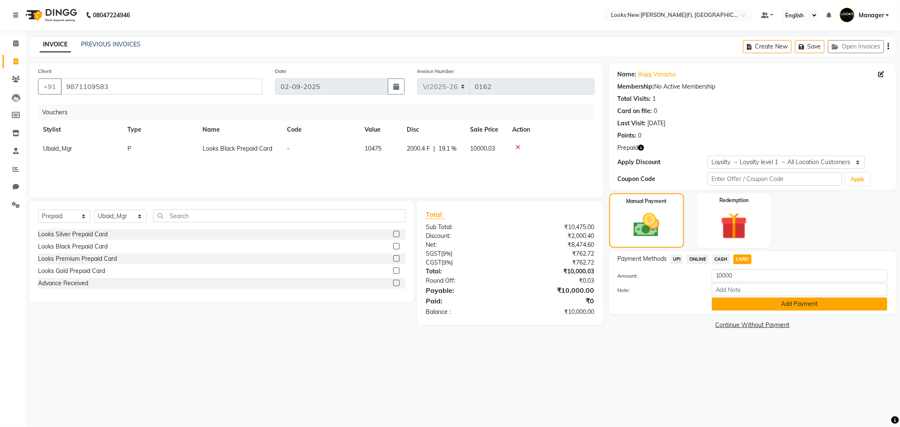
click at [756, 302] on button "Add Payment" at bounding box center [800, 303] width 176 height 13
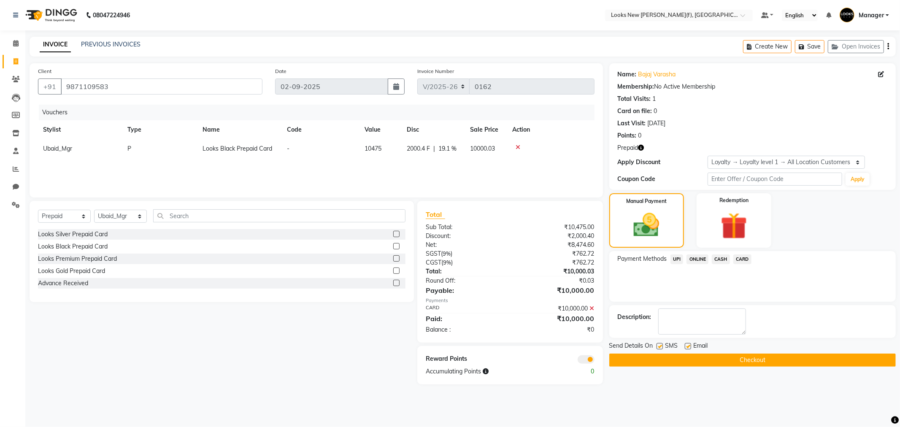
click at [710, 361] on button "Checkout" at bounding box center [752, 360] width 287 height 13
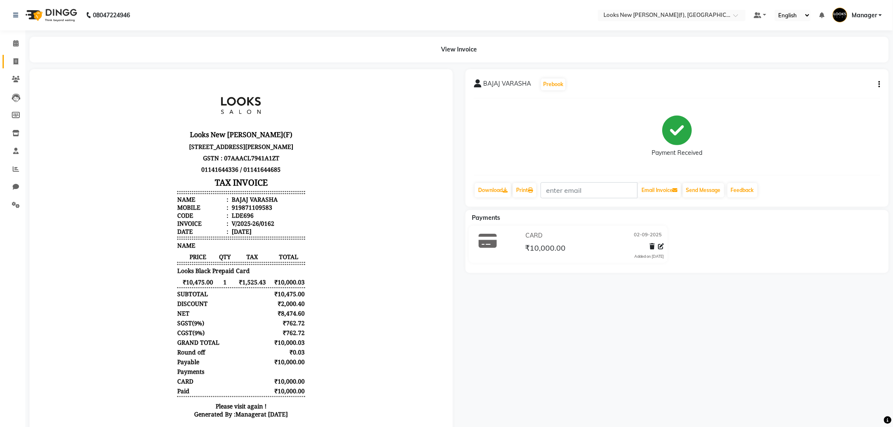
click at [17, 55] on link "Invoice" at bounding box center [13, 62] width 20 height 14
select select "service"
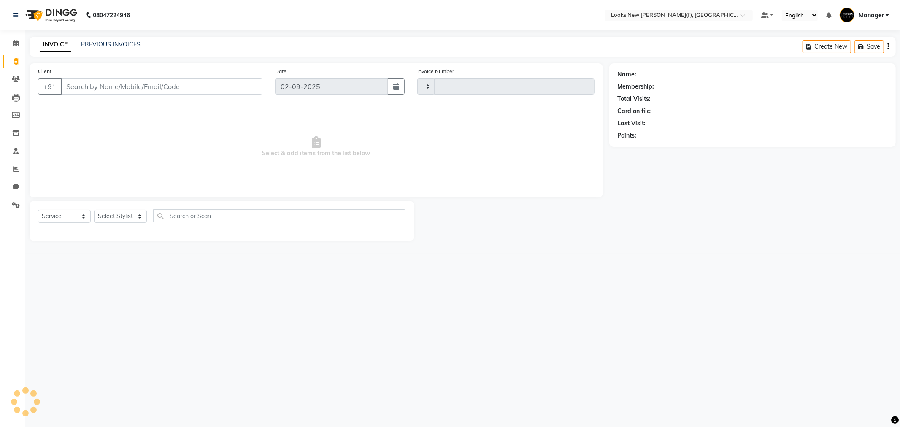
type input "0163"
select select "8659"
drag, startPoint x: 22, startPoint y: 206, endPoint x: 32, endPoint y: 197, distance: 13.5
click at [22, 206] on span at bounding box center [15, 205] width 15 height 10
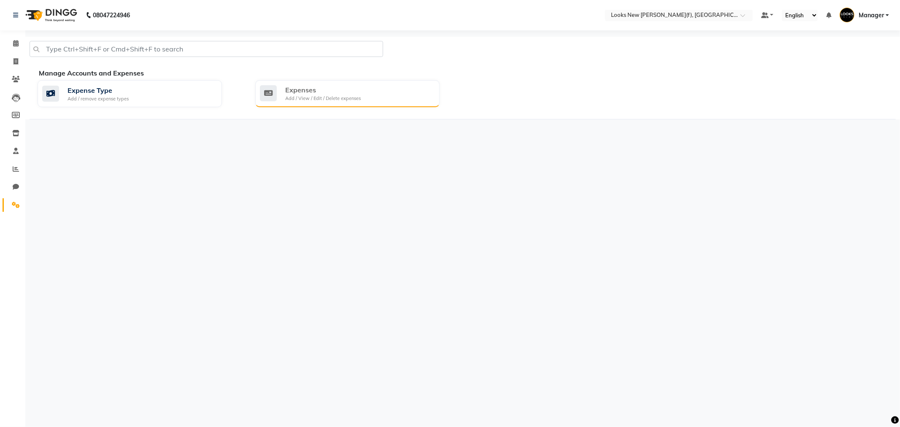
click at [307, 99] on div "Add / View / Edit / Delete expenses" at bounding box center [323, 98] width 76 height 7
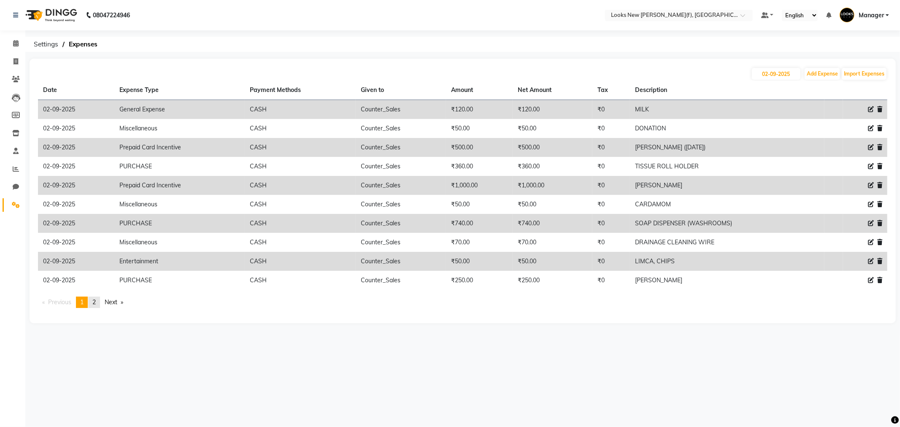
click at [98, 300] on link "page 2" at bounding box center [94, 302] width 12 height 11
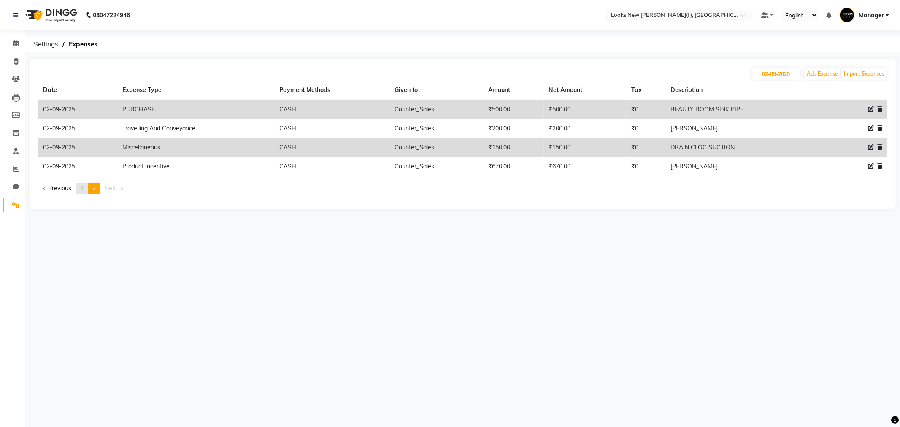
click at [84, 192] on span "1" at bounding box center [81, 188] width 3 height 8
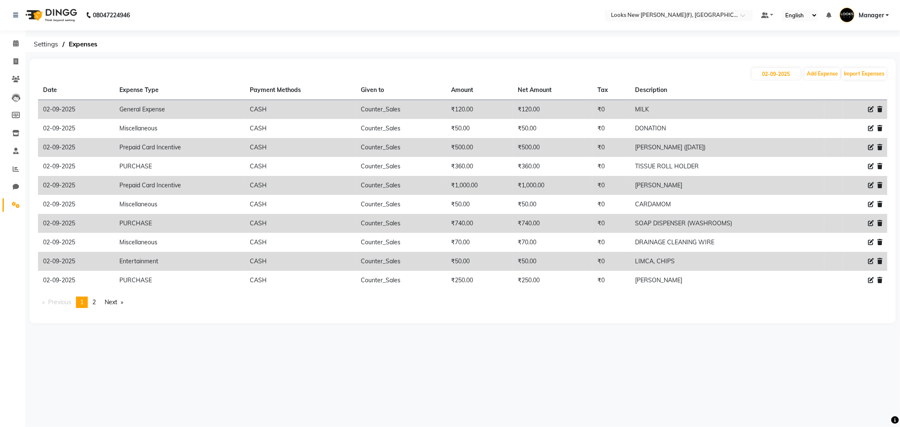
click at [871, 185] on icon at bounding box center [871, 185] width 6 height 6
select select "24169"
select select "1"
select select "7913"
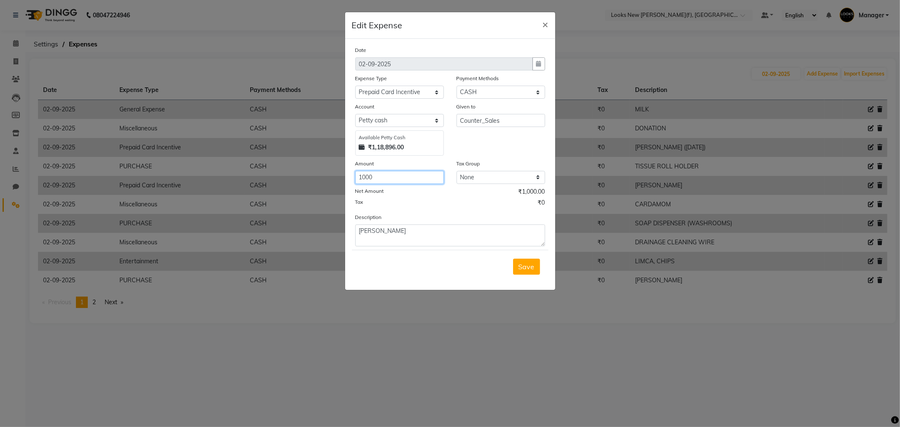
drag, startPoint x: 395, startPoint y: 180, endPoint x: 358, endPoint y: 180, distance: 37.6
click at [358, 180] on input "1000" at bounding box center [399, 177] width 89 height 13
type input "1250"
click at [396, 246] on textarea "[PERSON_NAME]" at bounding box center [450, 235] width 190 height 22
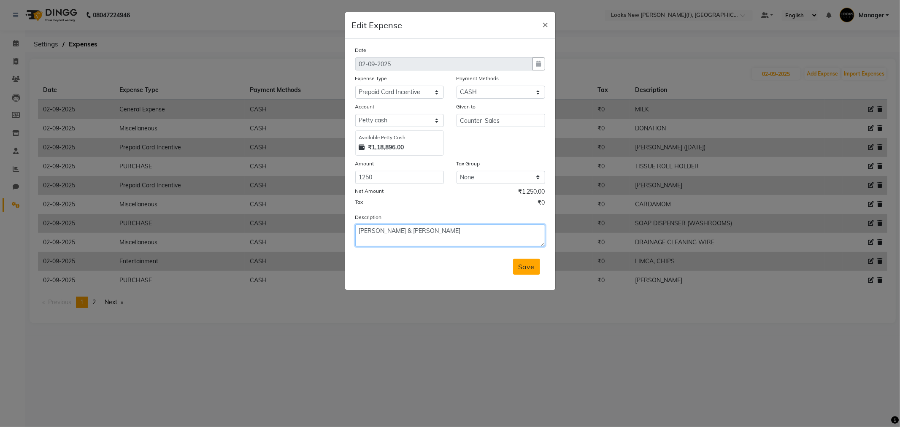
type textarea "[PERSON_NAME] & [PERSON_NAME]"
click at [528, 265] on span "Save" at bounding box center [527, 266] width 16 height 8
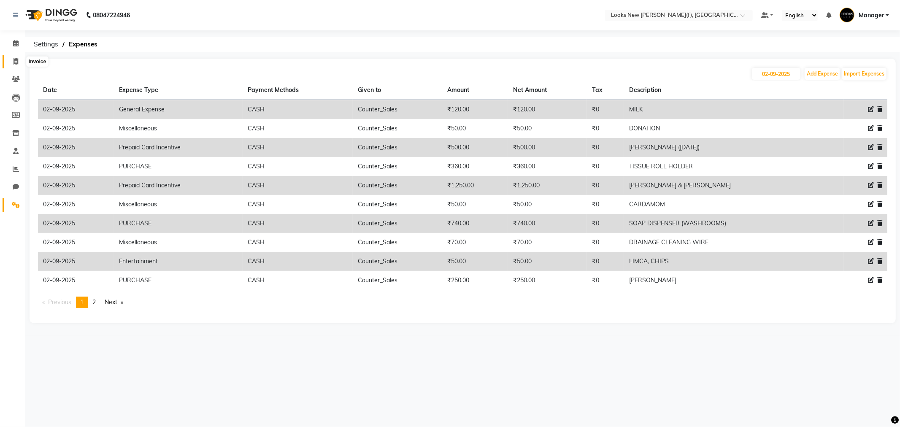
click at [10, 62] on span at bounding box center [15, 62] width 15 height 10
select select "8659"
select select "service"
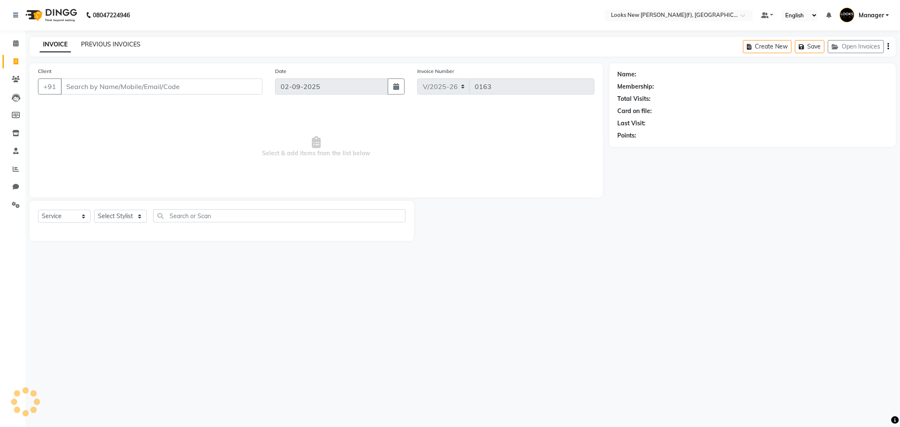
click at [120, 41] on link "PREVIOUS INVOICES" at bounding box center [110, 45] width 59 height 8
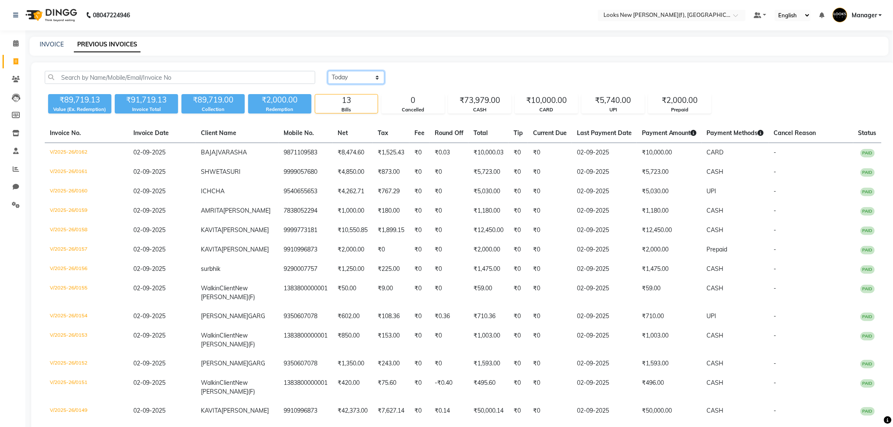
click at [368, 81] on select "[DATE] [DATE] Custom Range" at bounding box center [356, 77] width 57 height 13
click at [12, 65] on span at bounding box center [15, 62] width 15 height 10
select select "service"
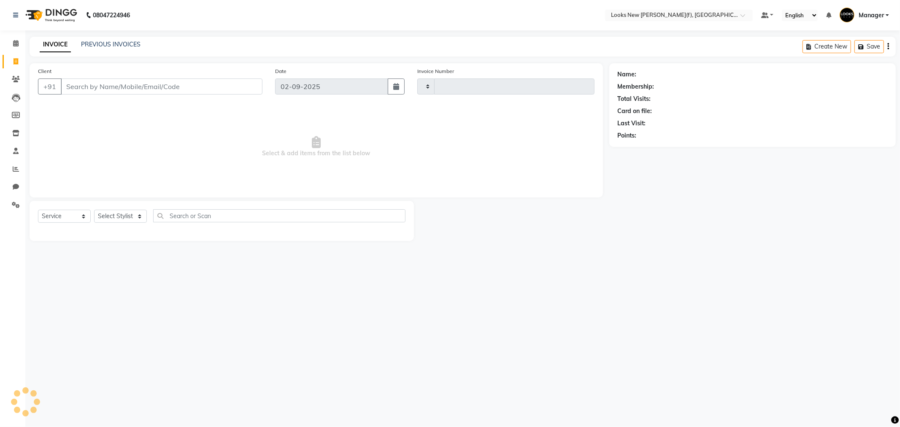
type input "0163"
select select "8659"
click at [16, 154] on icon at bounding box center [15, 151] width 5 height 6
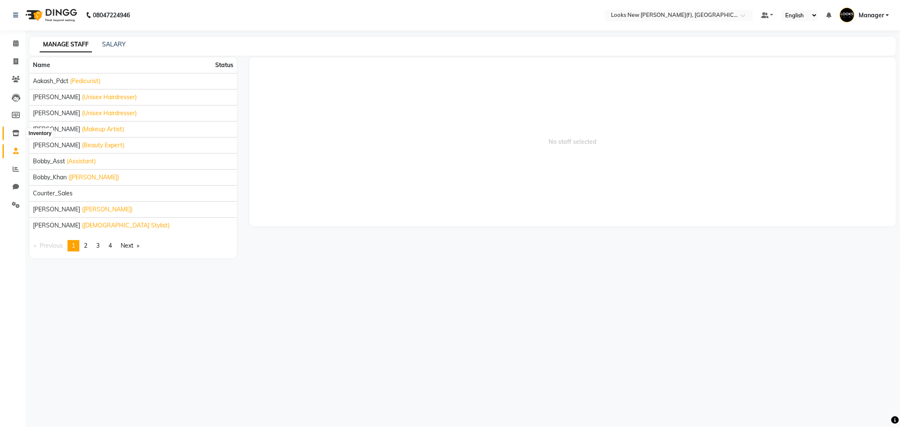
click at [18, 131] on icon at bounding box center [15, 133] width 7 height 6
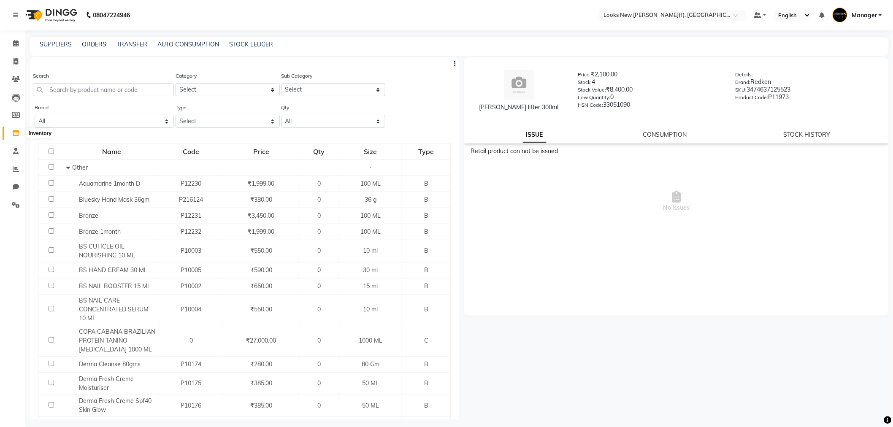
drag, startPoint x: 18, startPoint y: 131, endPoint x: 13, endPoint y: 89, distance: 43.0
click at [13, 89] on li "Leads" at bounding box center [12, 98] width 25 height 18
click at [15, 82] on icon at bounding box center [16, 79] width 8 height 6
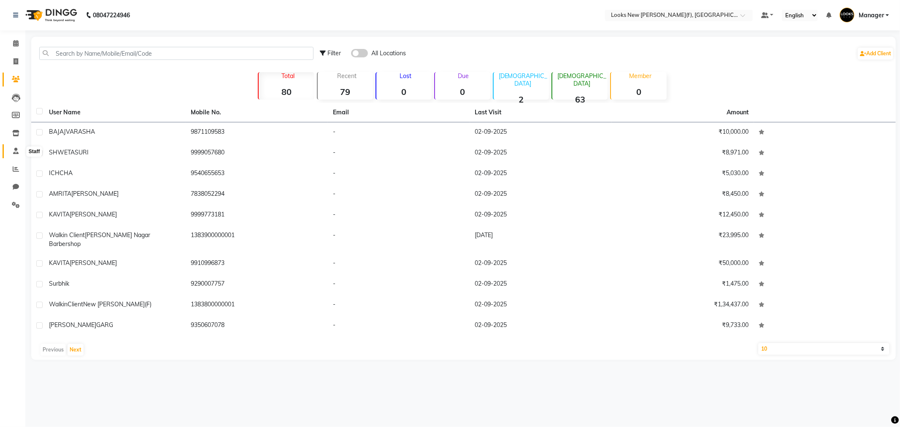
click at [17, 150] on icon at bounding box center [15, 151] width 5 height 6
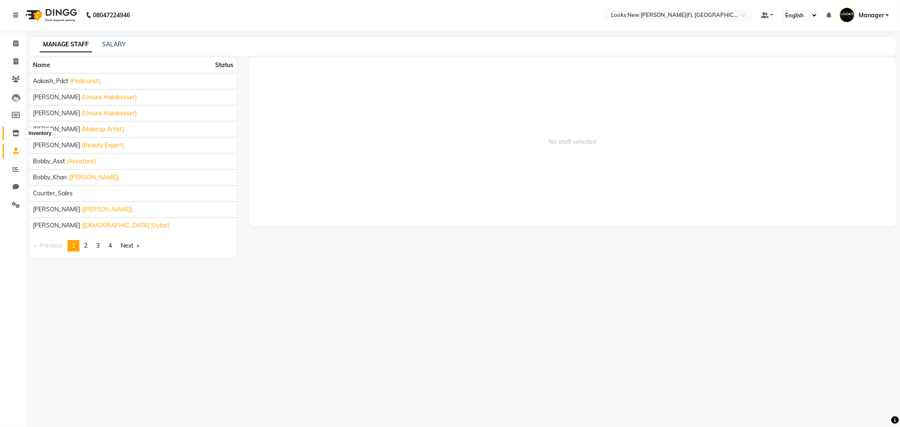
click at [17, 131] on icon at bounding box center [15, 133] width 7 height 6
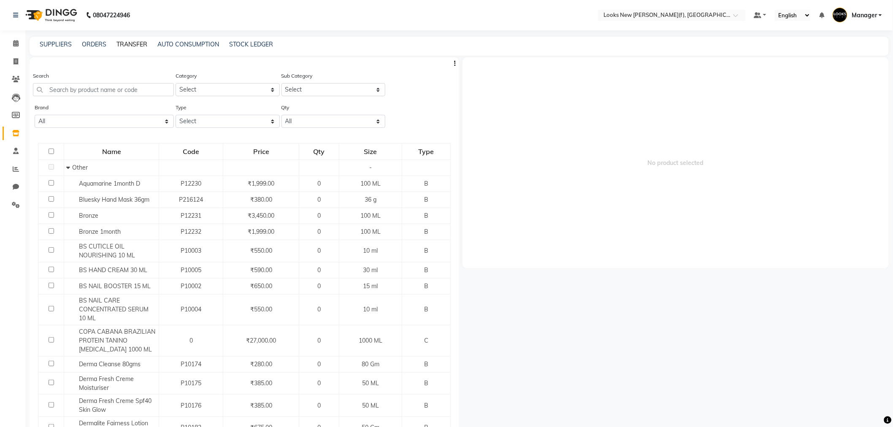
click at [134, 45] on link "TRANSFER" at bounding box center [131, 45] width 31 height 8
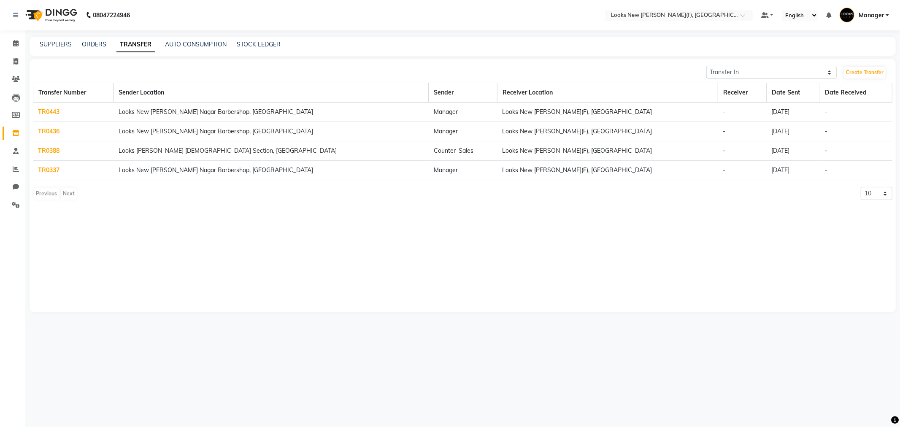
click at [854, 64] on div "Transfer In Transfer Out Create Transfer Transfer Number Sender Location Sender…" at bounding box center [463, 185] width 866 height 253
click at [857, 70] on link "Create Transfer" at bounding box center [865, 73] width 42 height 12
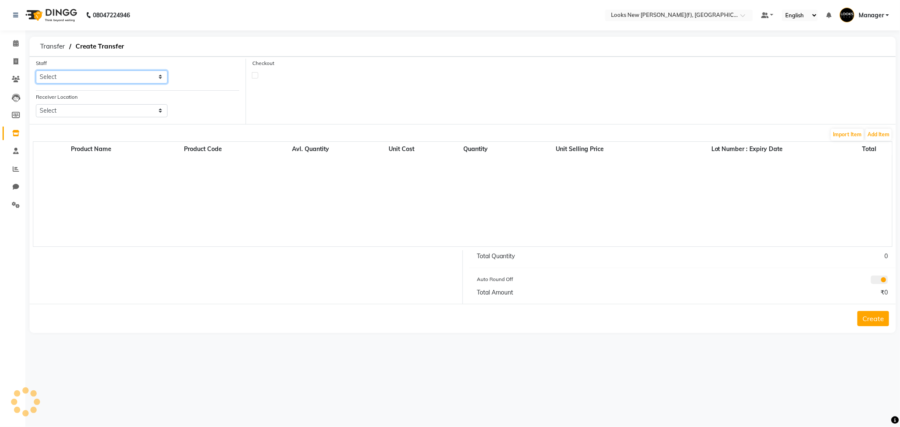
click at [151, 74] on select "Select Aakash_Pdct [PERSON_NAME] [PERSON_NAME] [PERSON_NAME] Counter_Sales [PER…" at bounding box center [102, 76] width 132 height 13
select select "87308"
click at [36, 70] on select "Select Aakash_Pdct [PERSON_NAME] [PERSON_NAME] [PERSON_NAME] Counter_Sales [PER…" at bounding box center [102, 76] width 132 height 13
select select "3839"
click at [135, 133] on div "Import Item Add Item" at bounding box center [463, 135] width 860 height 14
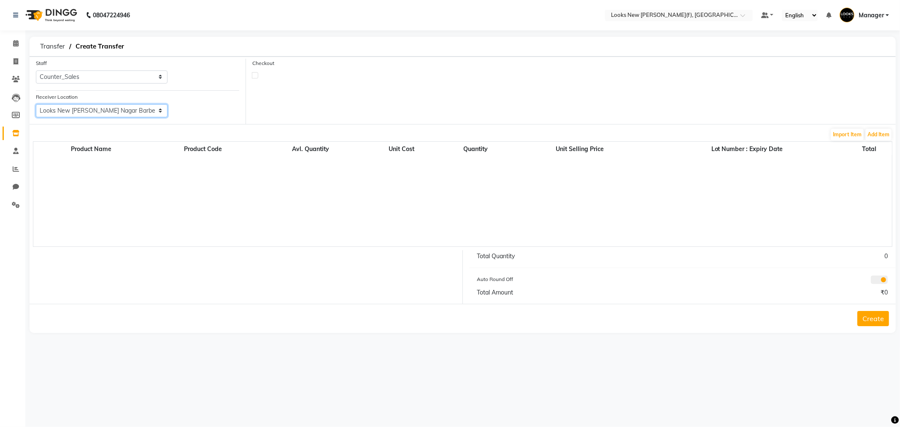
click at [135, 108] on select "Select Looks [GEOGRAPHIC_DATA][PERSON_NAME] [GEOGRAPHIC_DATA], [GEOGRAPHIC_DATA…" at bounding box center [102, 110] width 132 height 13
select select "1780"
click at [36, 104] on select "Select Looks [GEOGRAPHIC_DATA][PERSON_NAME] [GEOGRAPHIC_DATA], [GEOGRAPHIC_DATA…" at bounding box center [102, 110] width 132 height 13
click at [874, 129] on div "Import Item Add Item" at bounding box center [463, 135] width 860 height 14
click at [873, 130] on button "Add Item" at bounding box center [878, 135] width 26 height 12
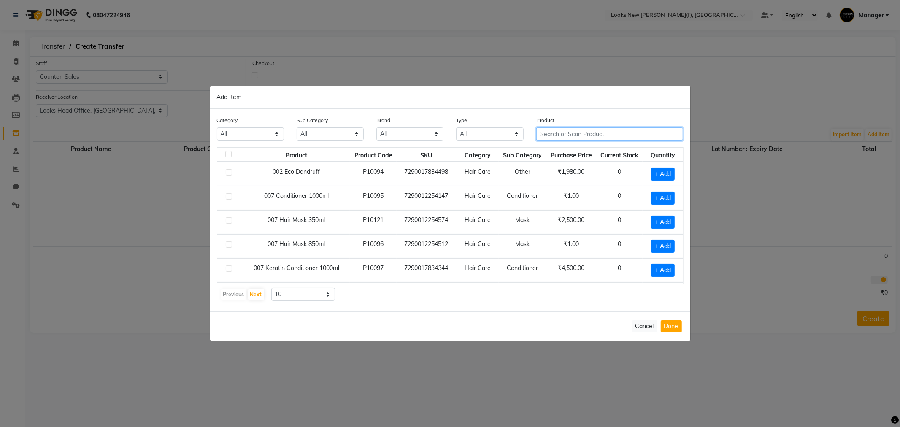
click at [566, 134] on input "text" at bounding box center [609, 133] width 147 height 13
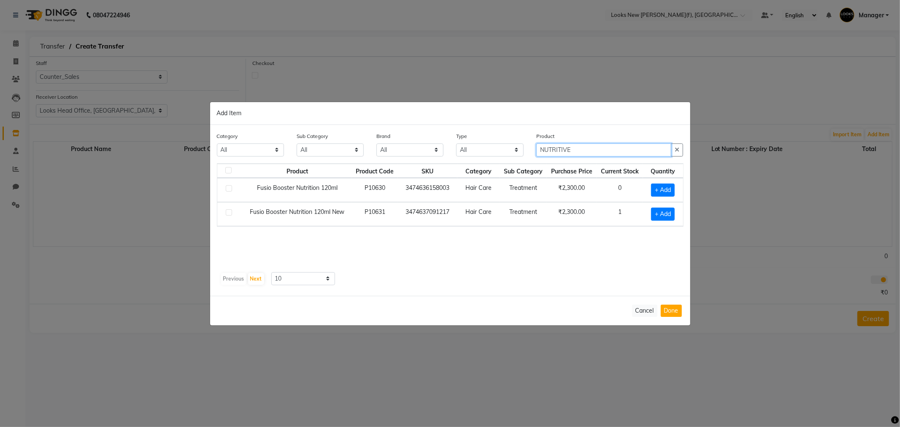
drag, startPoint x: 568, startPoint y: 150, endPoint x: 504, endPoint y: 157, distance: 64.1
click at [506, 156] on div "Category All Skin Personal Care Hair Threading Loreal Bio Top Cons. Bio Top Ret…" at bounding box center [450, 148] width 479 height 32
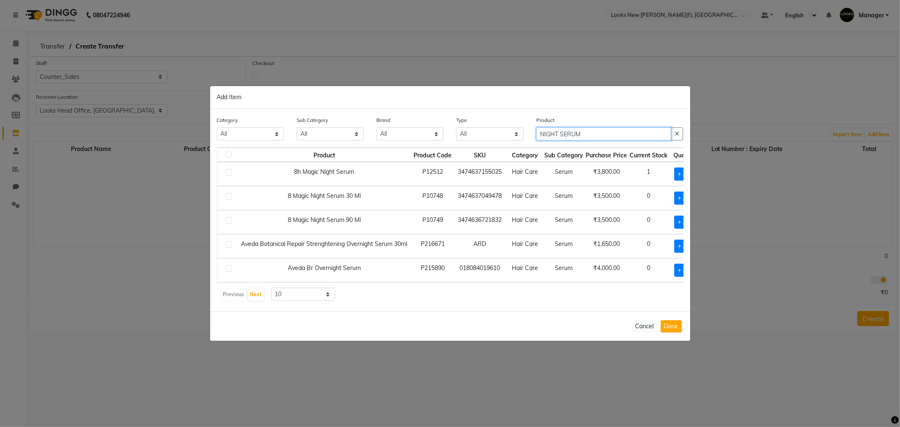
drag, startPoint x: 534, startPoint y: 135, endPoint x: 500, endPoint y: 135, distance: 34.6
click at [502, 135] on div "Category All Skin Personal Care Hair Threading Loreal Bio Top Cons. Bio Top Ret…" at bounding box center [450, 132] width 479 height 32
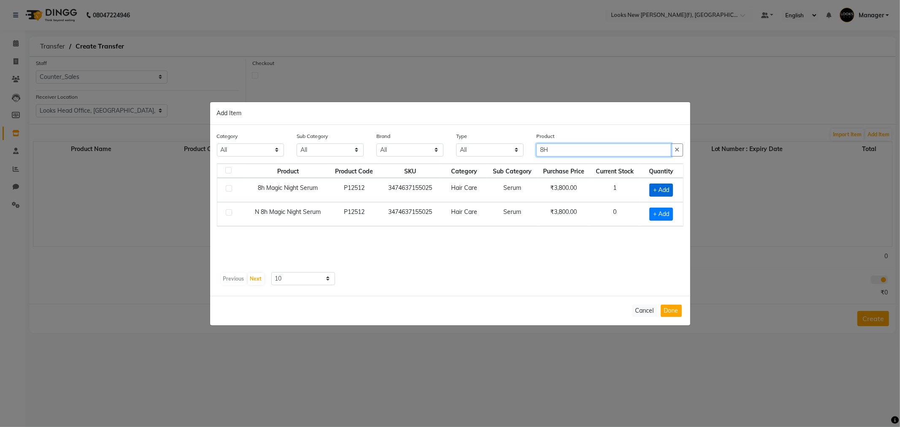
type input "8H"
click at [665, 188] on span "+ Add" at bounding box center [661, 190] width 24 height 13
checkbox input "true"
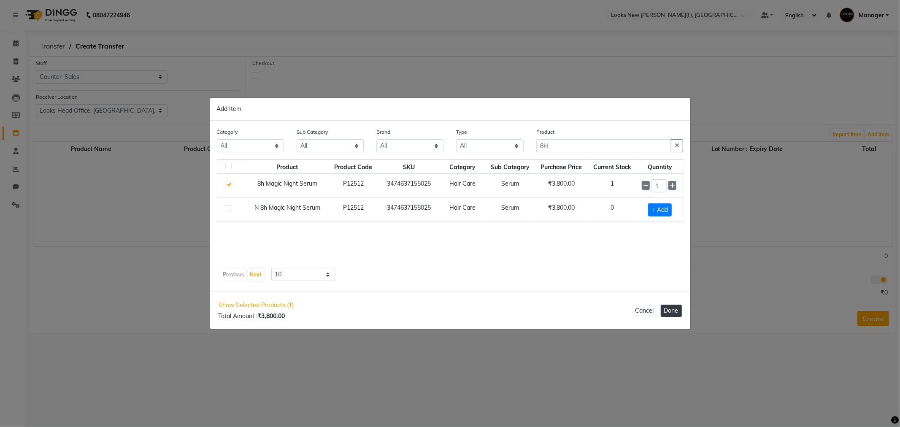
click at [676, 312] on button "Done" at bounding box center [671, 311] width 21 height 12
